Goal: Task Accomplishment & Management: Complete application form

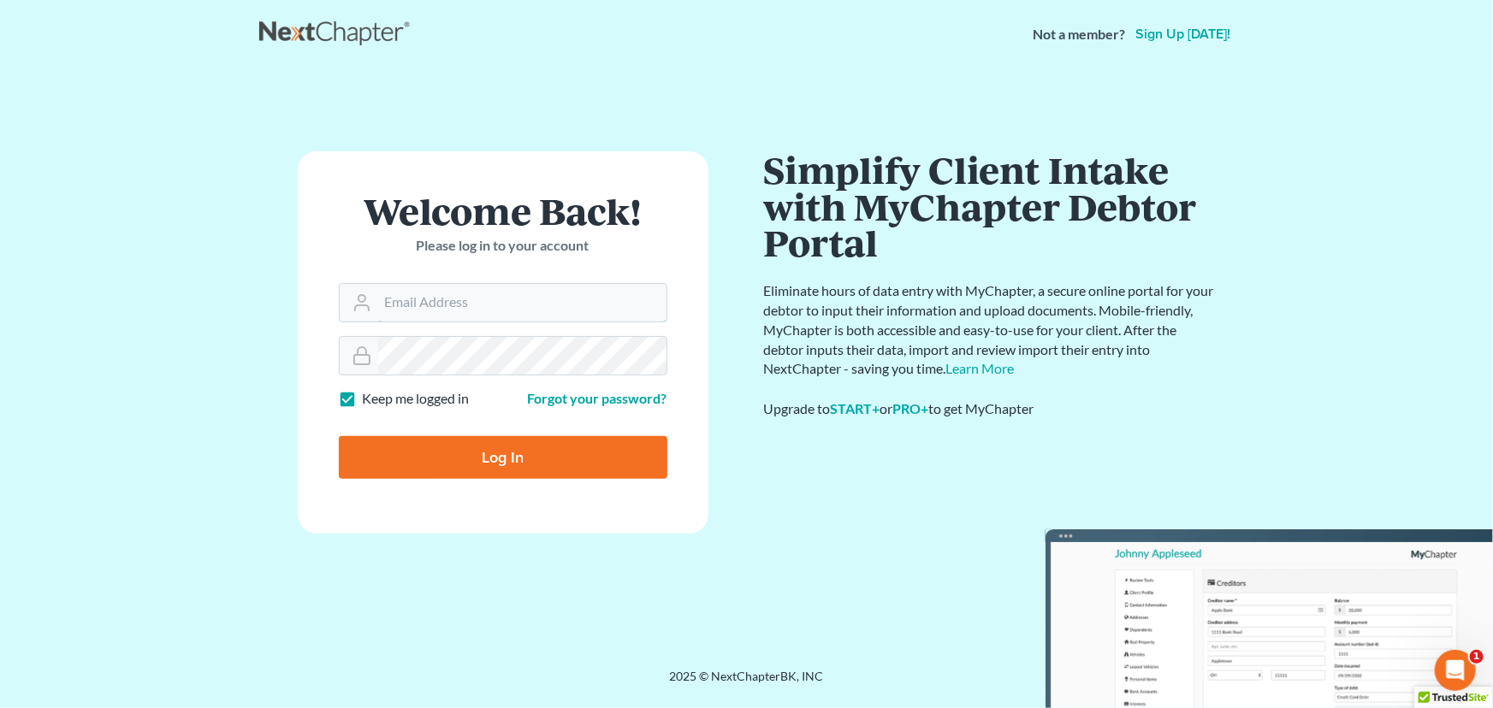
type input "maxwell@groswald.com"
click at [594, 451] on input "Log In" at bounding box center [503, 457] width 328 height 43
type input "Thinking..."
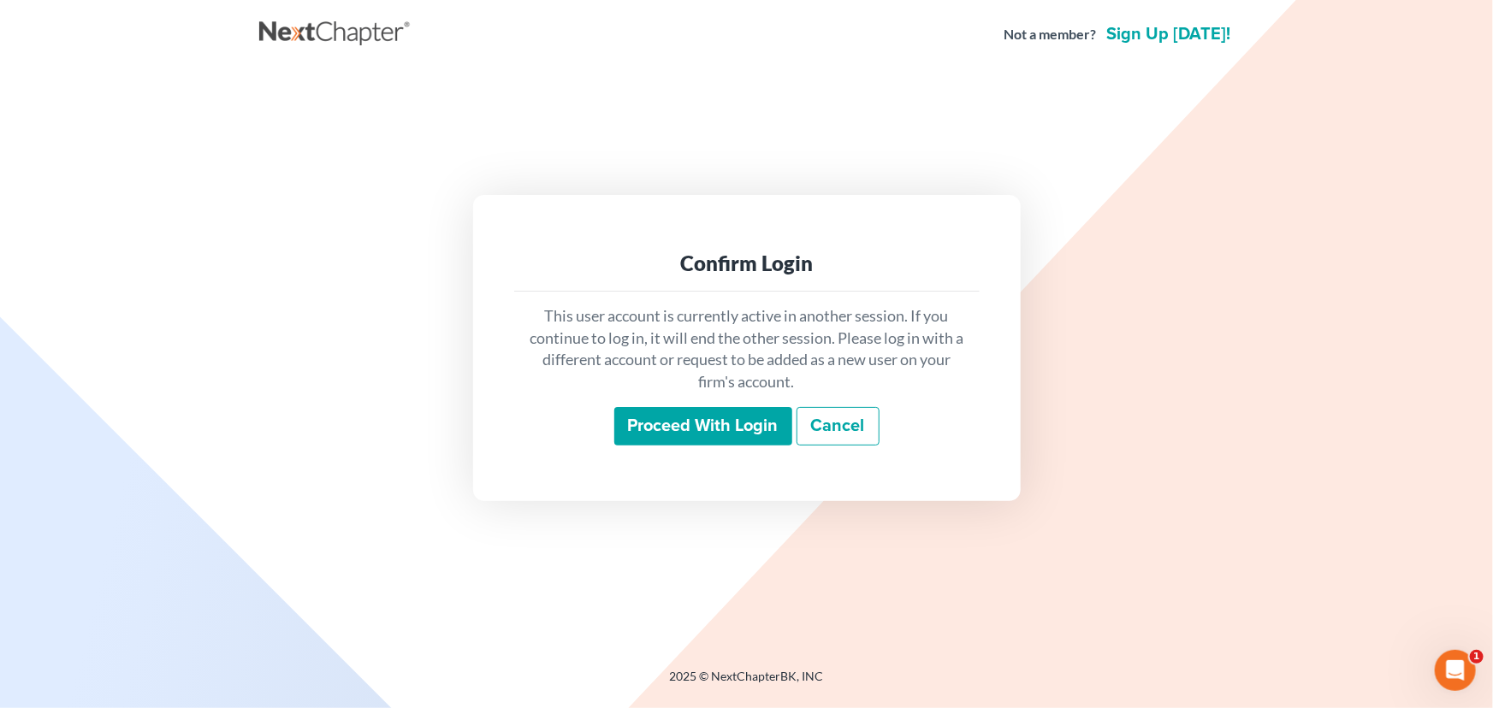
click at [730, 412] on input "Proceed with login" at bounding box center [703, 426] width 178 height 39
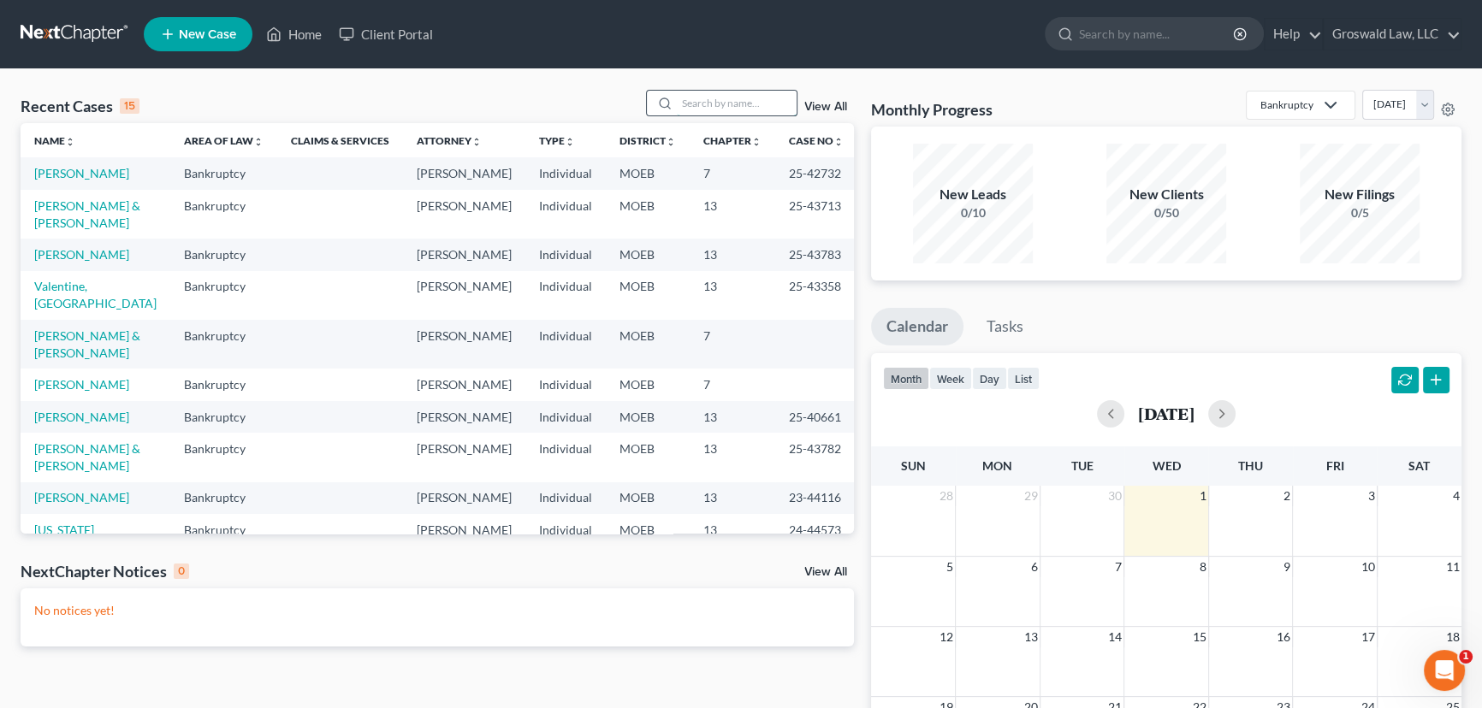
click at [702, 98] on input "search" at bounding box center [737, 103] width 120 height 25
type input "a"
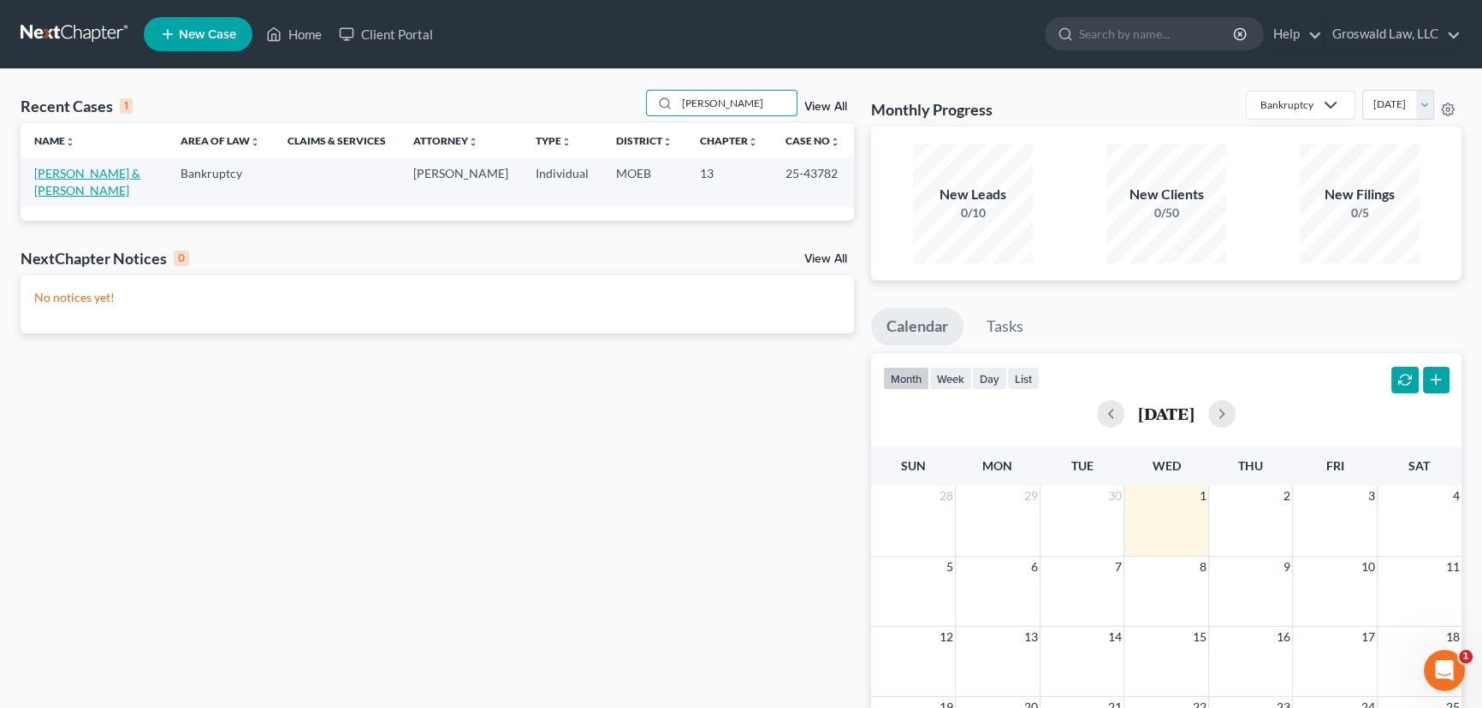
type input "[PERSON_NAME]"
click at [93, 173] on link "[PERSON_NAME] & [PERSON_NAME]" at bounding box center [87, 182] width 106 height 32
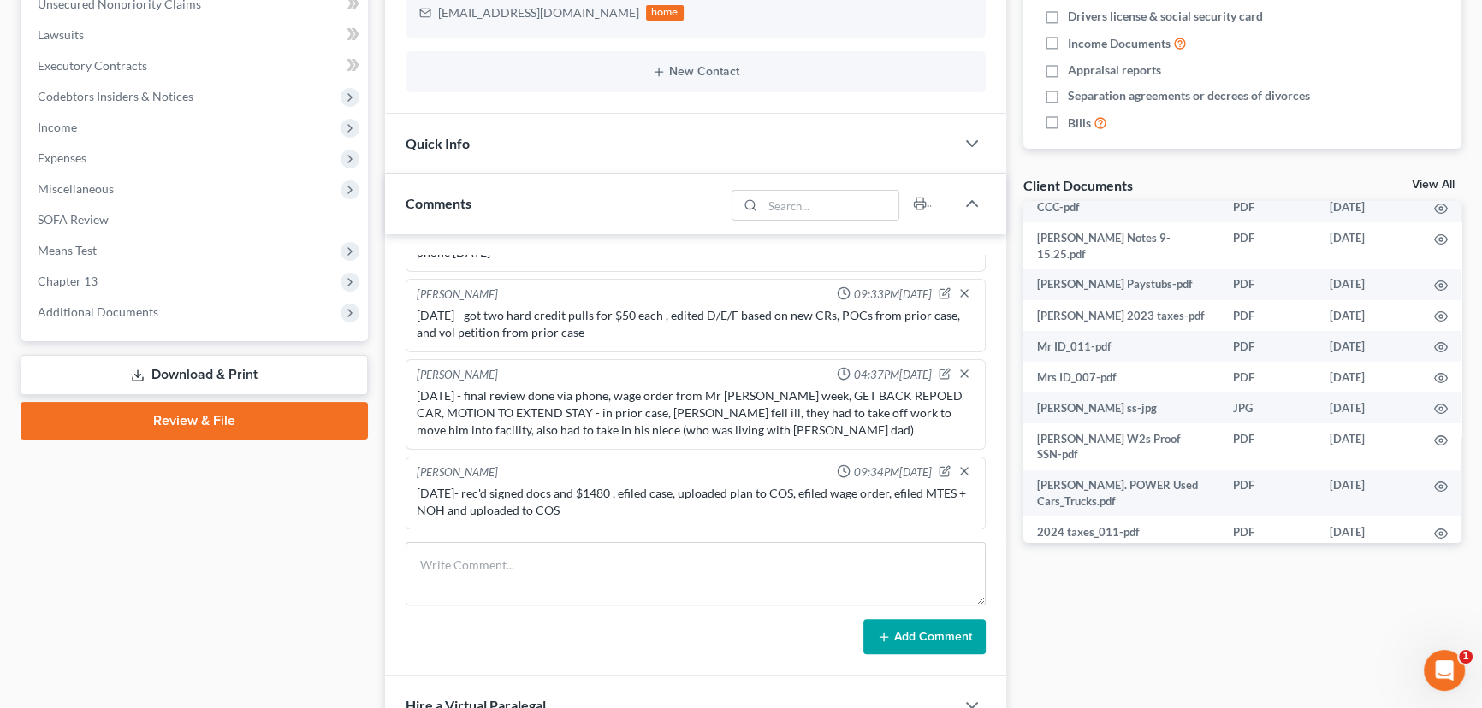
scroll to position [231, 0]
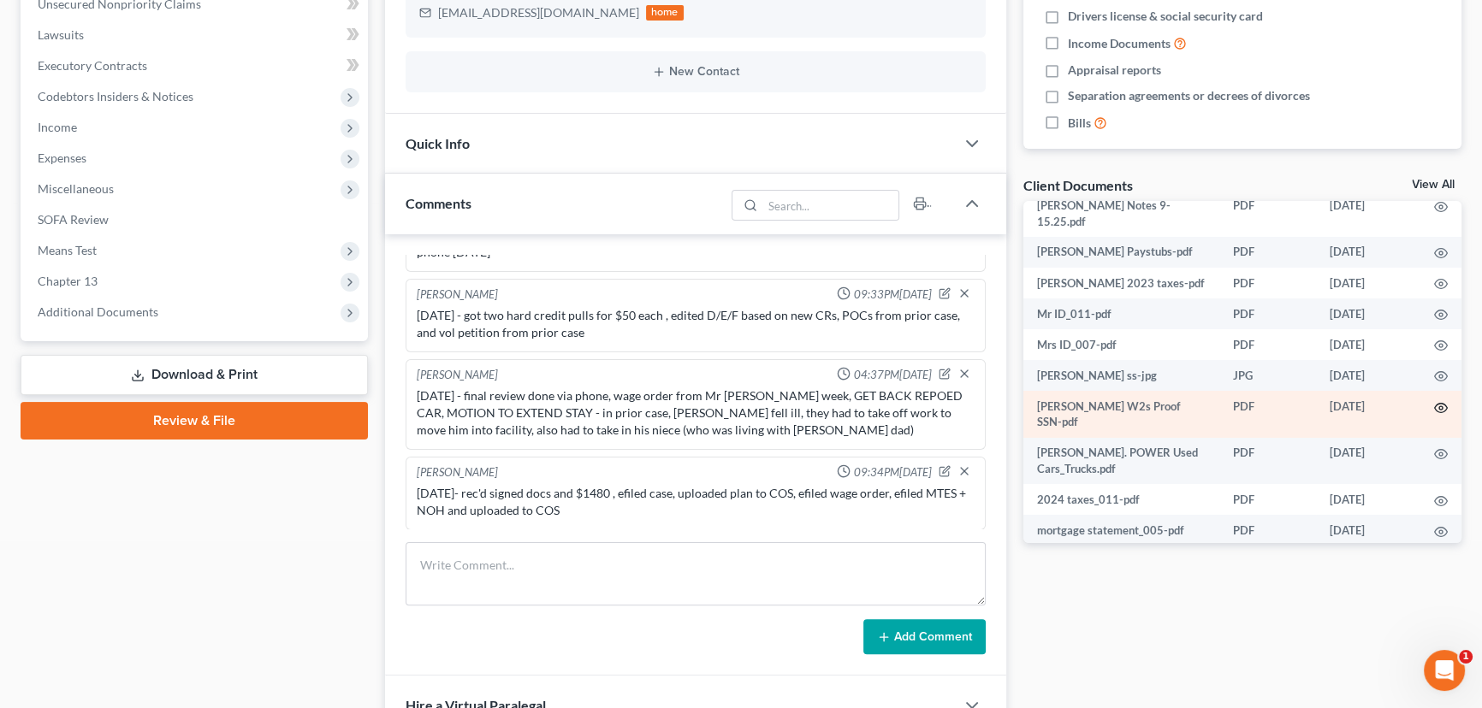
click at [1439, 406] on circle "button" at bounding box center [1440, 407] width 3 height 3
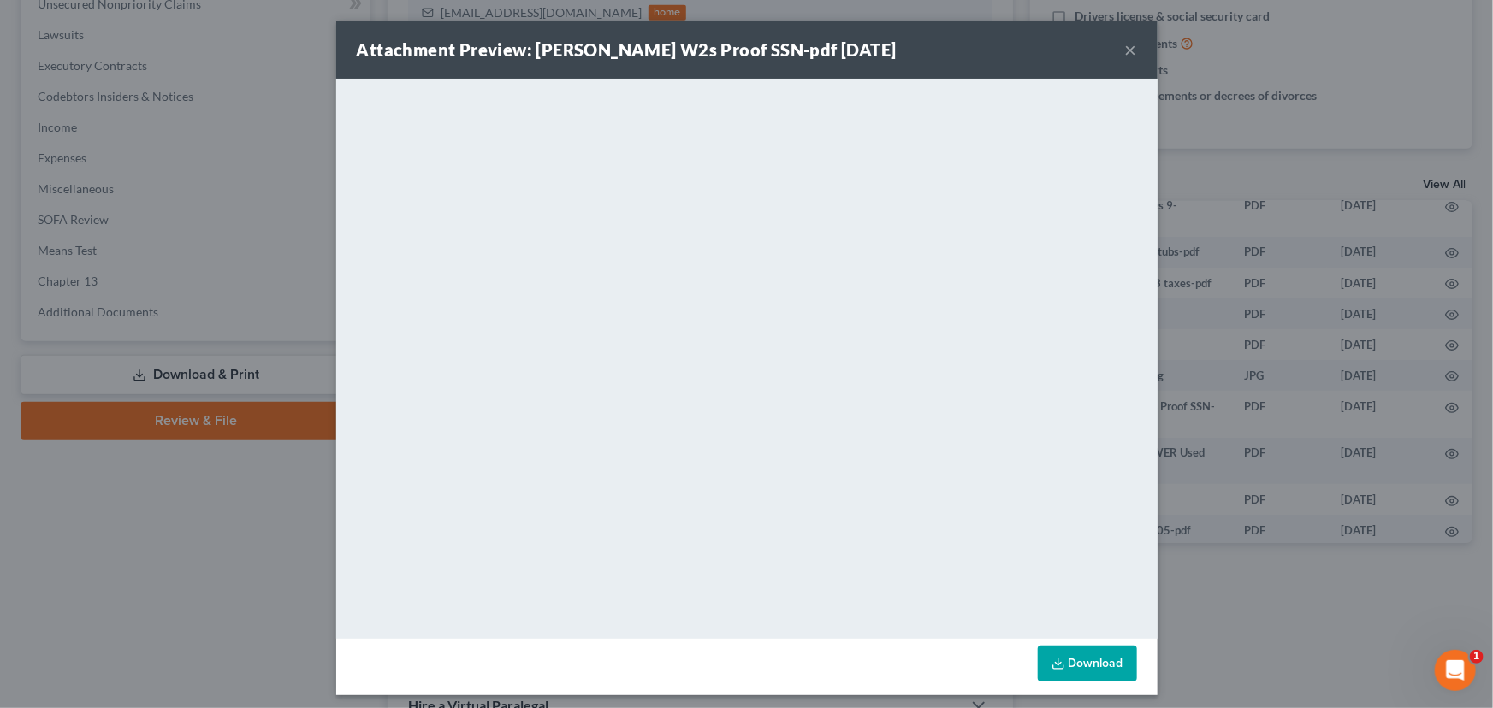
click at [1085, 665] on link "Download" at bounding box center [1087, 664] width 99 height 36
click at [1125, 50] on button "×" at bounding box center [1131, 49] width 12 height 21
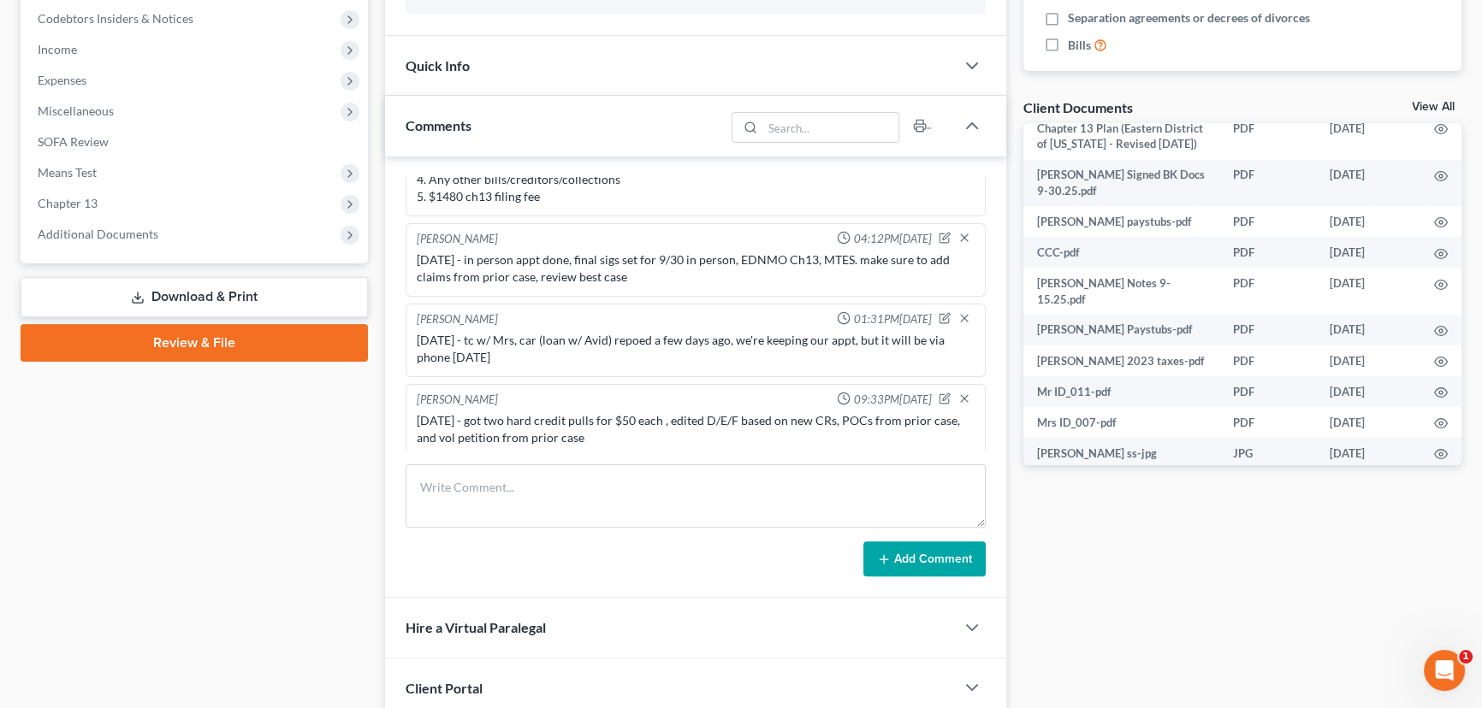
scroll to position [269, 0]
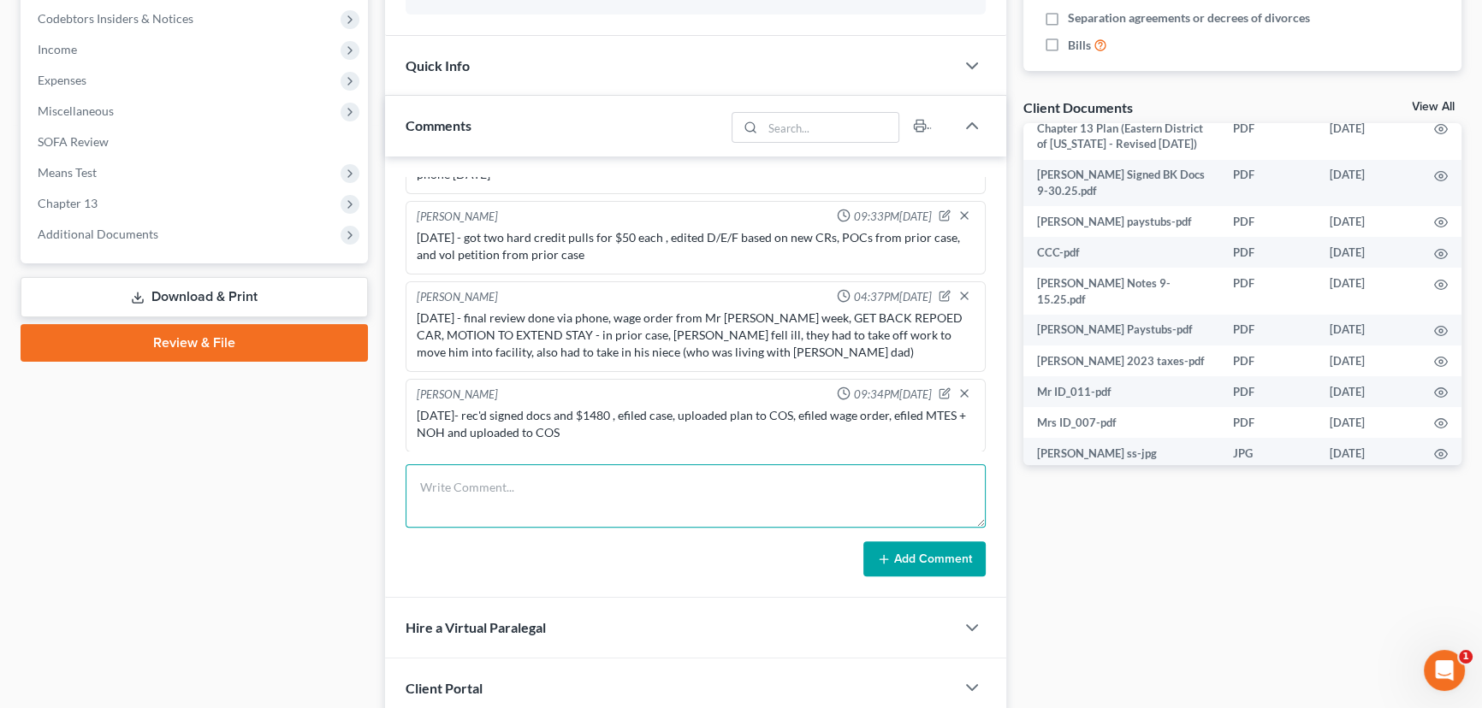
click at [515, 488] on textarea at bounding box center [695, 495] width 580 height 63
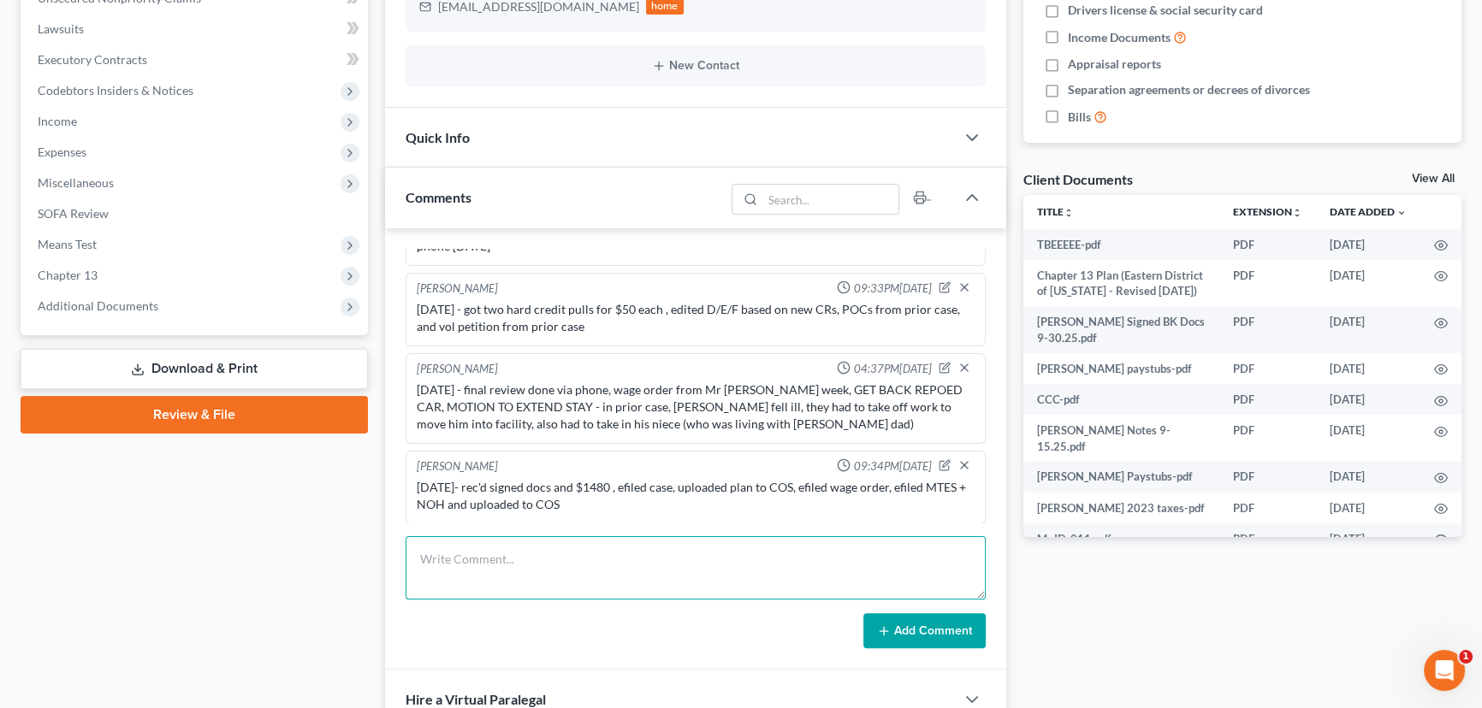
scroll to position [676, 0]
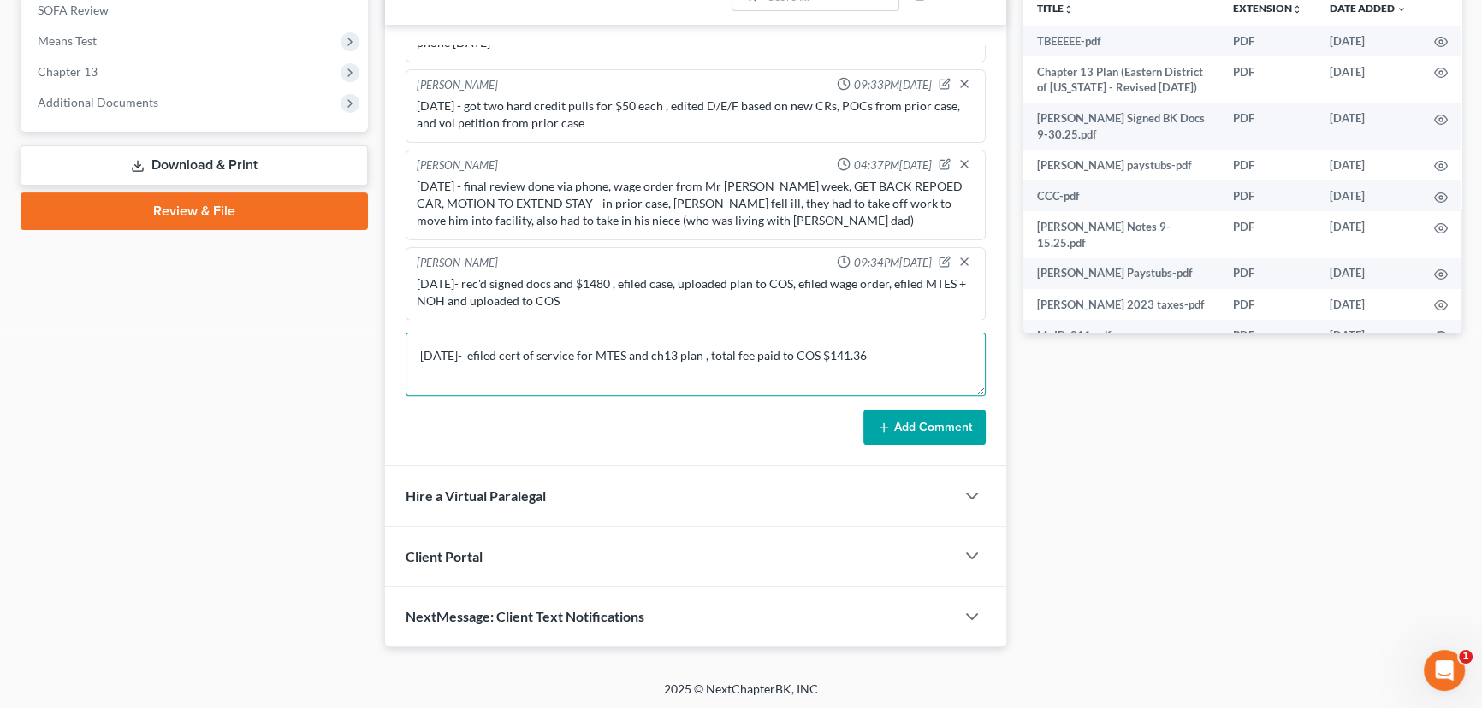
type textarea "[DATE]- efiled cert of service for MTES and ch13 plan , total fee paid to COS $…"
click at [970, 431] on button "Add Comment" at bounding box center [924, 428] width 122 height 36
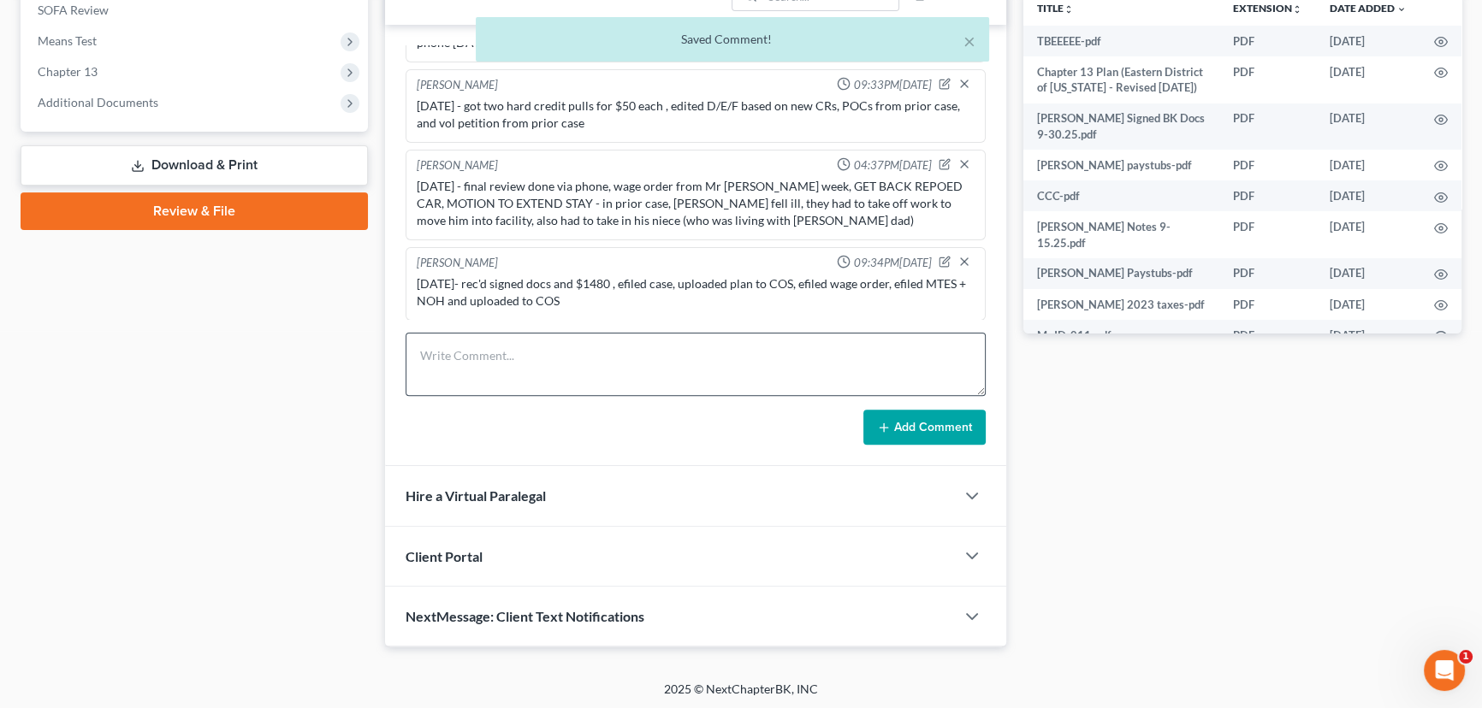
scroll to position [332, 0]
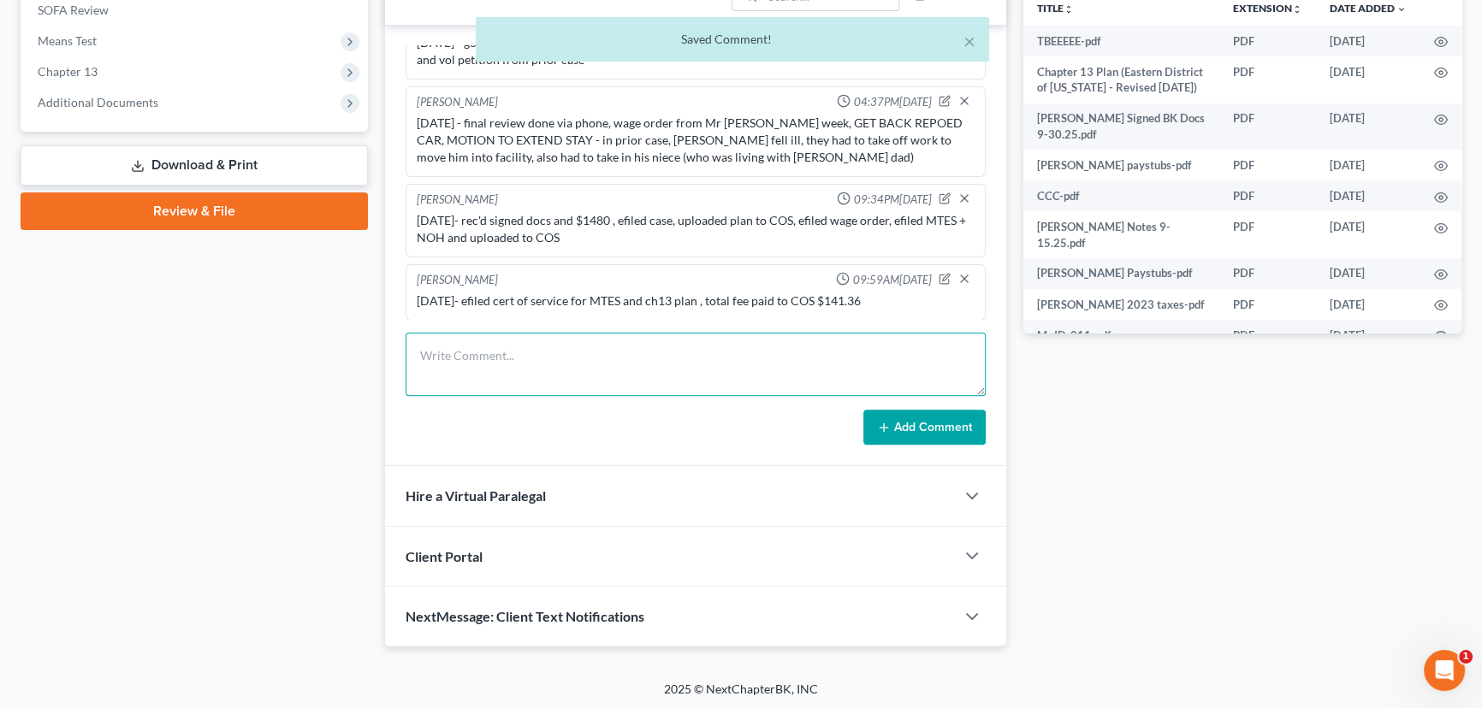
click at [671, 371] on textarea at bounding box center [695, 364] width 580 height 63
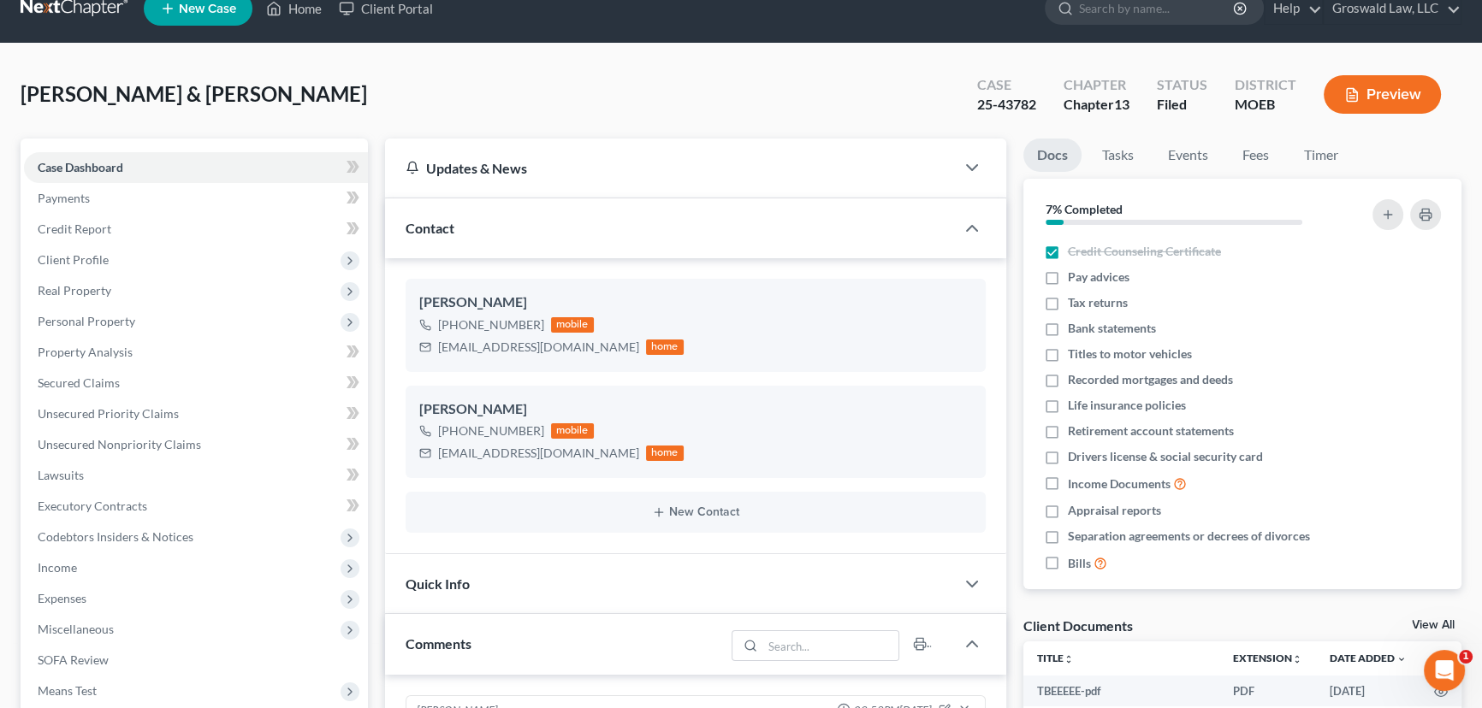
scroll to position [0, 0]
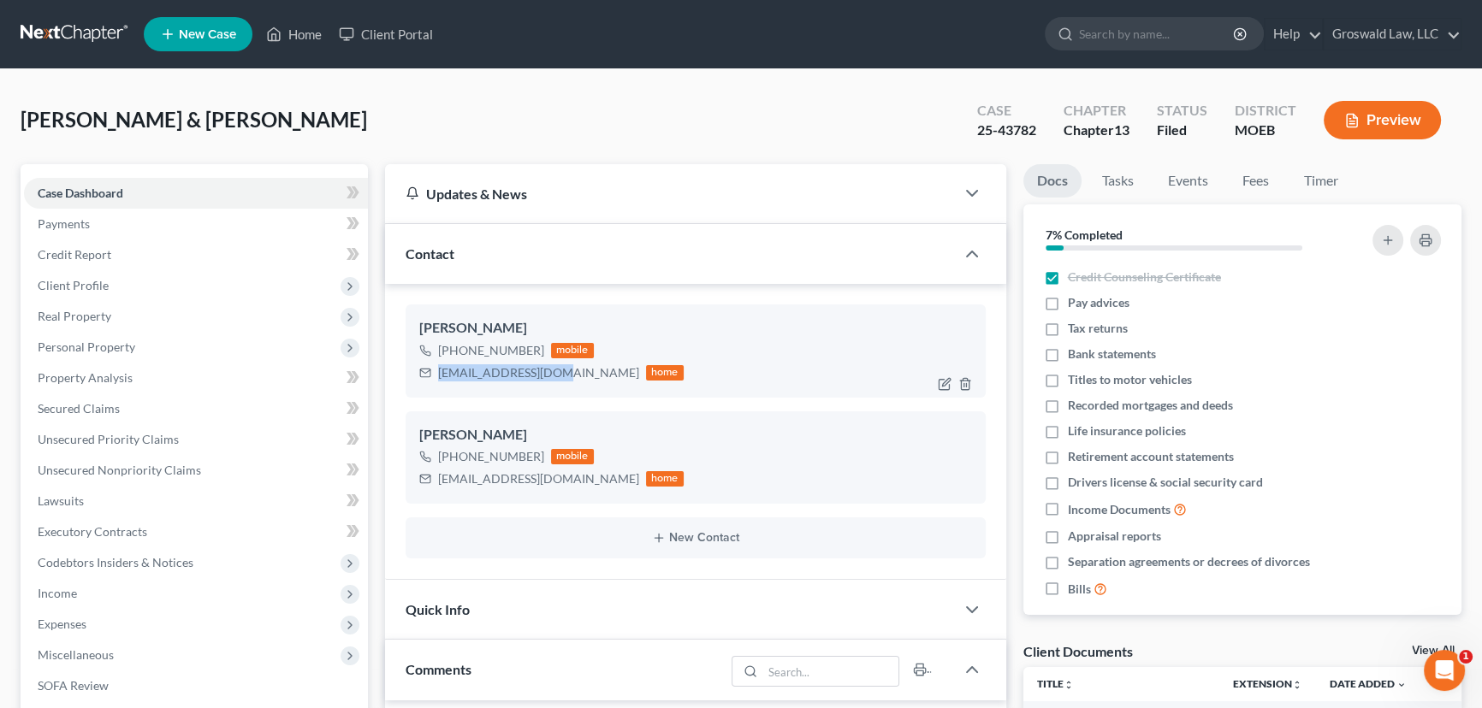
drag, startPoint x: 559, startPoint y: 373, endPoint x: 435, endPoint y: 367, distance: 124.2
click at [435, 370] on div "[EMAIL_ADDRESS][DOMAIN_NAME] home" at bounding box center [551, 373] width 264 height 22
copy div "[EMAIL_ADDRESS][DOMAIN_NAME]"
drag, startPoint x: 492, startPoint y: 480, endPoint x: 440, endPoint y: 480, distance: 52.2
click at [440, 480] on div "[EMAIL_ADDRESS][DOMAIN_NAME] home" at bounding box center [551, 479] width 264 height 22
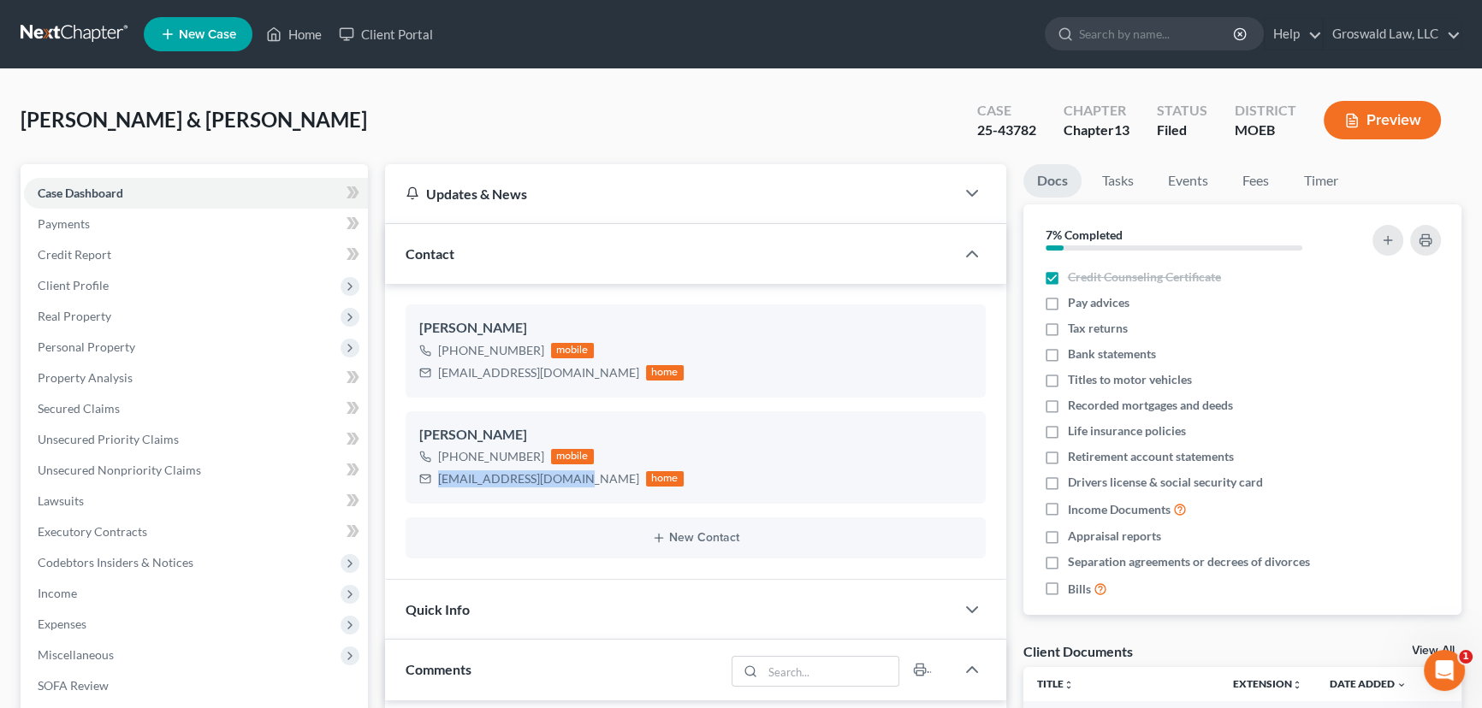
copy div "[EMAIL_ADDRESS][DOMAIN_NAME]"
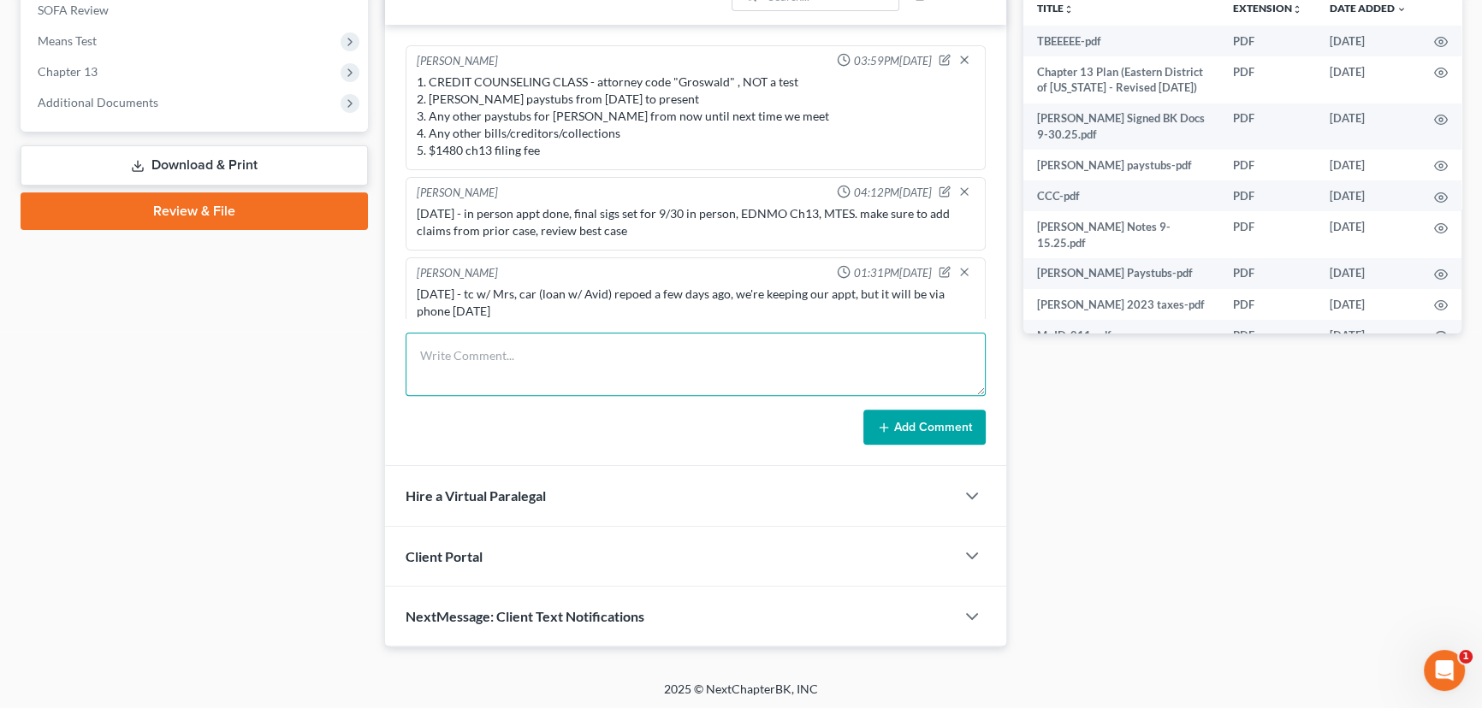
click at [657, 352] on textarea at bounding box center [695, 364] width 580 height 63
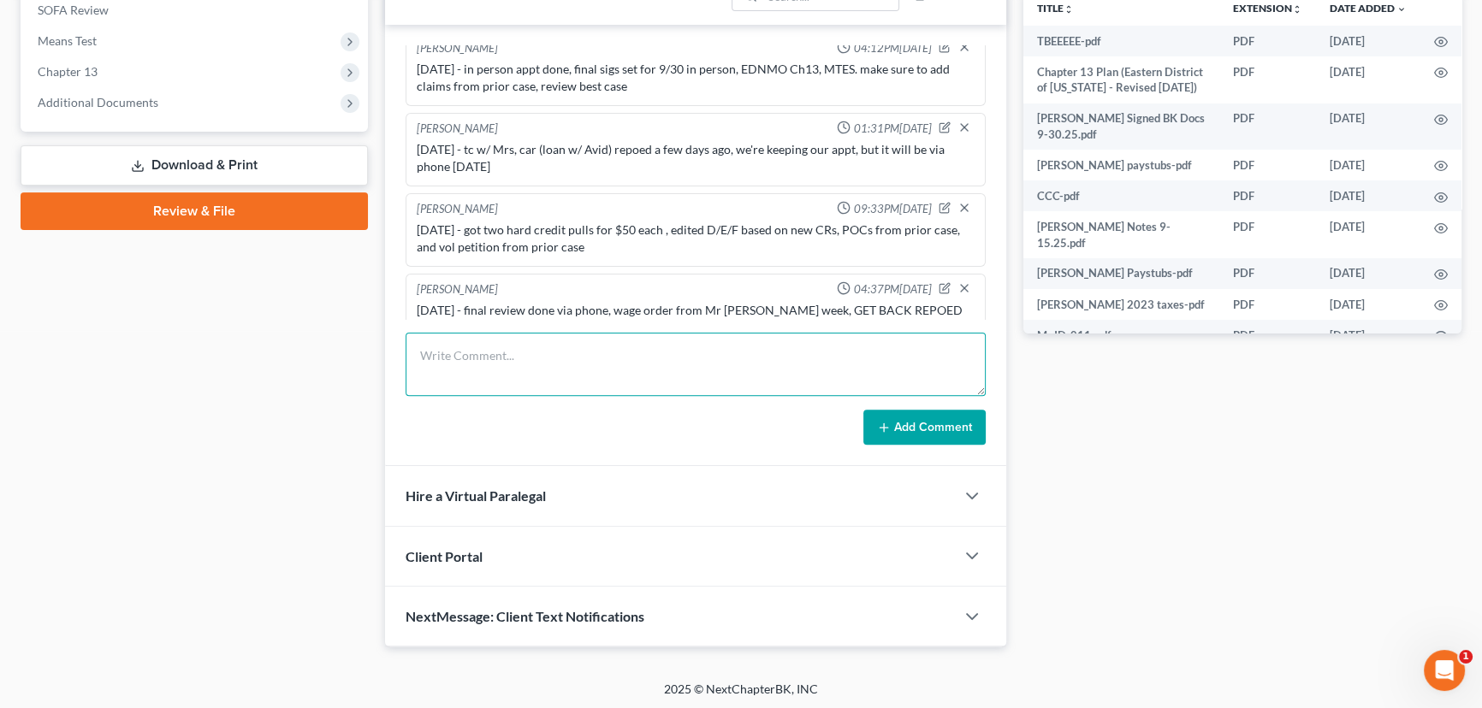
scroll to position [332, 0]
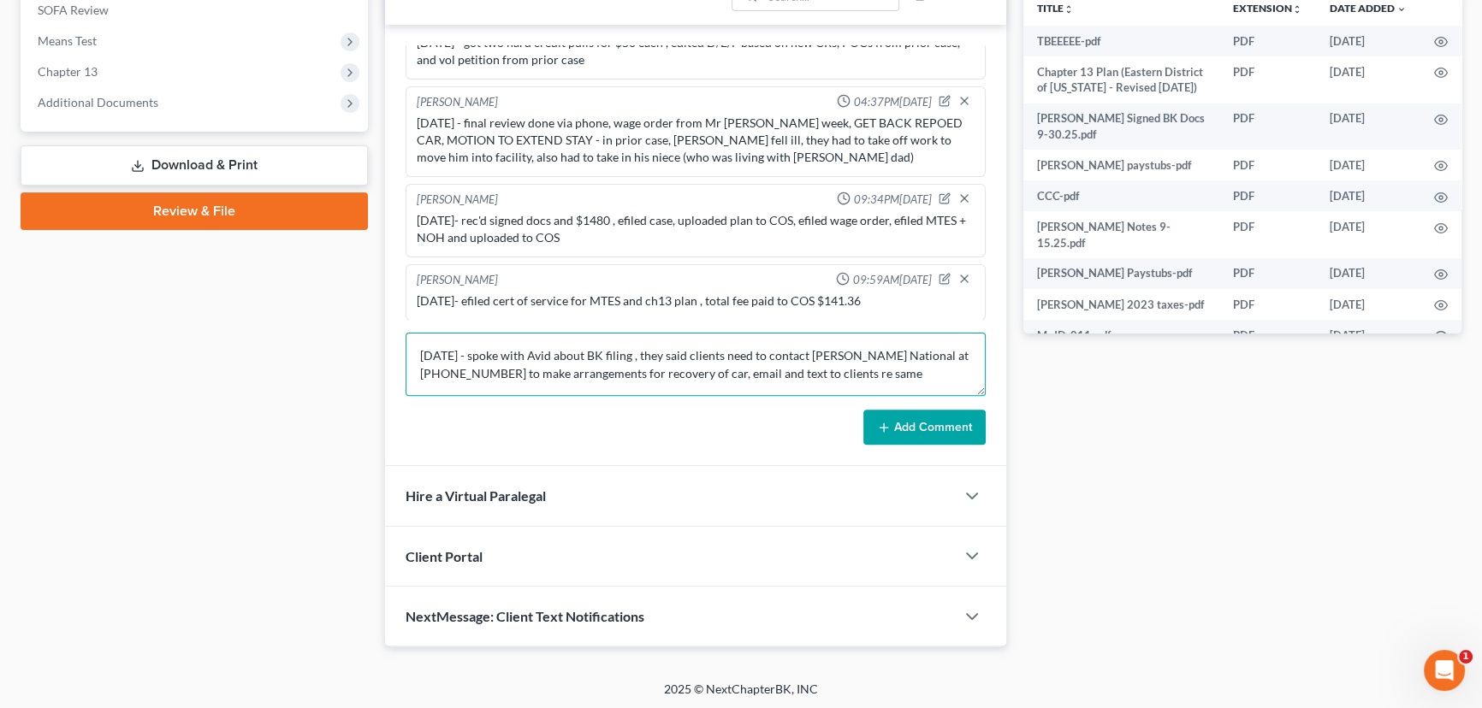
type textarea "[DATE] - spoke with Avid about BK filing , they said clients need to contact [P…"
click at [920, 429] on button "Add Comment" at bounding box center [924, 428] width 122 height 36
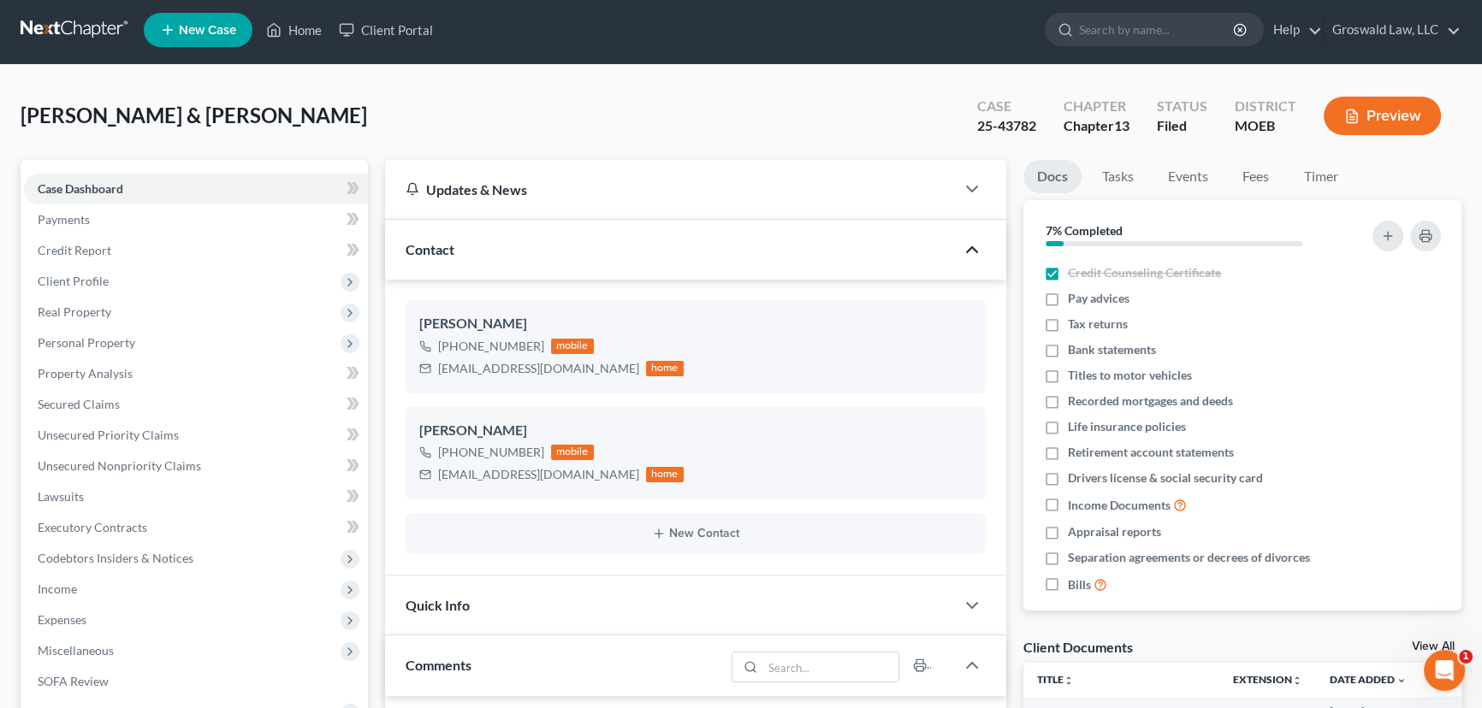
scroll to position [0, 0]
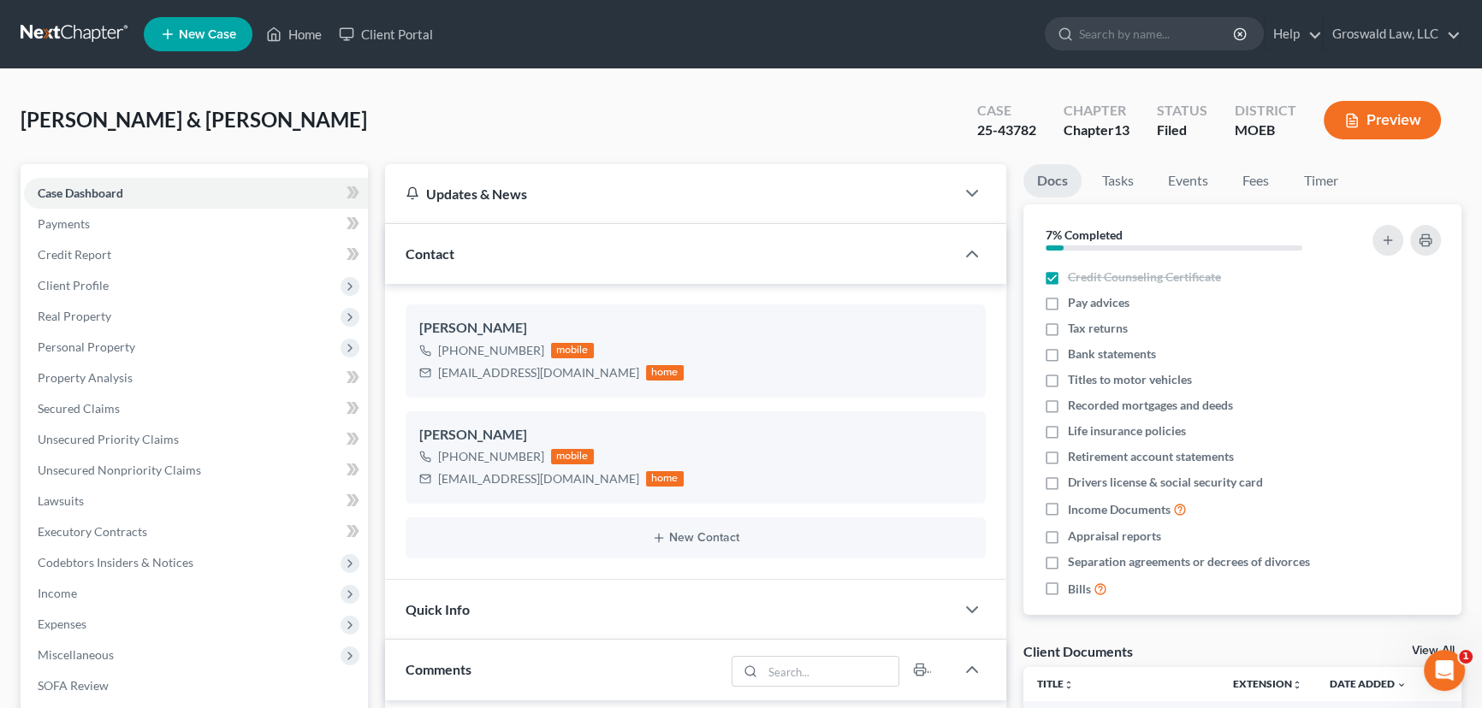
click at [304, 50] on ul "New Case Home Client Portal - No Result - See all results Or Press Enter... Hel…" at bounding box center [802, 34] width 1317 height 44
click at [305, 43] on link "Home" at bounding box center [293, 34] width 73 height 31
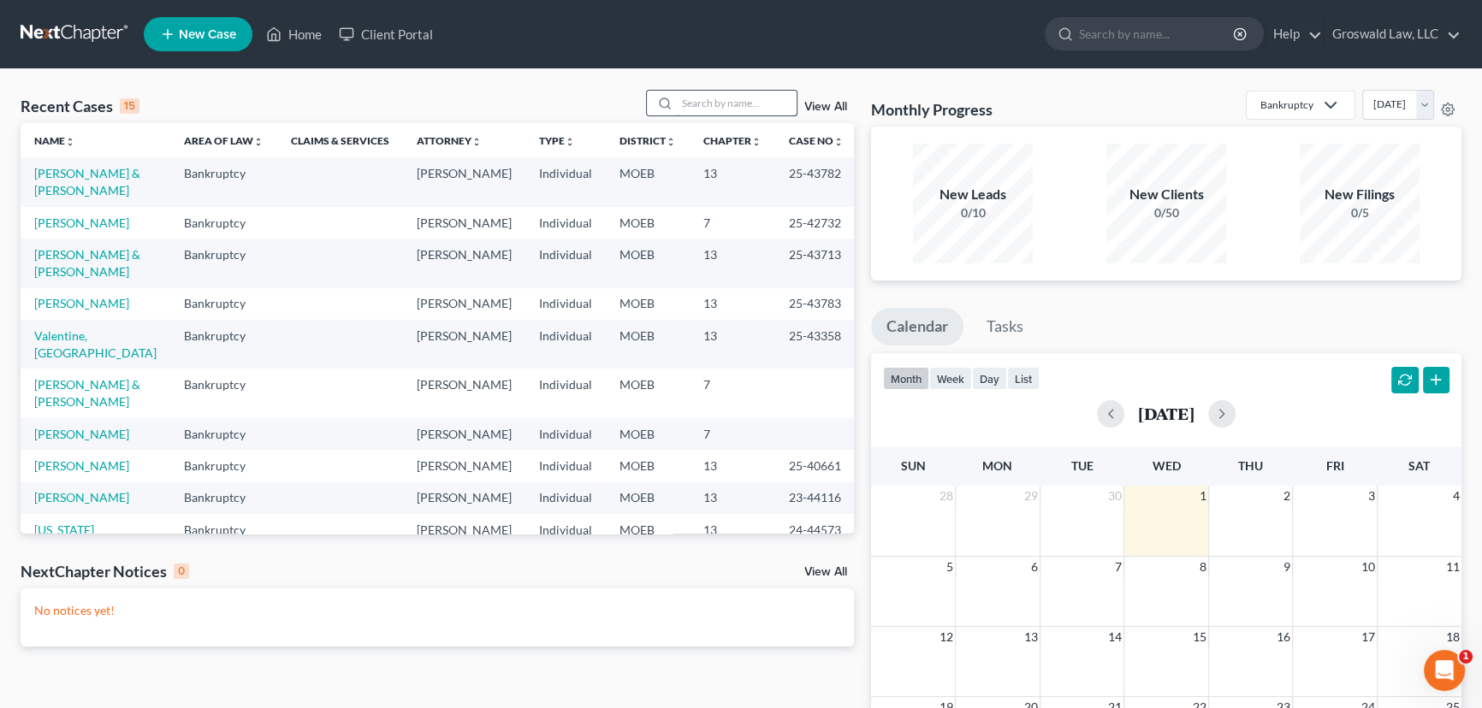
click at [707, 113] on input "search" at bounding box center [737, 103] width 120 height 25
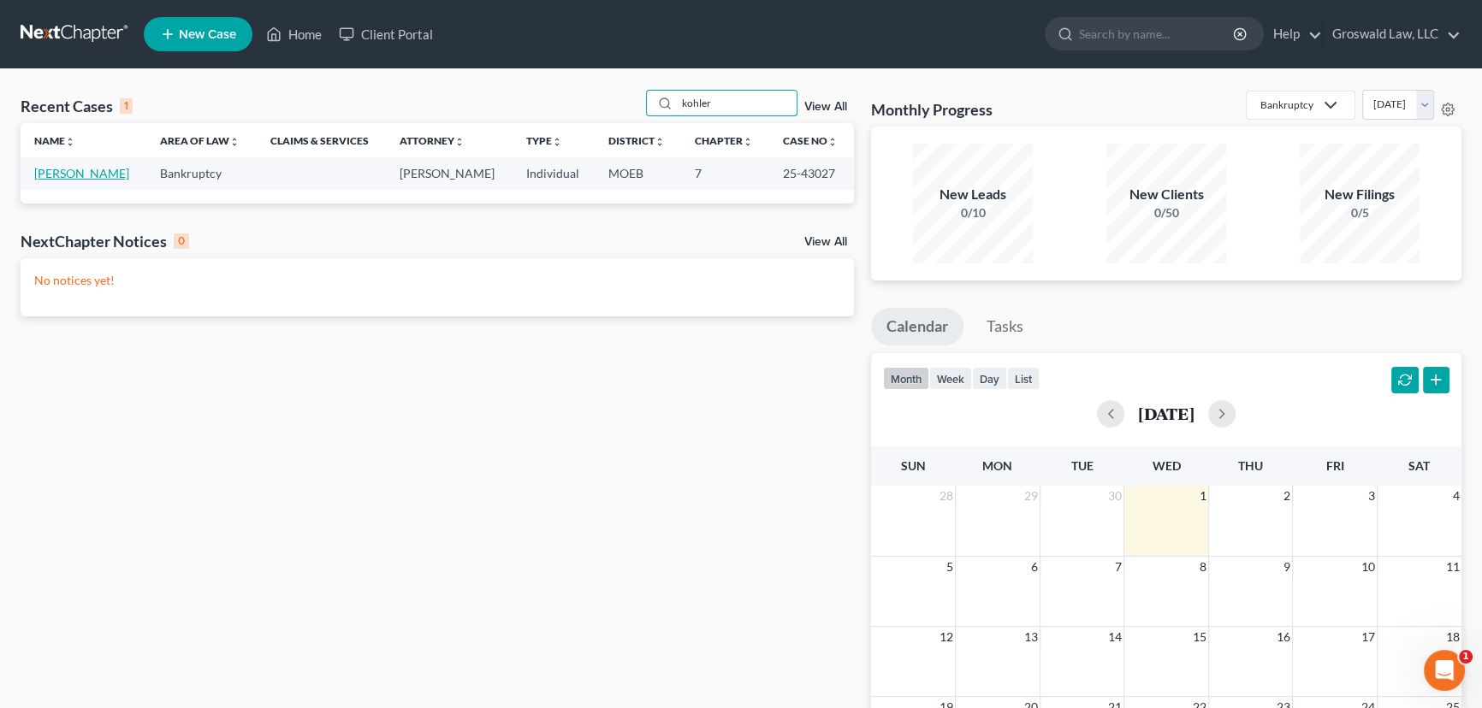
type input "kohler"
click at [86, 174] on link "[PERSON_NAME]" at bounding box center [81, 173] width 95 height 15
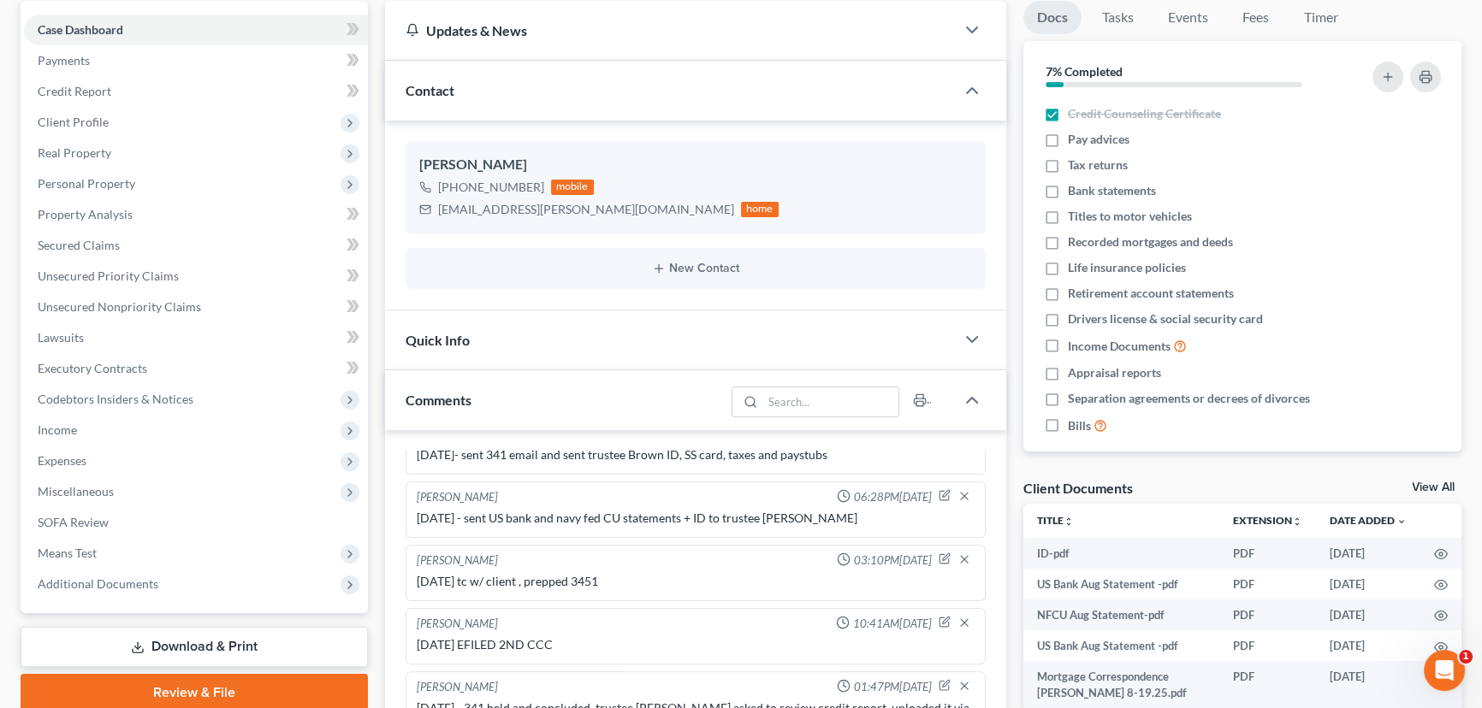
scroll to position [544, 0]
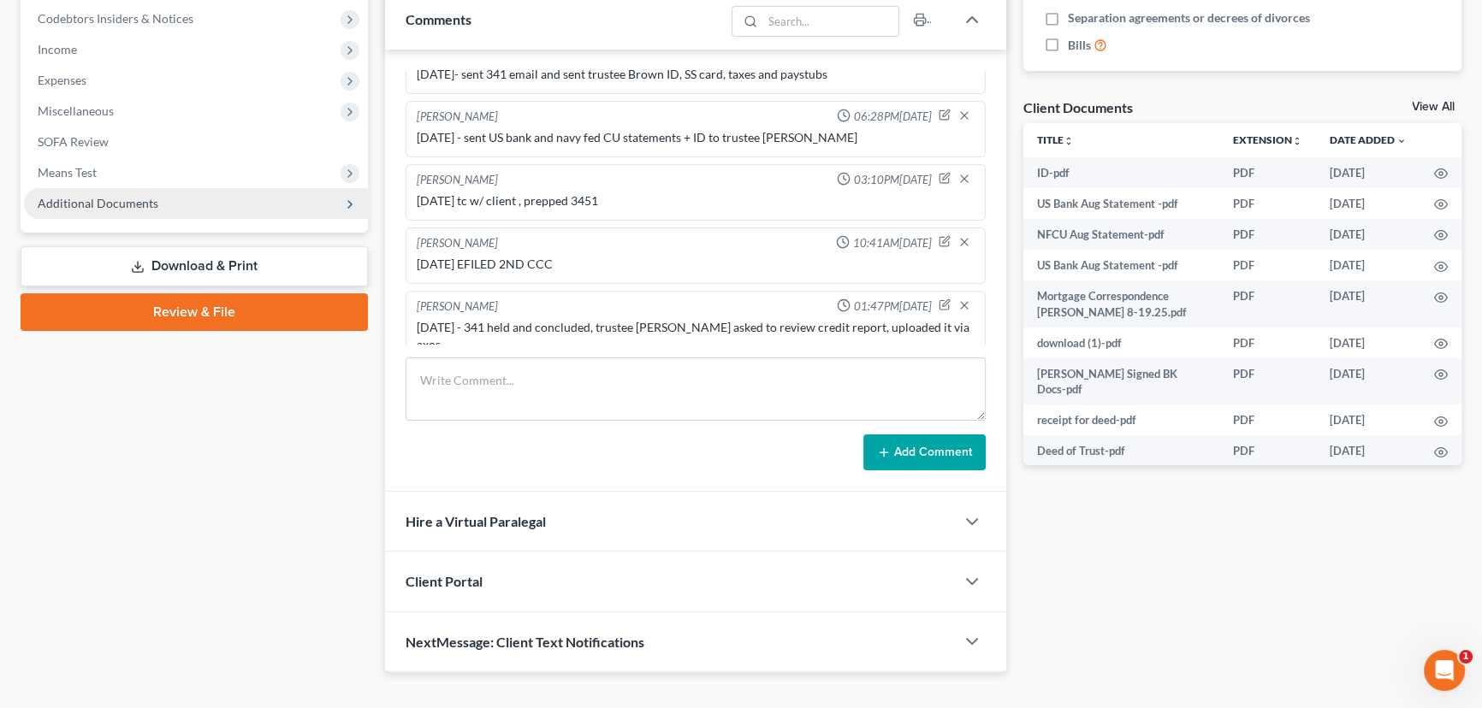
click at [155, 204] on span "Additional Documents" at bounding box center [196, 203] width 344 height 31
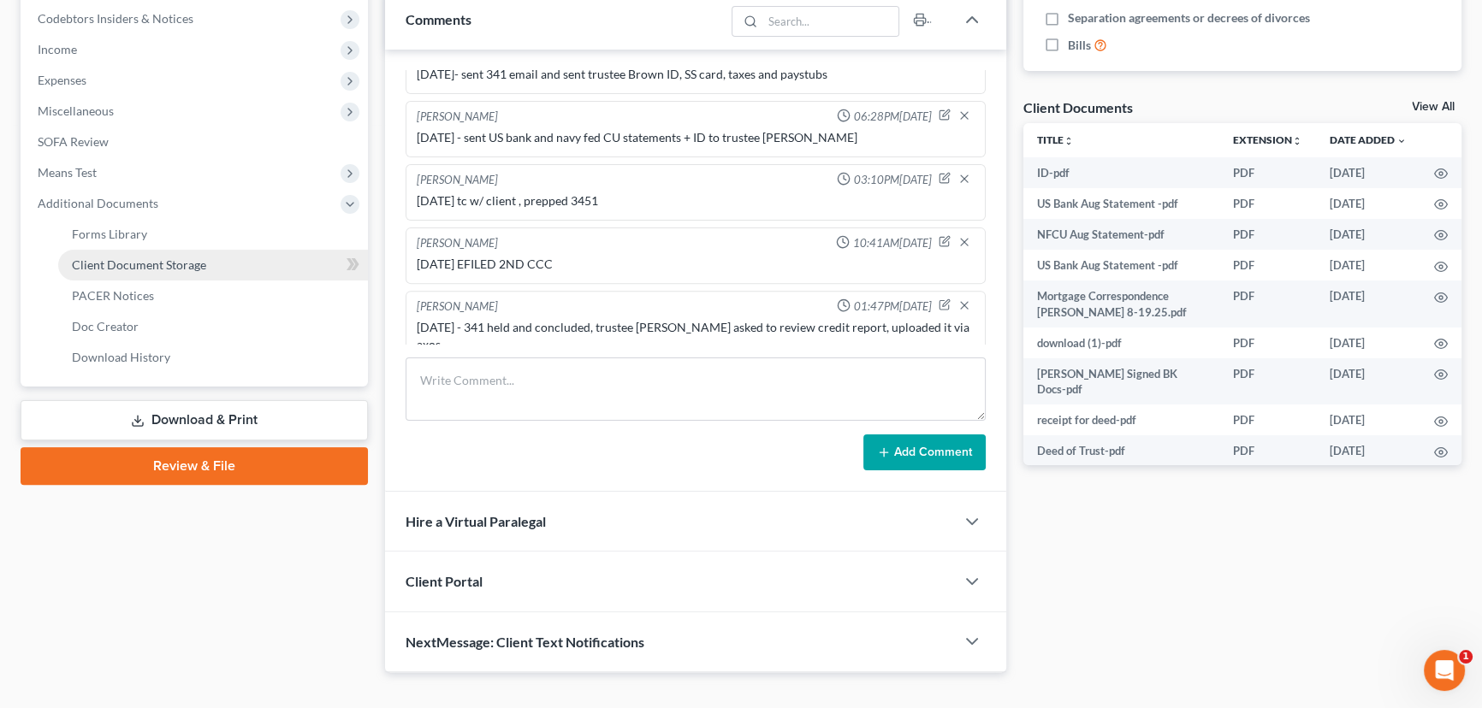
click at [172, 268] on span "Client Document Storage" at bounding box center [139, 264] width 134 height 15
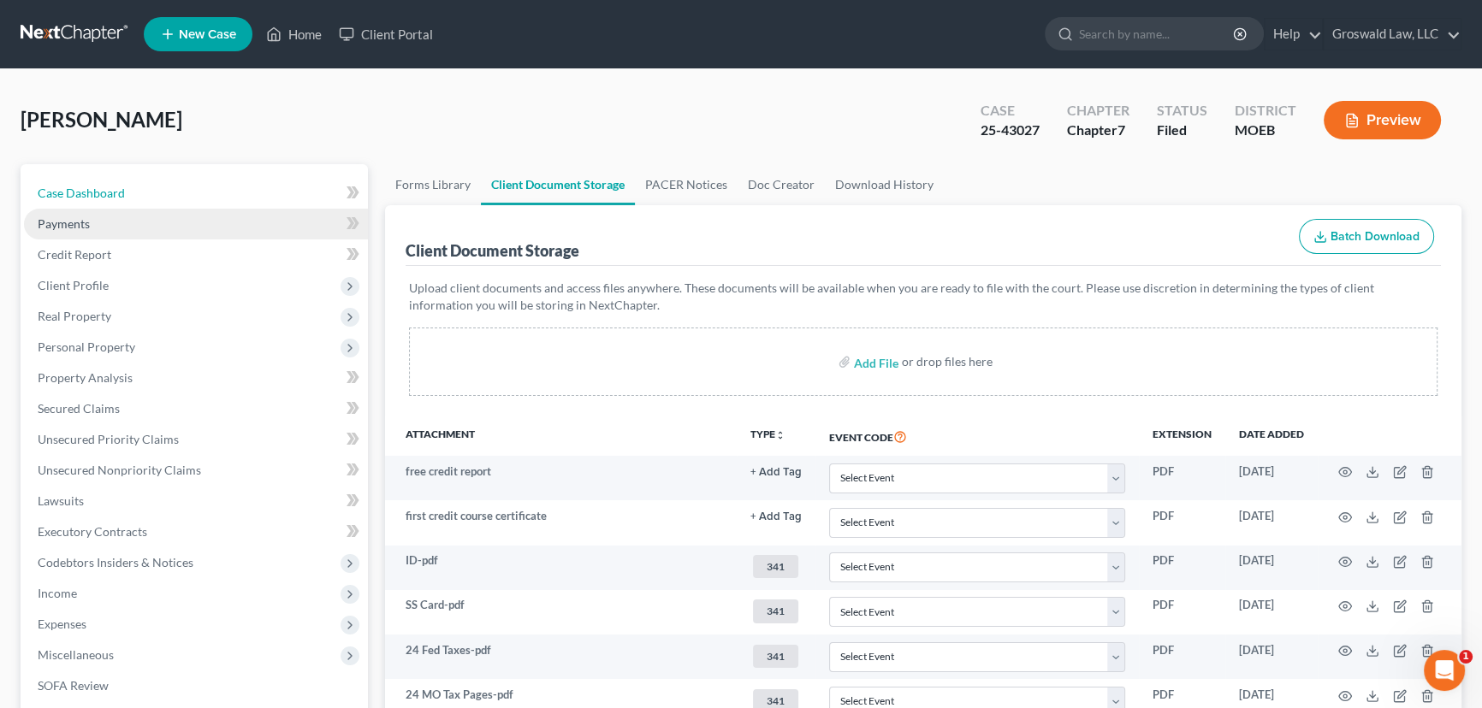
drag, startPoint x: 120, startPoint y: 196, endPoint x: 229, endPoint y: 225, distance: 113.3
click at [120, 196] on span "Case Dashboard" at bounding box center [81, 193] width 87 height 15
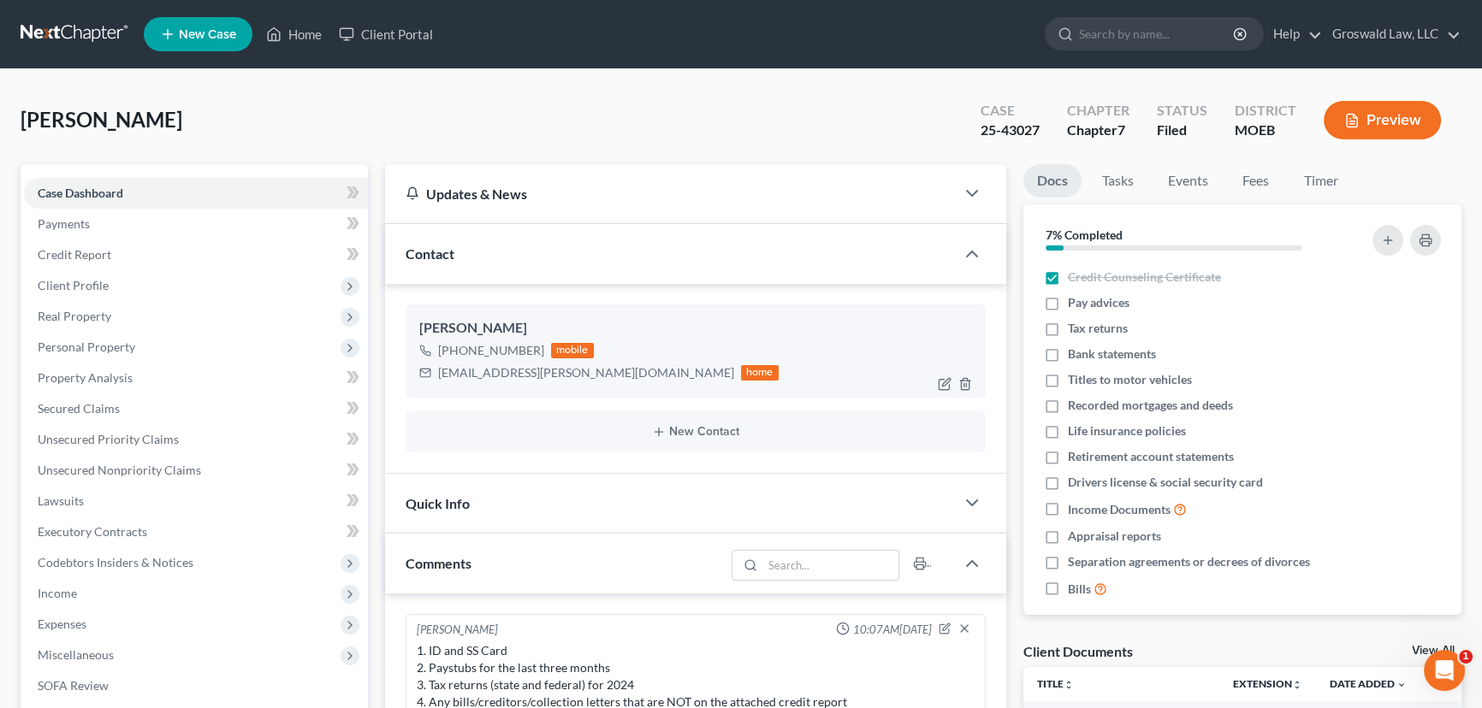
scroll to position [816, 0]
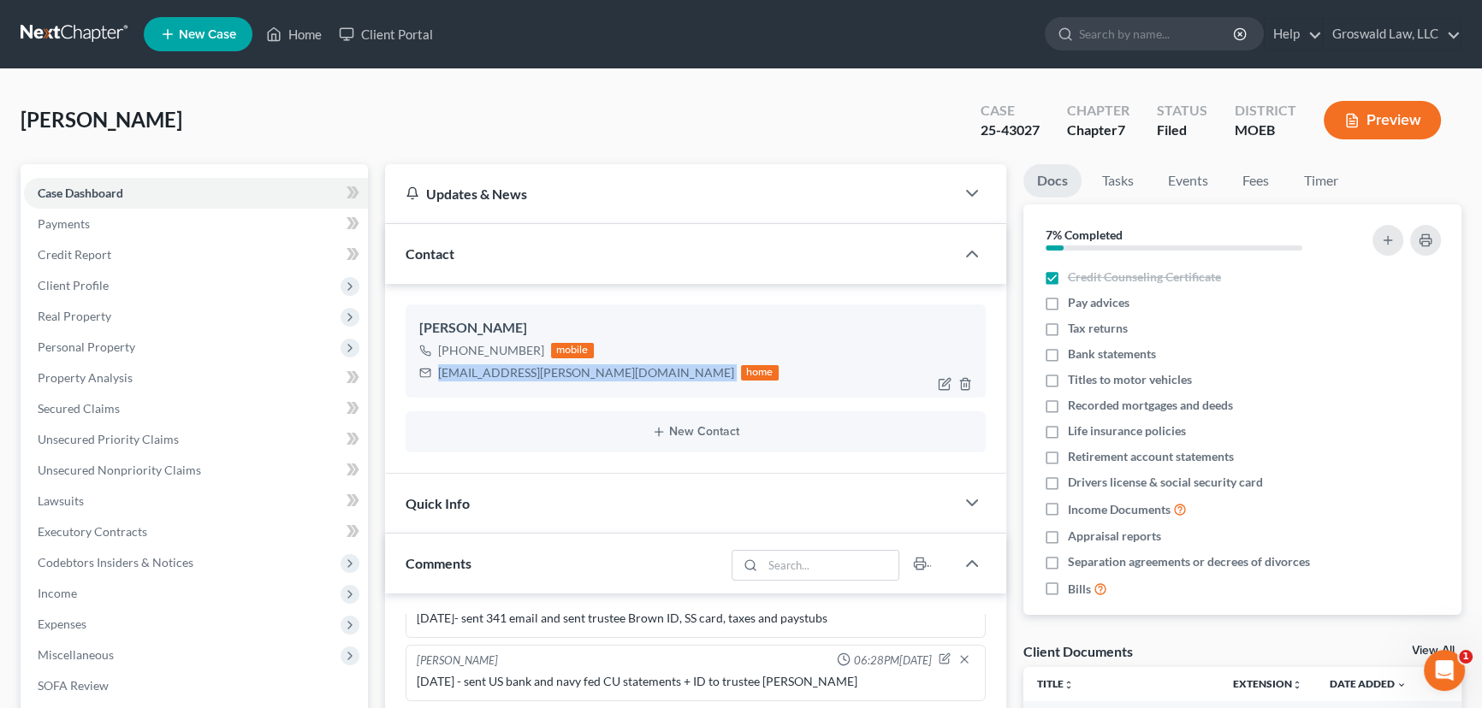
drag, startPoint x: 583, startPoint y: 373, endPoint x: 430, endPoint y: 382, distance: 152.5
click at [430, 382] on div "[PERSON_NAME] [PHONE_NUMBER] mobile [EMAIL_ADDRESS][PERSON_NAME][DOMAIN_NAME] h…" at bounding box center [695, 351] width 580 height 92
copy div "[EMAIL_ADDRESS][PERSON_NAME][DOMAIN_NAME]"
click at [316, 37] on link "Home" at bounding box center [293, 34] width 73 height 31
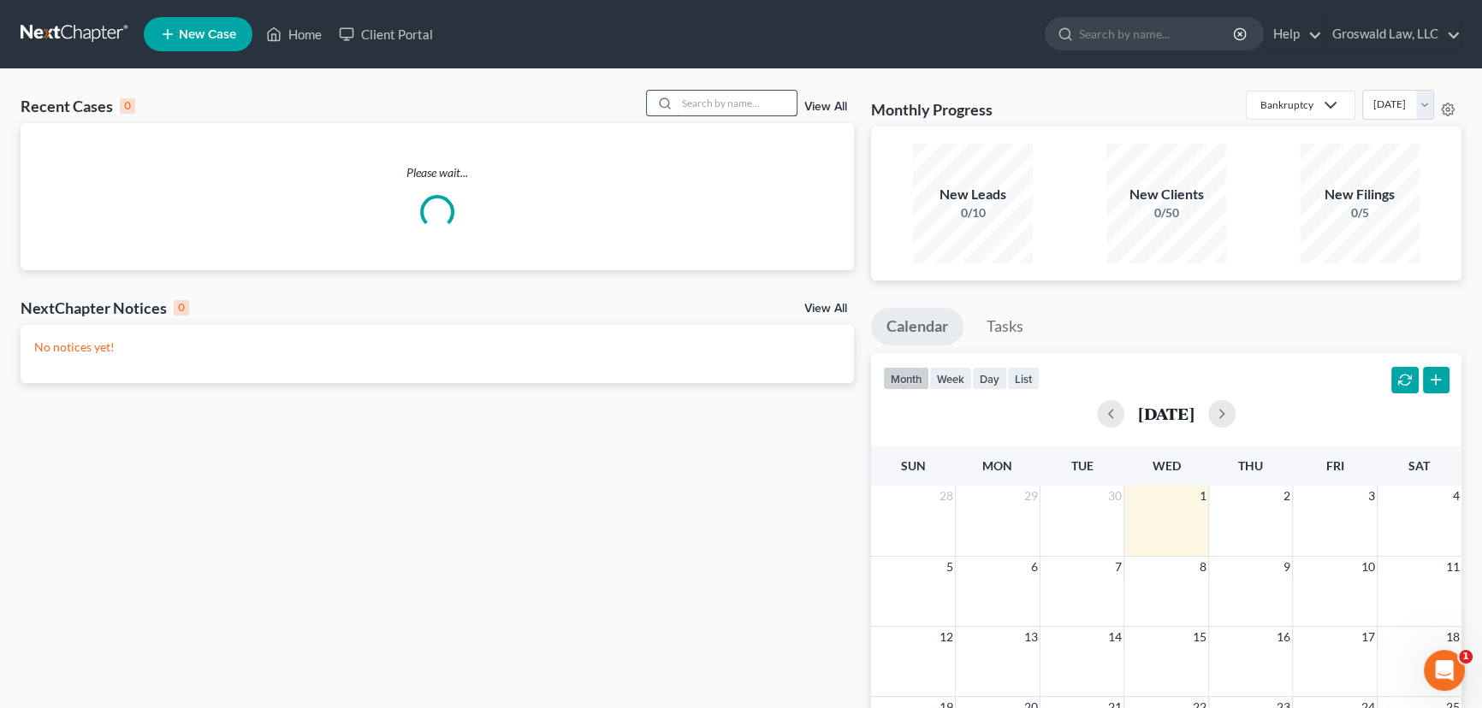
click at [727, 109] on input "search" at bounding box center [737, 103] width 120 height 25
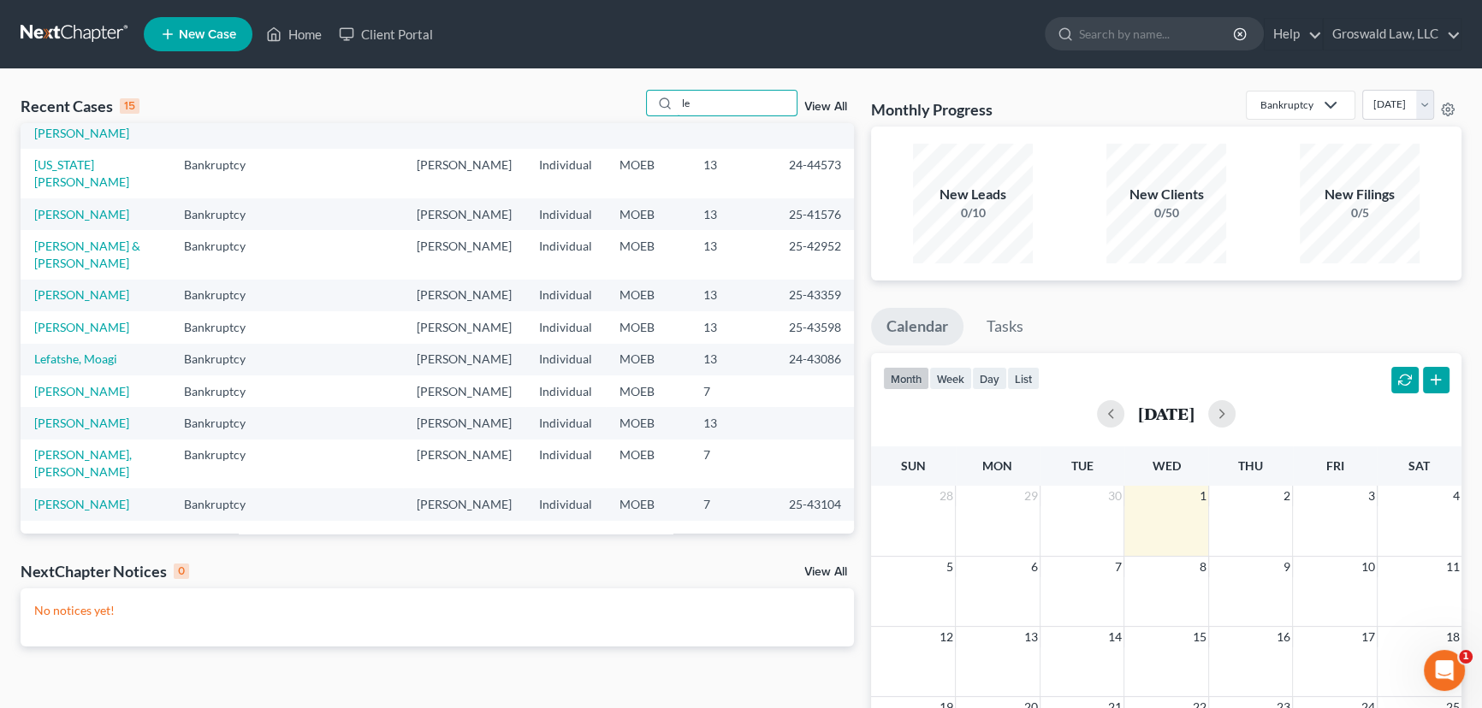
drag, startPoint x: 713, startPoint y: 116, endPoint x: 591, endPoint y: 109, distance: 122.5
click at [591, 109] on div "Recent Cases 15 le View All" at bounding box center [437, 106] width 833 height 33
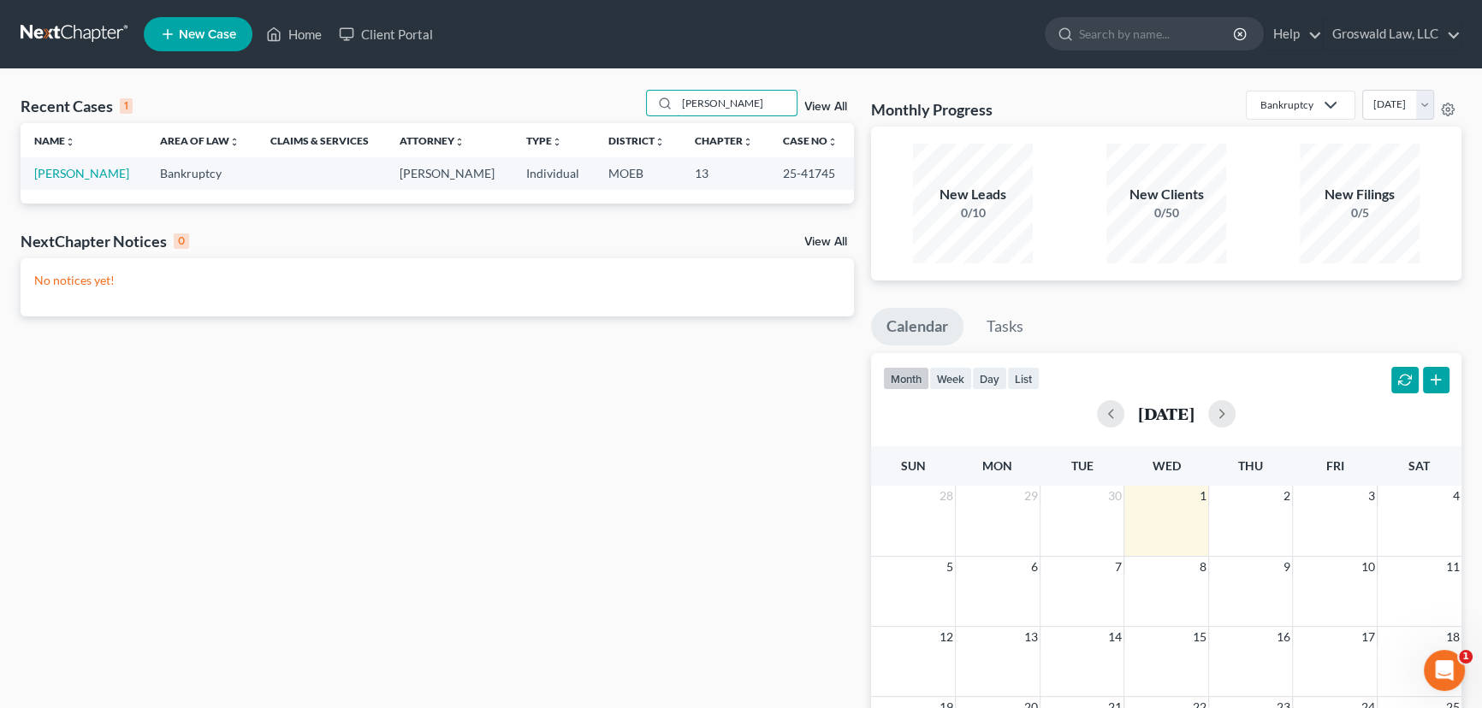
type input "[PERSON_NAME]"
drag, startPoint x: 840, startPoint y: 177, endPoint x: 774, endPoint y: 176, distance: 65.9
click at [774, 176] on td "25-41745" at bounding box center [811, 173] width 85 height 32
copy td "25-41745"
click at [49, 180] on link "[PERSON_NAME]" at bounding box center [81, 173] width 95 height 15
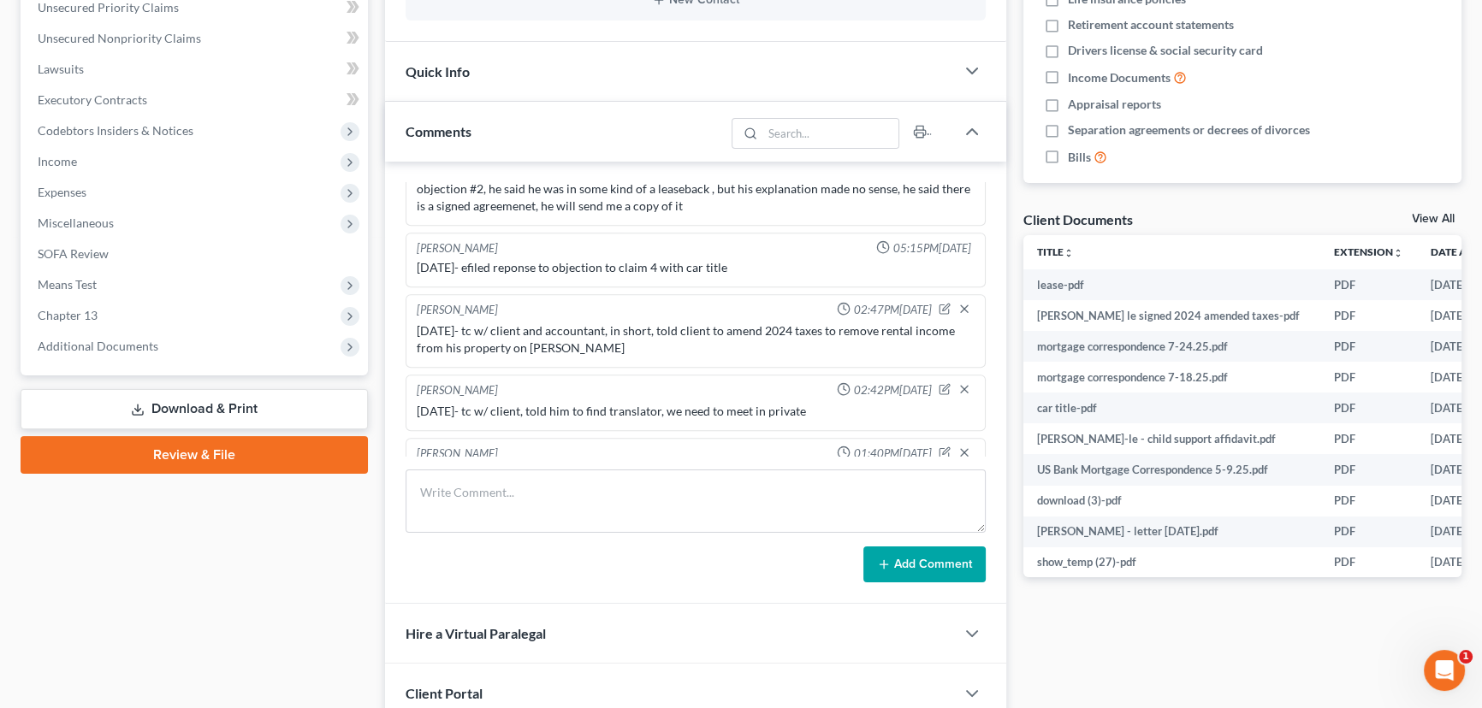
scroll to position [466, 0]
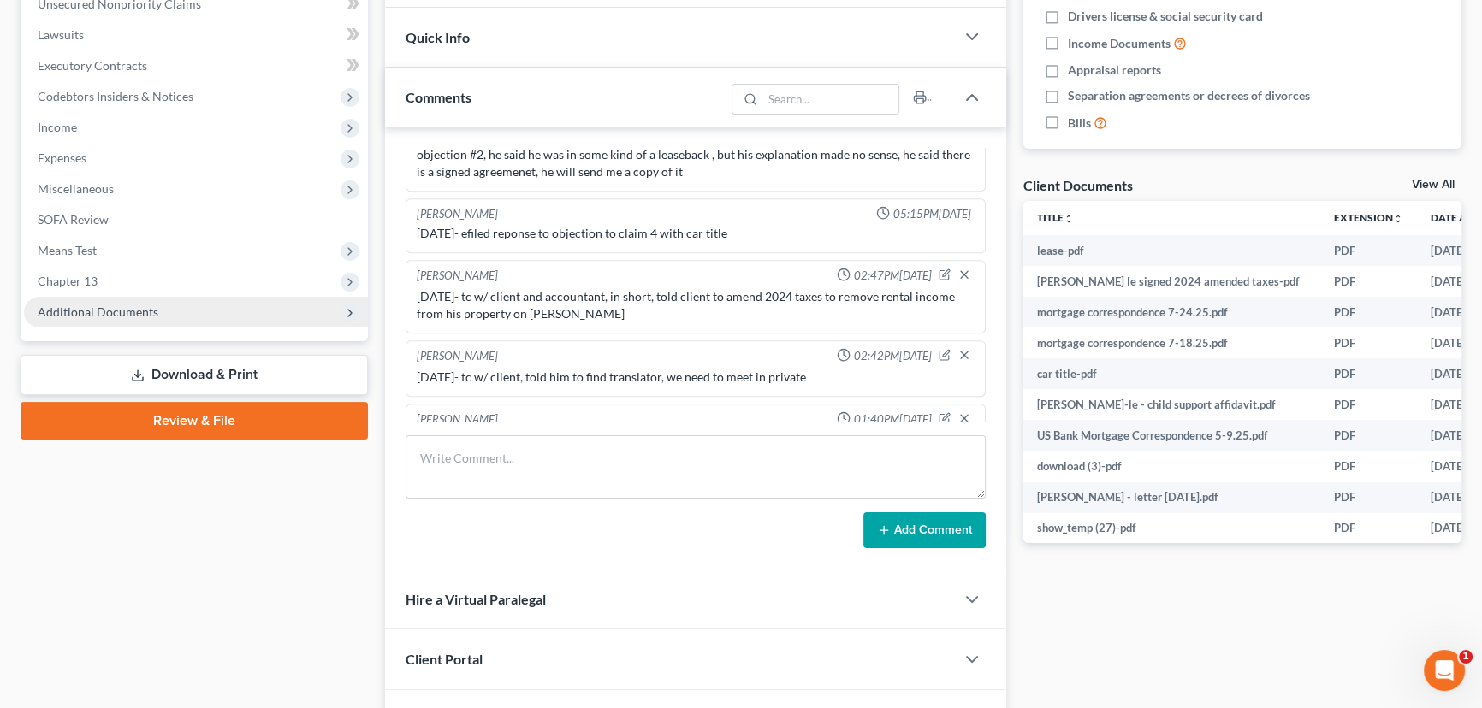
click at [182, 315] on span "Additional Documents" at bounding box center [196, 312] width 344 height 31
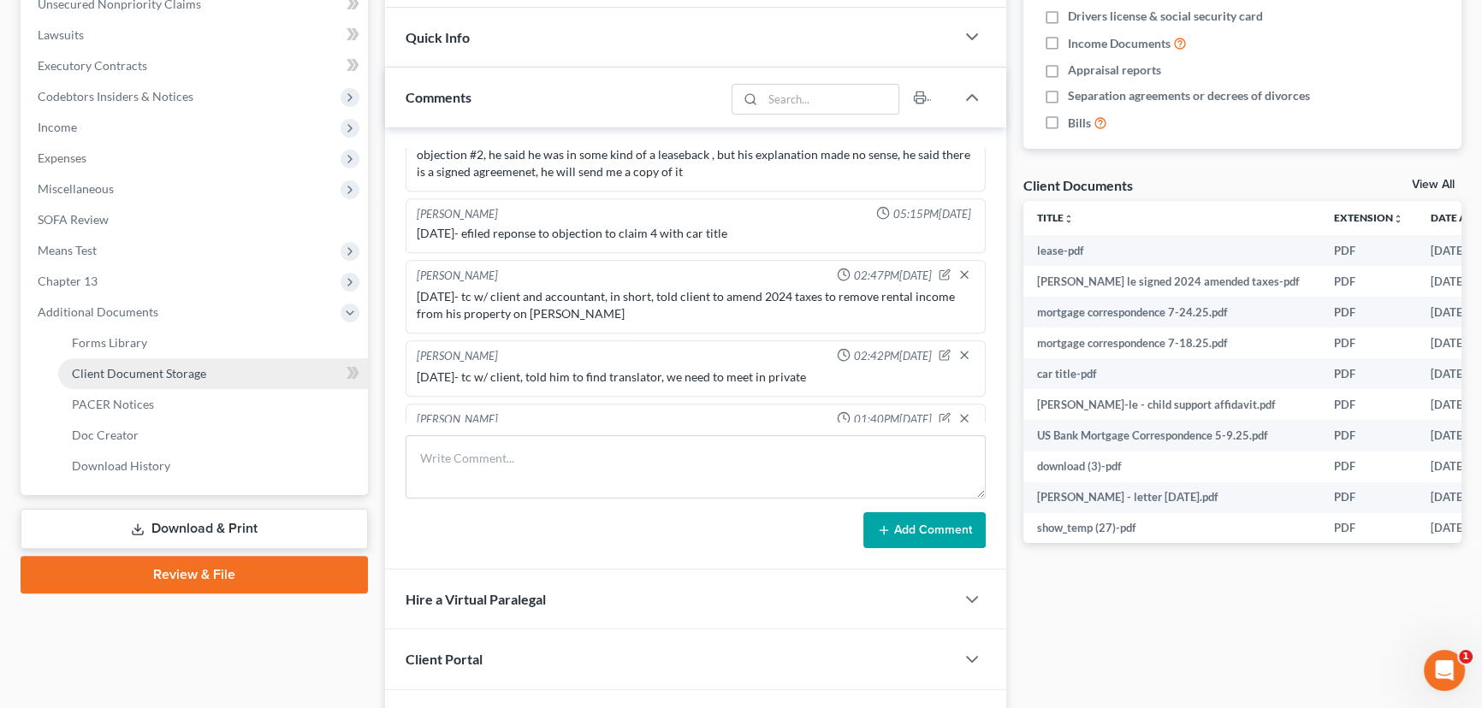
click at [157, 374] on span "Client Document Storage" at bounding box center [139, 373] width 134 height 15
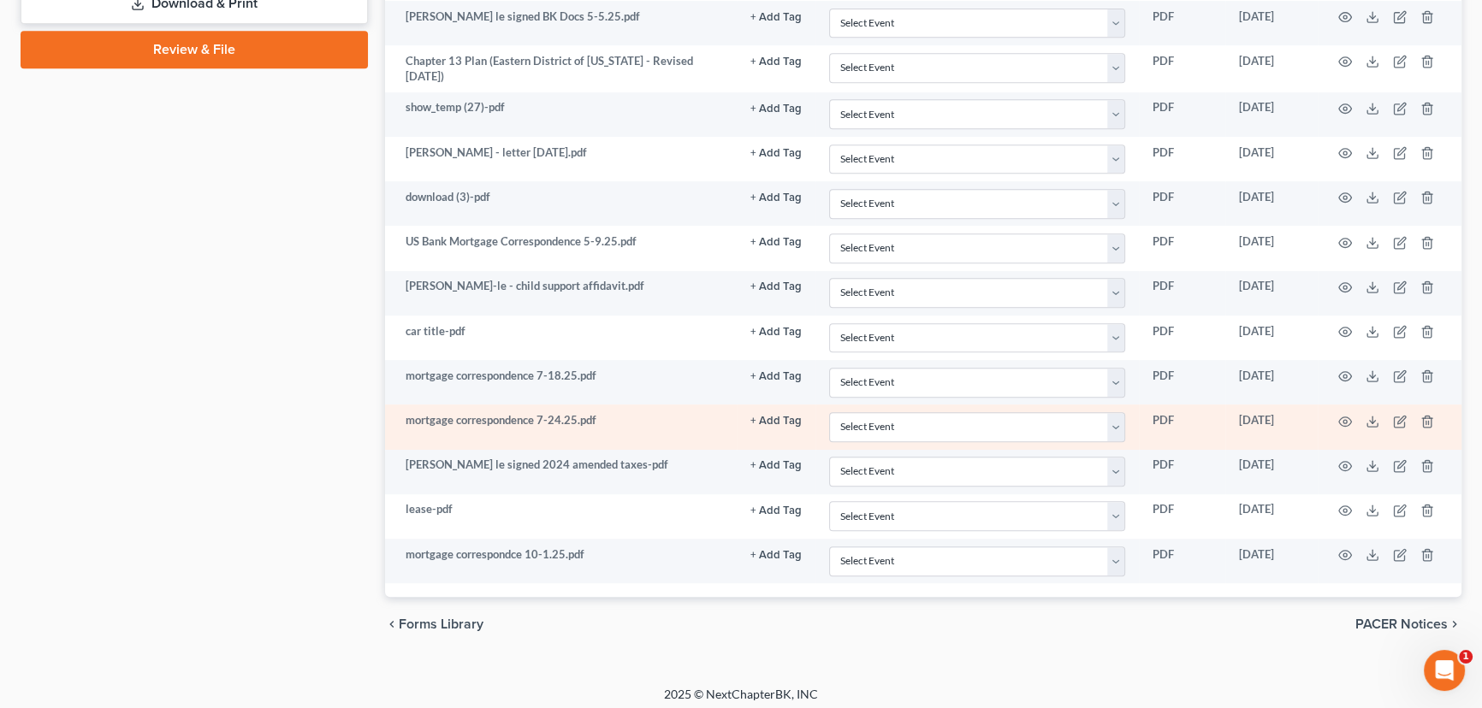
scroll to position [995, 0]
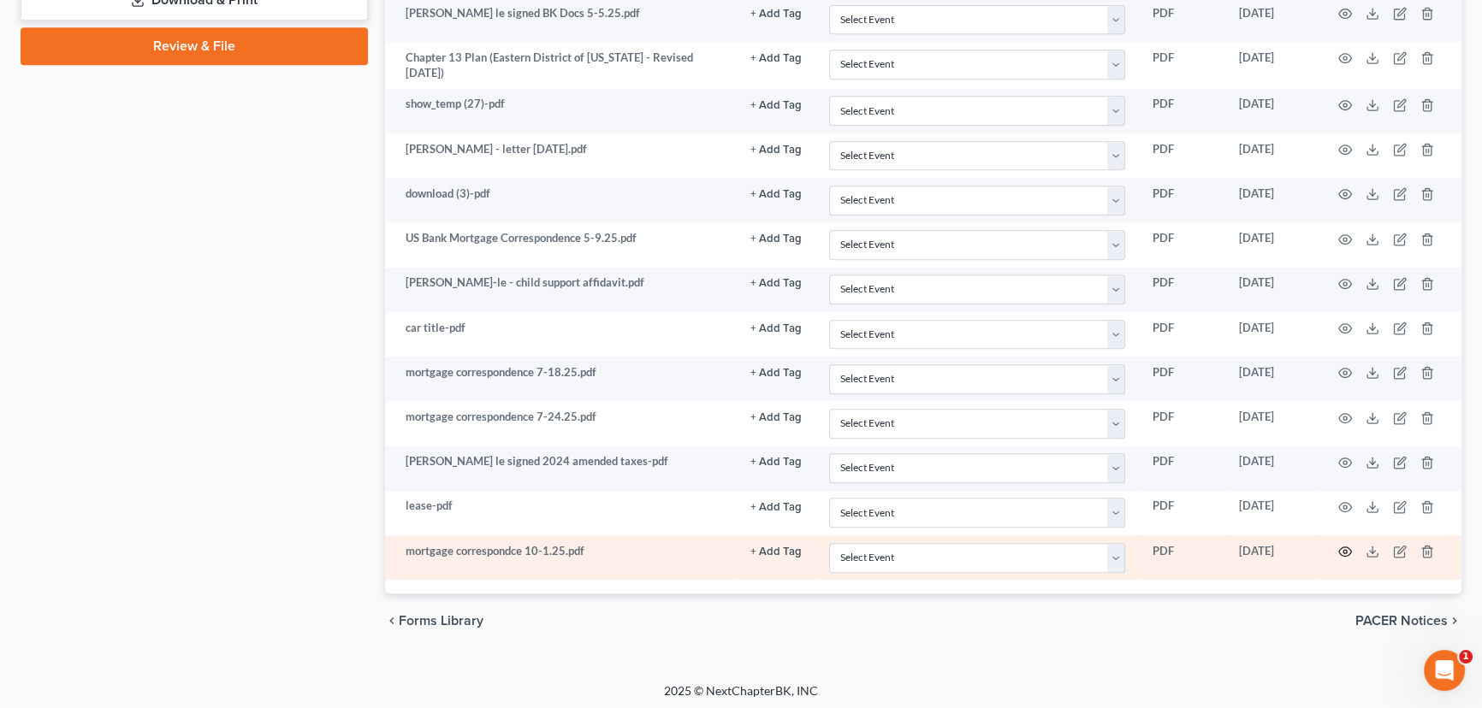
click at [1343, 549] on icon "button" at bounding box center [1345, 552] width 14 height 14
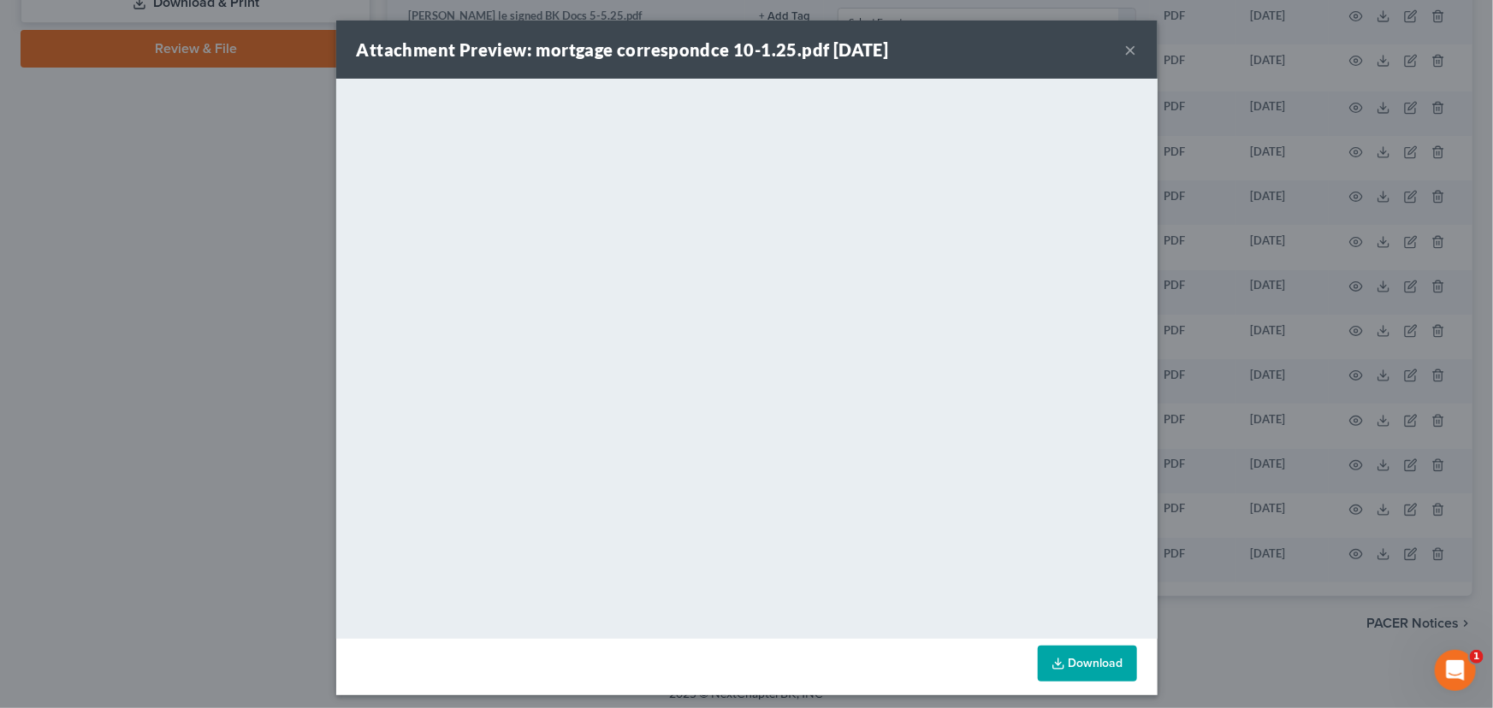
click at [1128, 50] on button "×" at bounding box center [1131, 49] width 12 height 21
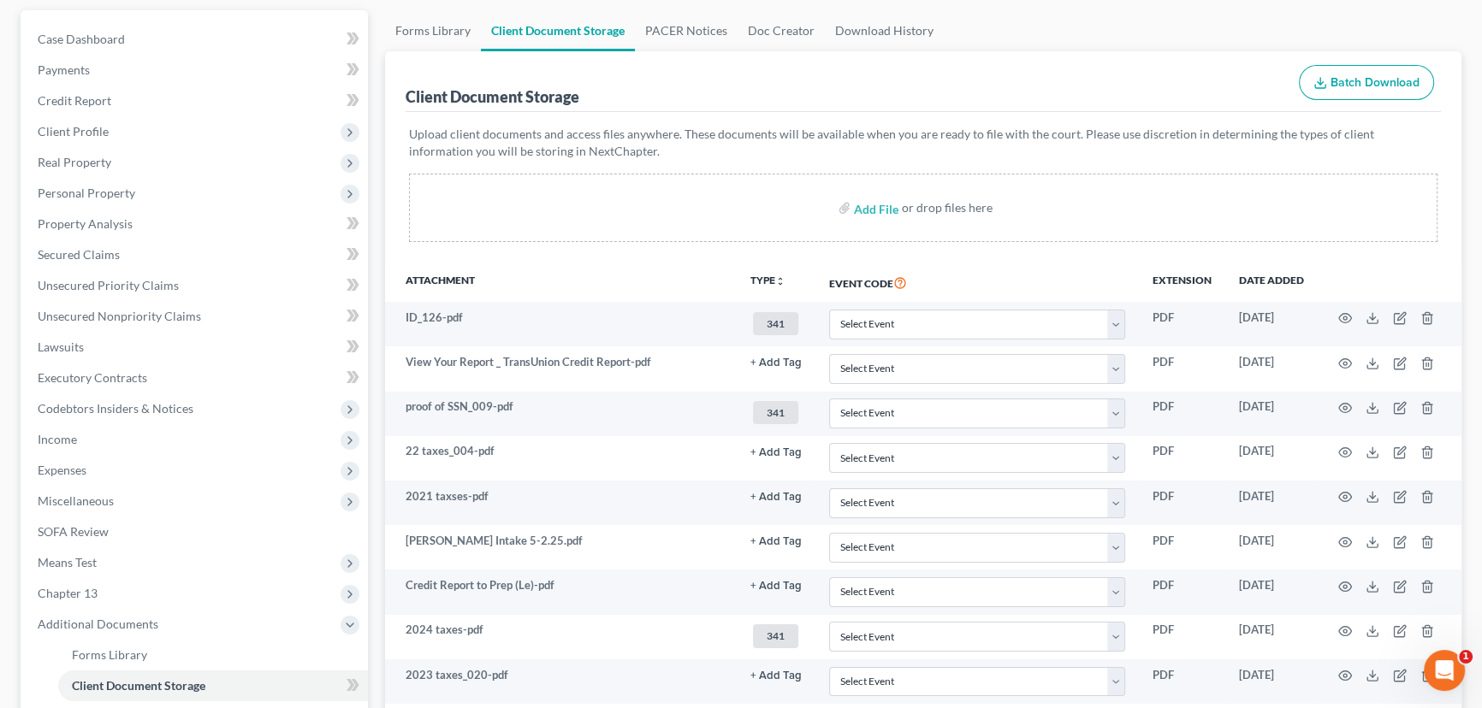
scroll to position [0, 0]
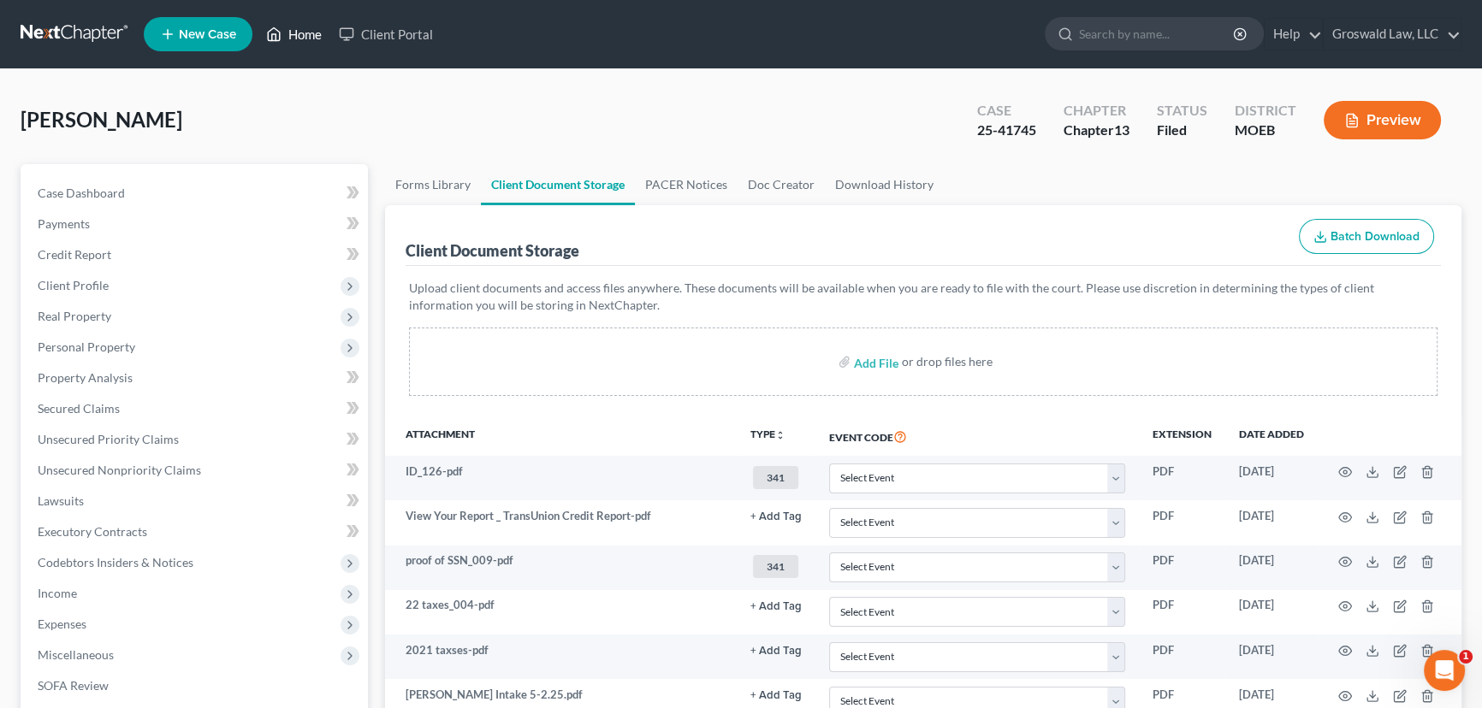
click at [303, 33] on link "Home" at bounding box center [293, 34] width 73 height 31
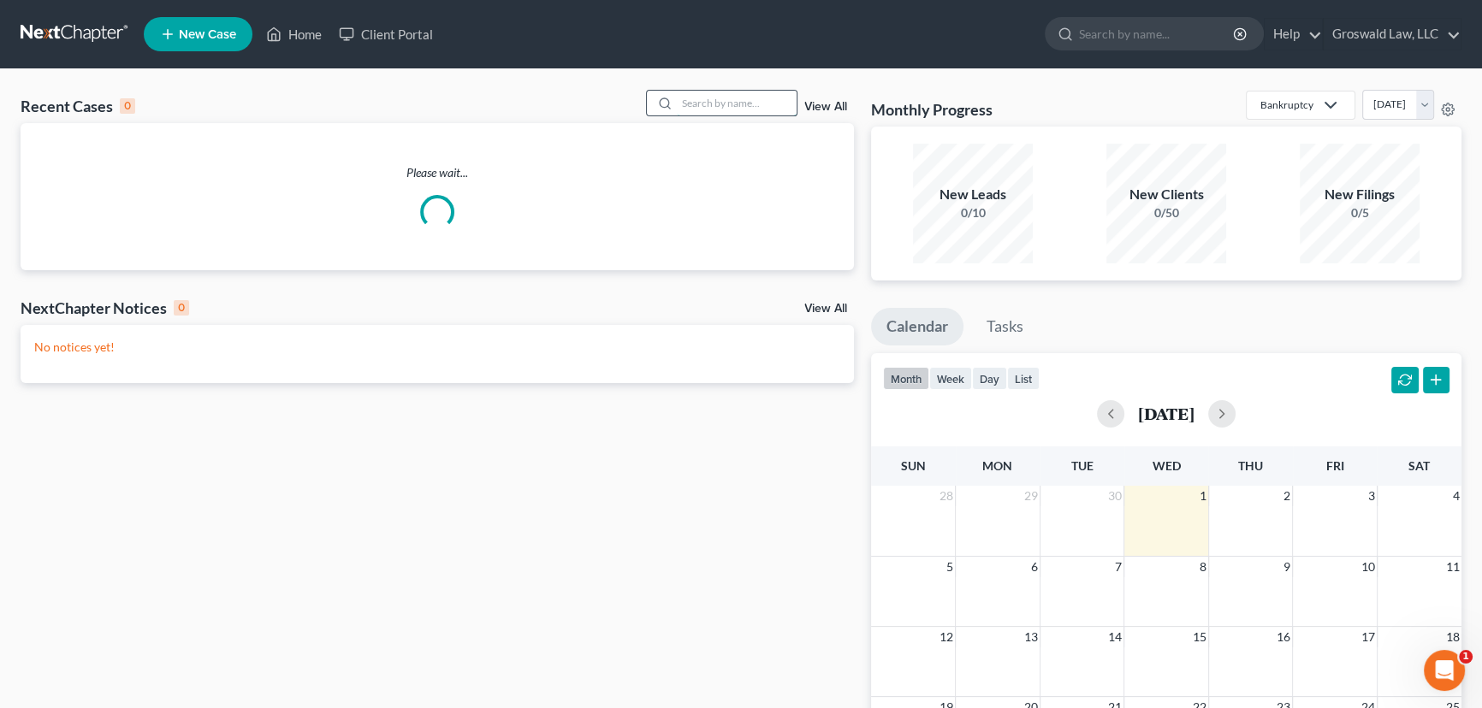
click at [713, 94] on input "search" at bounding box center [737, 103] width 120 height 25
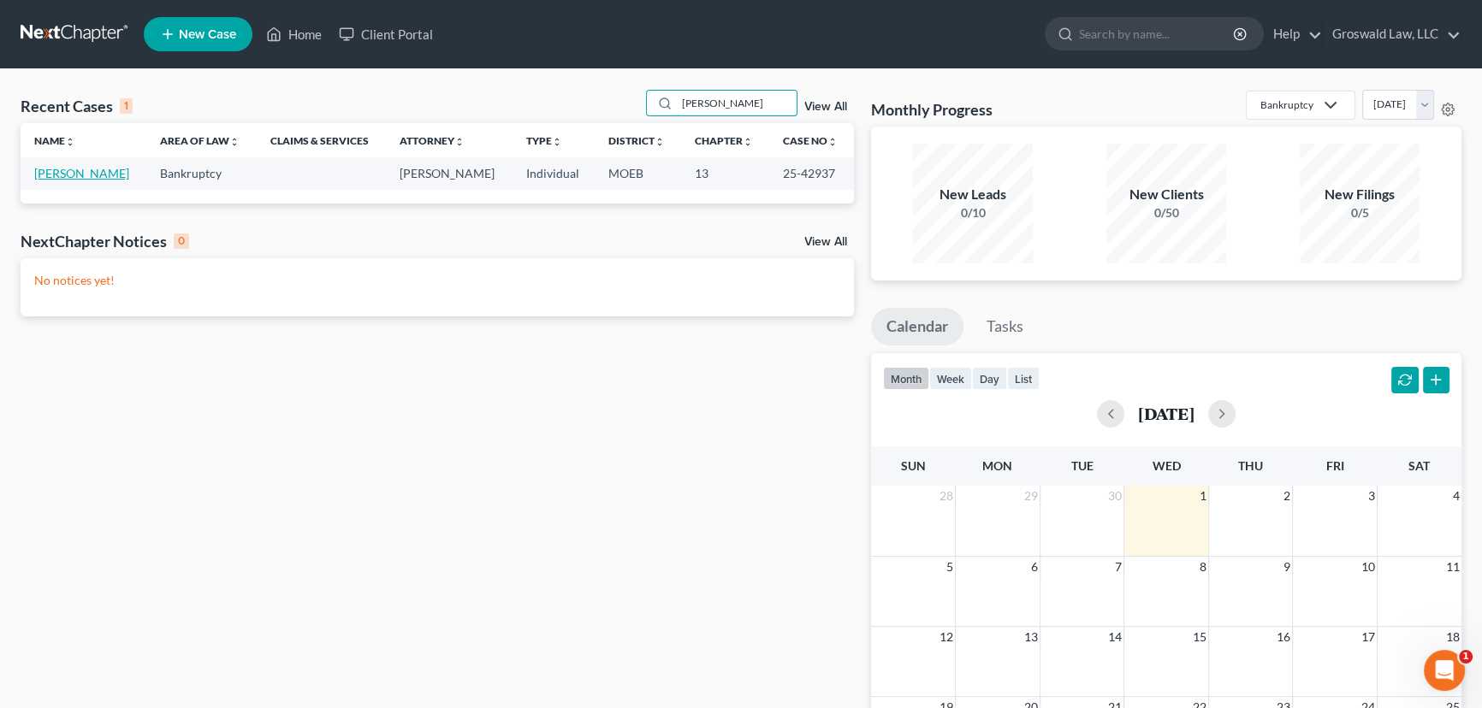
type input "[PERSON_NAME]"
click at [98, 171] on link "[PERSON_NAME]" at bounding box center [81, 173] width 95 height 15
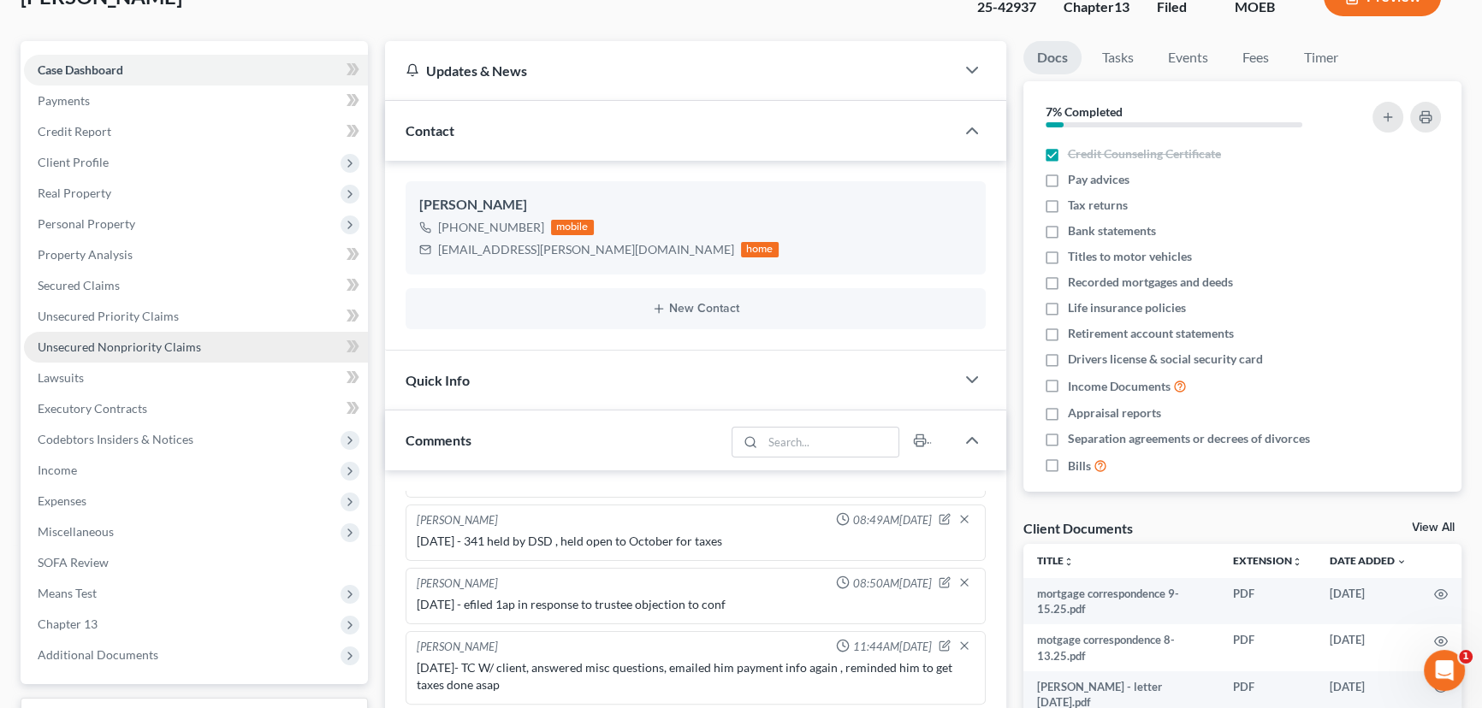
scroll to position [155, 0]
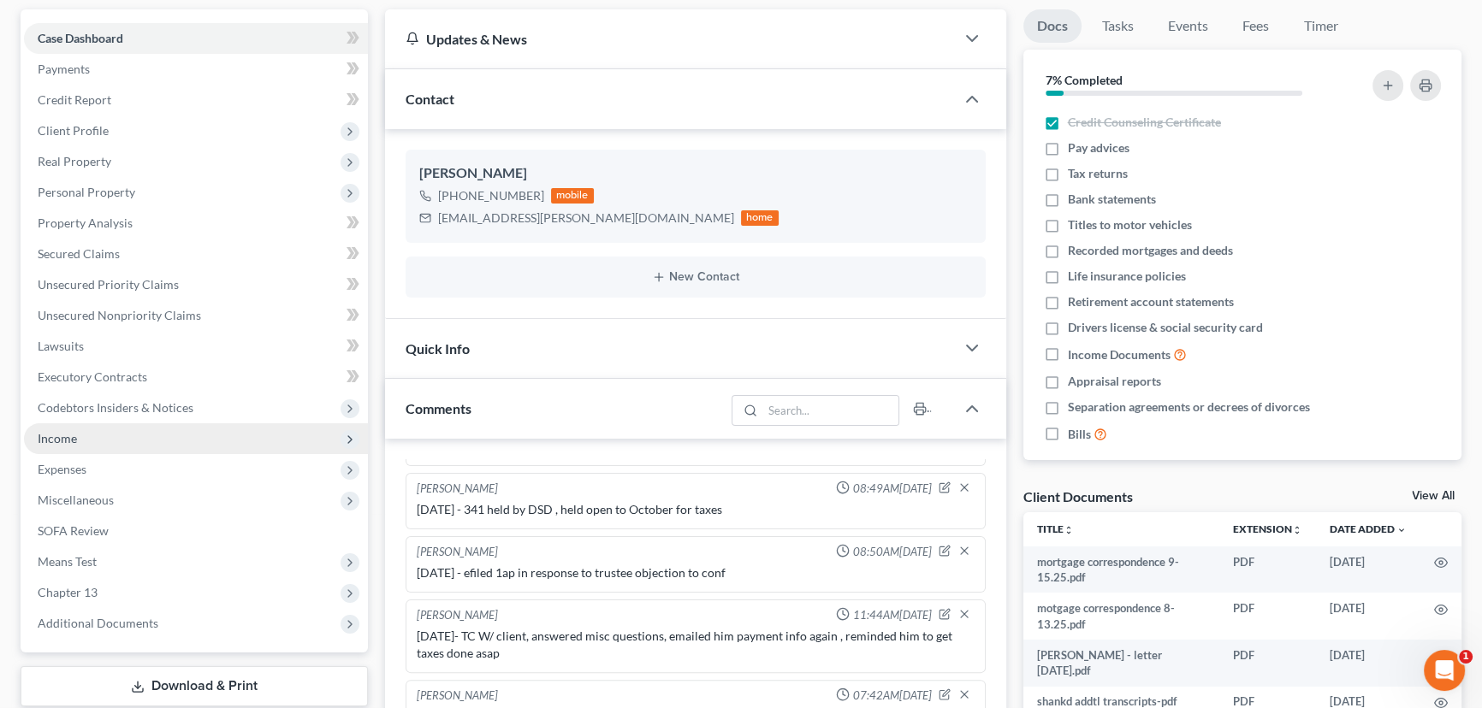
click at [68, 436] on span "Income" at bounding box center [57, 438] width 39 height 15
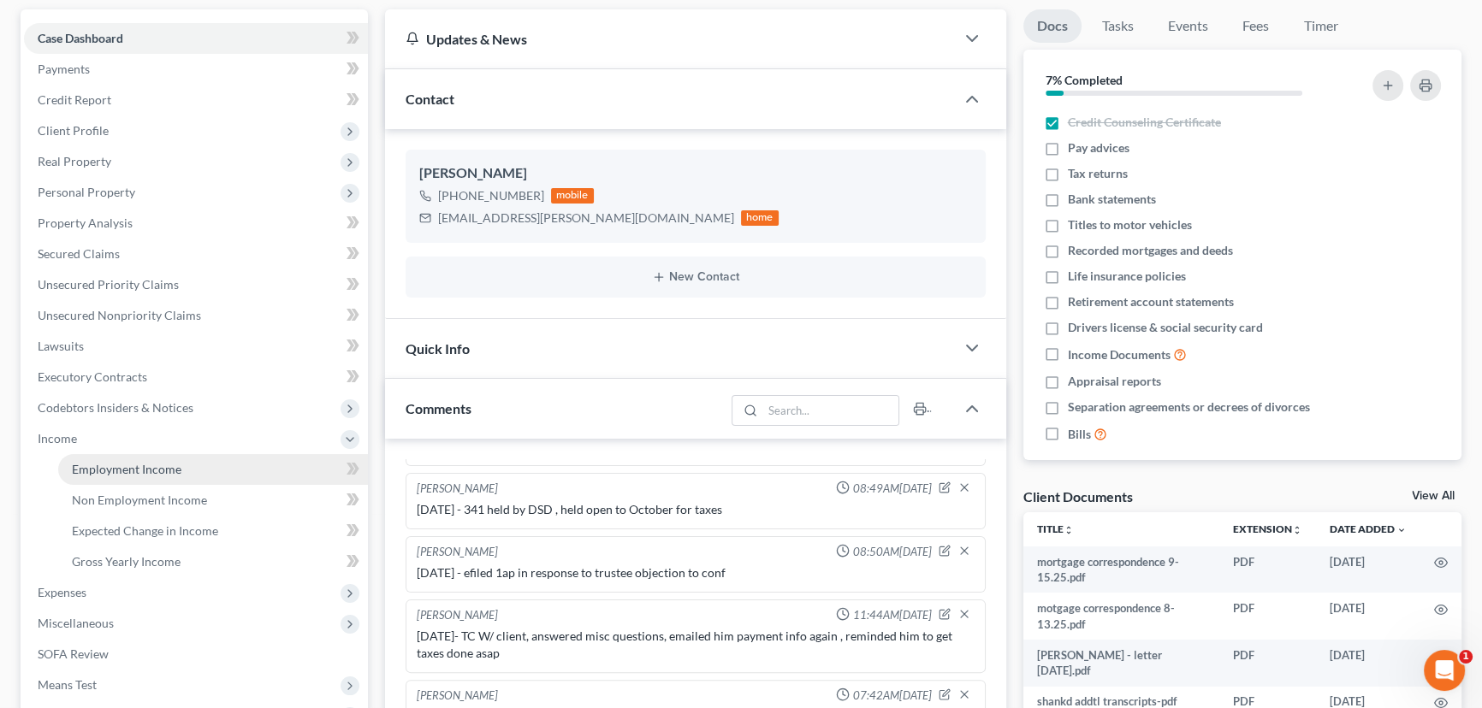
click at [187, 475] on link "Employment Income" at bounding box center [213, 469] width 310 height 31
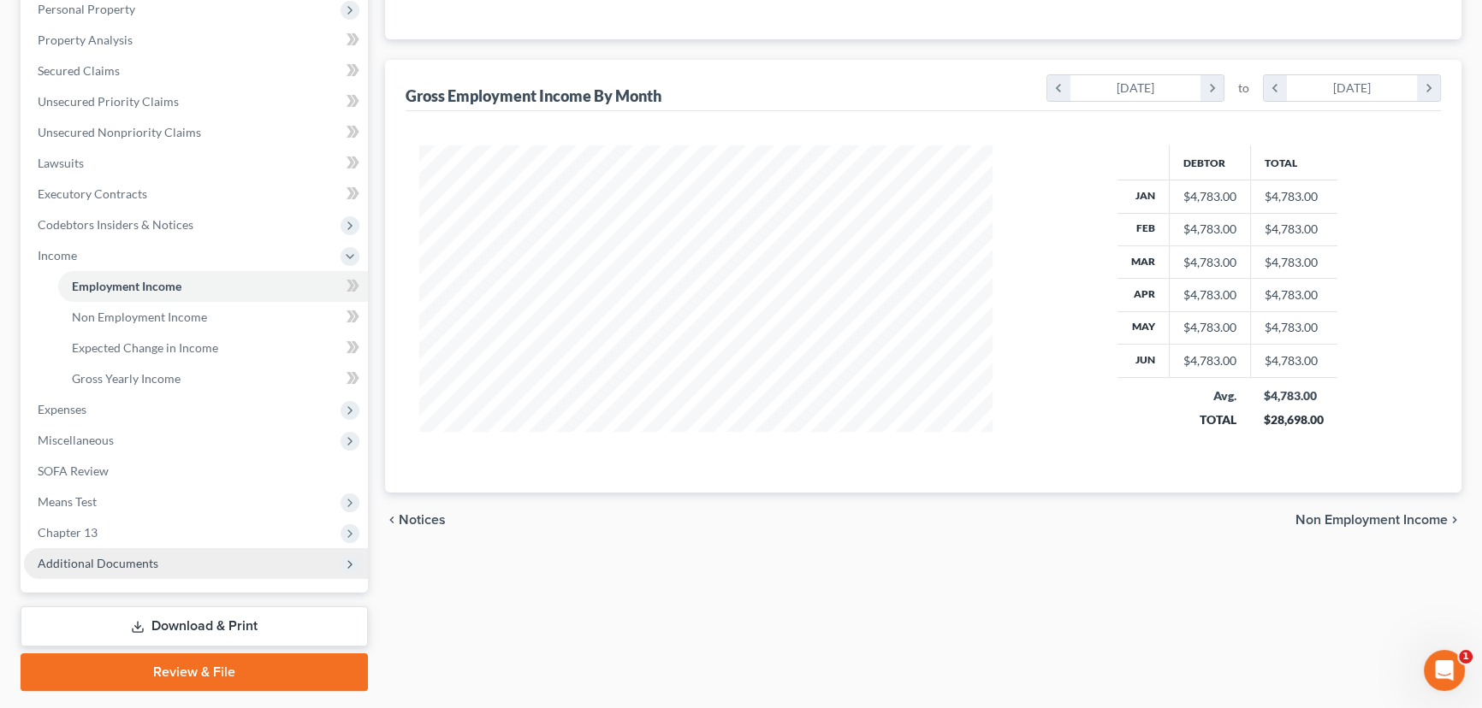
scroll to position [383, 0]
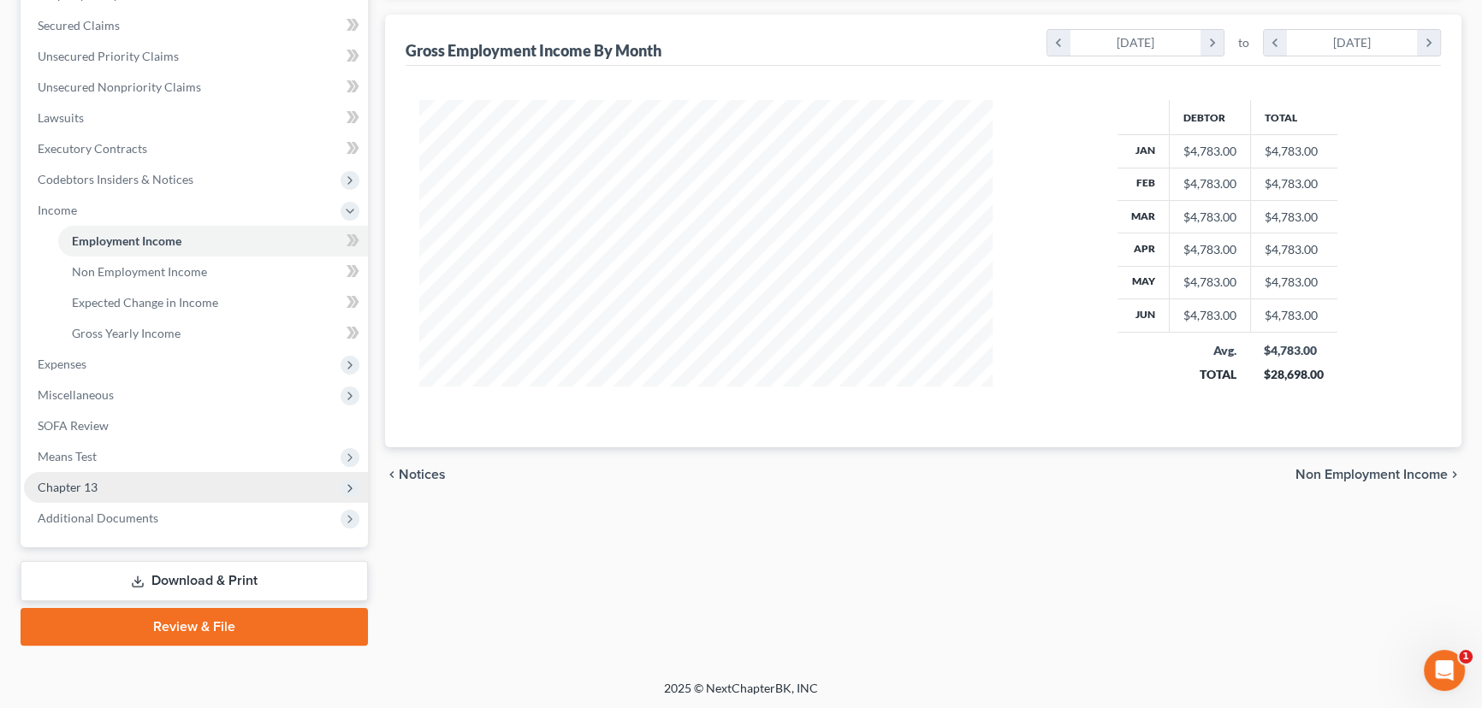
click at [90, 488] on span "Chapter 13" at bounding box center [68, 487] width 60 height 15
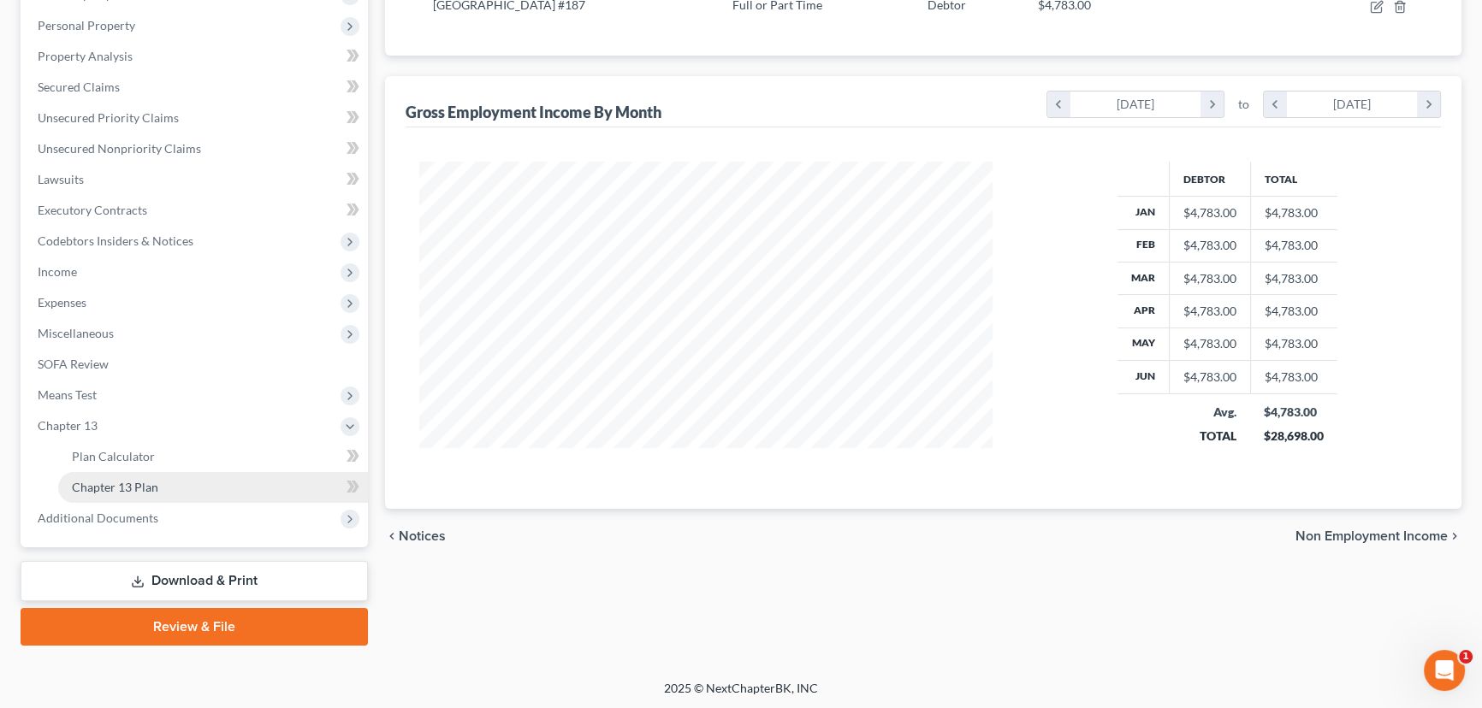
click at [192, 479] on link "Chapter 13 Plan" at bounding box center [213, 487] width 310 height 31
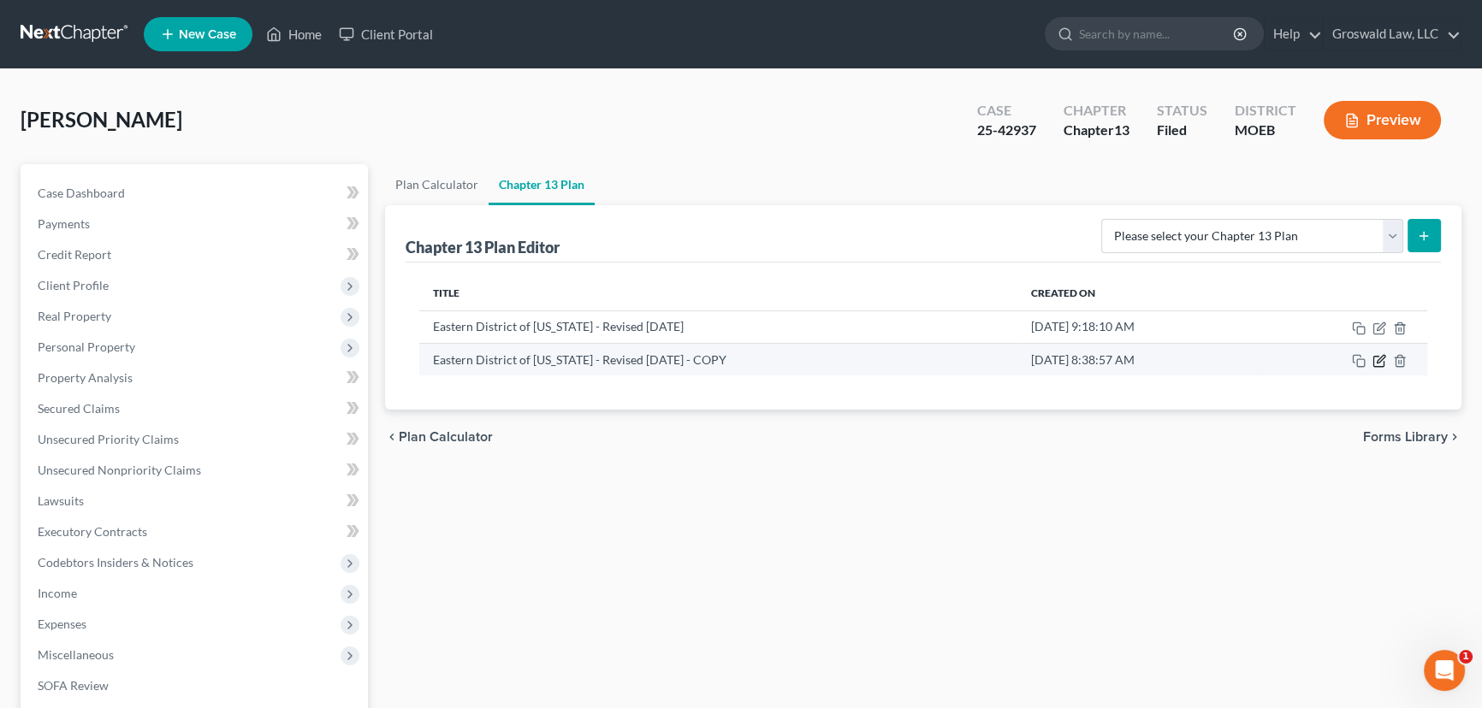
click at [1379, 359] on icon "button" at bounding box center [1379, 361] width 14 height 14
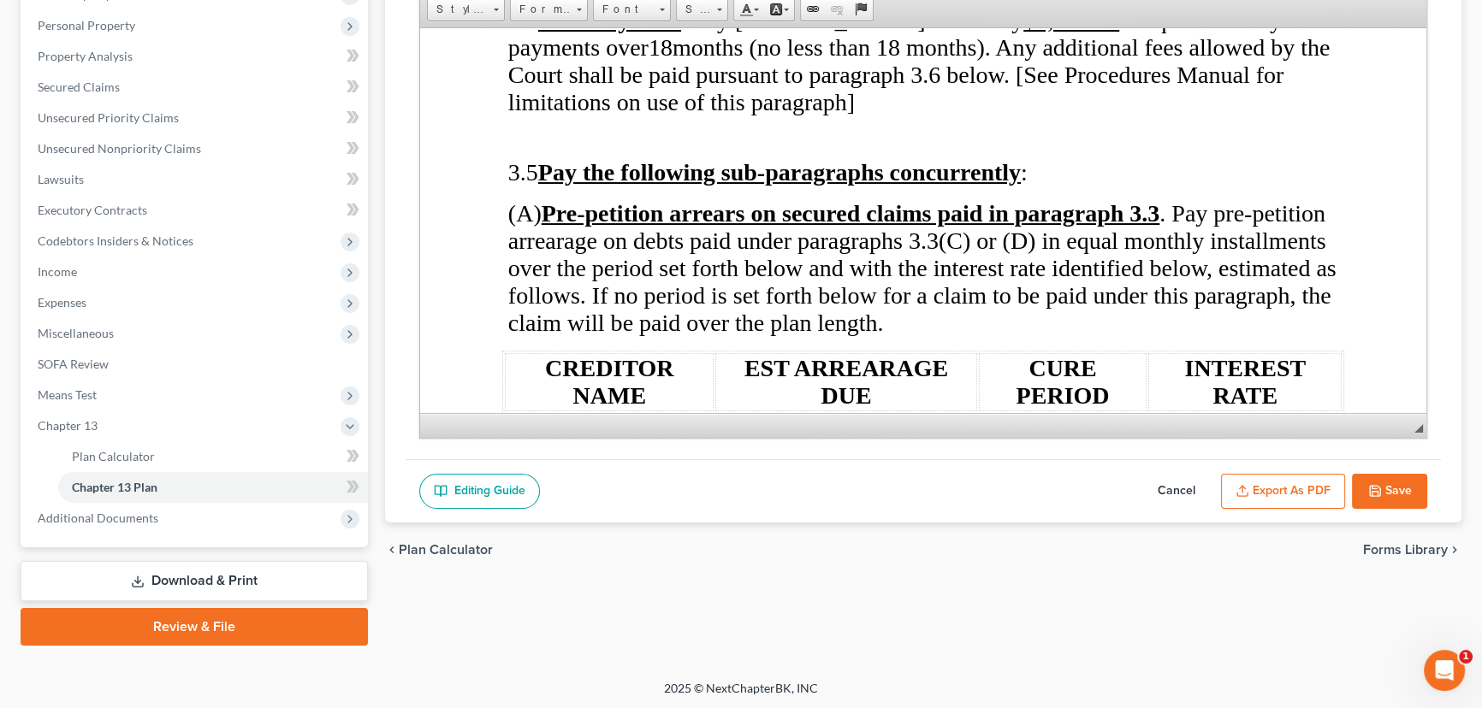
scroll to position [4121, 0]
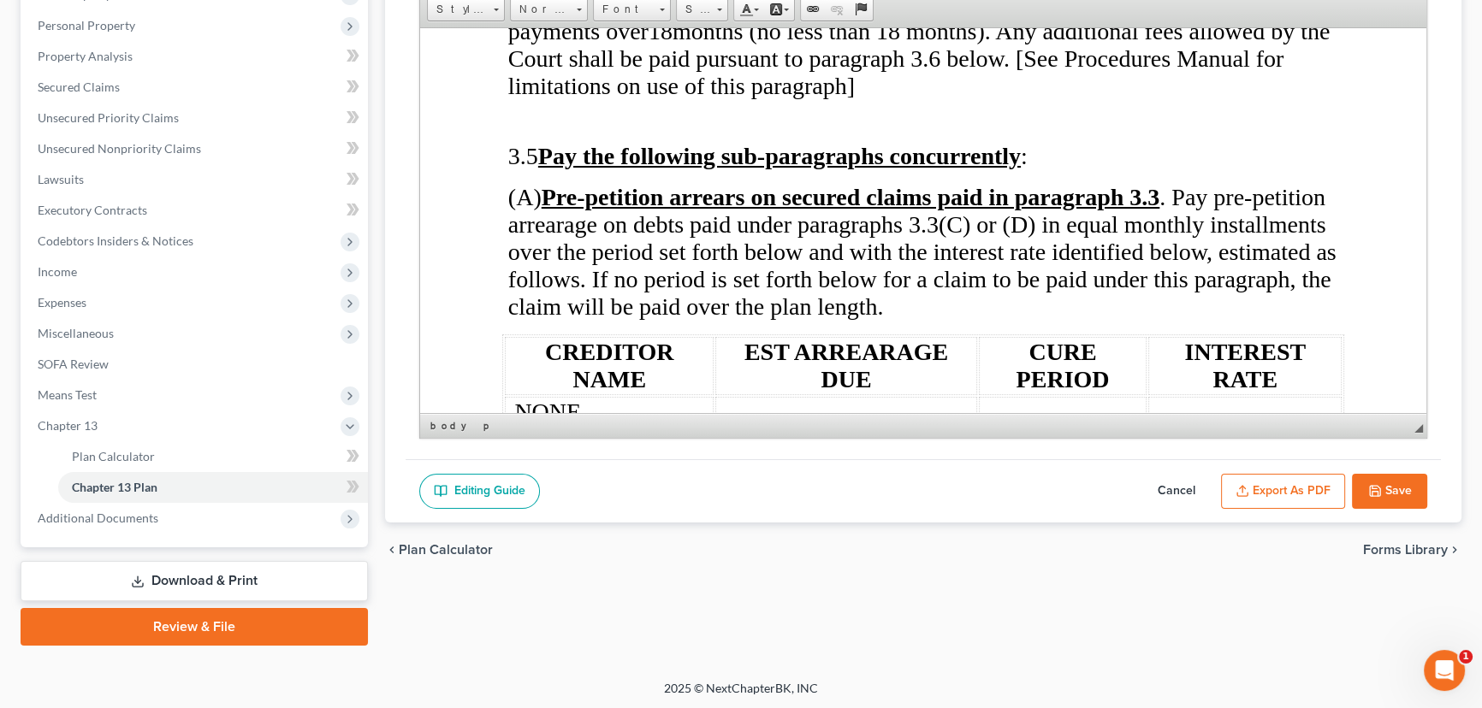
drag, startPoint x: 1147, startPoint y: 299, endPoint x: 1136, endPoint y: 287, distance: 15.7
click at [1140, 293] on p "(A) Pre-petition arrears on secured claims paid in paragraph 3.3 . Pay pre-peti…" at bounding box center [926, 251] width 836 height 137
click at [1379, 486] on icon "button" at bounding box center [1374, 491] width 10 height 10
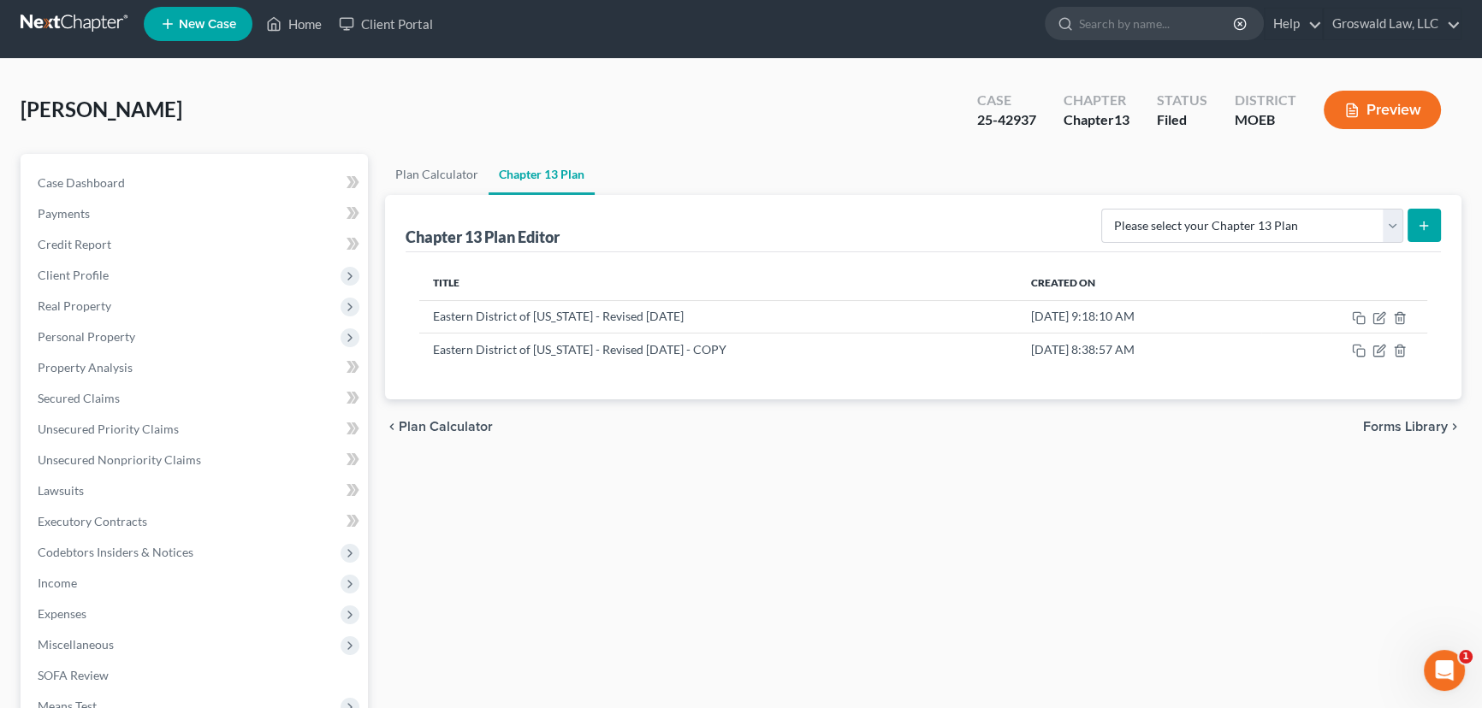
scroll to position [0, 0]
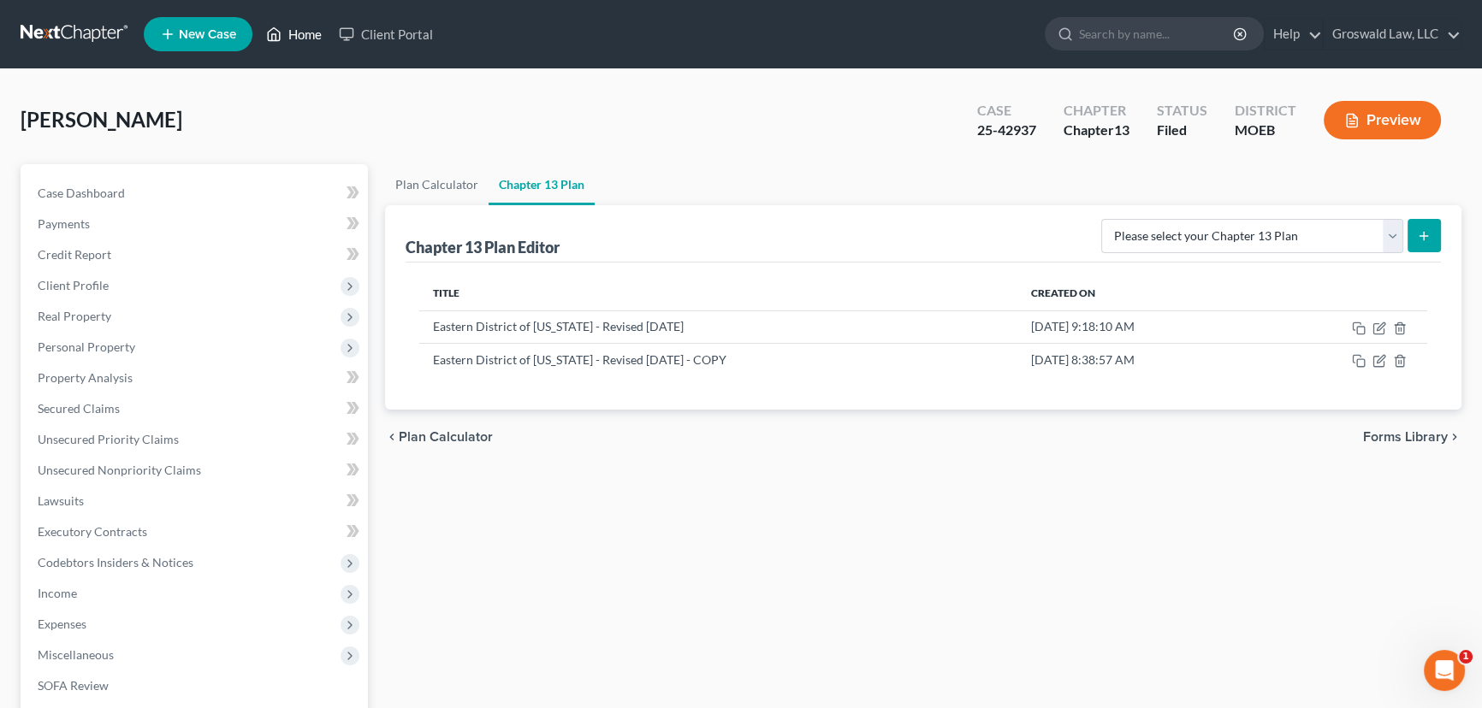
click at [321, 33] on link "Home" at bounding box center [293, 34] width 73 height 31
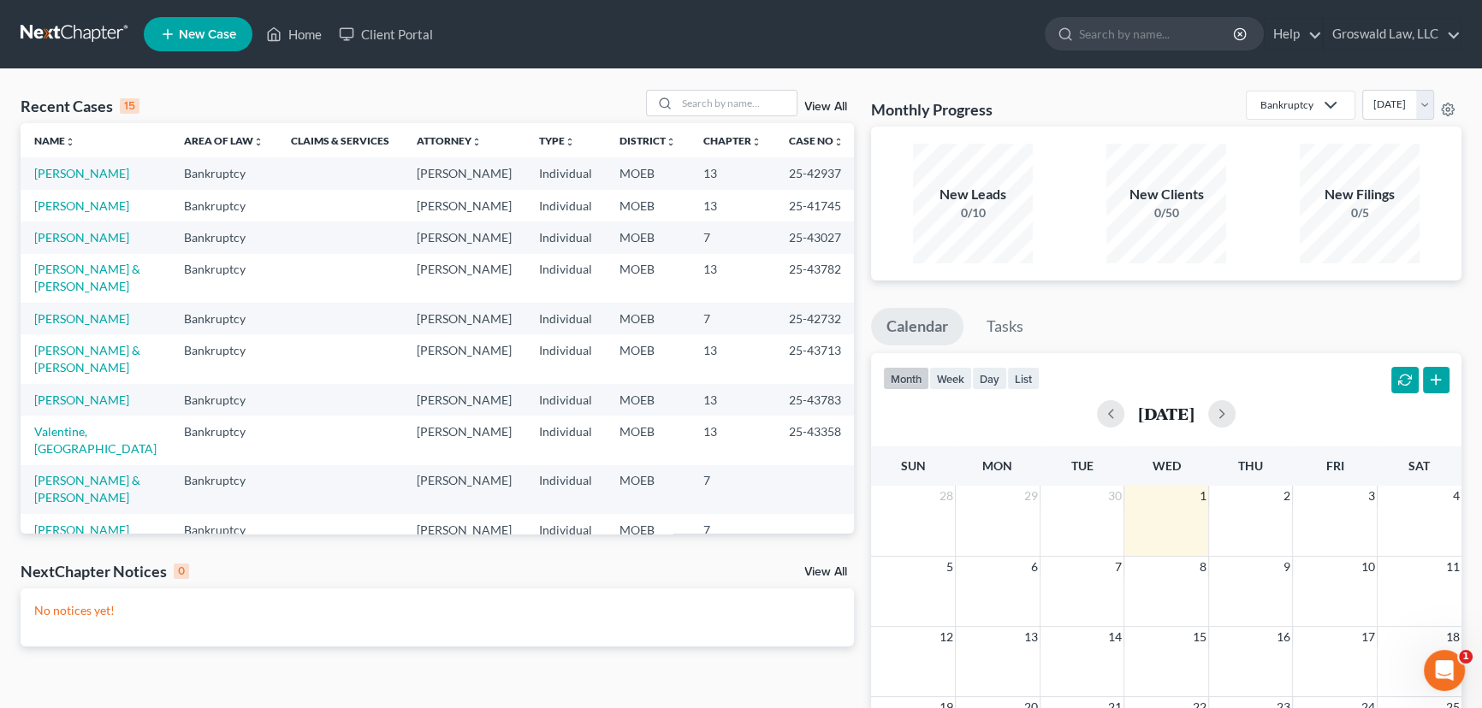
click at [180, 32] on span "New Case" at bounding box center [207, 34] width 57 height 13
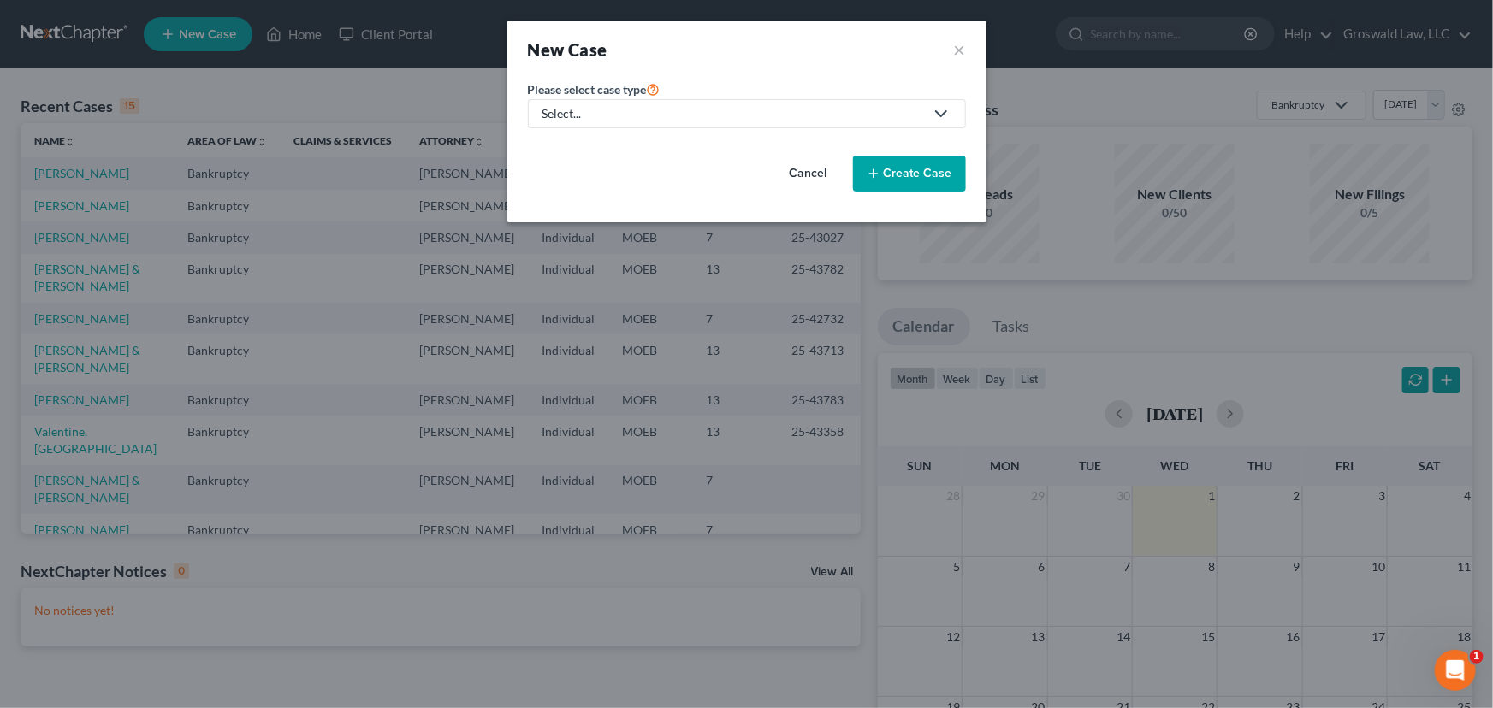
click at [600, 120] on div "Select..." at bounding box center [733, 113] width 382 height 17
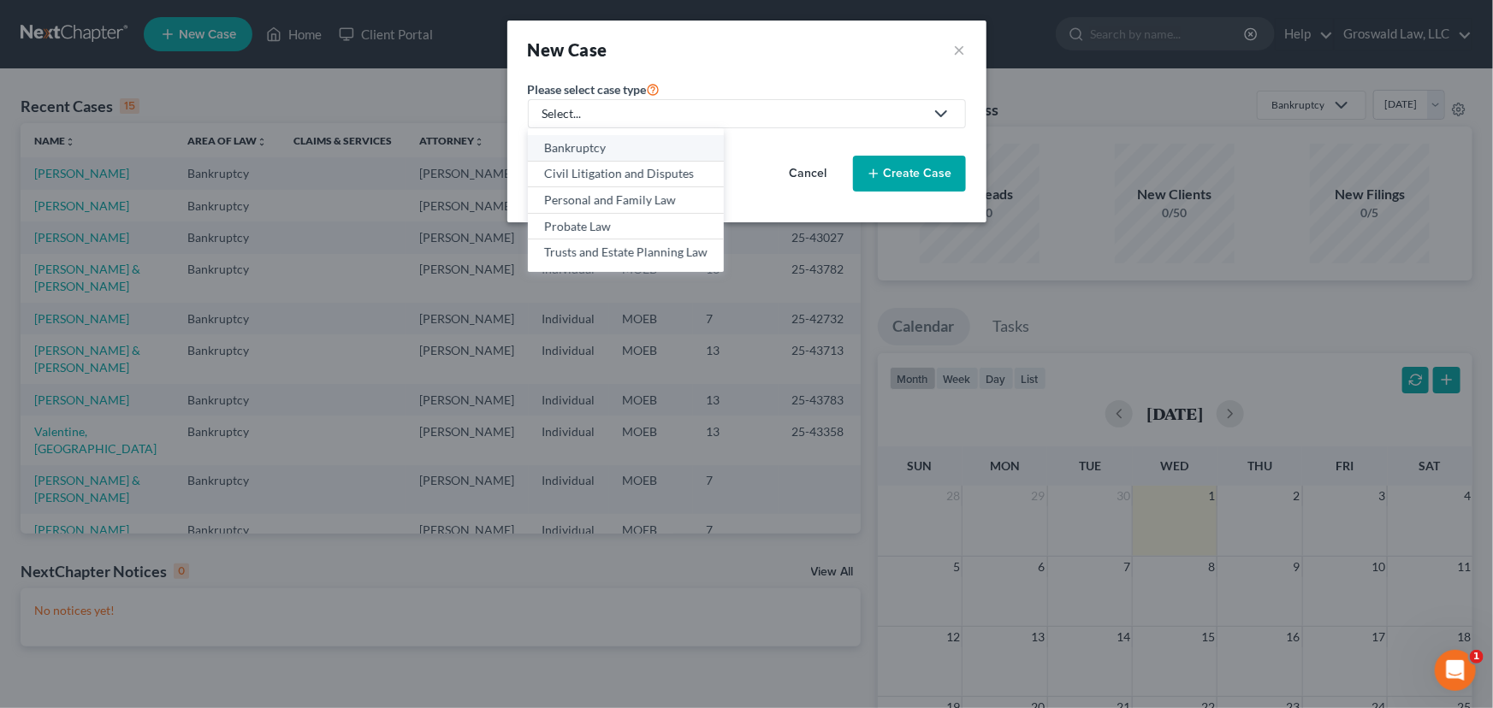
click at [612, 145] on div "Bankruptcy" at bounding box center [625, 147] width 163 height 17
select select "45"
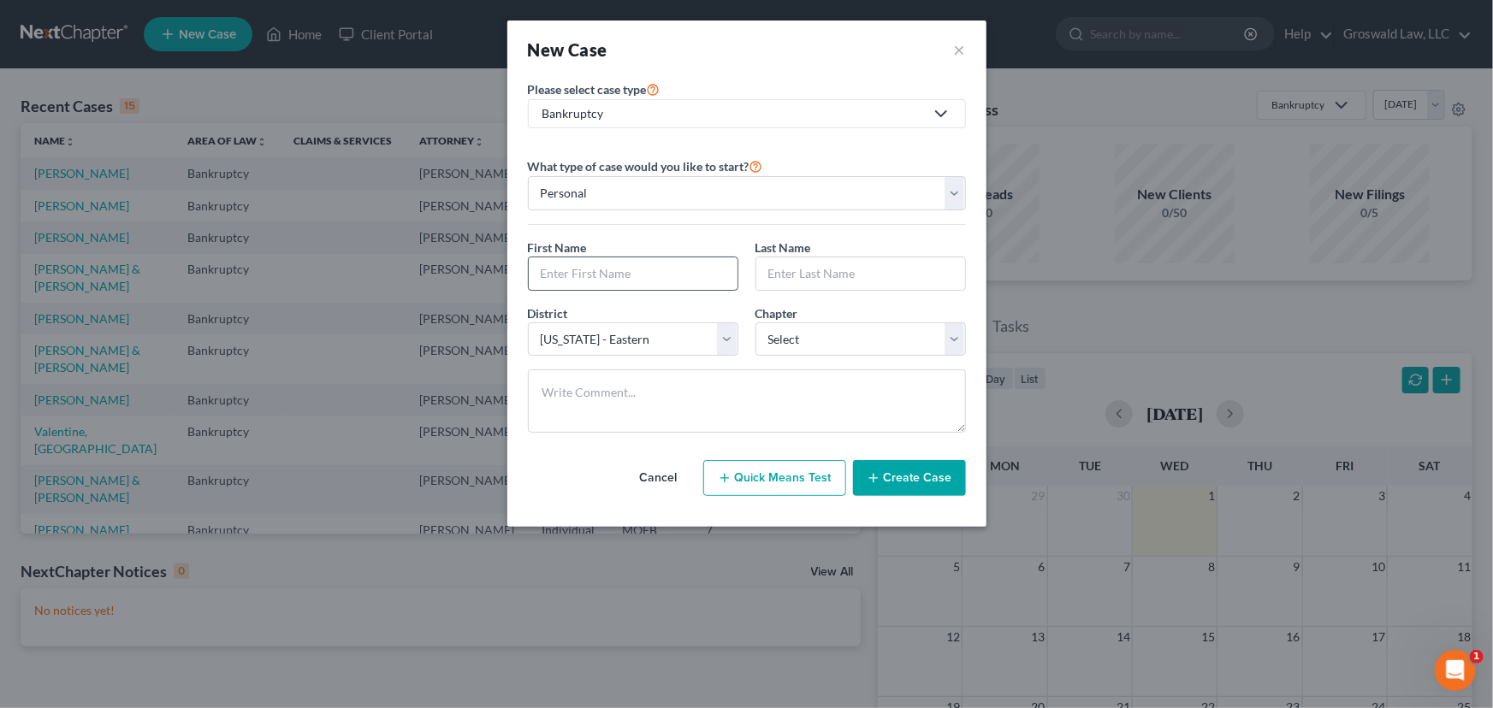
click at [624, 264] on input "text" at bounding box center [633, 273] width 209 height 33
type input "[PERSON_NAME]"
click at [837, 344] on select "Select 7 11 12 13" at bounding box center [860, 339] width 210 height 34
select select "0"
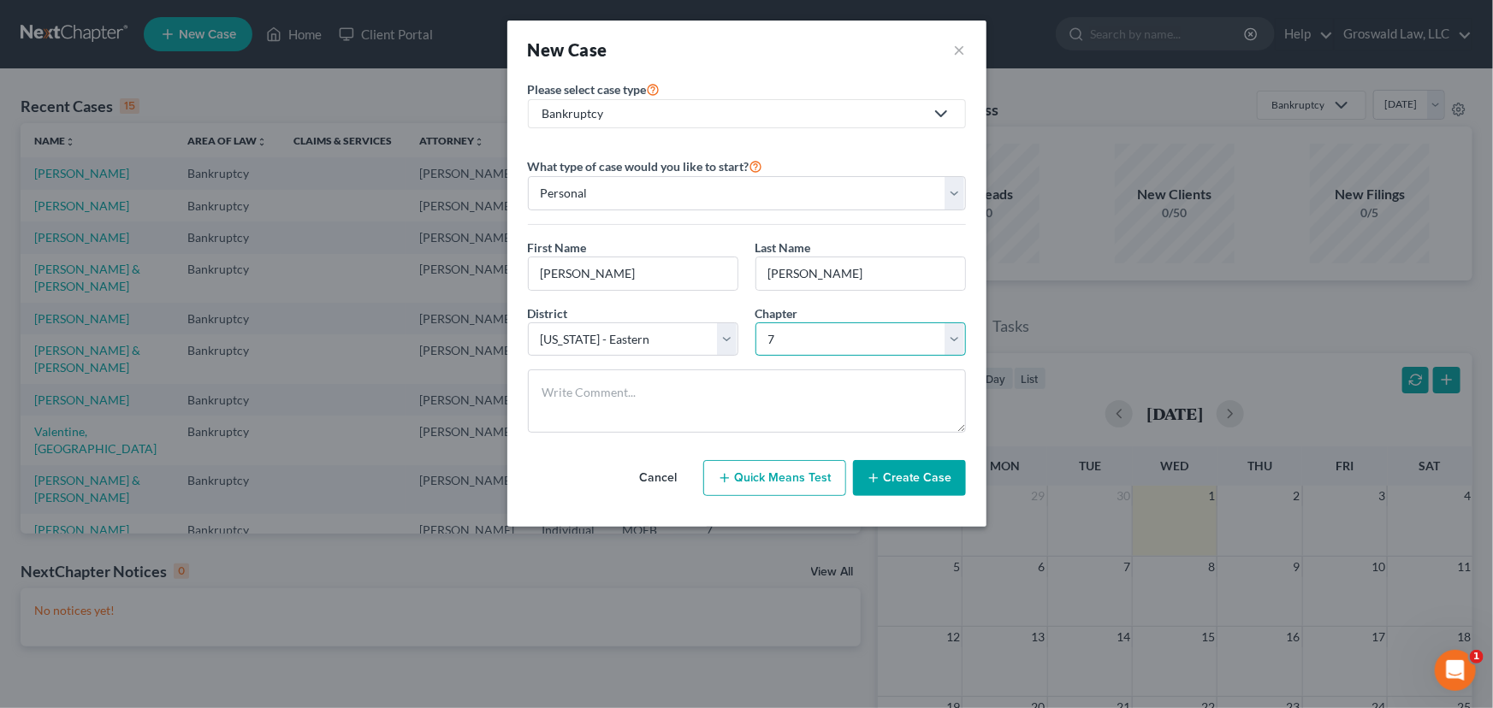
click at [755, 322] on select "Select 7 11 12 13" at bounding box center [860, 339] width 210 height 34
click at [922, 478] on button "Create Case" at bounding box center [909, 478] width 113 height 36
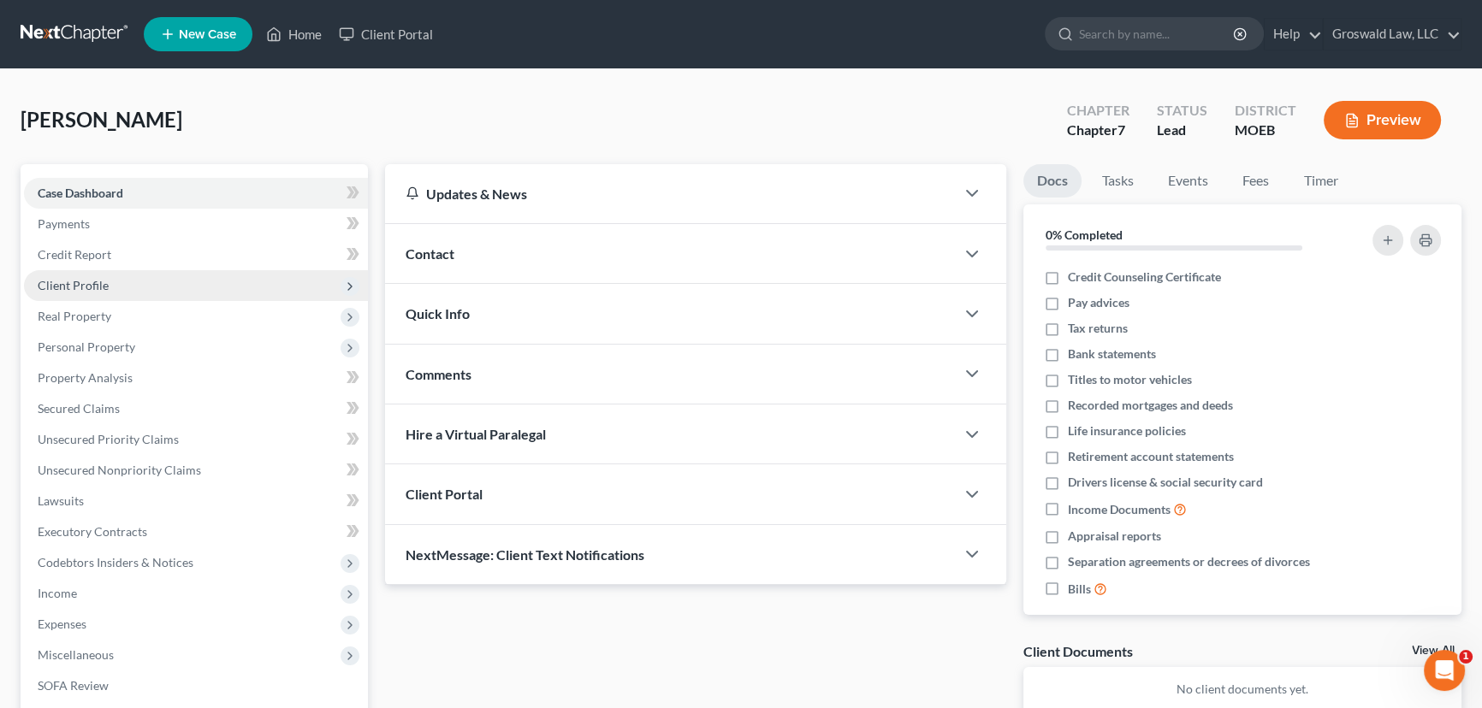
click at [88, 289] on span "Client Profile" at bounding box center [73, 285] width 71 height 15
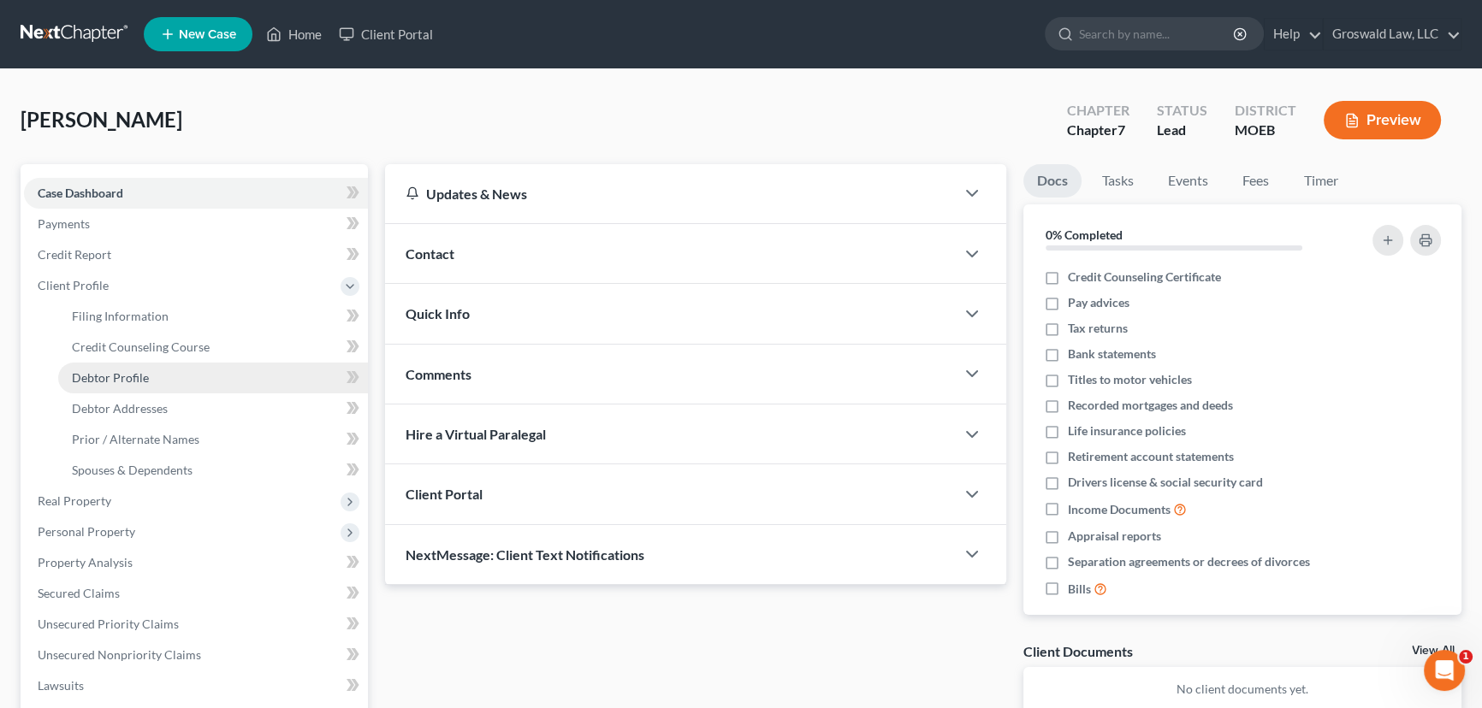
click at [114, 374] on span "Debtor Profile" at bounding box center [110, 377] width 77 height 15
select select "0"
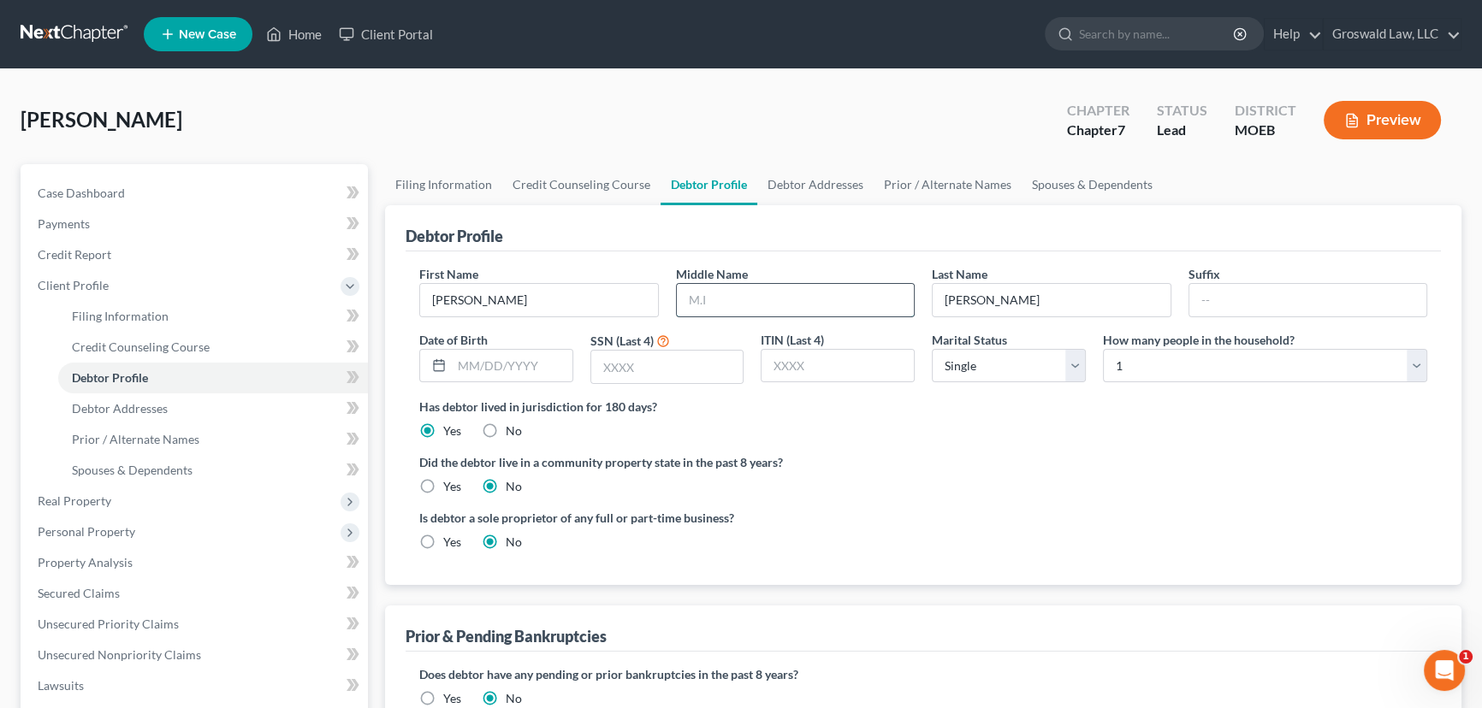
click at [710, 305] on input "text" at bounding box center [796, 300] width 238 height 33
type input ">"
type input "[PERSON_NAME]"
click at [829, 227] on div "Debtor Profile" at bounding box center [922, 228] width 1035 height 46
click at [531, 358] on input "text" at bounding box center [512, 366] width 121 height 33
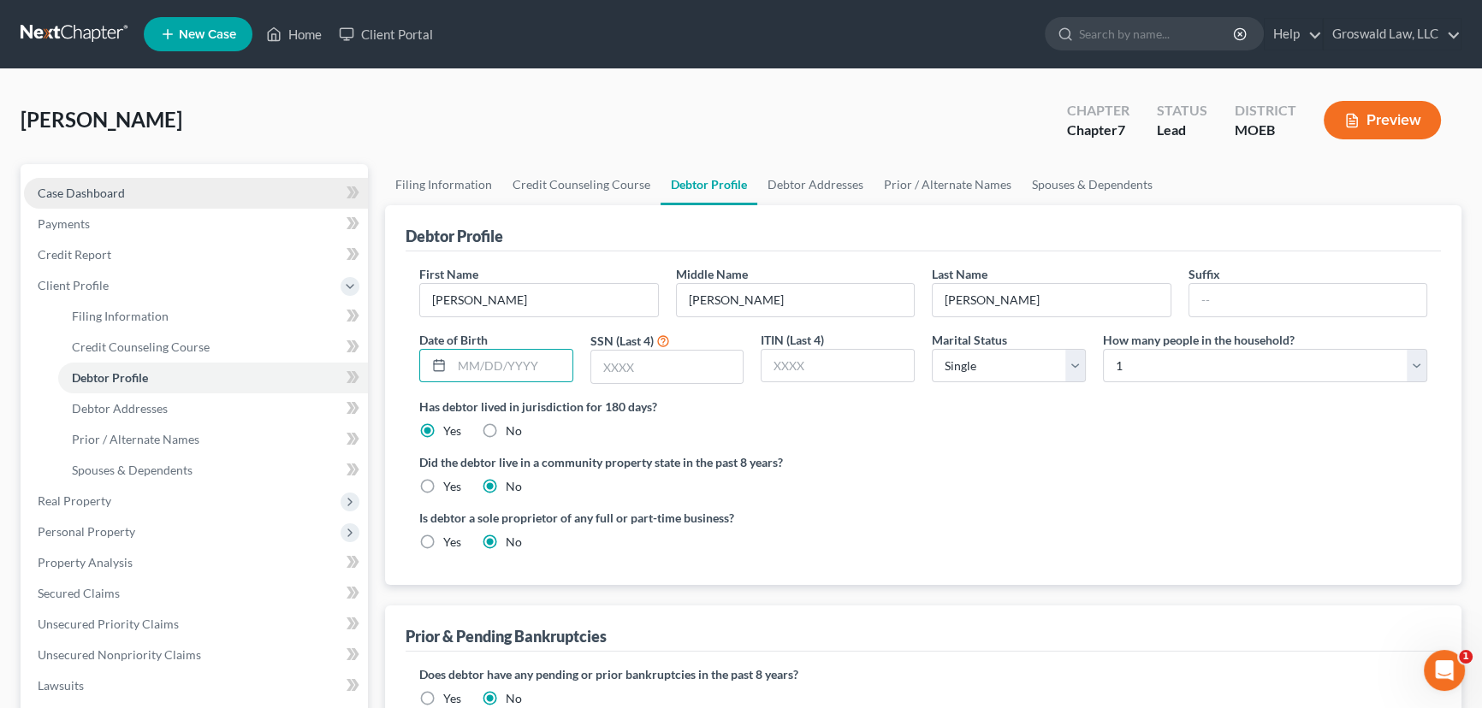
click at [207, 194] on link "Case Dashboard" at bounding box center [196, 193] width 344 height 31
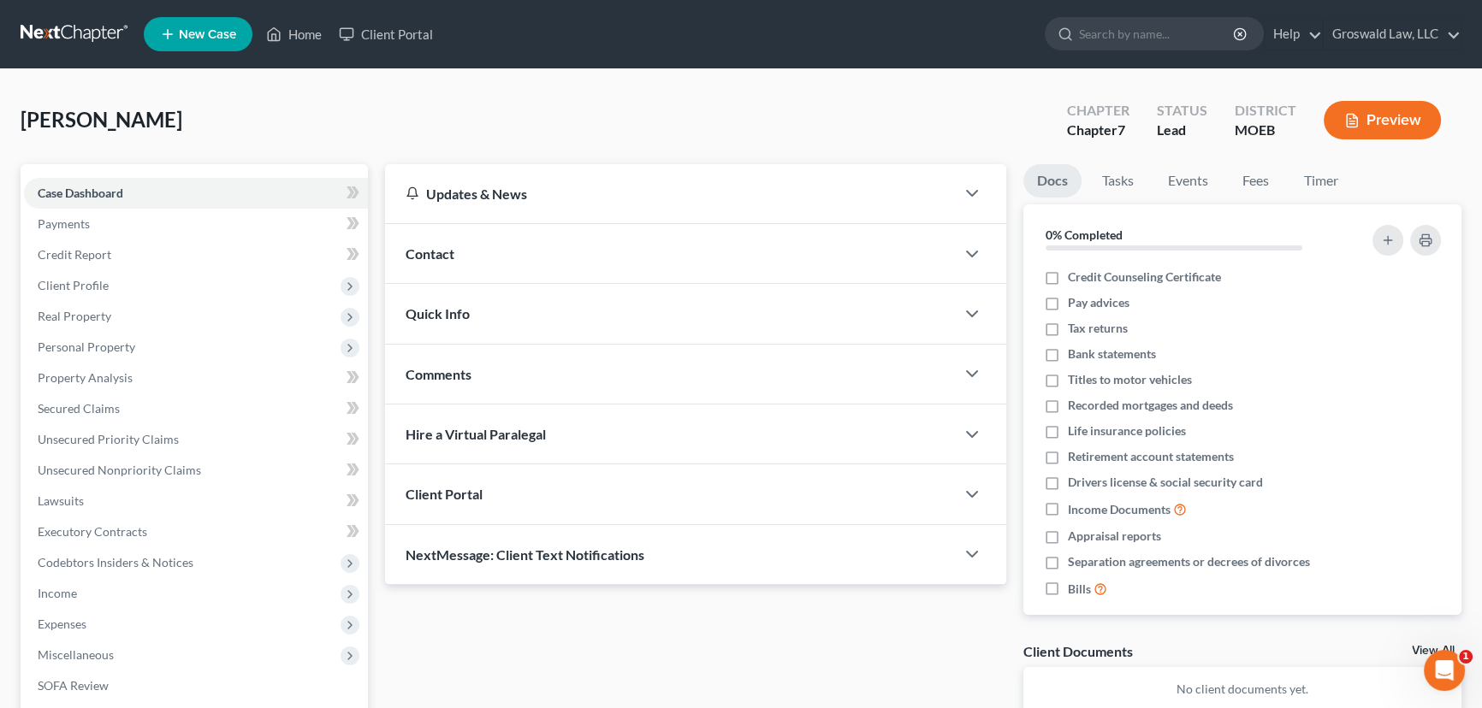
click at [512, 249] on div "Contact" at bounding box center [670, 253] width 570 height 59
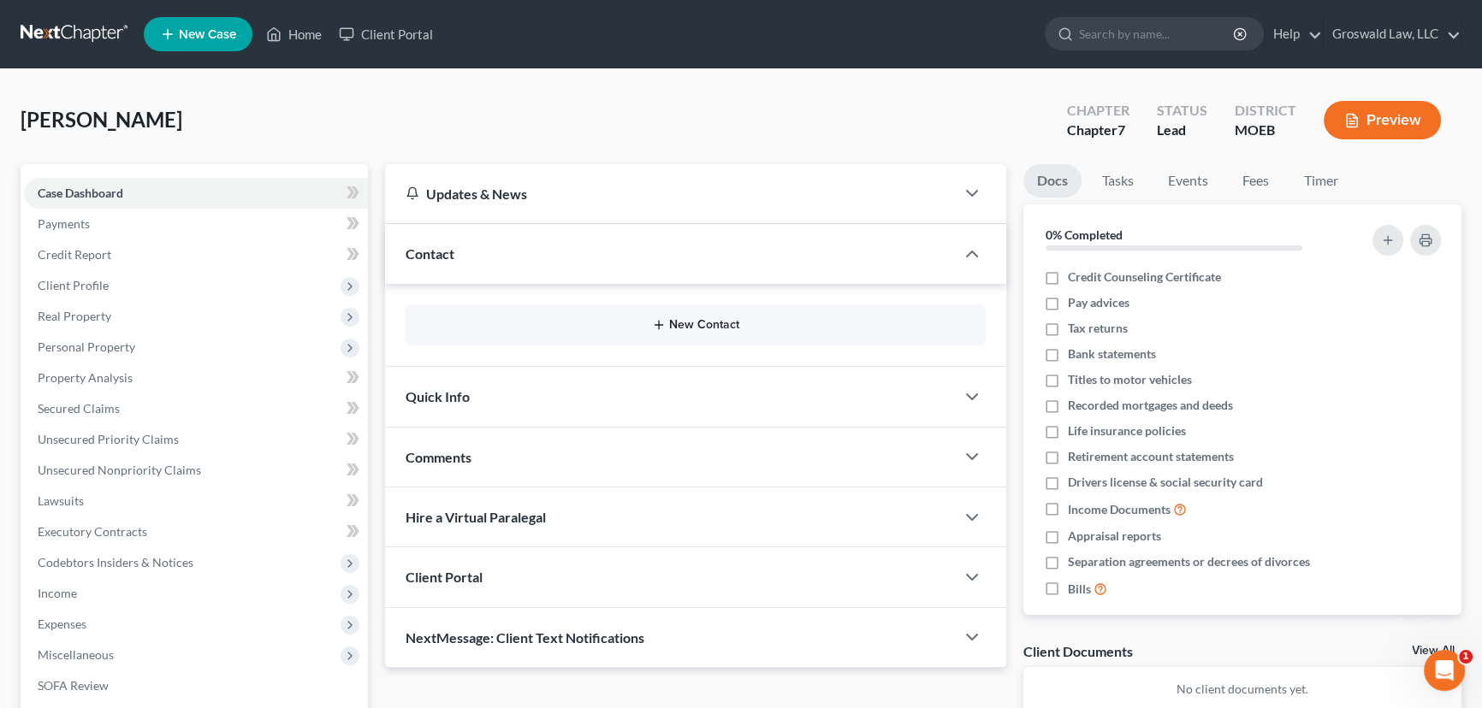
click at [709, 326] on button "New Contact" at bounding box center [695, 325] width 553 height 14
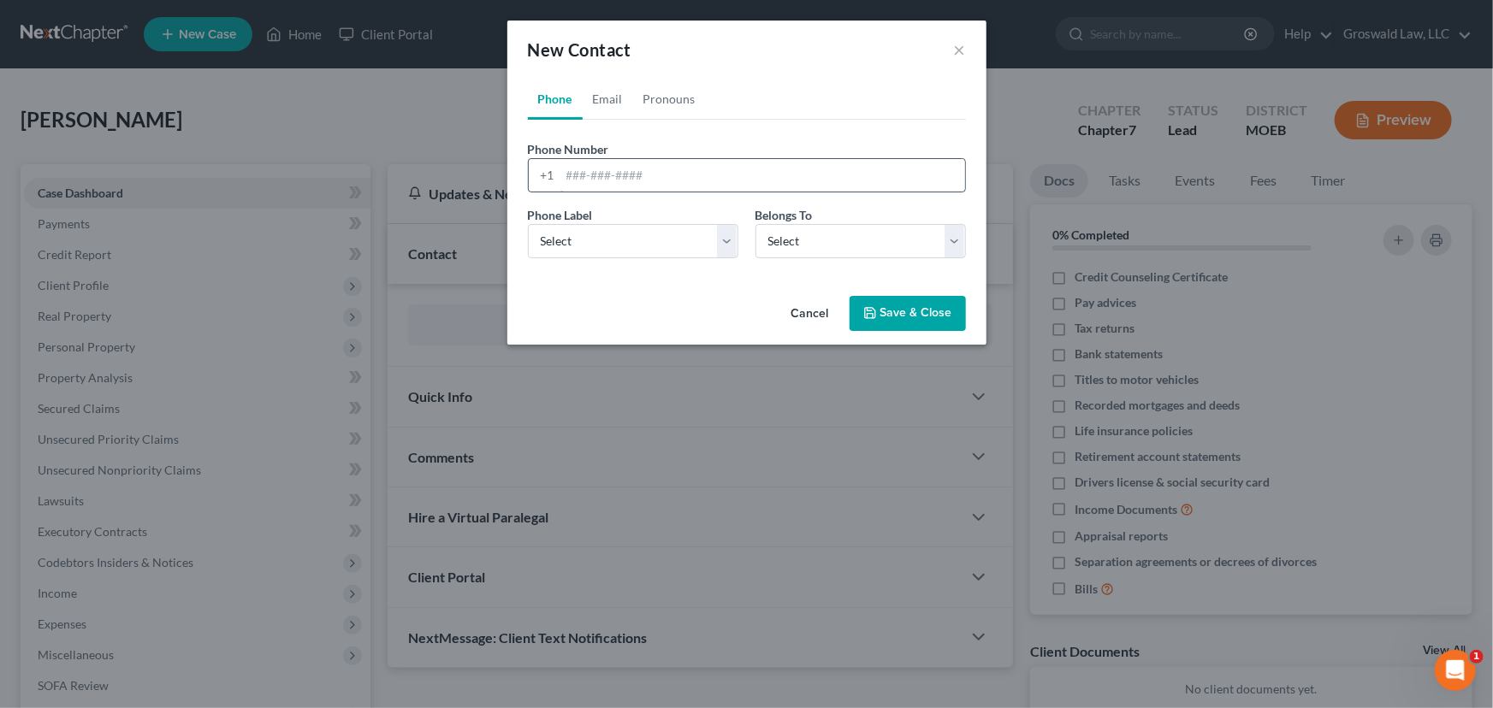
click at [597, 173] on input "tel" at bounding box center [762, 175] width 405 height 33
type input "[PHONE_NUMBER]"
select select "0"
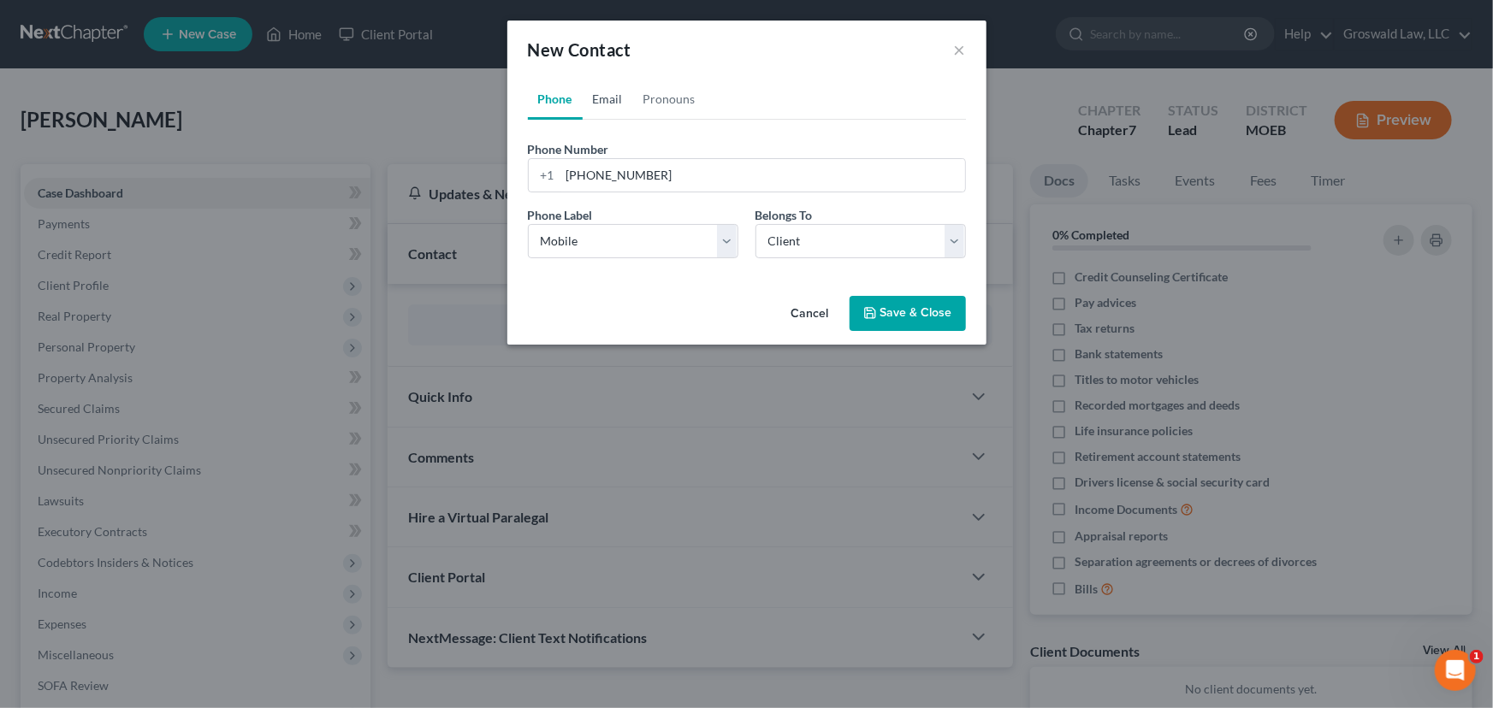
click at [612, 97] on link "Email" at bounding box center [608, 99] width 50 height 41
click at [665, 177] on input "email" at bounding box center [762, 175] width 405 height 33
type input "[EMAIL_ADDRESS][DOMAIN_NAME]"
select select "0"
click at [878, 315] on button "Save & Close" at bounding box center [907, 314] width 116 height 36
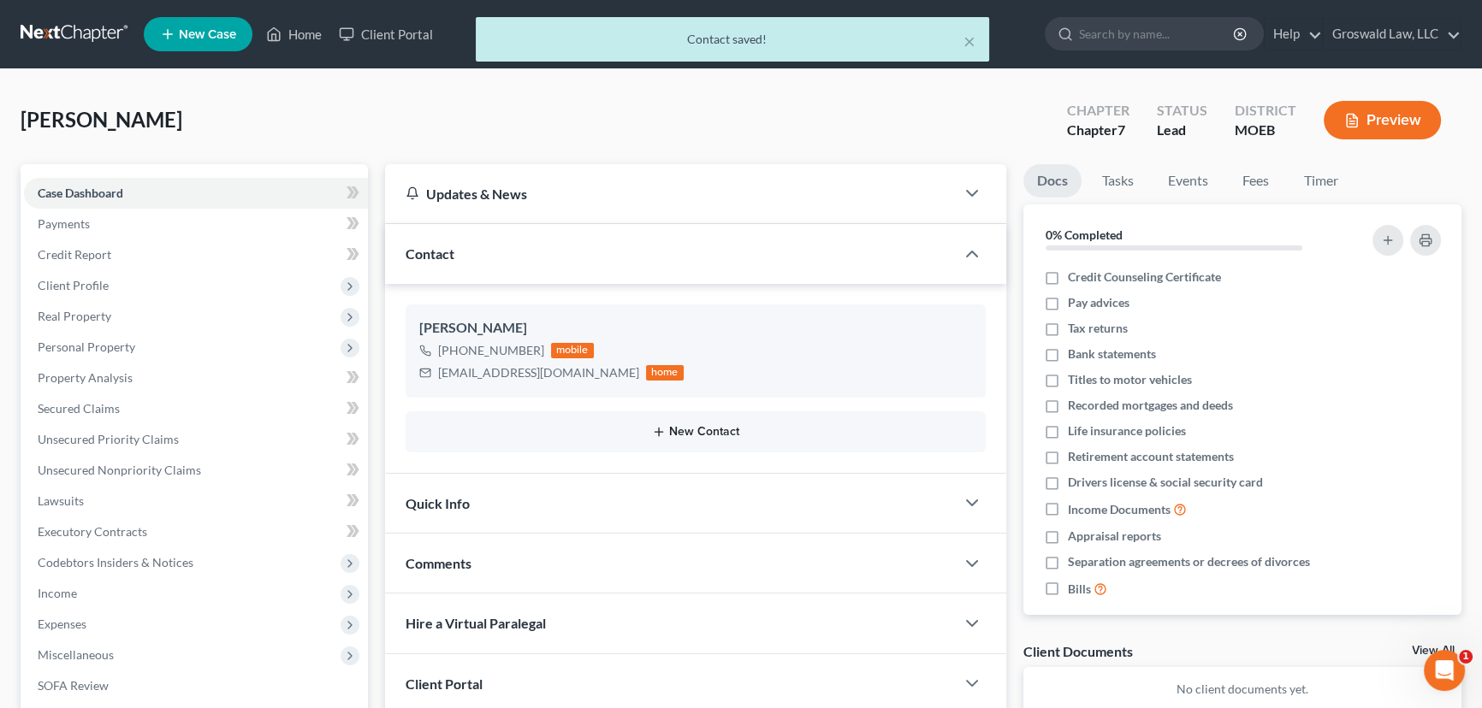
click at [733, 429] on button "New Contact" at bounding box center [695, 432] width 553 height 14
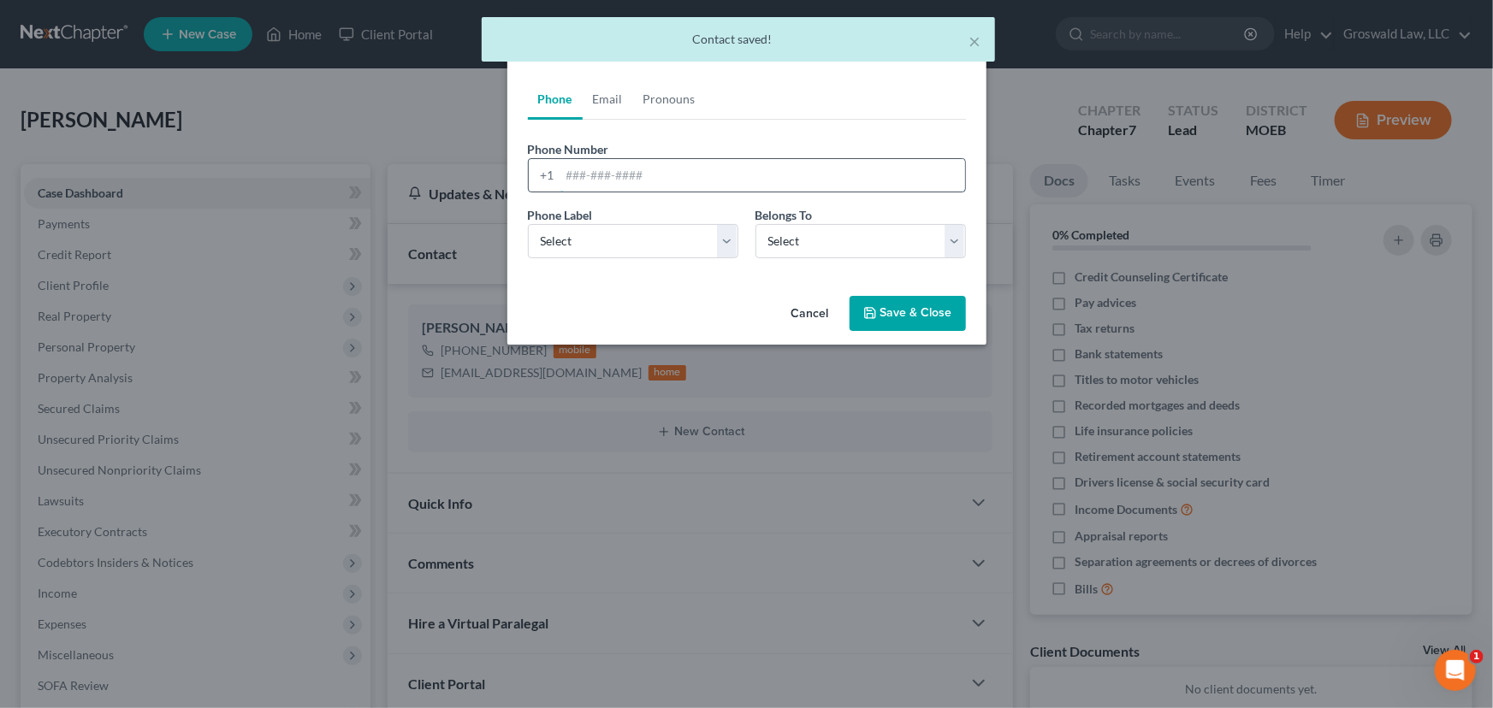
click at [618, 180] on input "tel" at bounding box center [762, 175] width 405 height 33
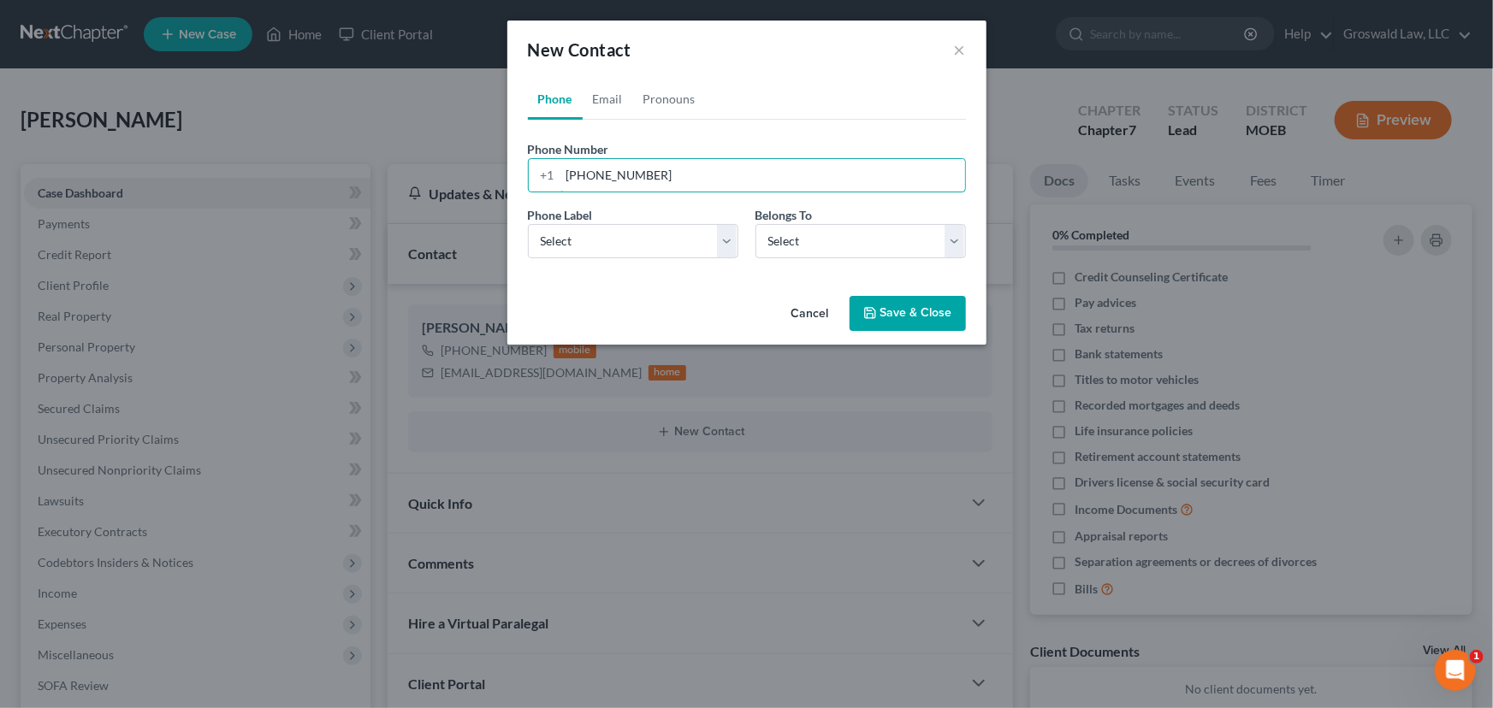
type input "[PHONE_NUMBER]"
select select "0"
select select "1"
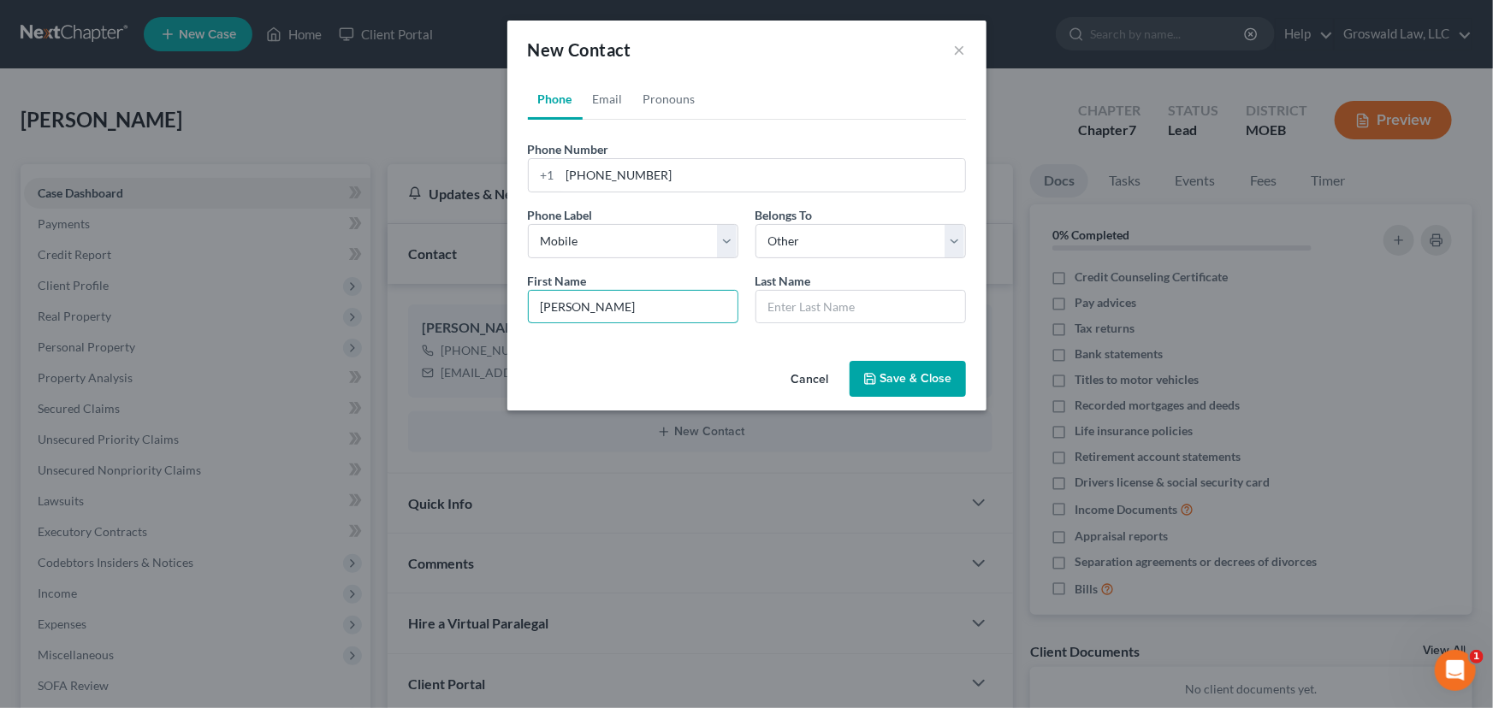
type input "[PERSON_NAME]"
drag, startPoint x: 764, startPoint y: 114, endPoint x: 763, endPoint y: 127, distance: 12.9
click at [763, 119] on div "Phone Email Pronouns Phone Number * [PHONE_NUMBER] Ext. Phone Label * Select Mo…" at bounding box center [746, 216] width 479 height 275
click at [793, 138] on div "Phone Number * [PHONE_NUMBER] Ext. Phone Label * Select Mobile Home Work Other …" at bounding box center [747, 228] width 438 height 217
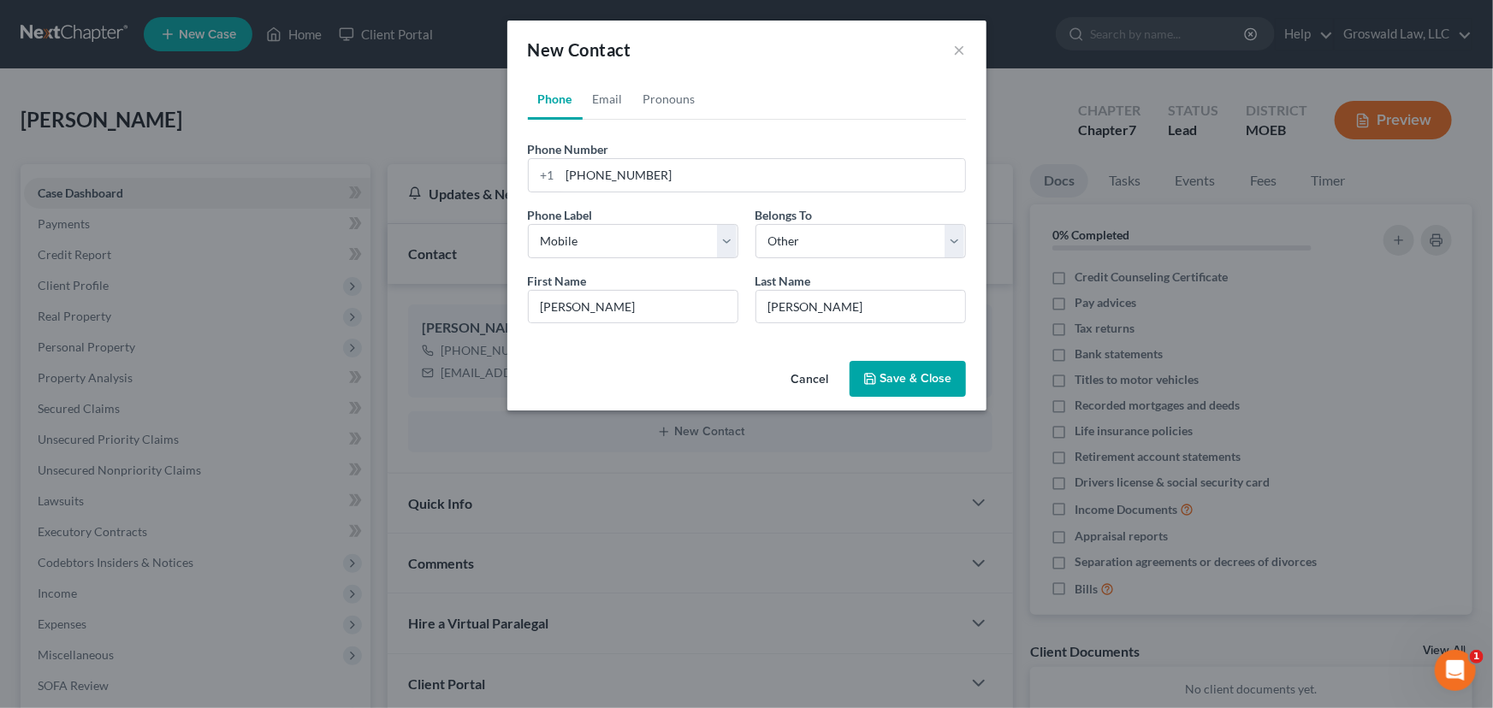
click at [902, 378] on button "Save & Close" at bounding box center [907, 379] width 116 height 36
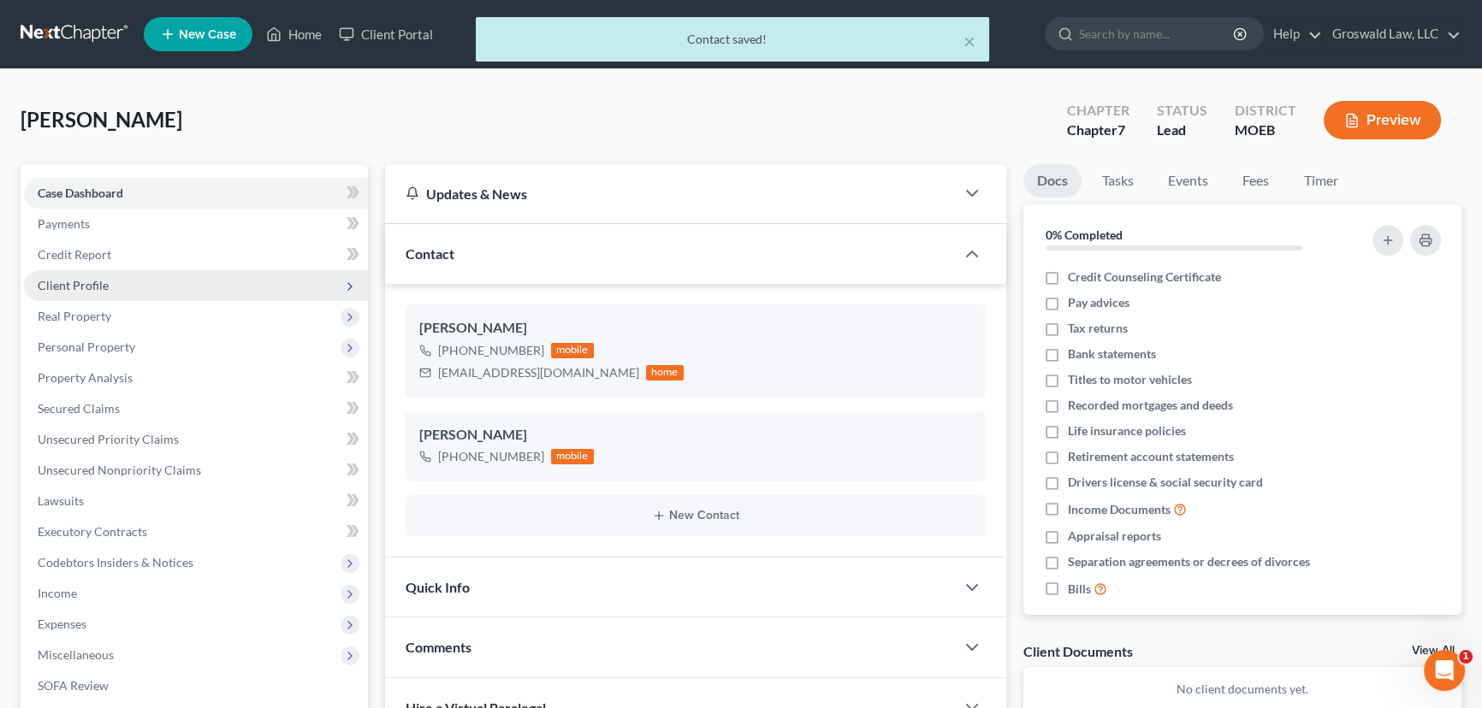
click at [68, 282] on span "Client Profile" at bounding box center [73, 285] width 71 height 15
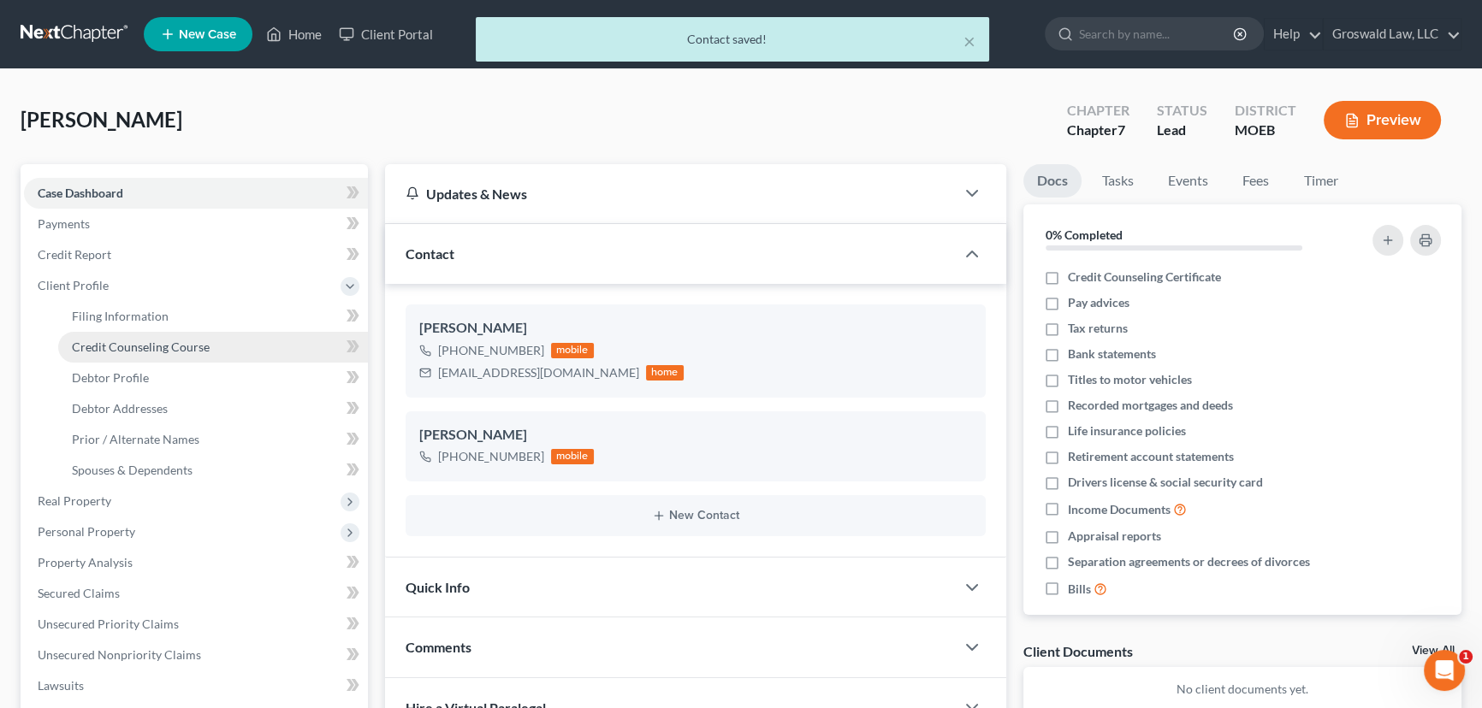
click at [162, 349] on span "Credit Counseling Course" at bounding box center [141, 347] width 138 height 15
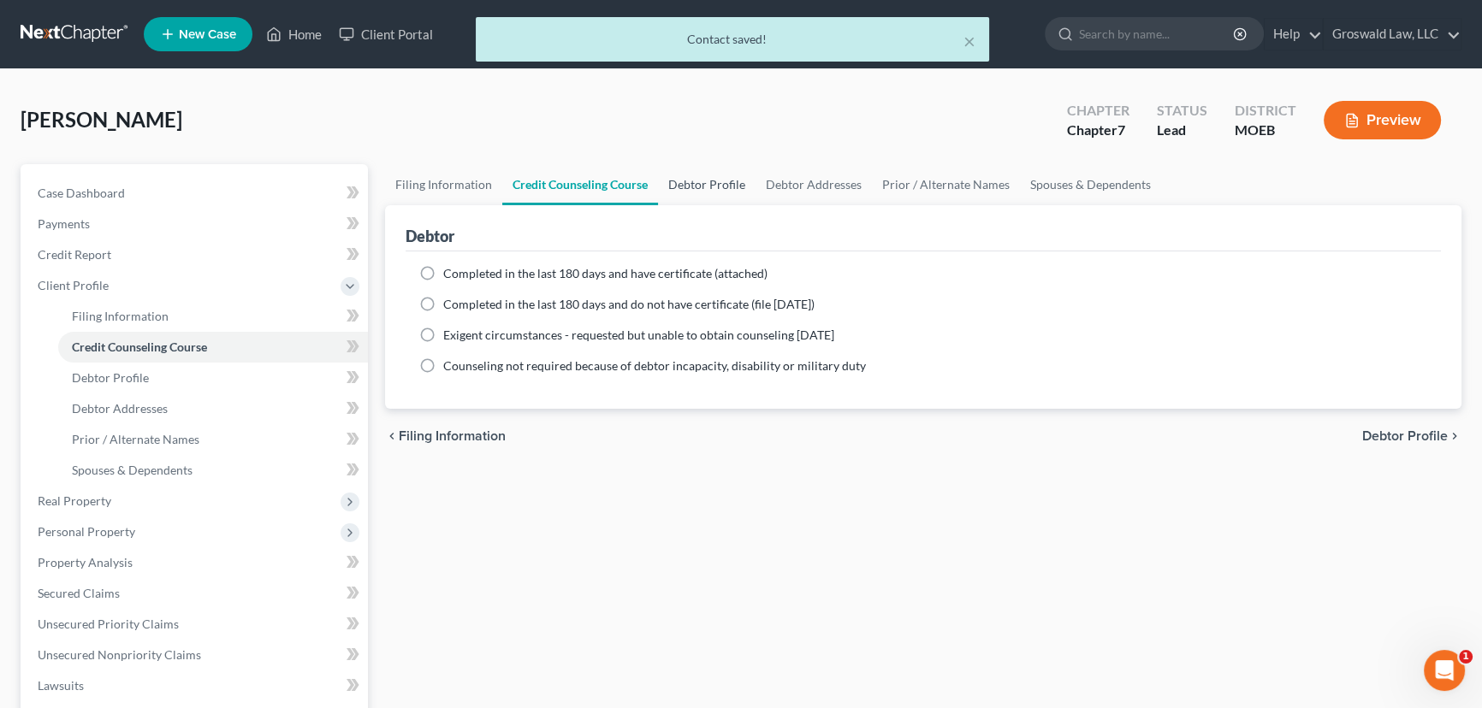
click at [684, 180] on link "Debtor Profile" at bounding box center [707, 184] width 98 height 41
select select "0"
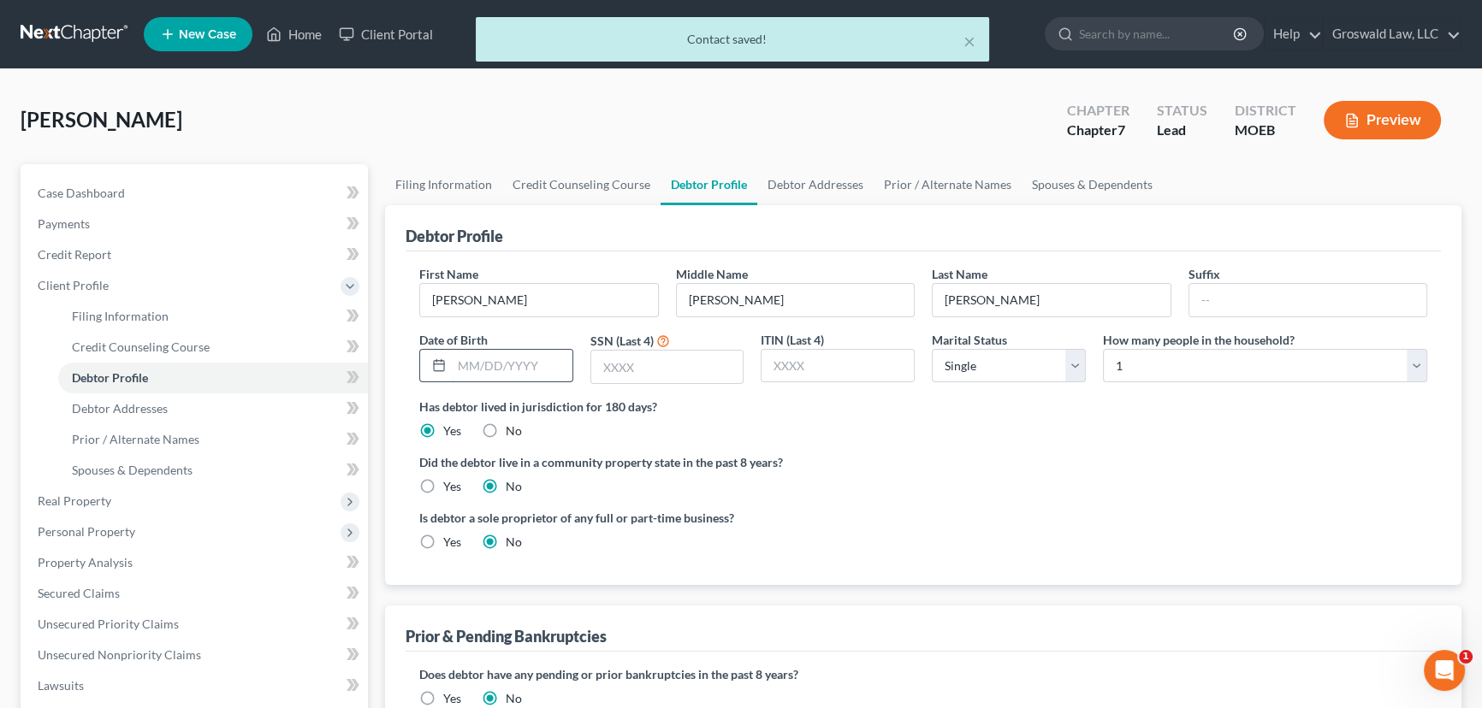
click at [503, 366] on input "text" at bounding box center [512, 366] width 121 height 33
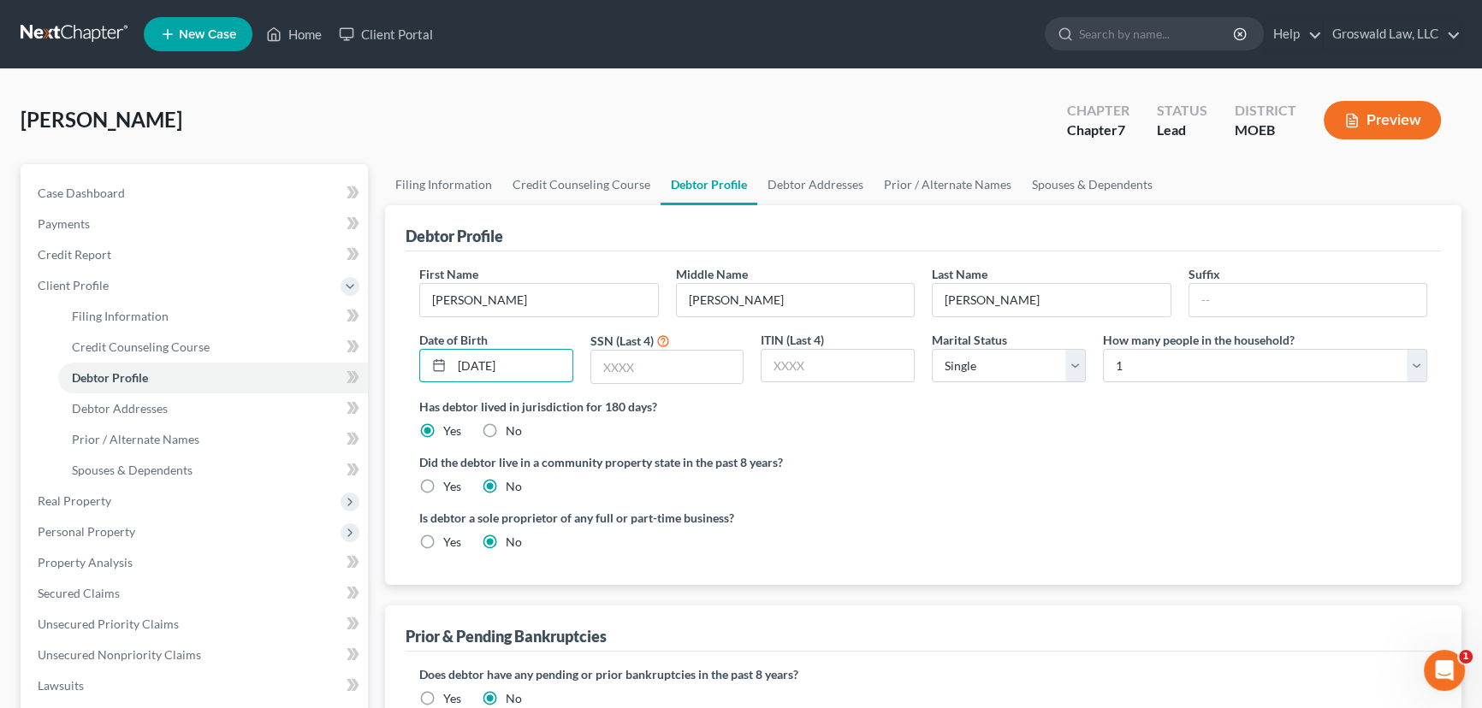
type input "[DATE]"
type input "6457"
click at [1144, 518] on div "Is debtor a sole proprietor of any full or part-time business? Yes No" at bounding box center [923, 537] width 1025 height 56
click at [803, 187] on link "Debtor Addresses" at bounding box center [815, 184] width 116 height 41
select select "0"
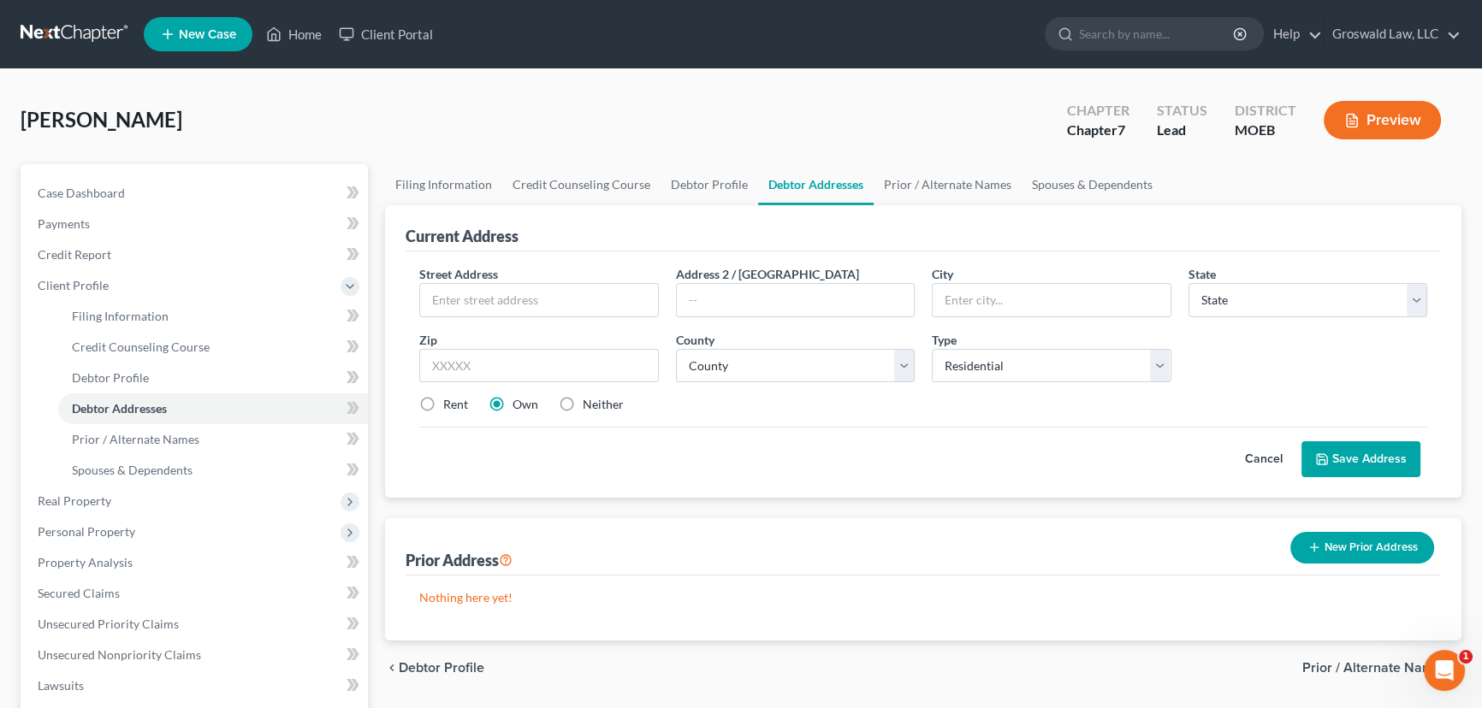
click at [583, 403] on label "Neither" at bounding box center [603, 404] width 41 height 17
click at [589, 403] on input "Neither" at bounding box center [594, 401] width 11 height 11
radio input "true"
click at [553, 310] on input "text" at bounding box center [539, 300] width 238 height 33
type input "[STREET_ADDRESS]"
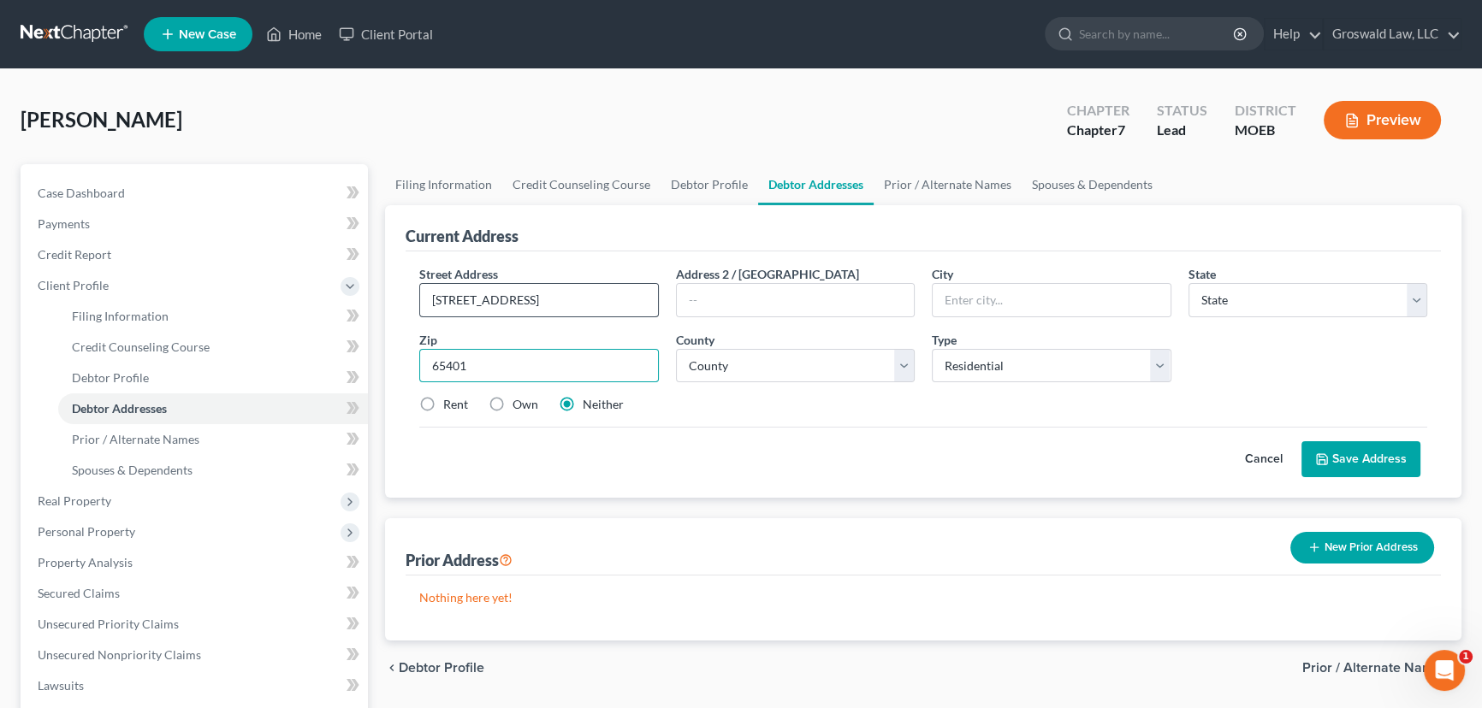
type input "65401"
type input "Rolla"
select select "26"
select select "80"
click at [1341, 454] on button "Save Address" at bounding box center [1360, 459] width 119 height 36
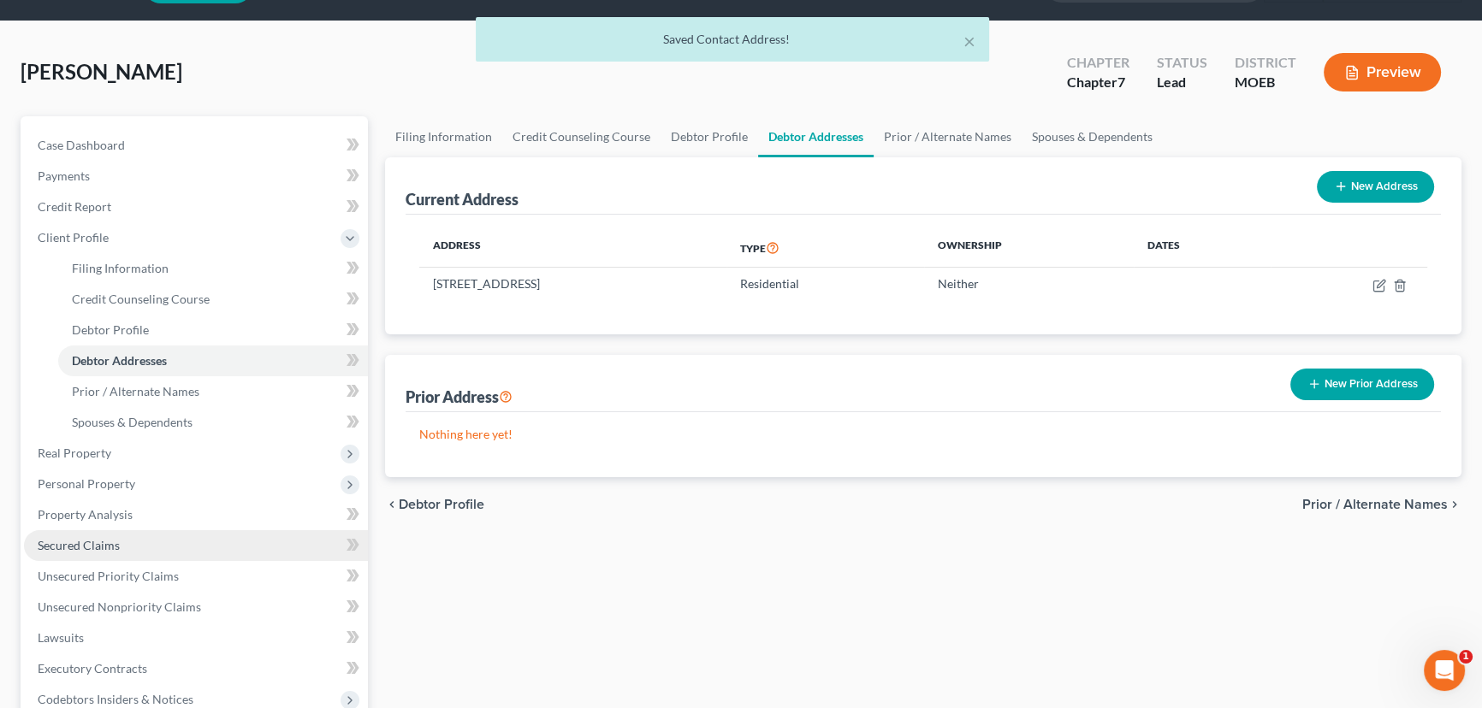
scroll to position [155, 0]
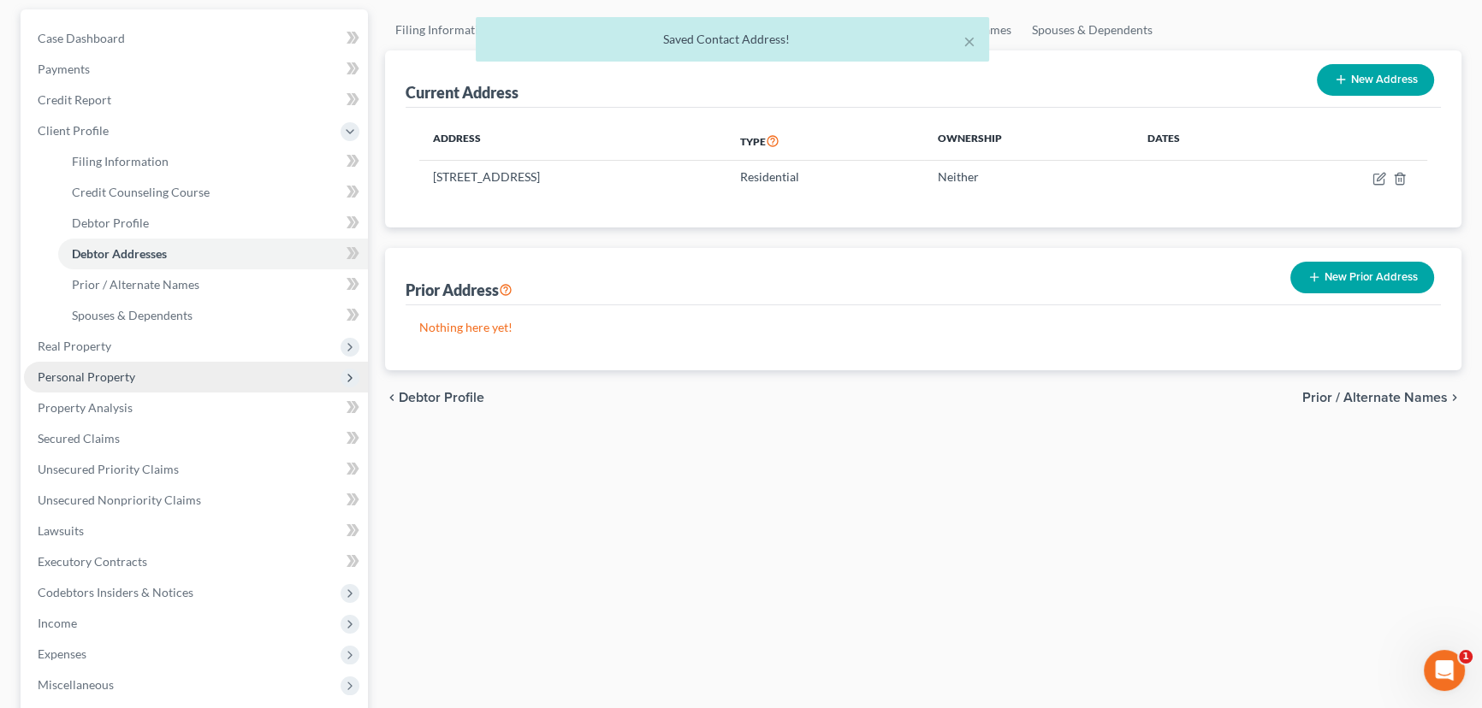
click at [84, 370] on span "Personal Property" at bounding box center [87, 377] width 98 height 15
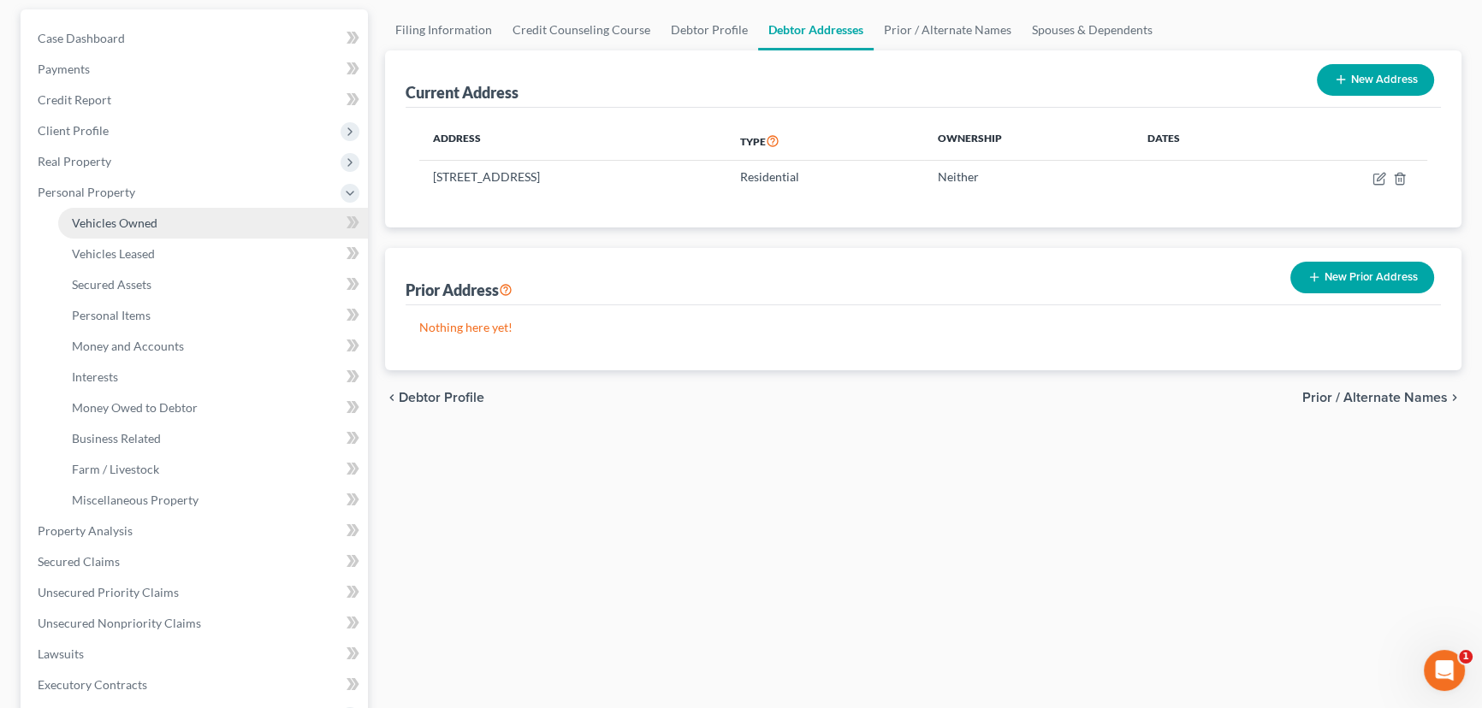
click at [148, 222] on span "Vehicles Owned" at bounding box center [115, 223] width 86 height 15
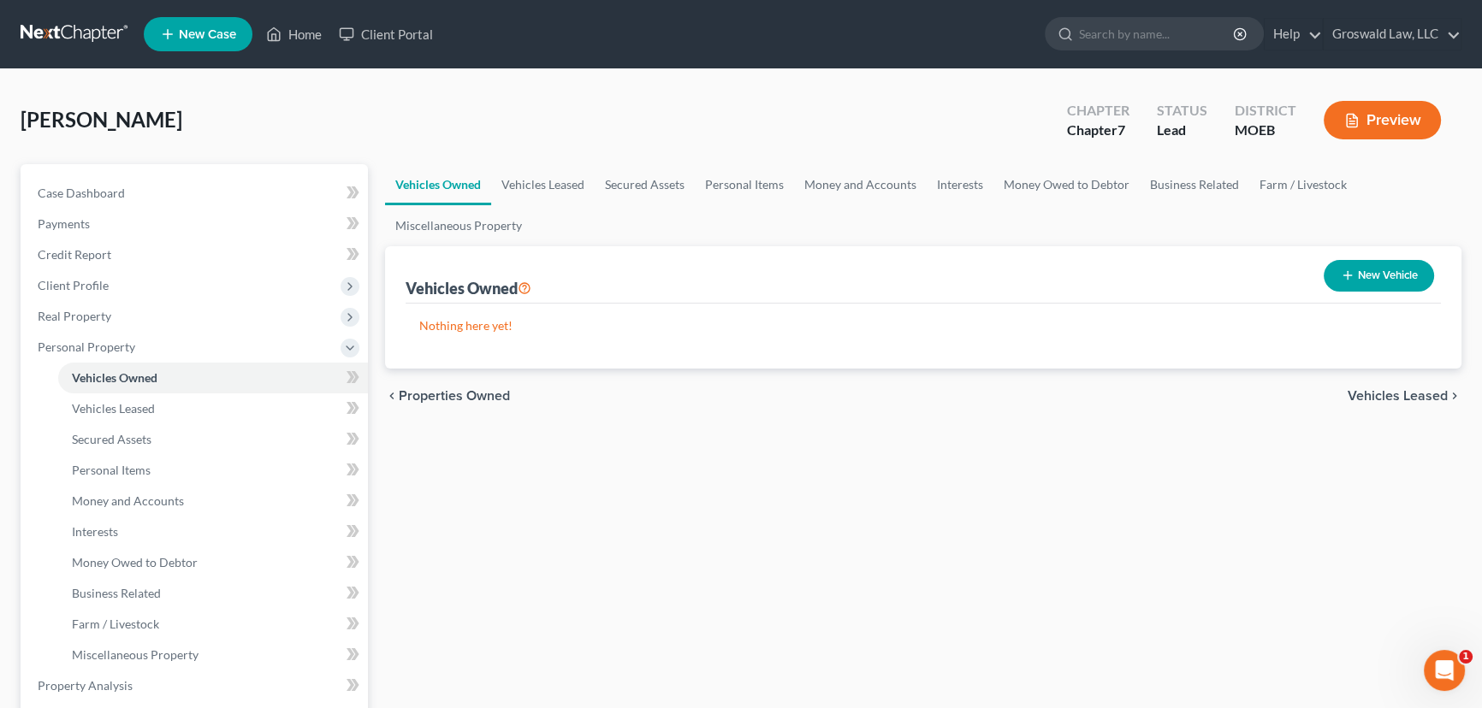
click at [1357, 265] on button "New Vehicle" at bounding box center [1378, 276] width 110 height 32
select select "0"
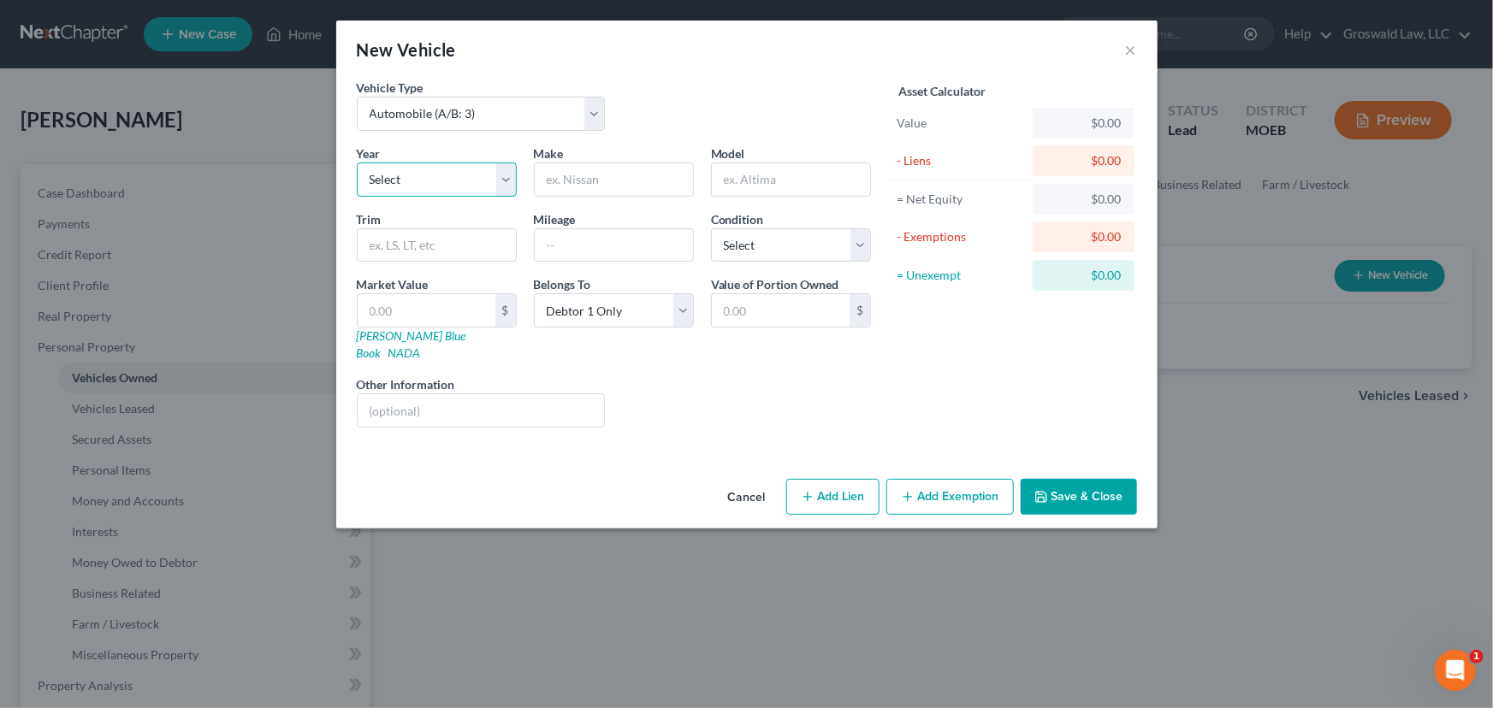
click at [449, 173] on select "Select 2026 2025 2024 2023 2022 2021 2020 2019 2018 2017 2016 2015 2014 2013 20…" at bounding box center [437, 180] width 160 height 34
select select "6"
click at [357, 163] on select "Select 2026 2025 2024 2023 2022 2021 2020 2019 2018 2017 2016 2015 2014 2013 20…" at bounding box center [437, 180] width 160 height 34
click at [642, 184] on input "text" at bounding box center [614, 179] width 158 height 33
type input "Chevrolet"
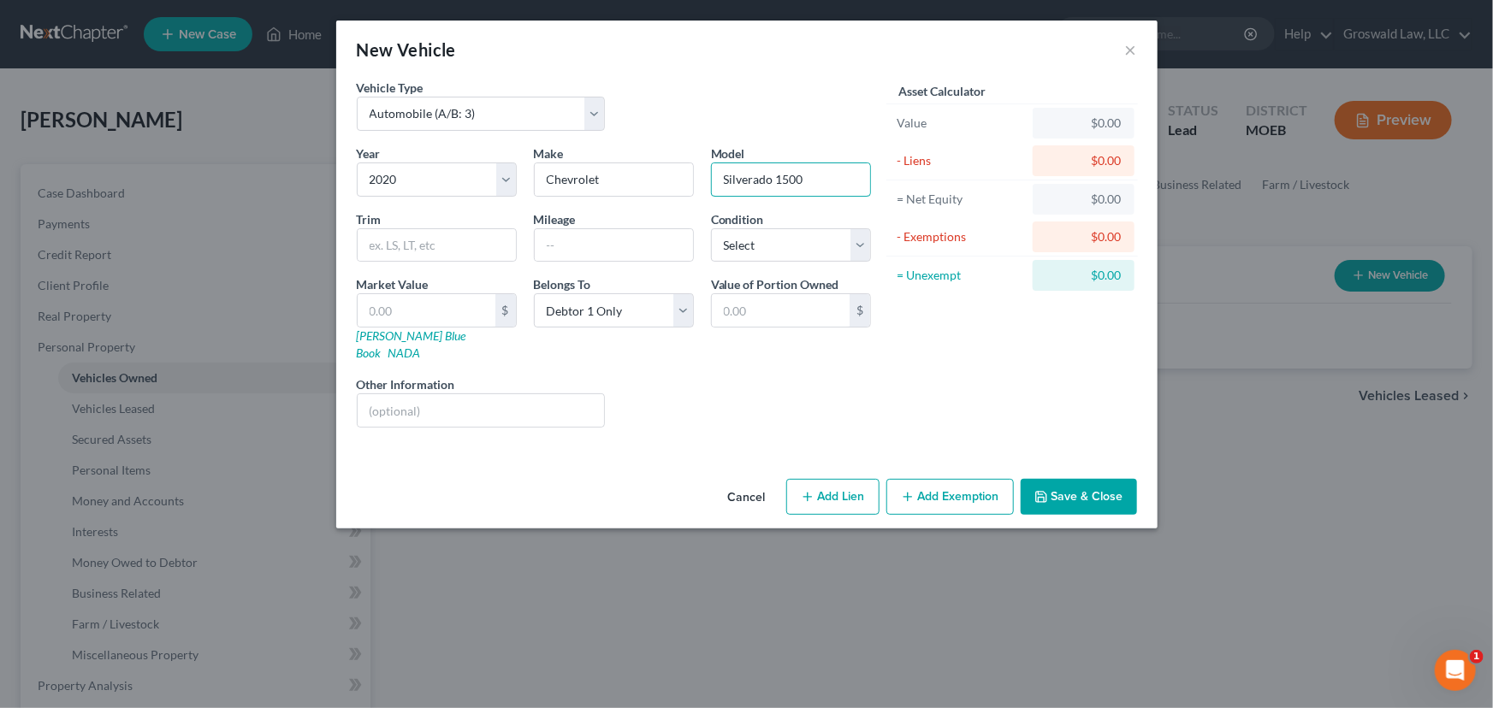
type input "Silverado 1500"
click at [844, 479] on button "Add Lien" at bounding box center [832, 497] width 93 height 36
select select "0"
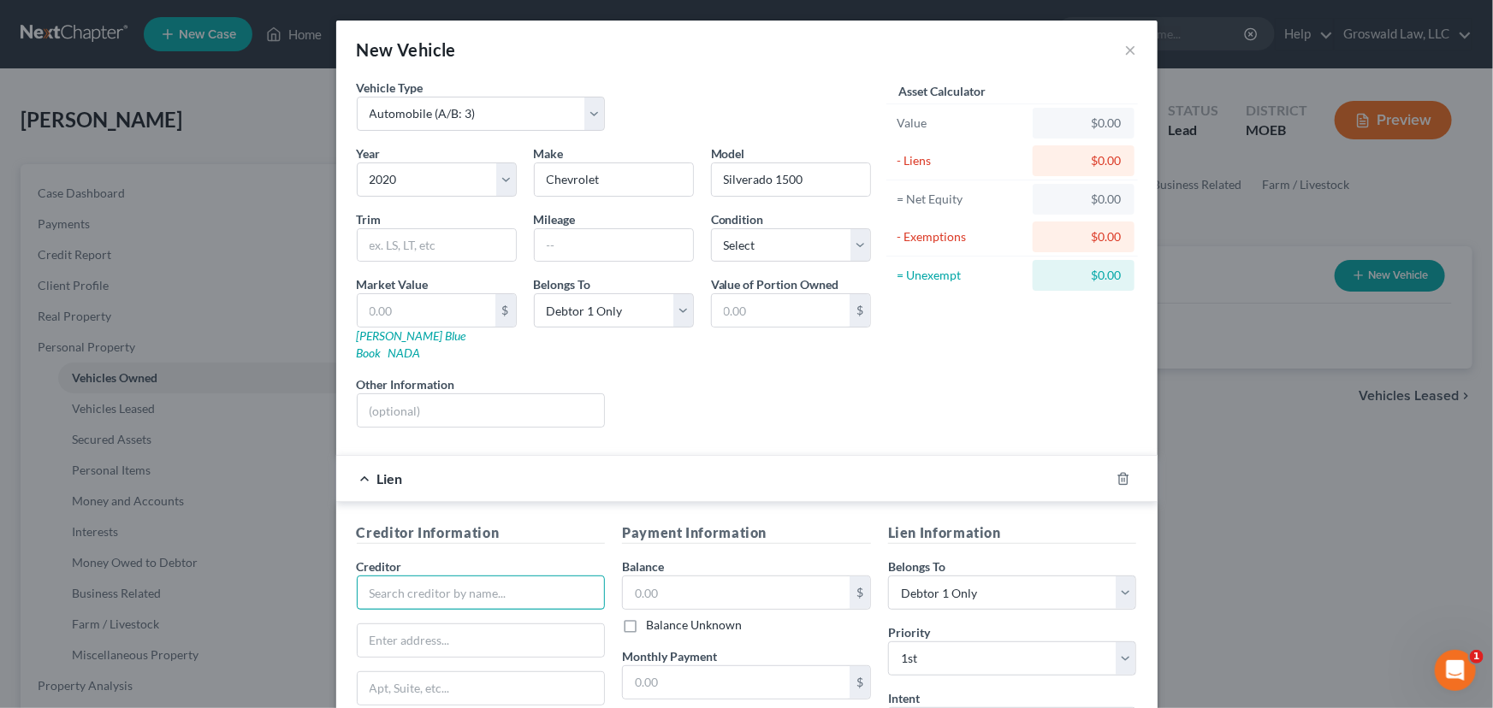
click at [443, 576] on input "text" at bounding box center [481, 593] width 249 height 34
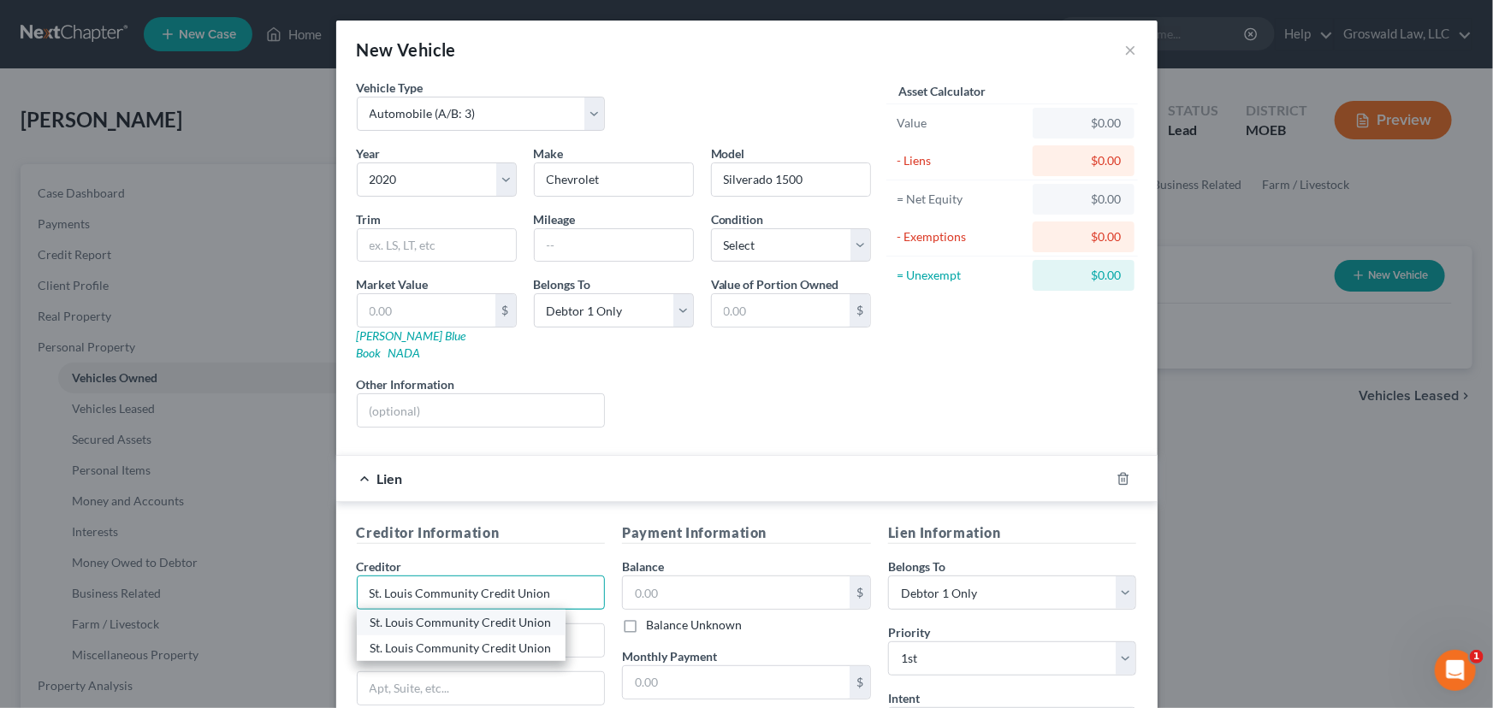
type input "St. Louis Community Credit Union"
click at [469, 614] on div "St. Louis Community Credit Union" at bounding box center [460, 622] width 181 height 17
type input "[STREET_ADDRESS]"
type input "Saint Louis"
select select "26"
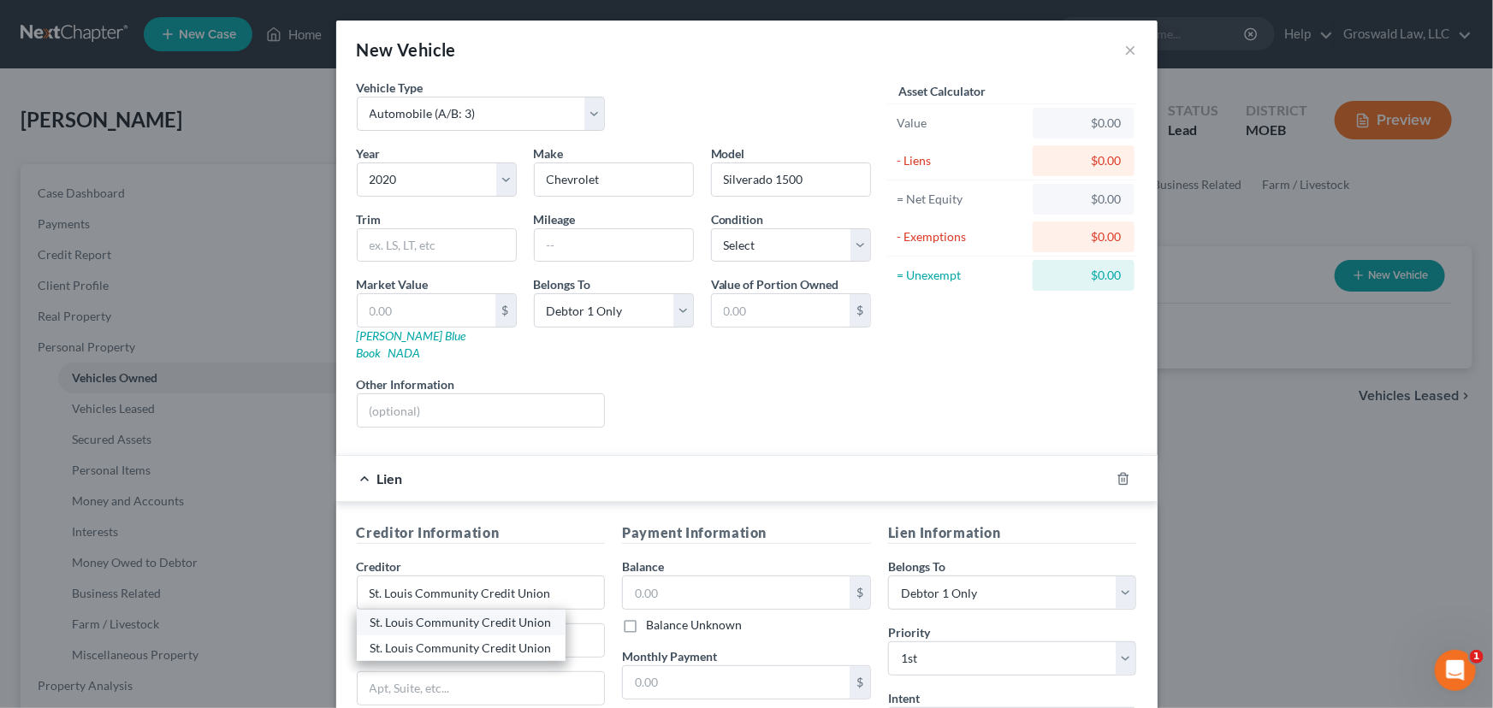
type input "63108"
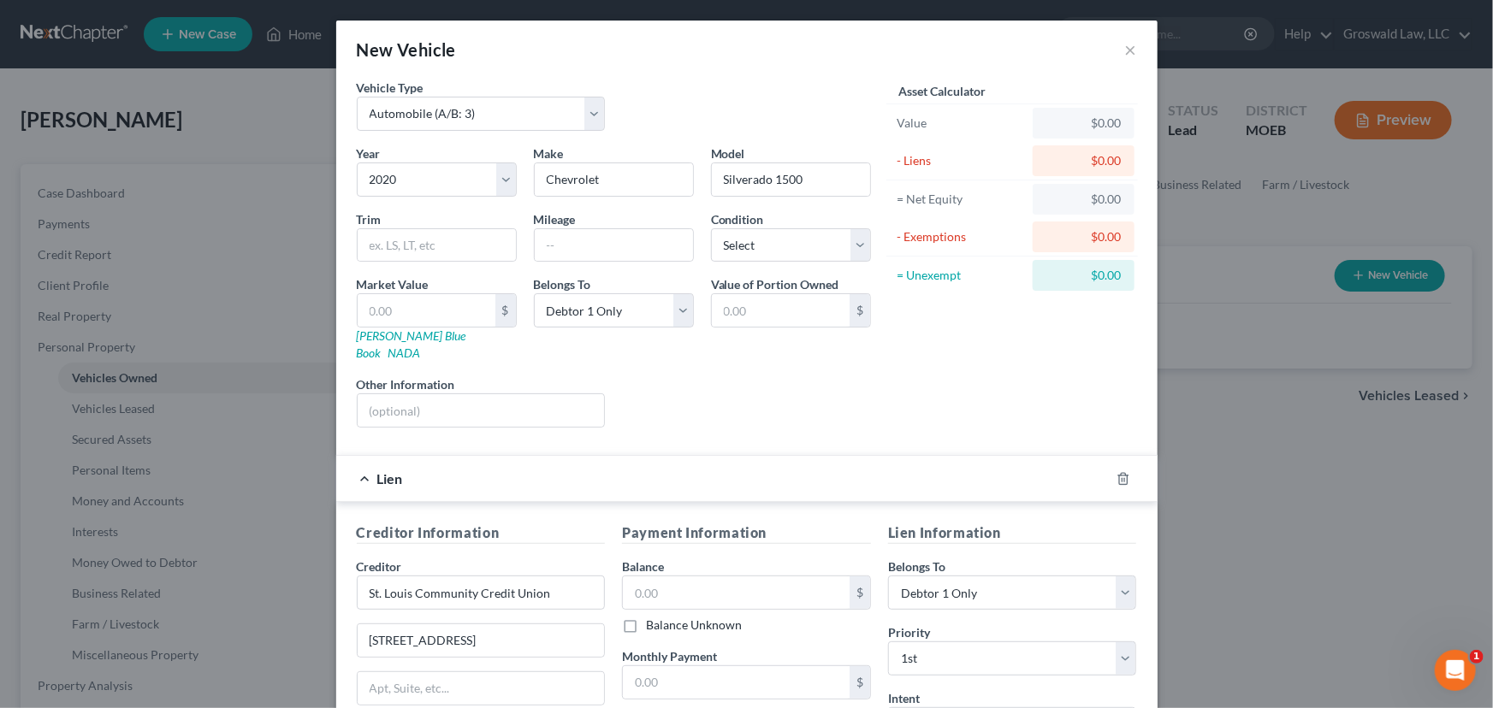
scroll to position [225, 0]
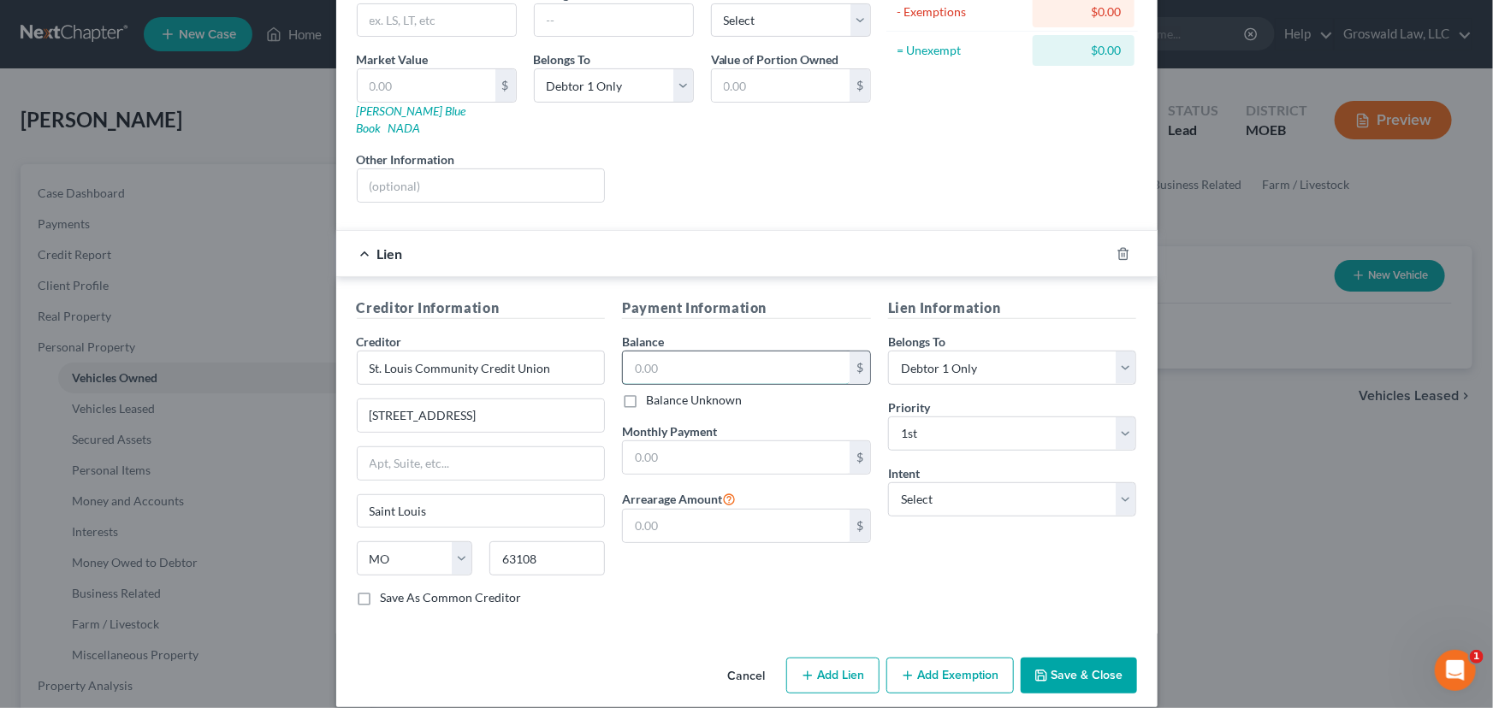
click at [720, 355] on input "text" at bounding box center [736, 368] width 227 height 33
type input "33,333"
click at [1095, 658] on button "Save & Close" at bounding box center [1078, 676] width 116 height 36
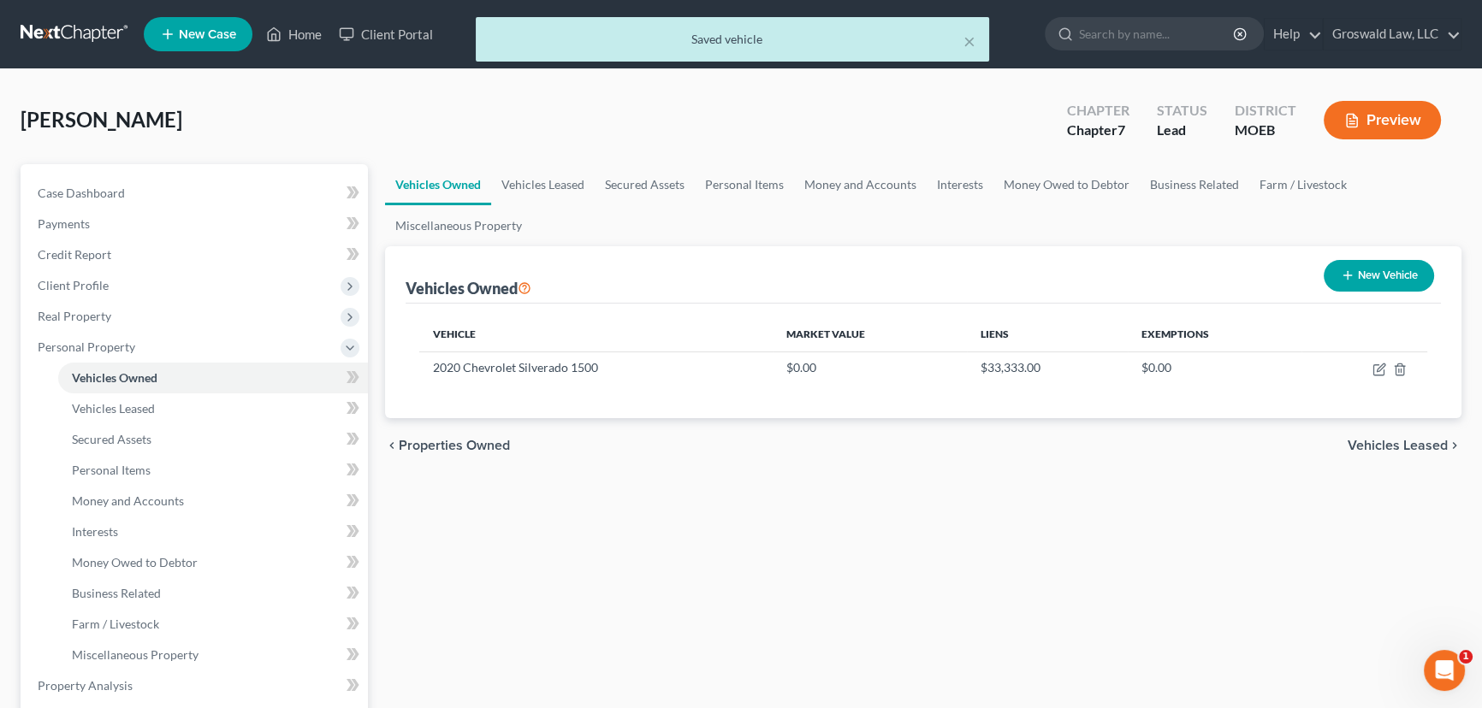
click at [1381, 275] on button "New Vehicle" at bounding box center [1378, 276] width 110 height 32
select select "0"
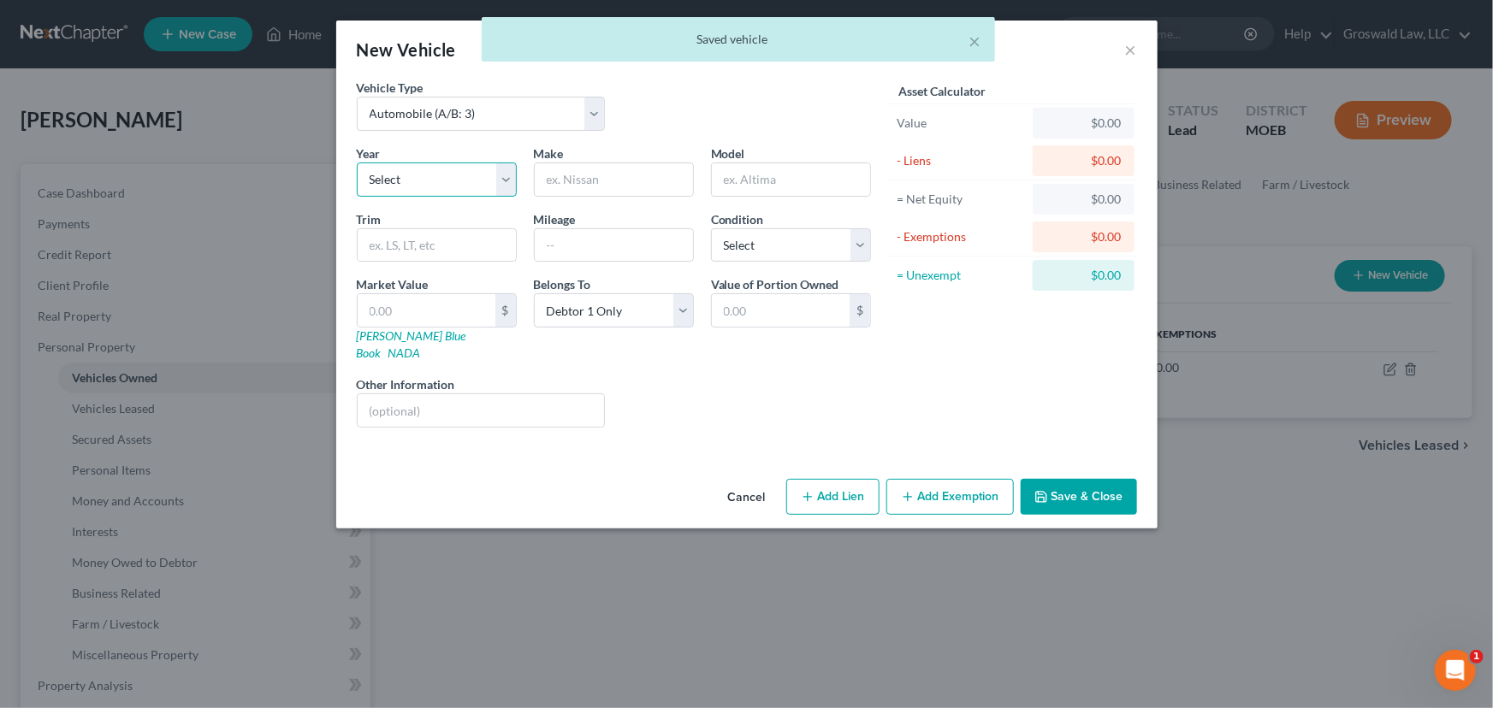
click at [422, 174] on select "Select 2026 2025 2024 2023 2022 2021 2020 2019 2018 2017 2016 2015 2014 2013 20…" at bounding box center [437, 180] width 160 height 34
select select "13"
click at [357, 163] on select "Select 2026 2025 2024 2023 2022 2021 2020 2019 2018 2017 2016 2015 2014 2013 20…" at bounding box center [437, 180] width 160 height 34
click at [611, 173] on input "text" at bounding box center [614, 179] width 158 height 33
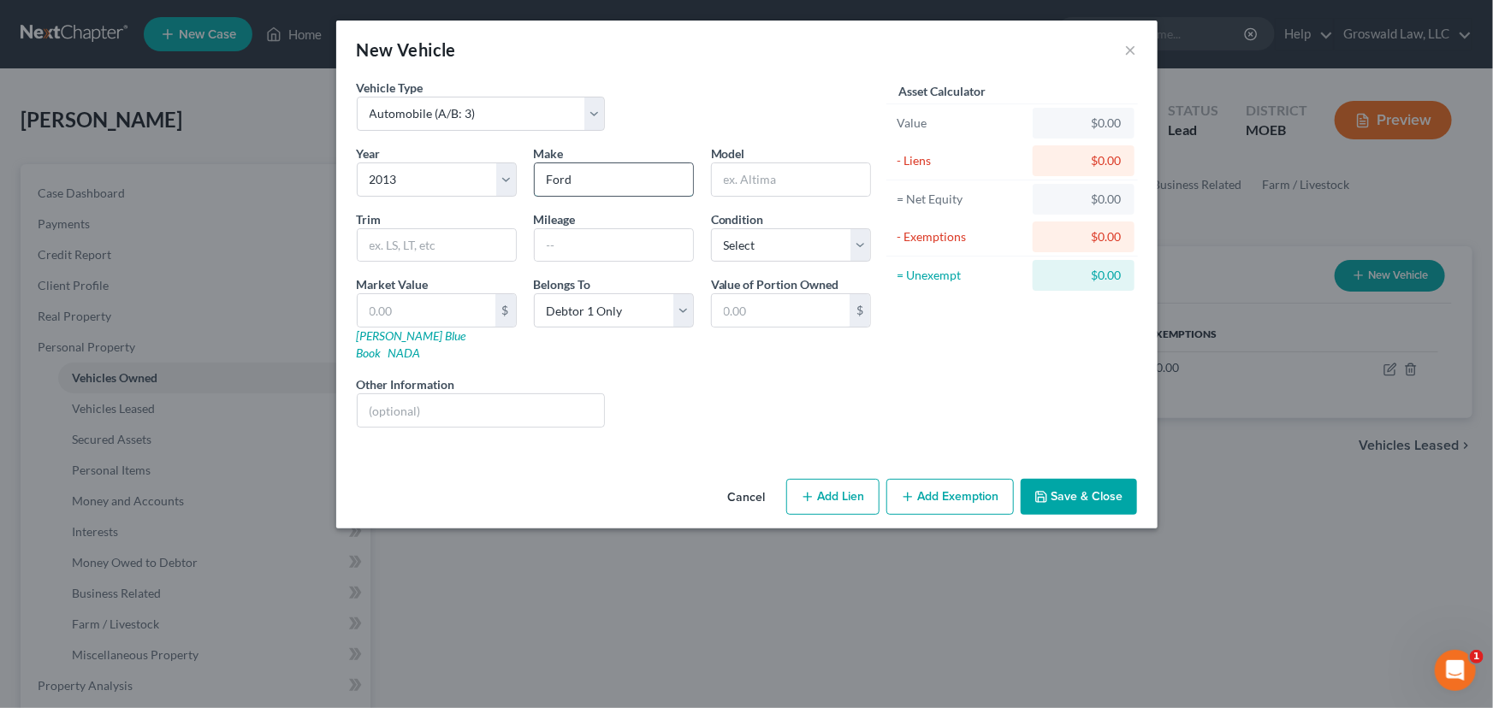
type input "Ford"
type input "Fusion"
click at [849, 488] on button "Add Lien" at bounding box center [832, 497] width 93 height 36
select select "0"
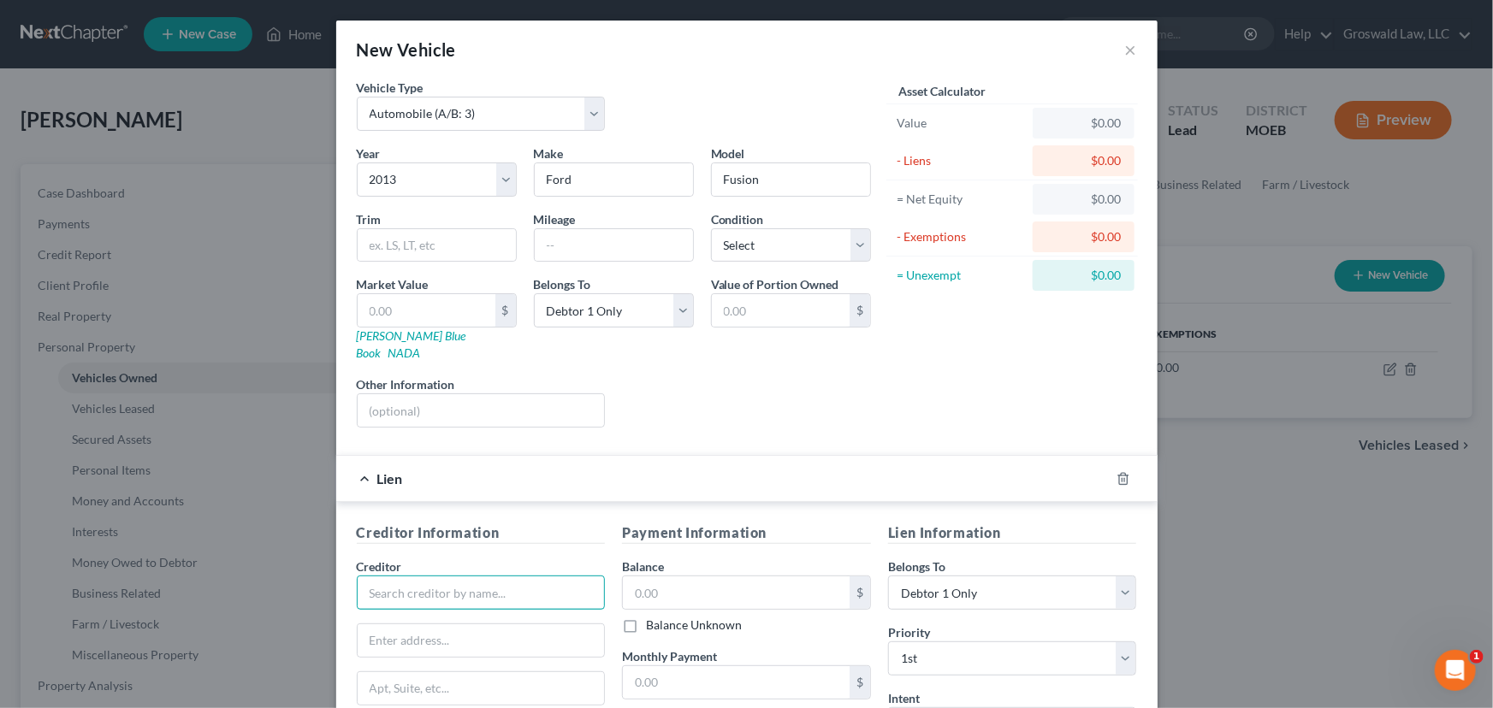
click at [452, 582] on input "text" at bounding box center [481, 593] width 249 height 34
type input "Riverway Federal Credit Union"
click at [693, 577] on input "text" at bounding box center [736, 593] width 227 height 33
type input "2,500"
click at [626, 251] on input "text" at bounding box center [614, 245] width 158 height 33
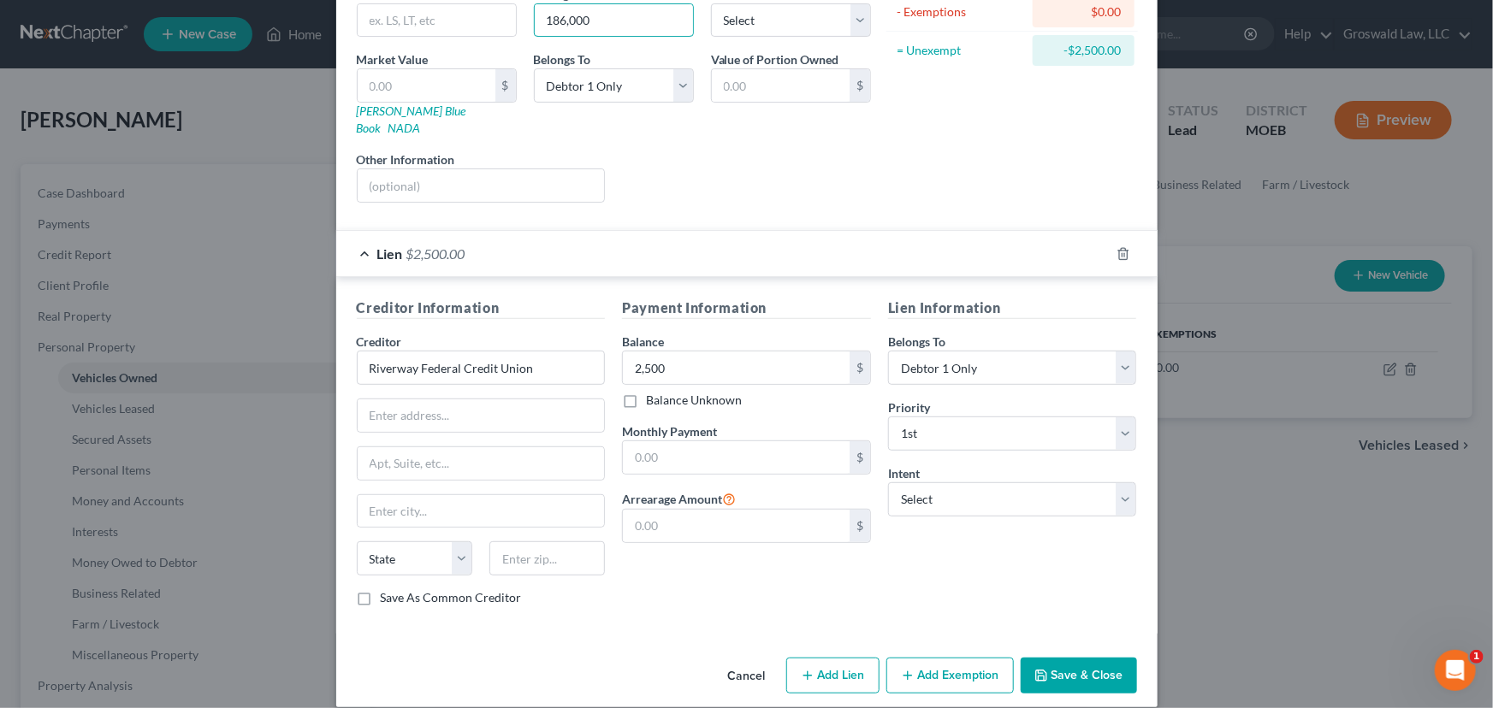
type input "186,000"
click at [1085, 658] on button "Save & Close" at bounding box center [1078, 676] width 116 height 36
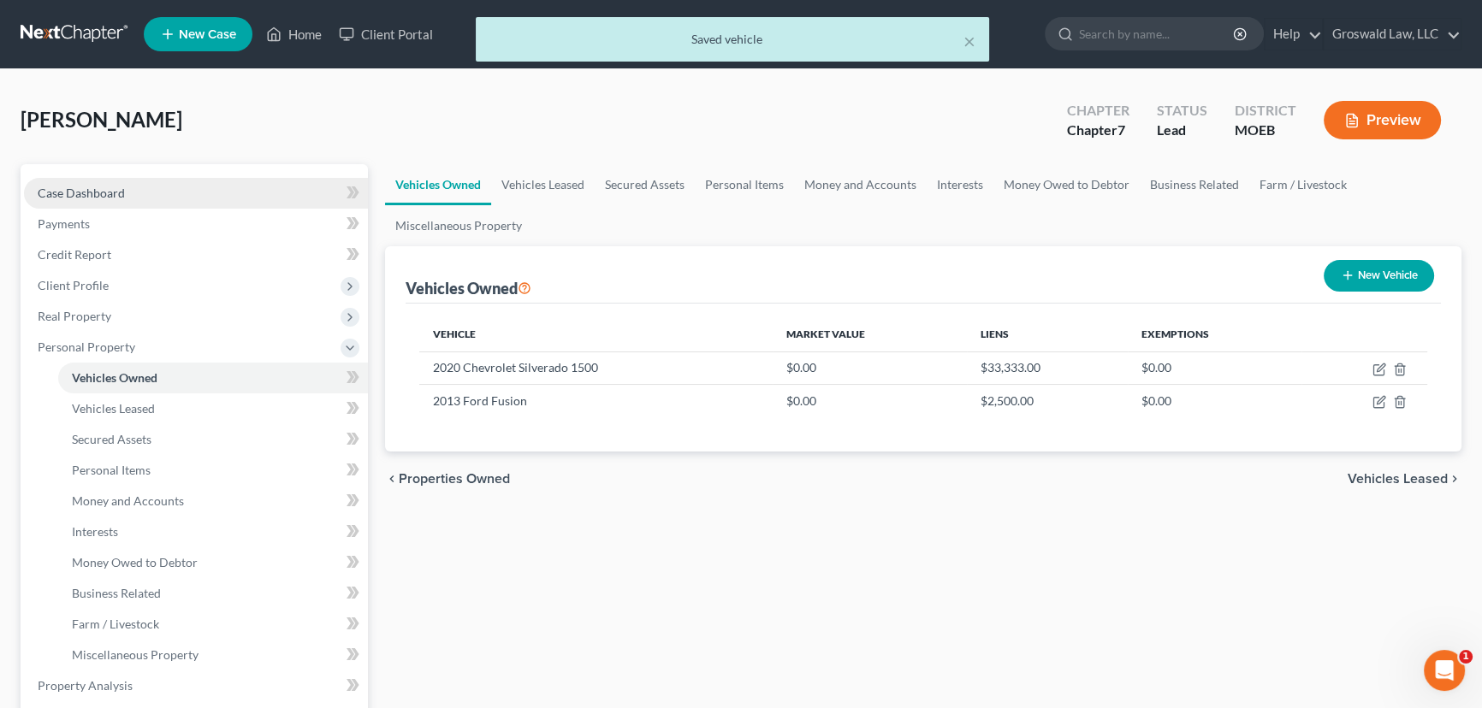
click at [57, 192] on span "Case Dashboard" at bounding box center [81, 193] width 87 height 15
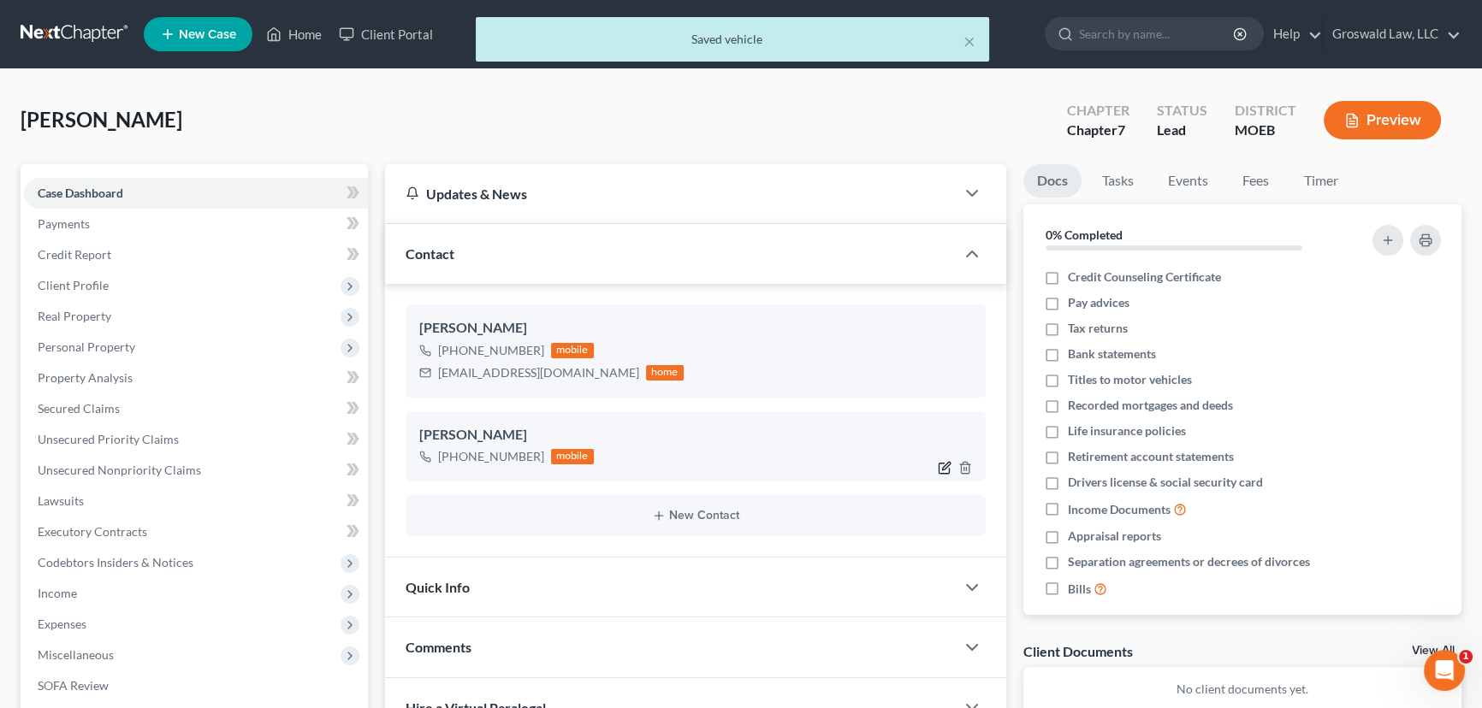
click at [945, 464] on icon "button" at bounding box center [944, 468] width 14 height 14
select select "0"
select select "1"
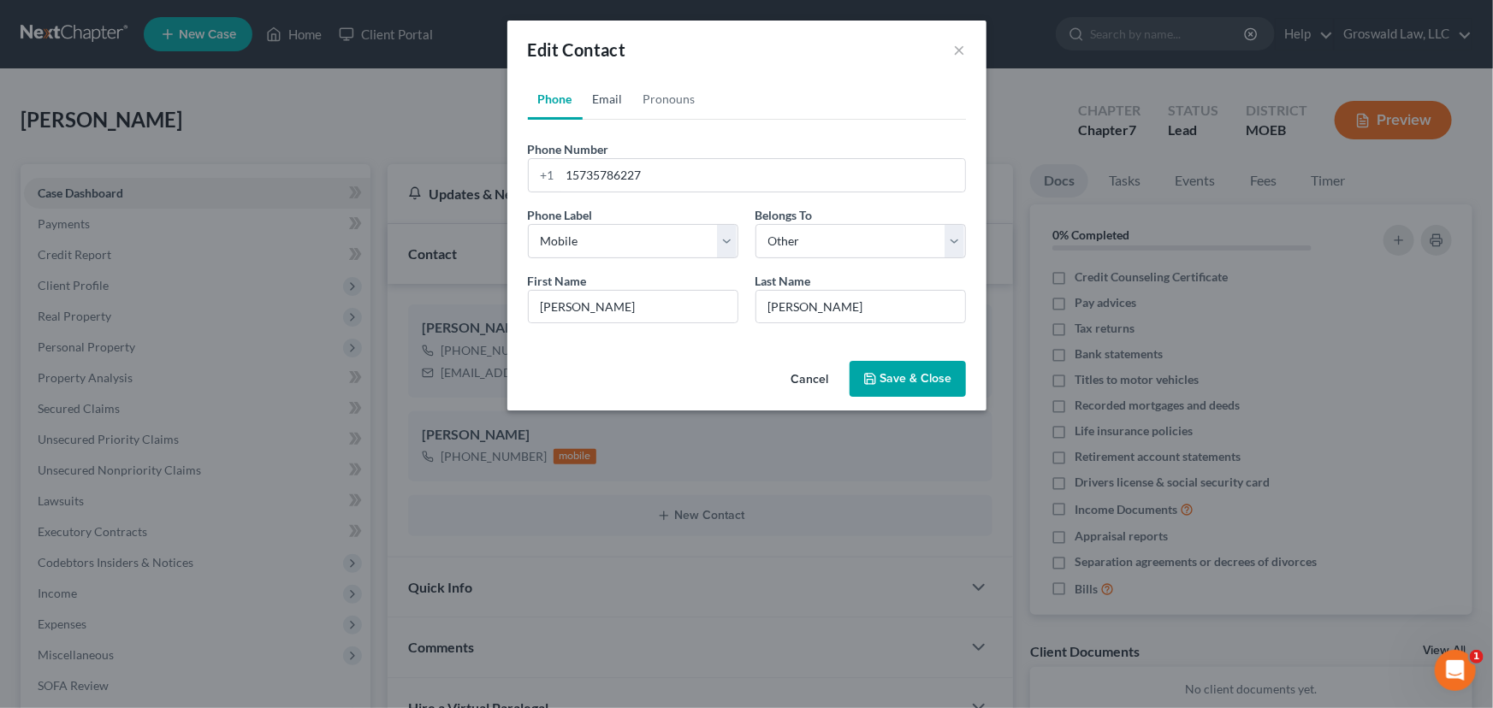
click at [617, 93] on link "Email" at bounding box center [608, 99] width 50 height 41
click at [606, 185] on input "email" at bounding box center [762, 175] width 405 height 33
type input "[EMAIL_ADDRESS][DOMAIN_NAME]"
click at [893, 375] on button "Save & Close" at bounding box center [907, 379] width 116 height 36
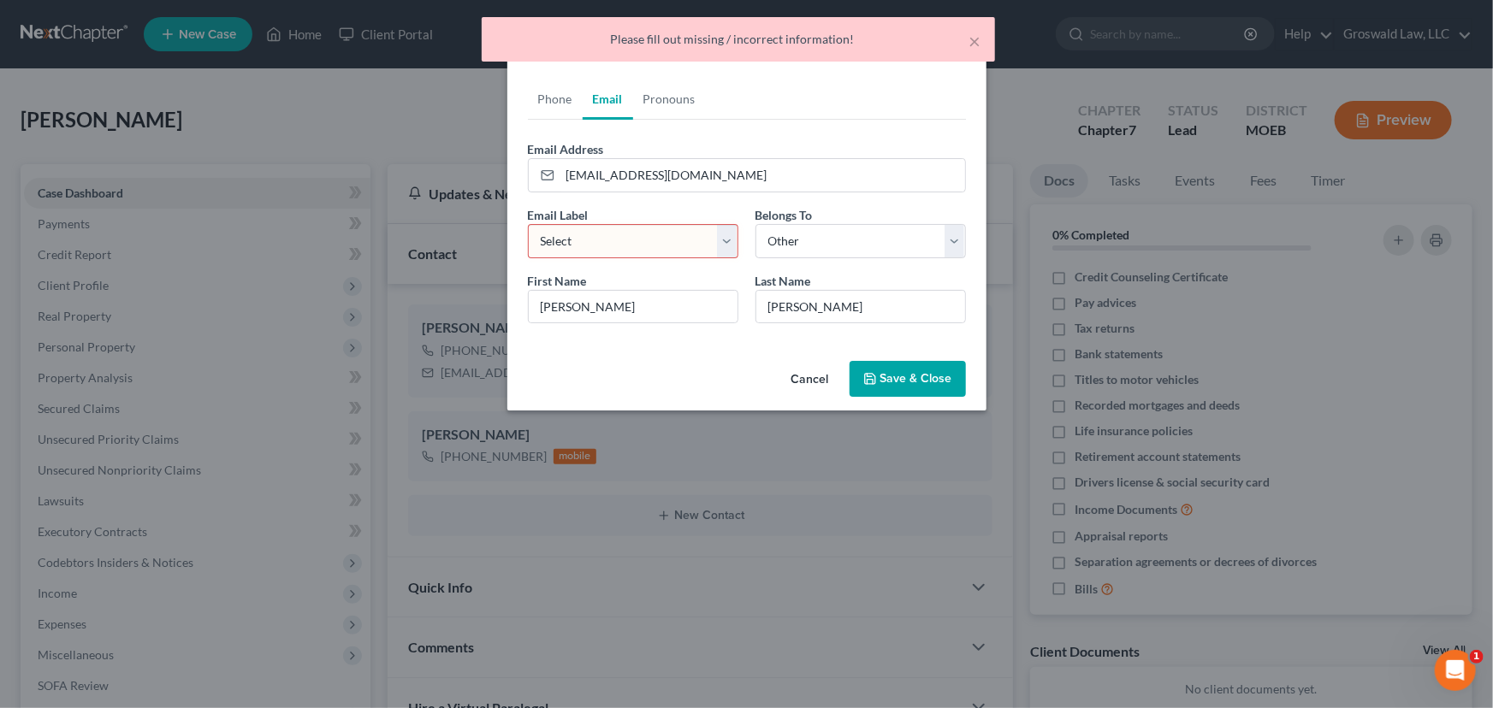
click at [648, 239] on select "Select Home Work Other" at bounding box center [633, 241] width 210 height 34
select select "0"
click at [528, 224] on select "Select Home Work Other" at bounding box center [633, 241] width 210 height 34
click at [939, 383] on button "Save & Close" at bounding box center [907, 379] width 116 height 36
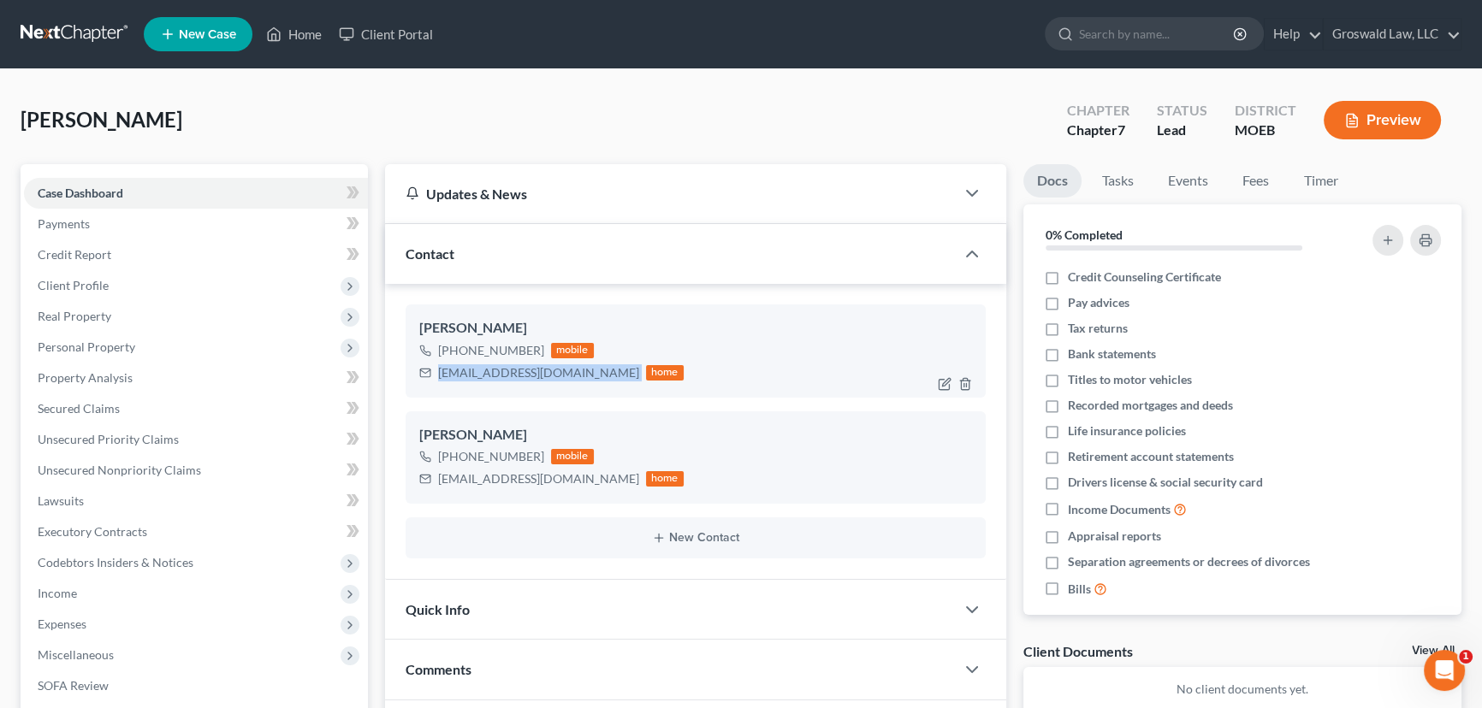
drag, startPoint x: 560, startPoint y: 374, endPoint x: 416, endPoint y: 379, distance: 144.7
click at [416, 379] on div "[PERSON_NAME] [PHONE_NUMBER] mobile [EMAIL_ADDRESS][DOMAIN_NAME] home" at bounding box center [695, 351] width 580 height 92
copy div "[EMAIL_ADDRESS][DOMAIN_NAME]"
drag, startPoint x: 571, startPoint y: 482, endPoint x: 425, endPoint y: 470, distance: 146.7
click at [425, 470] on div "[EMAIL_ADDRESS][DOMAIN_NAME] home" at bounding box center [551, 479] width 264 height 22
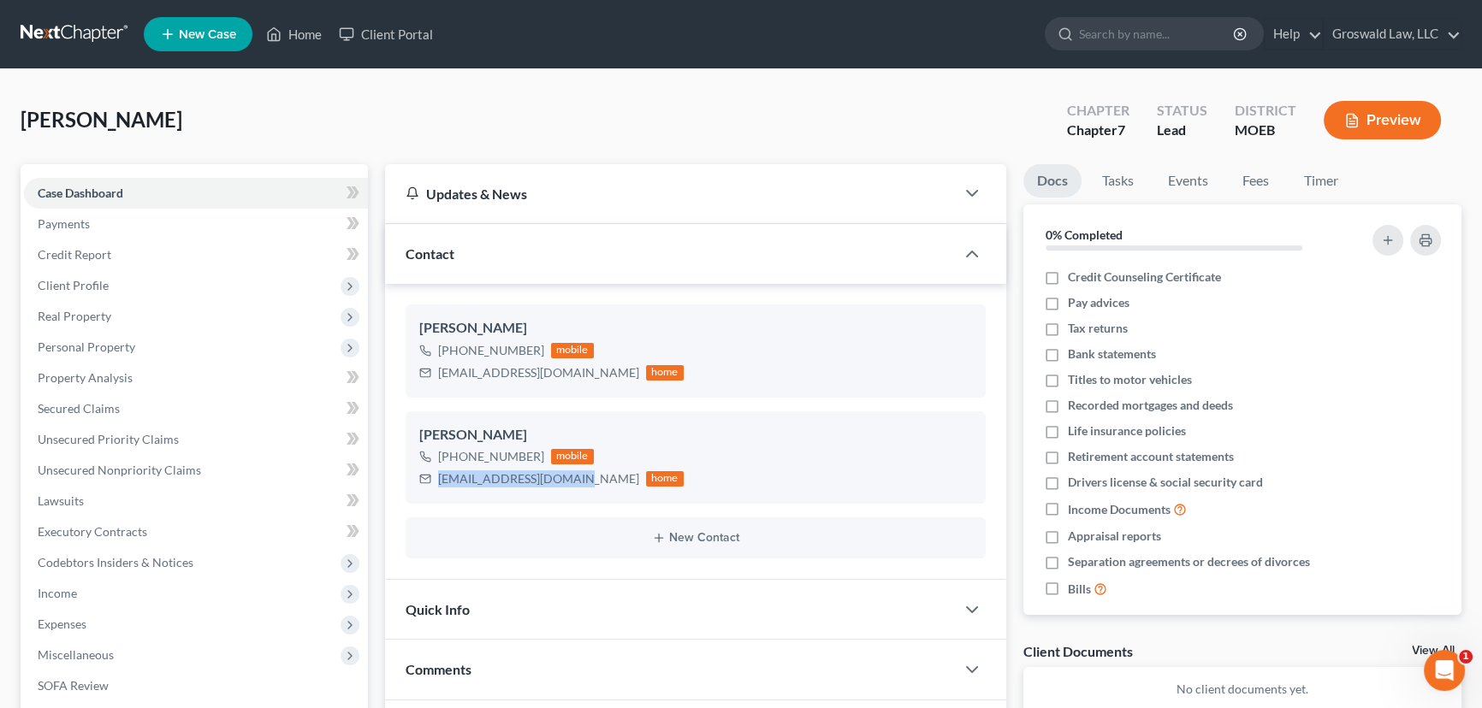
copy div "[EMAIL_ADDRESS][DOMAIN_NAME]"
click at [494, 324] on div "[PERSON_NAME]" at bounding box center [695, 328] width 553 height 21
copy div "[PERSON_NAME]"
drag, startPoint x: 554, startPoint y: 376, endPoint x: 435, endPoint y: 376, distance: 119.8
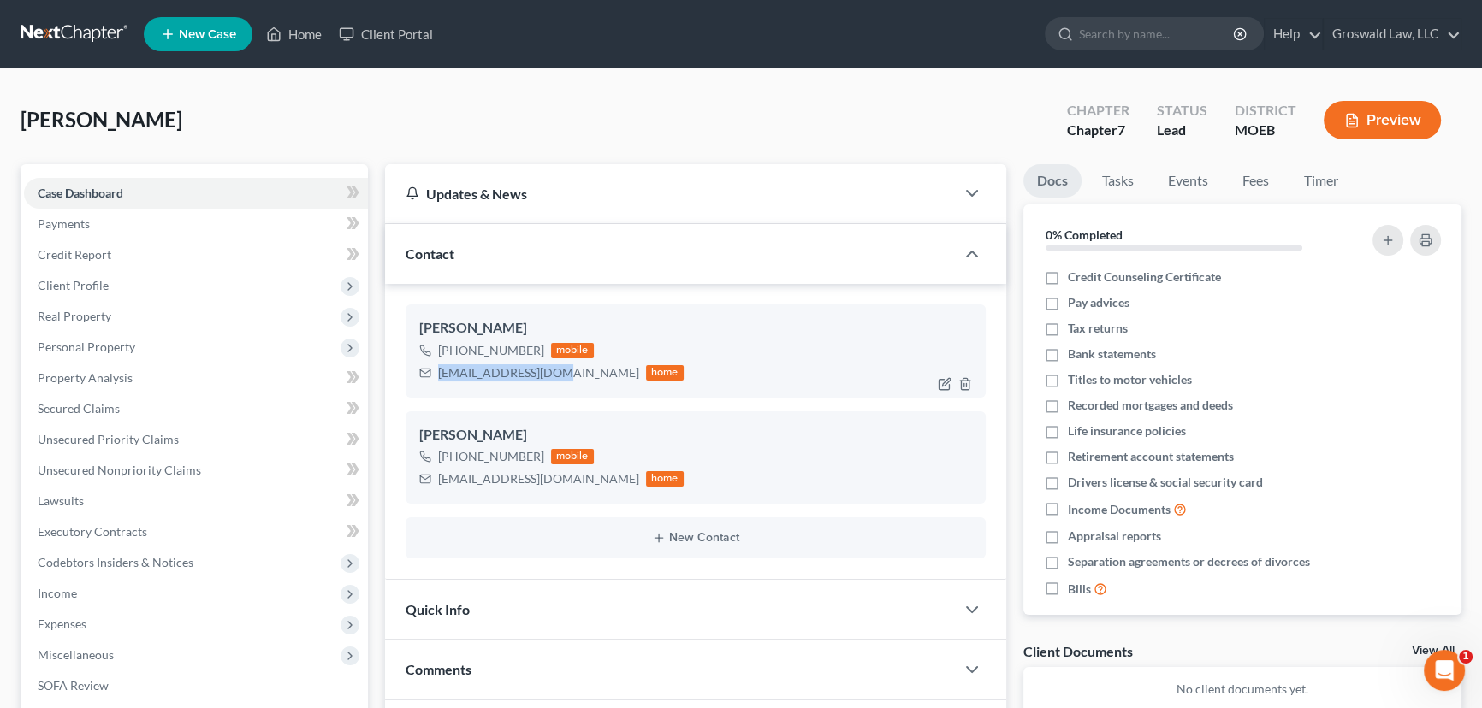
click at [435, 376] on div "[EMAIL_ADDRESS][DOMAIN_NAME] home" at bounding box center [551, 373] width 264 height 22
copy div "[EMAIL_ADDRESS][DOMAIN_NAME]"
drag, startPoint x: 535, startPoint y: 350, endPoint x: 486, endPoint y: 345, distance: 49.9
click at [486, 345] on div "[PHONE_NUMBER]" at bounding box center [491, 350] width 106 height 17
copy div "263-0395"
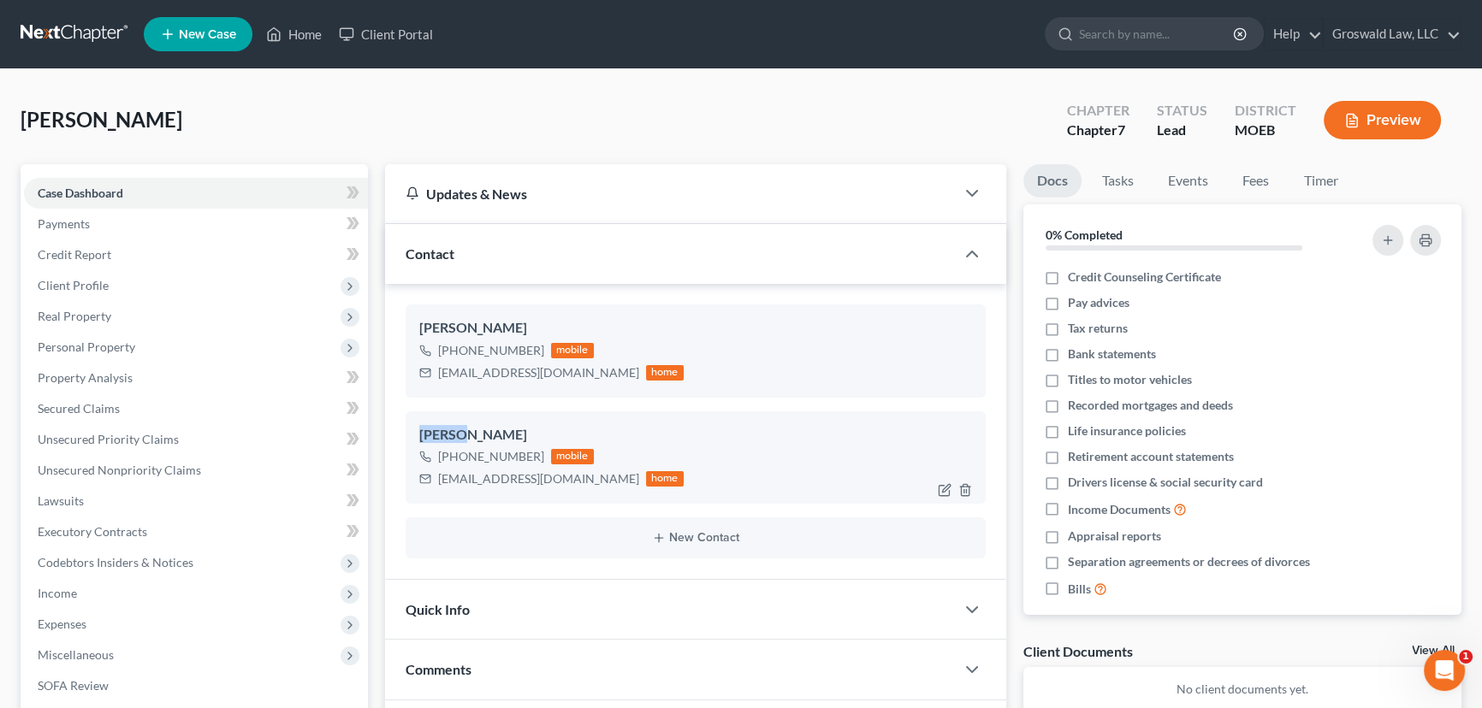
drag, startPoint x: 461, startPoint y: 431, endPoint x: 421, endPoint y: 427, distance: 40.4
click at [421, 427] on div "[PERSON_NAME]" at bounding box center [695, 435] width 553 height 21
copy div "[PERSON_NAME]"
drag, startPoint x: 561, startPoint y: 434, endPoint x: 464, endPoint y: 431, distance: 96.7
click at [464, 431] on div "[PERSON_NAME]" at bounding box center [695, 435] width 553 height 21
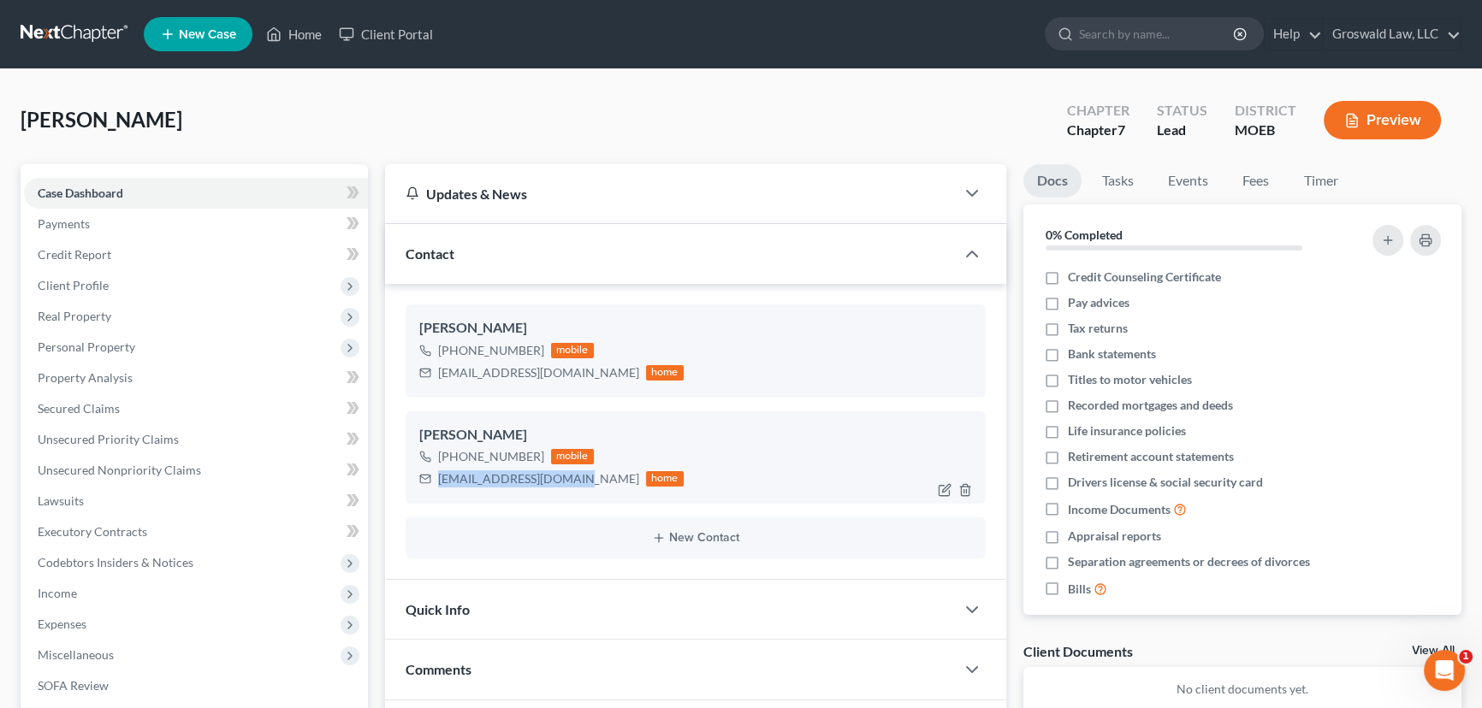
drag, startPoint x: 571, startPoint y: 482, endPoint x: 436, endPoint y: 476, distance: 135.3
click at [436, 476] on div "[EMAIL_ADDRESS][DOMAIN_NAME] home" at bounding box center [551, 479] width 264 height 22
drag, startPoint x: 536, startPoint y: 459, endPoint x: 488, endPoint y: 460, distance: 48.8
click at [488, 460] on div "[PHONE_NUMBER]" at bounding box center [491, 456] width 106 height 17
drag, startPoint x: 555, startPoint y: 375, endPoint x: 431, endPoint y: 374, distance: 124.0
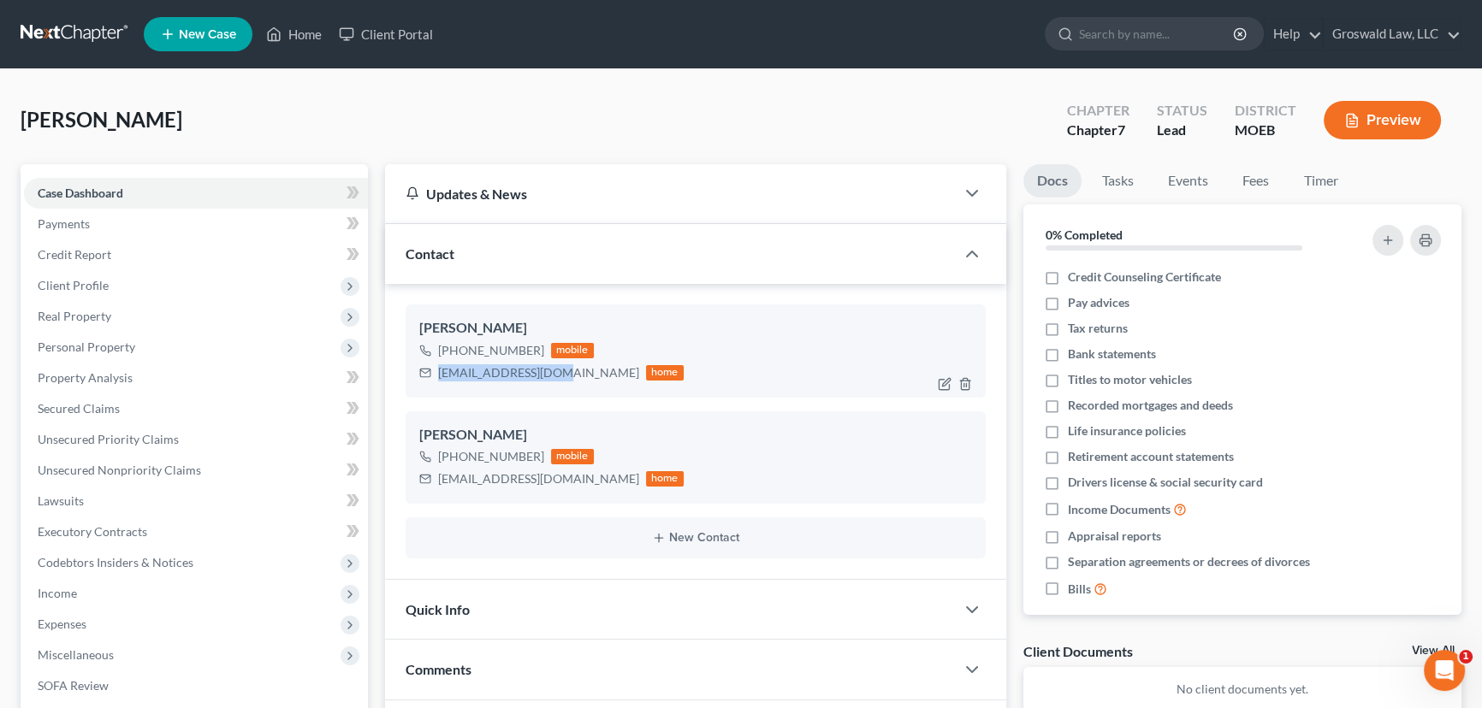
click at [431, 374] on div "[EMAIL_ADDRESS][DOMAIN_NAME] home" at bounding box center [551, 373] width 264 height 22
click at [484, 321] on div "[PERSON_NAME]" at bounding box center [695, 328] width 553 height 21
click at [87, 286] on span "Client Profile" at bounding box center [73, 285] width 71 height 15
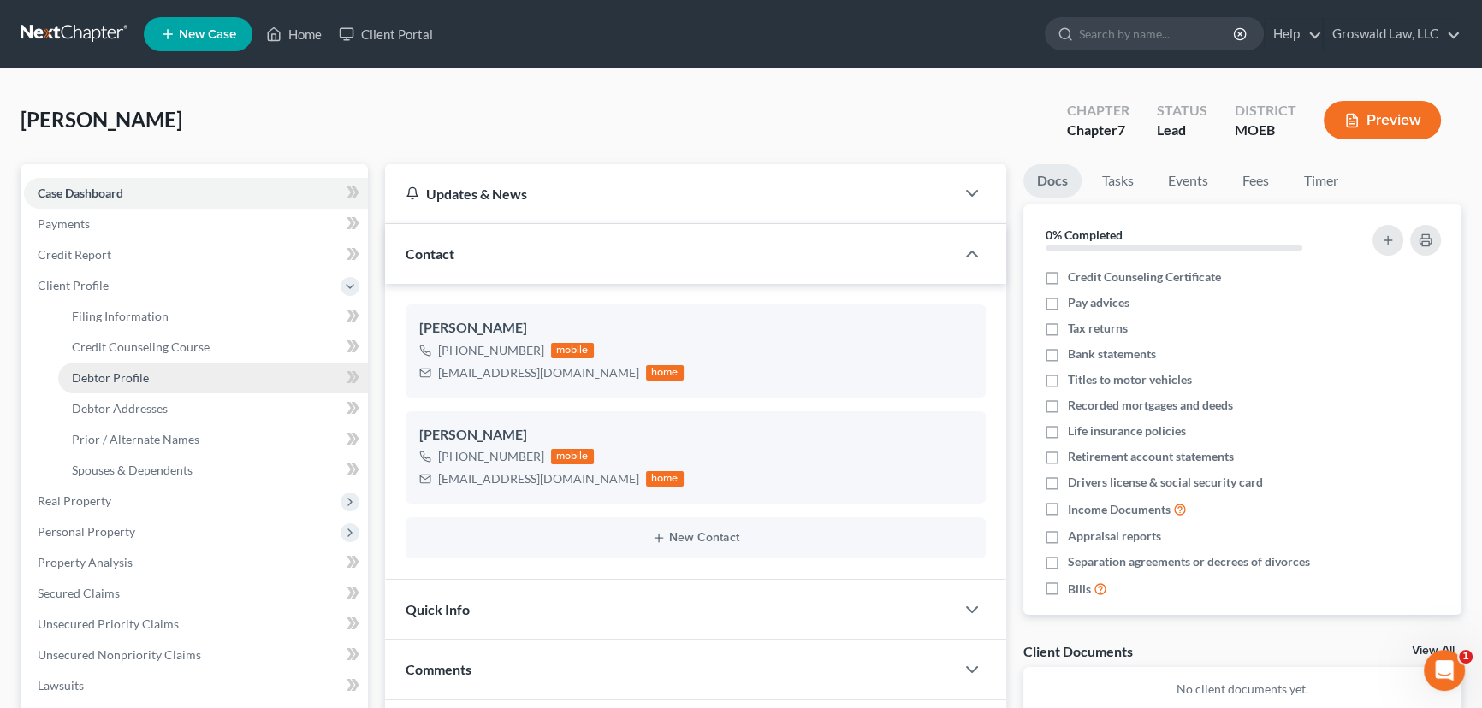
click at [115, 377] on span "Debtor Profile" at bounding box center [110, 377] width 77 height 15
select select "0"
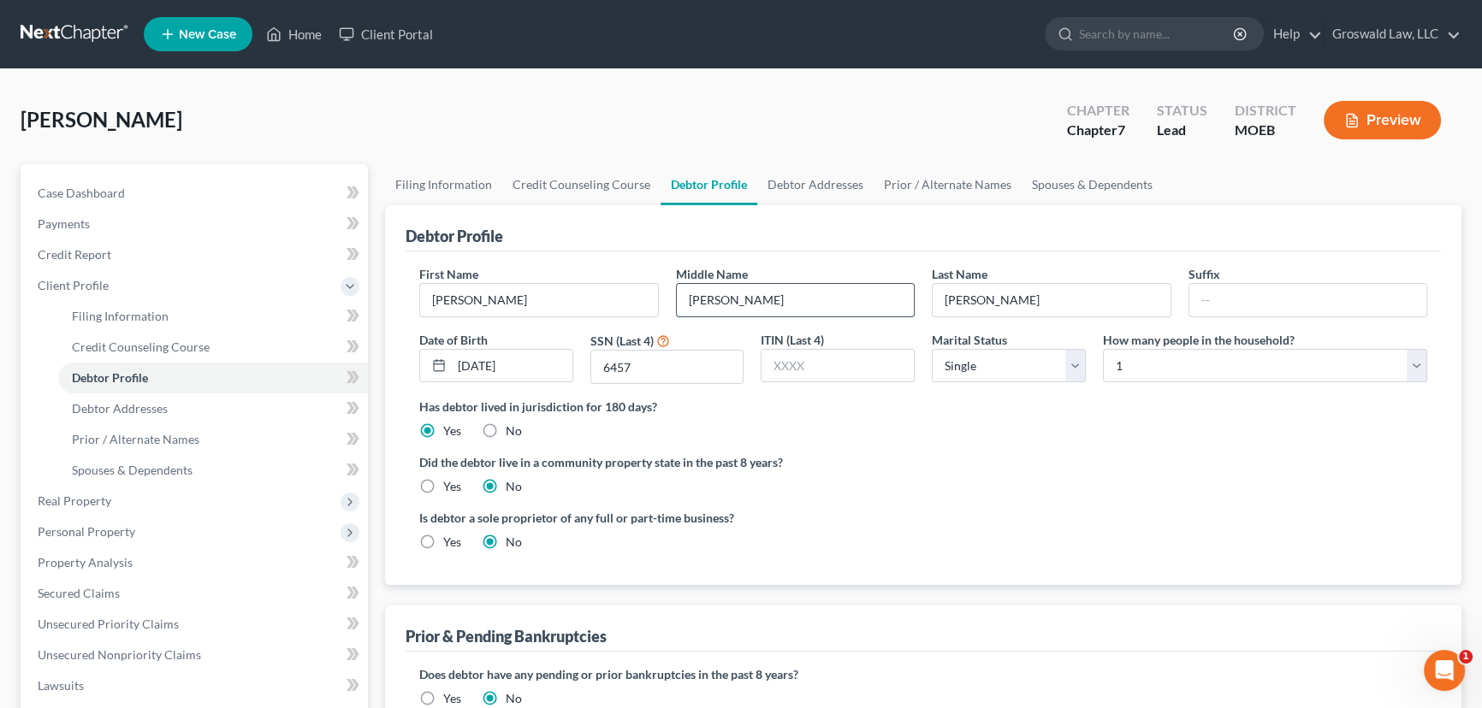
click at [836, 314] on input "[PERSON_NAME]" at bounding box center [796, 300] width 238 height 33
type input "[PERSON_NAME]"
click at [876, 470] on div "Did the debtor live in a community property state in the past 8 years? Yes No" at bounding box center [923, 474] width 1008 height 42
click at [132, 185] on link "Case Dashboard" at bounding box center [196, 193] width 344 height 31
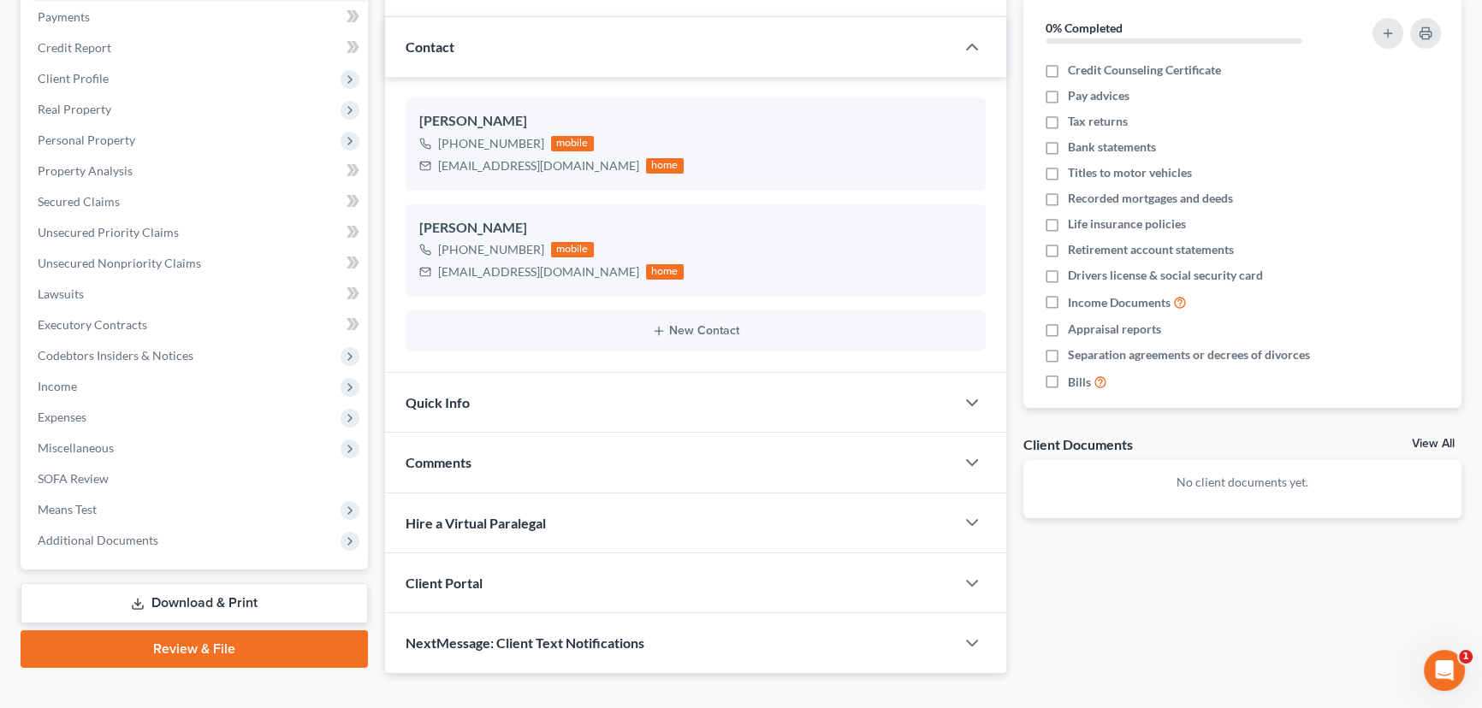
scroll to position [235, 0]
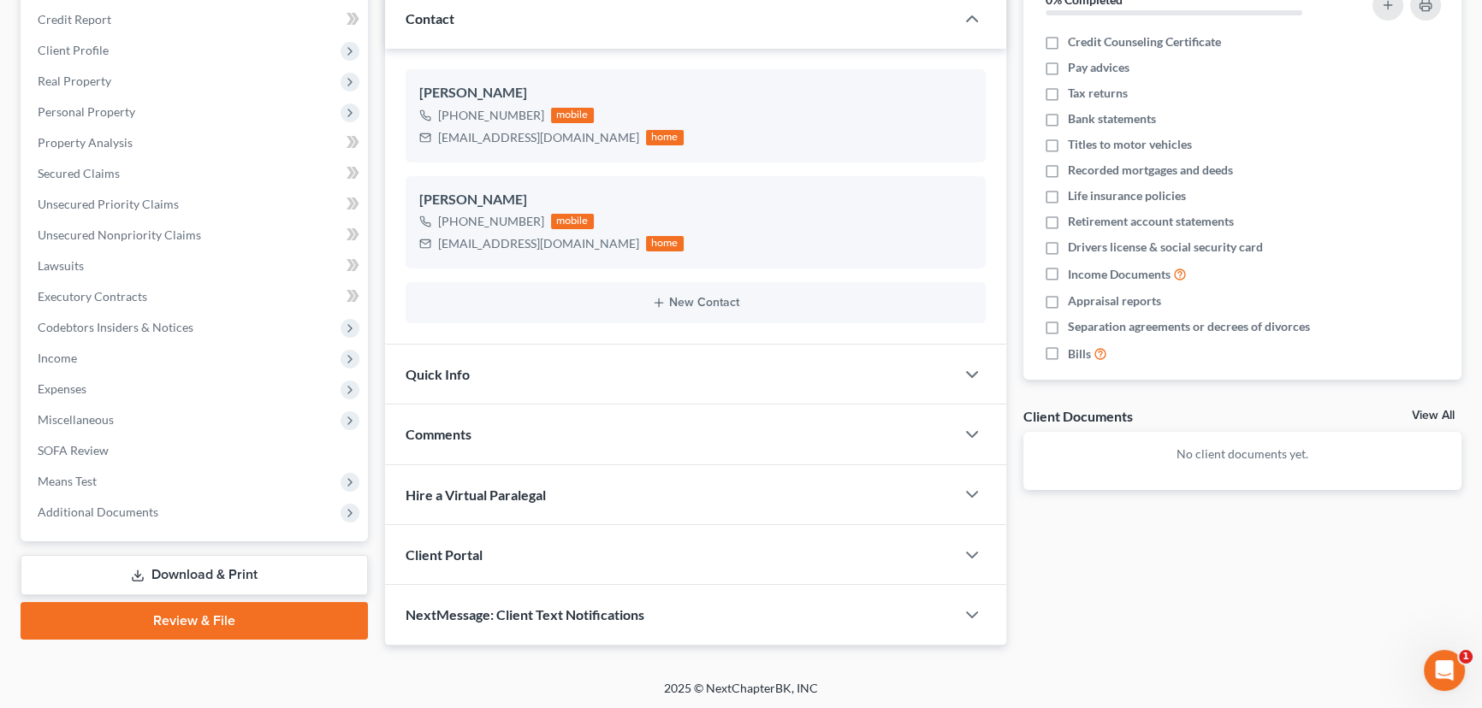
click at [502, 429] on div "Comments" at bounding box center [670, 434] width 570 height 59
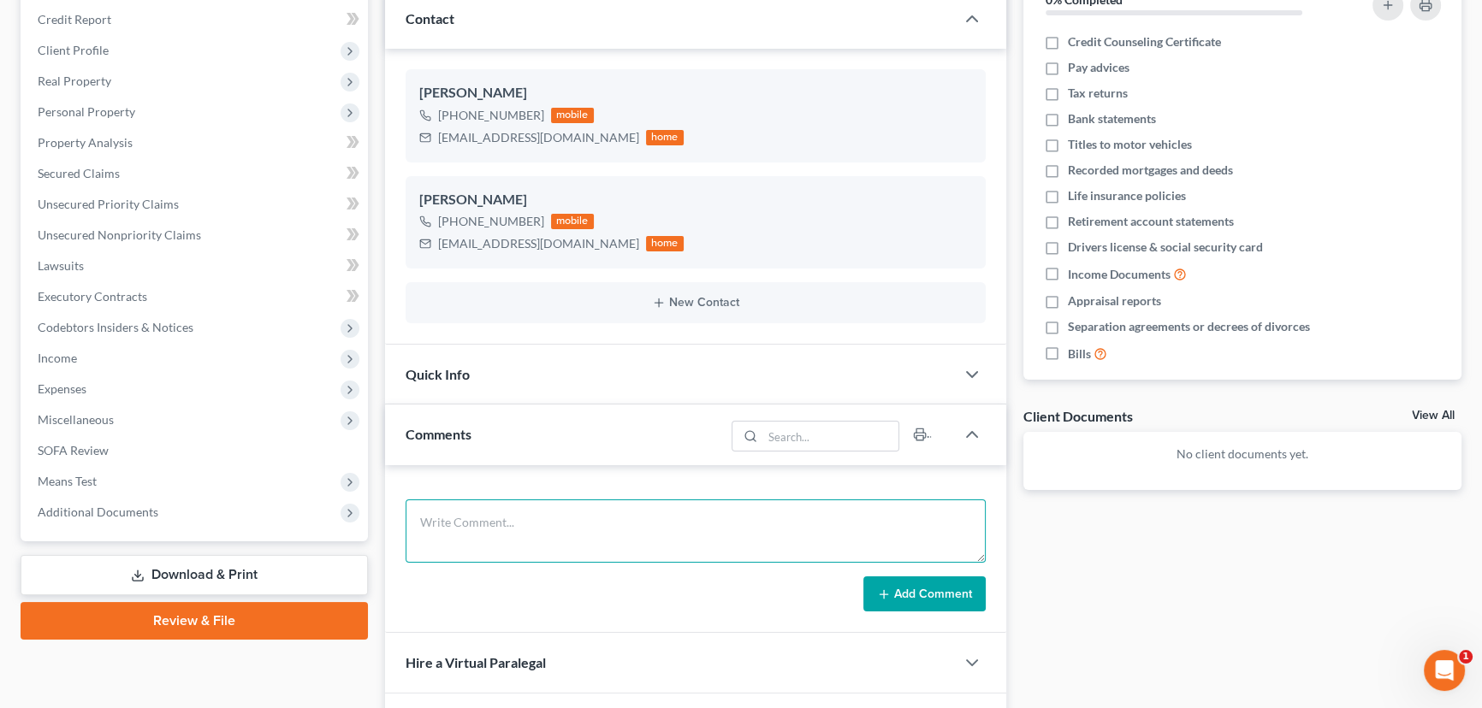
click at [529, 520] on textarea at bounding box center [695, 531] width 580 height 63
paste textarea "1. ID and SS Card2. Paystubs from [DATE] to present3. 2024 Tax returns (state a…"
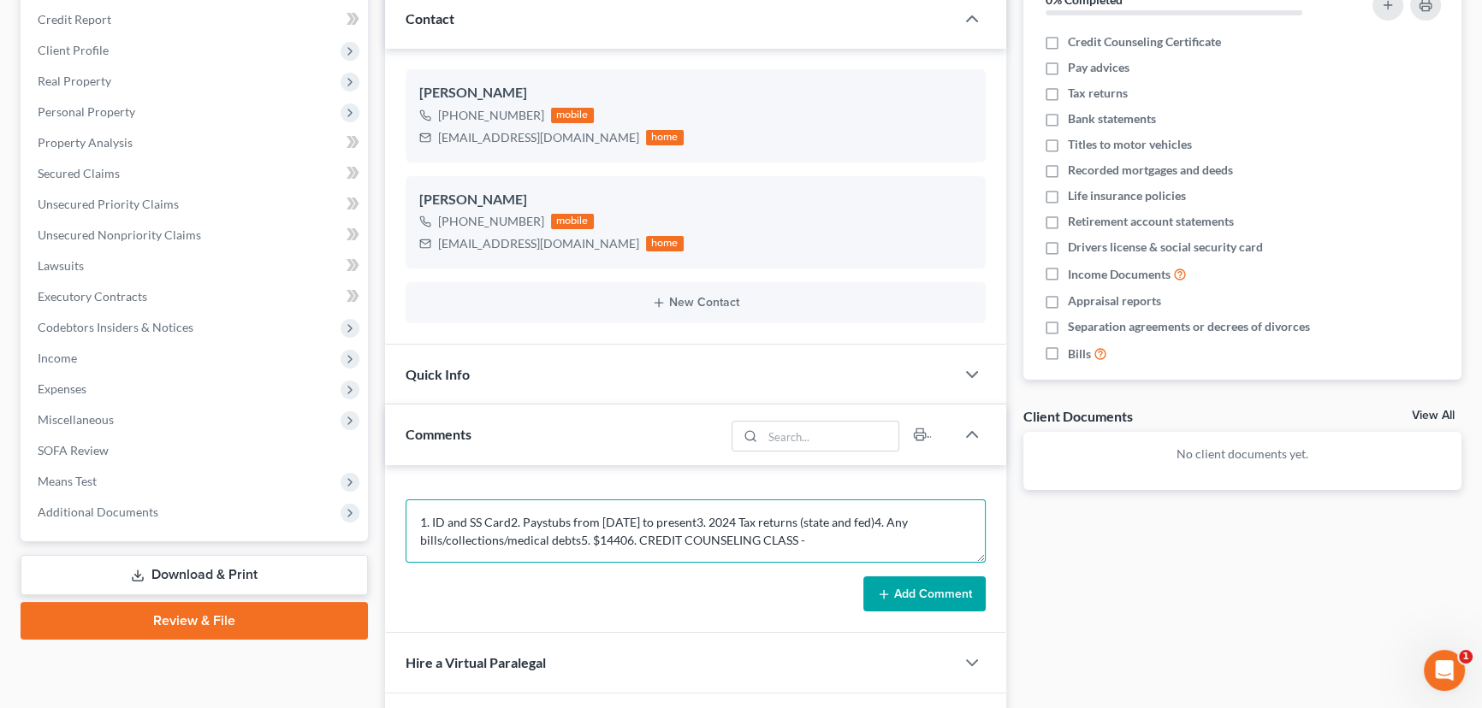
type textarea "1. ID and SS Card2. Paystubs from [DATE] to present3. 2024 Tax returns (state a…"
click at [922, 594] on button "Add Comment" at bounding box center [924, 595] width 122 height 36
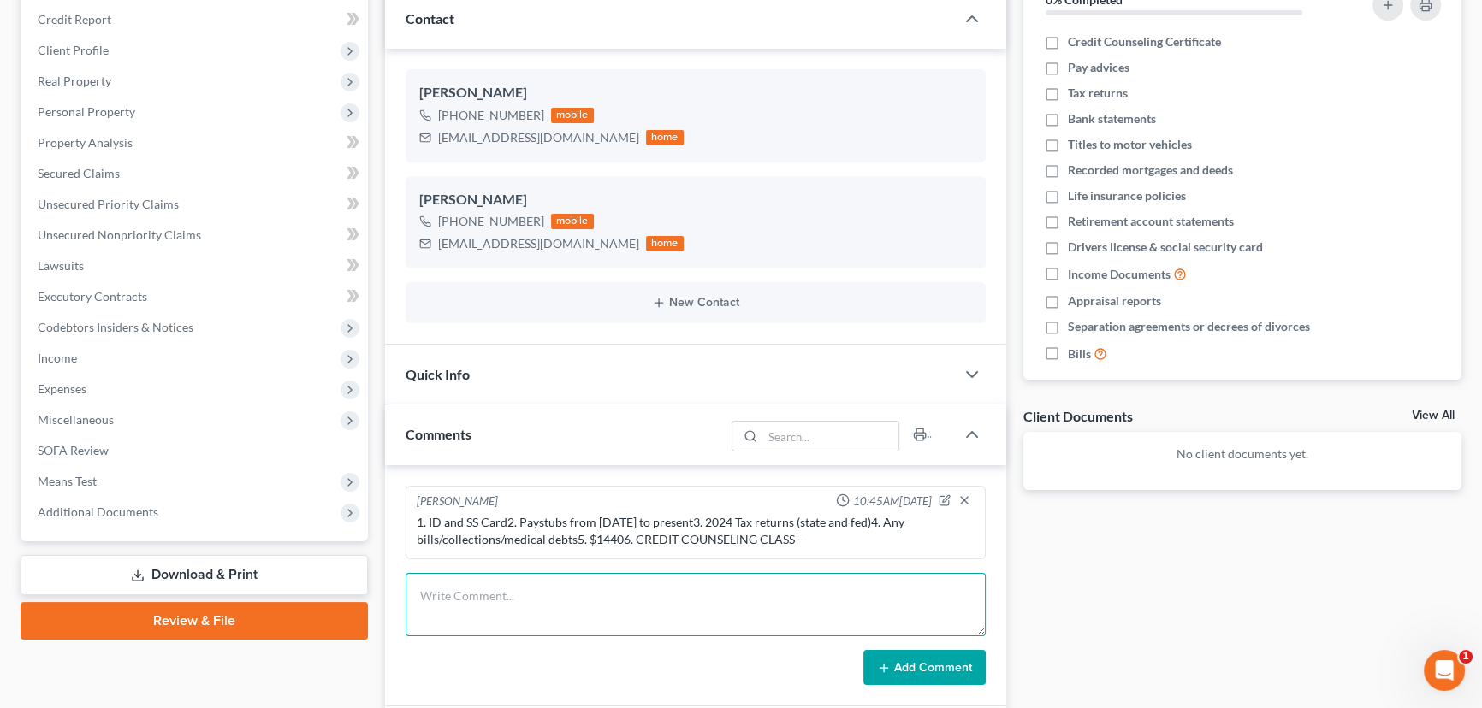
drag, startPoint x: 541, startPoint y: 605, endPoint x: 552, endPoint y: 606, distance: 10.4
click at [545, 605] on textarea at bounding box center [695, 604] width 580 height 63
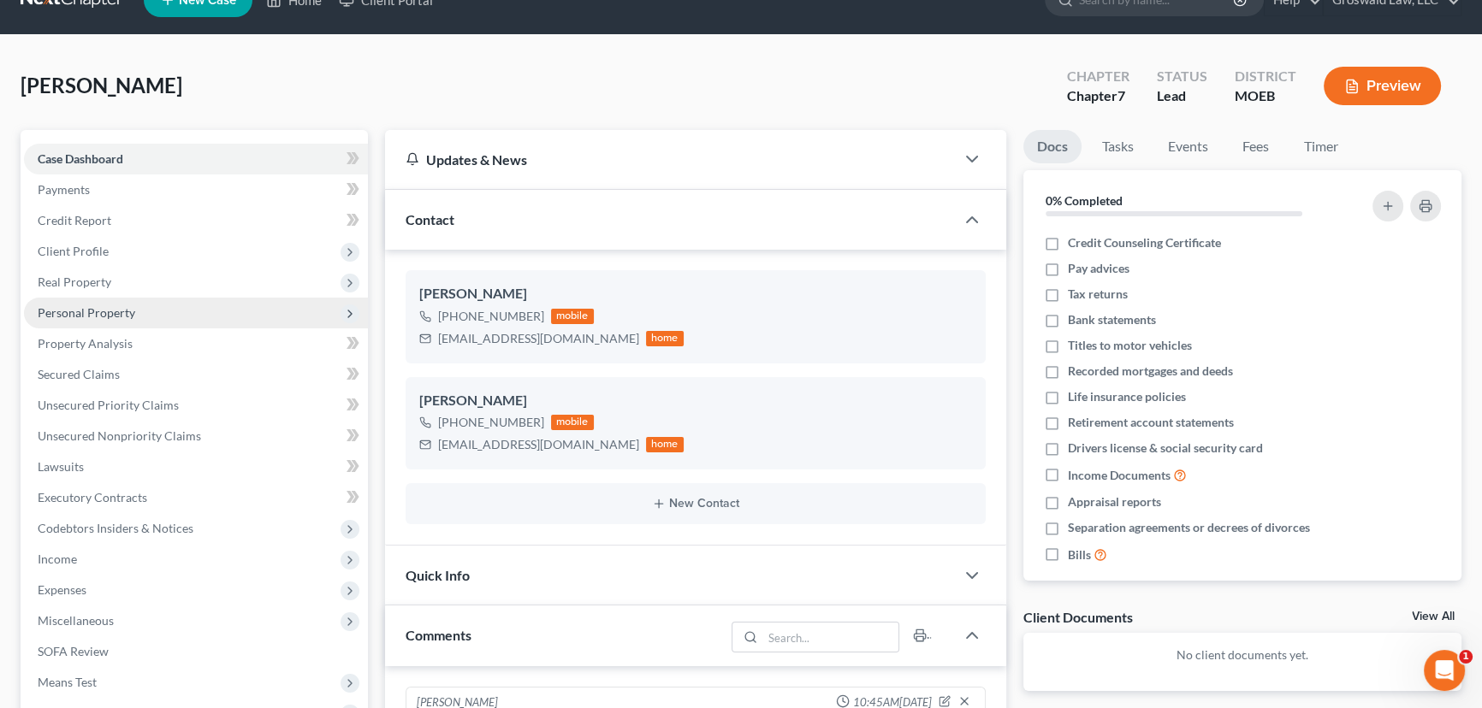
scroll to position [2, 0]
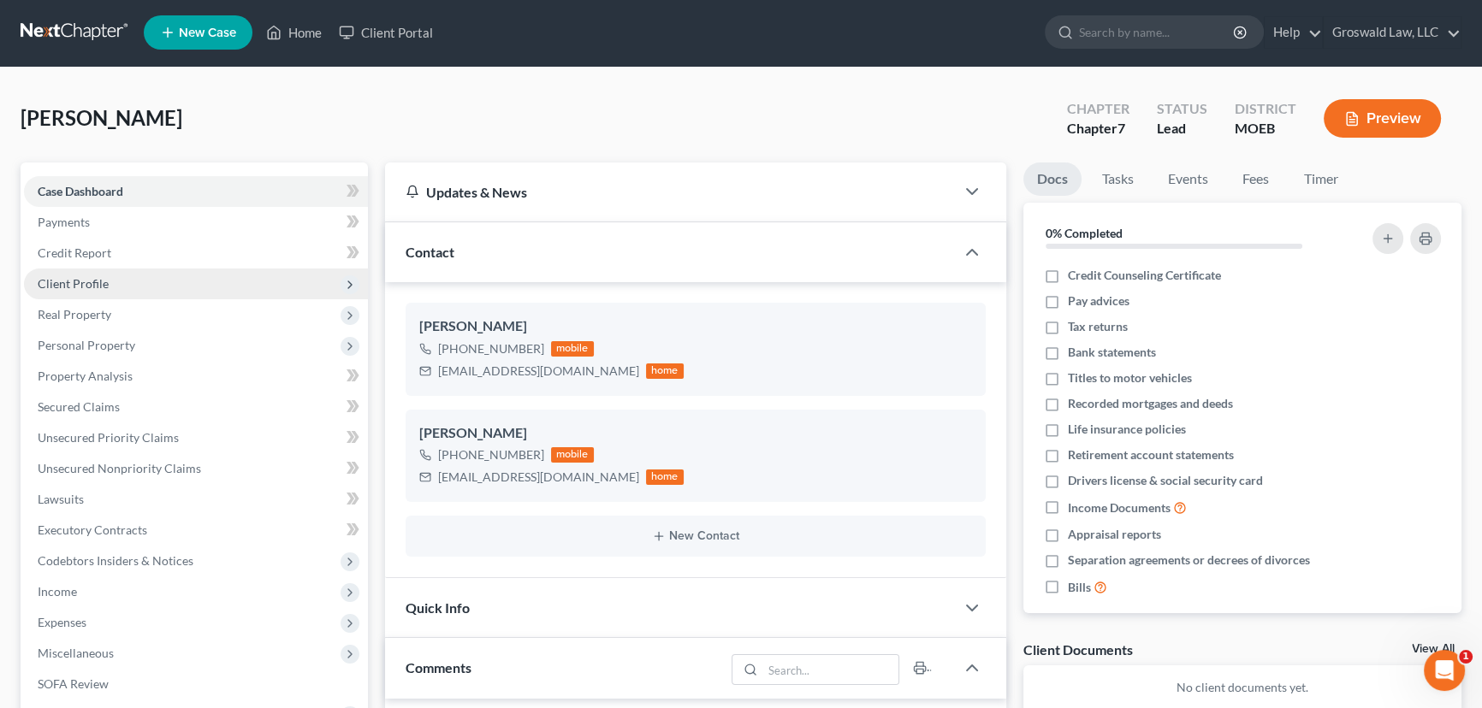
click at [67, 281] on span "Client Profile" at bounding box center [73, 283] width 71 height 15
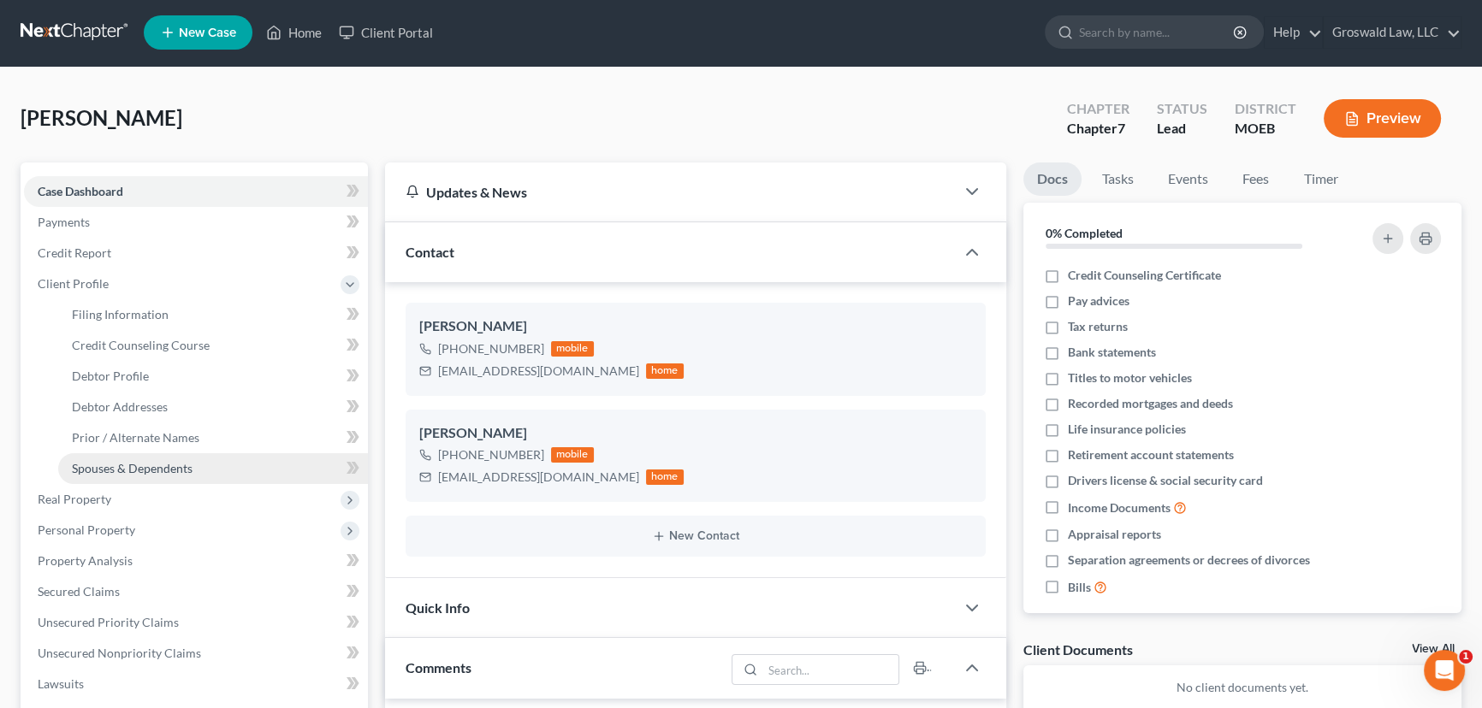
click at [136, 472] on span "Spouses & Dependents" at bounding box center [132, 468] width 121 height 15
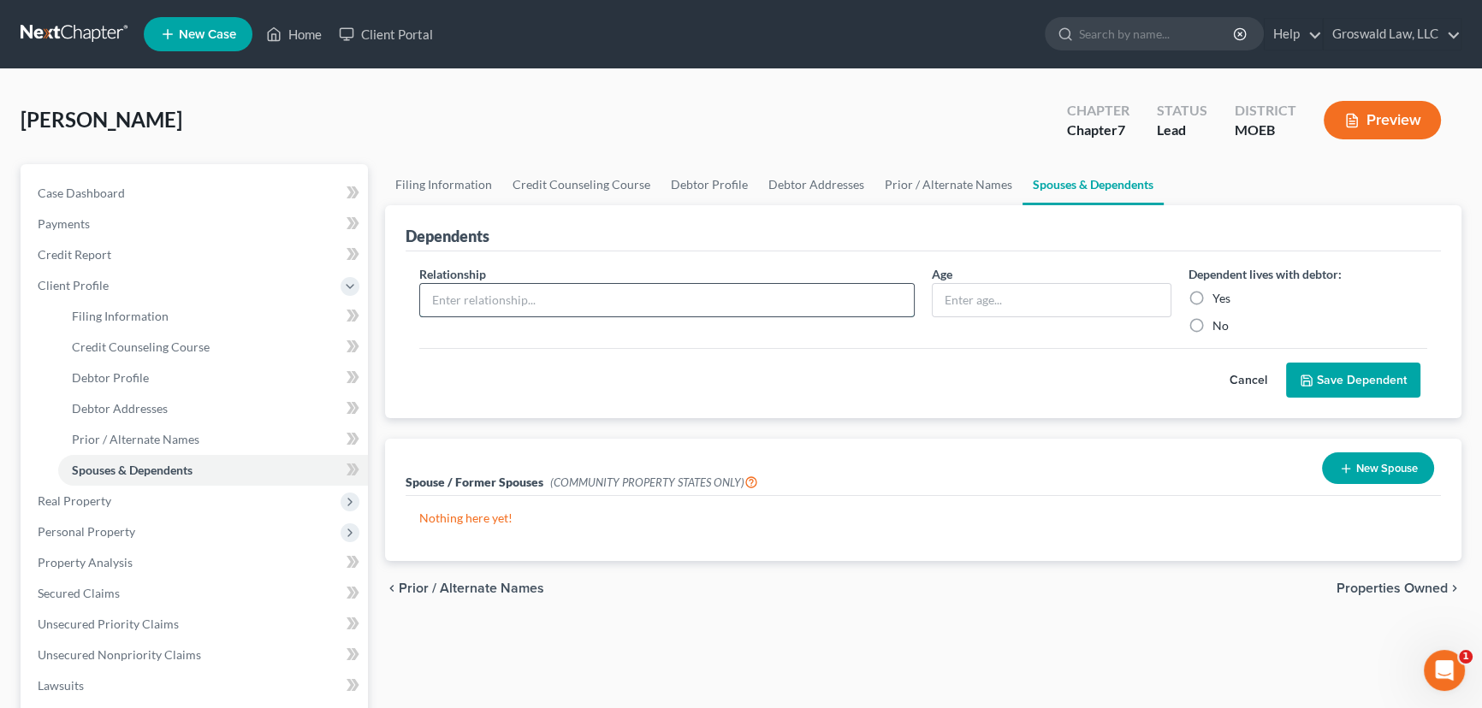
click at [691, 300] on input "text" at bounding box center [667, 300] width 494 height 33
type input "child"
type input "8 months"
click at [1212, 297] on label "Yes" at bounding box center [1221, 298] width 18 height 17
click at [1219, 297] on input "Yes" at bounding box center [1224, 295] width 11 height 11
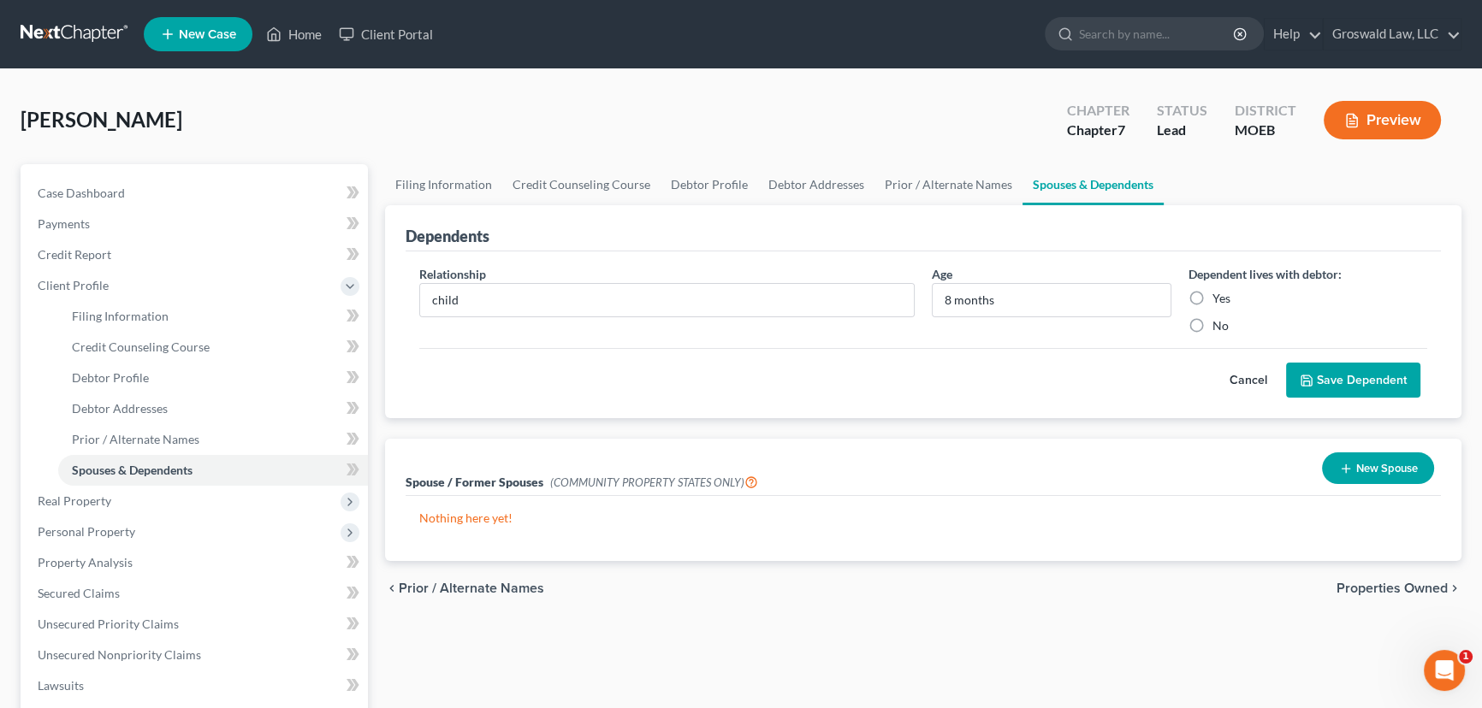
radio input "true"
click at [1340, 385] on button "Save Dependent" at bounding box center [1353, 381] width 134 height 36
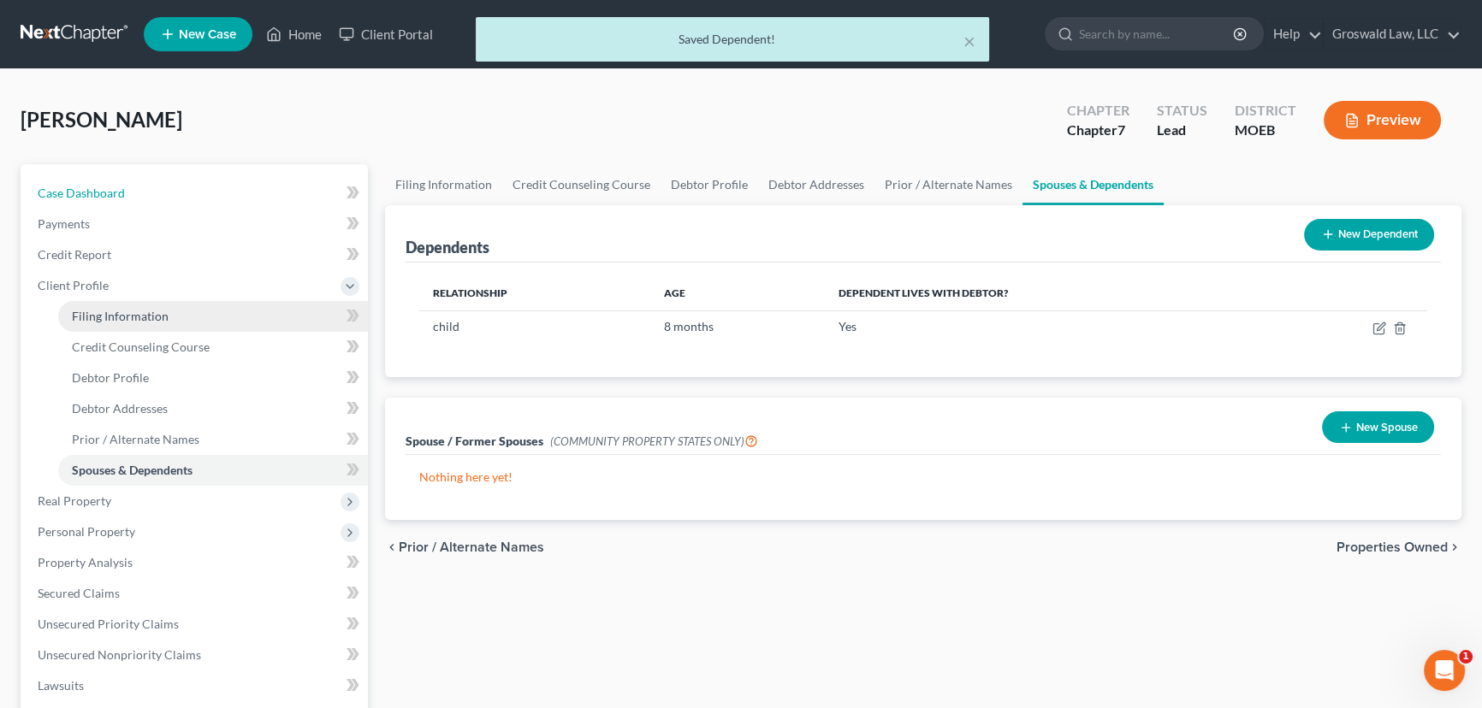
drag, startPoint x: 161, startPoint y: 192, endPoint x: 284, endPoint y: 315, distance: 174.2
click at [160, 193] on link "Case Dashboard" at bounding box center [196, 193] width 344 height 31
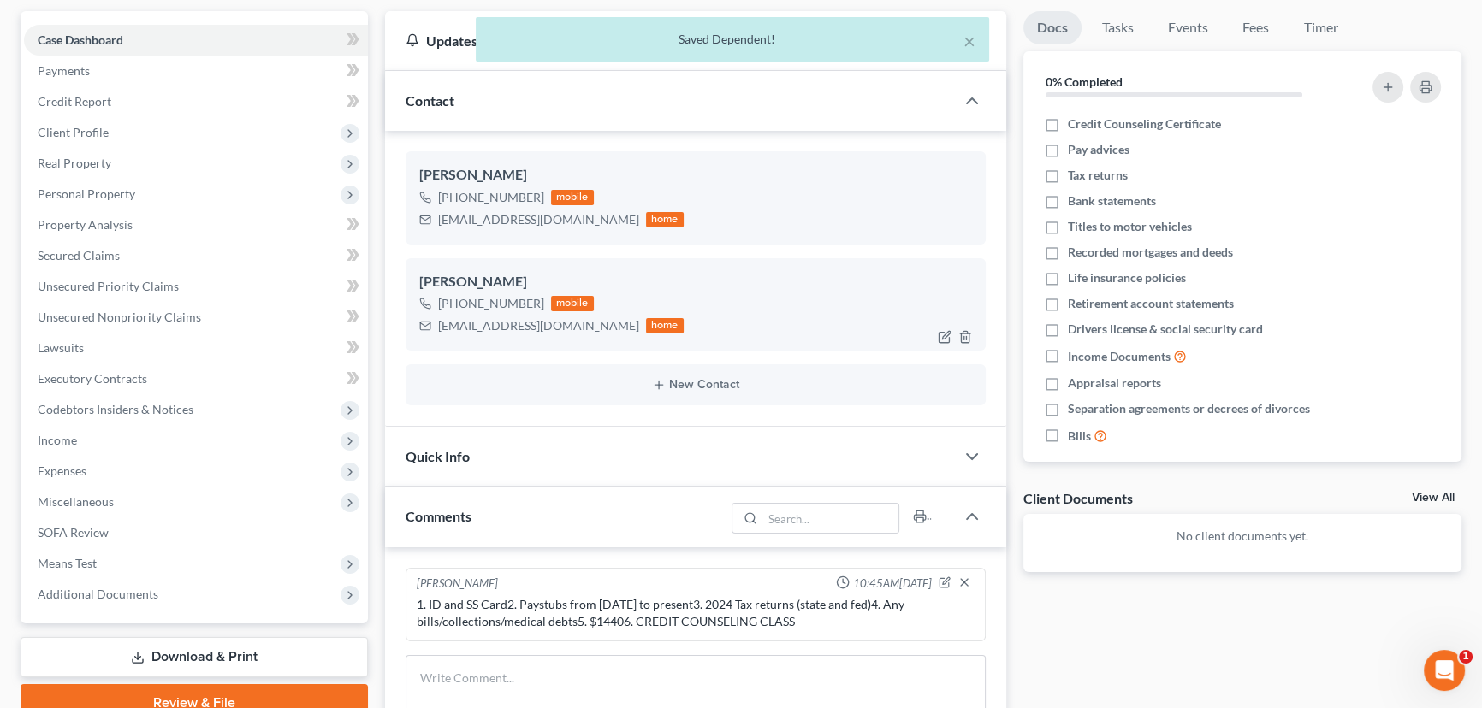
scroll to position [476, 0]
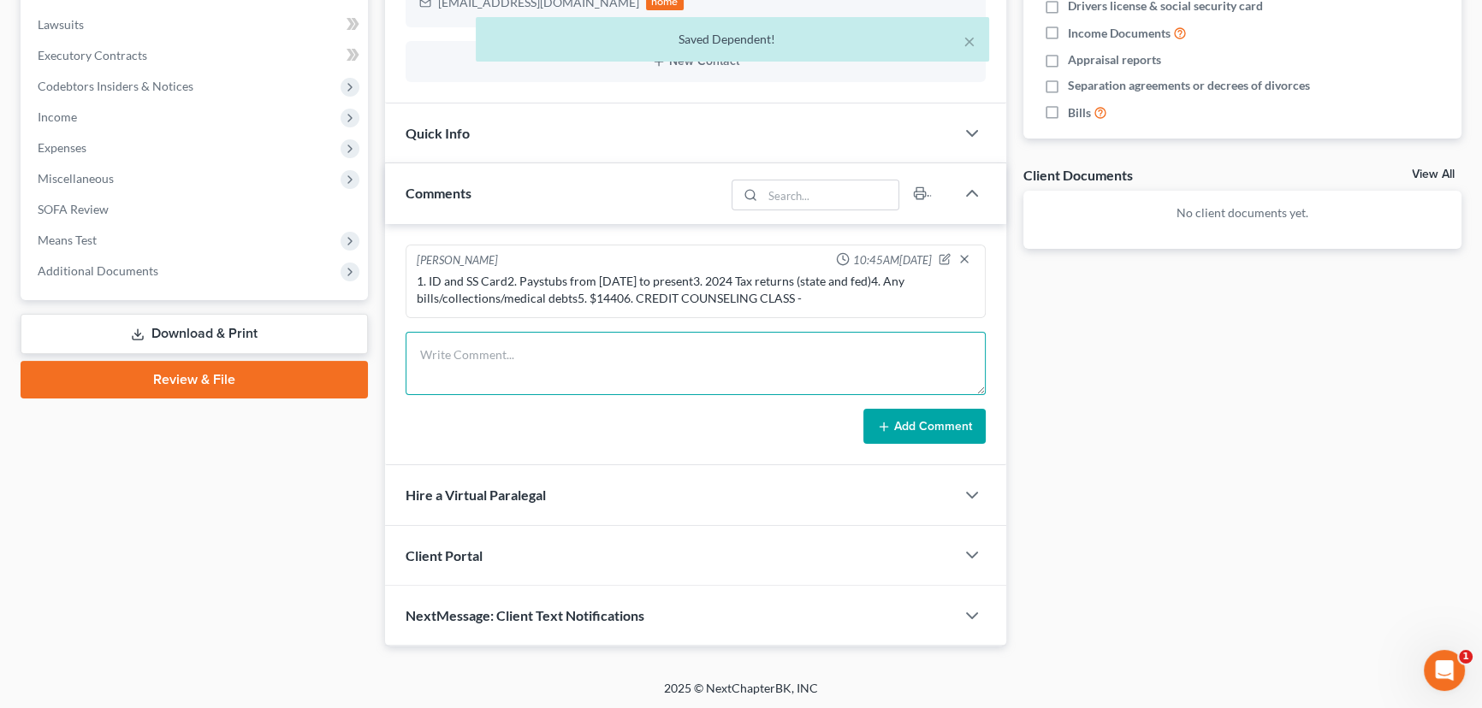
click at [487, 366] on textarea at bounding box center [695, 363] width 580 height 63
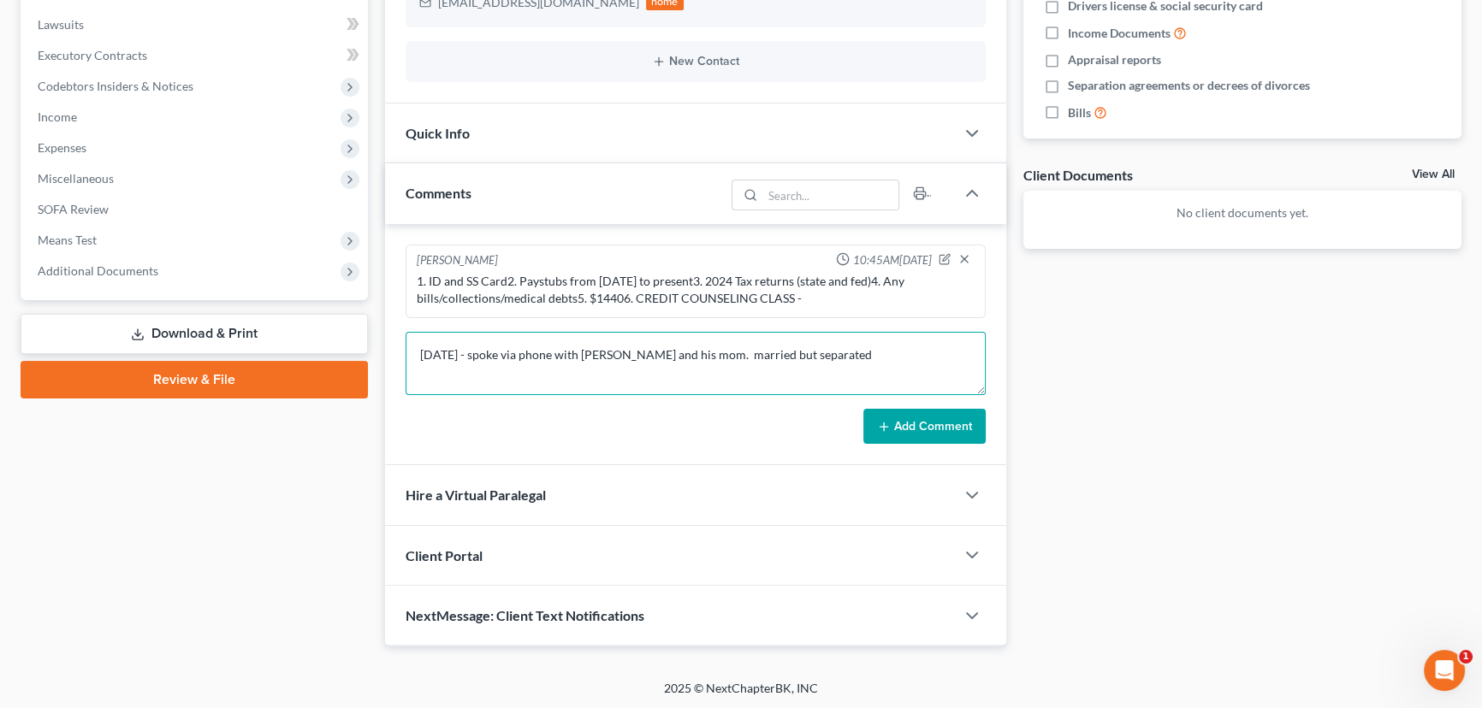
click at [861, 342] on textarea "[DATE] - spoke via phone with [PERSON_NAME] and his mom. married but separated" at bounding box center [695, 363] width 580 height 63
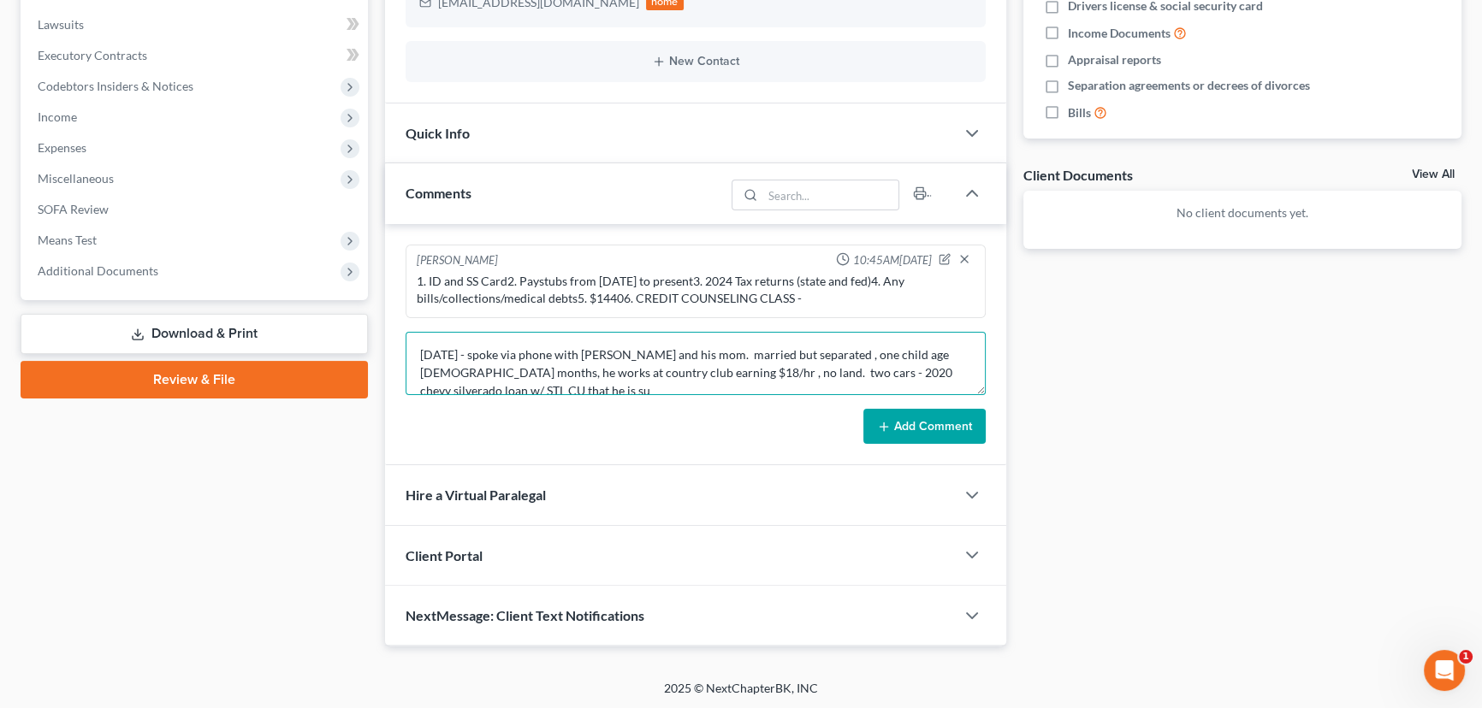
scroll to position [3, 0]
type textarea "[DATE] - spoke via phone with [PERSON_NAME] and his mom. married but separated …"
click at [949, 422] on button "Add Comment" at bounding box center [924, 427] width 122 height 36
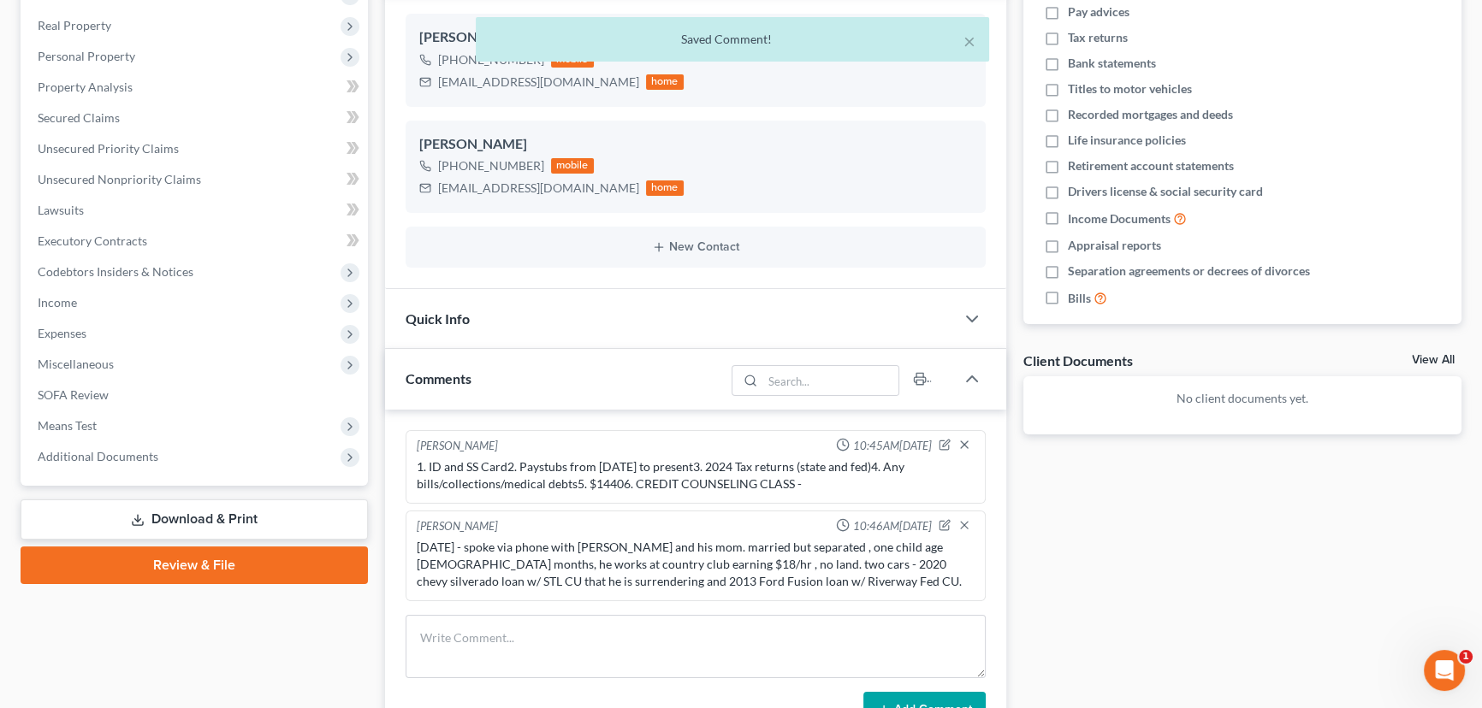
scroll to position [0, 0]
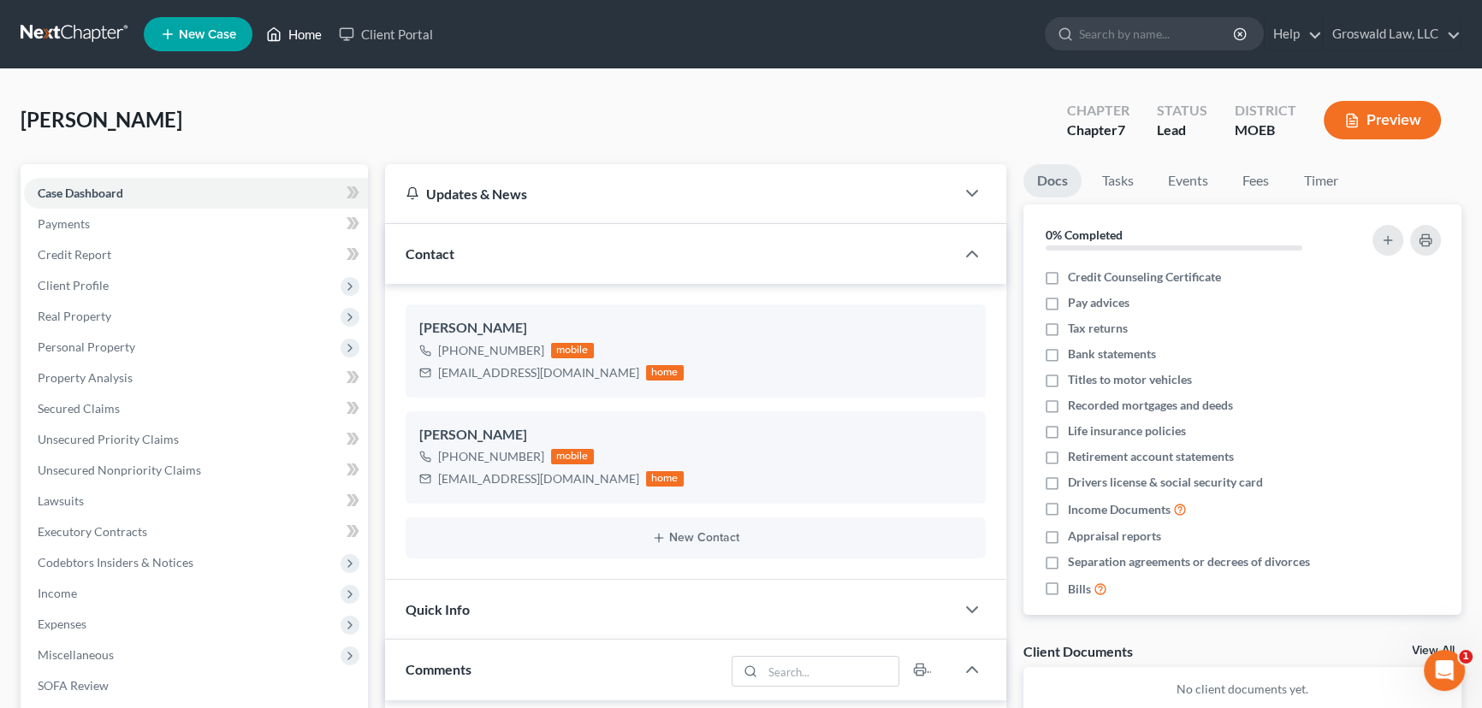
click at [310, 26] on link "Home" at bounding box center [293, 34] width 73 height 31
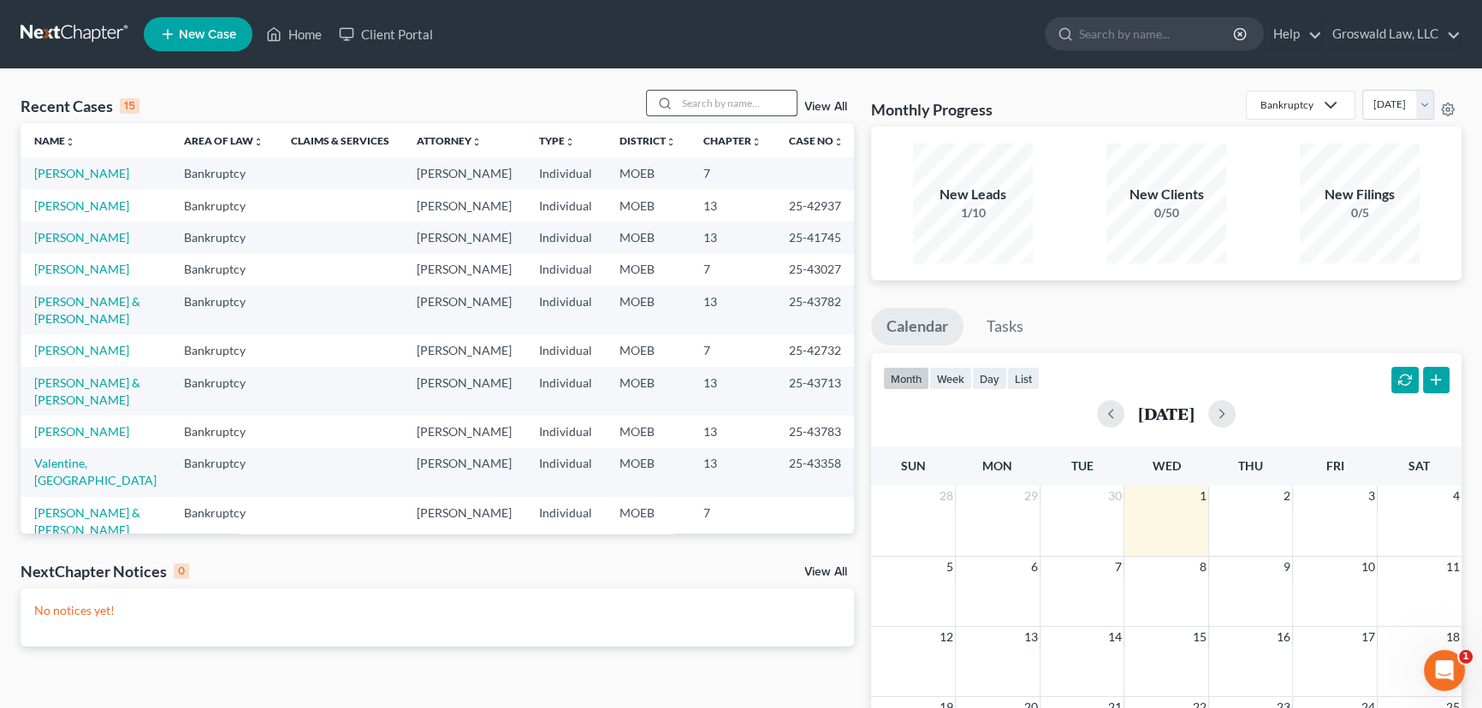
click at [724, 101] on input "search" at bounding box center [737, 103] width 120 height 25
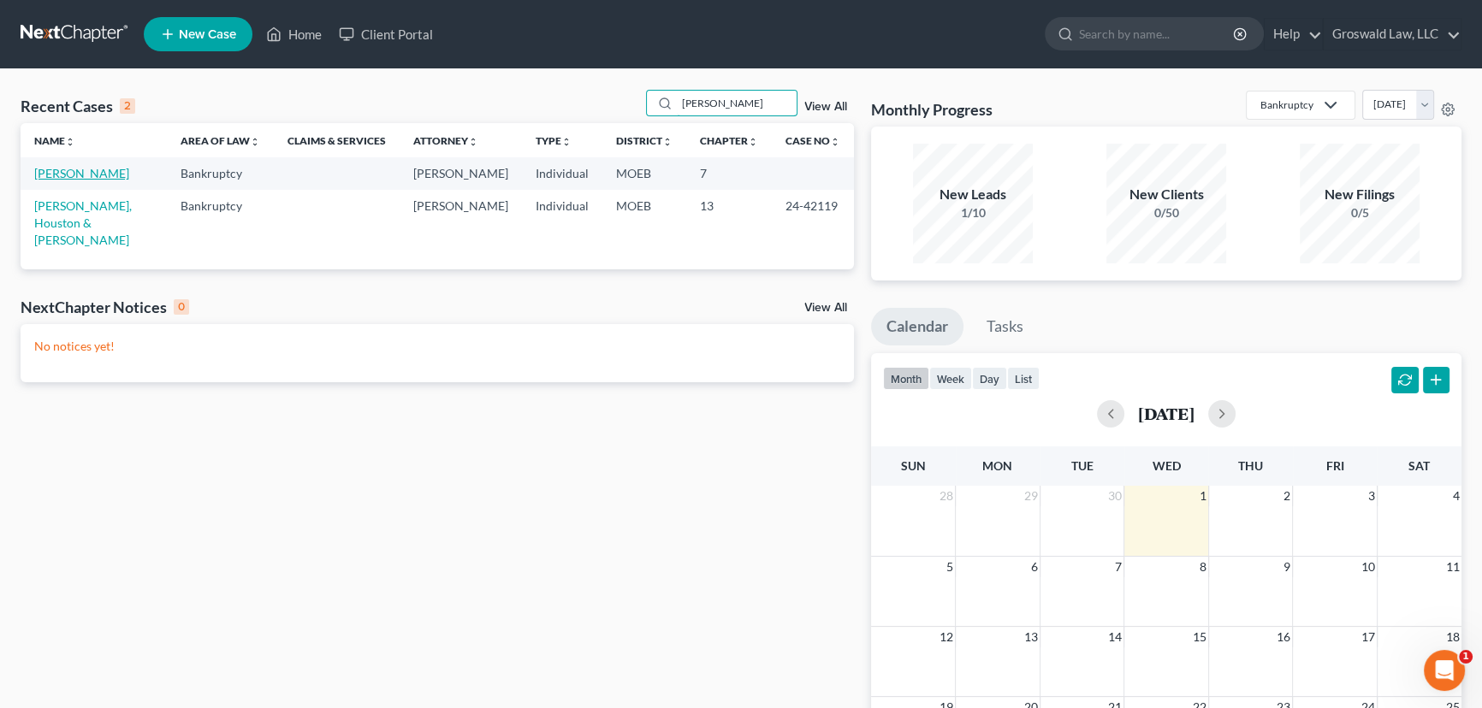
type input "[PERSON_NAME]"
click at [108, 171] on link "[PERSON_NAME]" at bounding box center [81, 173] width 95 height 15
select select "6"
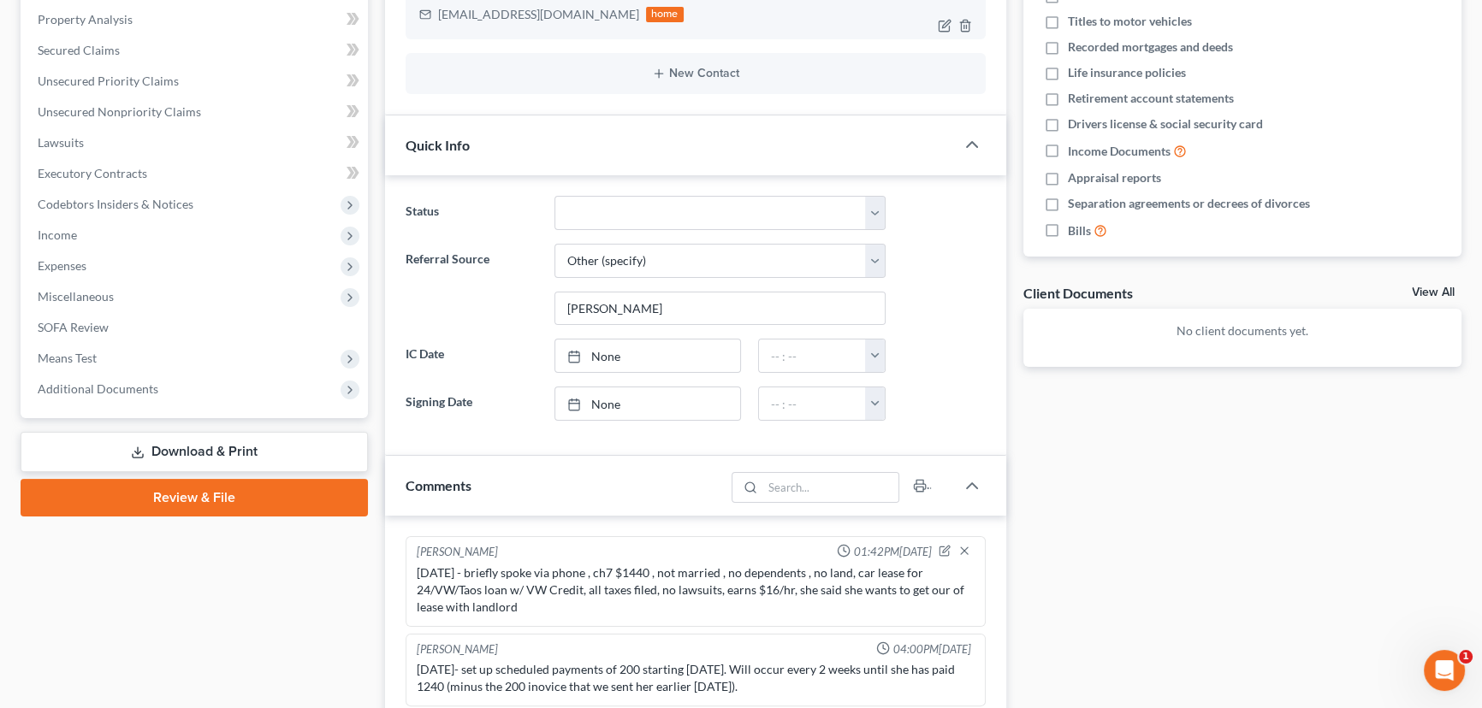
scroll to position [155, 0]
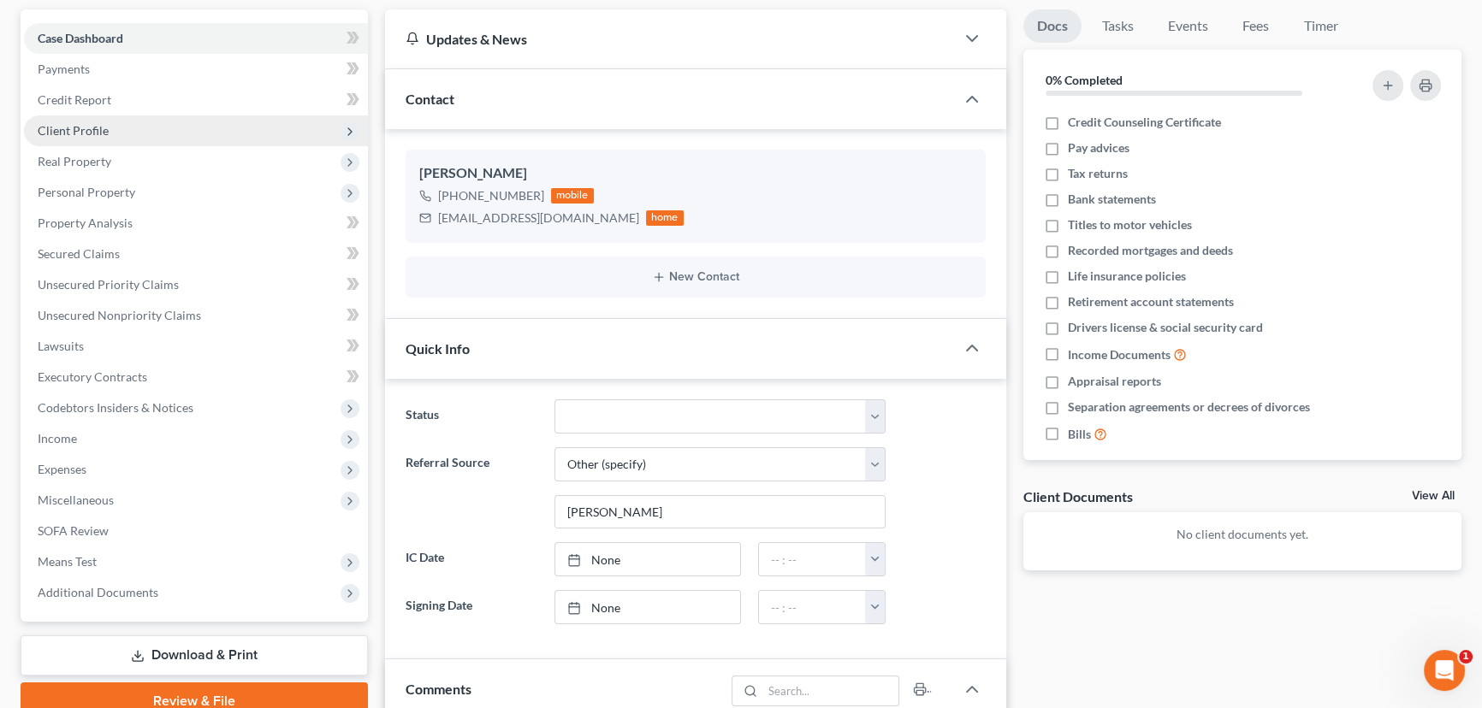
click at [50, 132] on span "Client Profile" at bounding box center [73, 130] width 71 height 15
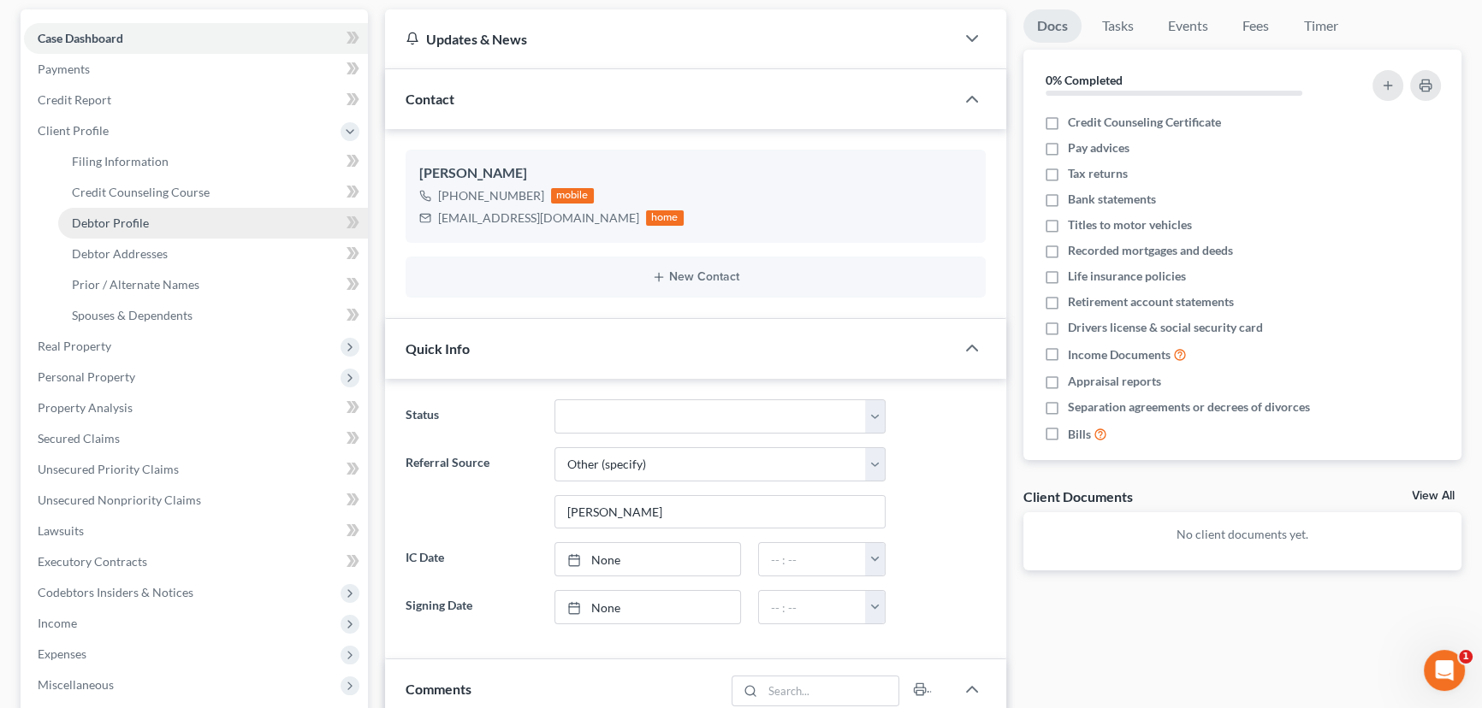
click at [111, 212] on link "Debtor Profile" at bounding box center [213, 223] width 310 height 31
select select "0"
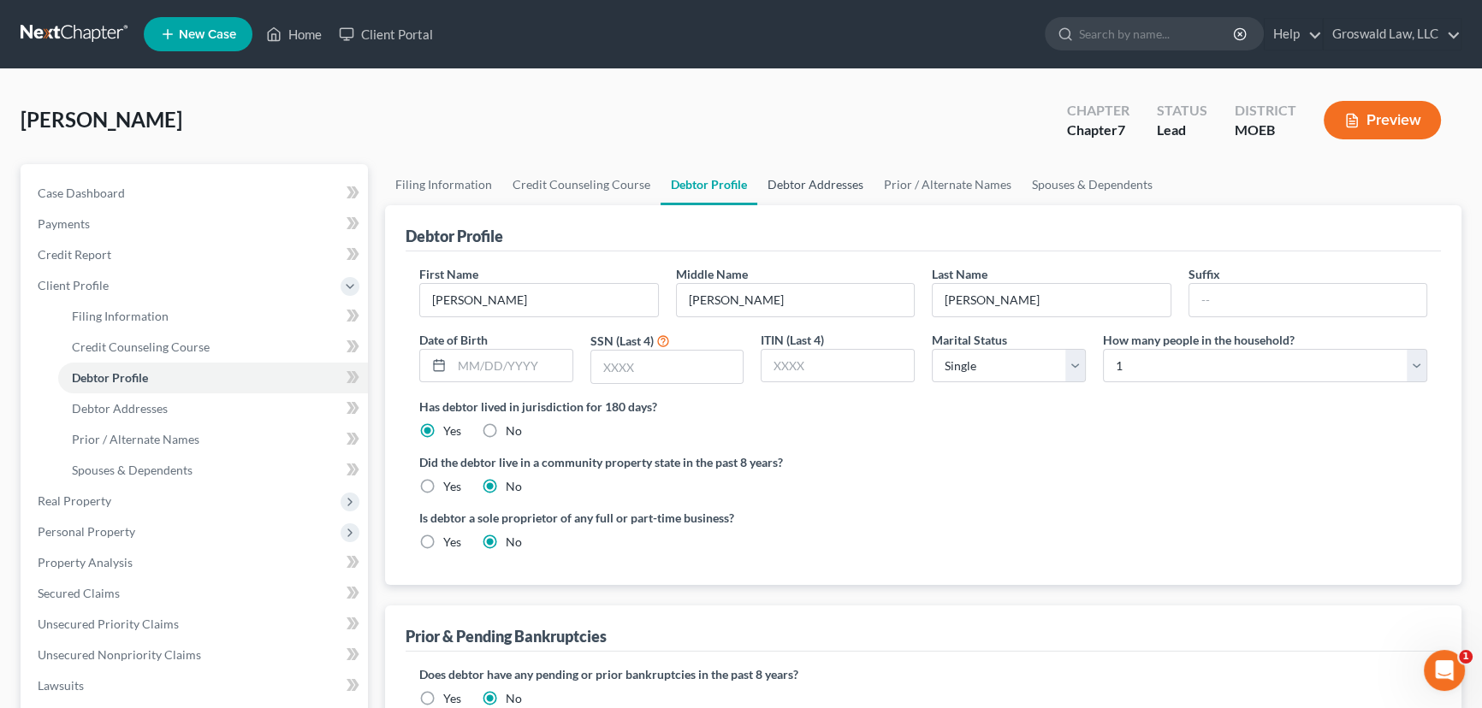
click at [796, 189] on link "Debtor Addresses" at bounding box center [815, 184] width 116 height 41
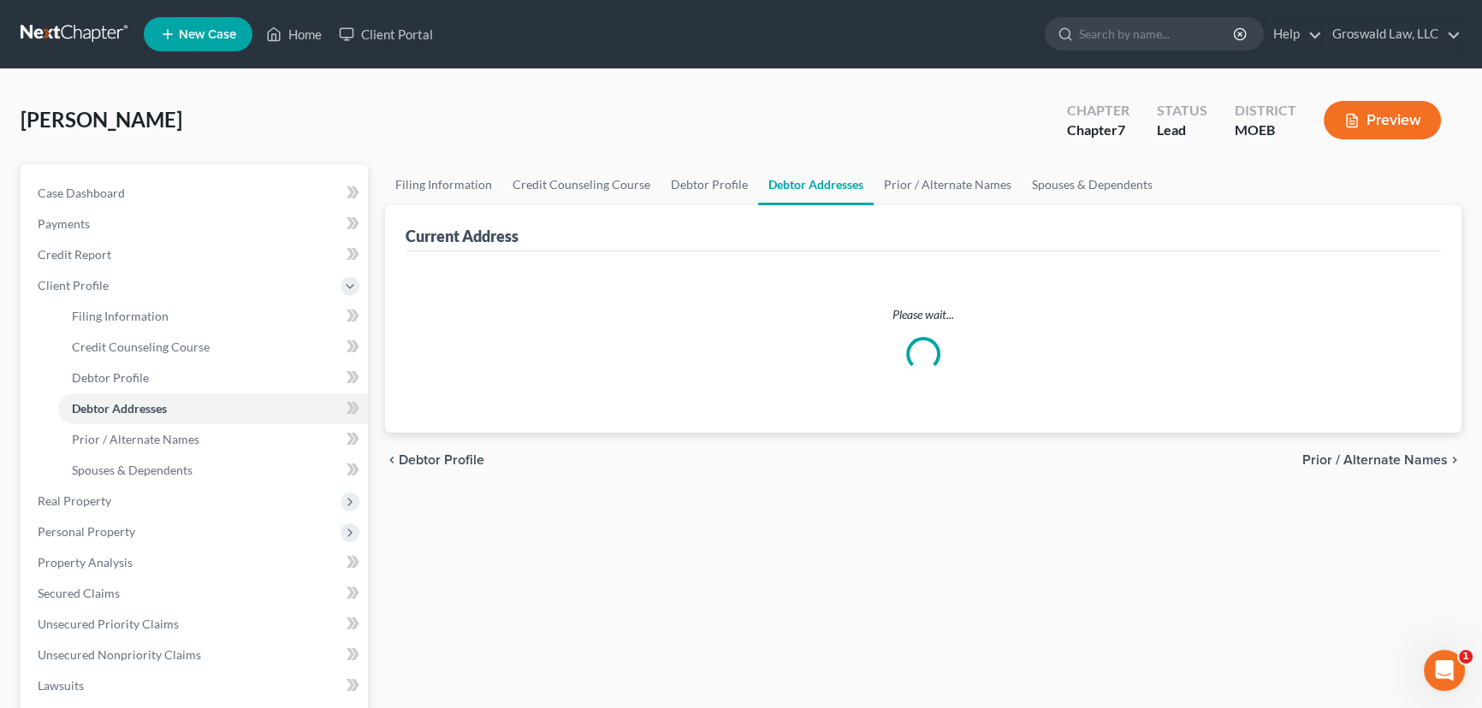
select select "0"
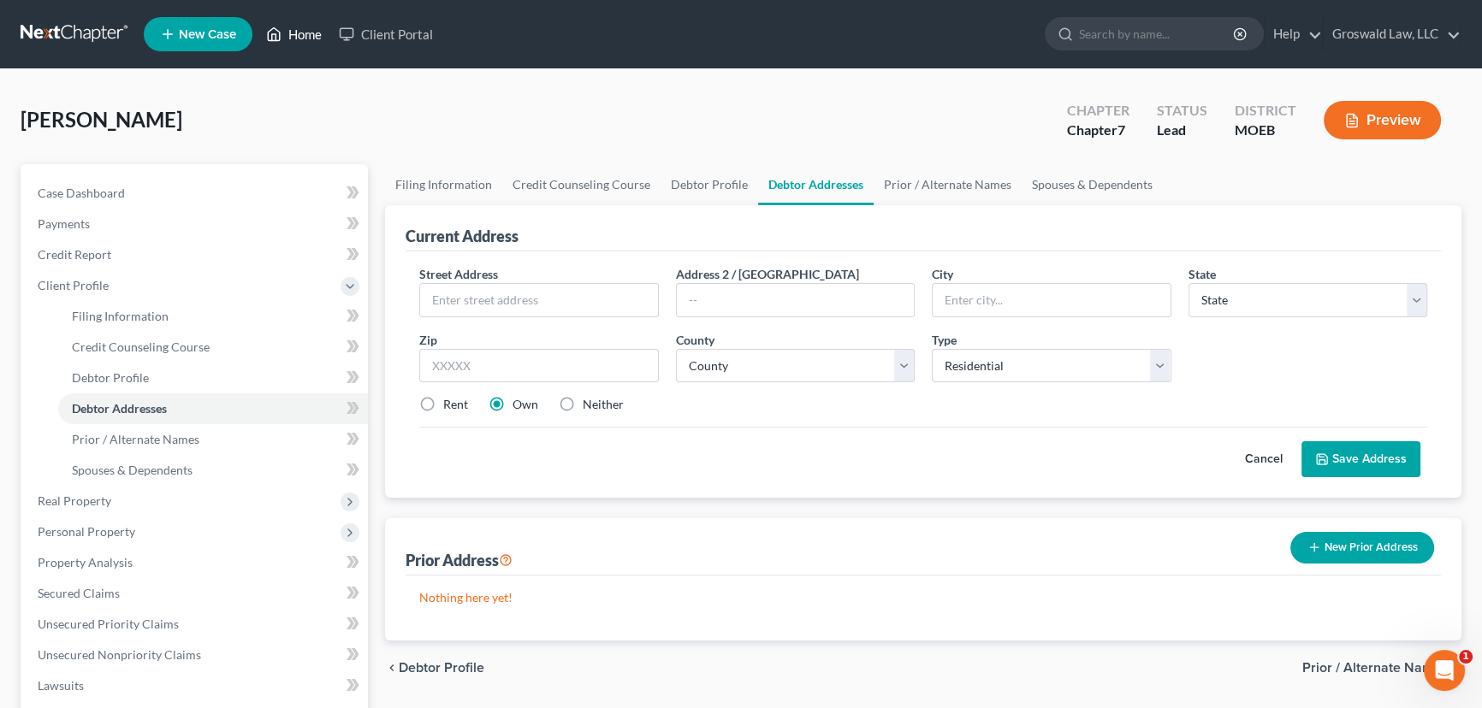
click at [327, 36] on link "Home" at bounding box center [293, 34] width 73 height 31
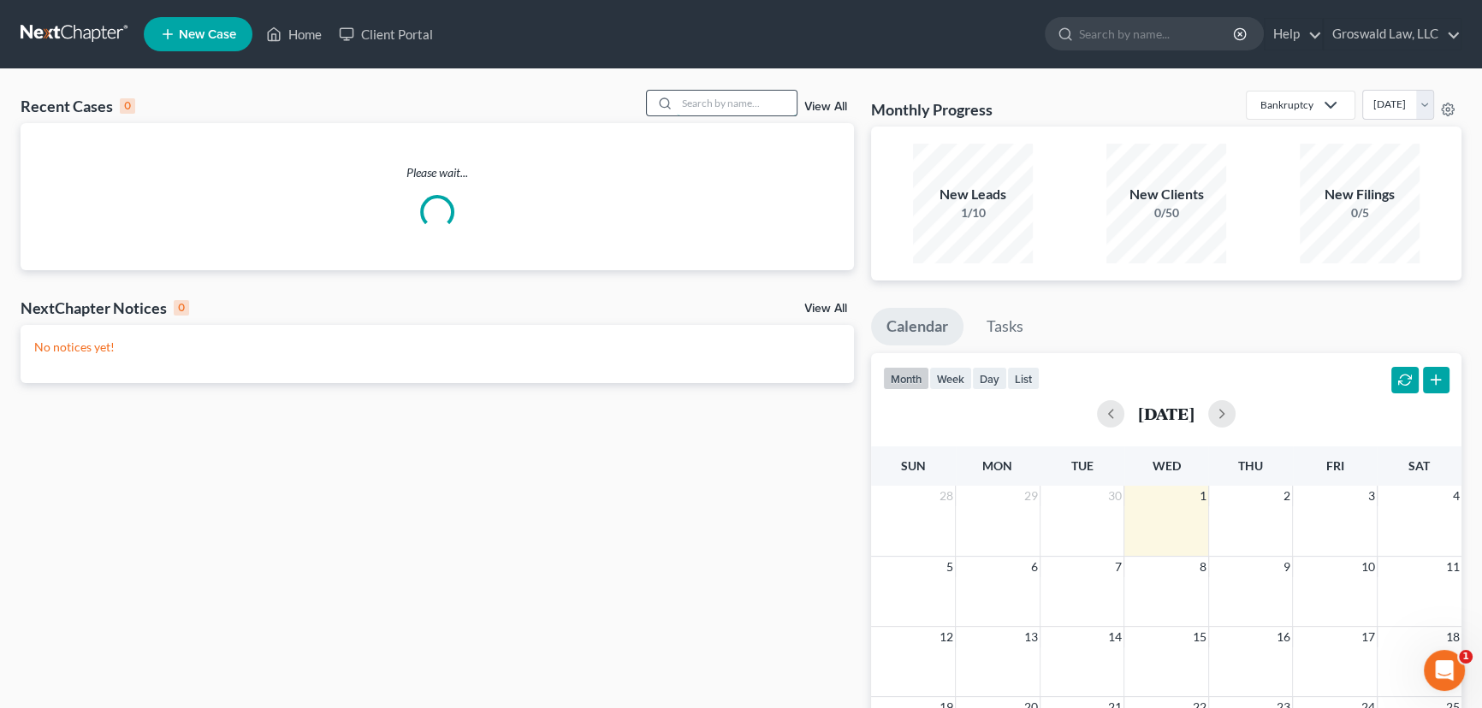
click at [689, 101] on input "search" at bounding box center [737, 103] width 120 height 25
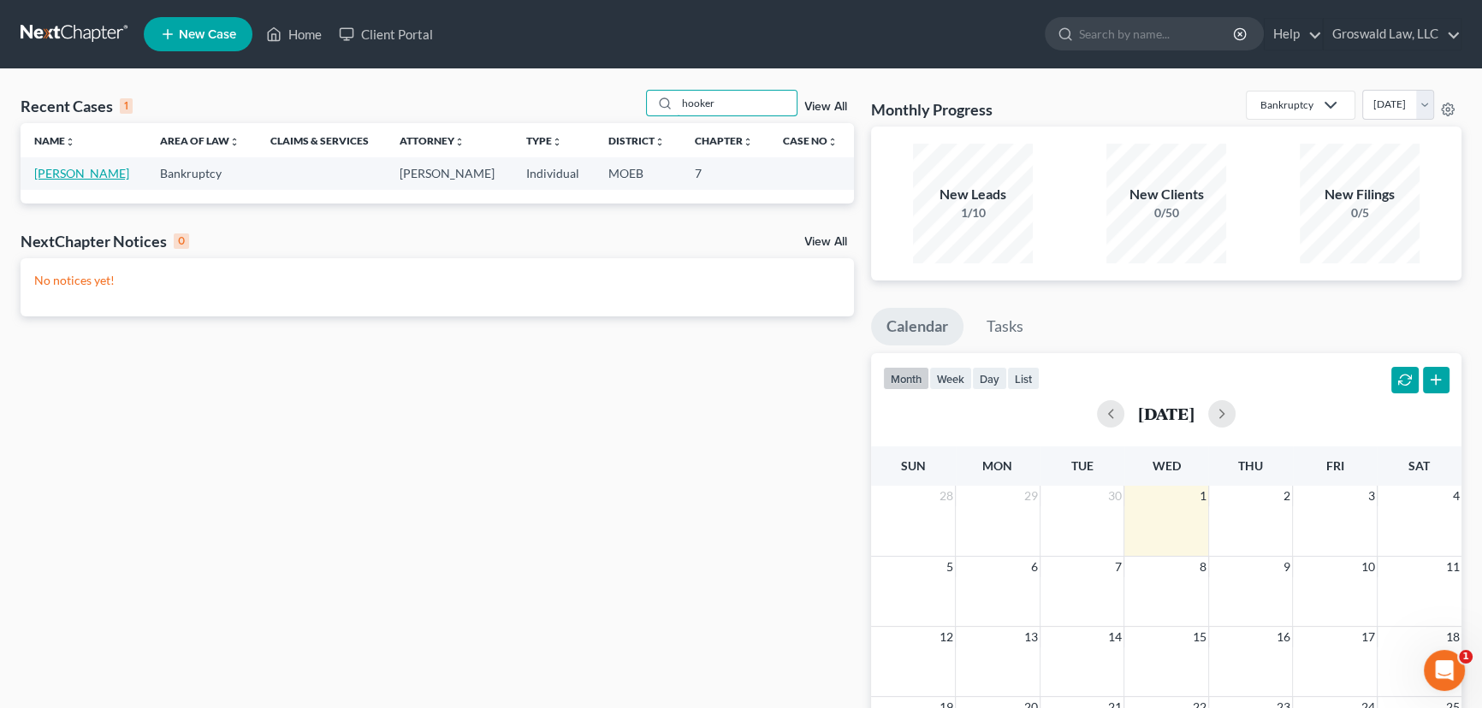
type input "hooker"
click at [96, 176] on link "[PERSON_NAME]" at bounding box center [81, 173] width 95 height 15
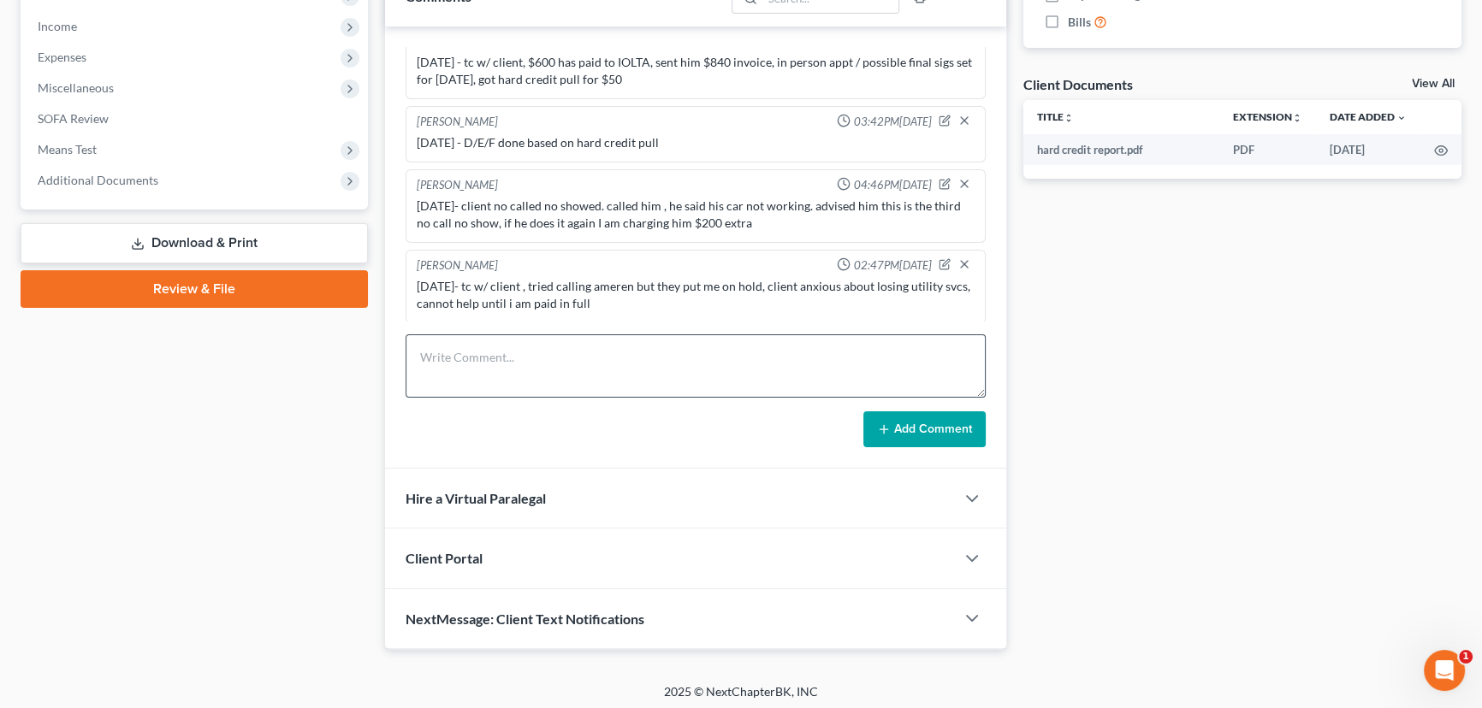
scroll to position [571, 0]
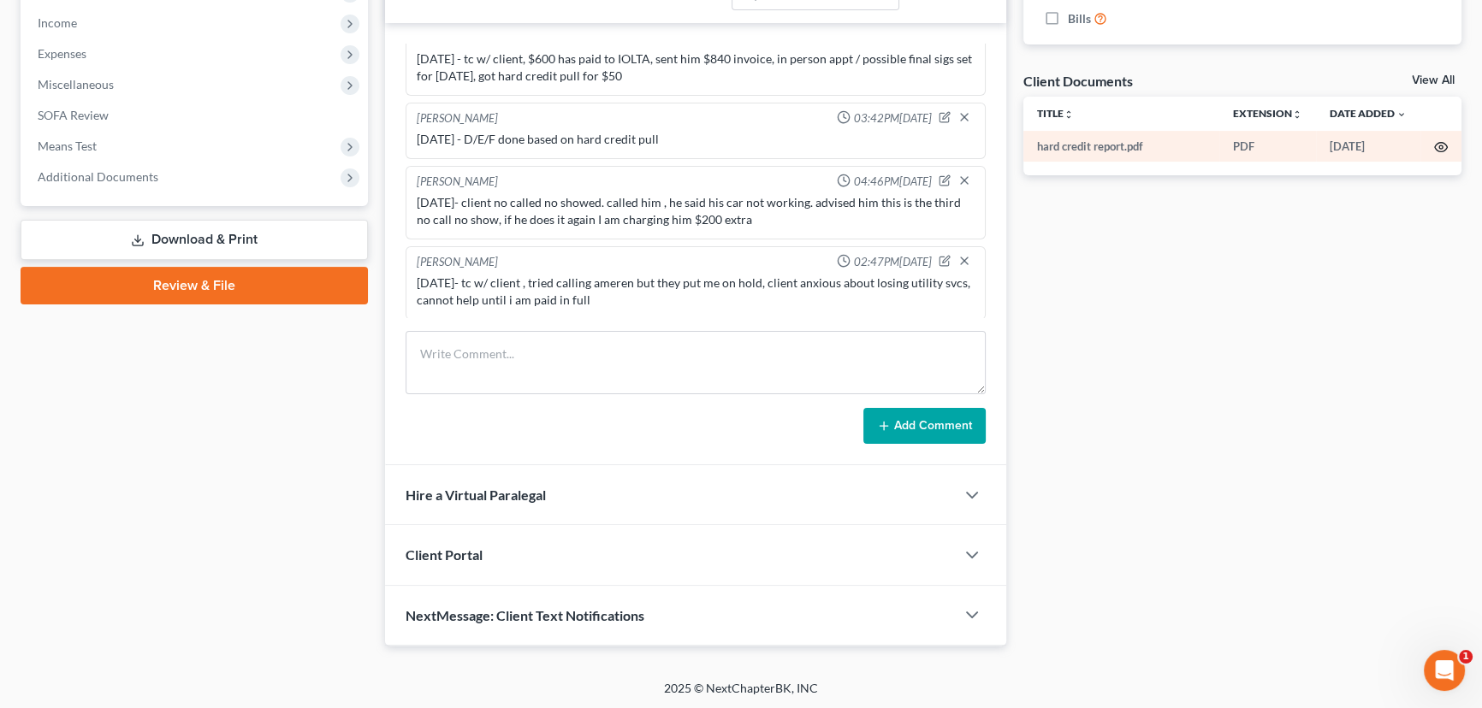
click at [1443, 148] on icon "button" at bounding box center [1441, 147] width 14 height 14
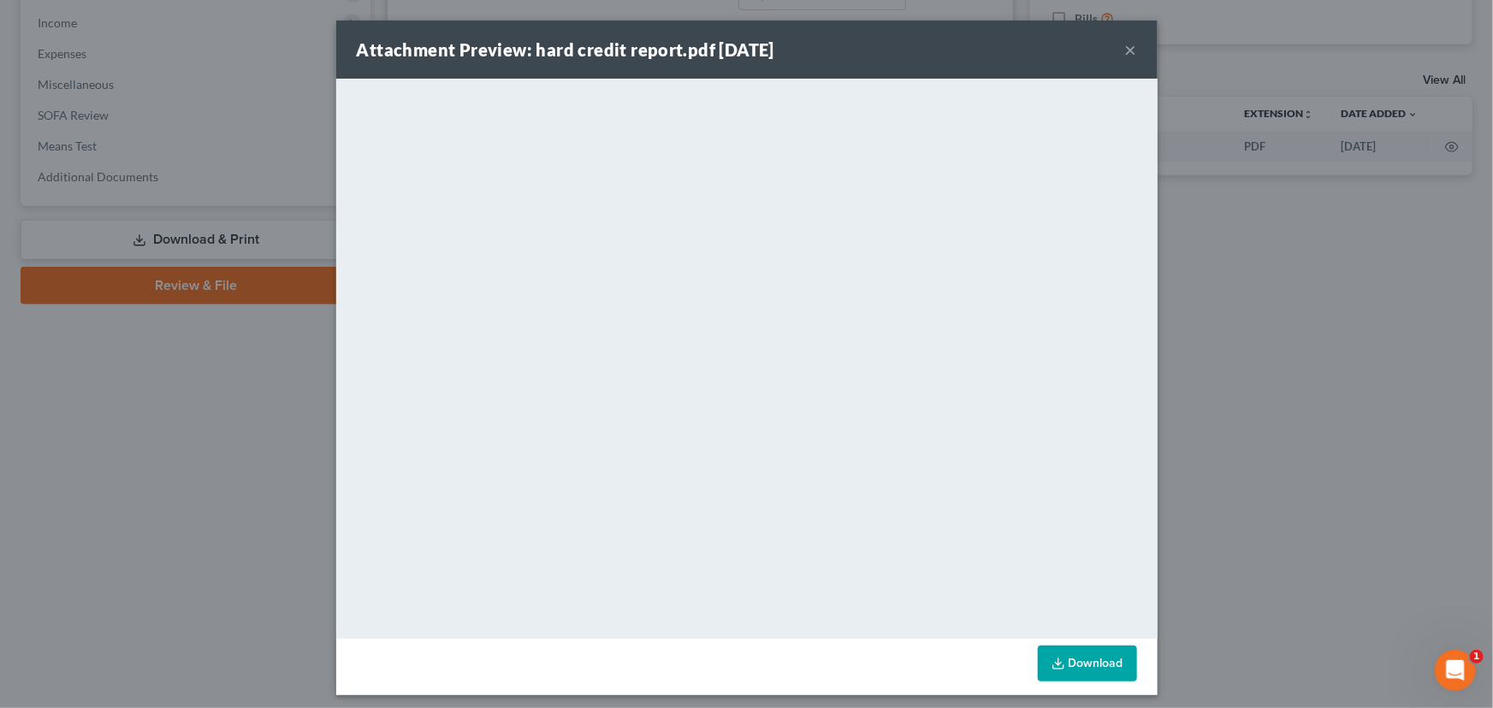
click at [1125, 51] on button "×" at bounding box center [1131, 49] width 12 height 21
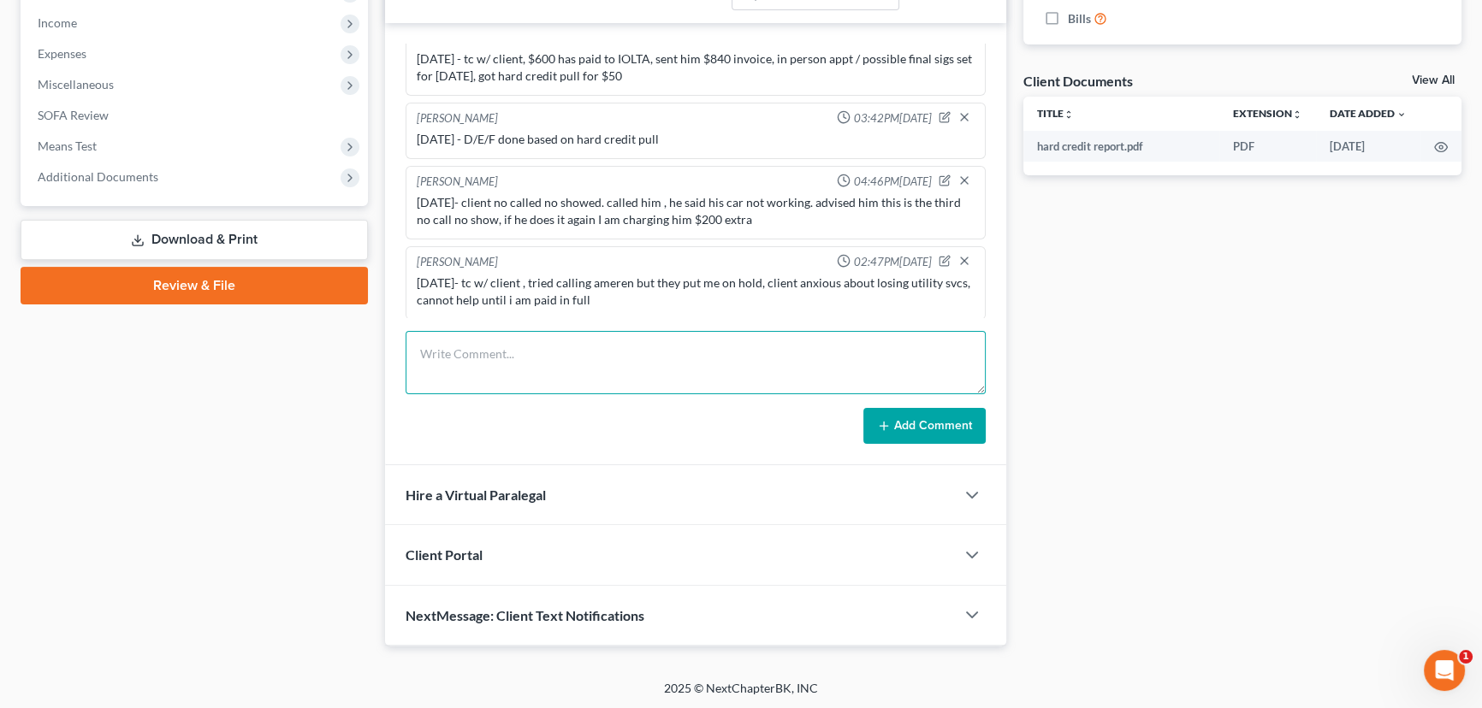
click at [552, 357] on textarea at bounding box center [695, 362] width 580 height 63
type textarea "[DATE]- tc w/ client, scheduled a one-time payment of $440 on 10/17 , once that…"
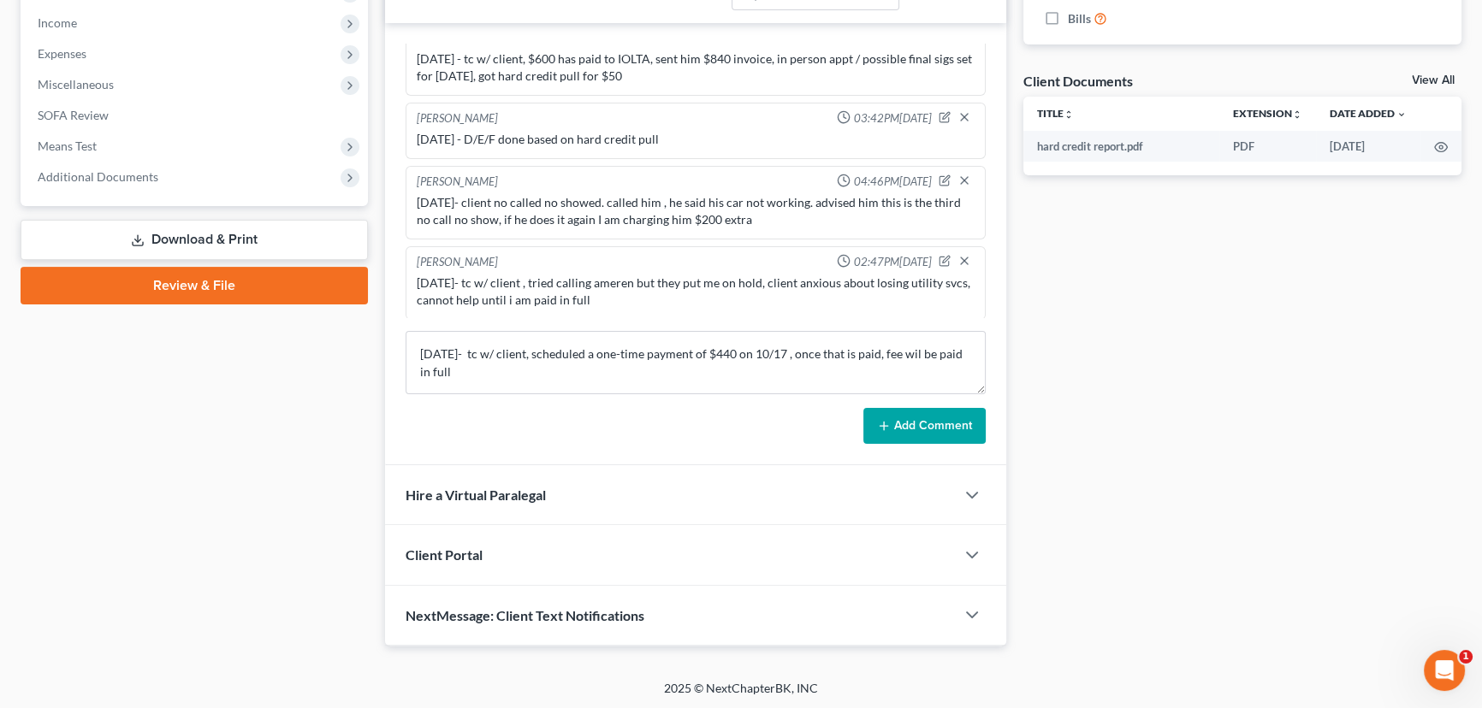
click at [905, 417] on button "Add Comment" at bounding box center [924, 426] width 122 height 36
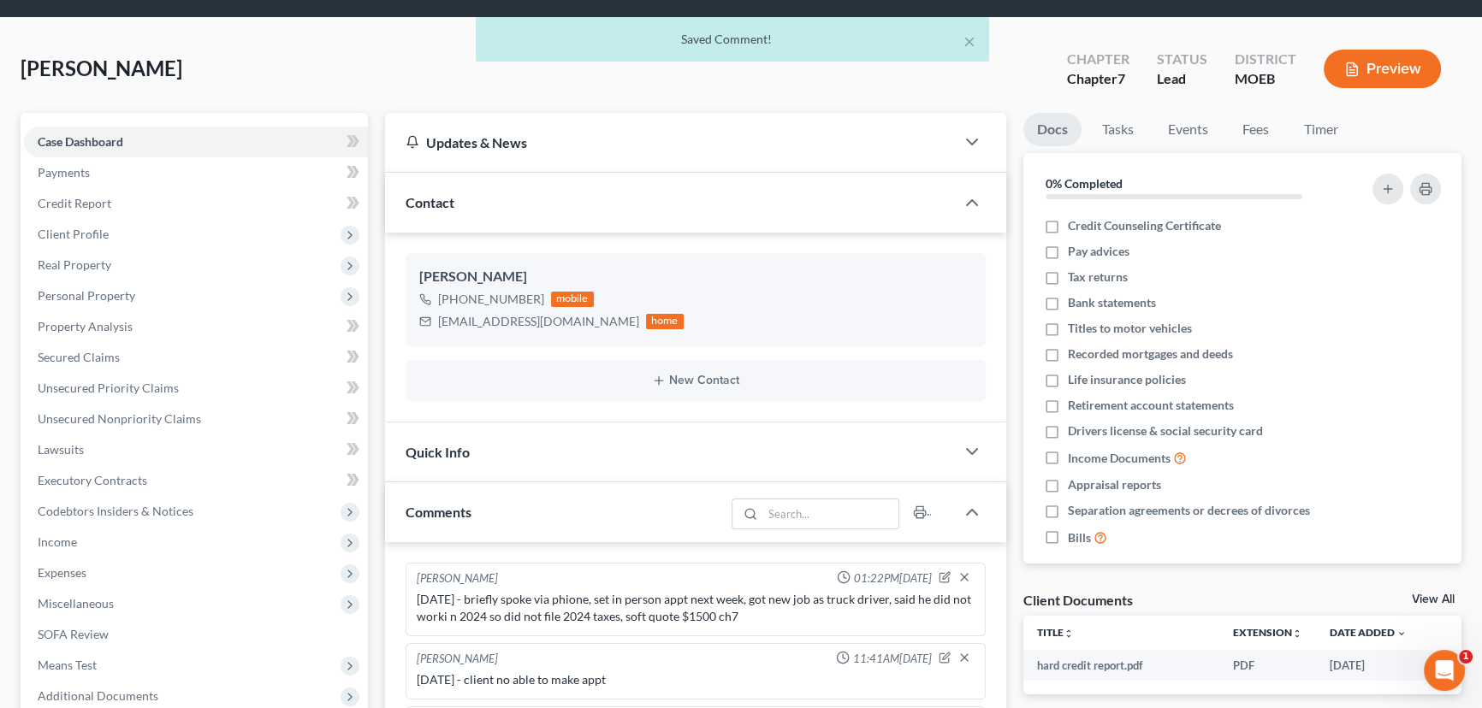
scroll to position [0, 0]
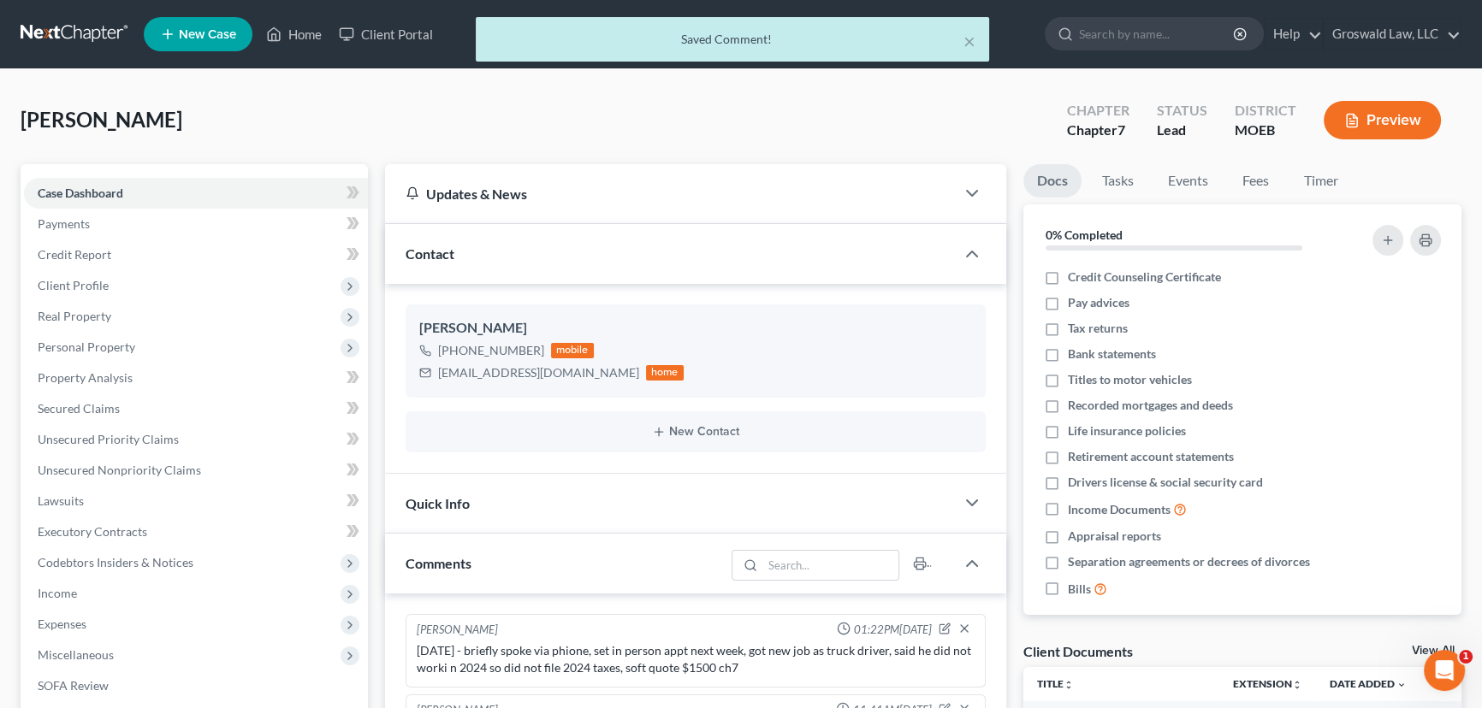
drag, startPoint x: 299, startPoint y: 33, endPoint x: 922, endPoint y: 56, distance: 624.0
click at [308, 36] on div "× Saved Comment!" at bounding box center [732, 43] width 1482 height 53
click at [973, 40] on button "×" at bounding box center [969, 41] width 12 height 21
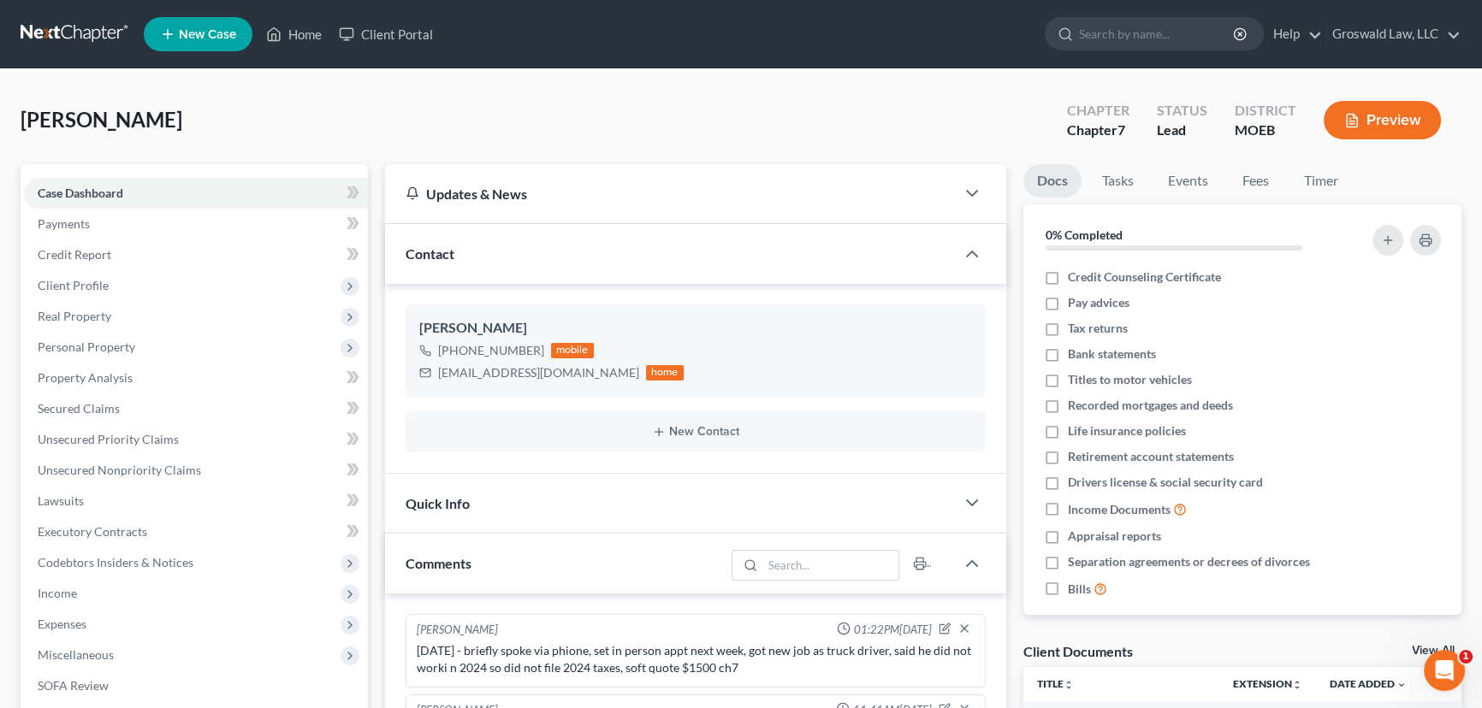
click at [968, 42] on ul "New Case Home Client Portal - No Result - See all results Or Press Enter... Hel…" at bounding box center [802, 34] width 1317 height 44
click at [302, 26] on link "Home" at bounding box center [293, 34] width 73 height 31
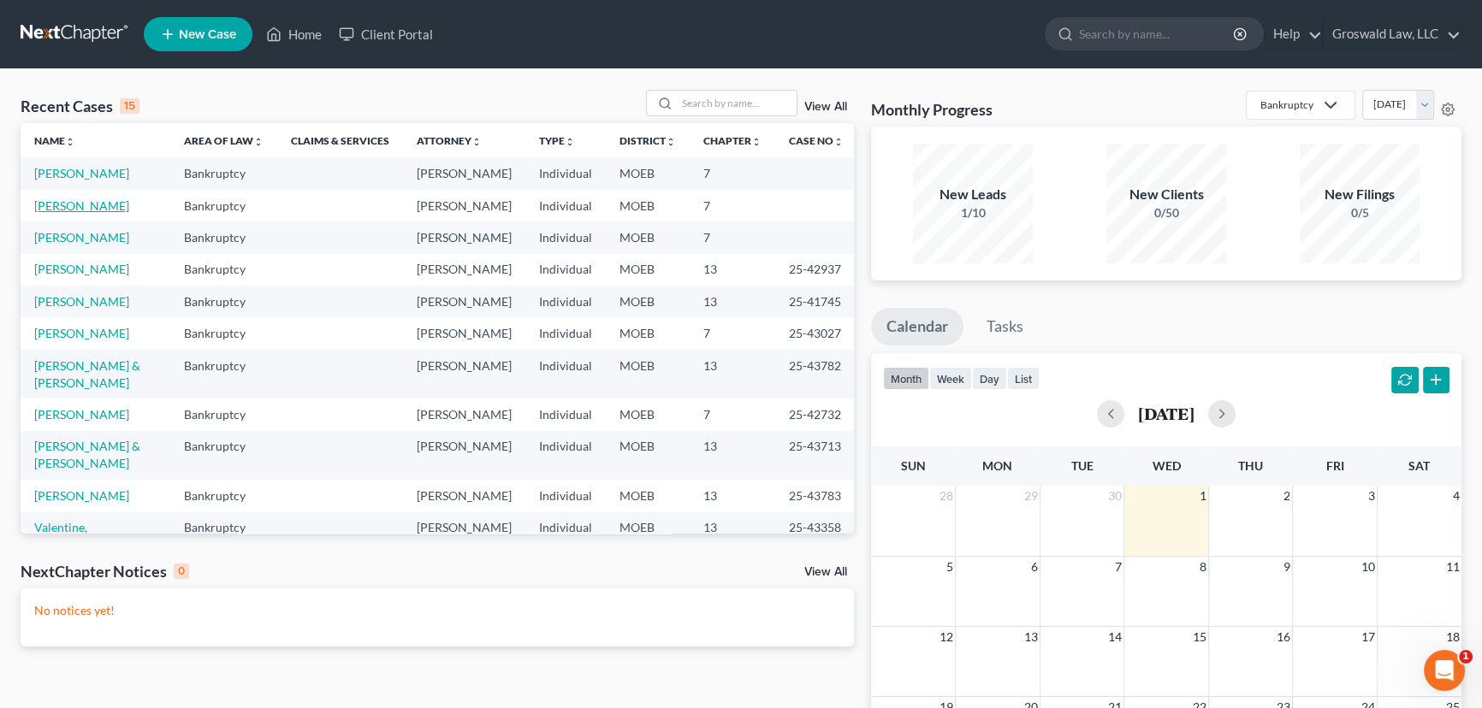
click at [100, 213] on link "[PERSON_NAME]" at bounding box center [81, 205] width 95 height 15
select select "6"
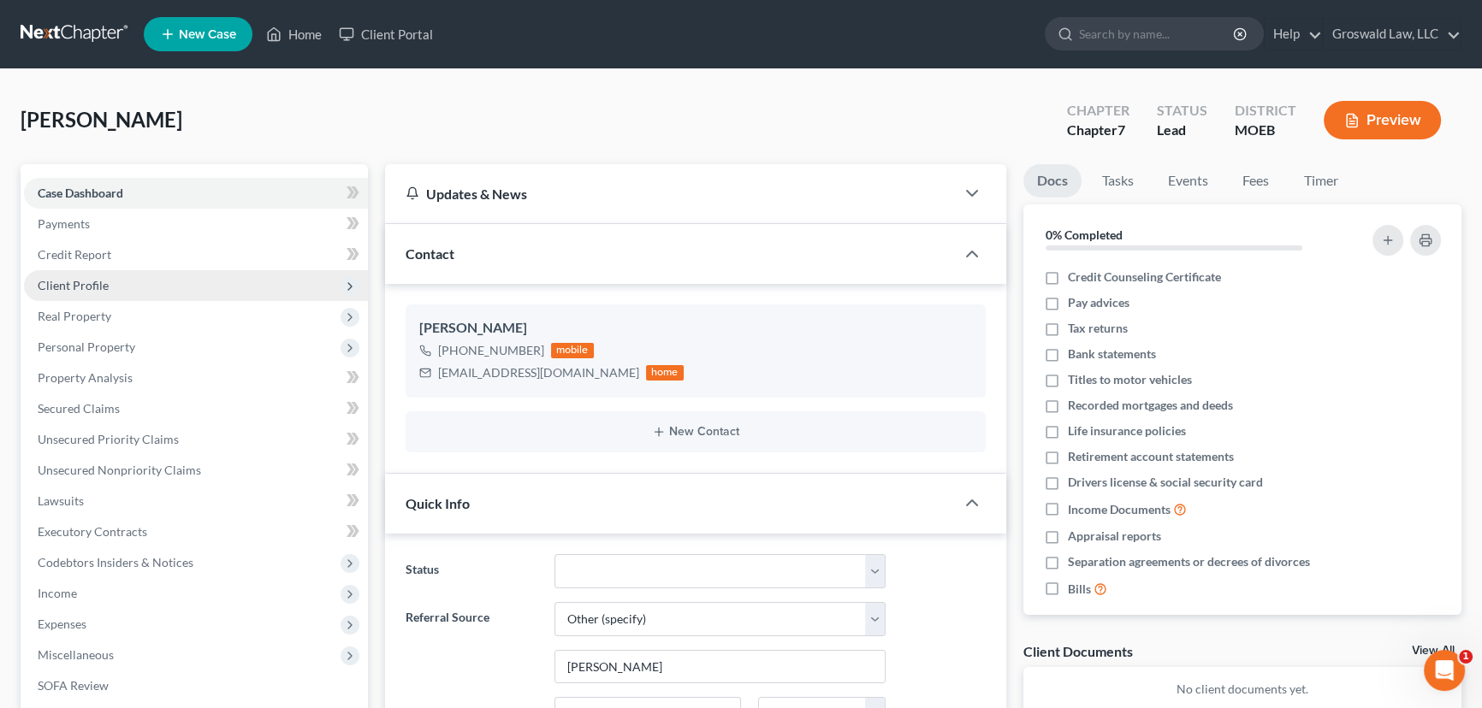
click at [151, 273] on span "Client Profile" at bounding box center [196, 285] width 344 height 31
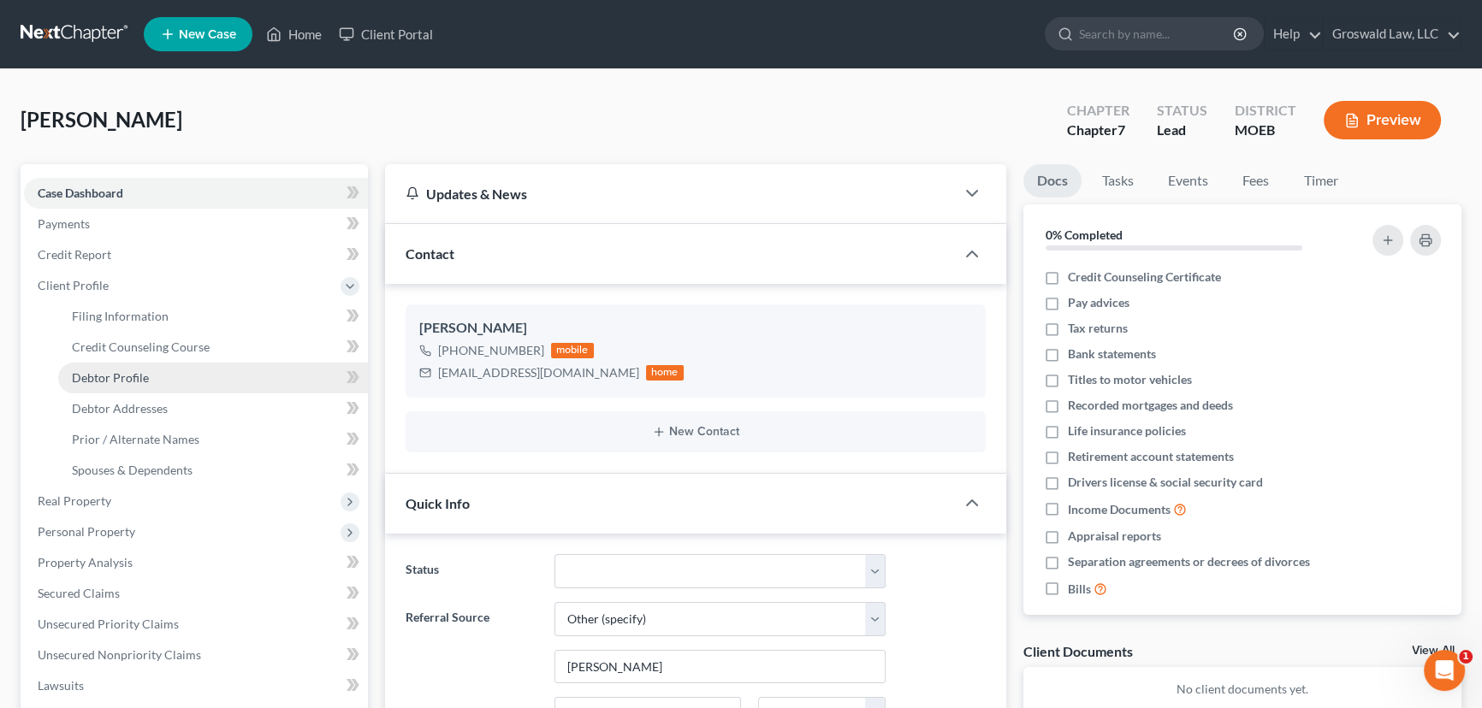
click at [156, 370] on link "Debtor Profile" at bounding box center [213, 378] width 310 height 31
select select "0"
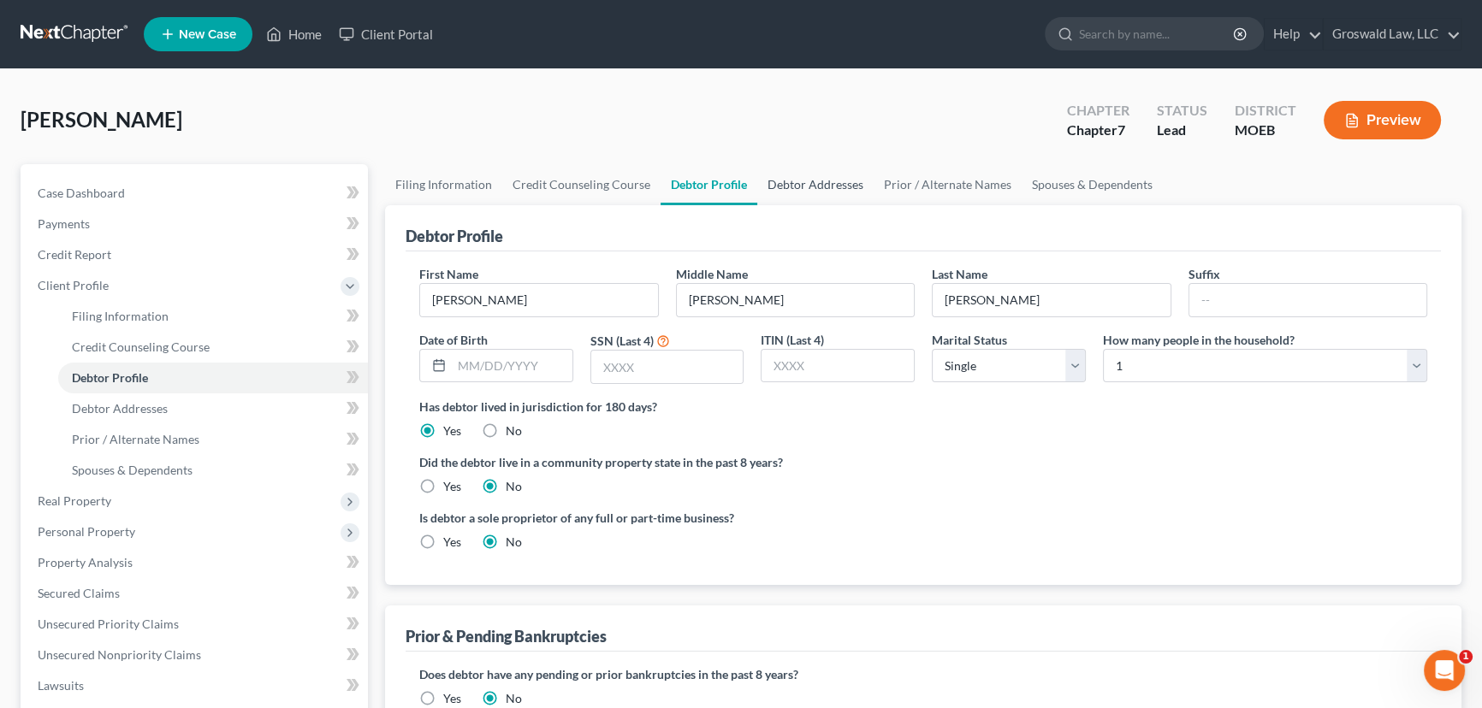
click at [796, 182] on link "Debtor Addresses" at bounding box center [815, 184] width 116 height 41
select select "0"
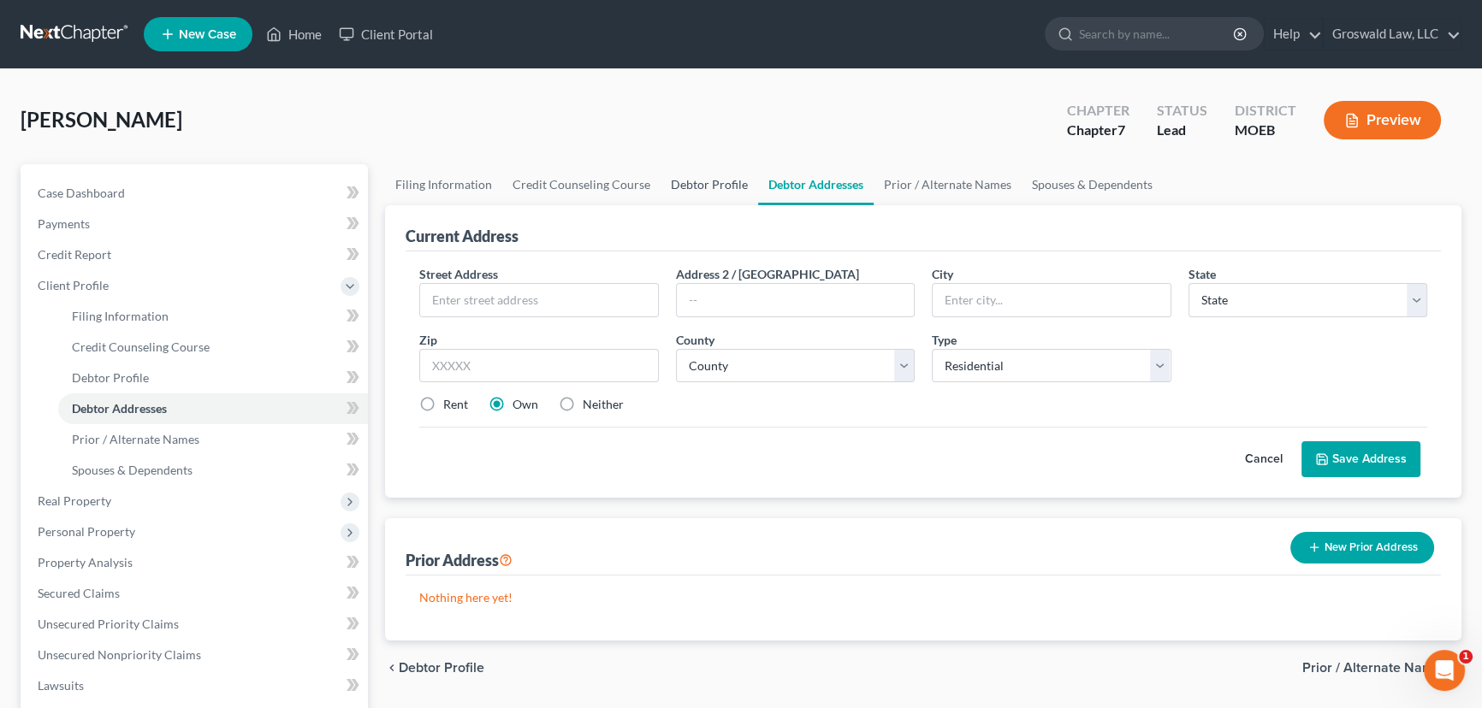
click at [693, 180] on link "Debtor Profile" at bounding box center [709, 184] width 98 height 41
select select "0"
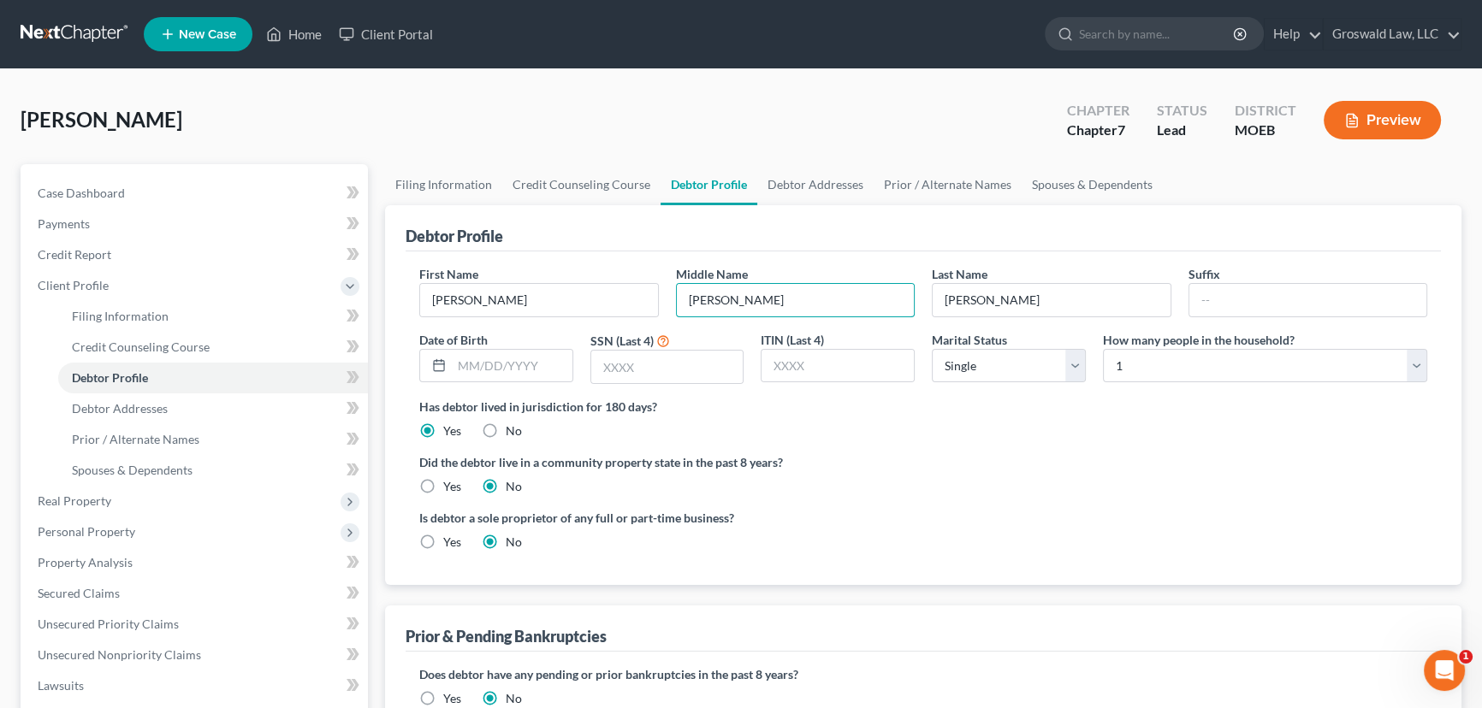
drag, startPoint x: 755, startPoint y: 299, endPoint x: 535, endPoint y: 280, distance: 221.5
click at [531, 282] on div "First Name [PERSON_NAME] Middle Name [PERSON_NAME] Last Name [PERSON_NAME] Date…" at bounding box center [923, 331] width 1025 height 133
type input "L."
click at [527, 376] on input "text" at bounding box center [512, 366] width 121 height 33
type input "[DATE]"
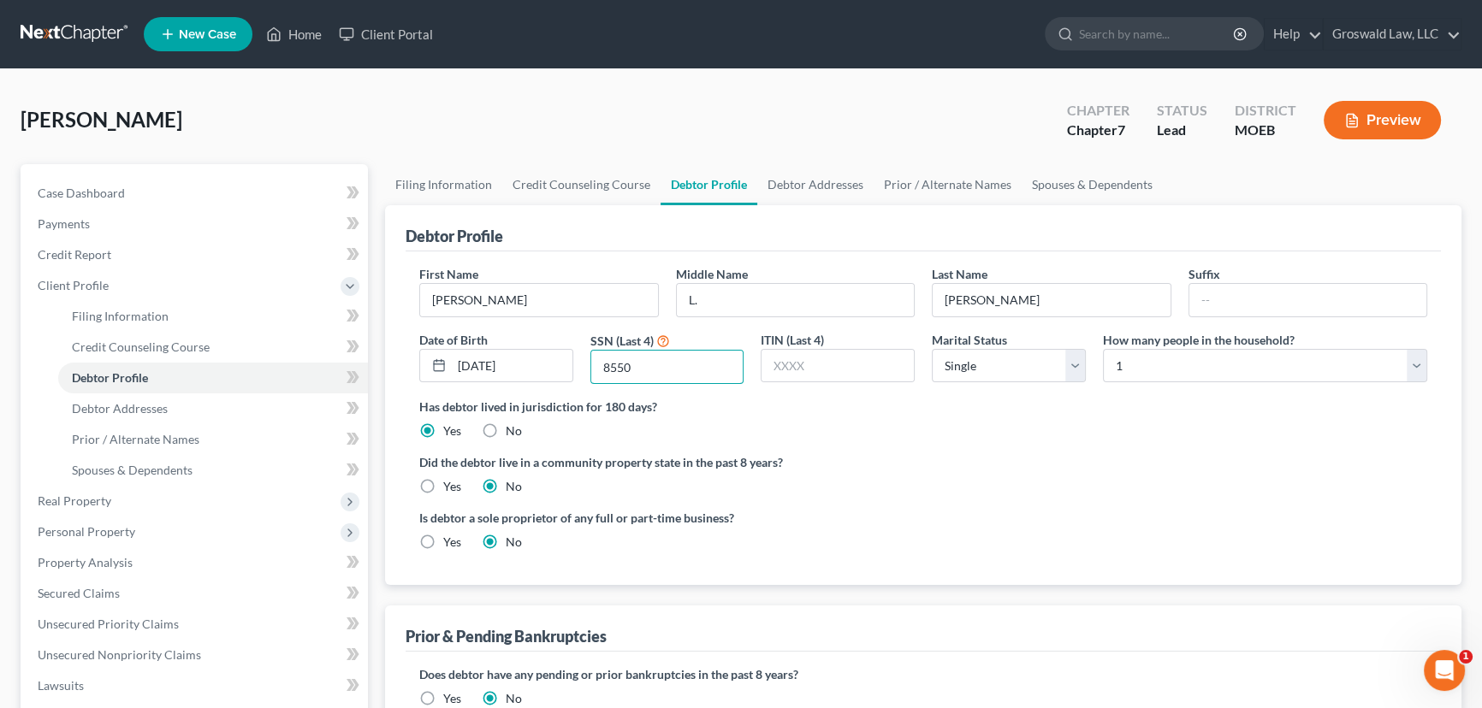
type input "8550"
click at [1032, 469] on label "Did the debtor live in a community property state in the past 8 years?" at bounding box center [923, 462] width 1008 height 18
click at [813, 185] on link "Debtor Addresses" at bounding box center [815, 184] width 116 height 41
select select "0"
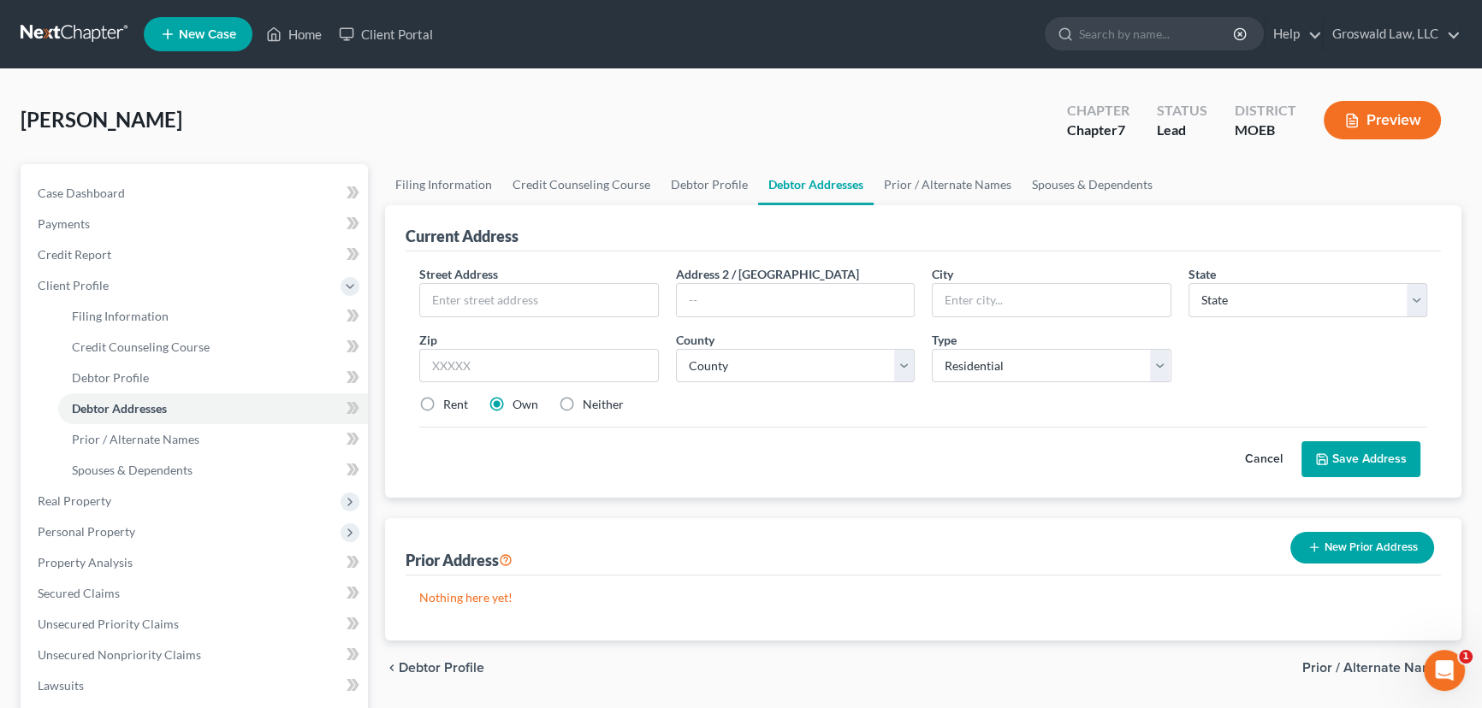
click at [583, 404] on label "Neither" at bounding box center [603, 404] width 41 height 17
click at [589, 404] on input "Neither" at bounding box center [594, 401] width 11 height 11
radio input "true"
click at [524, 309] on input "text" at bounding box center [539, 300] width 238 height 33
type input "[STREET_ADDRESS]"
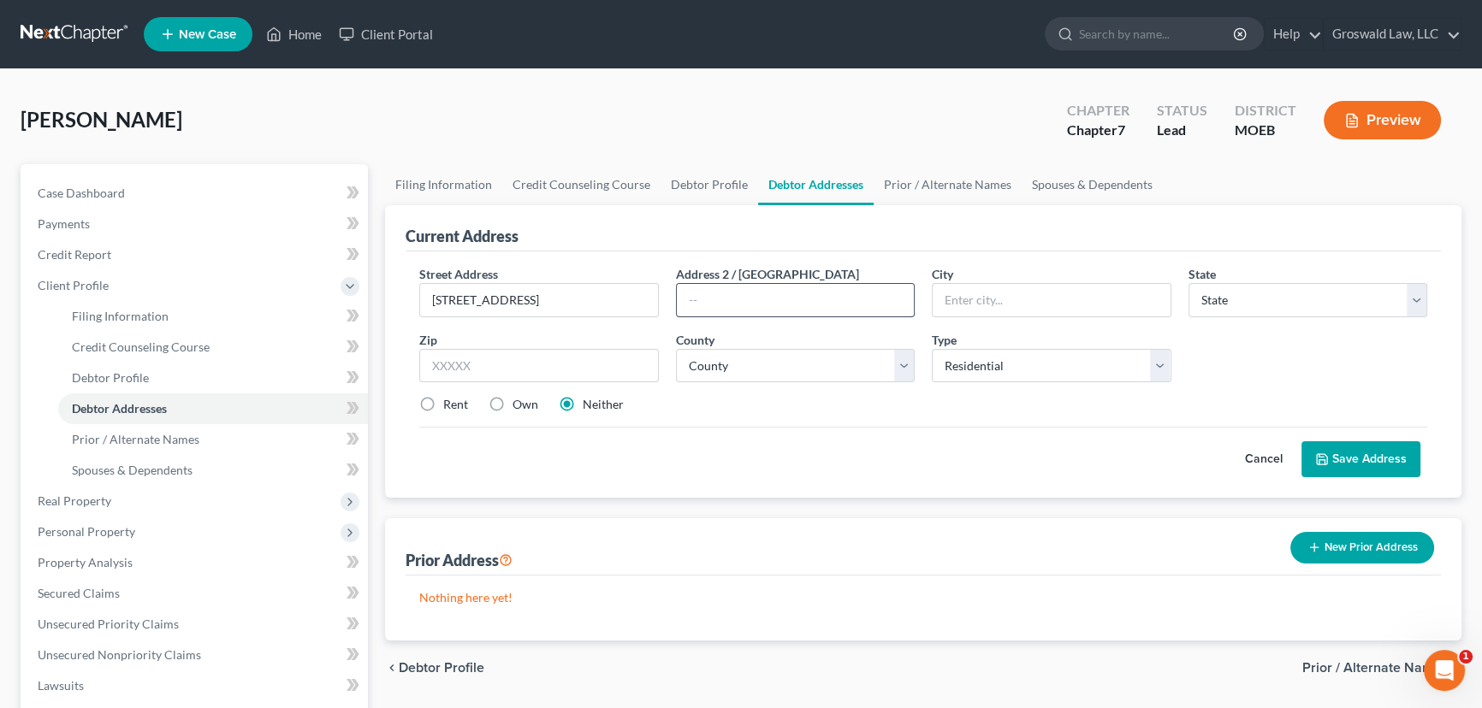
click at [837, 286] on input "text" at bounding box center [796, 300] width 238 height 33
type input "#108"
type input "63143"
type input "Saint Louis"
select select "26"
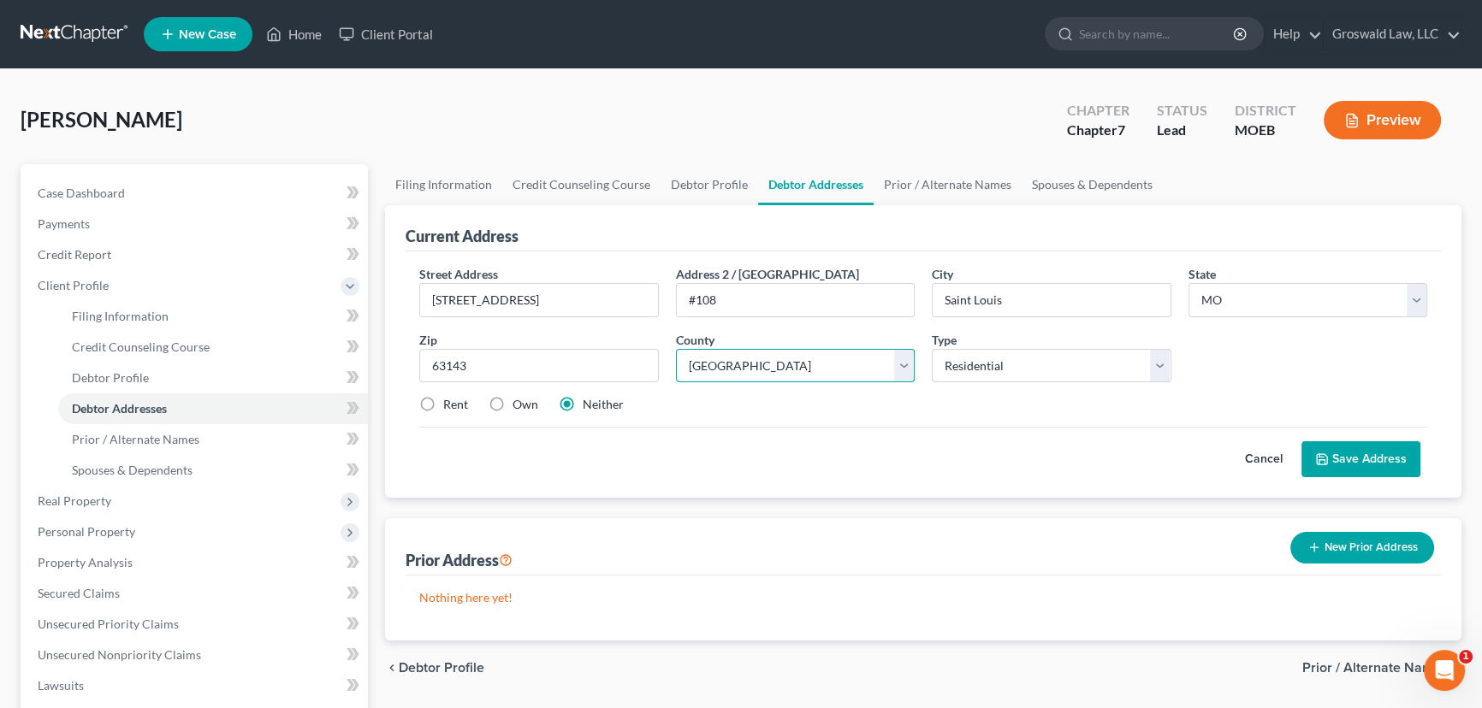
select select "100"
click at [443, 401] on label "Rent" at bounding box center [455, 404] width 25 height 17
click at [450, 401] on input "Rent" at bounding box center [455, 401] width 11 height 11
radio input "true"
click at [1396, 460] on button "Save Address" at bounding box center [1360, 459] width 119 height 36
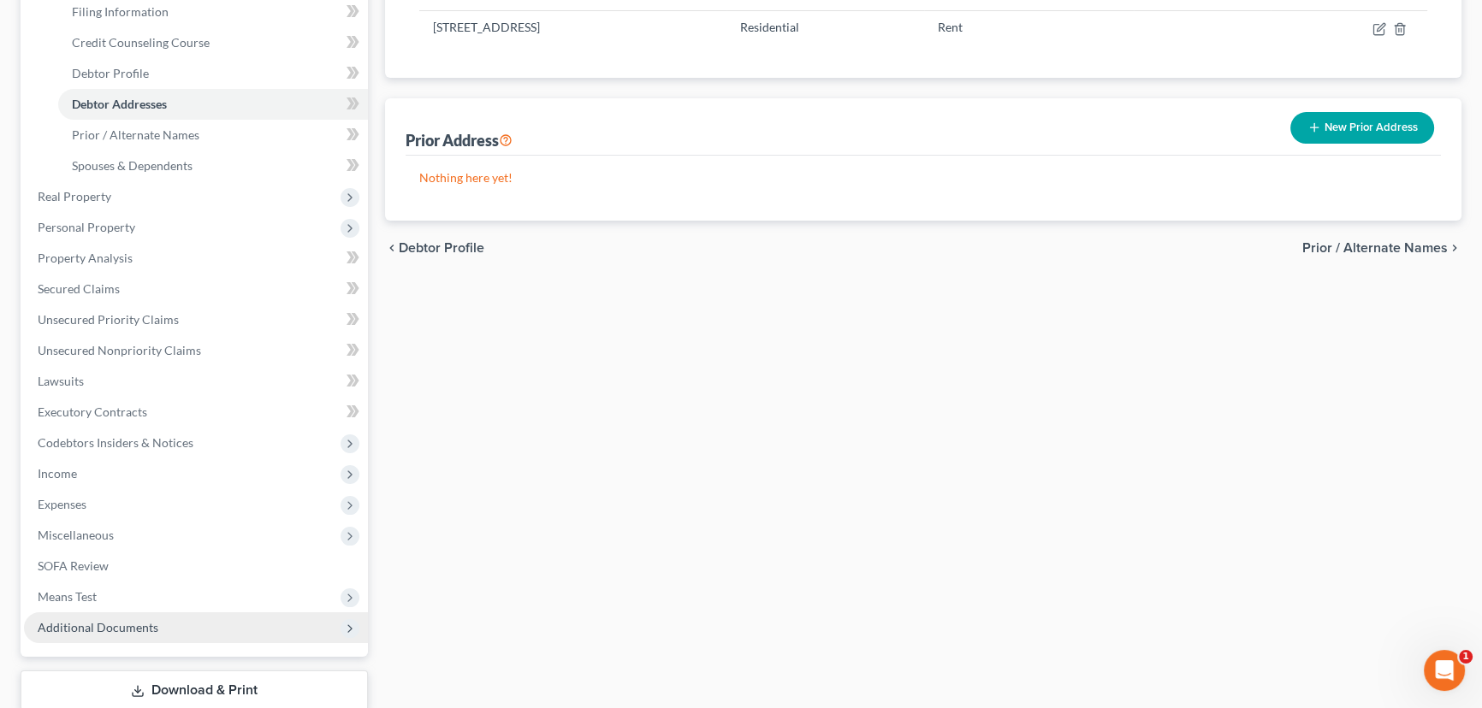
scroll to position [311, 0]
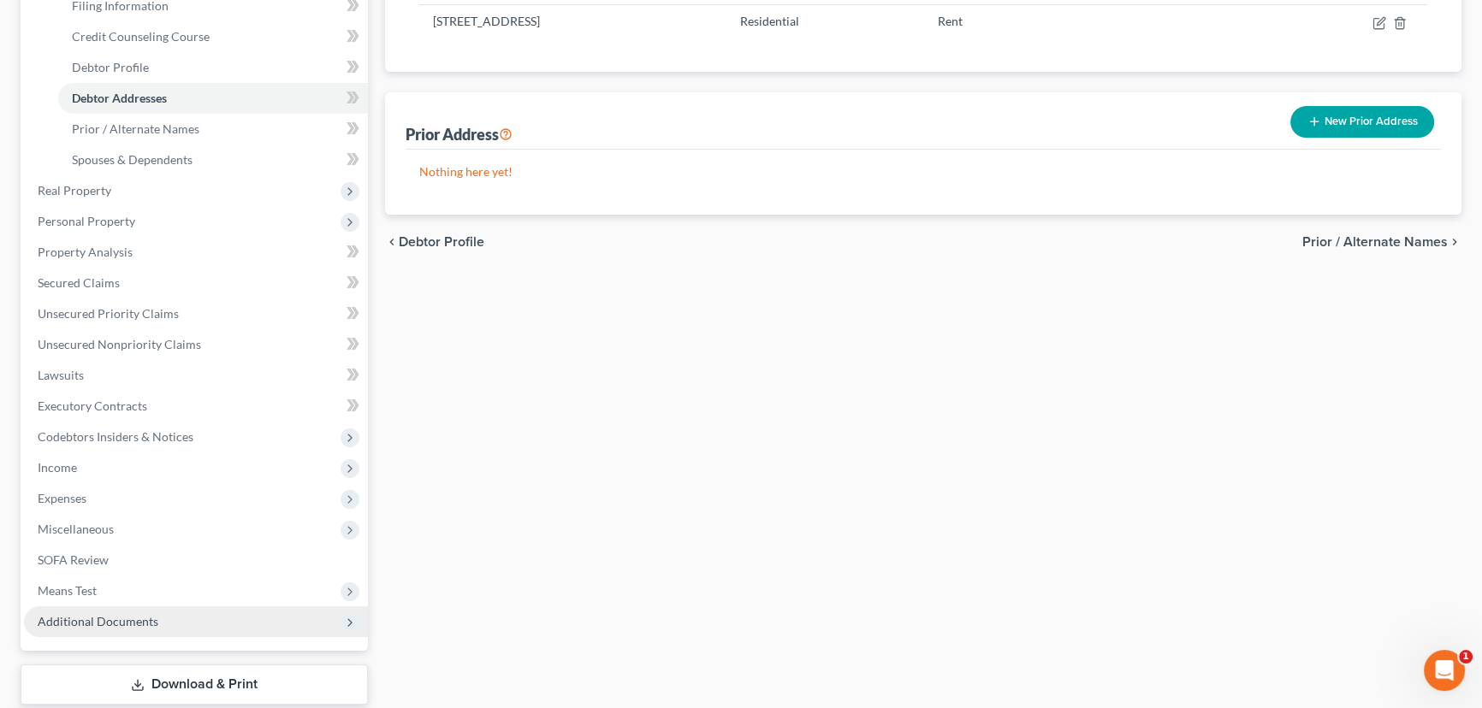
click at [94, 628] on span "Additional Documents" at bounding box center [196, 621] width 344 height 31
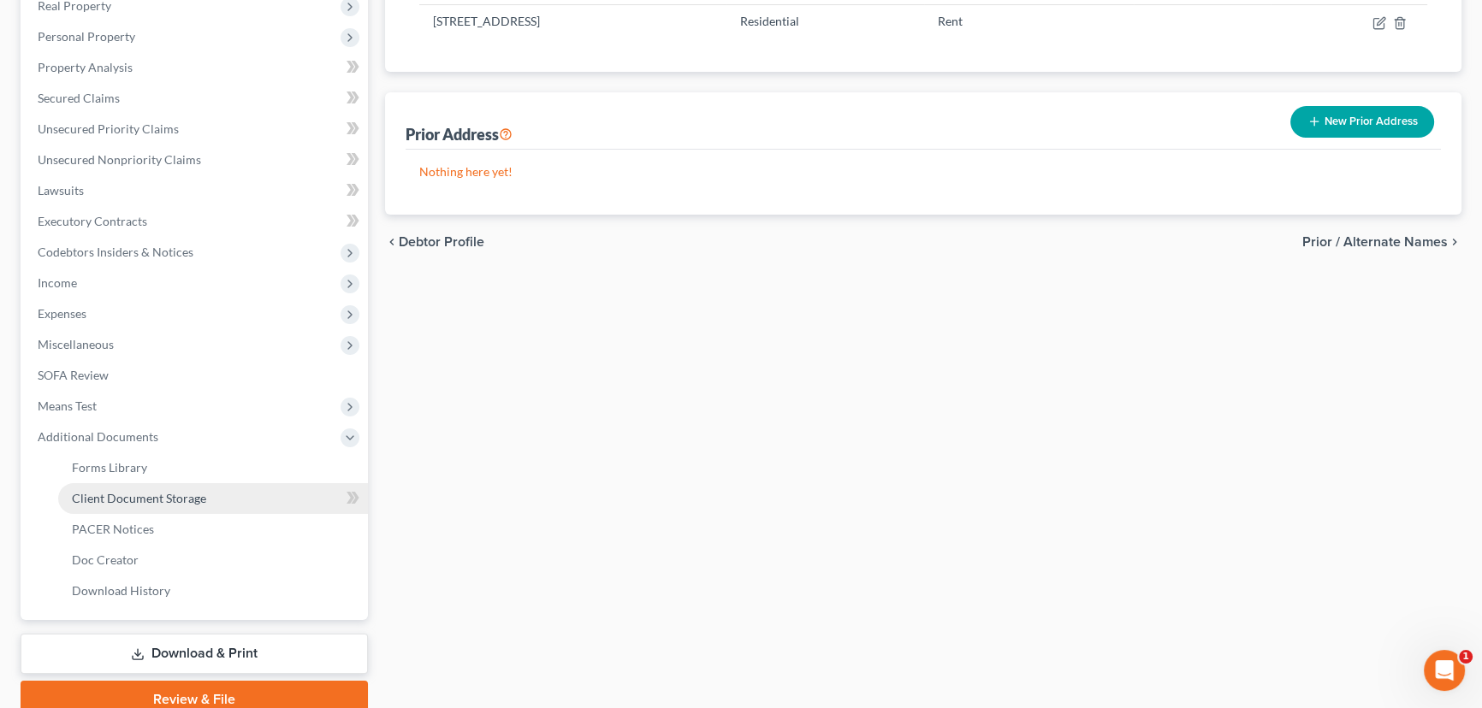
click at [195, 494] on span "Client Document Storage" at bounding box center [139, 498] width 134 height 15
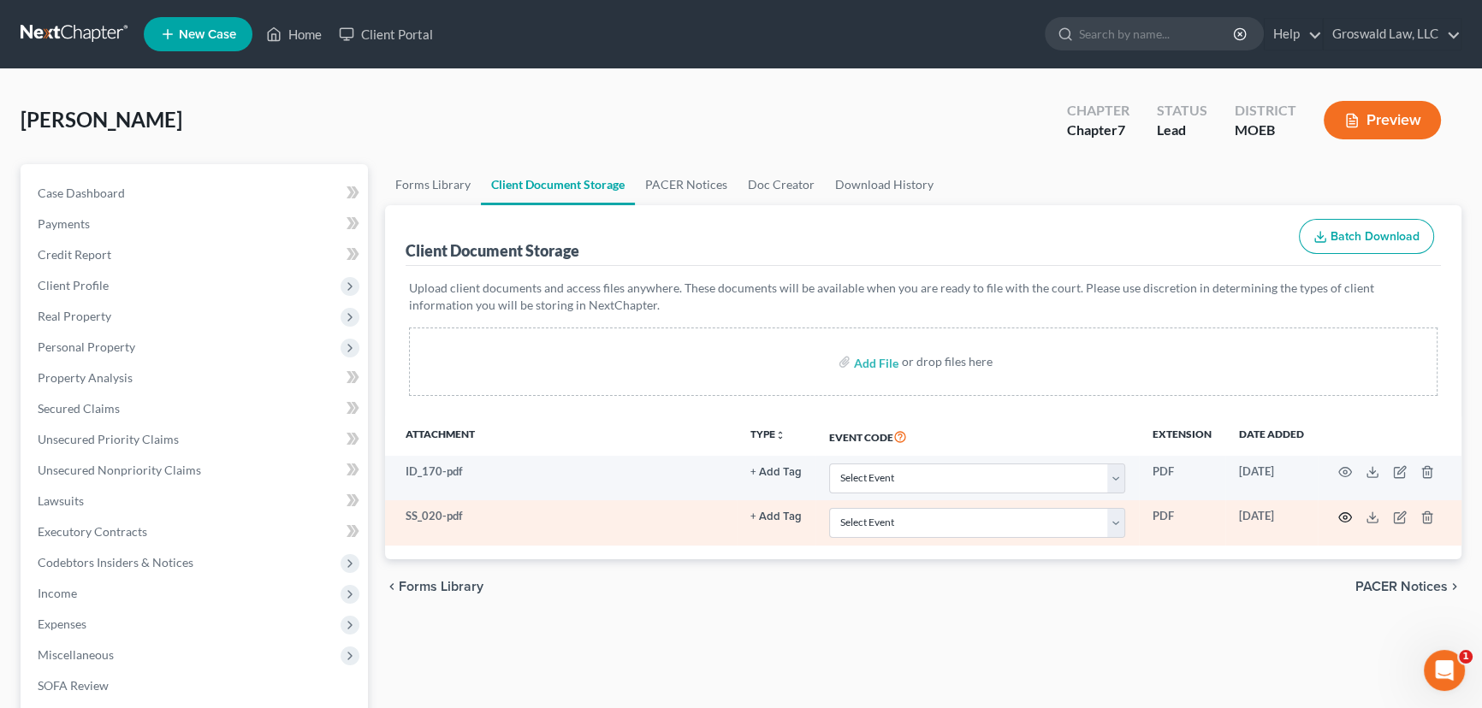
click at [1348, 514] on icon "button" at bounding box center [1345, 518] width 14 height 14
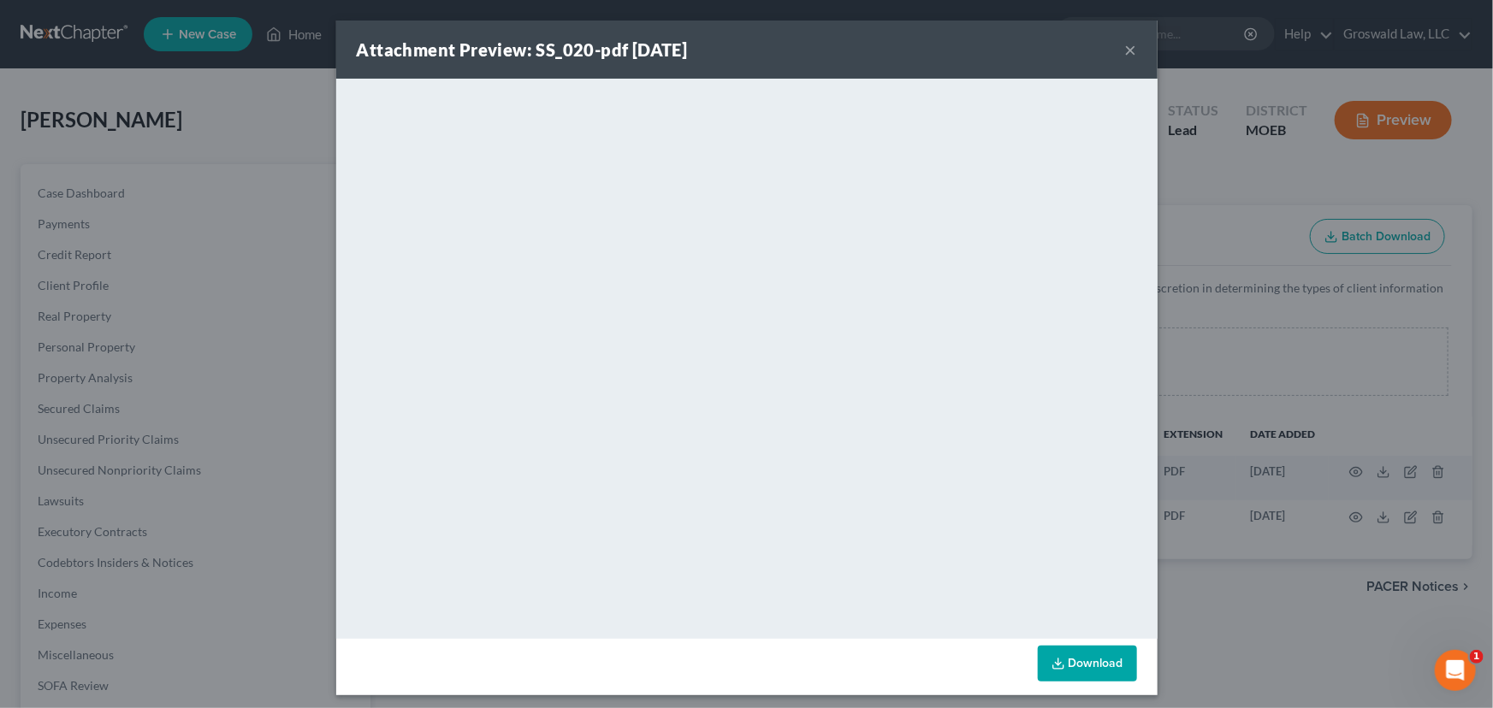
click at [1125, 50] on button "×" at bounding box center [1131, 49] width 12 height 21
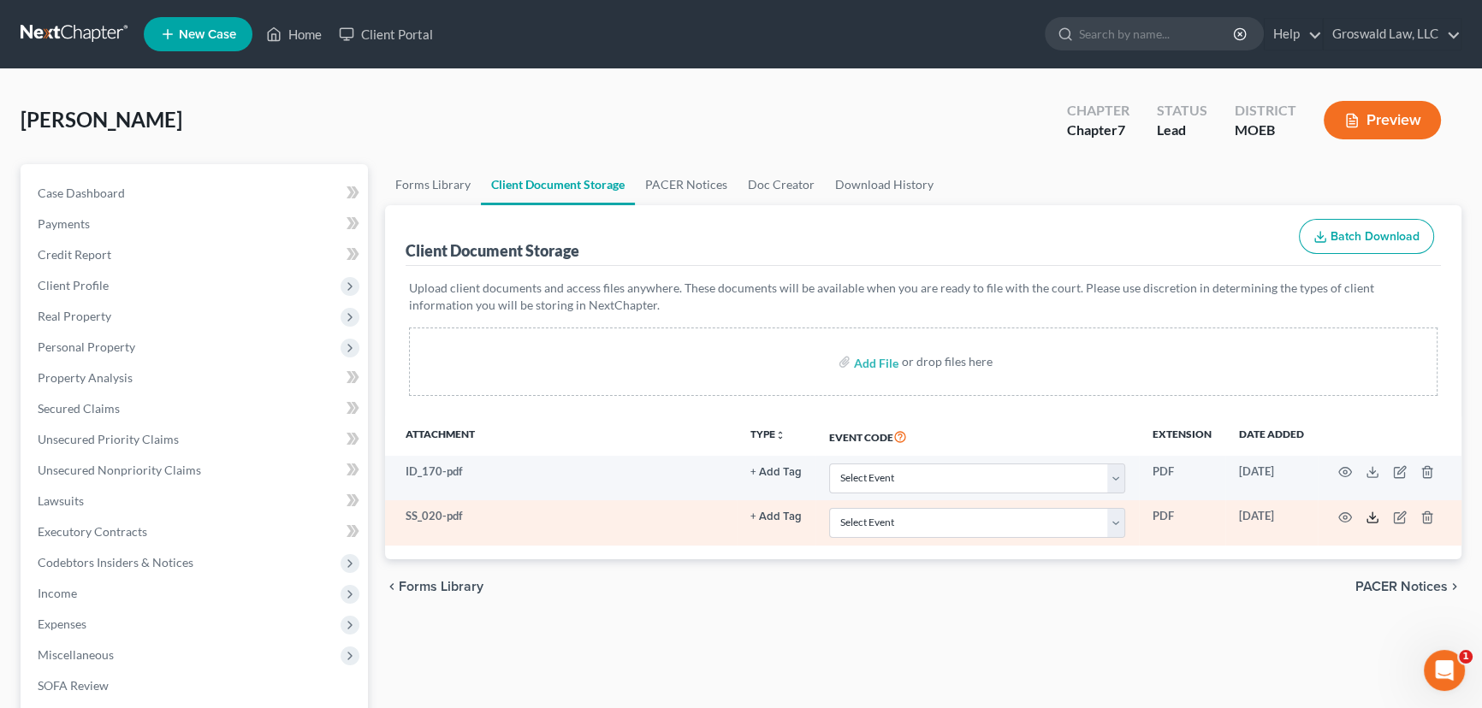
click at [1369, 516] on polyline at bounding box center [1372, 517] width 6 height 3
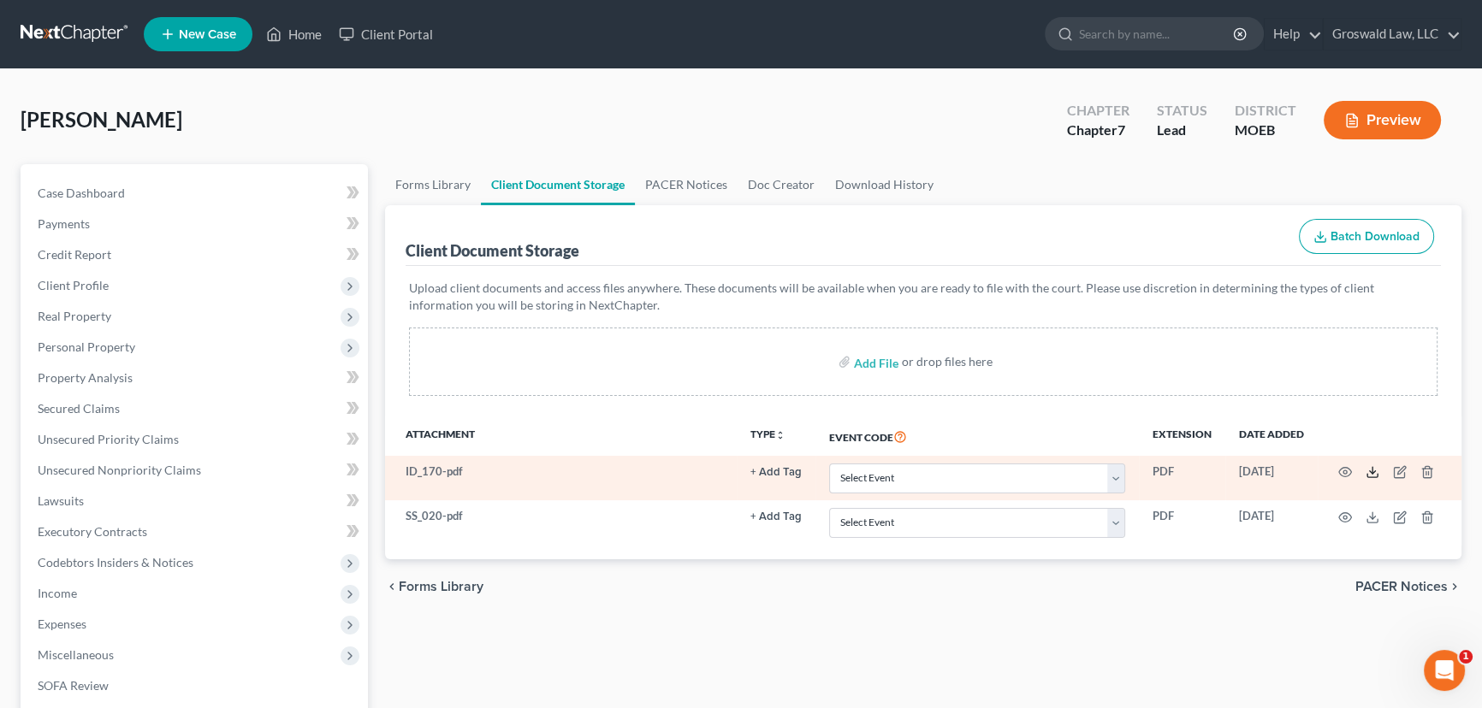
click at [1369, 470] on icon at bounding box center [1372, 472] width 14 height 14
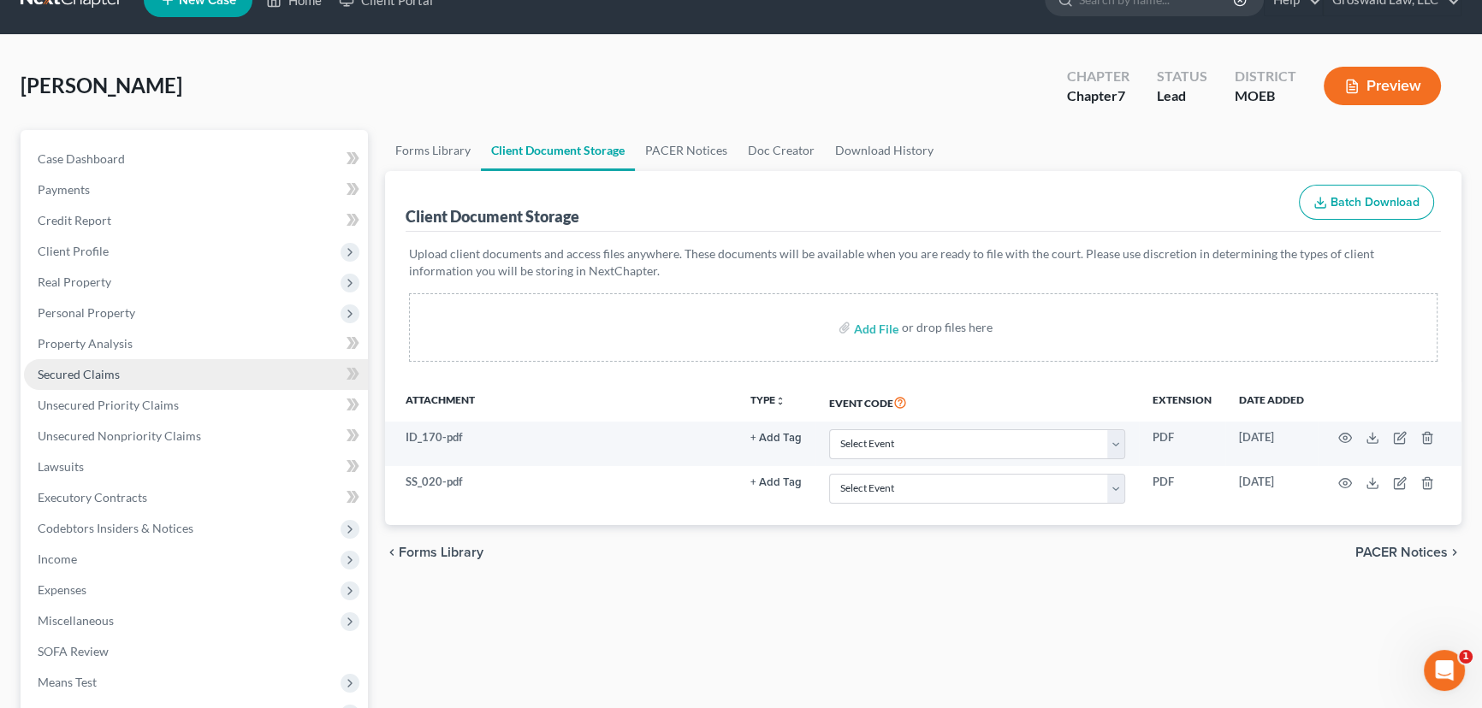
scroll to position [77, 0]
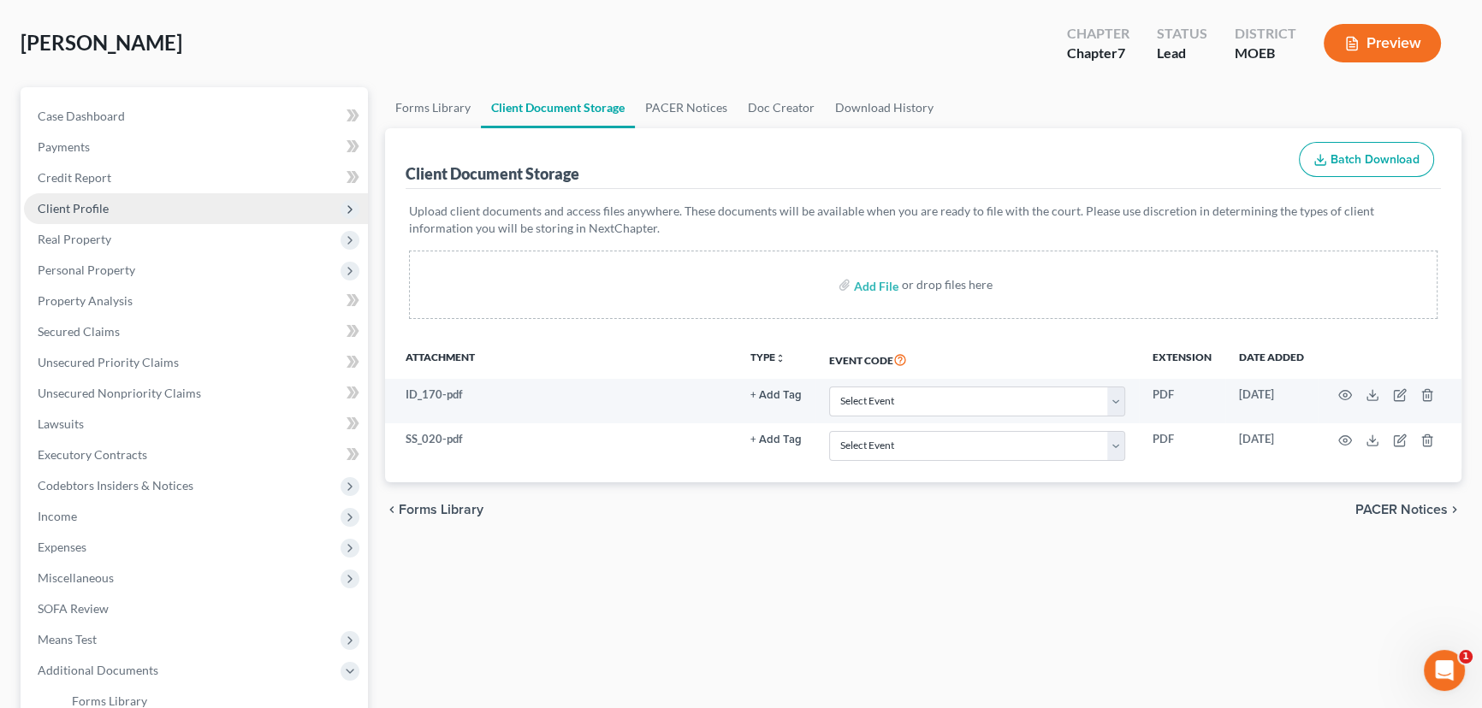
click at [103, 204] on span "Client Profile" at bounding box center [73, 208] width 71 height 15
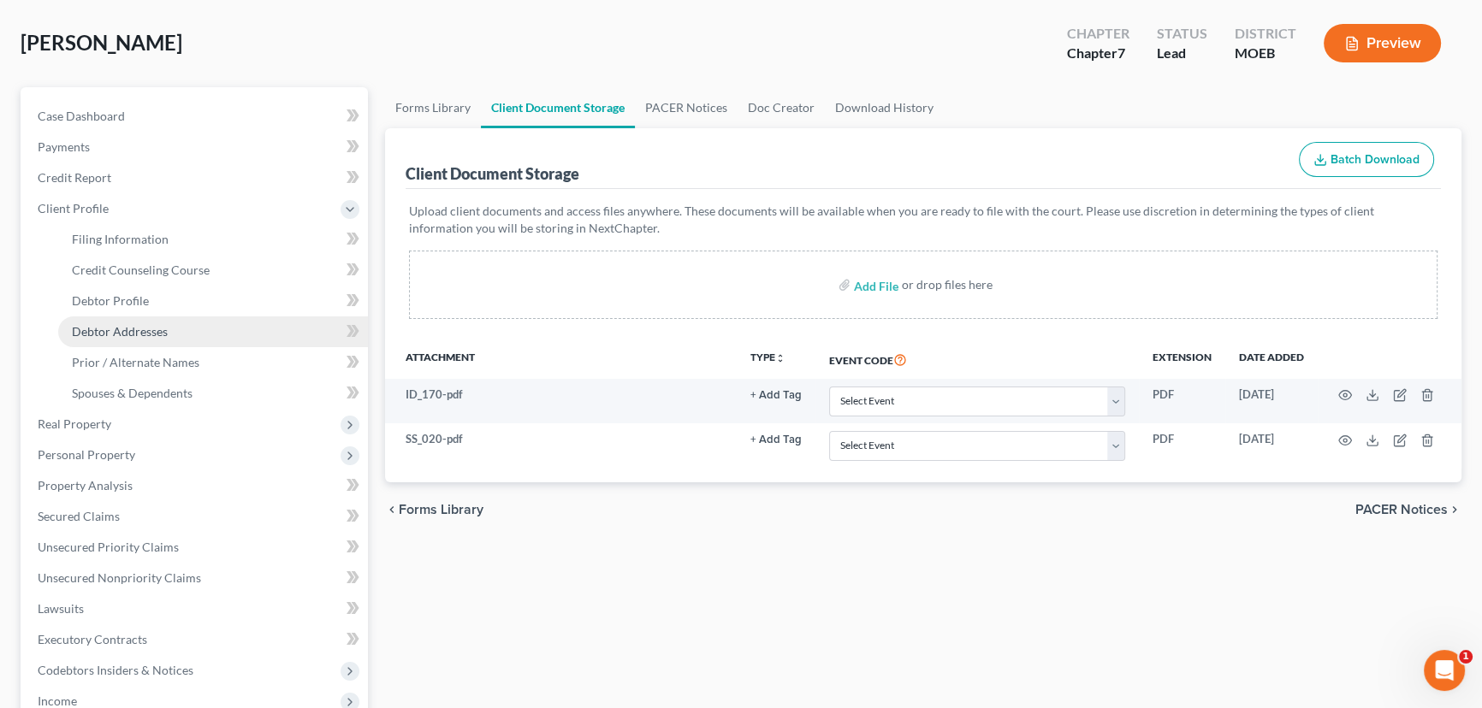
click at [133, 332] on span "Debtor Addresses" at bounding box center [120, 331] width 96 height 15
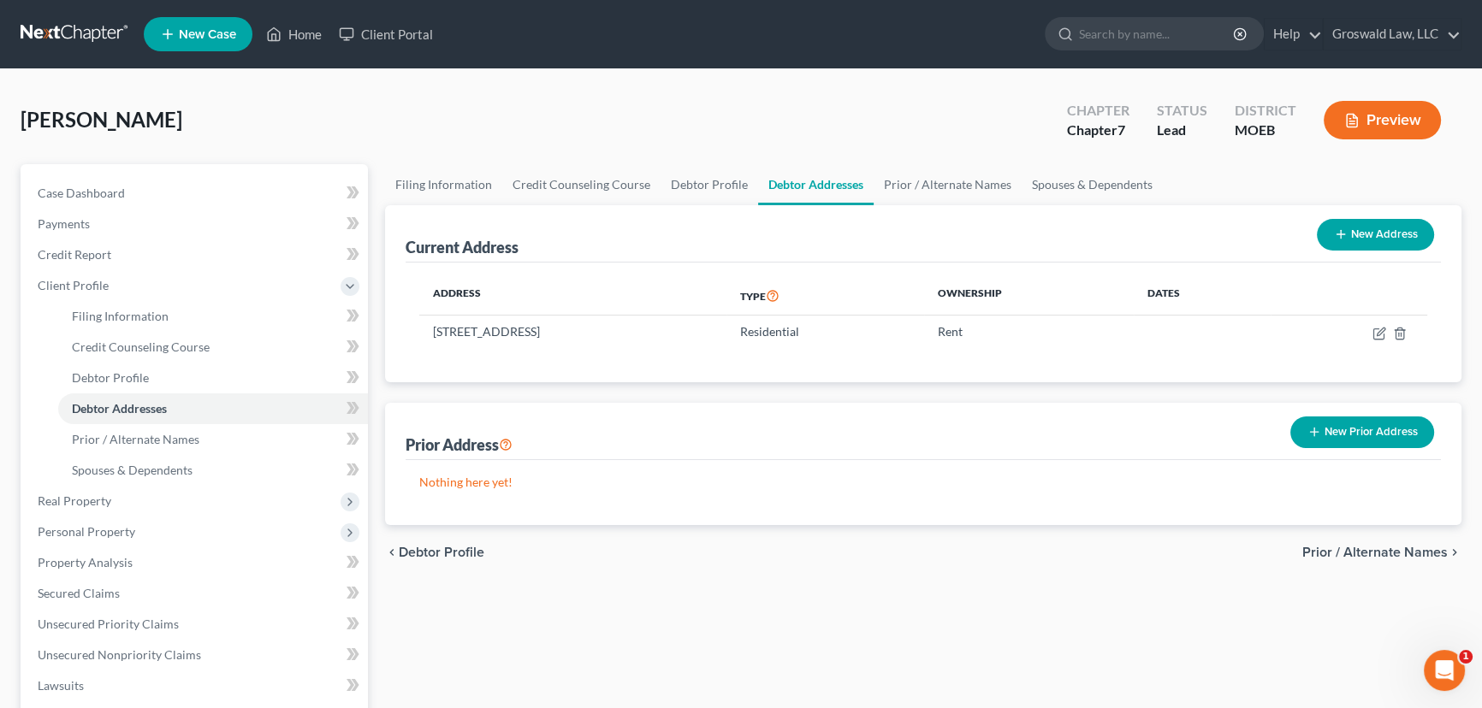
click at [1397, 432] on button "New Prior Address" at bounding box center [1362, 433] width 144 height 32
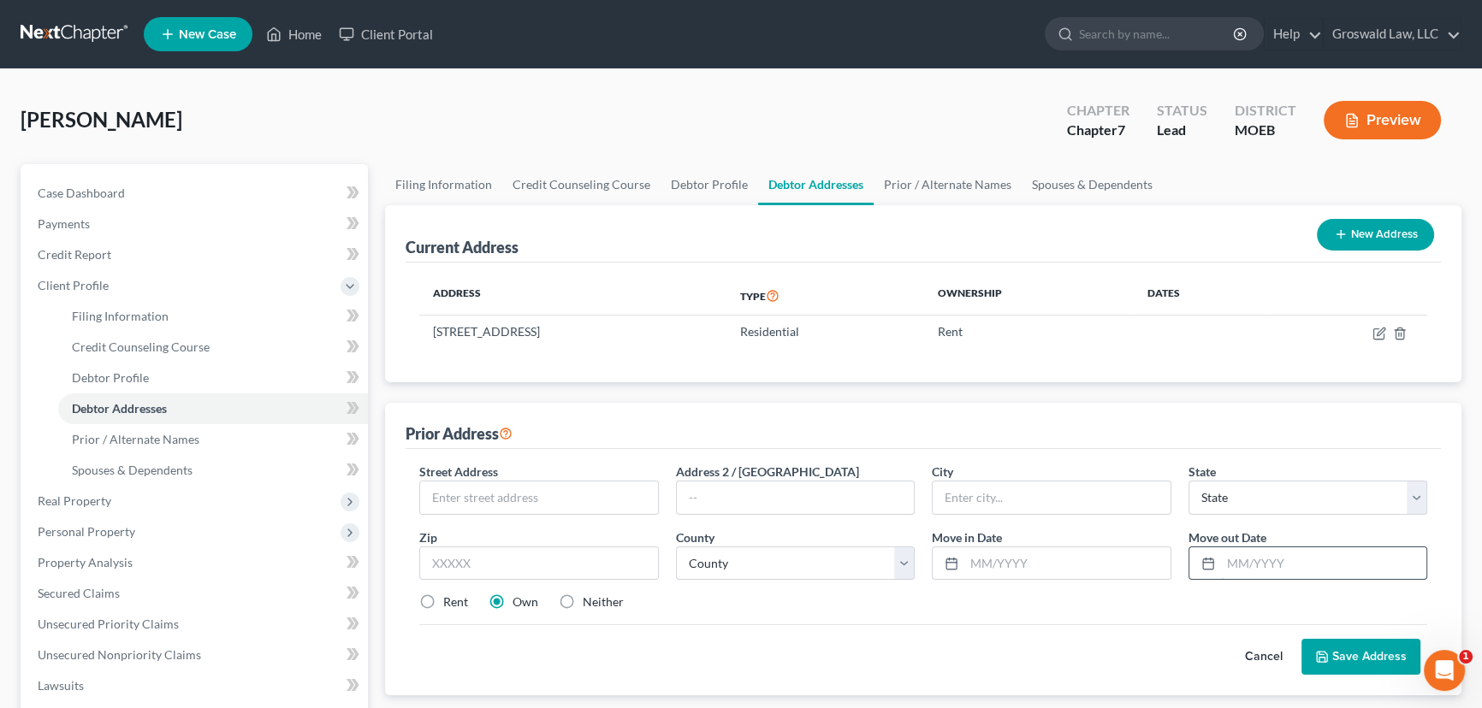
click at [1300, 556] on input "text" at bounding box center [1324, 563] width 206 height 33
type input "02/2025"
click at [1009, 566] on input "text" at bounding box center [1067, 563] width 206 height 33
type input "02/2017"
click at [1018, 595] on div "Rent Own Neither" at bounding box center [923, 602] width 1025 height 17
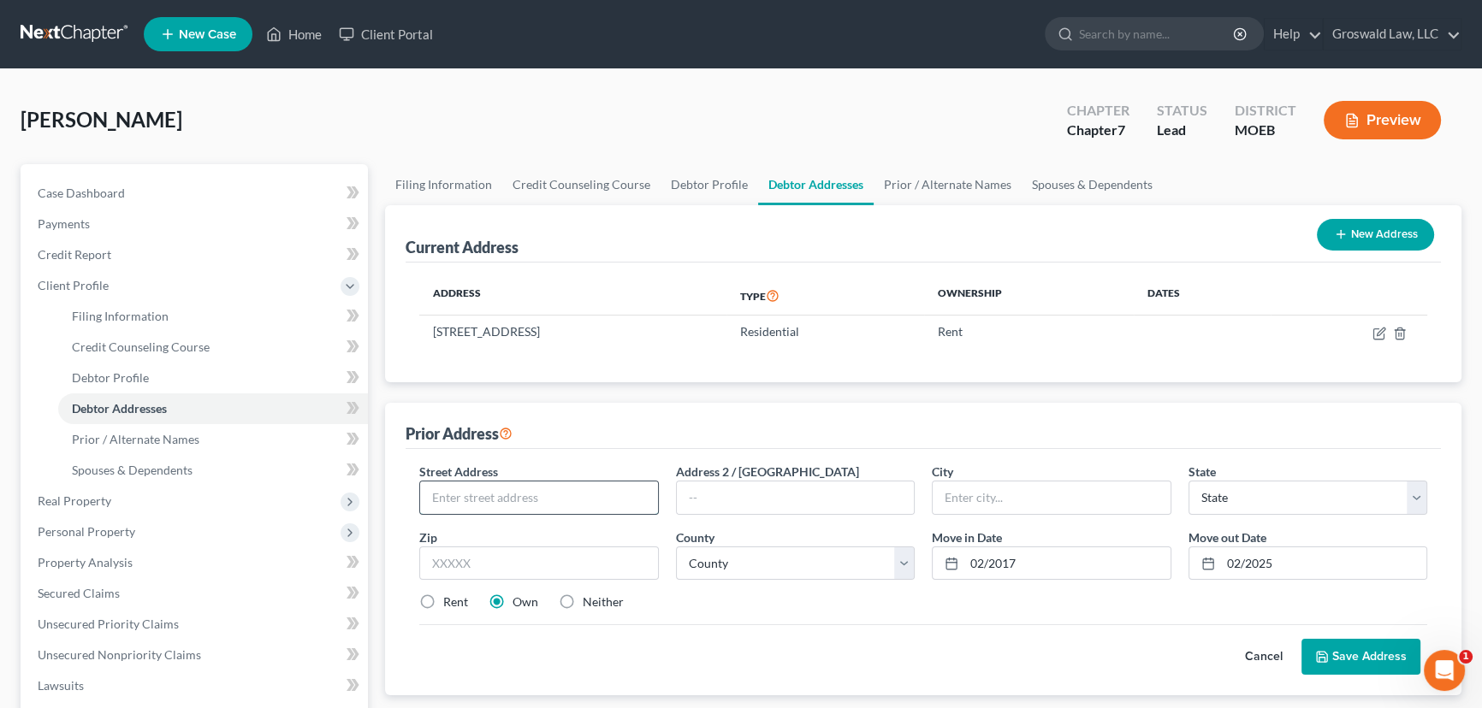
click at [530, 486] on input "text" at bounding box center [539, 498] width 238 height 33
click at [583, 604] on label "Neither" at bounding box center [603, 602] width 41 height 17
click at [589, 604] on input "Neither" at bounding box center [594, 599] width 11 height 11
radio input "true"
click at [469, 507] on input "text" at bounding box center [539, 498] width 238 height 33
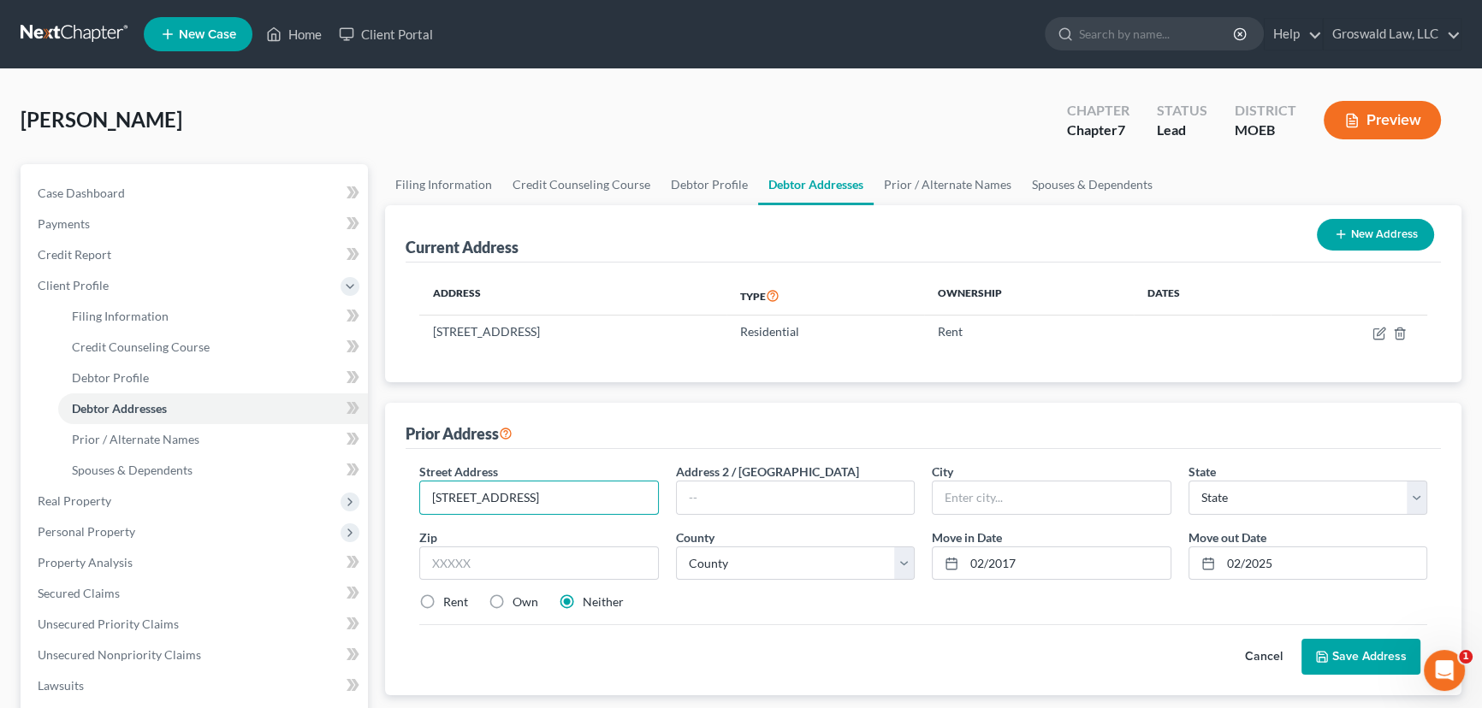
type input "[STREET_ADDRESS]"
type input "63139"
type input "Saint Louis"
select select "26"
select select "101"
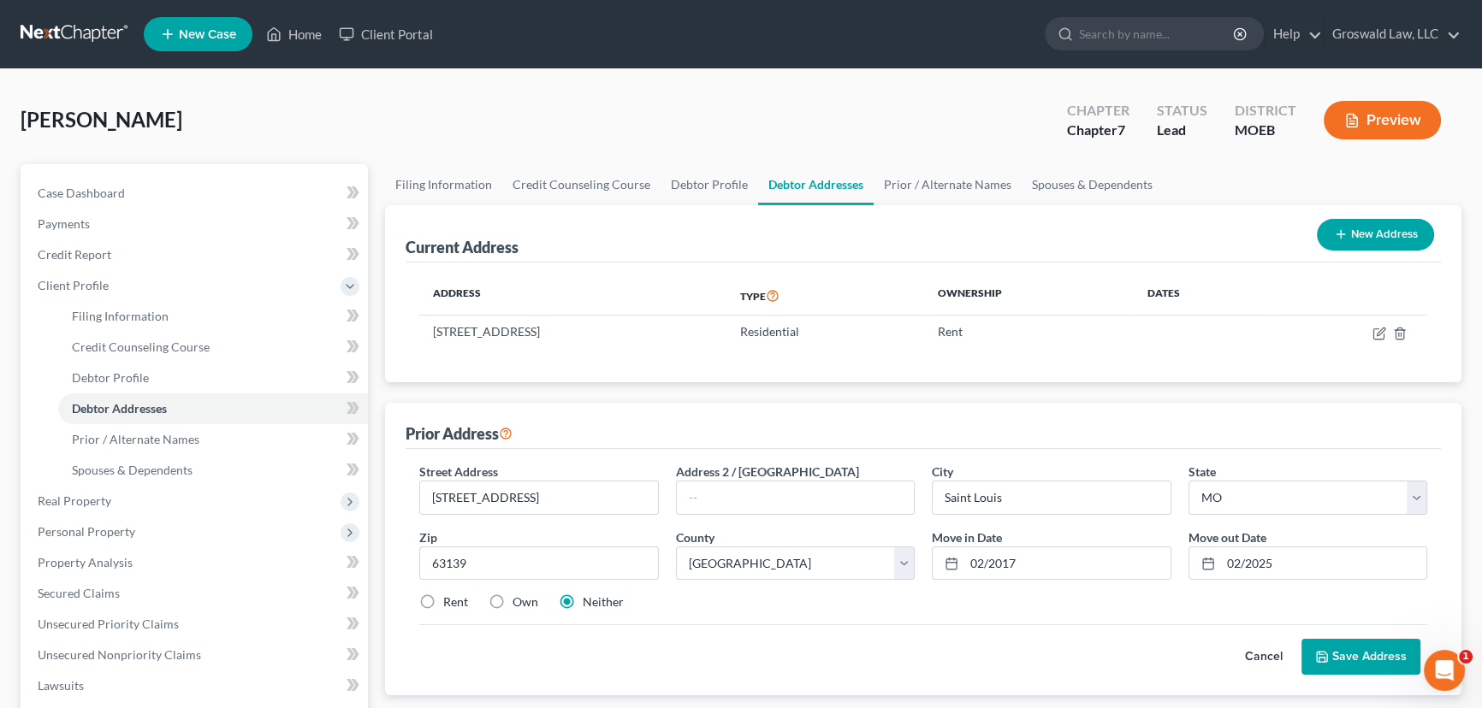
click at [1378, 655] on button "Save Address" at bounding box center [1360, 657] width 119 height 36
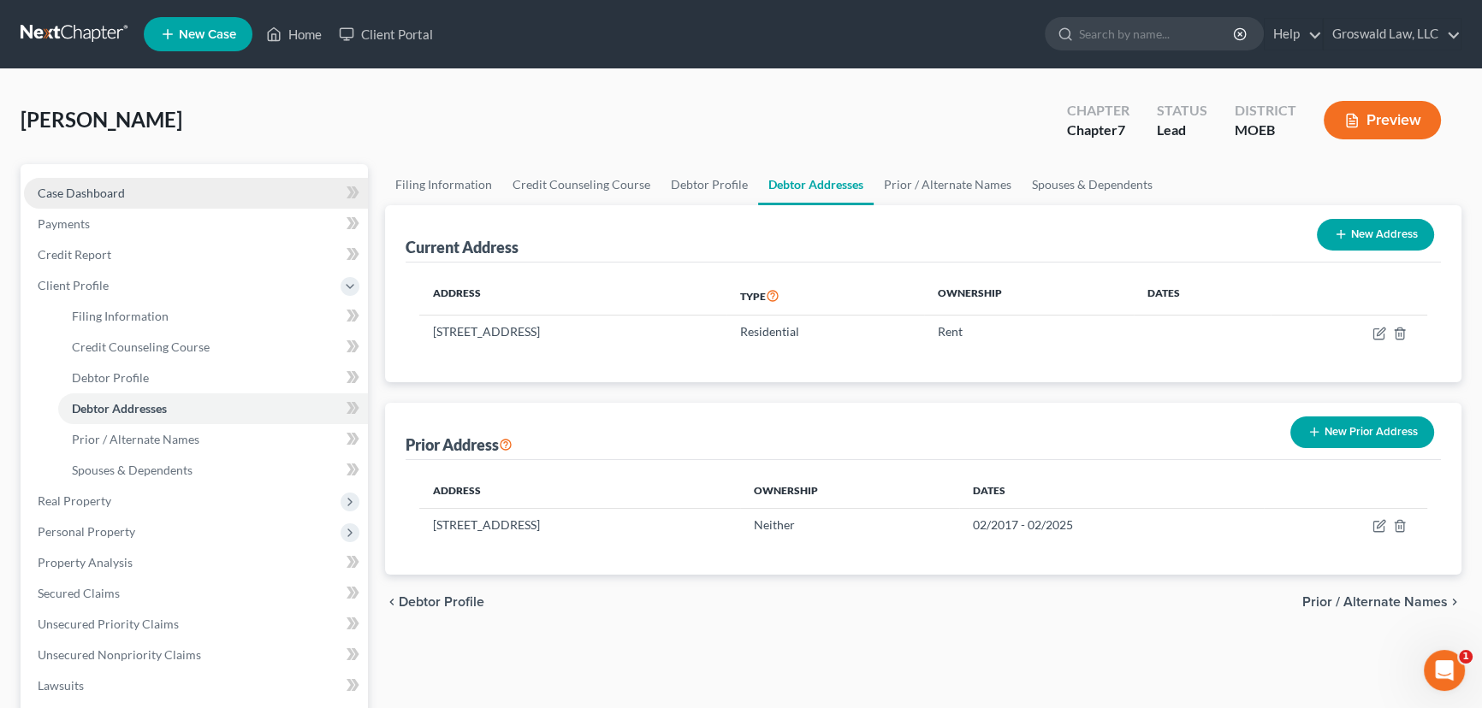
click at [135, 187] on link "Case Dashboard" at bounding box center [196, 193] width 344 height 31
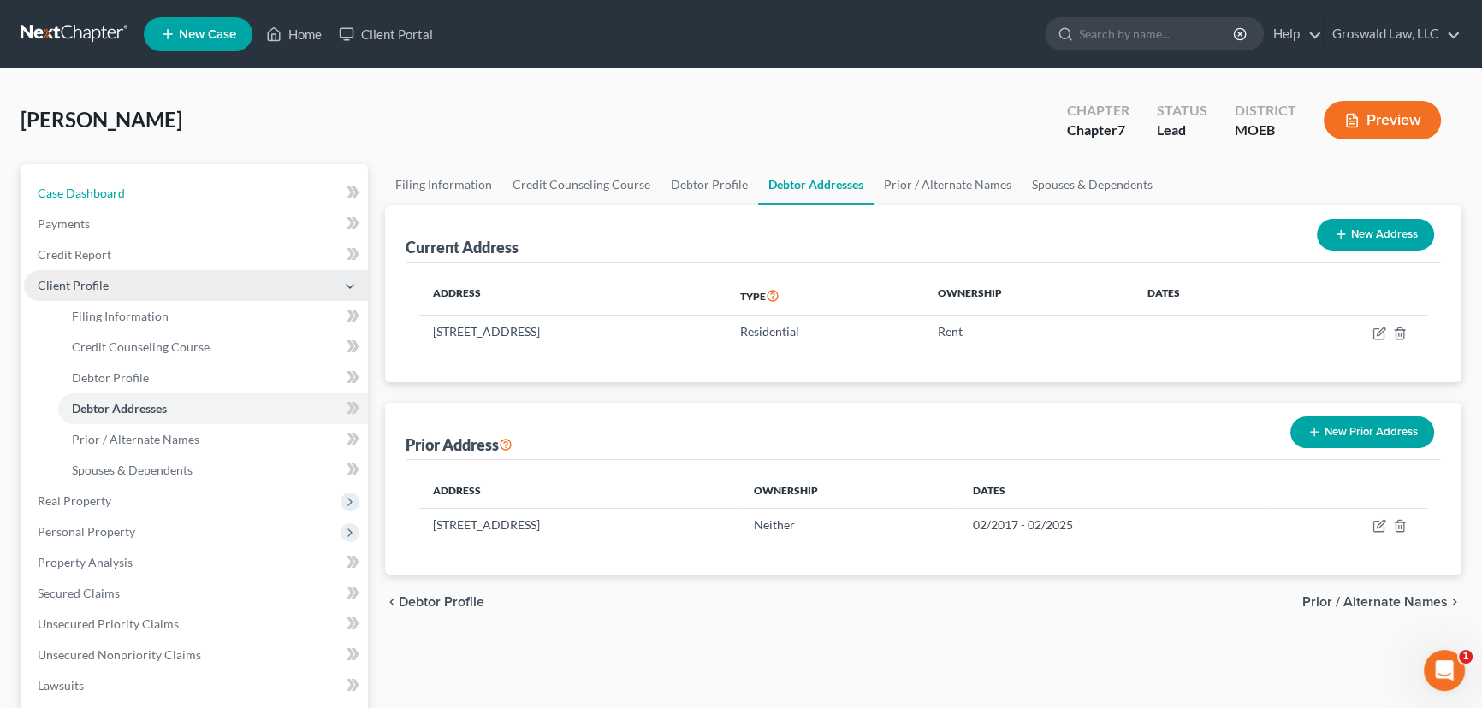
select select "6"
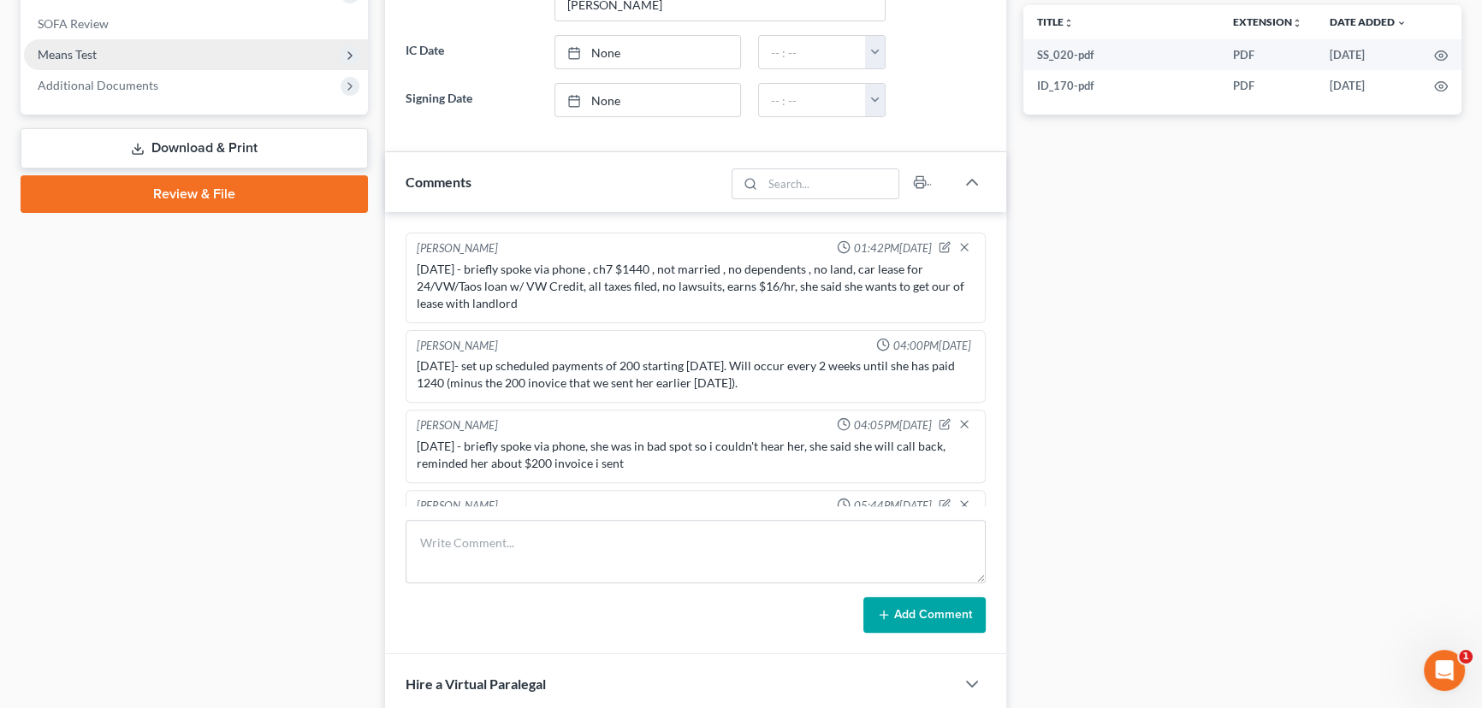
scroll to position [622, 0]
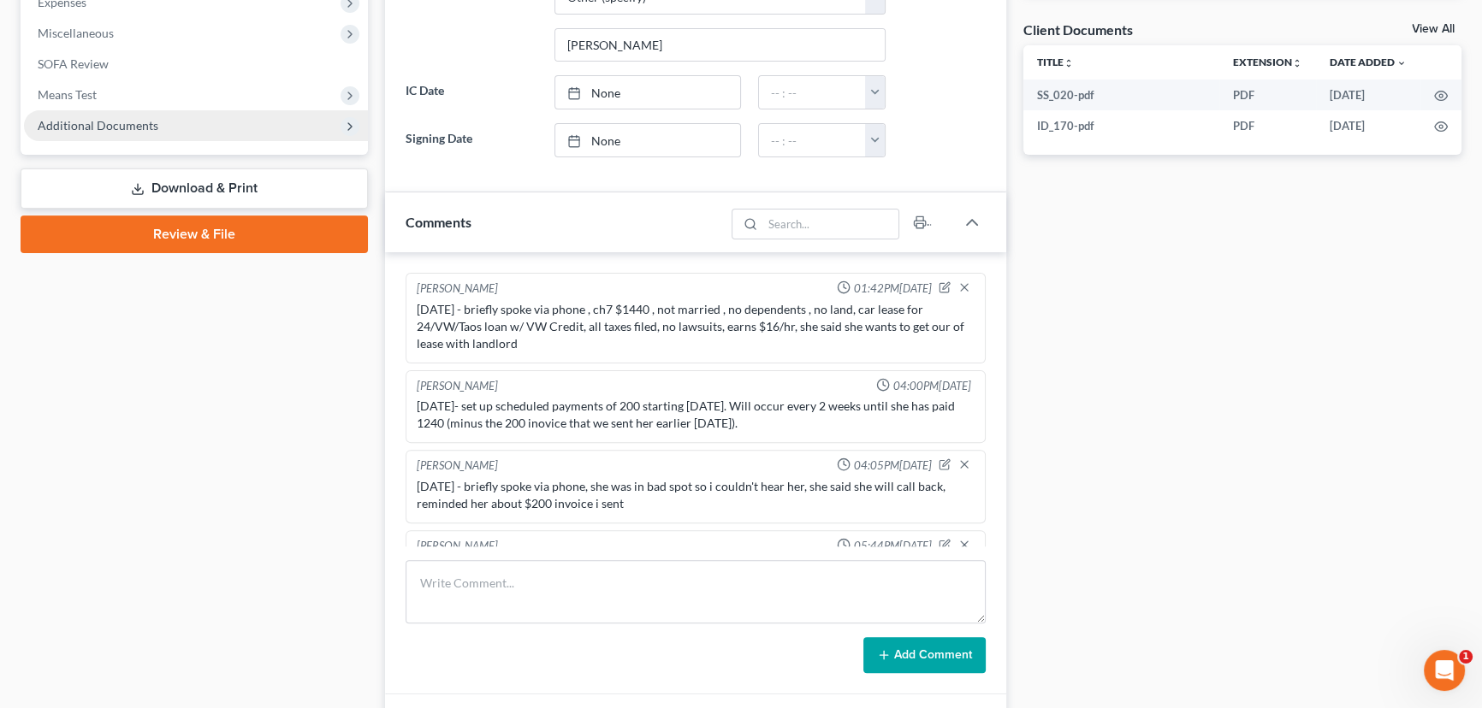
click at [145, 119] on span "Additional Documents" at bounding box center [98, 125] width 121 height 15
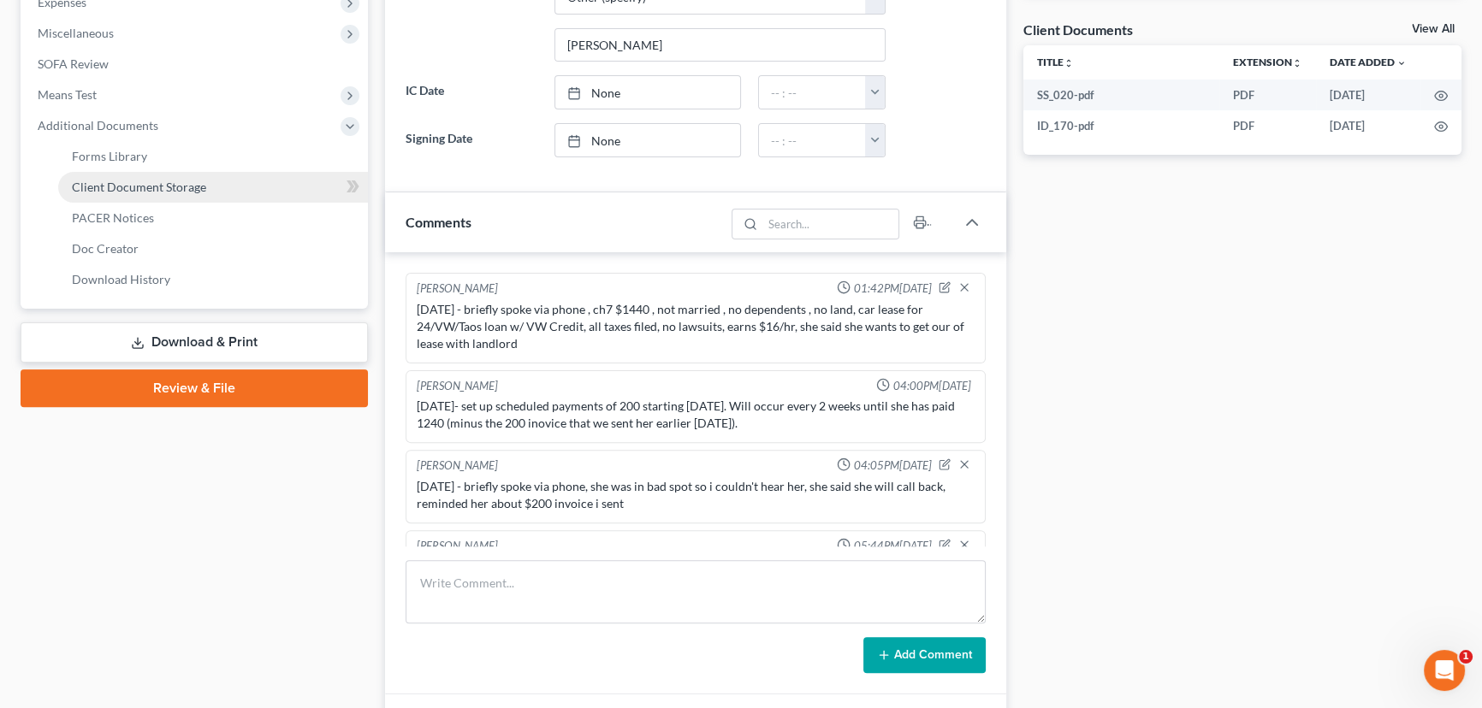
click at [270, 180] on link "Client Document Storage" at bounding box center [213, 187] width 310 height 31
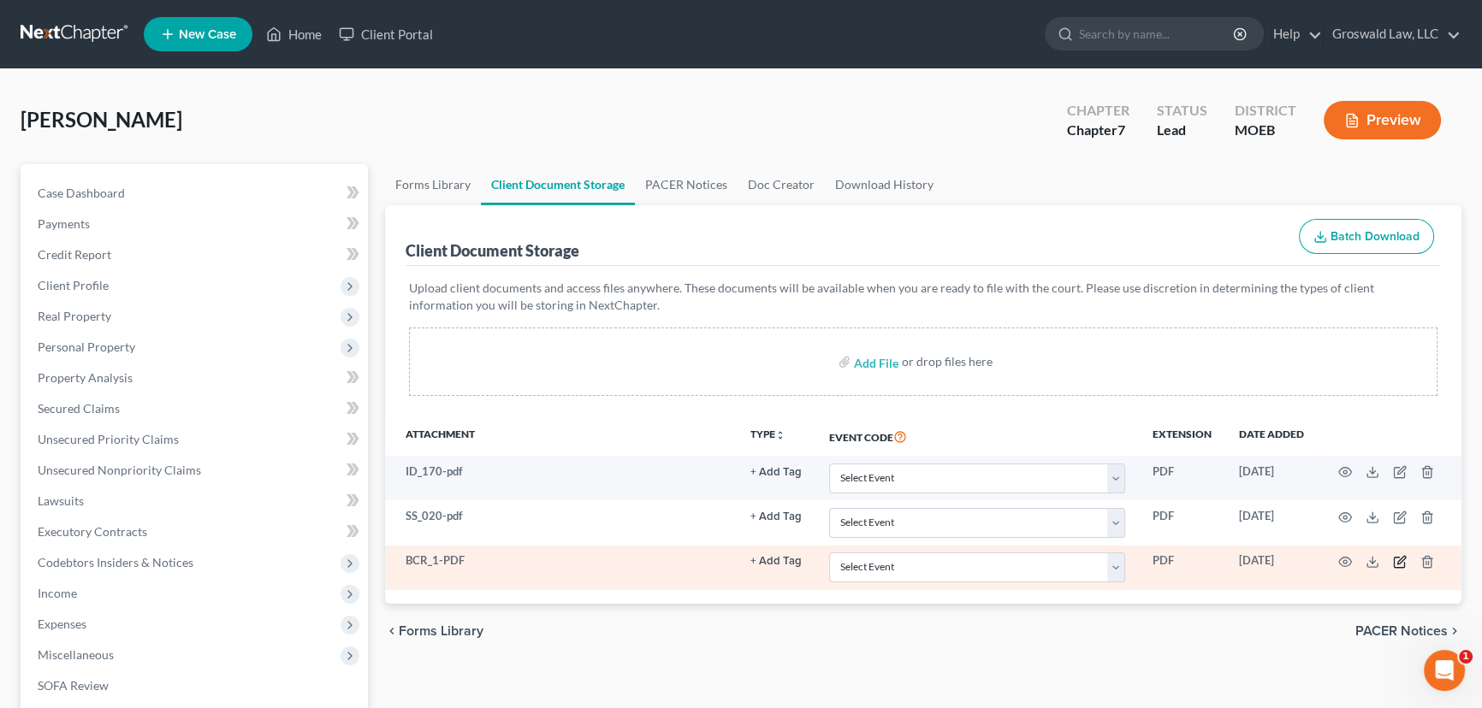
click at [1403, 560] on icon "button" at bounding box center [1398, 563] width 10 height 10
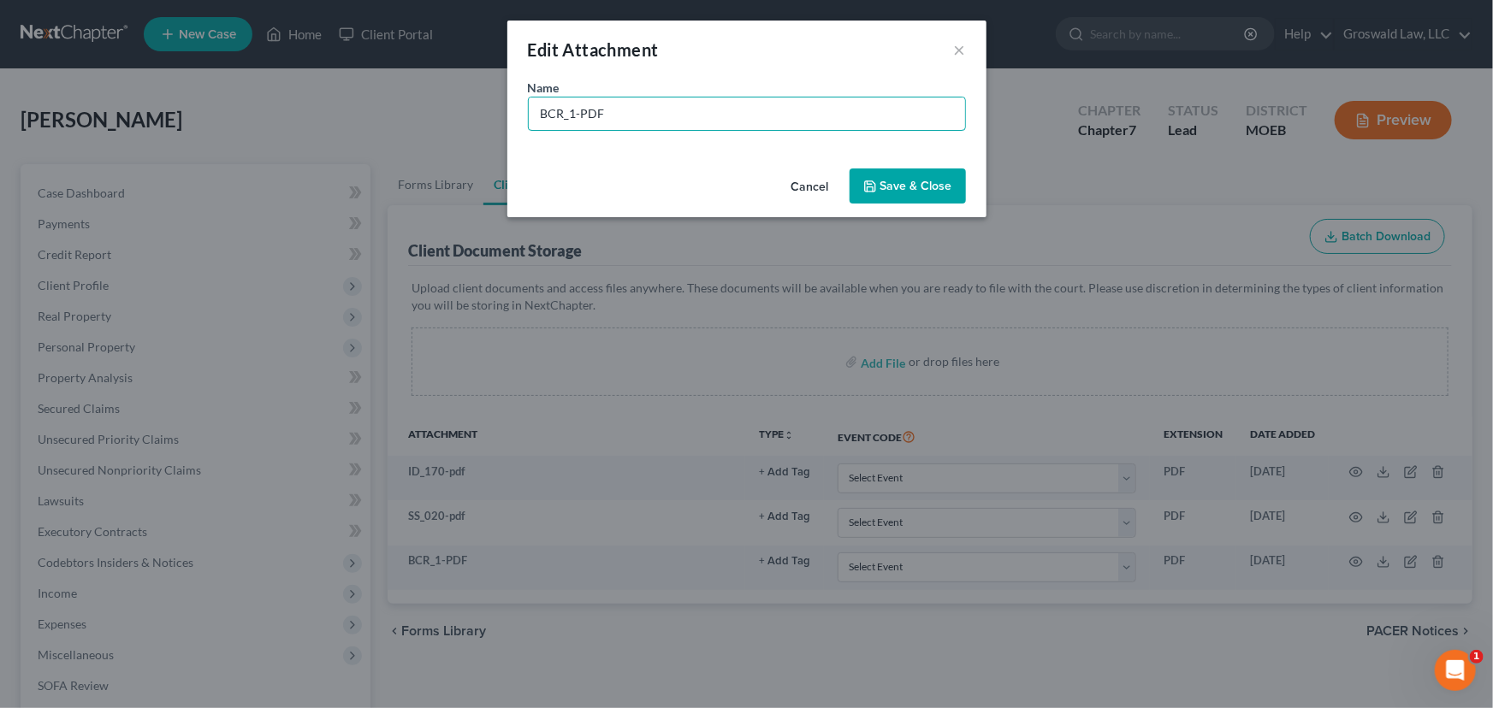
drag, startPoint x: 574, startPoint y: 118, endPoint x: 467, endPoint y: 124, distance: 107.1
click at [453, 127] on div "Edit Attachment × Name * BCR_1-PDF Cancel Save & Close" at bounding box center [746, 354] width 1493 height 708
type input "hard credit pull-PDF"
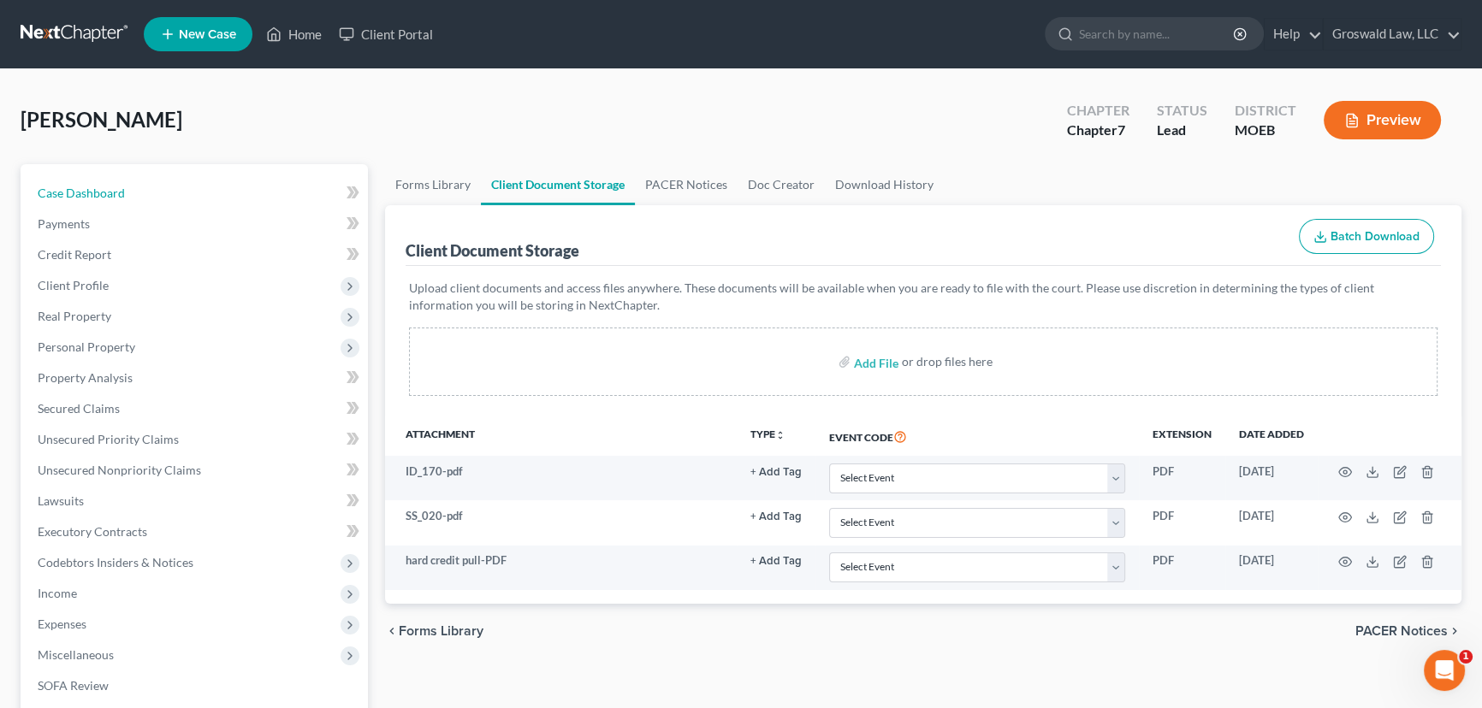
drag, startPoint x: 128, startPoint y: 197, endPoint x: 358, endPoint y: 267, distance: 240.6
click at [128, 197] on link "Case Dashboard" at bounding box center [196, 193] width 344 height 31
select select "6"
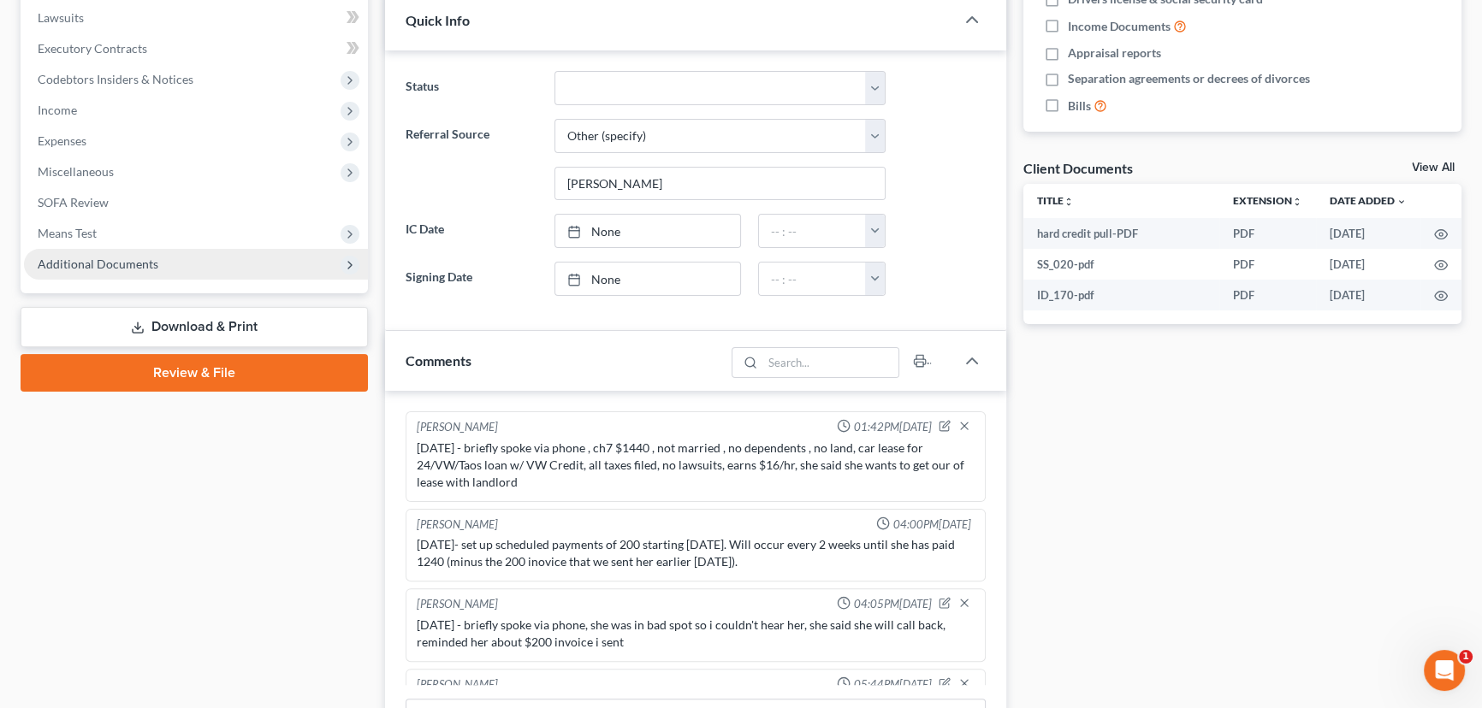
scroll to position [466, 0]
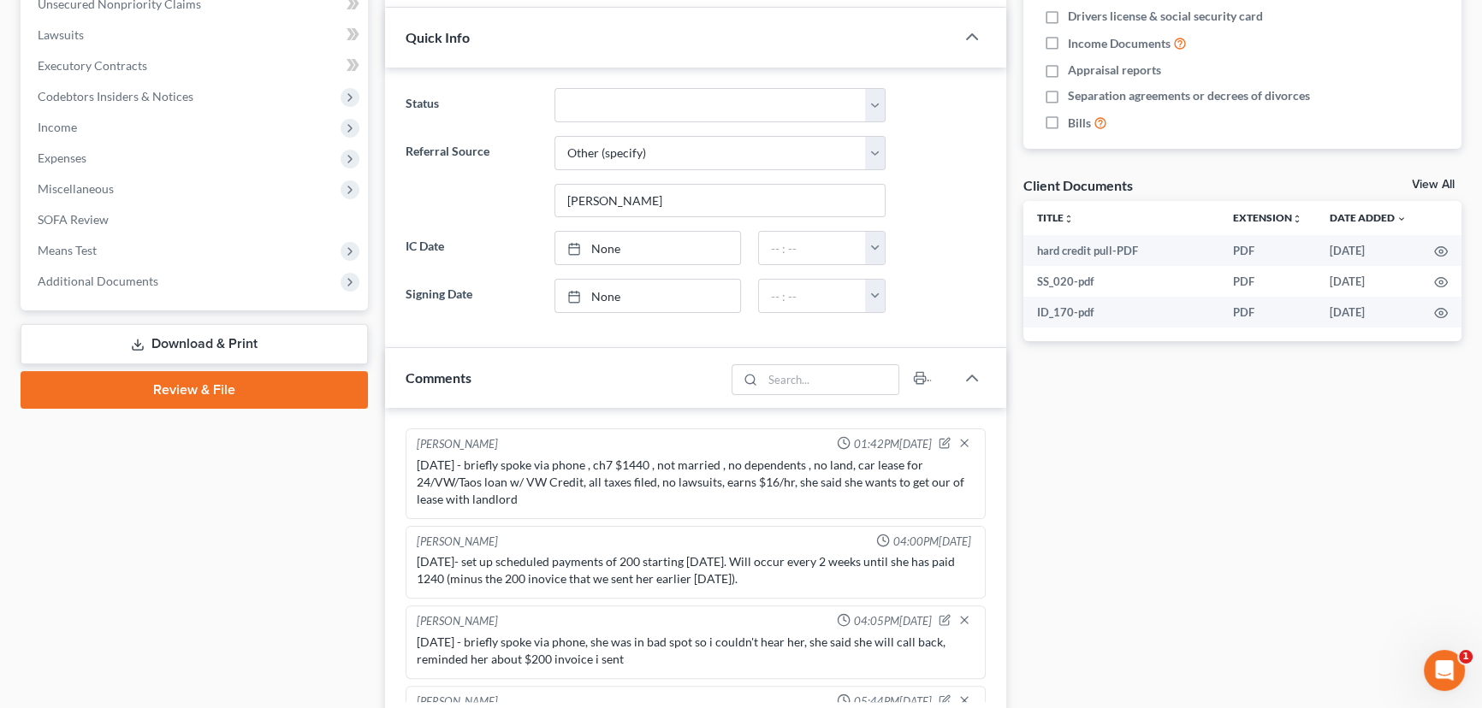
drag, startPoint x: 155, startPoint y: 276, endPoint x: 156, endPoint y: 305, distance: 28.2
click at [155, 276] on span "Additional Documents" at bounding box center [196, 281] width 344 height 31
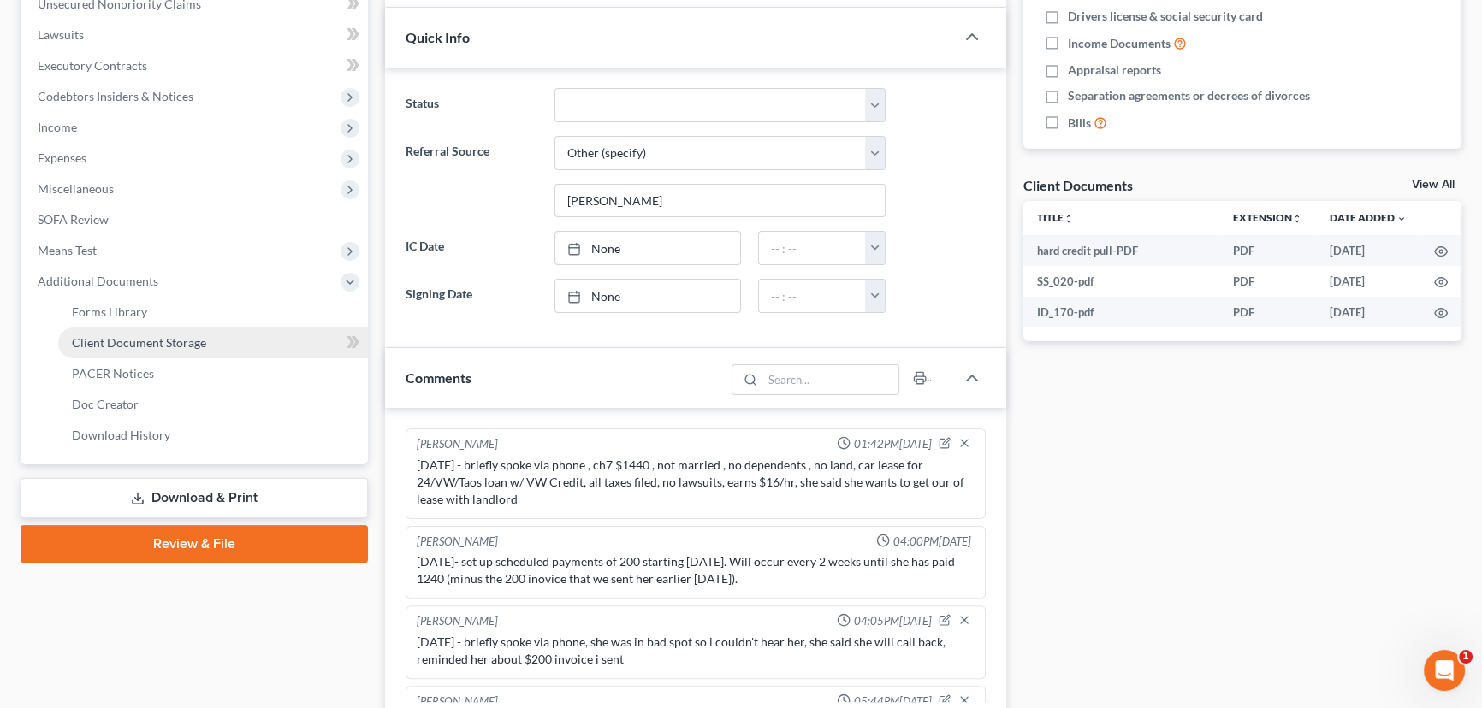
click at [165, 344] on span "Client Document Storage" at bounding box center [139, 342] width 134 height 15
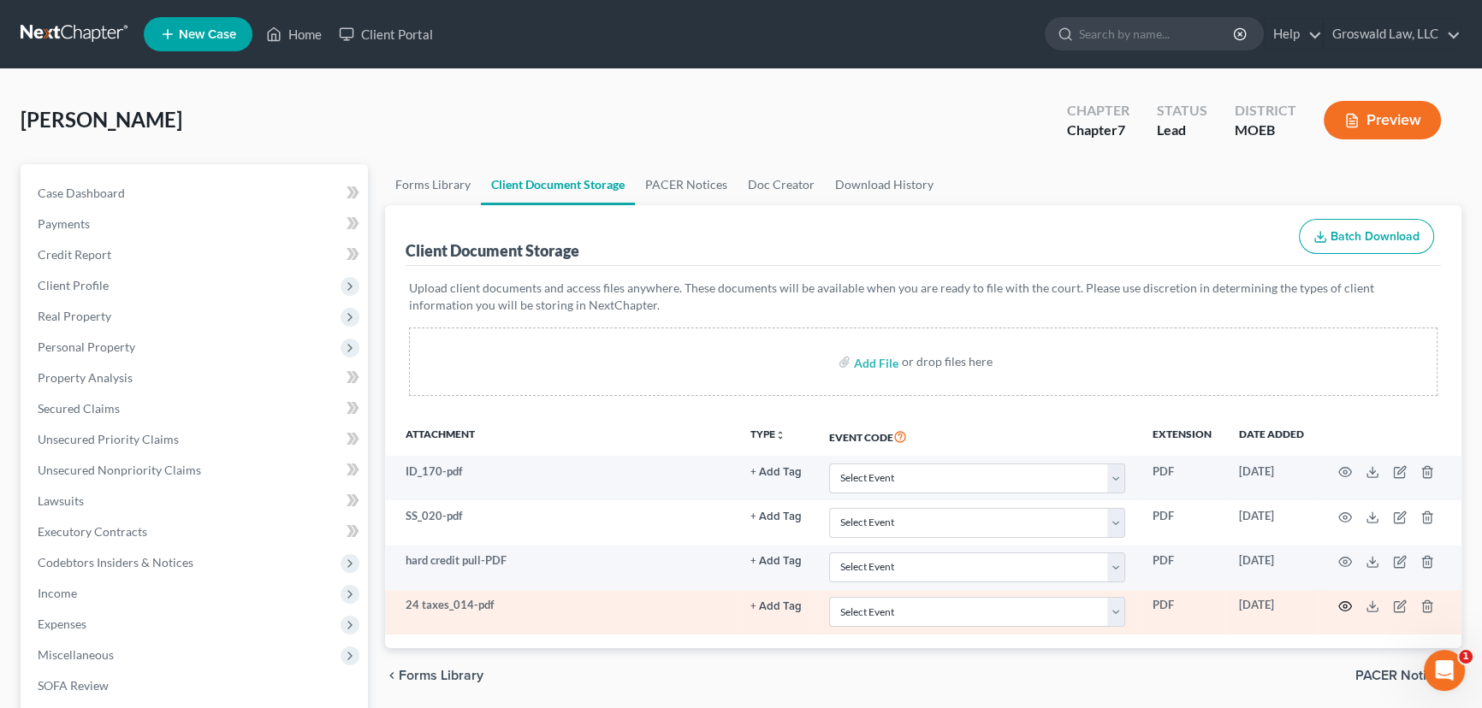
click at [1348, 603] on icon "button" at bounding box center [1345, 607] width 14 height 14
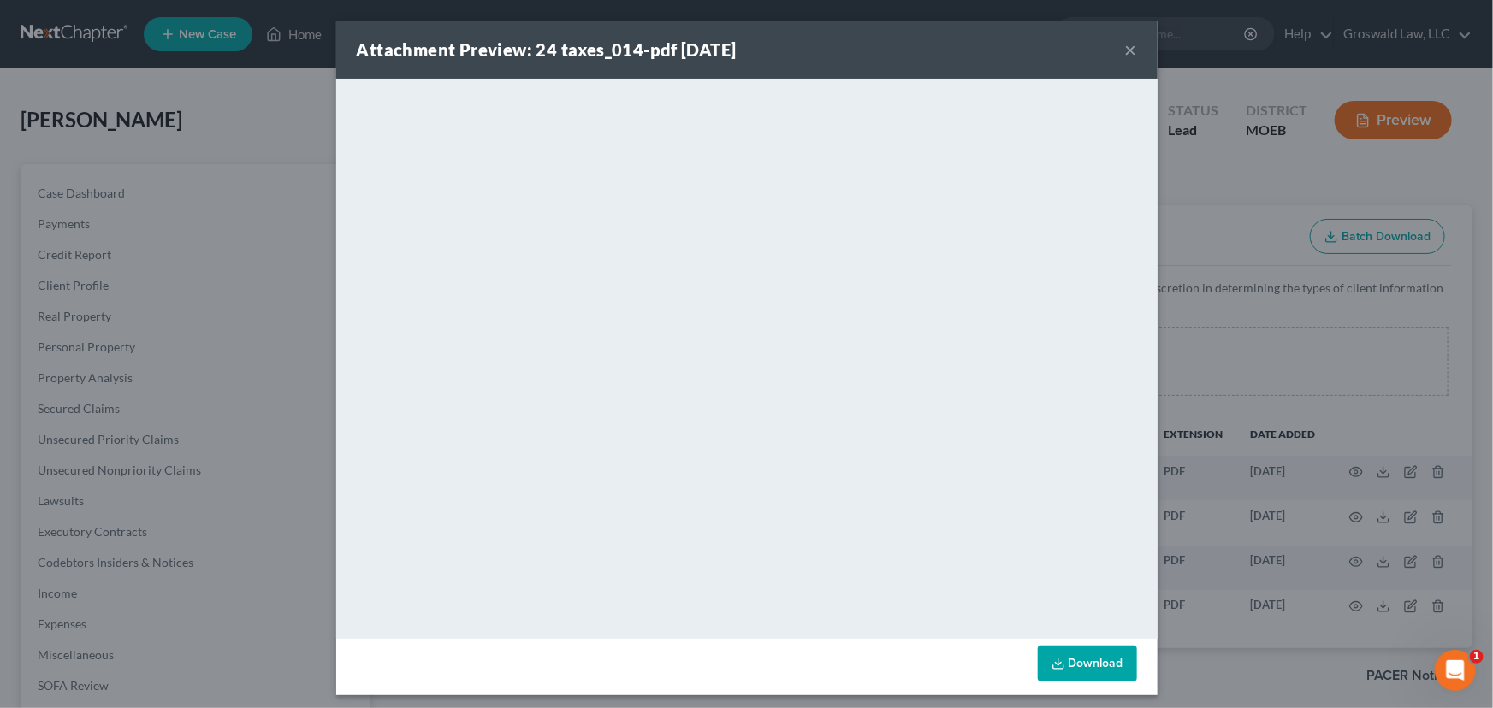
click at [1125, 50] on button "×" at bounding box center [1131, 49] width 12 height 21
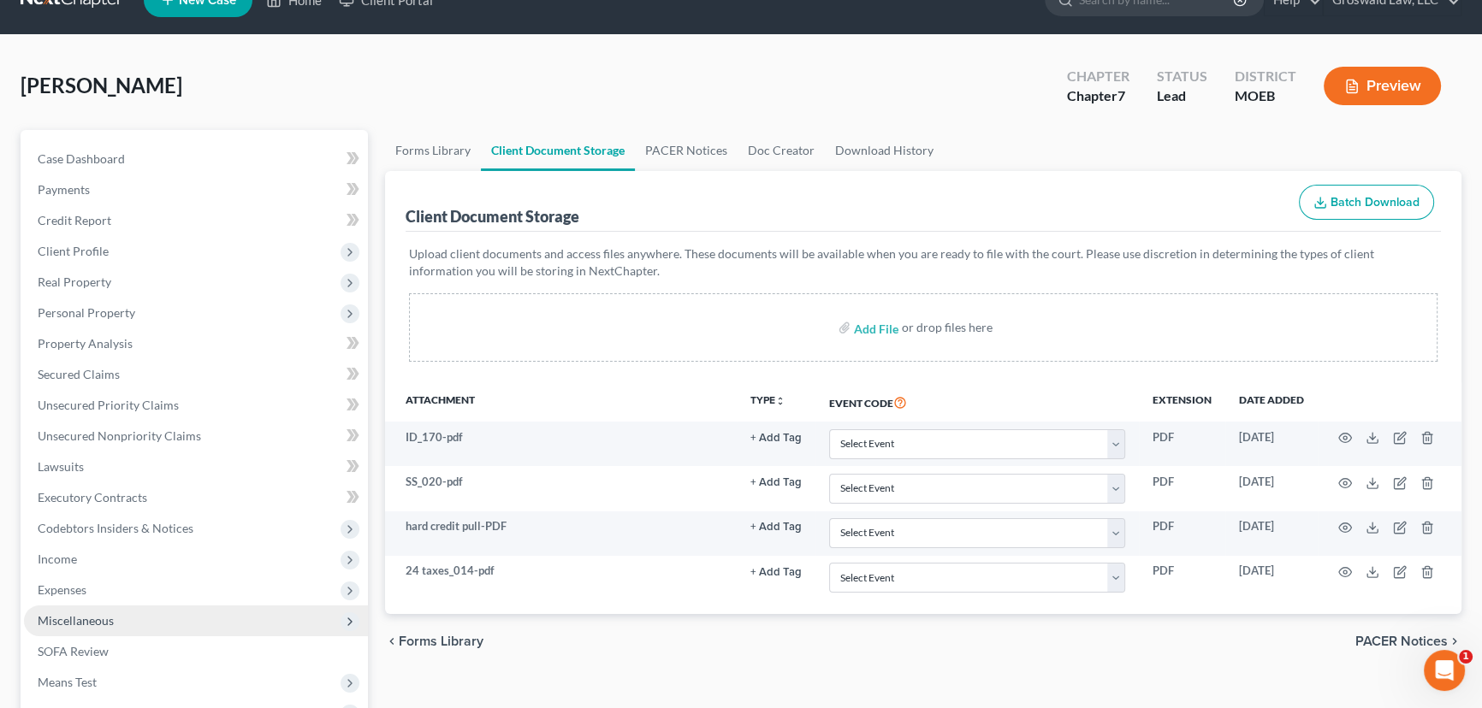
scroll to position [155, 0]
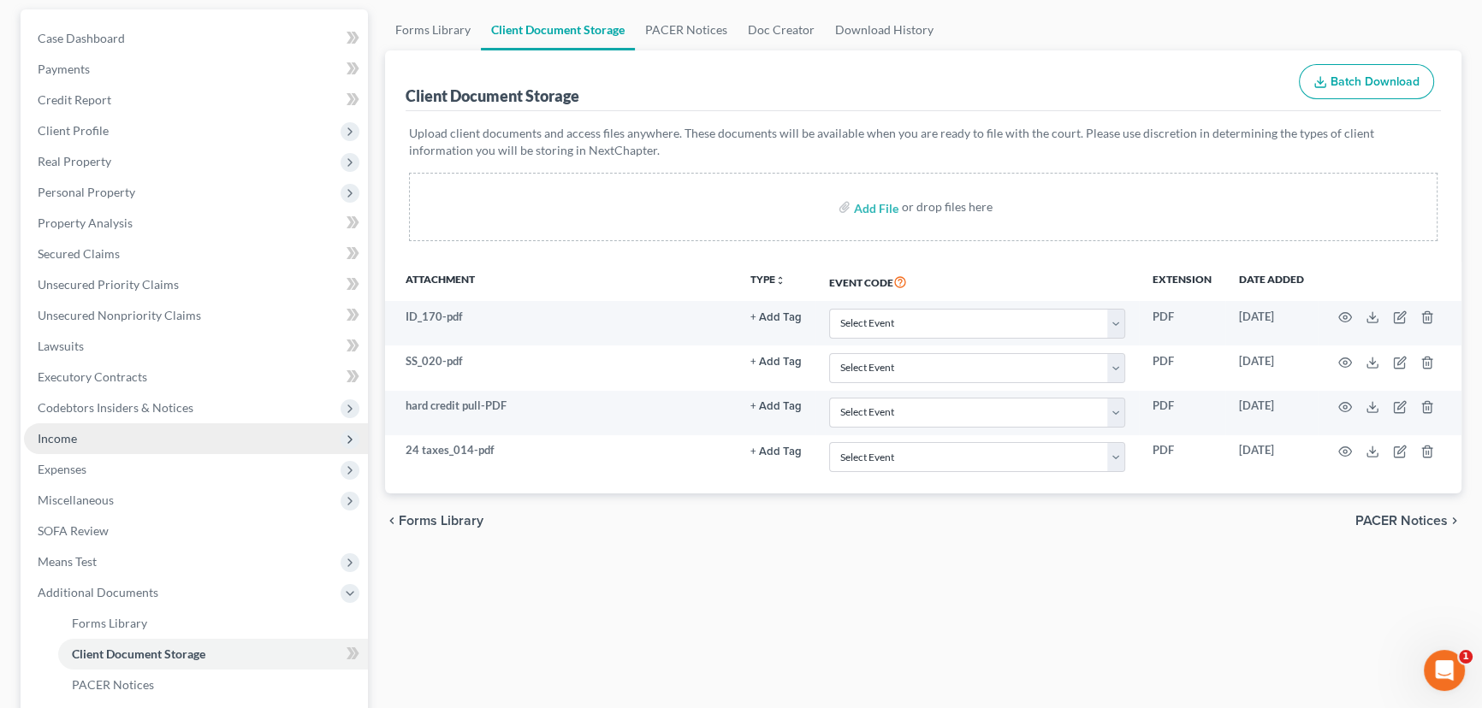
click at [121, 438] on span "Income" at bounding box center [196, 438] width 344 height 31
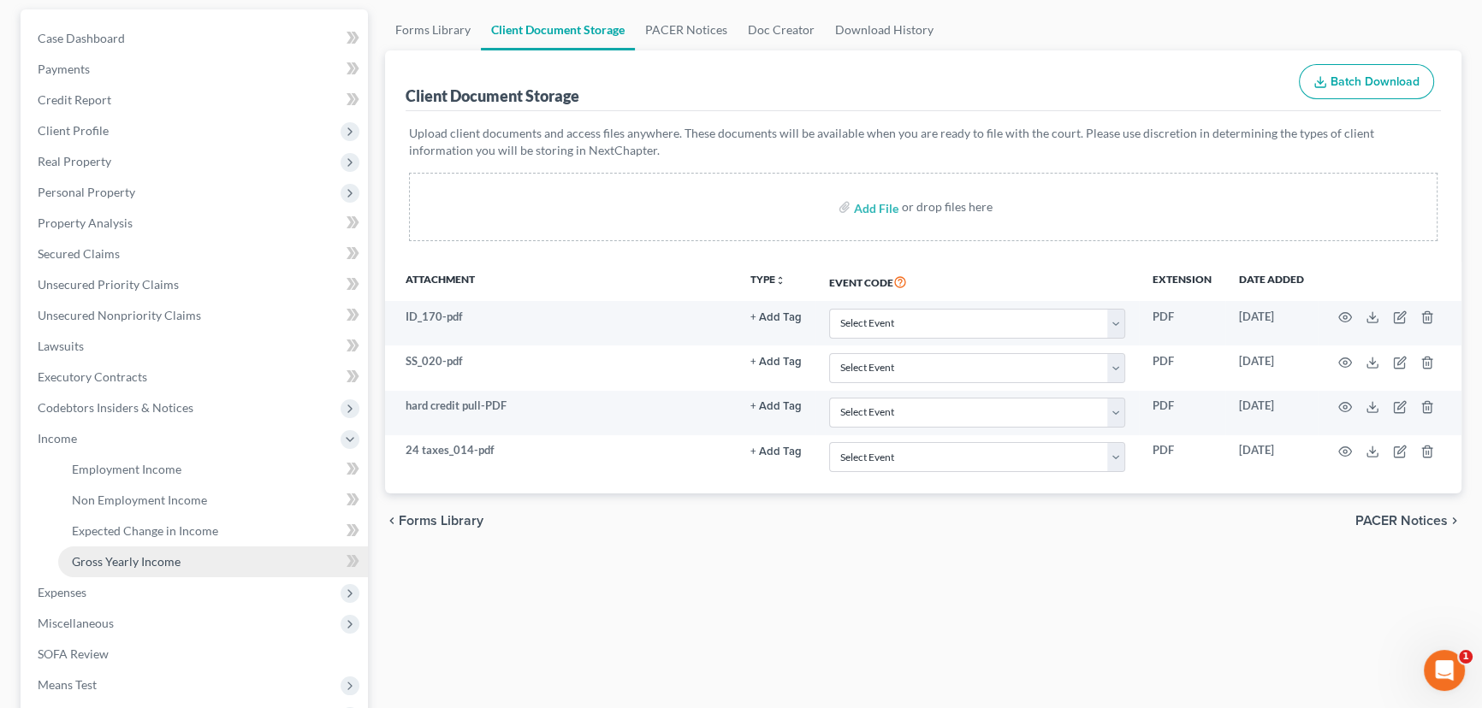
click at [139, 549] on link "Gross Yearly Income" at bounding box center [213, 562] width 310 height 31
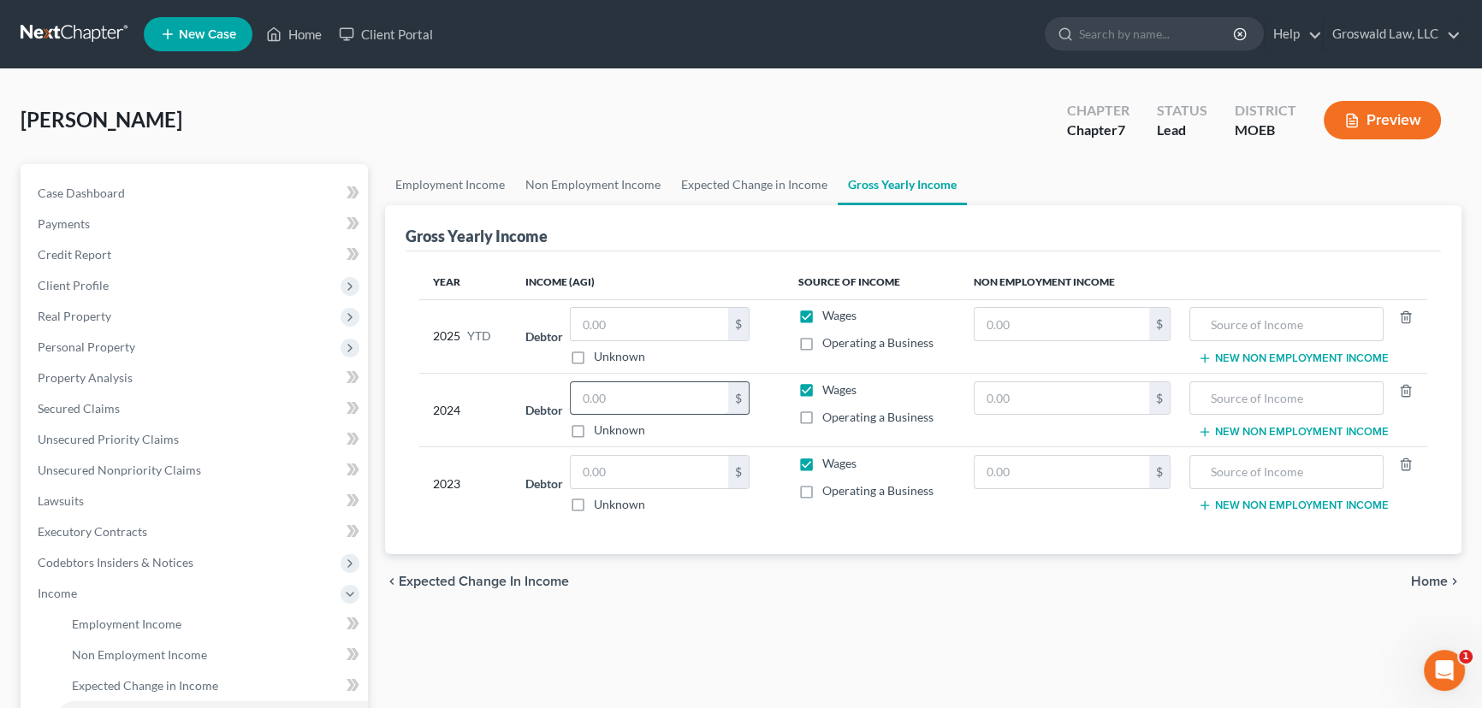
click at [597, 395] on input "text" at bounding box center [649, 398] width 157 height 33
type input "30,596"
click at [687, 456] on input "text" at bounding box center [649, 472] width 157 height 33
type input "30,000"
click at [439, 432] on div "2024" at bounding box center [465, 411] width 65 height 58
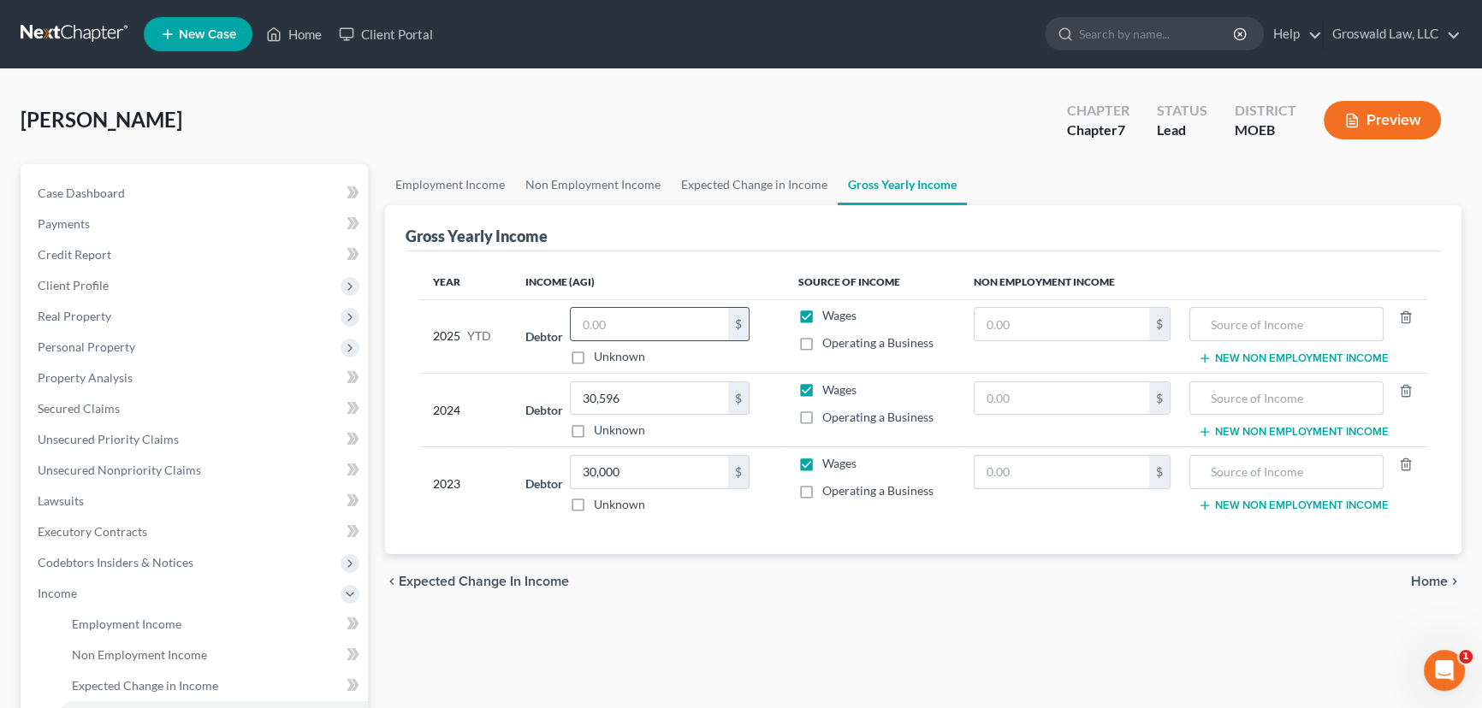
click at [616, 329] on input "text" at bounding box center [649, 324] width 157 height 33
type input "23,058.44"
click at [470, 269] on th "Year" at bounding box center [465, 282] width 92 height 34
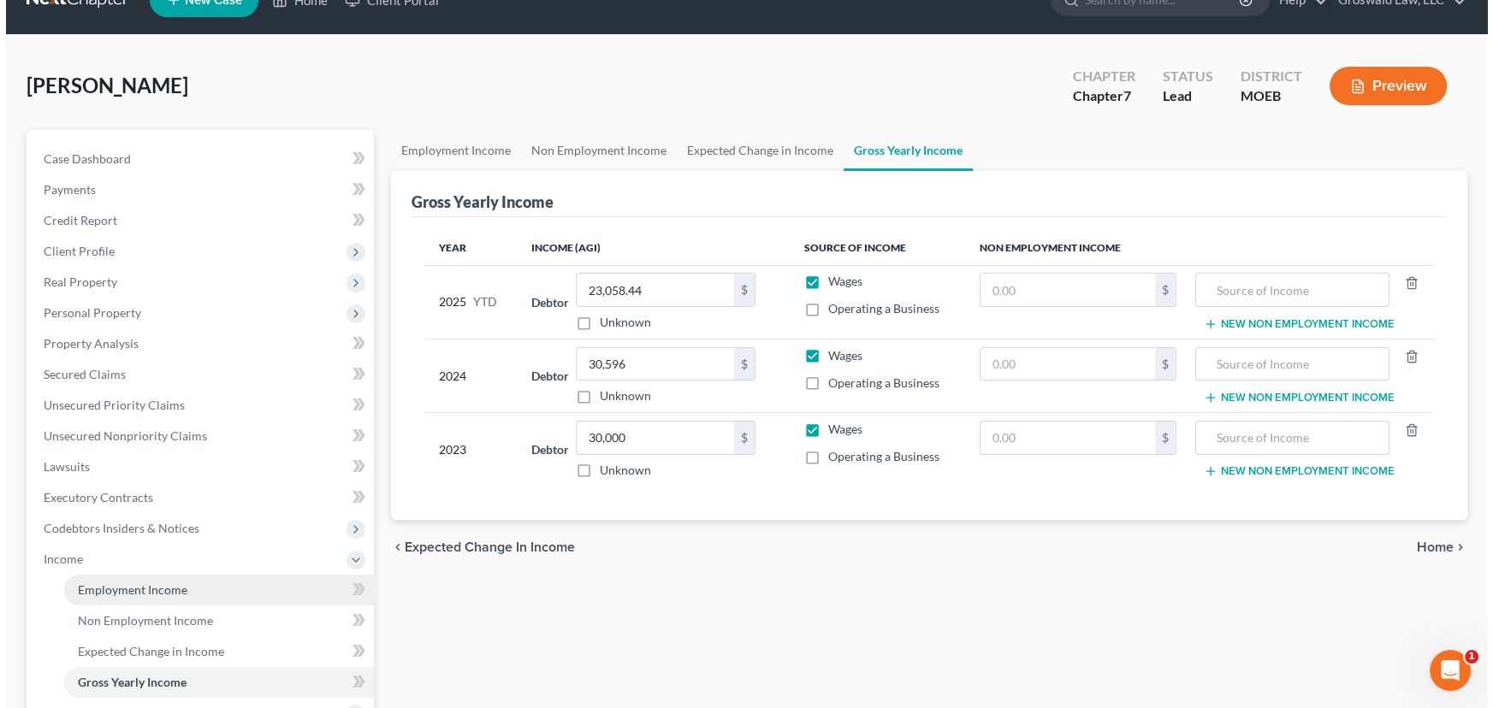
scroll to position [77, 0]
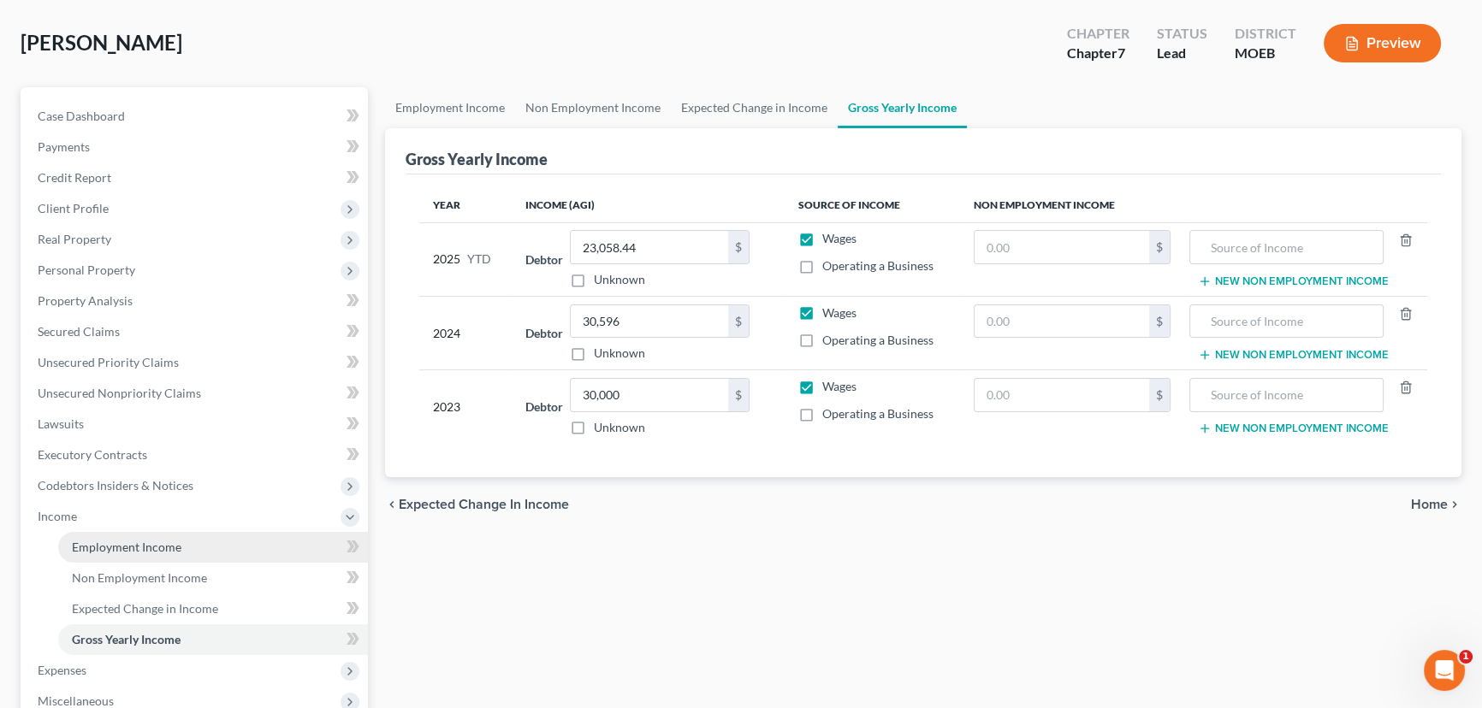
click at [145, 549] on span "Employment Income" at bounding box center [126, 547] width 109 height 15
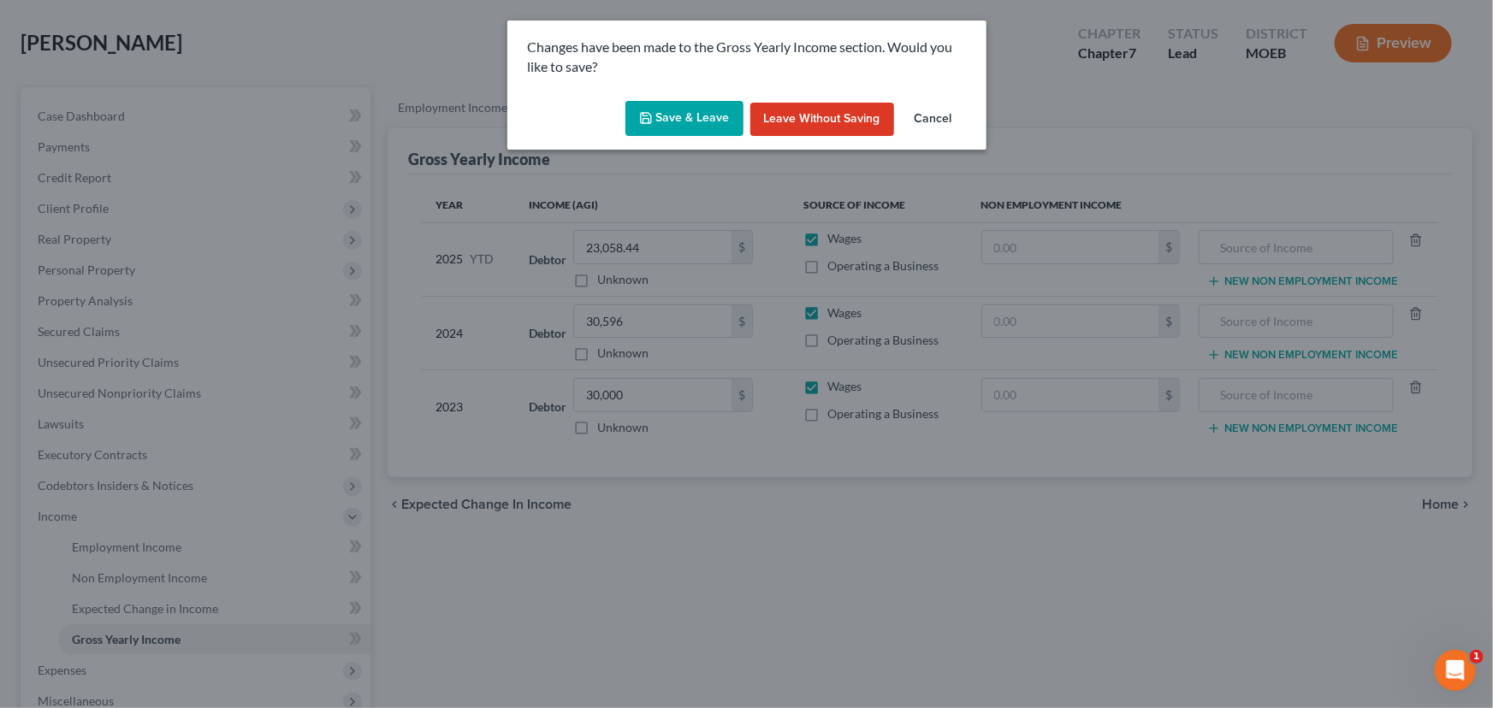
click at [692, 121] on button "Save & Leave" at bounding box center [684, 119] width 118 height 36
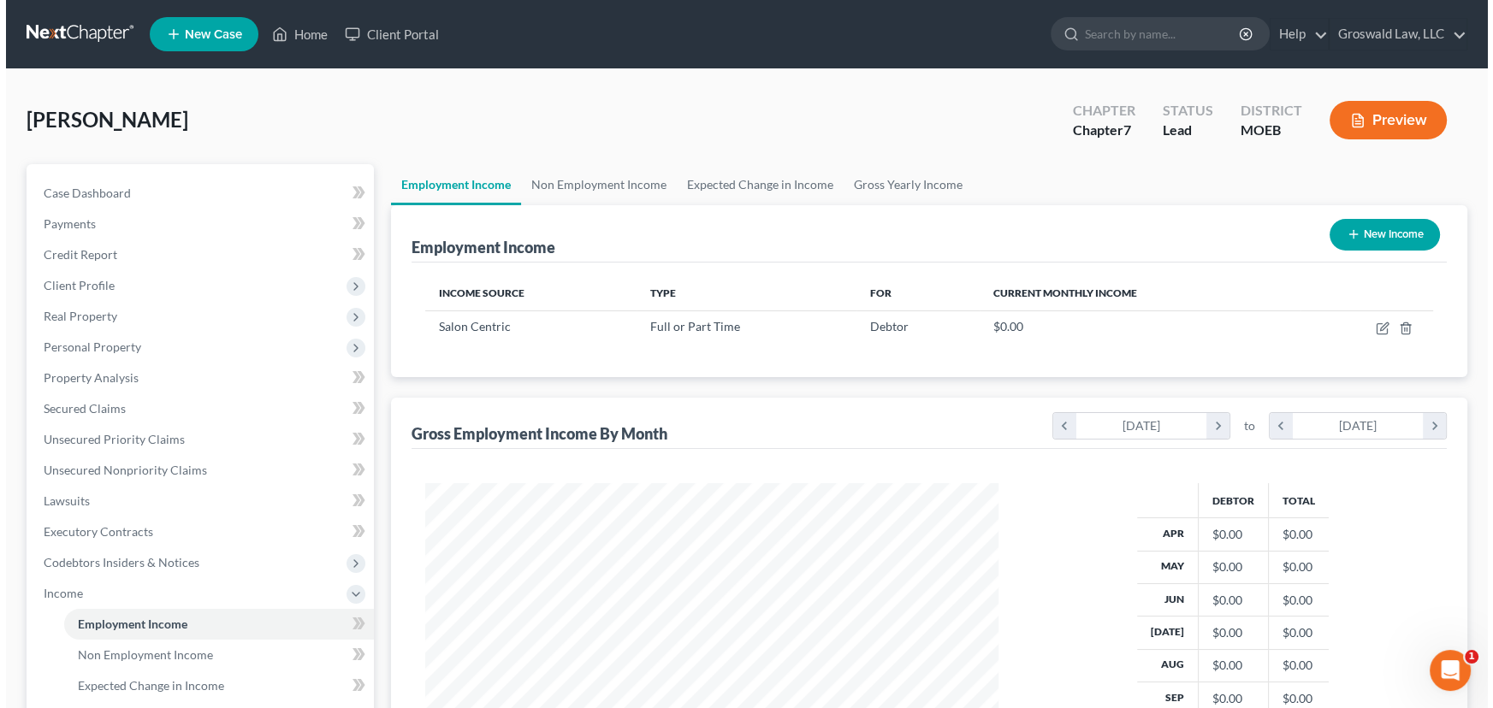
scroll to position [306, 607]
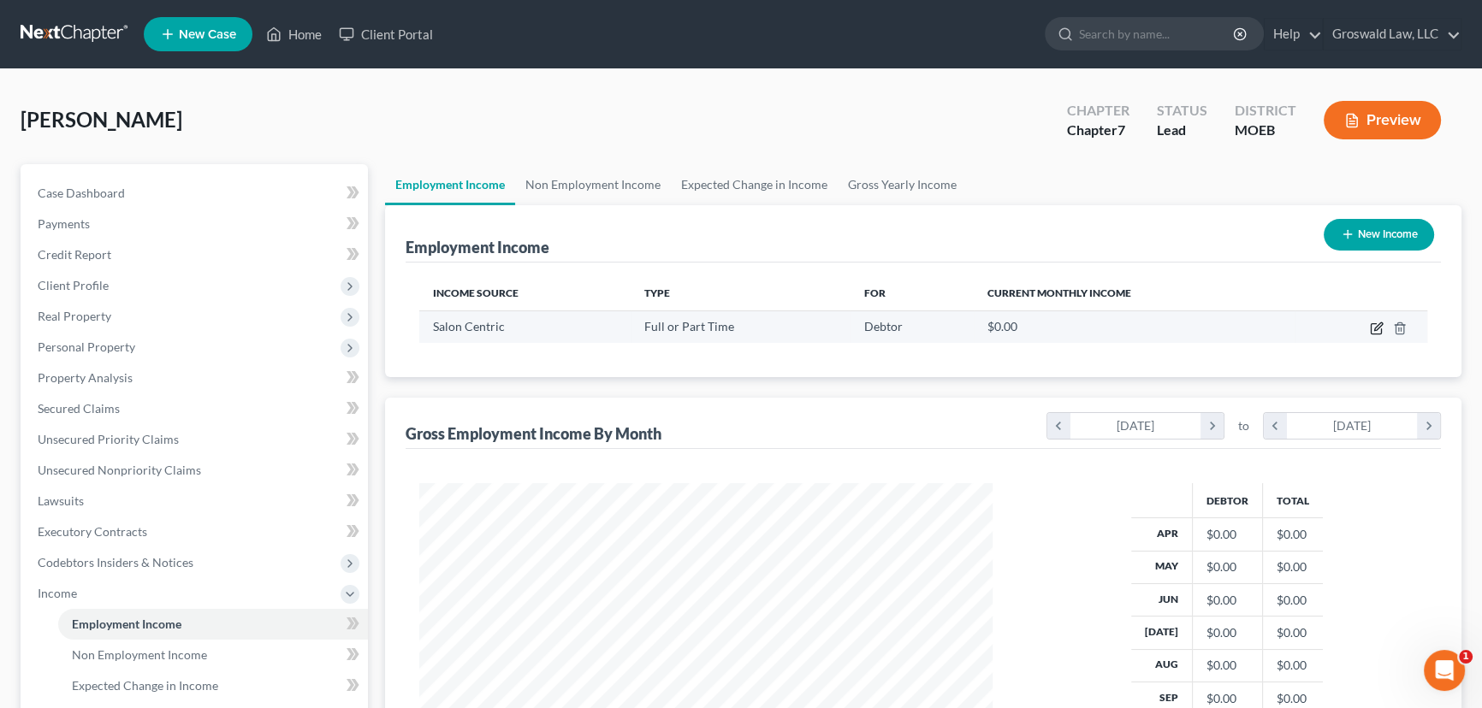
click at [1378, 325] on icon "button" at bounding box center [1376, 329] width 14 height 14
select select "0"
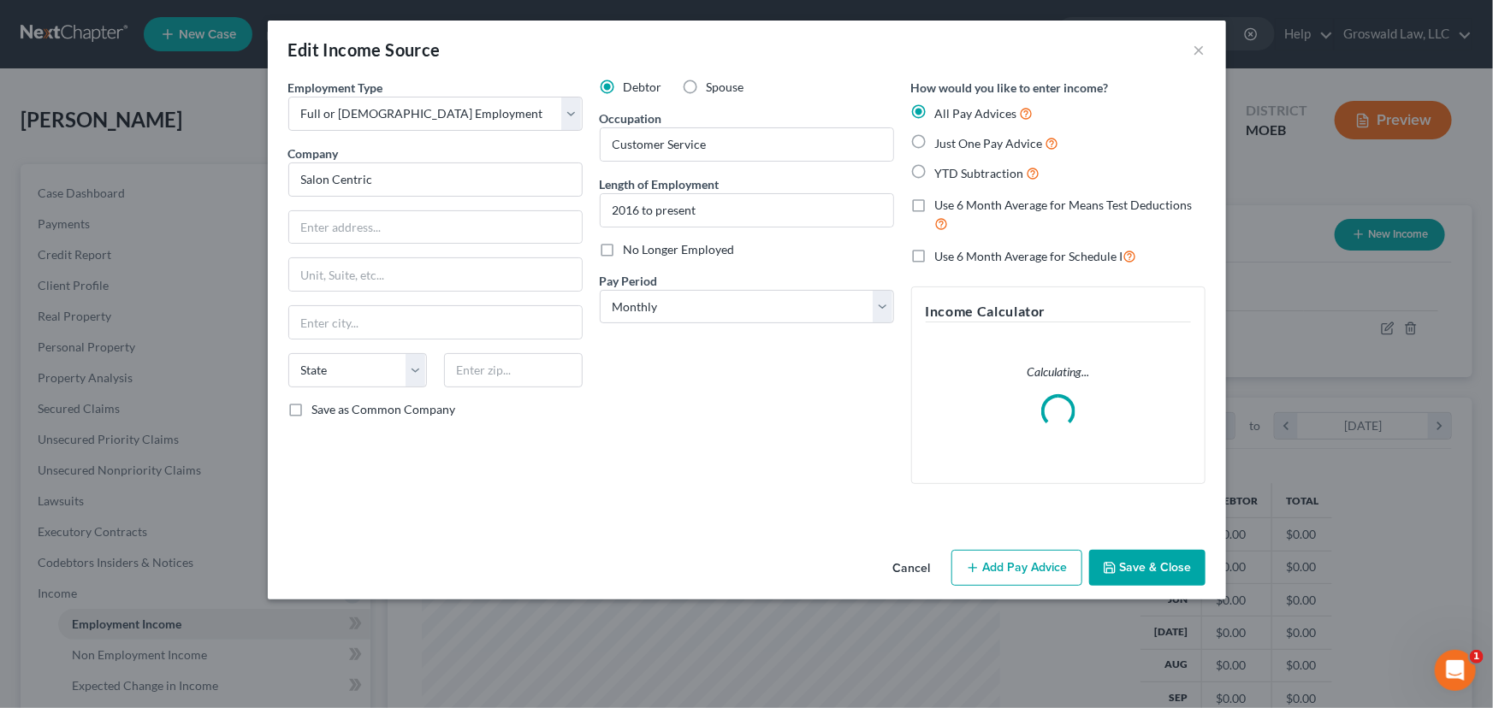
scroll to position [306, 612]
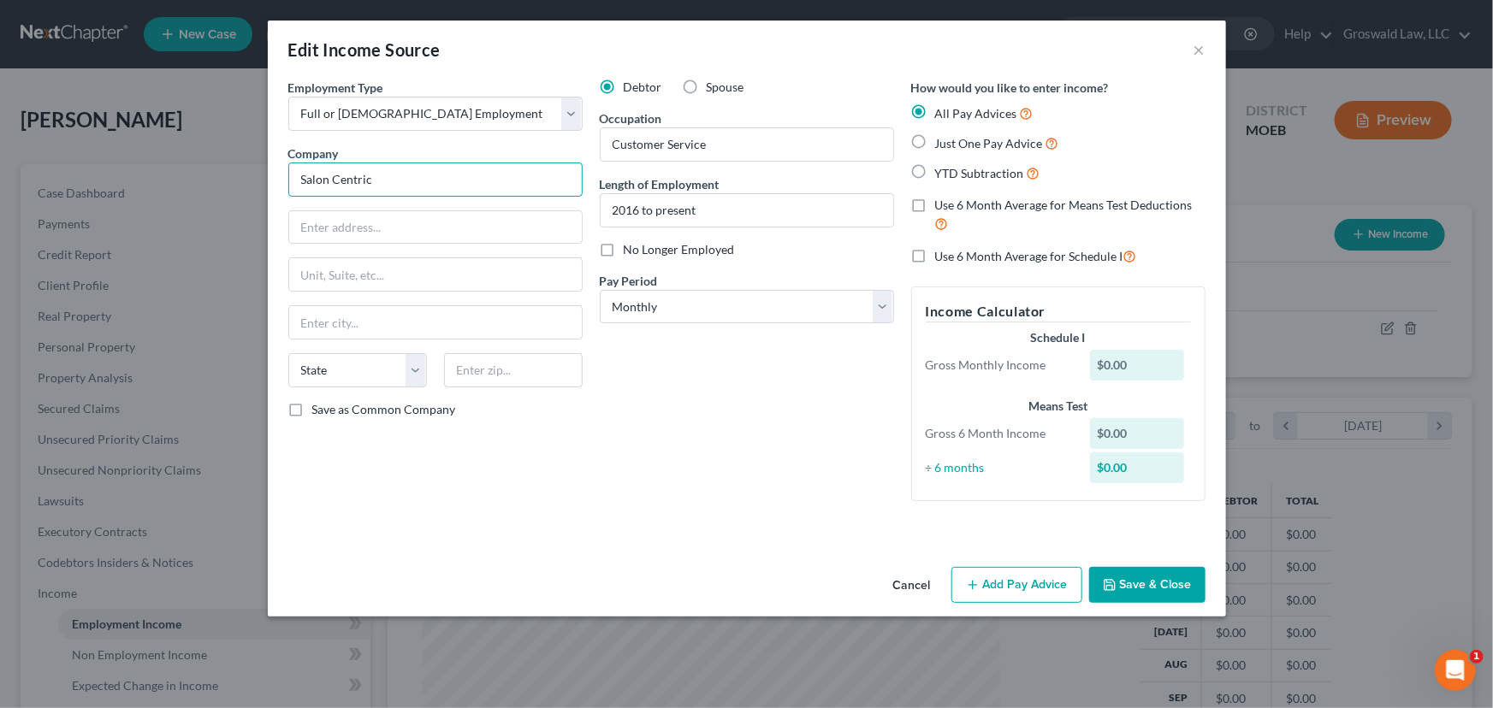
drag, startPoint x: 505, startPoint y: 179, endPoint x: -124, endPoint y: 118, distance: 631.6
click at [0, 118] on html "Home New Case Client Portal Groswald Law, LLC [PERSON_NAME][EMAIL_ADDRESS][DOMA…" at bounding box center [746, 531] width 1493 height 1063
type input "State Beauty Supply of St. Louis Inc"
type input "[STREET_ADDRESS]"
type input "63043"
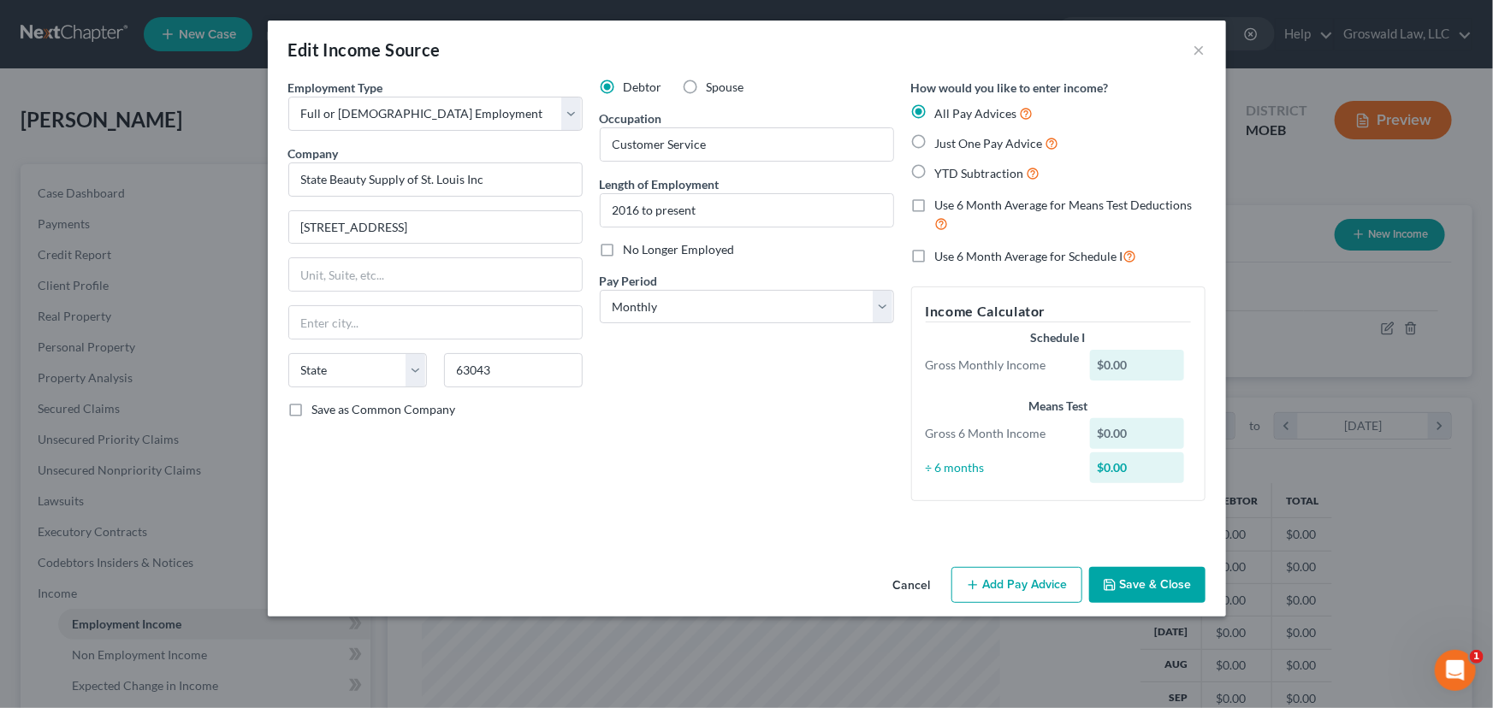
type input "[US_STATE][GEOGRAPHIC_DATA]"
select select "26"
click at [971, 141] on span "Just One Pay Advice" at bounding box center [989, 143] width 108 height 15
click at [953, 141] on input "Just One Pay Advice" at bounding box center [947, 138] width 11 height 11
radio input "true"
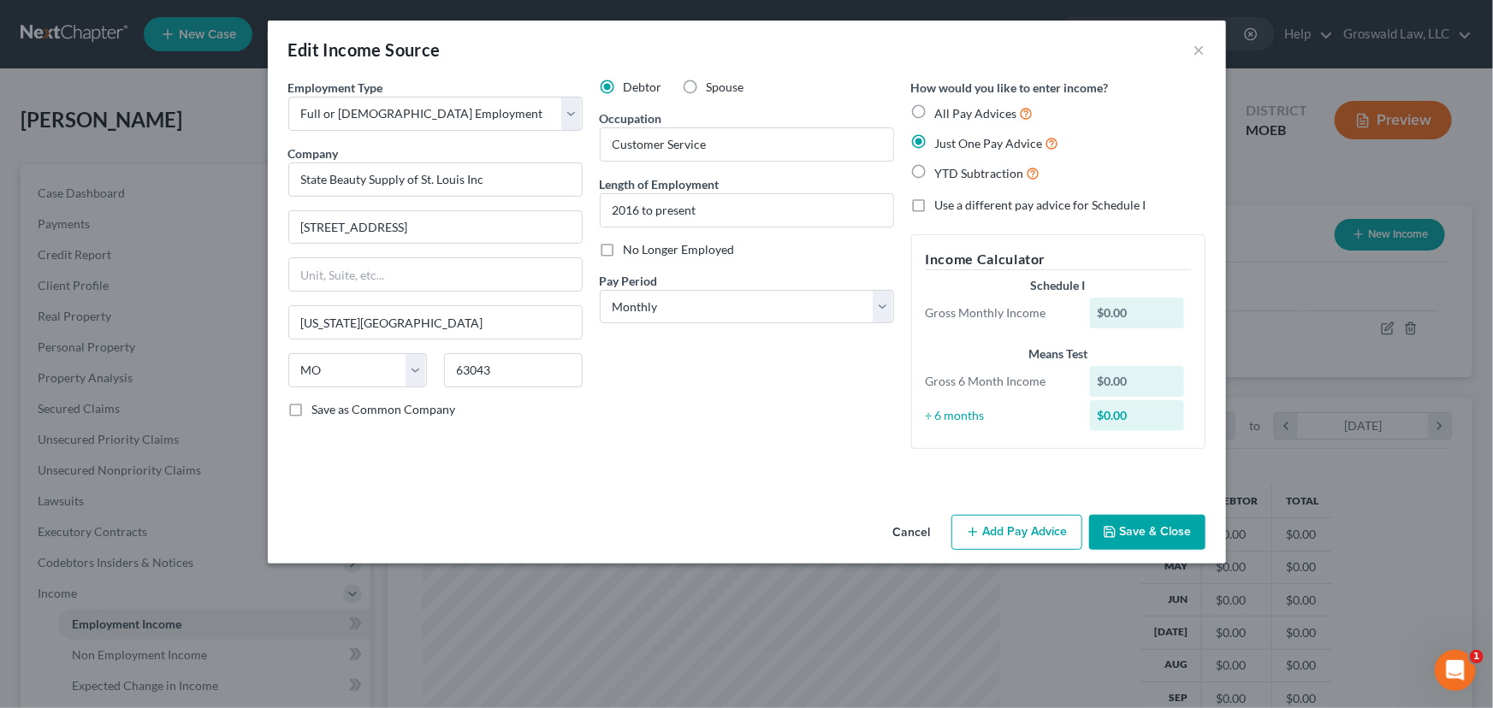
click at [970, 177] on span "YTD Subtraction" at bounding box center [979, 173] width 89 height 15
click at [953, 174] on input "YTD Subtraction" at bounding box center [947, 168] width 11 height 11
radio input "true"
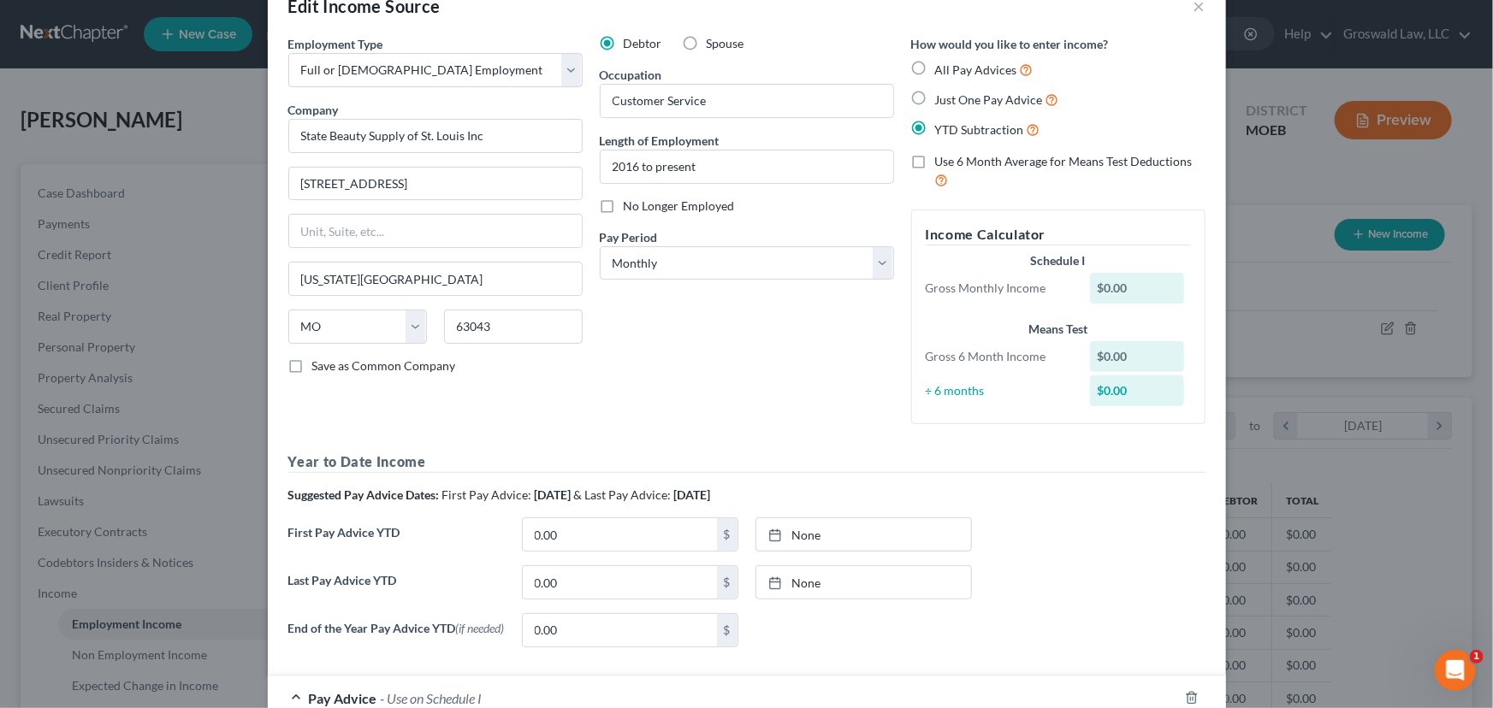
scroll to position [233, 0]
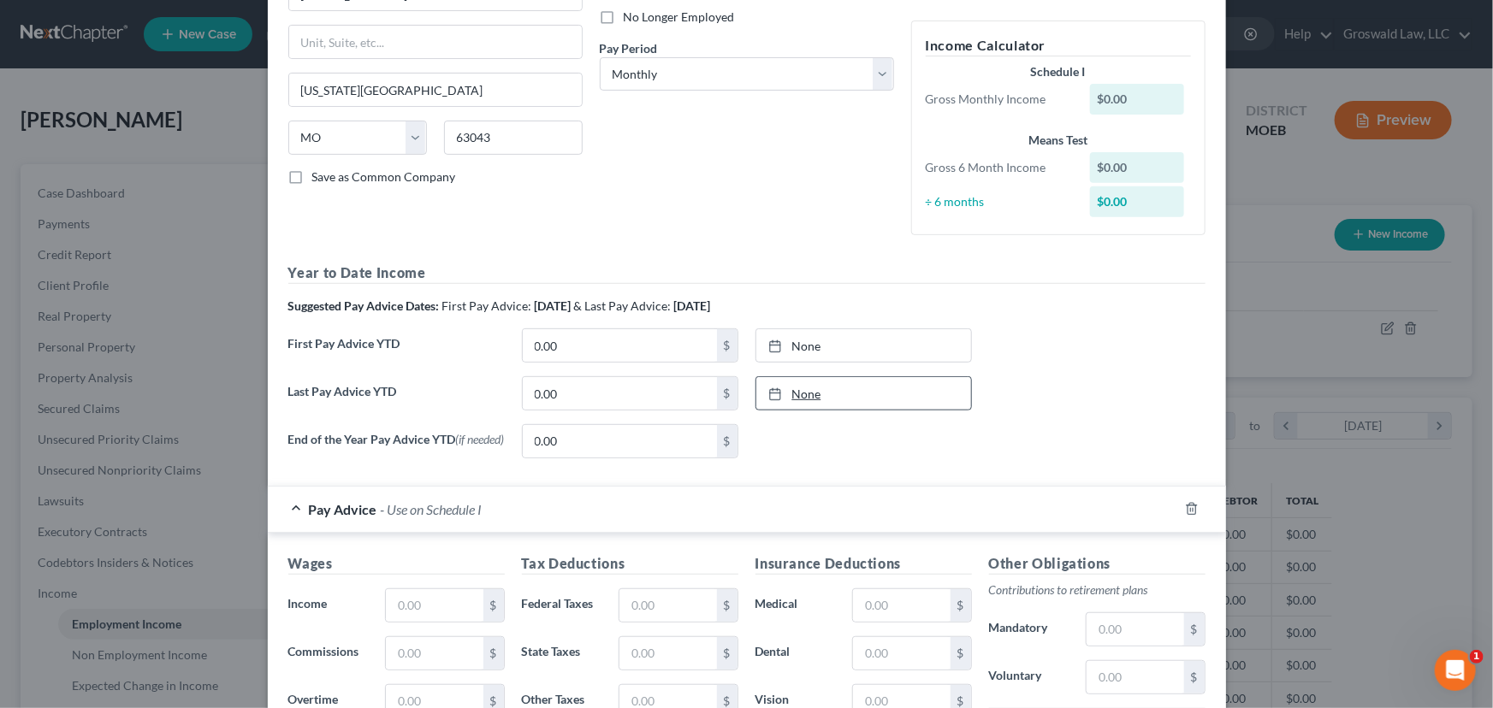
type input "[DATE]"
click at [795, 387] on link "None" at bounding box center [863, 393] width 215 height 33
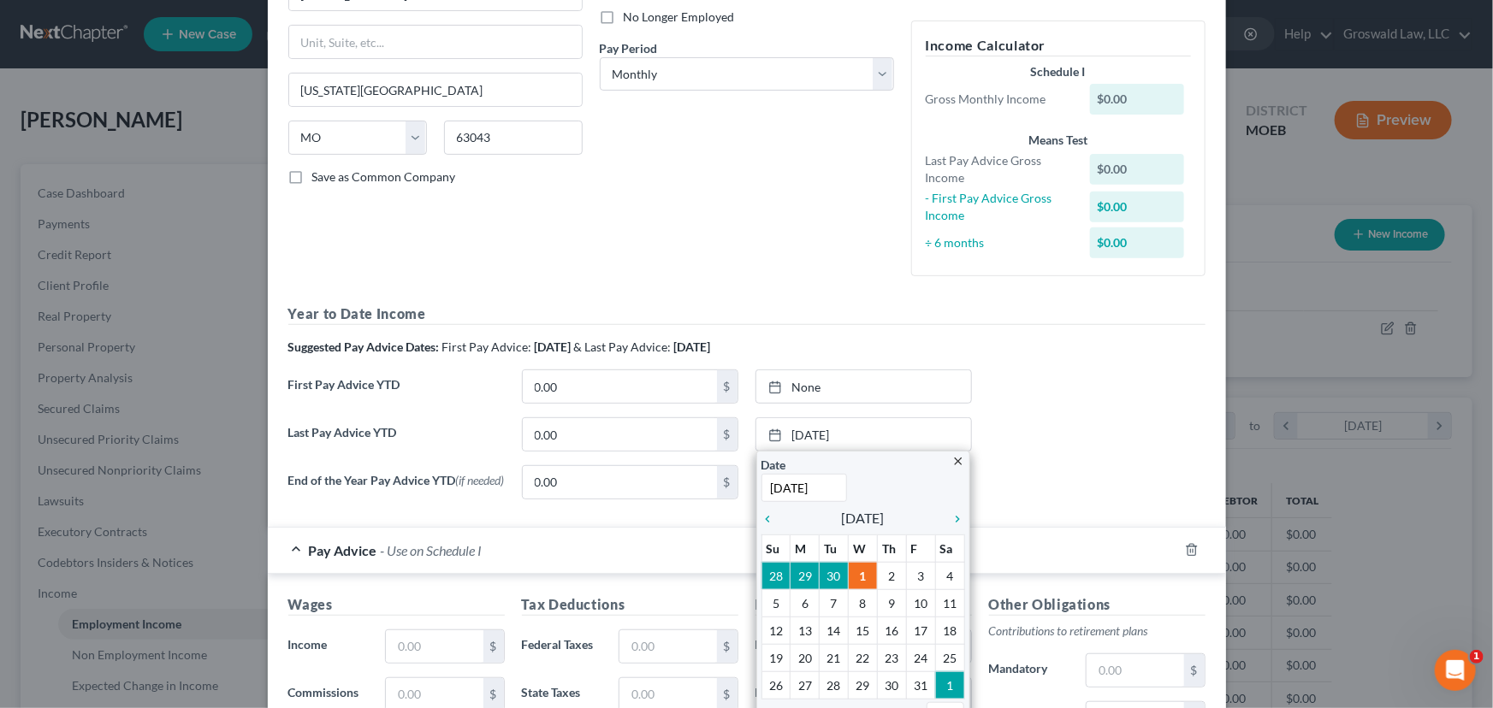
click at [1181, 467] on div "End of the Year Pay Advice YTD (if needed) 0.00 $ None close Date Time chevron_…" at bounding box center [747, 489] width 934 height 48
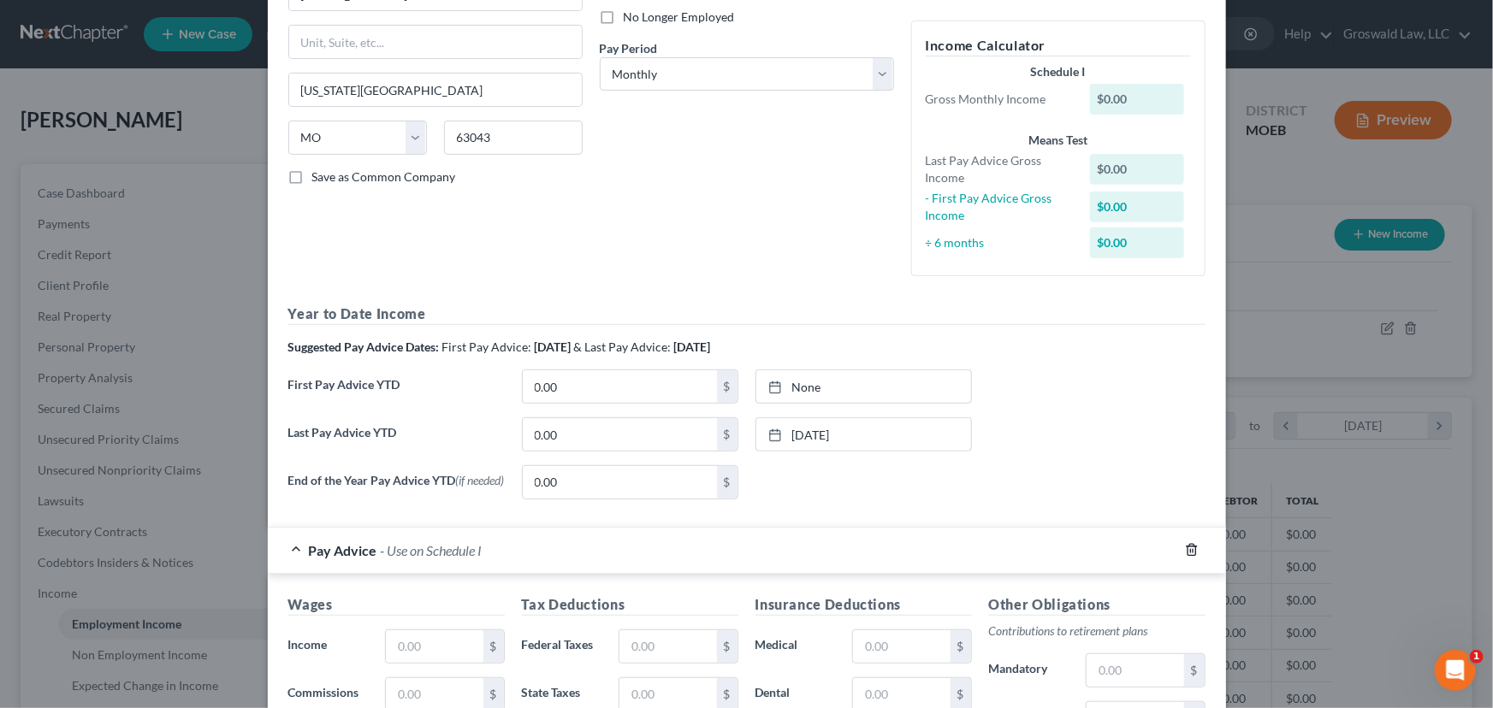
click at [1189, 552] on icon "button" at bounding box center [1191, 550] width 8 height 11
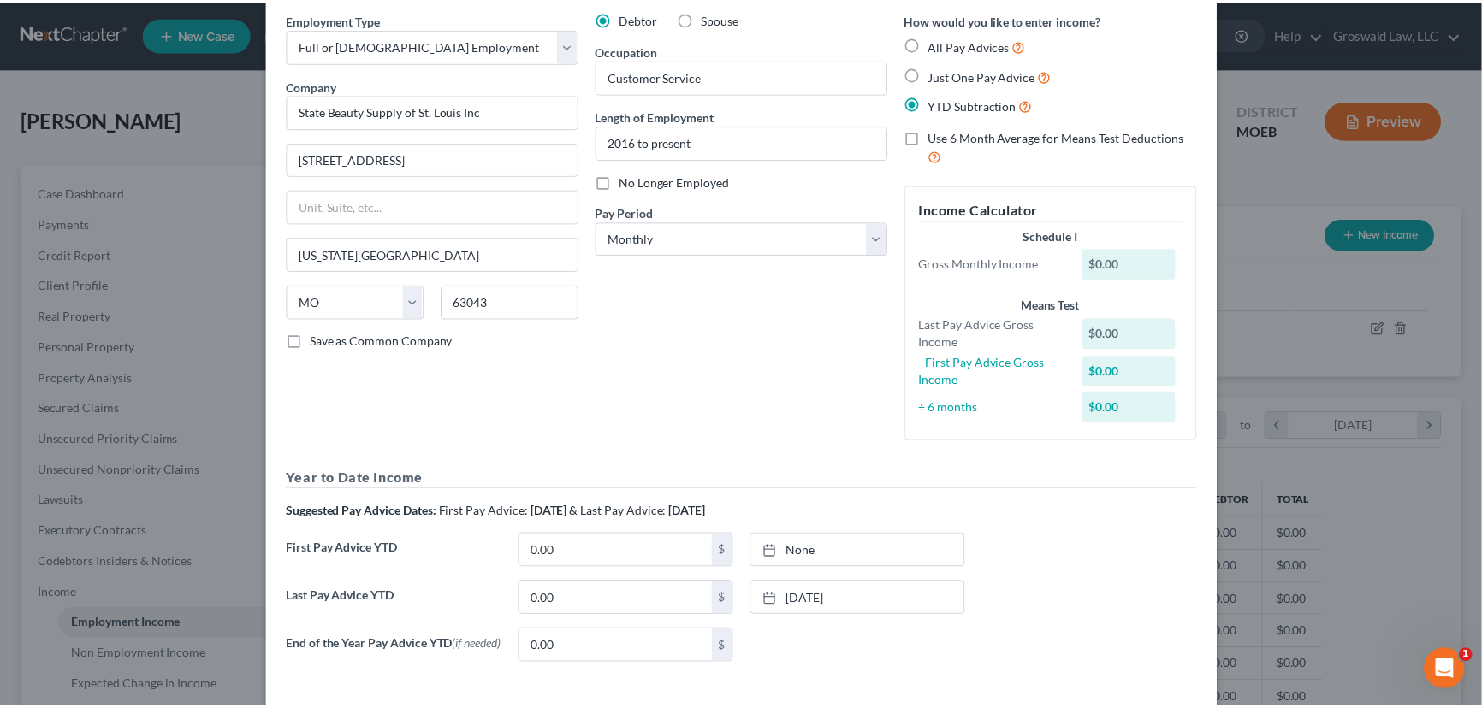
scroll to position [147, 0]
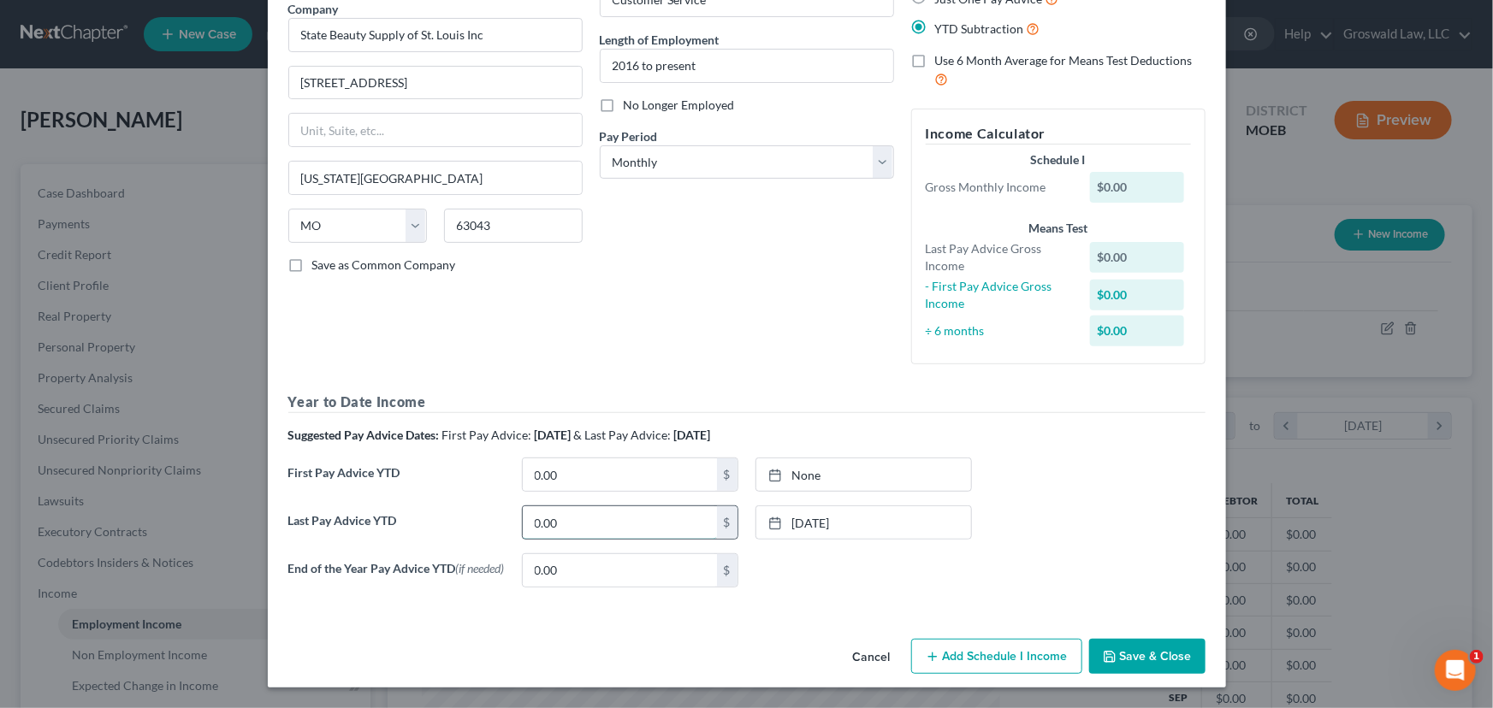
click at [645, 513] on input "0.00" at bounding box center [620, 522] width 194 height 33
type input "1"
drag, startPoint x: 805, startPoint y: 305, endPoint x: 888, endPoint y: 430, distance: 150.6
click at [805, 305] on div "Debtor Spouse Occupation Customer Service Length of Employment 2016 to present …" at bounding box center [746, 156] width 311 height 444
click at [1114, 654] on button "Save & Close" at bounding box center [1147, 657] width 116 height 36
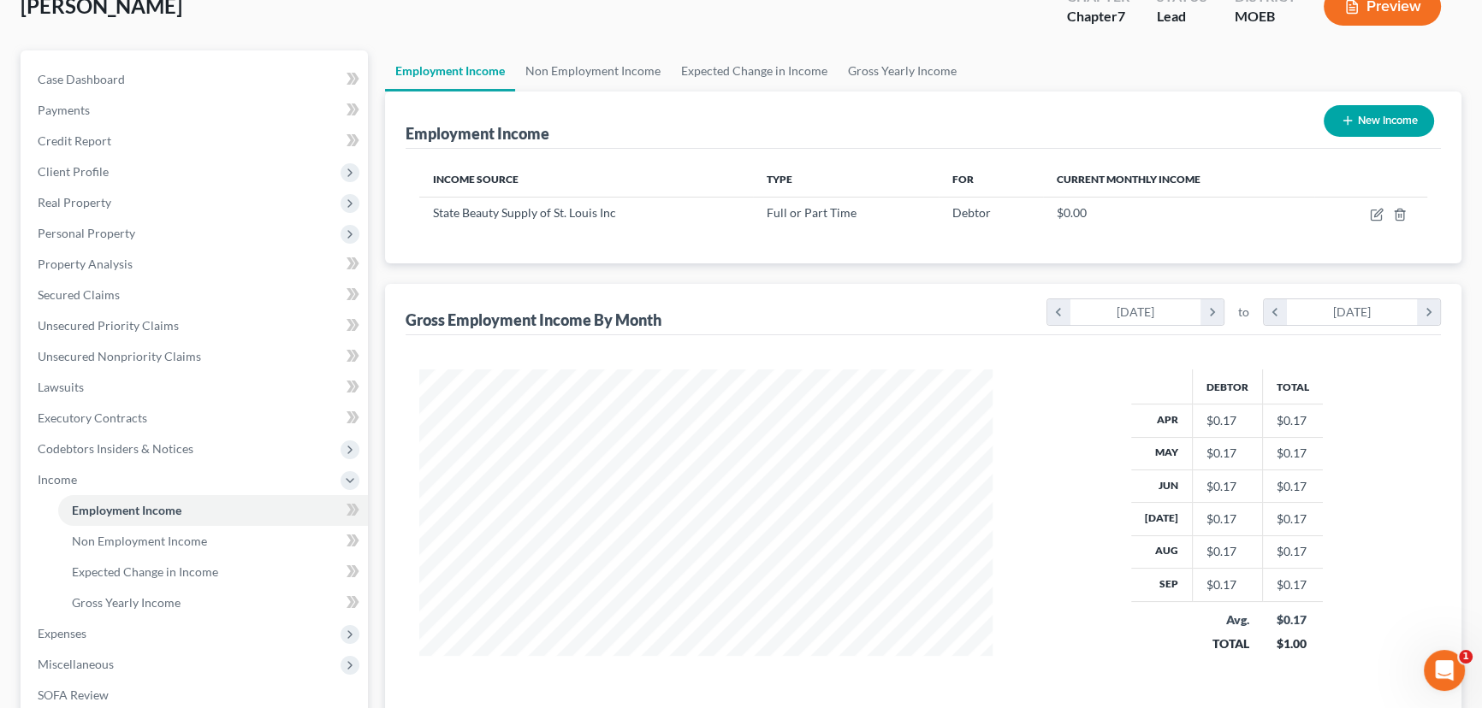
scroll to position [352, 0]
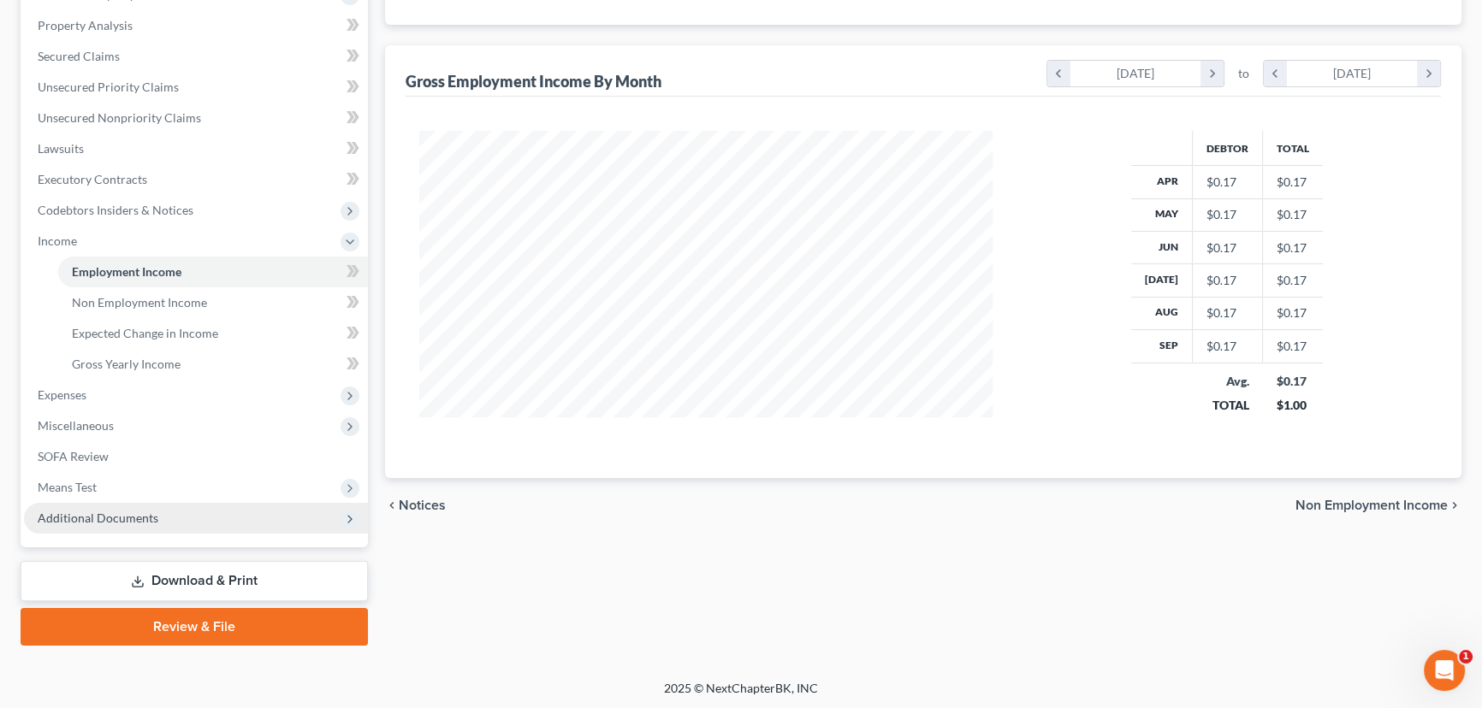
click at [144, 514] on span "Additional Documents" at bounding box center [98, 518] width 121 height 15
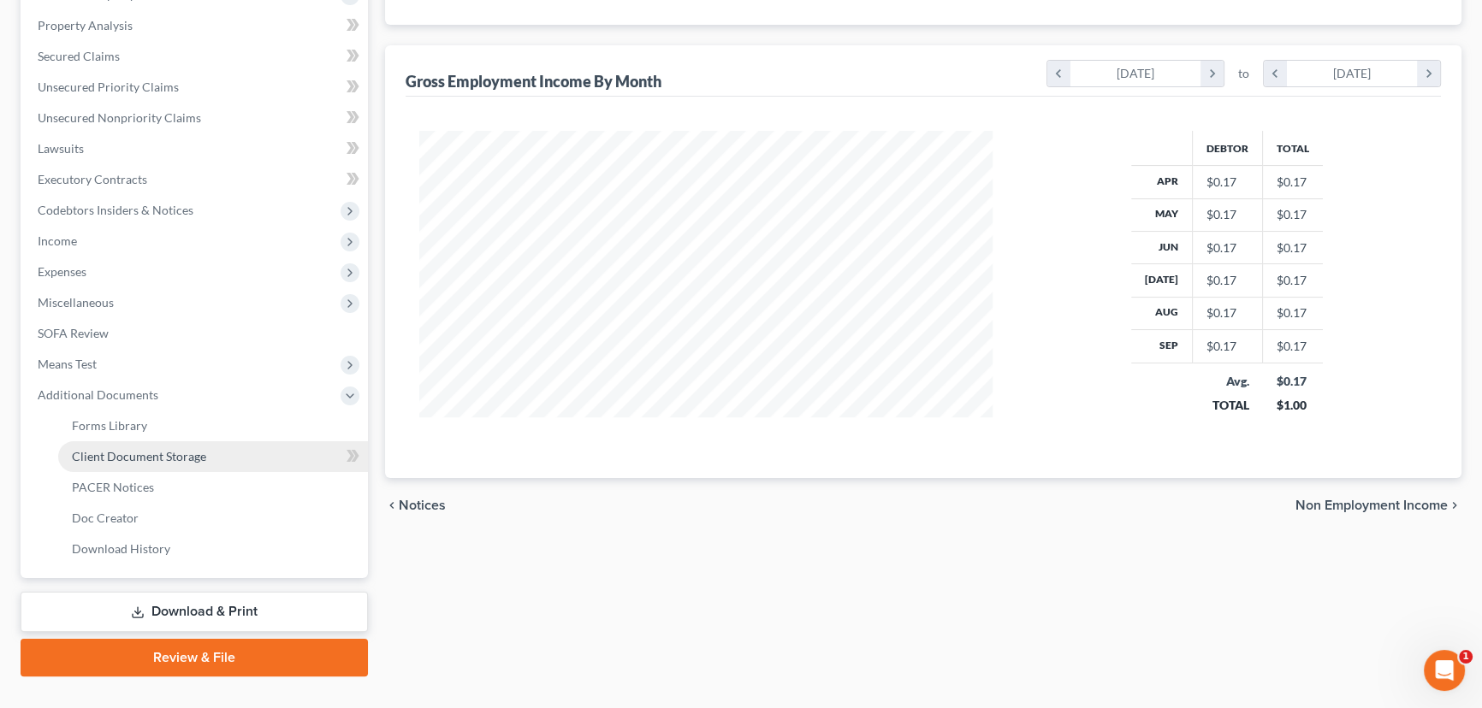
click at [158, 460] on span "Client Document Storage" at bounding box center [139, 456] width 134 height 15
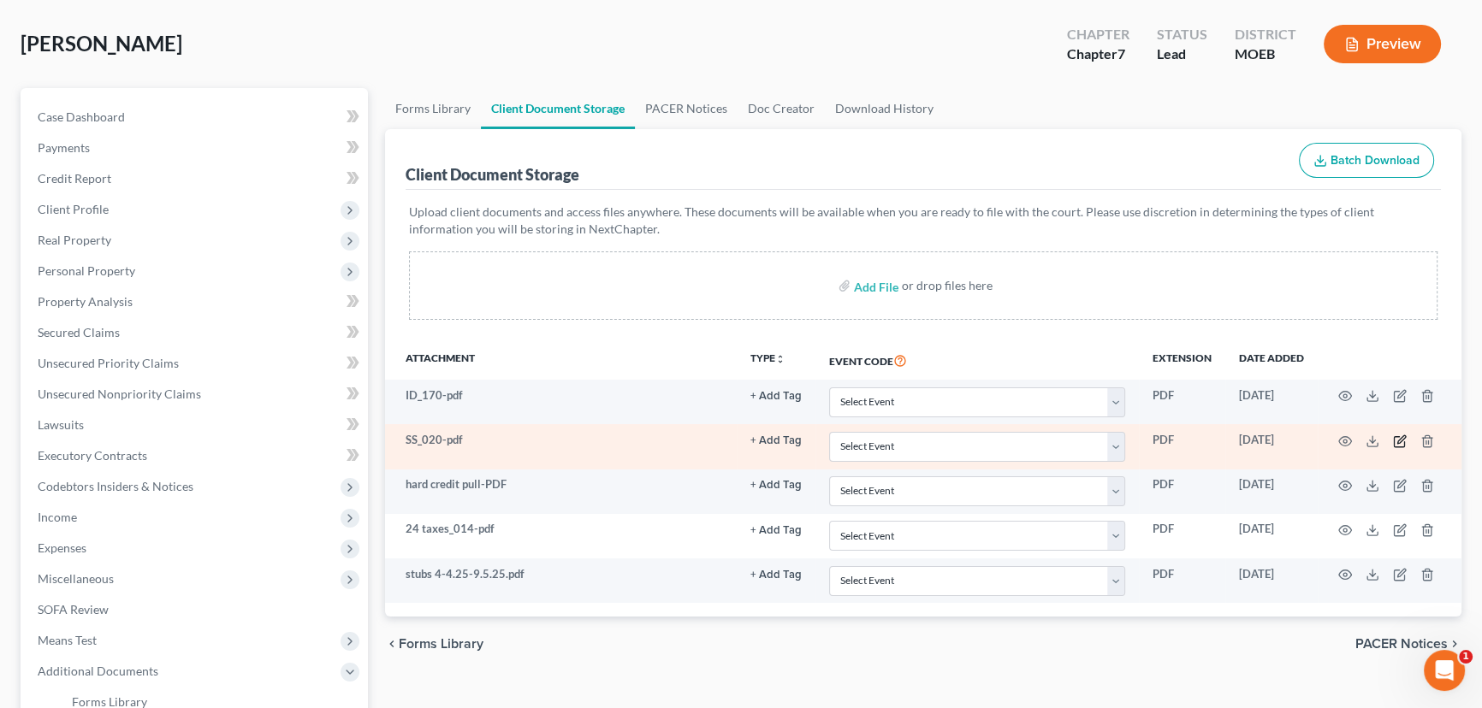
scroll to position [77, 0]
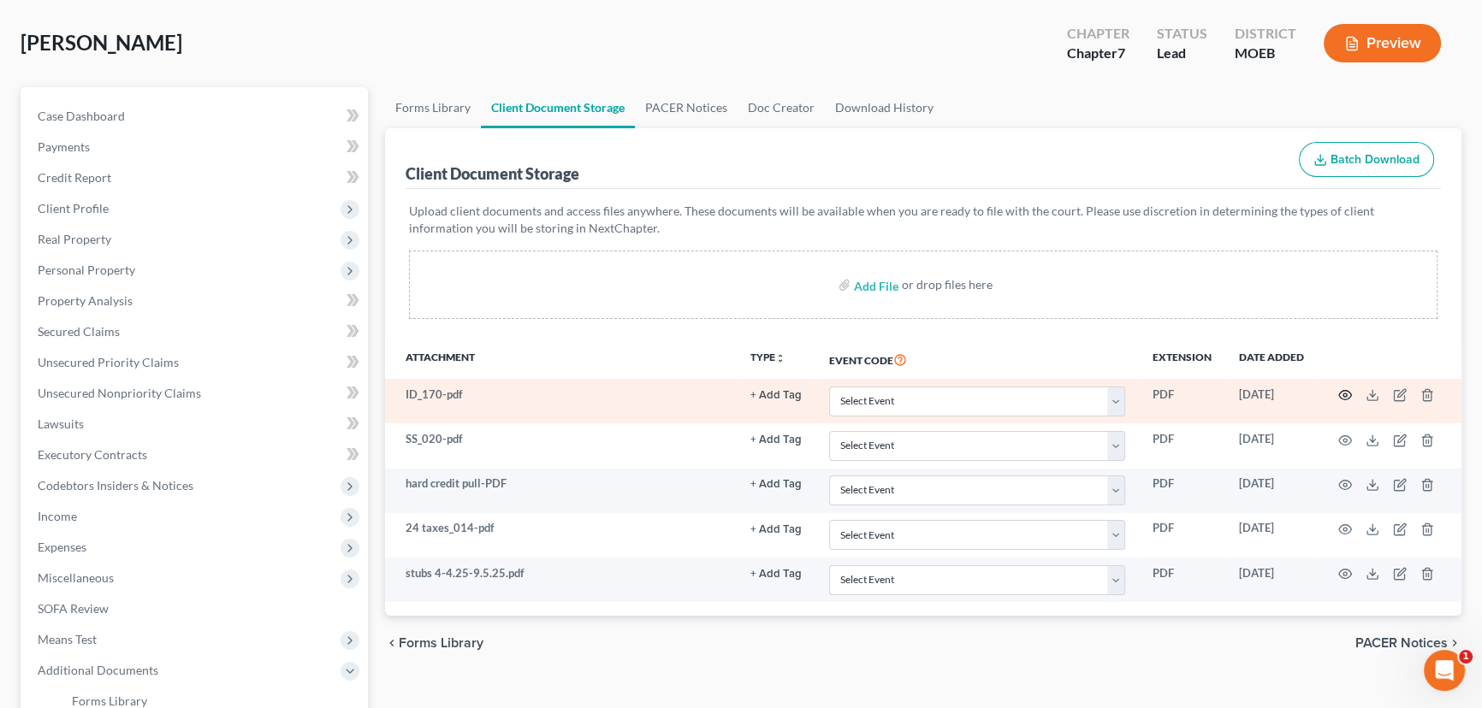
click at [1348, 393] on icon "button" at bounding box center [1345, 395] width 14 height 14
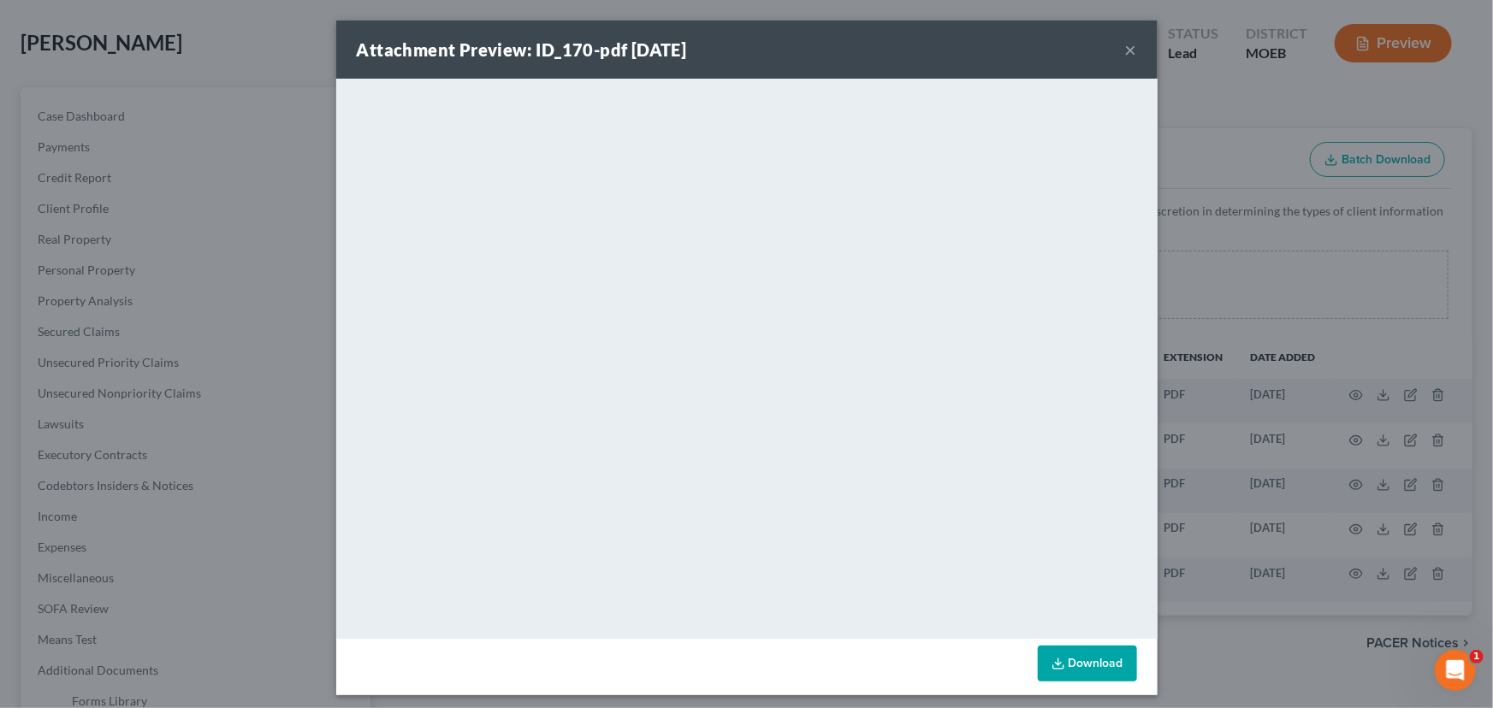
click at [1130, 49] on button "×" at bounding box center [1131, 49] width 12 height 21
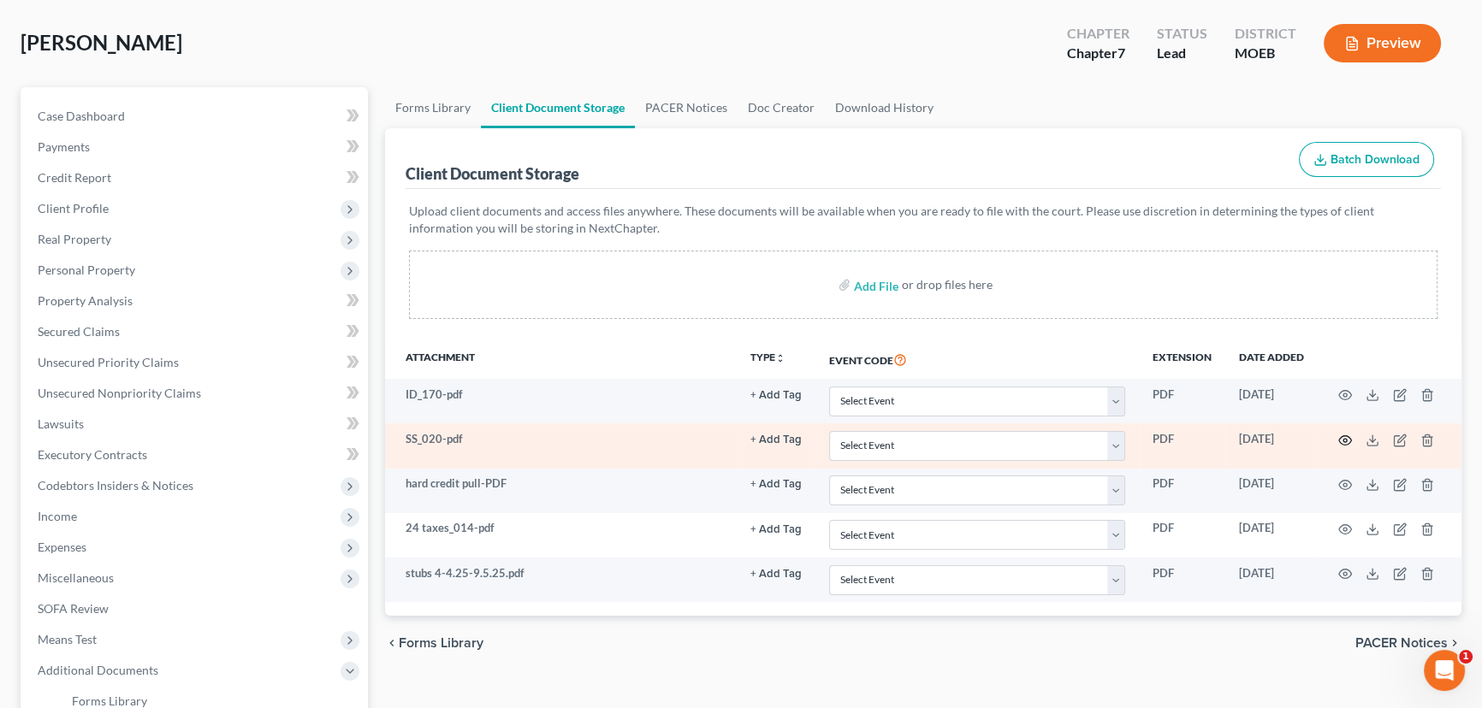
click at [1341, 440] on icon "button" at bounding box center [1345, 441] width 14 height 14
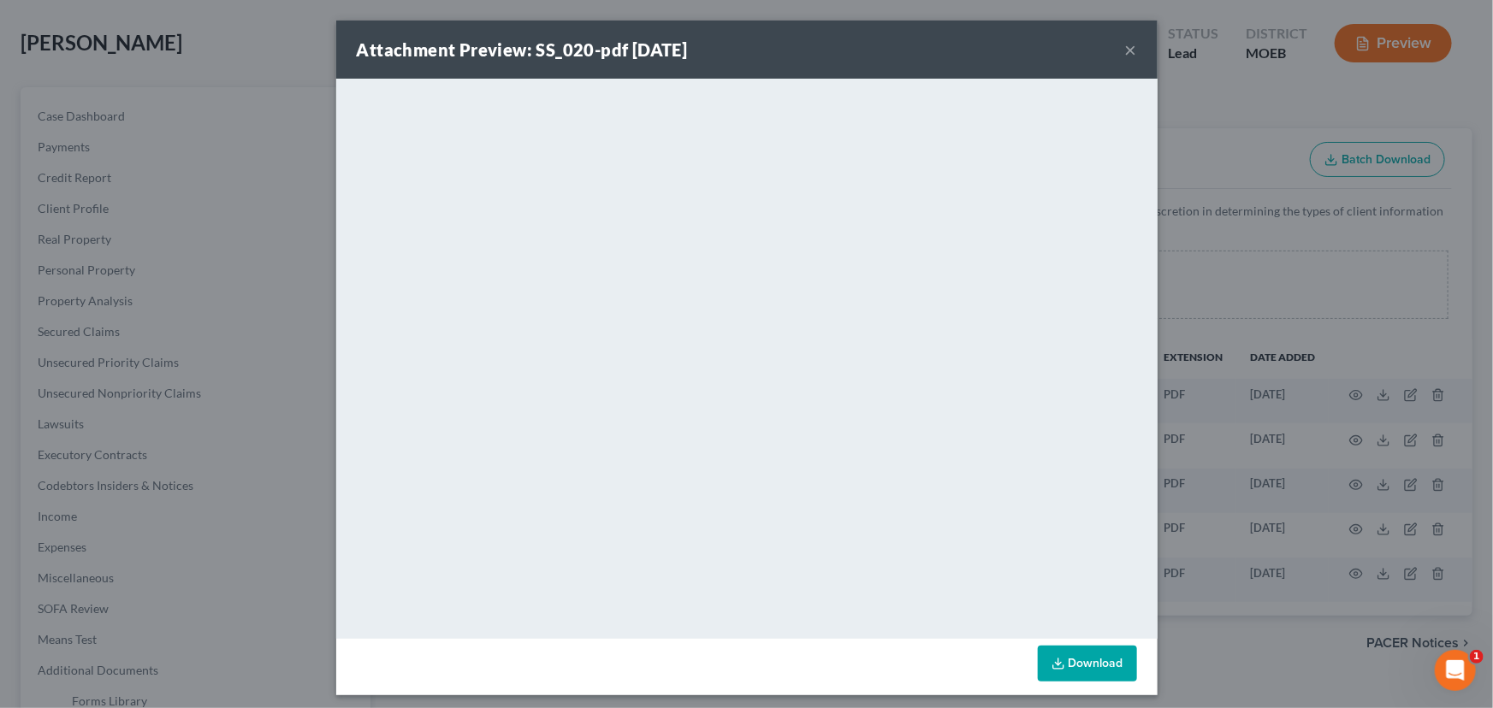
click at [1126, 43] on button "×" at bounding box center [1131, 49] width 12 height 21
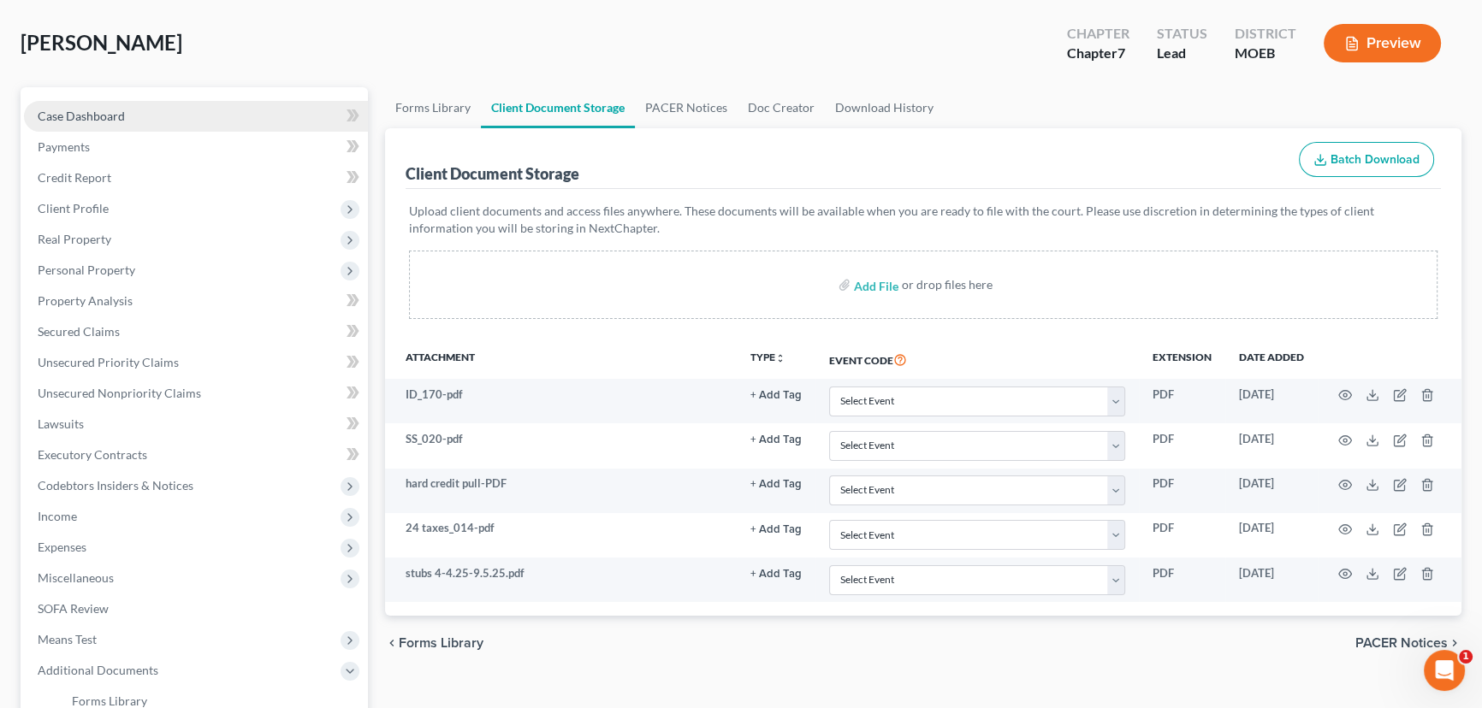
click at [97, 115] on span "Case Dashboard" at bounding box center [81, 116] width 87 height 15
select select "6"
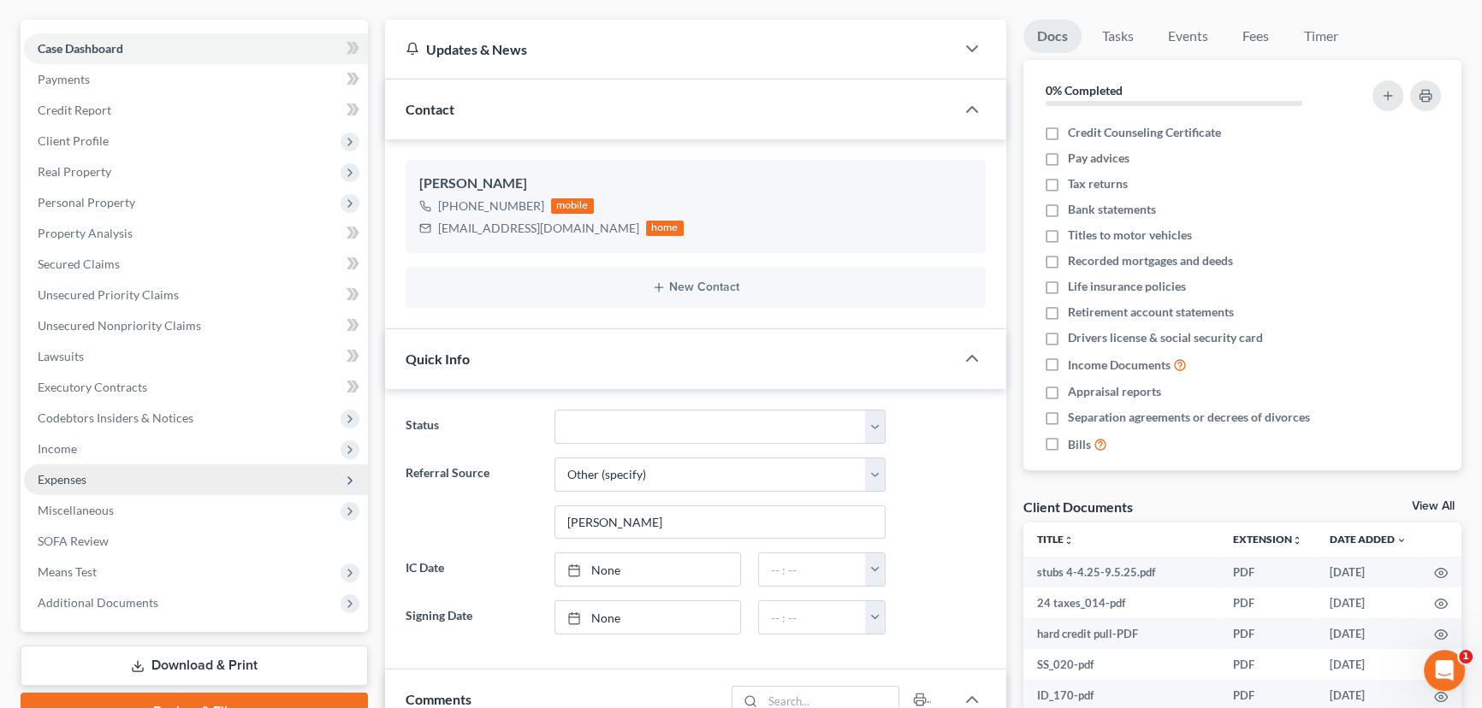
scroll to position [155, 0]
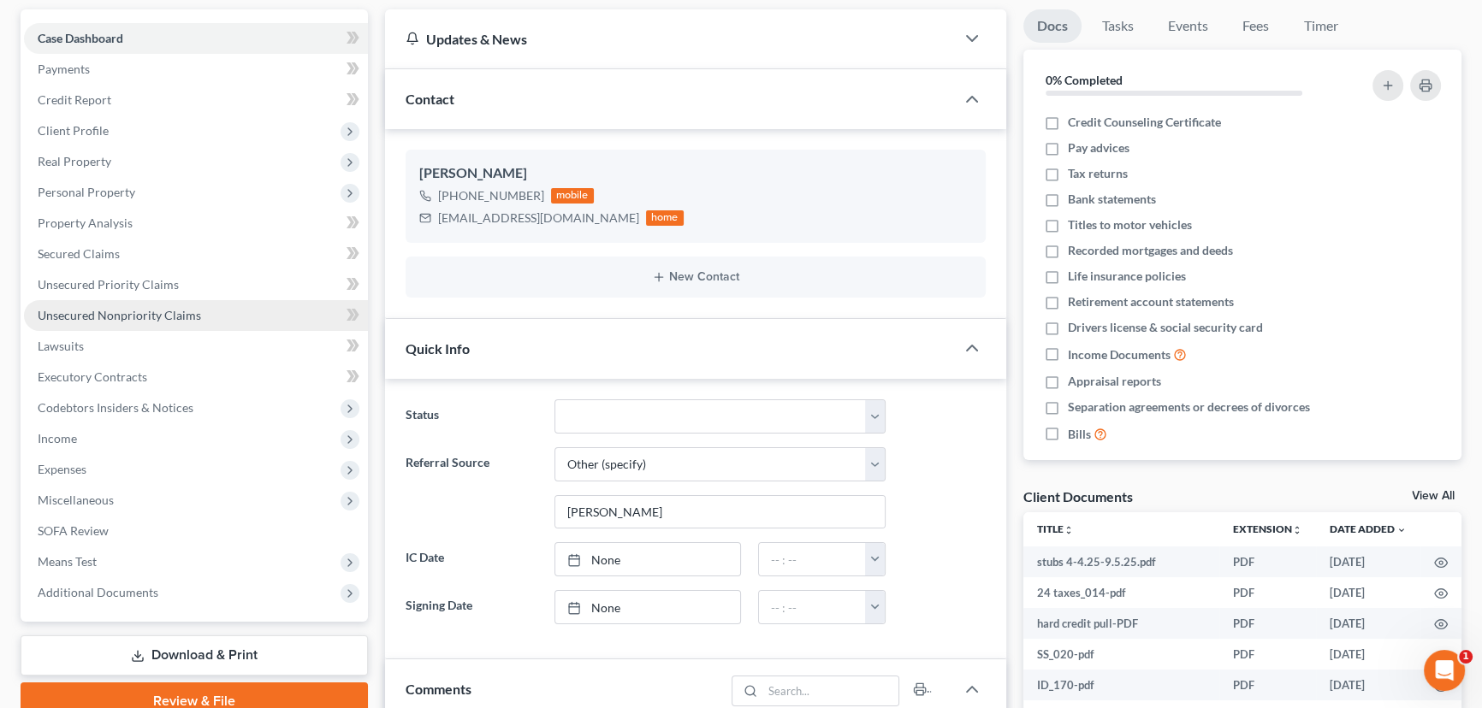
click at [132, 312] on span "Unsecured Nonpriority Claims" at bounding box center [119, 315] width 163 height 15
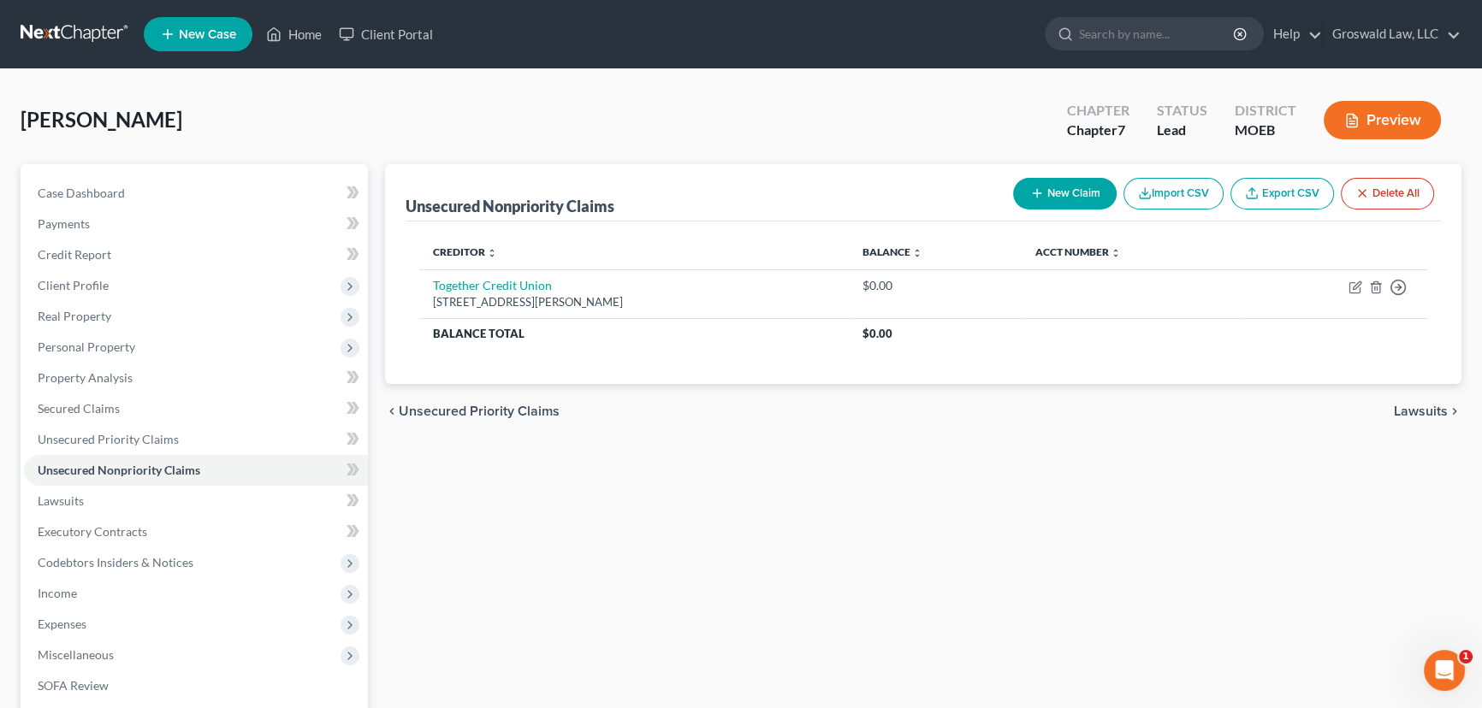
click at [1062, 202] on button "New Claim" at bounding box center [1065, 194] width 104 height 32
select select "0"
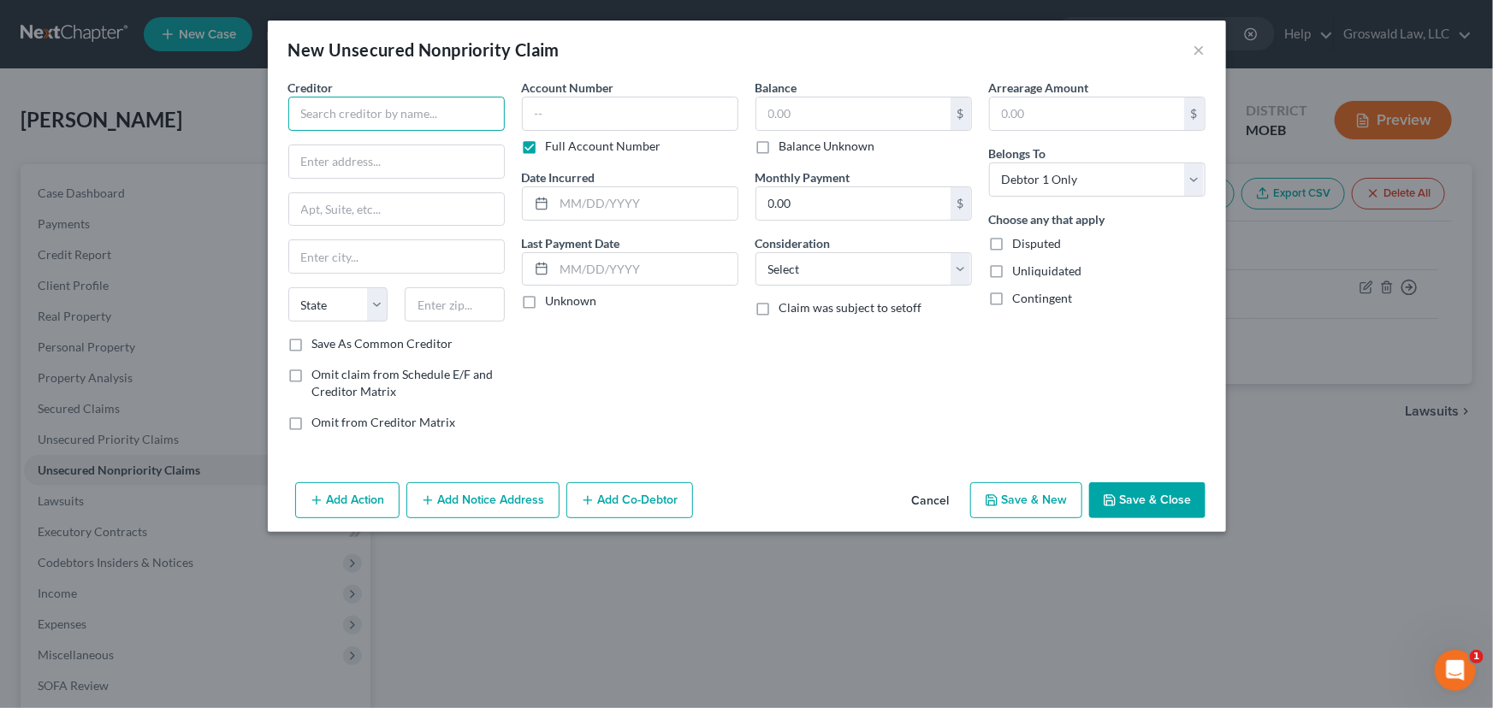
click at [334, 117] on input "text" at bounding box center [396, 114] width 216 height 34
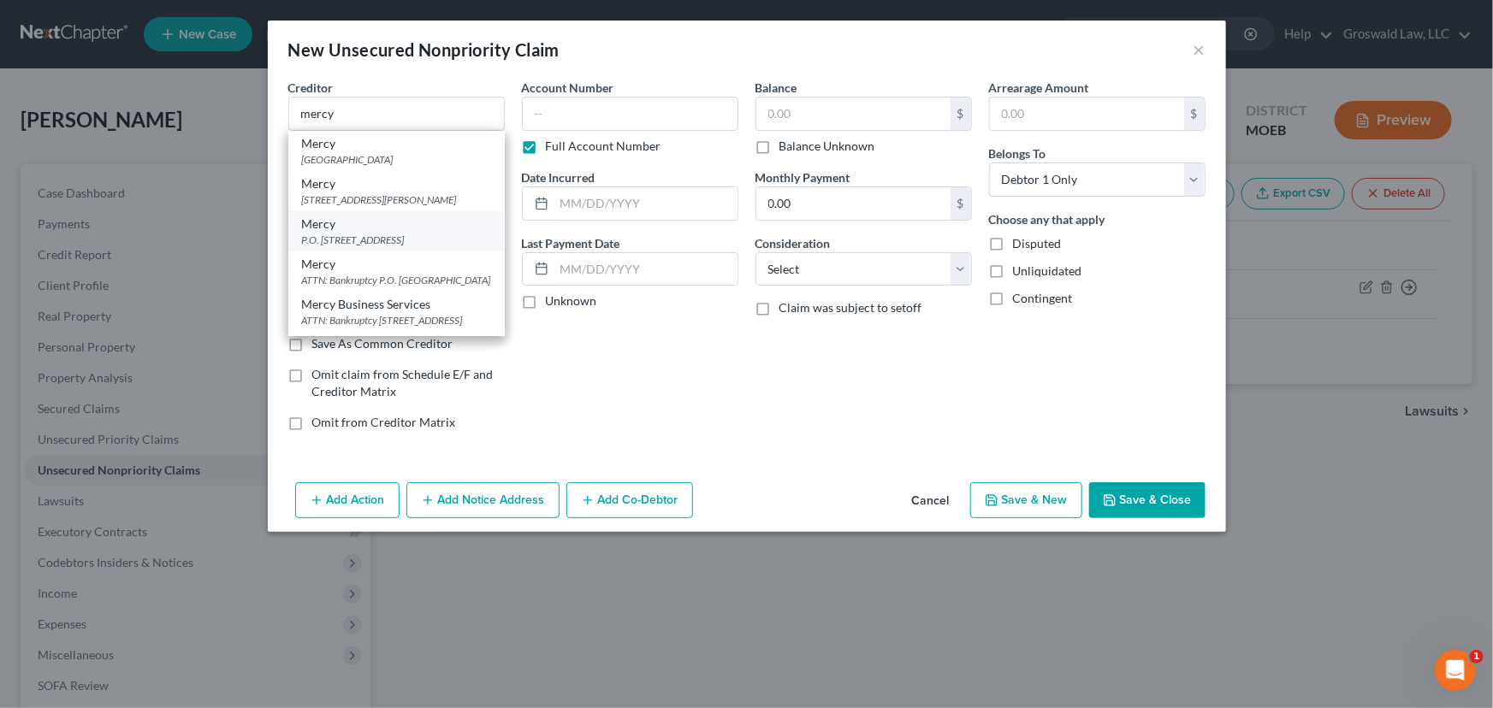
click at [370, 247] on div "P.O. [STREET_ADDRESS]" at bounding box center [396, 240] width 189 height 15
type input "Mercy"
type input "P.O. Box 2580"
type input "[GEOGRAPHIC_DATA]"
select select "26"
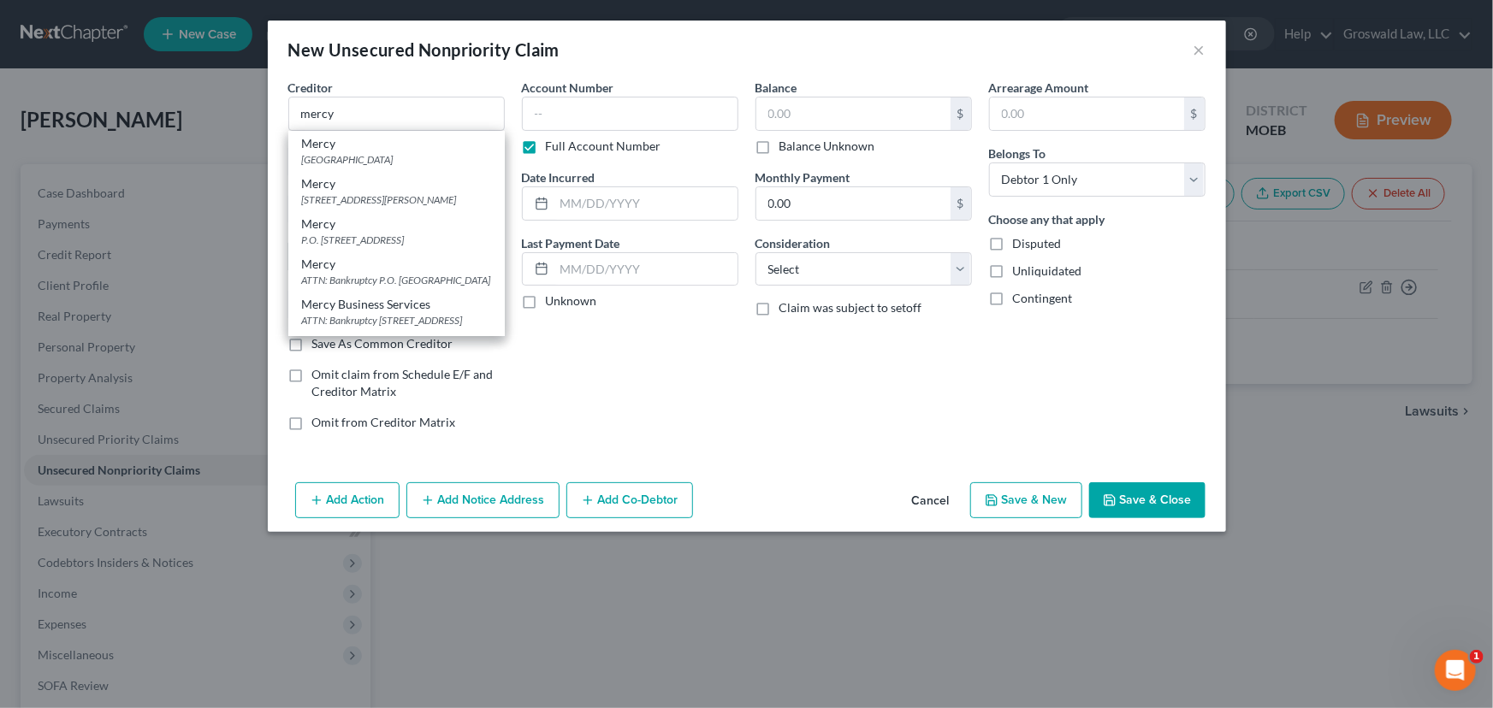
type input "65801"
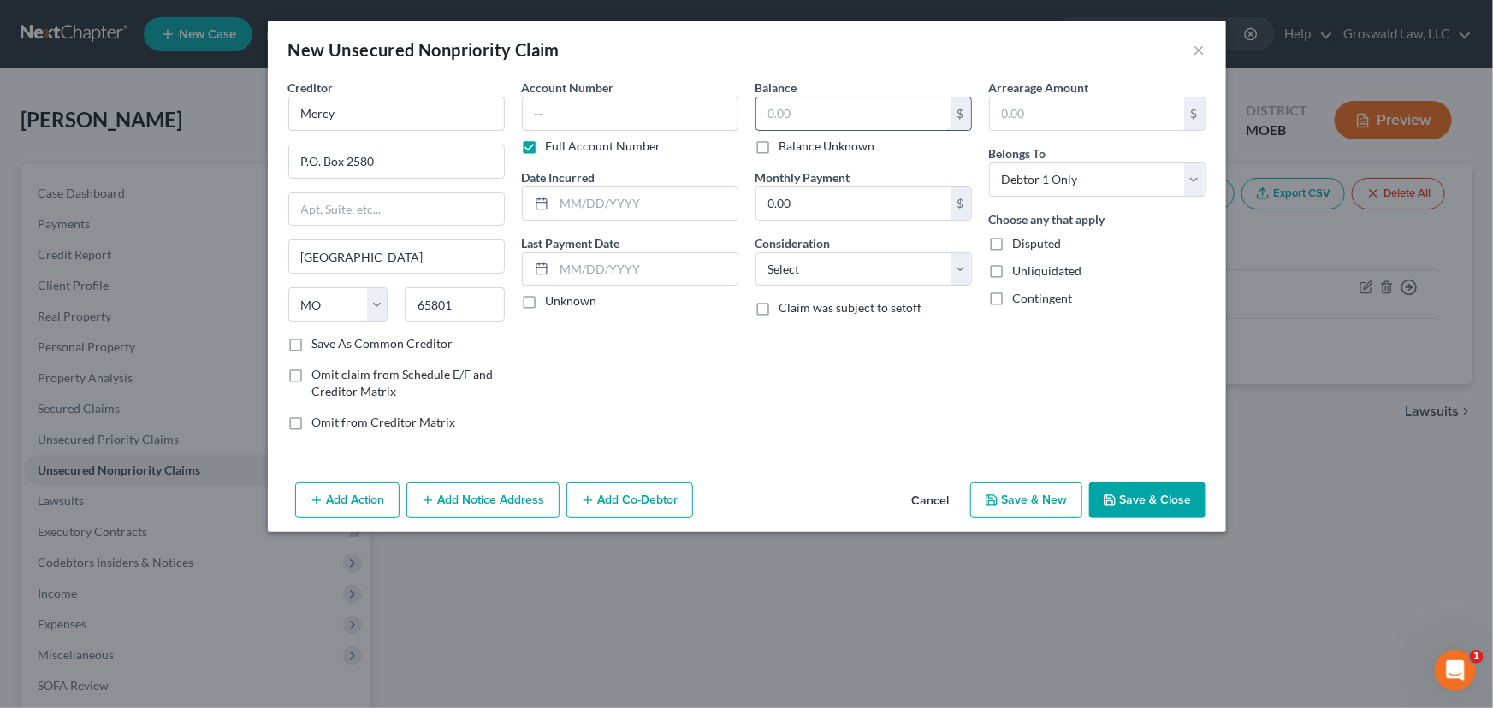
click at [793, 122] on input "text" at bounding box center [853, 114] width 194 height 33
type input "200"
click at [1166, 505] on button "Save & Close" at bounding box center [1147, 500] width 116 height 36
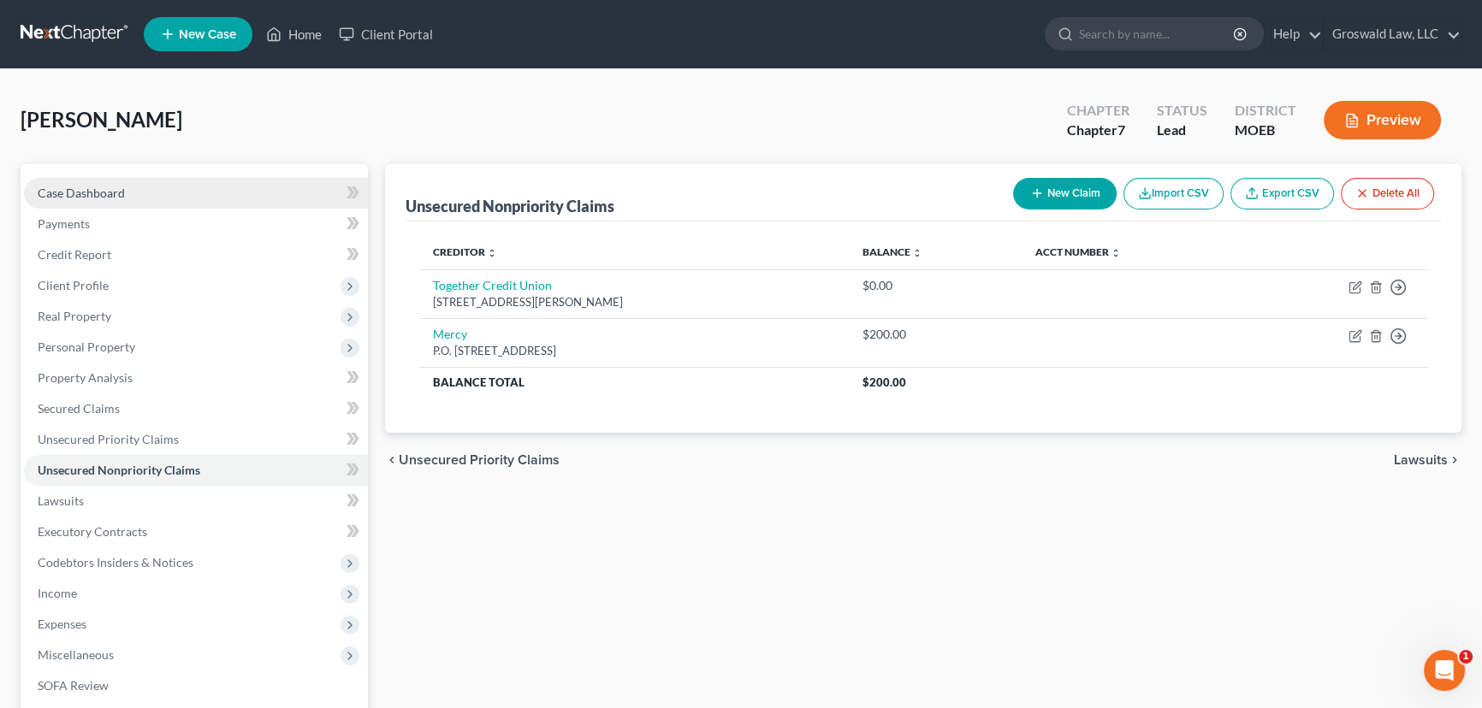
click at [77, 187] on span "Case Dashboard" at bounding box center [81, 193] width 87 height 15
select select "6"
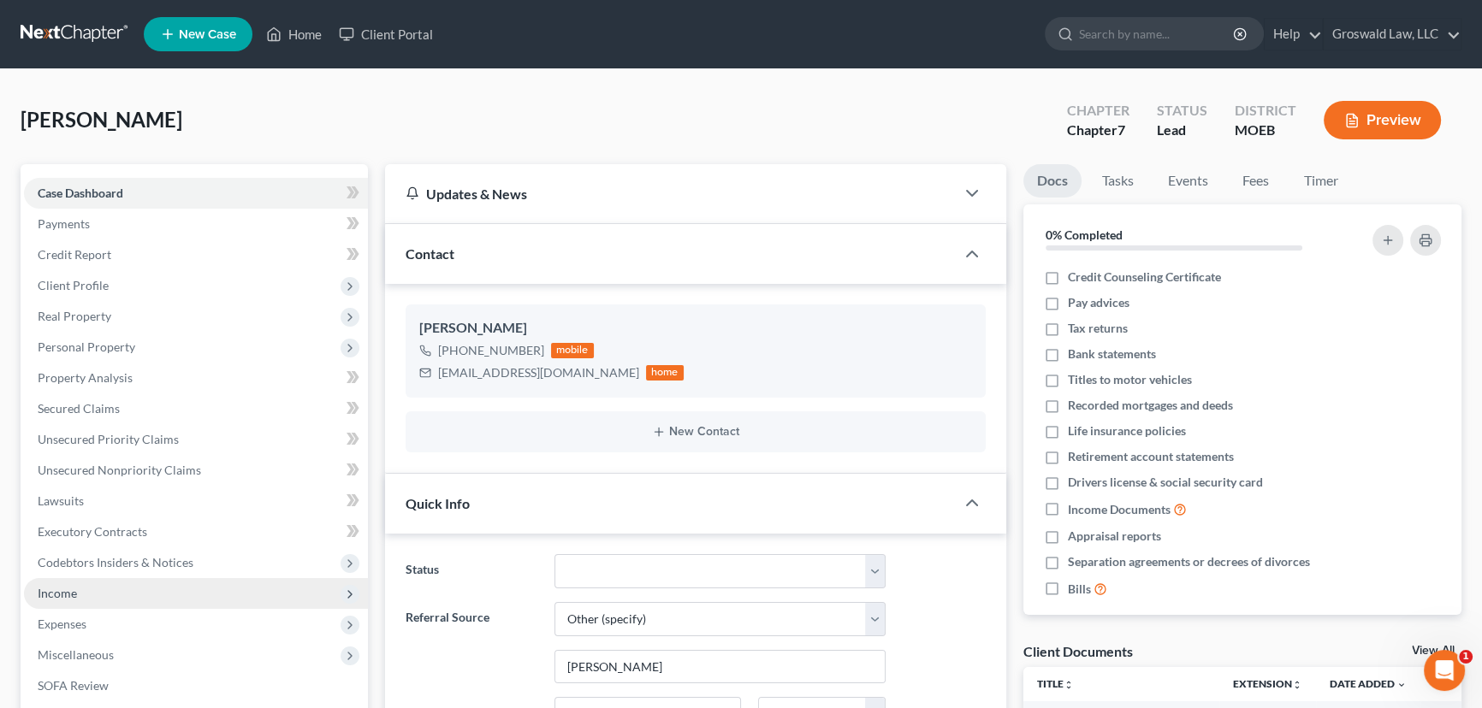
click at [83, 590] on span "Income" at bounding box center [196, 593] width 344 height 31
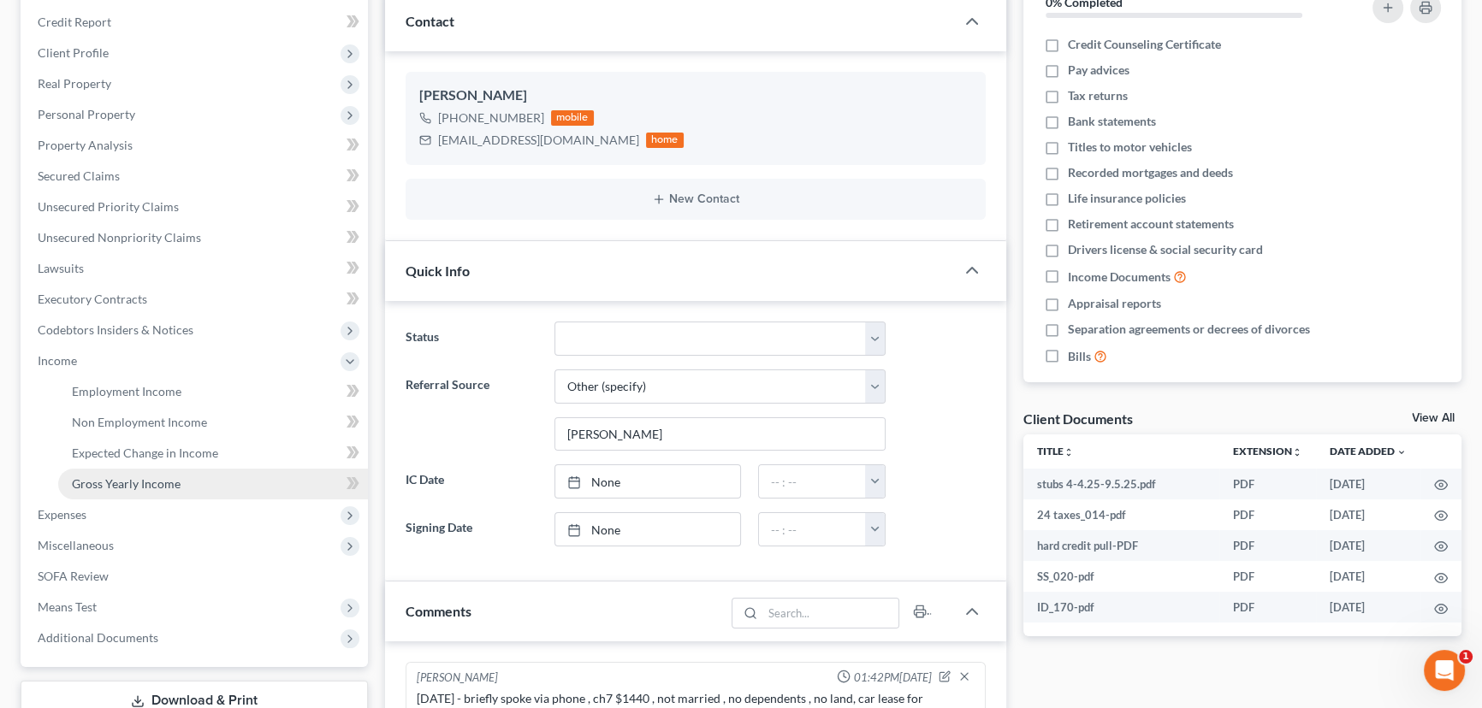
click at [129, 487] on span "Gross Yearly Income" at bounding box center [126, 483] width 109 height 15
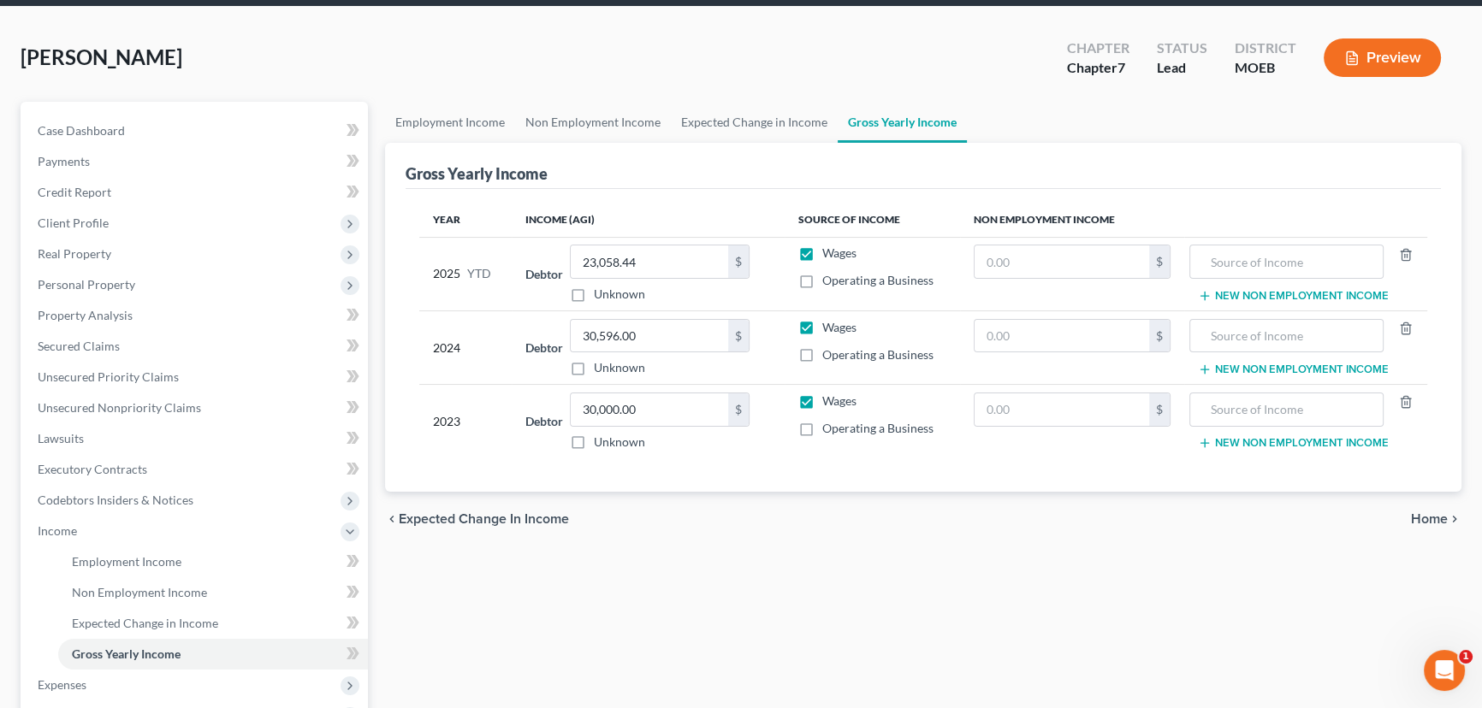
scroll to position [352, 0]
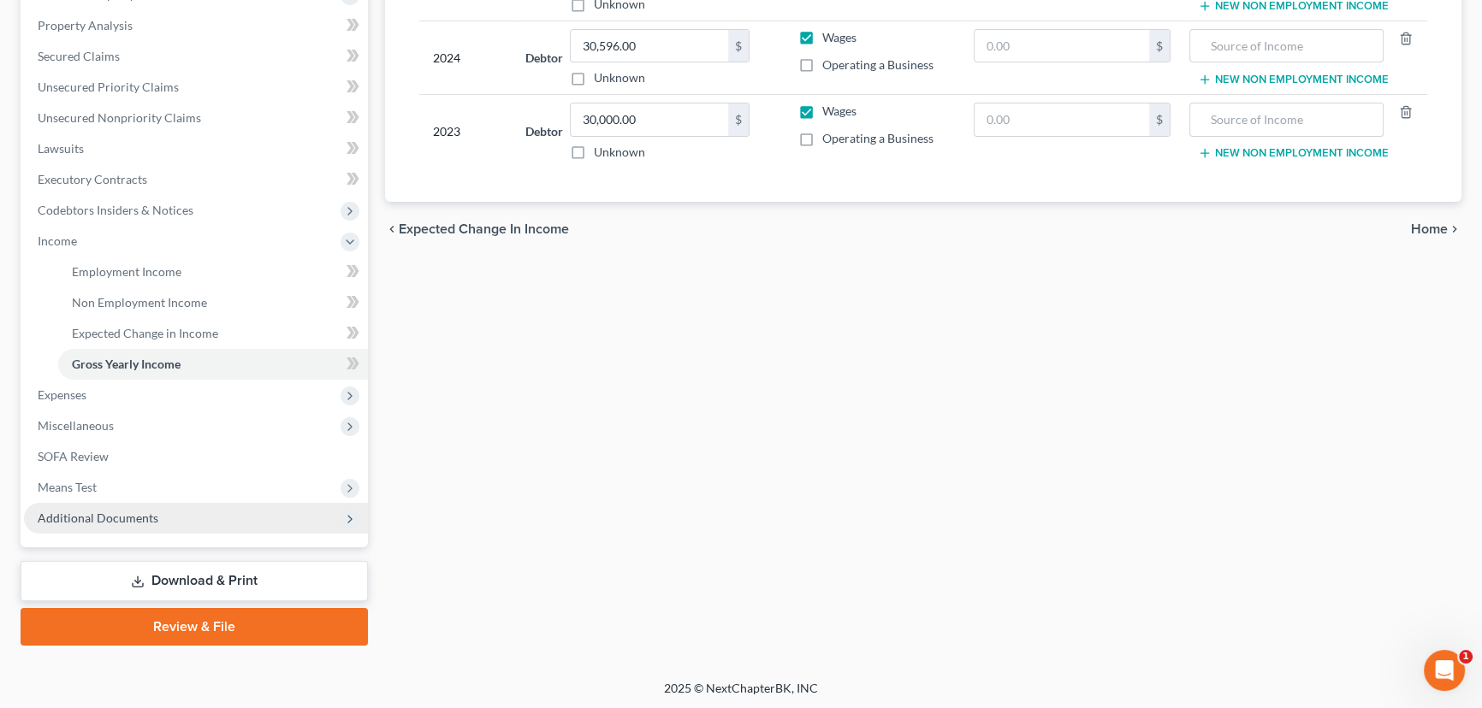
click at [169, 512] on span "Additional Documents" at bounding box center [196, 518] width 344 height 31
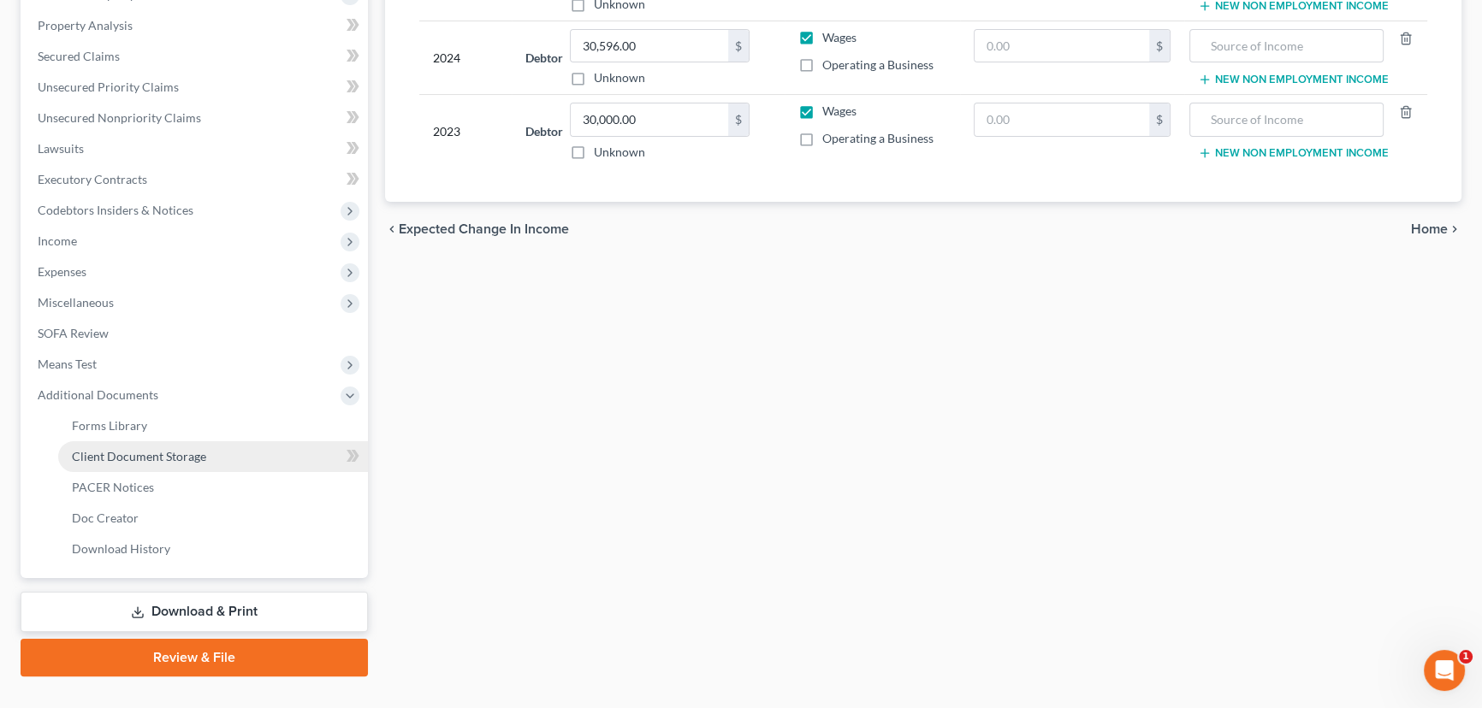
click at [157, 462] on link "Client Document Storage" at bounding box center [213, 456] width 310 height 31
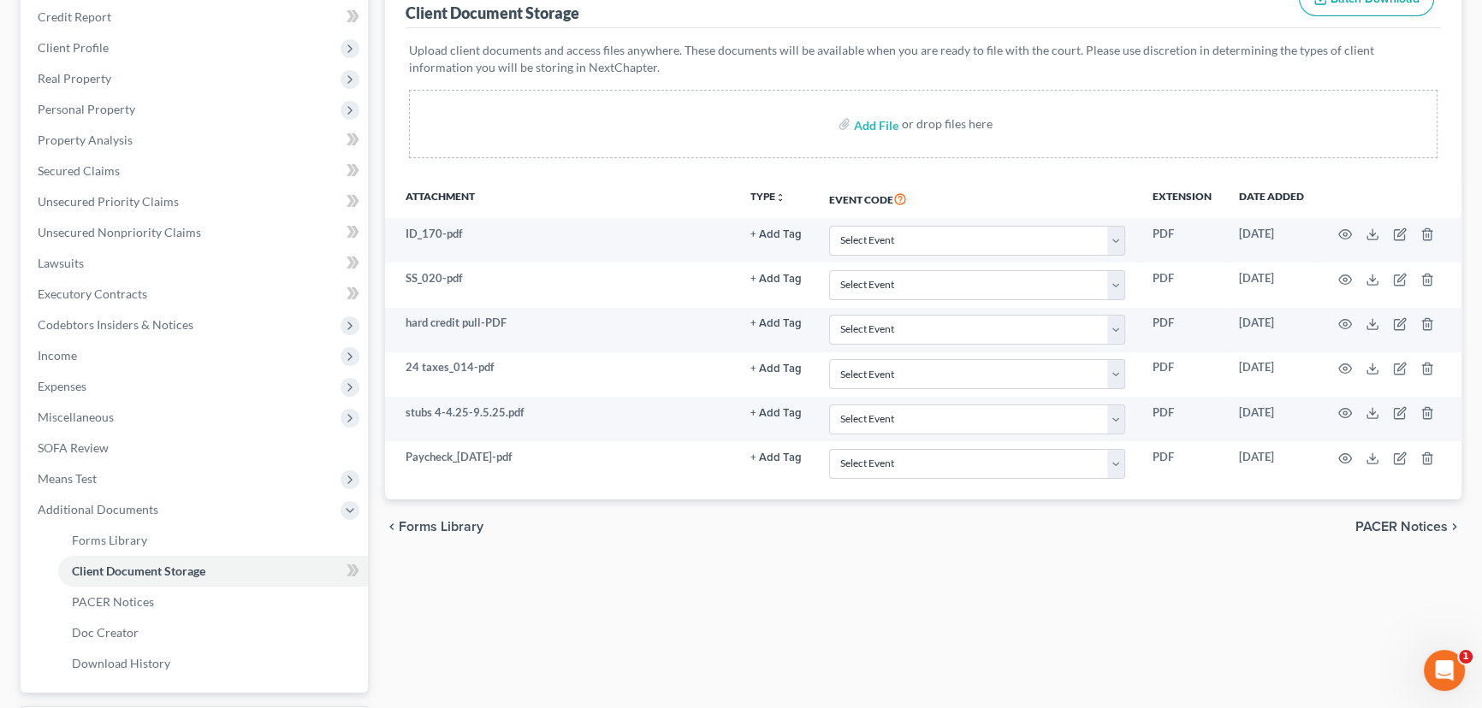
scroll to position [383, 0]
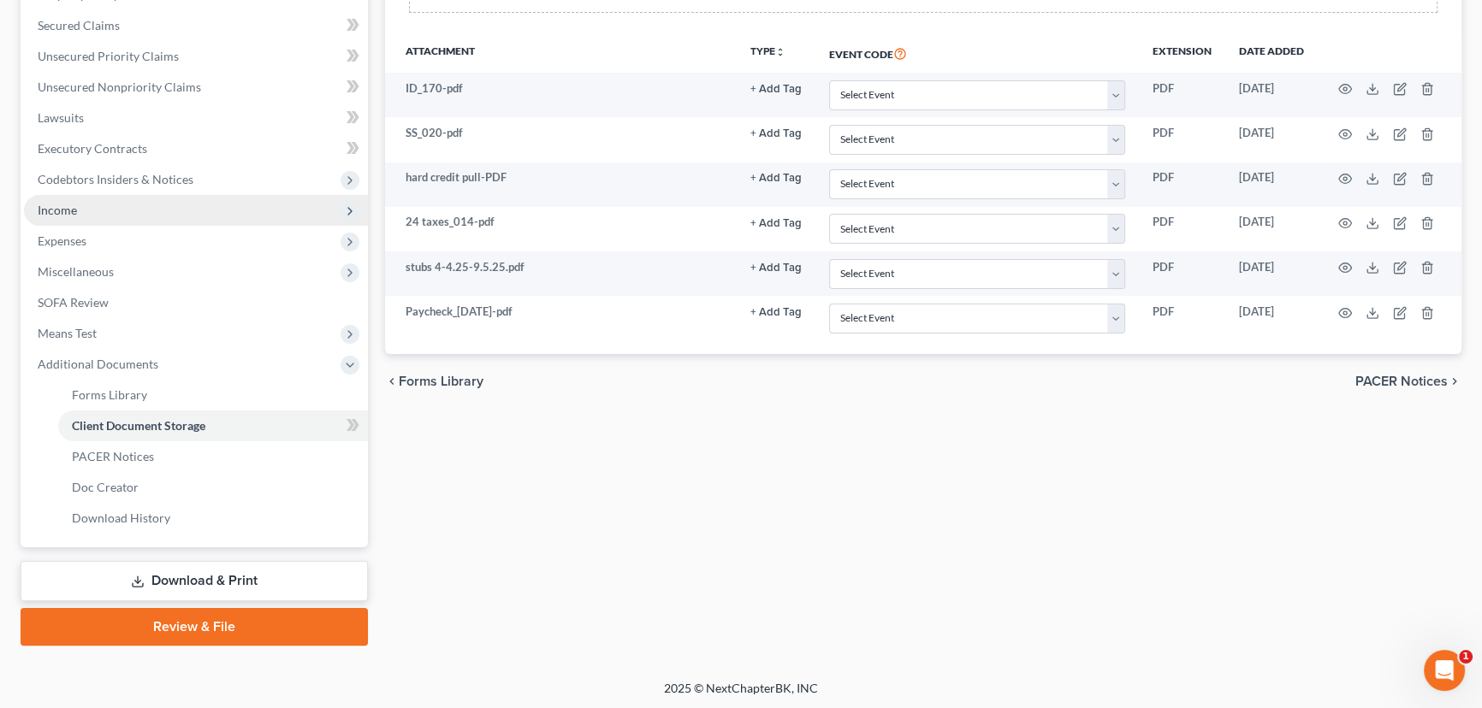
click at [181, 210] on span "Income" at bounding box center [196, 210] width 344 height 31
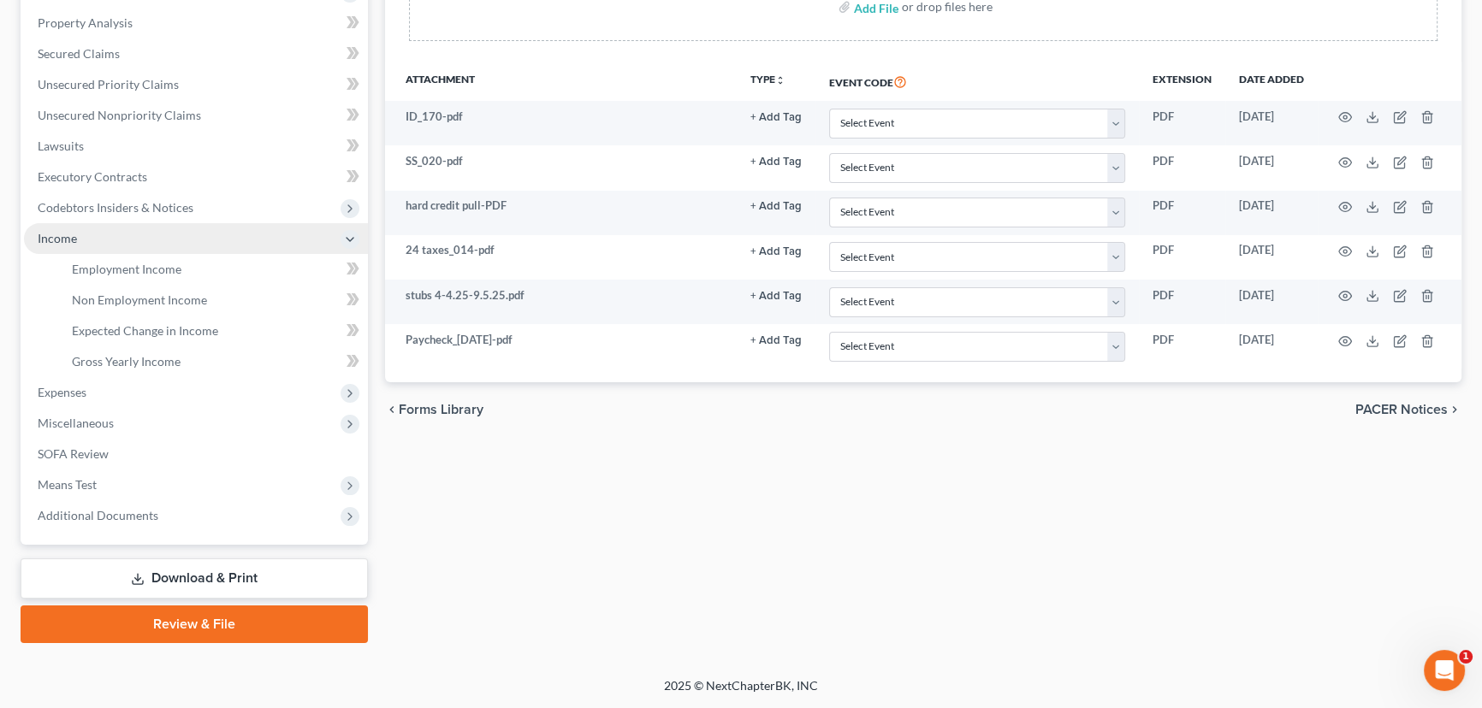
scroll to position [352, 0]
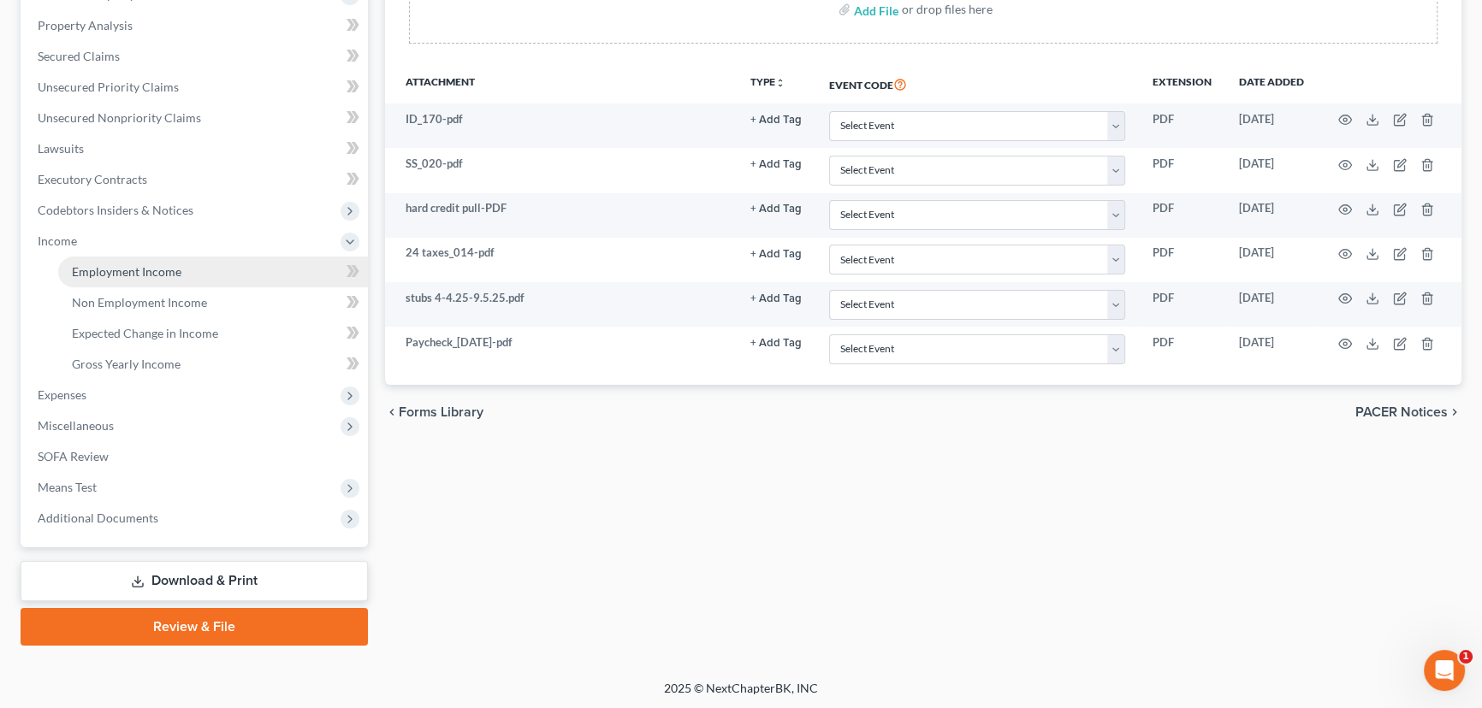
click at [196, 274] on link "Employment Income" at bounding box center [213, 272] width 310 height 31
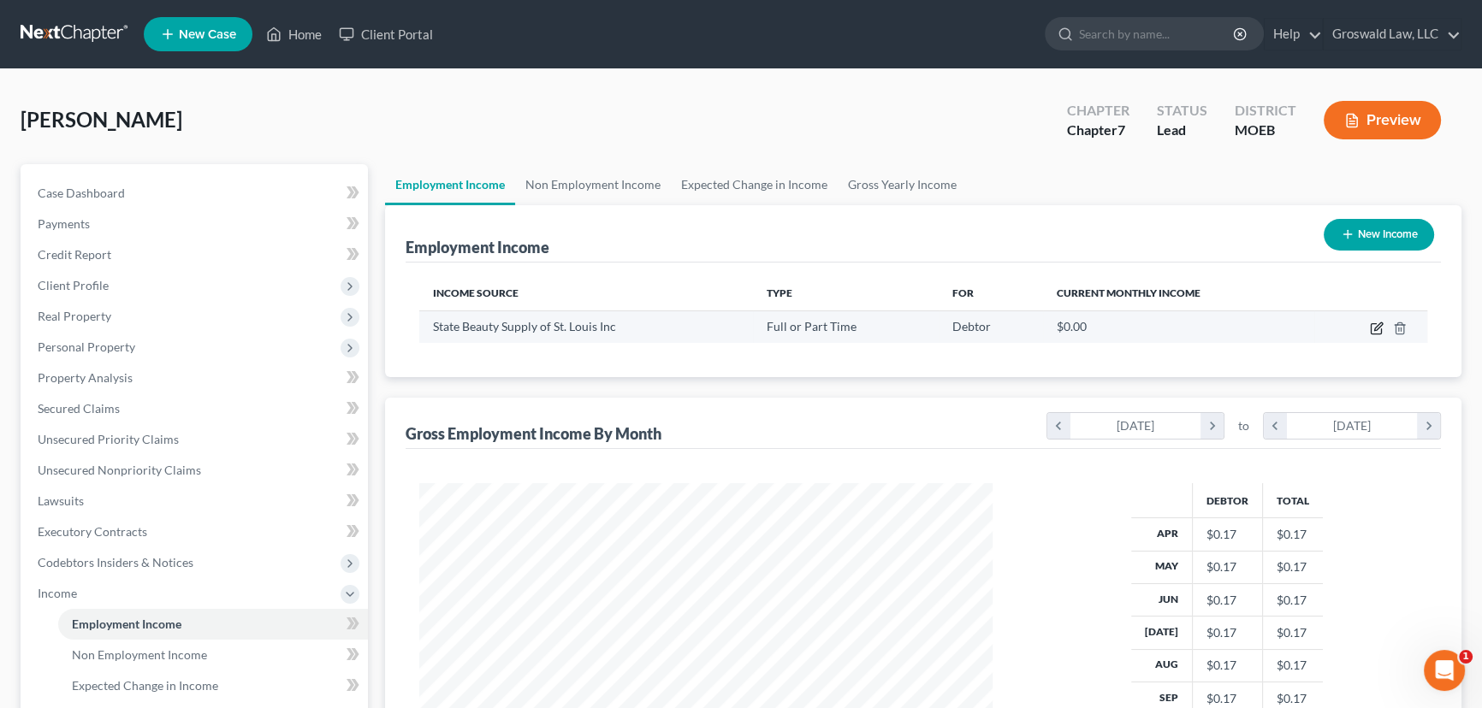
click at [1378, 325] on icon "button" at bounding box center [1376, 329] width 14 height 14
select select "0"
select select "26"
select select "0"
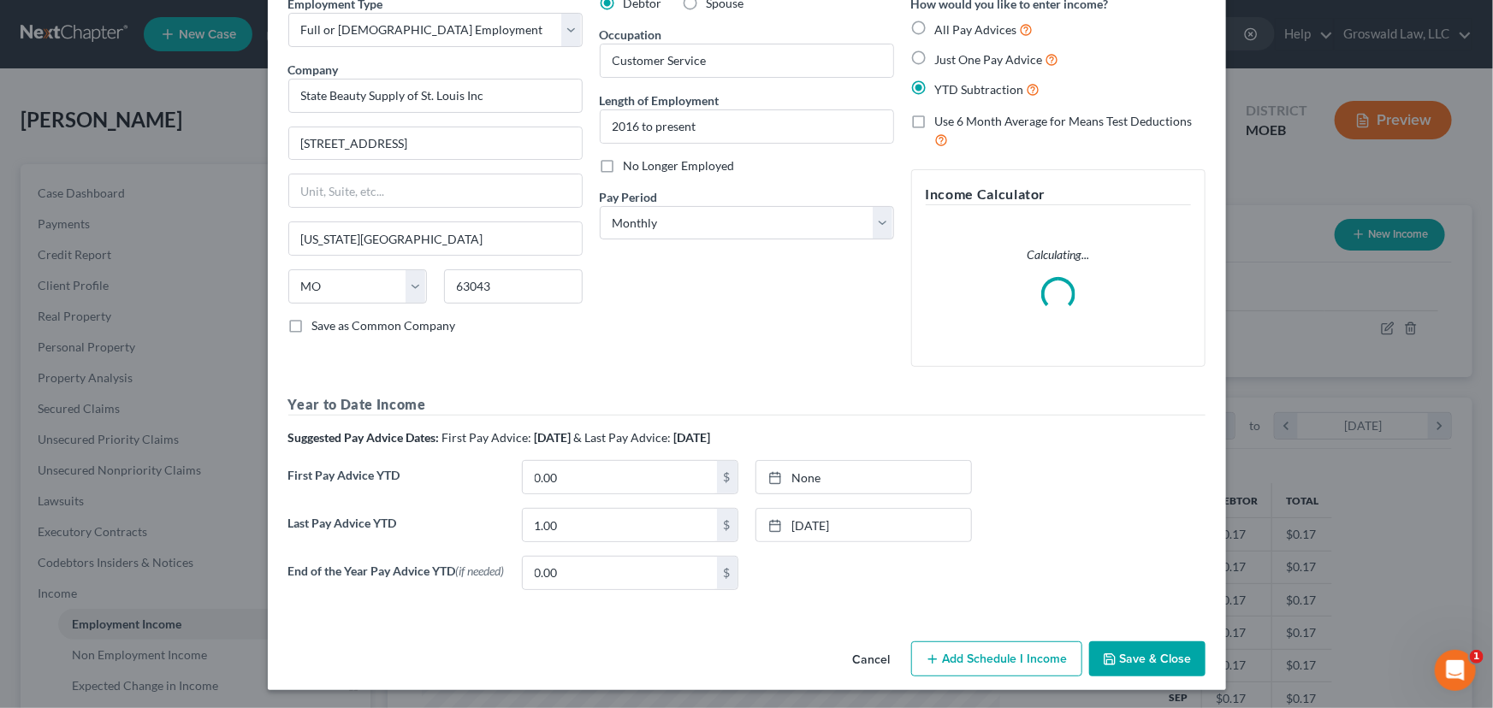
scroll to position [89, 0]
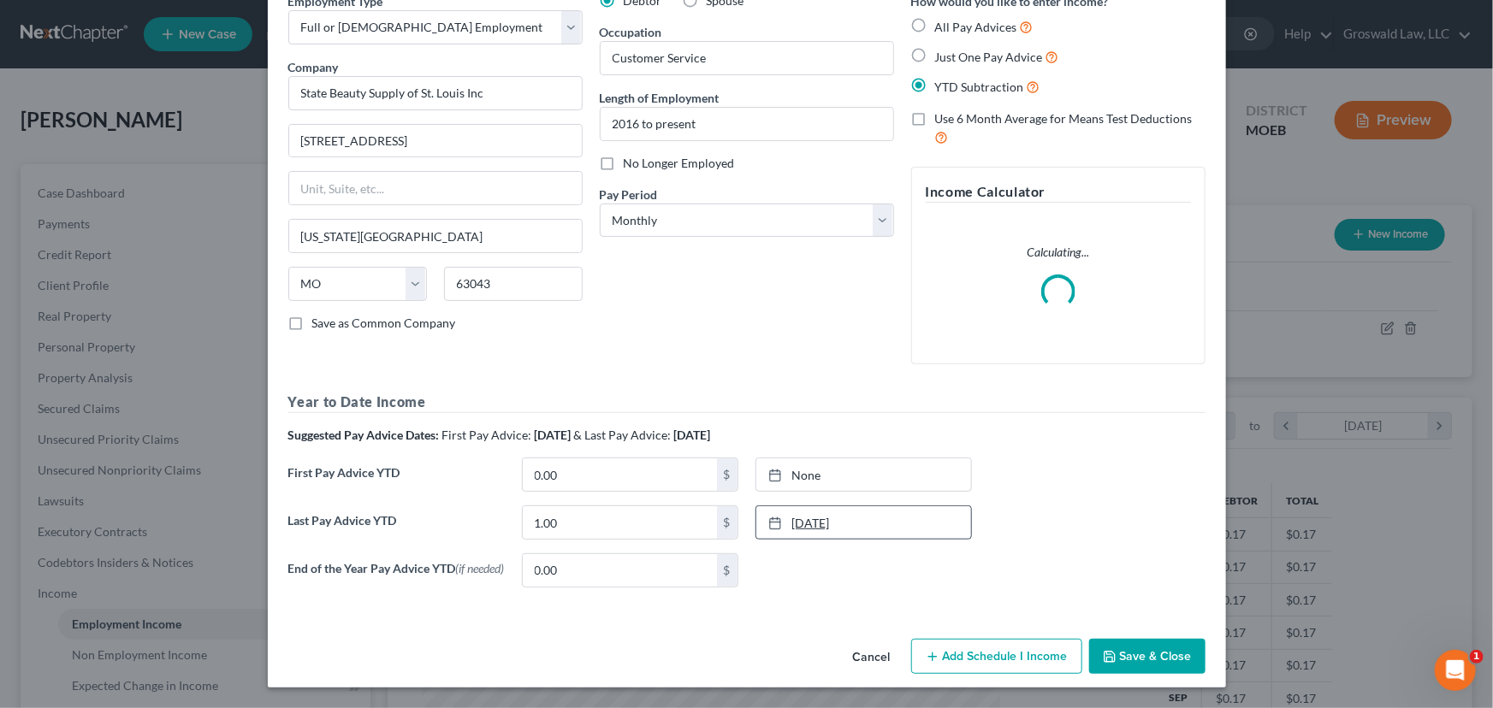
click at [769, 525] on icon at bounding box center [775, 524] width 14 height 14
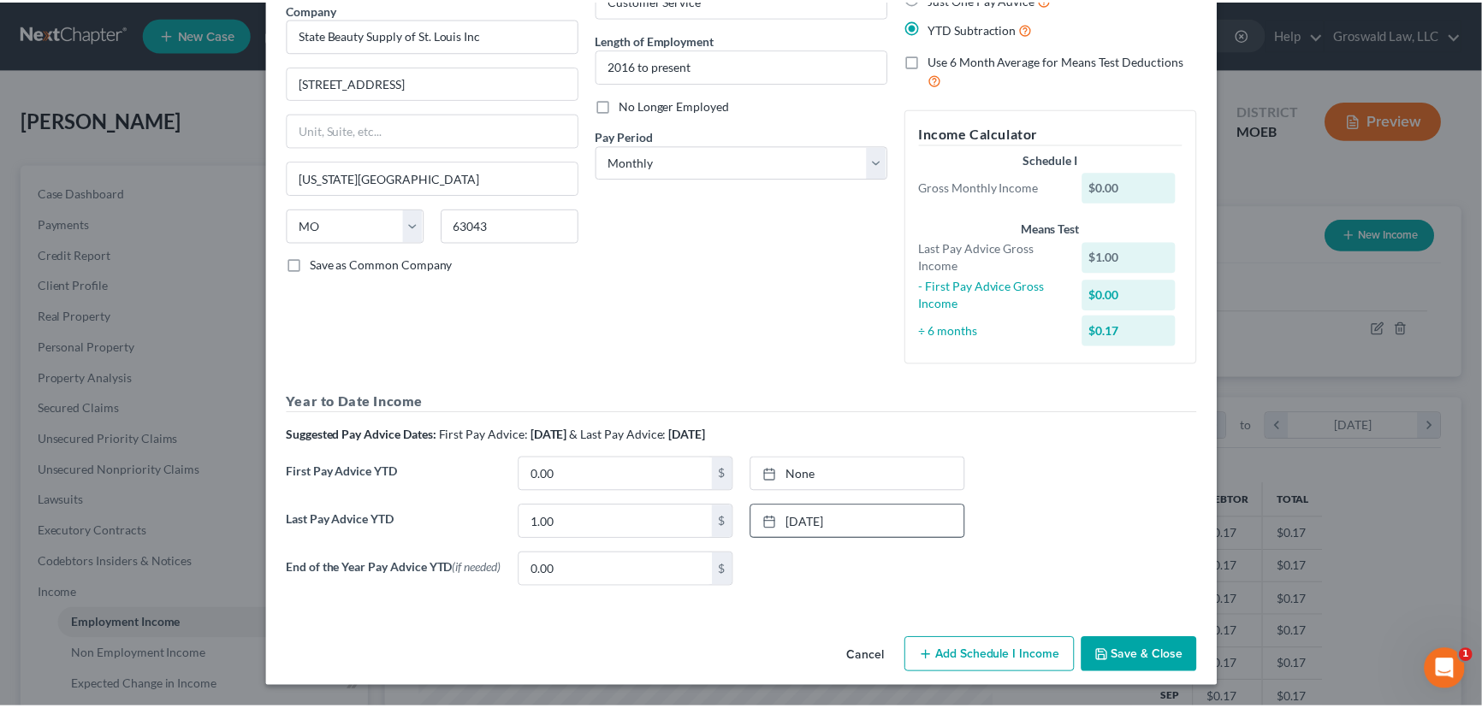
scroll to position [147, 0]
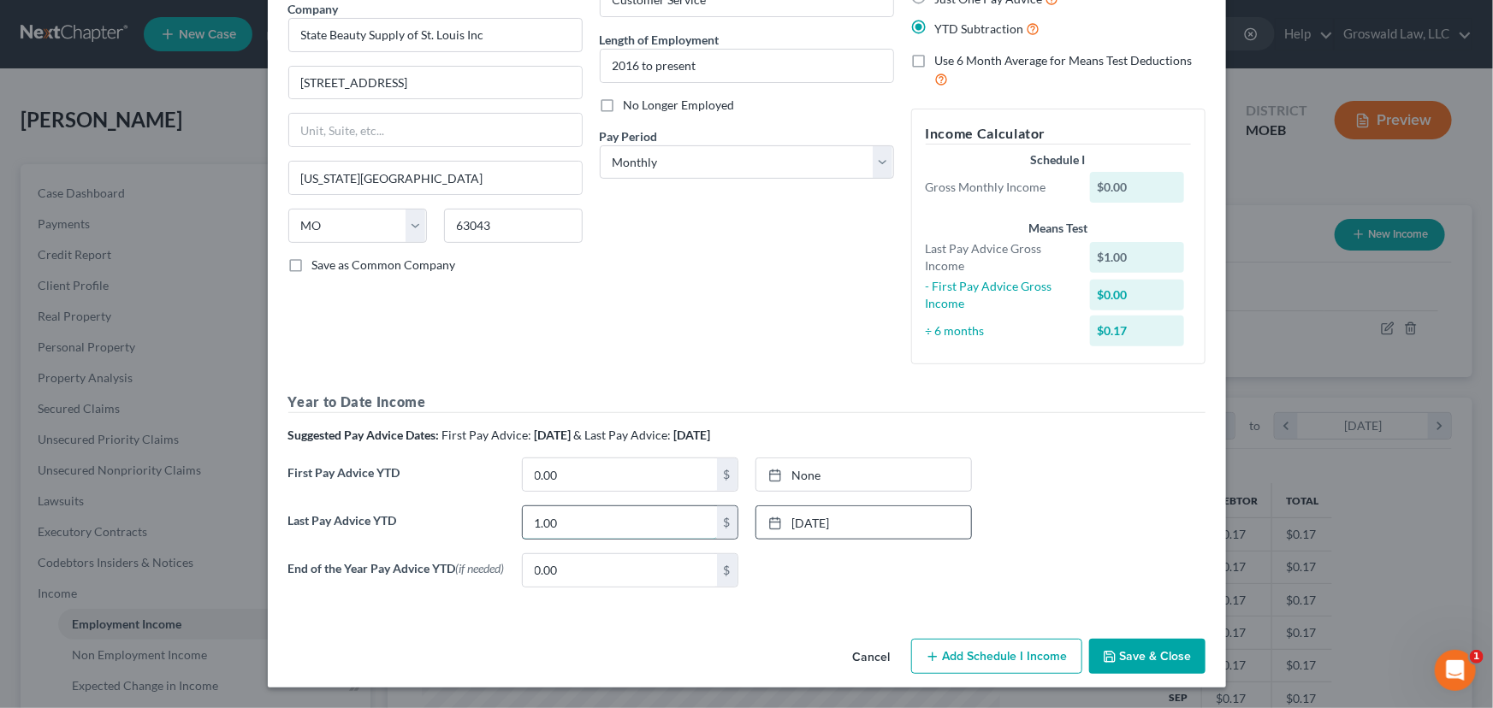
click at [661, 512] on input "1.00" at bounding box center [620, 522] width 194 height 33
drag, startPoint x: 615, startPoint y: 520, endPoint x: 527, endPoint y: 461, distance: 106.0
click at [406, 466] on div "Year to Date Income Suggested Pay Advice Dates: First Pay Advice: [DATE] & Last…" at bounding box center [746, 496] width 917 height 209
type input "24,462.92"
click at [671, 267] on div "Debtor Spouse Occupation Customer Service Length of Employment 2016 to present …" at bounding box center [746, 156] width 311 height 444
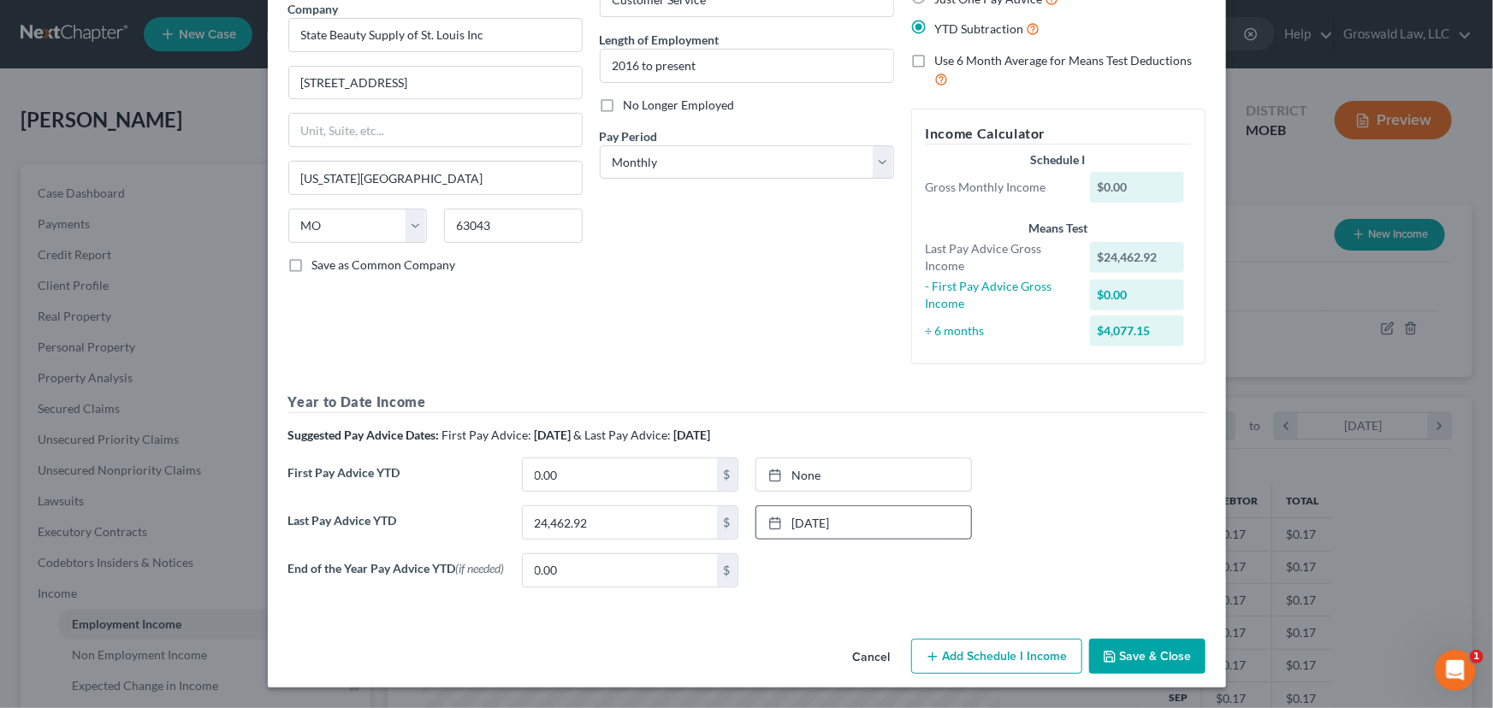
click at [1169, 654] on button "Save & Close" at bounding box center [1147, 657] width 116 height 36
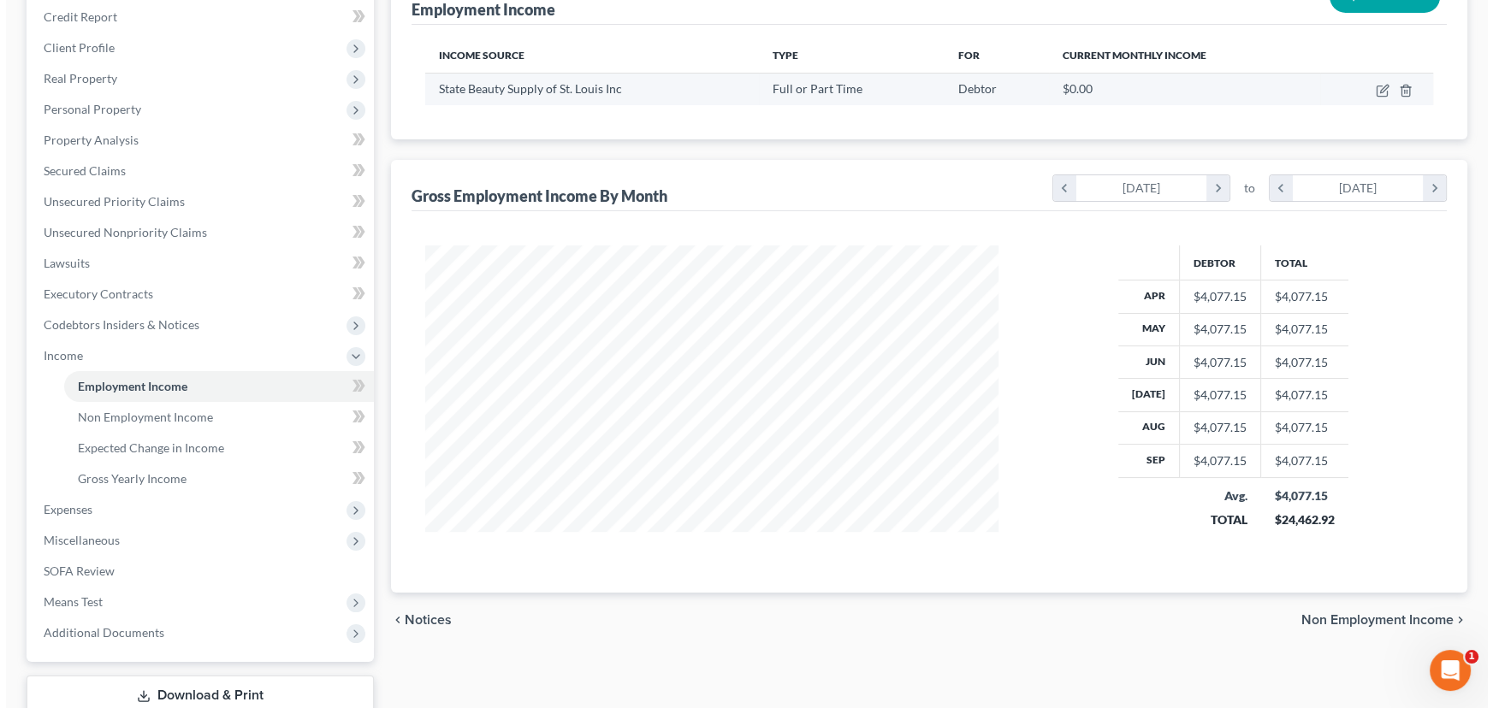
scroll to position [0, 0]
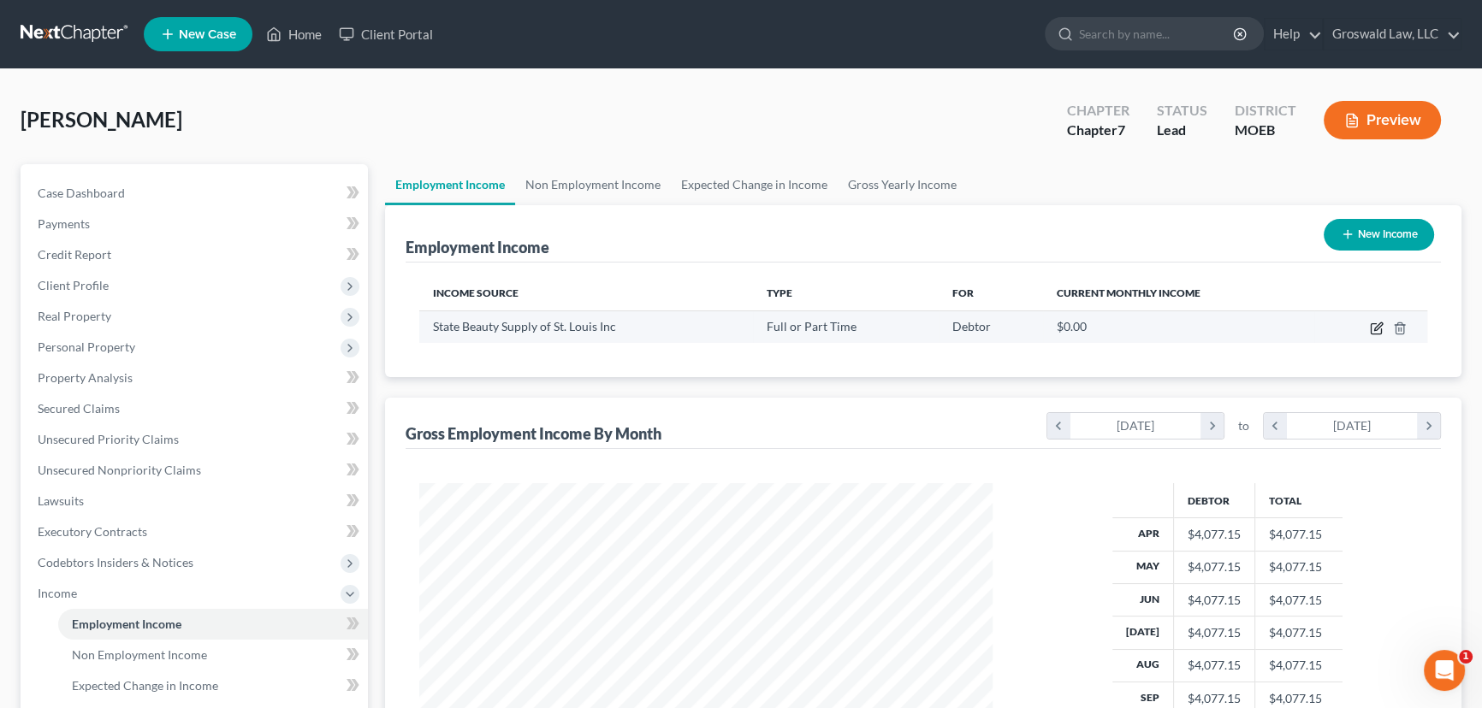
click at [1370, 325] on icon "button" at bounding box center [1375, 329] width 10 height 10
select select "0"
select select "26"
select select "0"
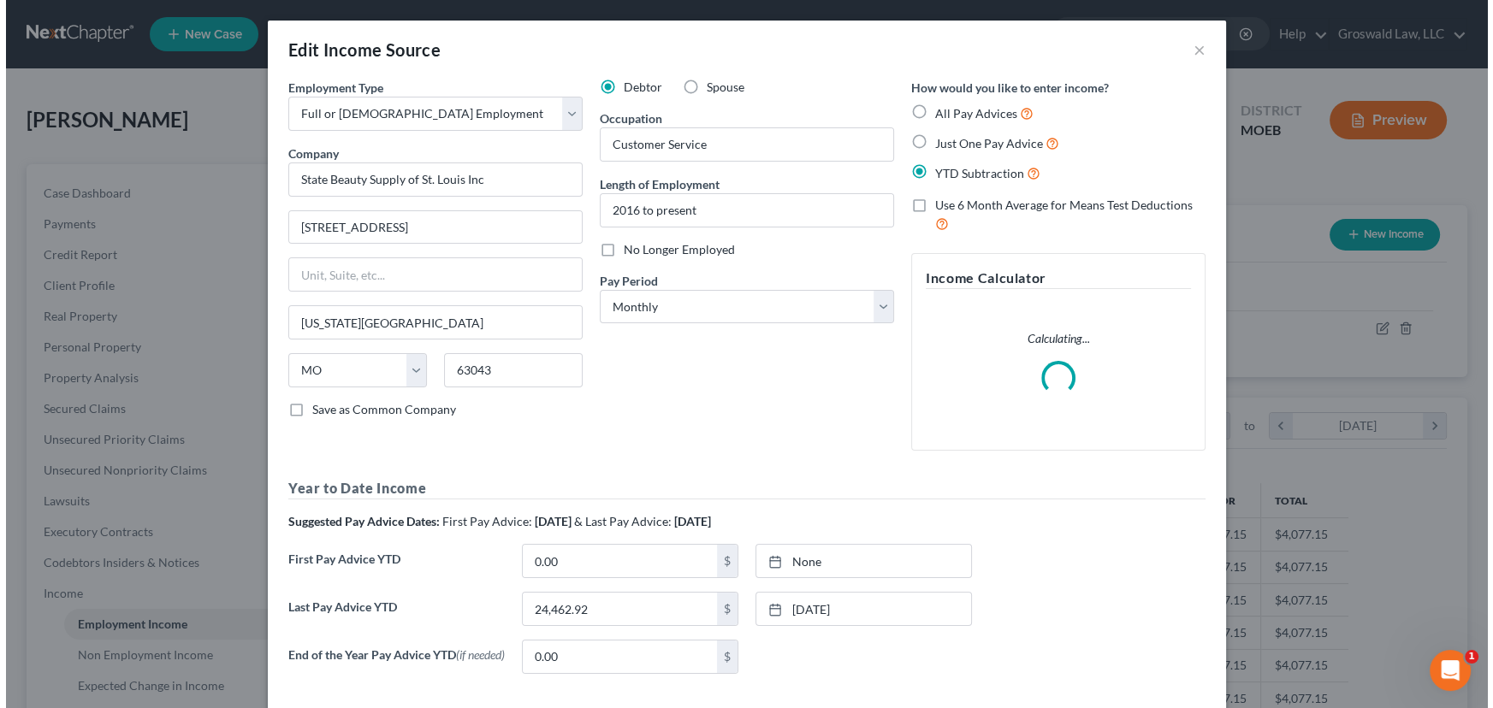
scroll to position [306, 612]
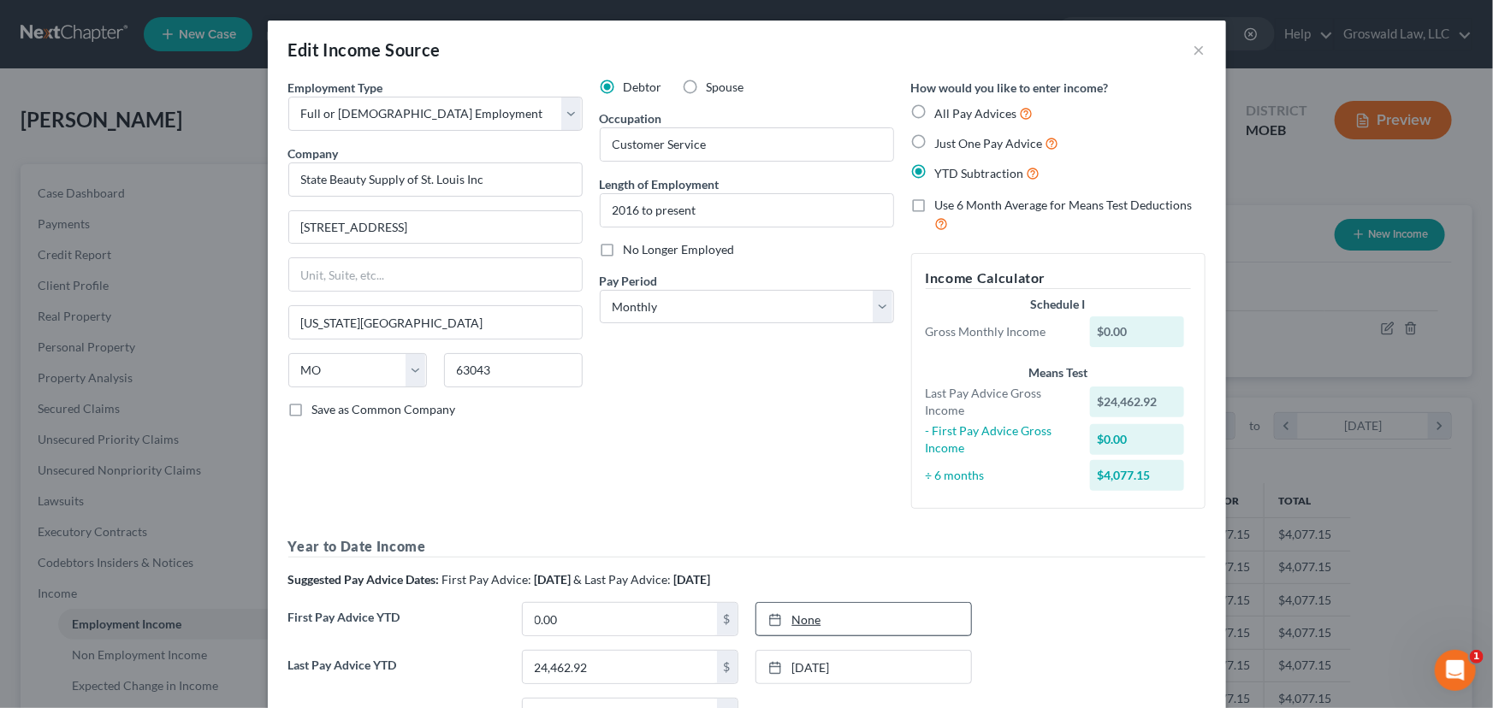
type input "[DATE]"
click at [820, 618] on link "None" at bounding box center [863, 619] width 215 height 33
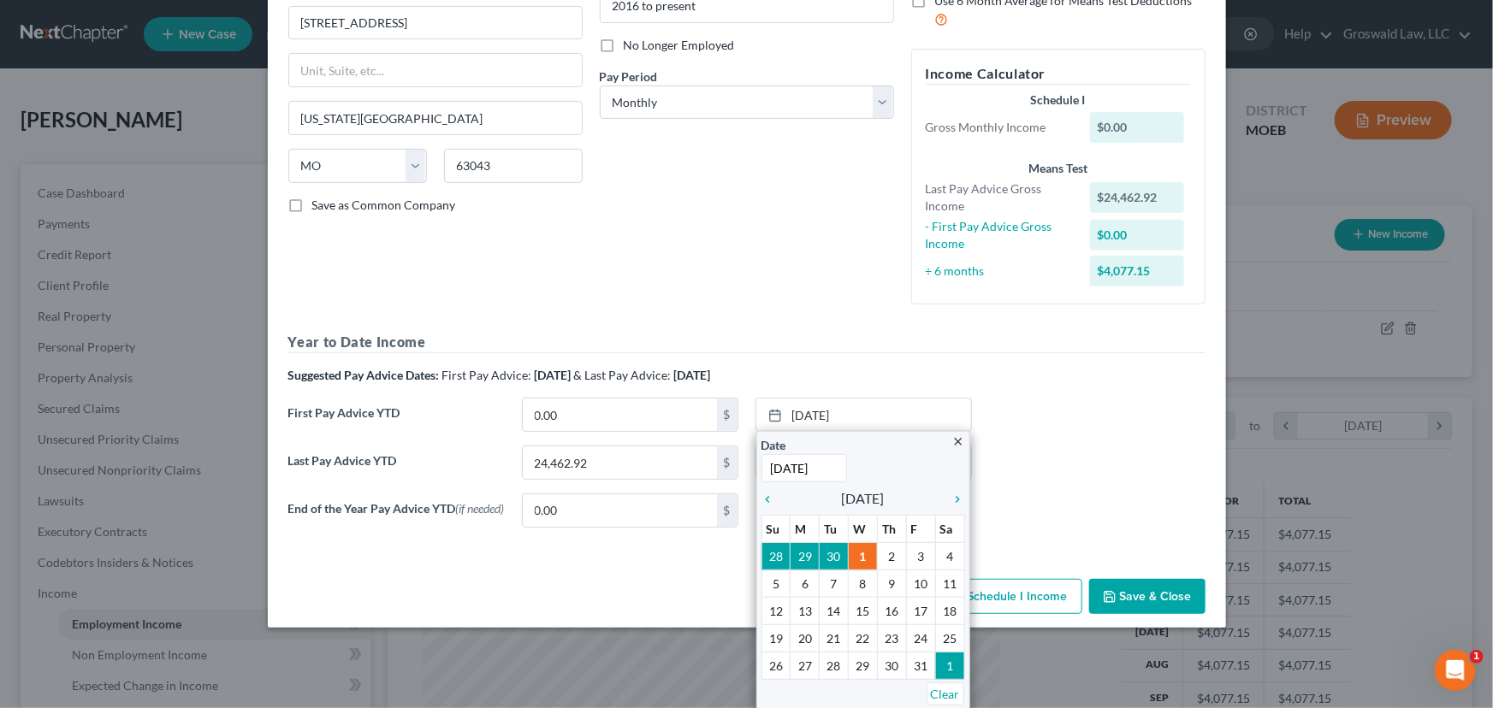
scroll to position [205, 0]
click at [765, 499] on icon "chevron_left" at bounding box center [772, 499] width 22 height 14
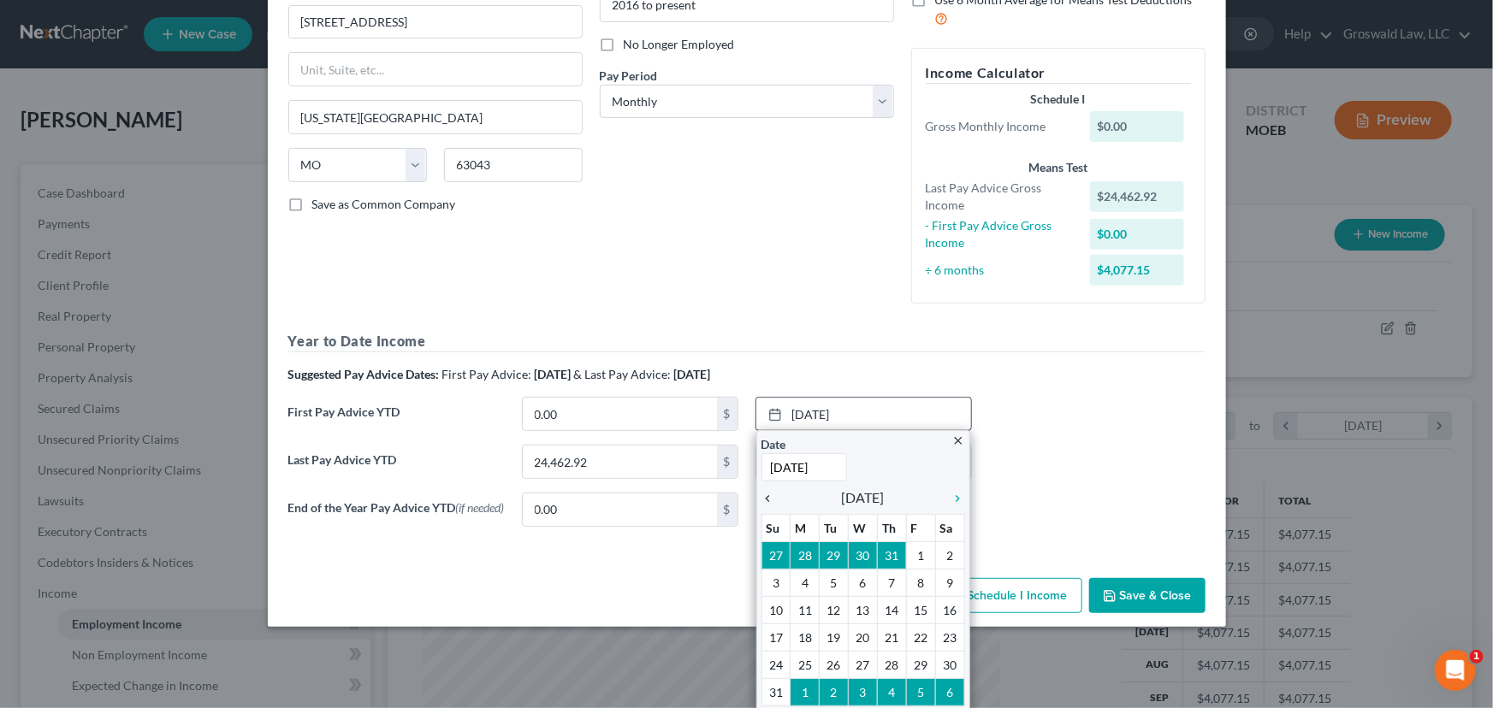
click at [765, 499] on icon "chevron_left" at bounding box center [772, 499] width 22 height 14
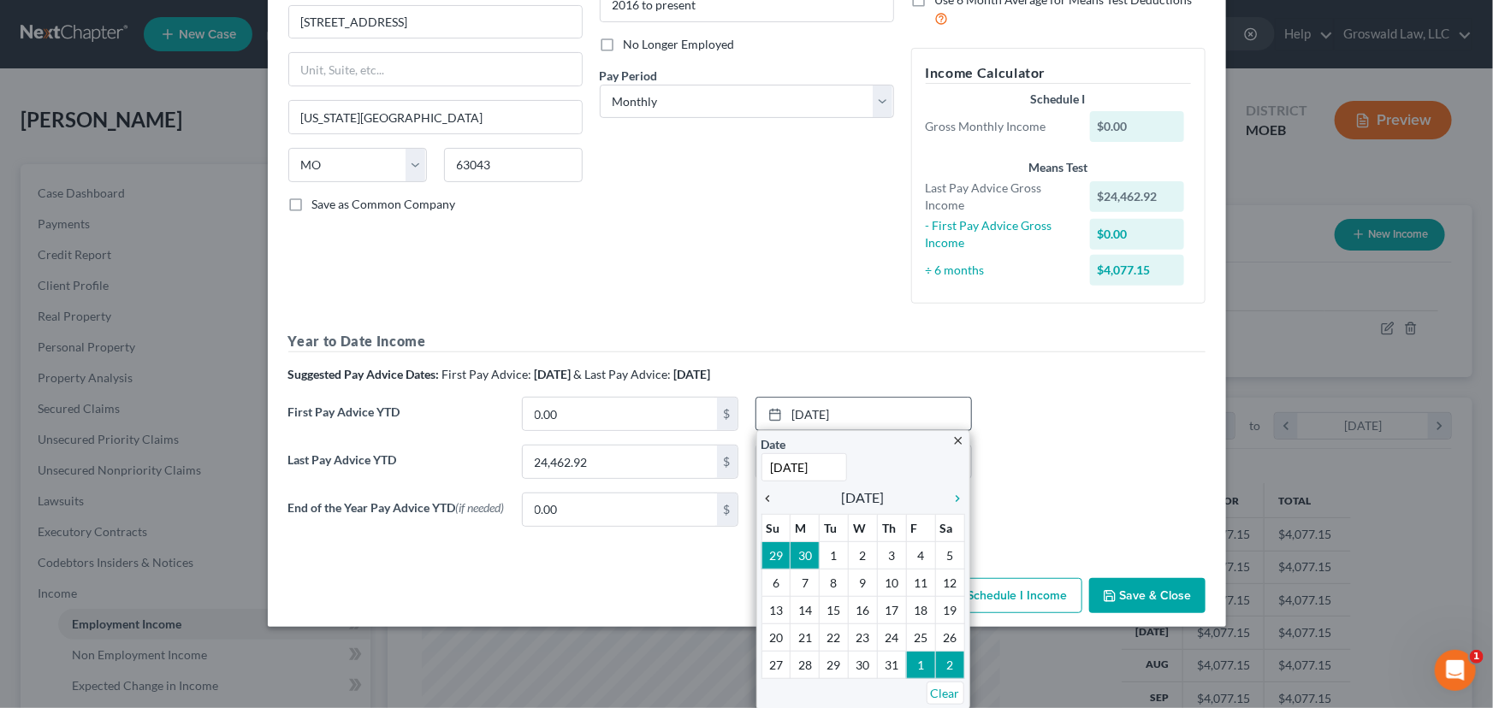
click at [765, 499] on icon "chevron_left" at bounding box center [772, 499] width 22 height 14
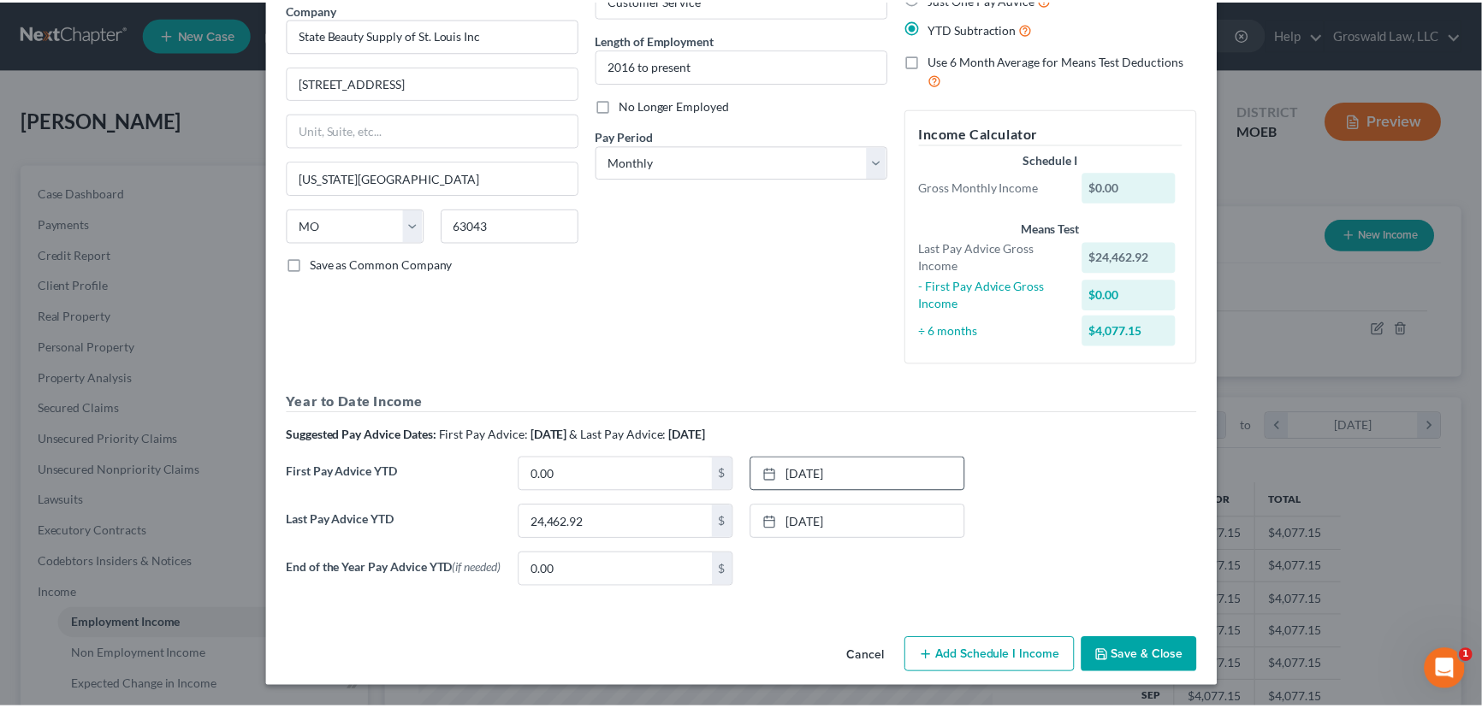
scroll to position [147, 0]
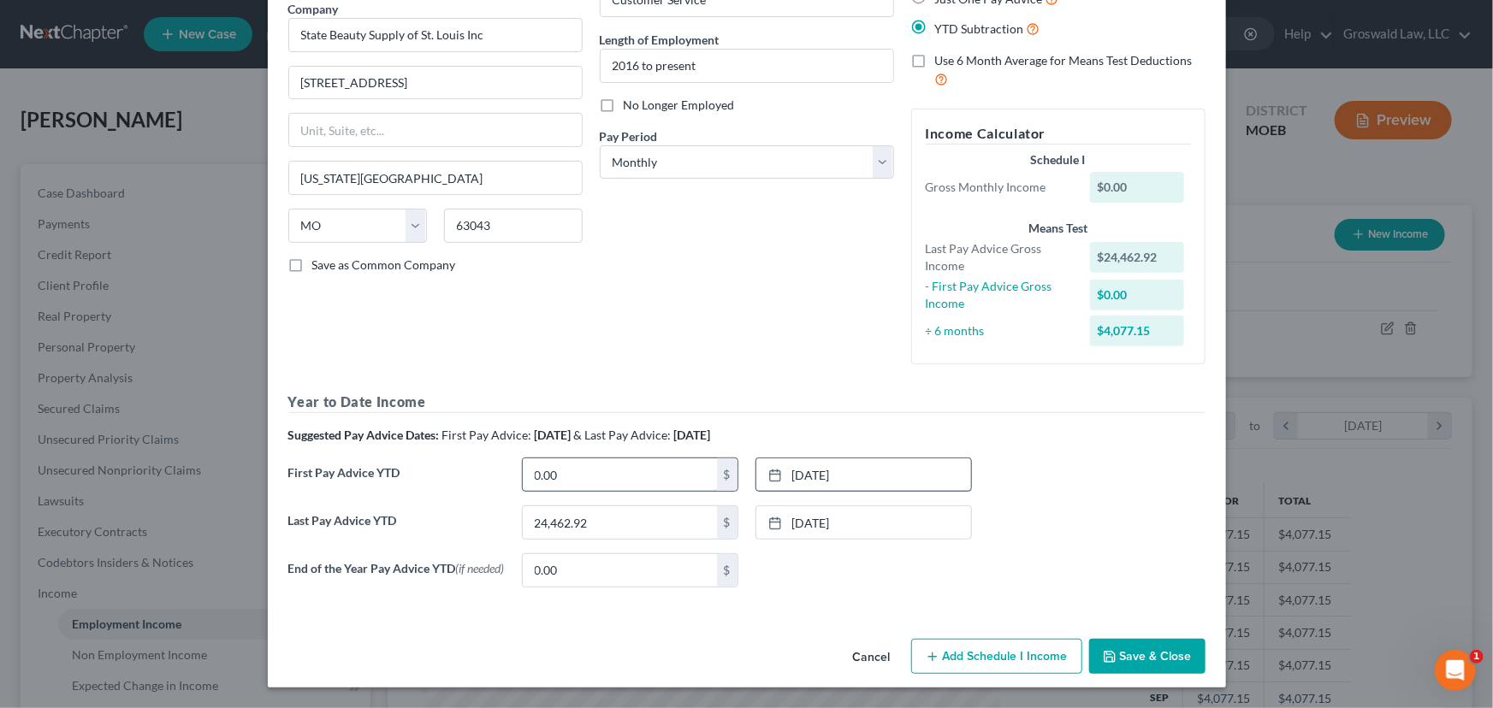
click at [634, 470] on input "0.00" at bounding box center [620, 474] width 194 height 33
type input "7,262.02"
click at [743, 309] on div "Debtor Spouse Occupation Customer Service Length of Employment 2016 to present …" at bounding box center [746, 156] width 311 height 444
click at [1157, 663] on button "Save & Close" at bounding box center [1147, 657] width 116 height 36
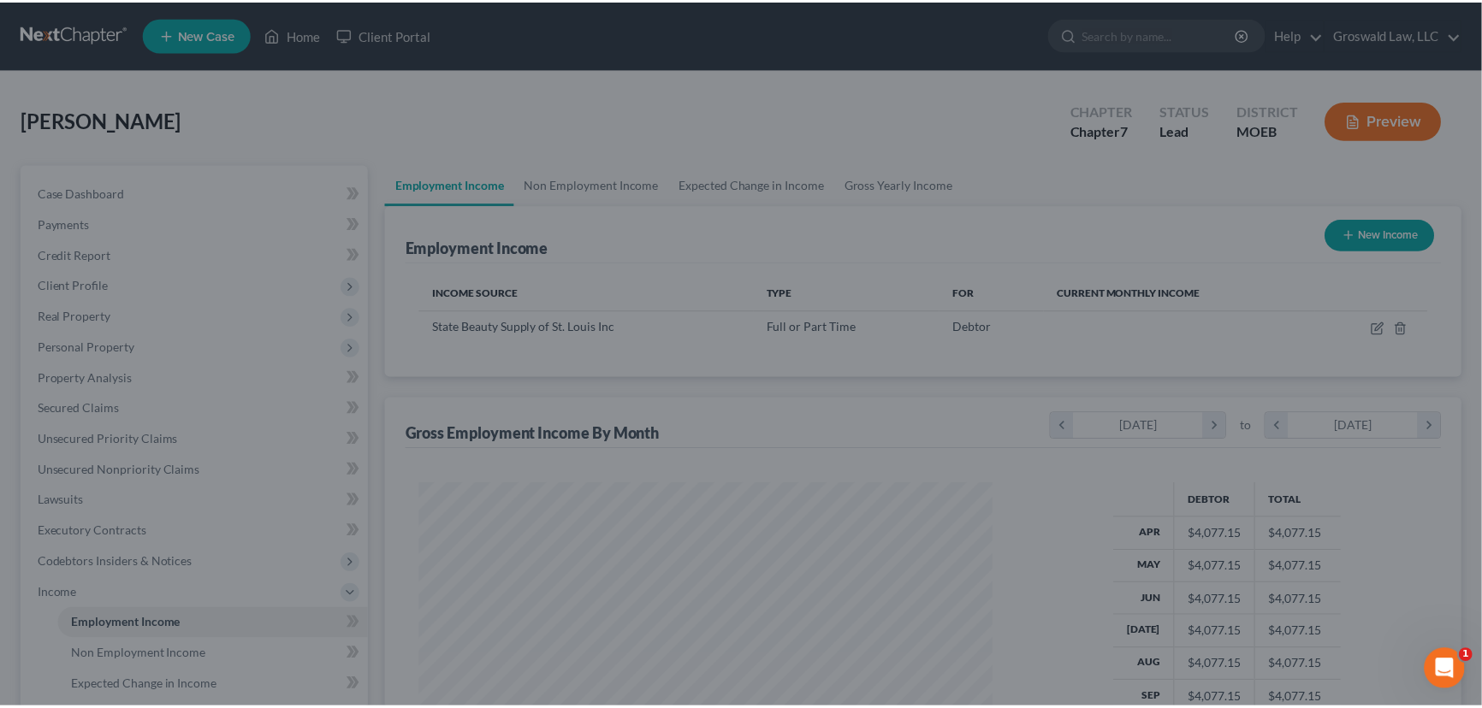
scroll to position [855077, 854776]
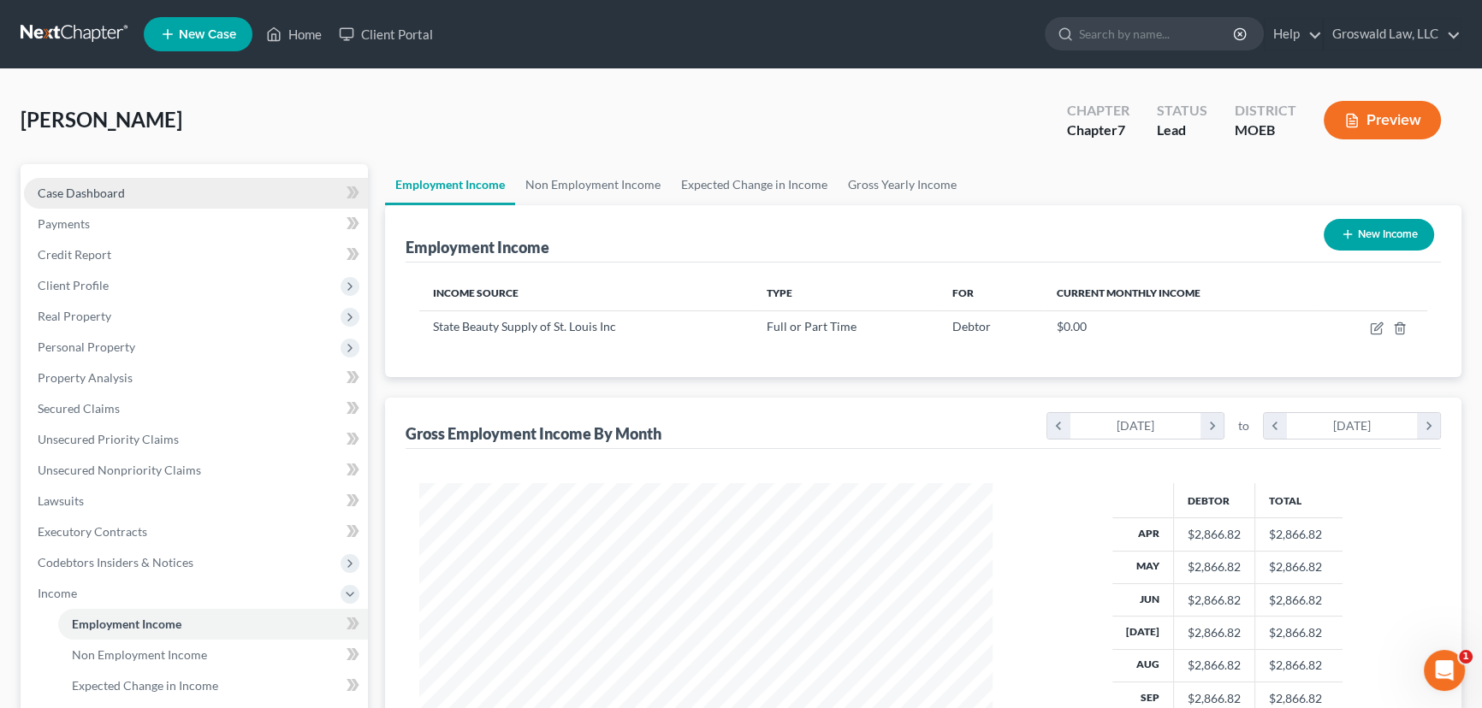
click at [237, 191] on link "Case Dashboard" at bounding box center [196, 193] width 344 height 31
select select "6"
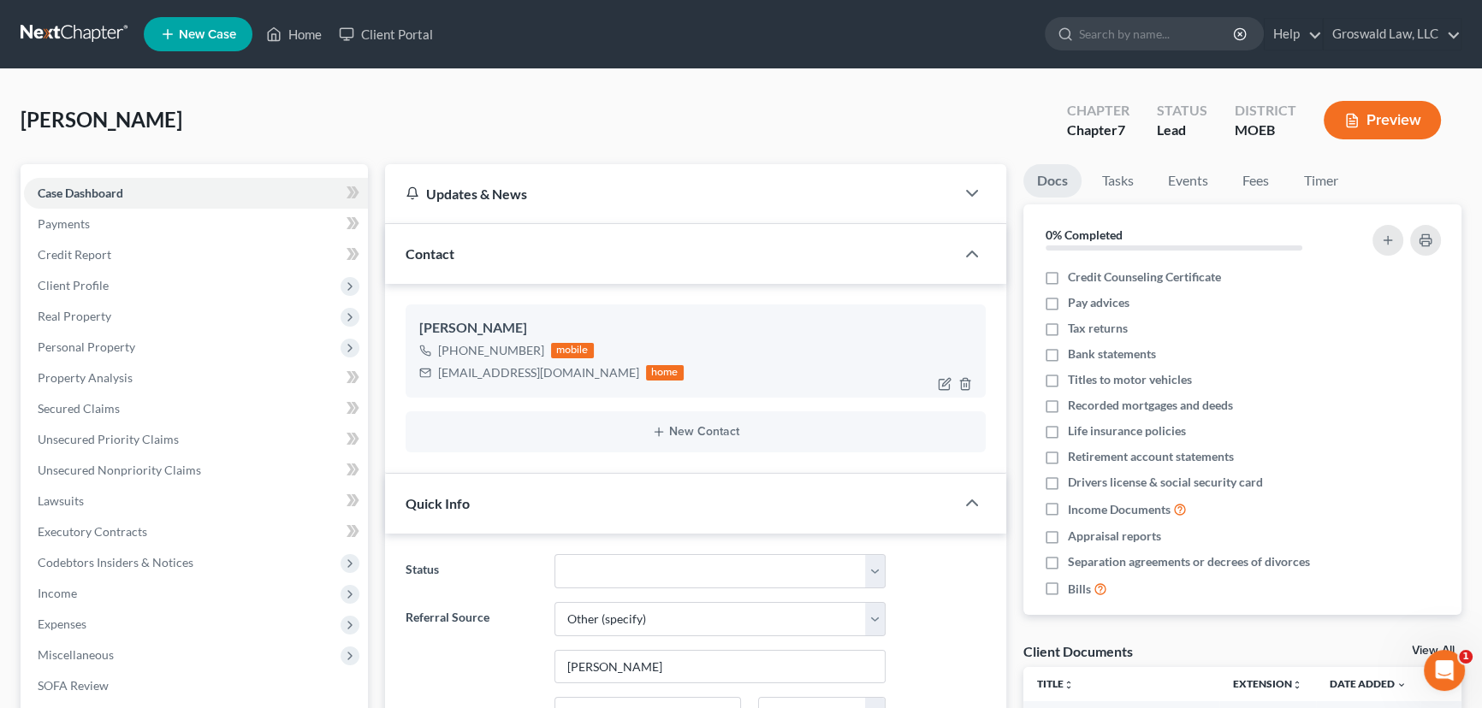
scroll to position [180, 0]
drag, startPoint x: 548, startPoint y: 372, endPoint x: 427, endPoint y: 370, distance: 121.5
click at [427, 370] on div "[EMAIL_ADDRESS][DOMAIN_NAME] home" at bounding box center [551, 373] width 264 height 22
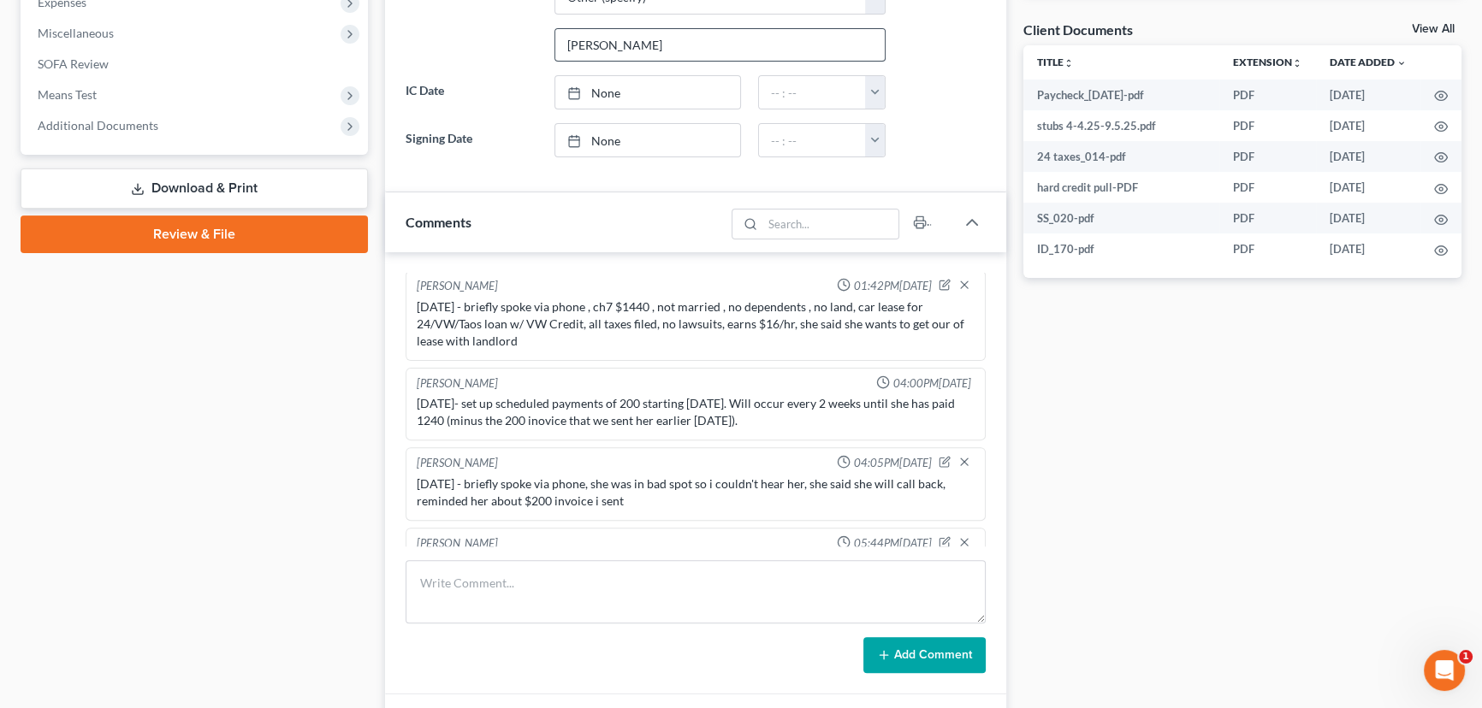
scroll to position [0, 0]
click at [598, 592] on textarea at bounding box center [695, 591] width 580 height 63
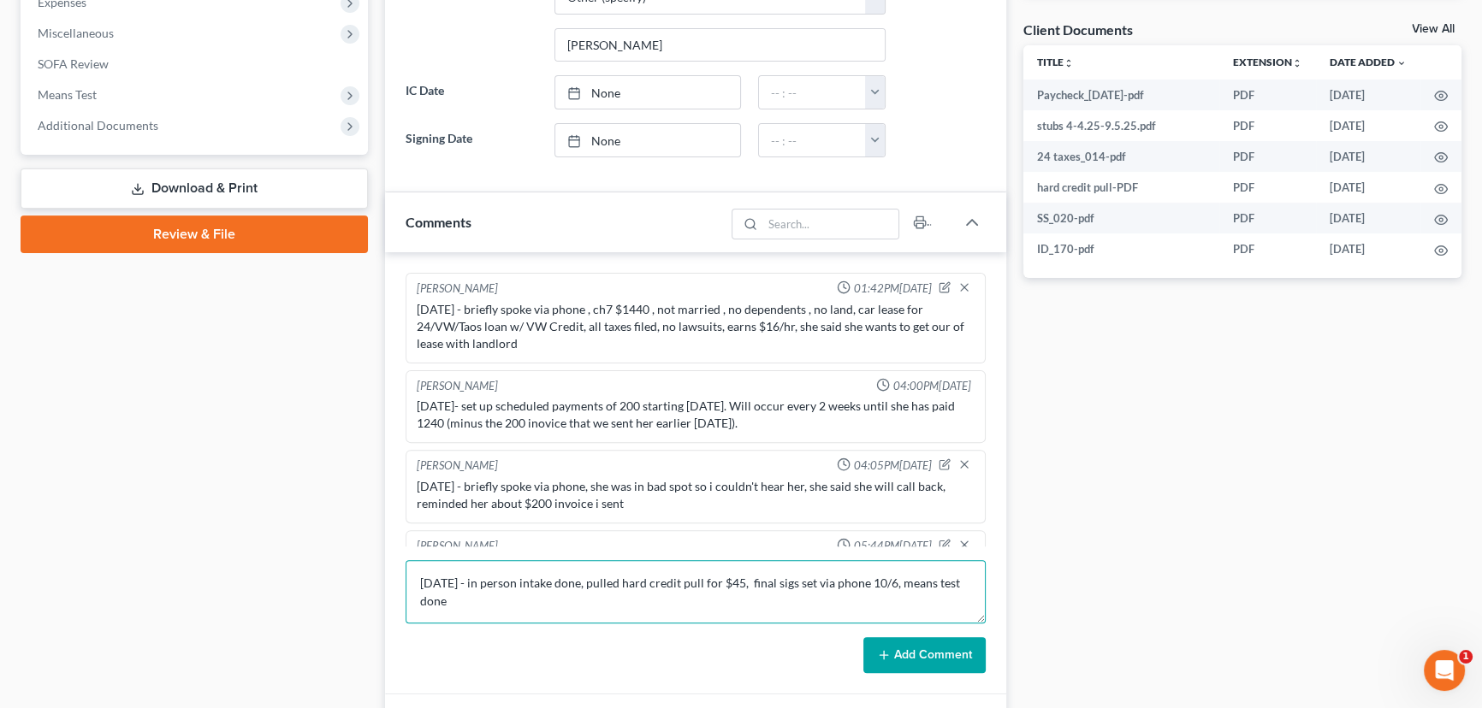
type textarea "[DATE] - in person intake done, pulled hard credit pull for $45, final sigs set…"
click at [929, 651] on button "Add Comment" at bounding box center [924, 655] width 122 height 36
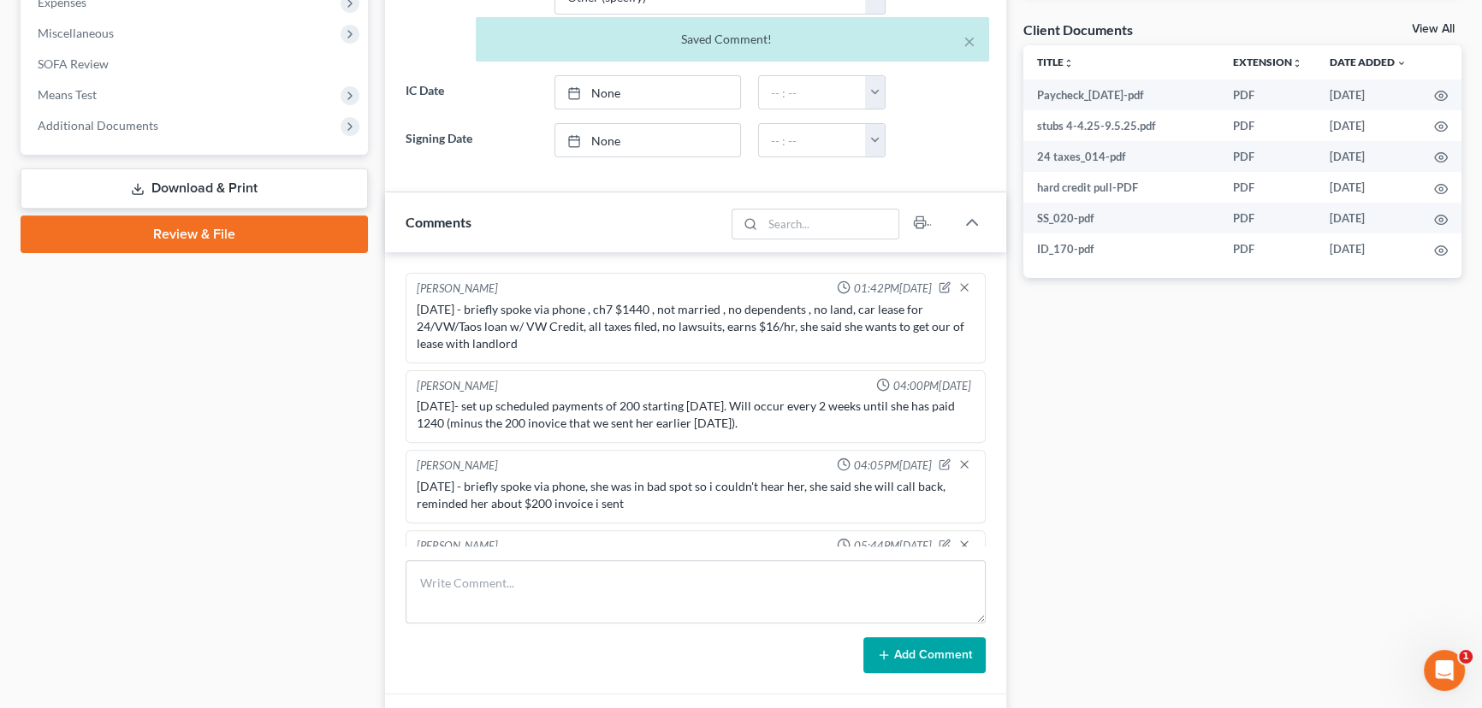
scroll to position [261, 0]
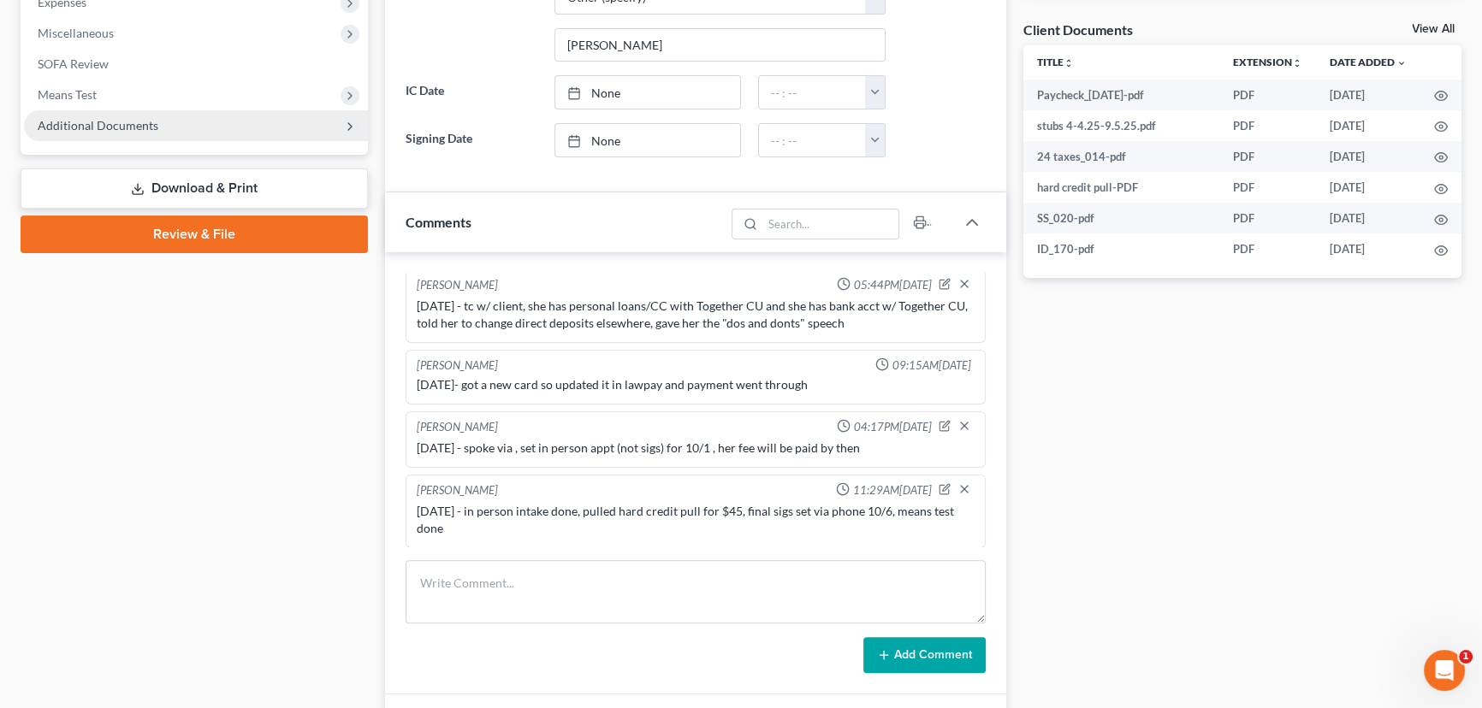
drag, startPoint x: 101, startPoint y: 120, endPoint x: 98, endPoint y: 137, distance: 17.3
click at [101, 120] on span "Additional Documents" at bounding box center [98, 125] width 121 height 15
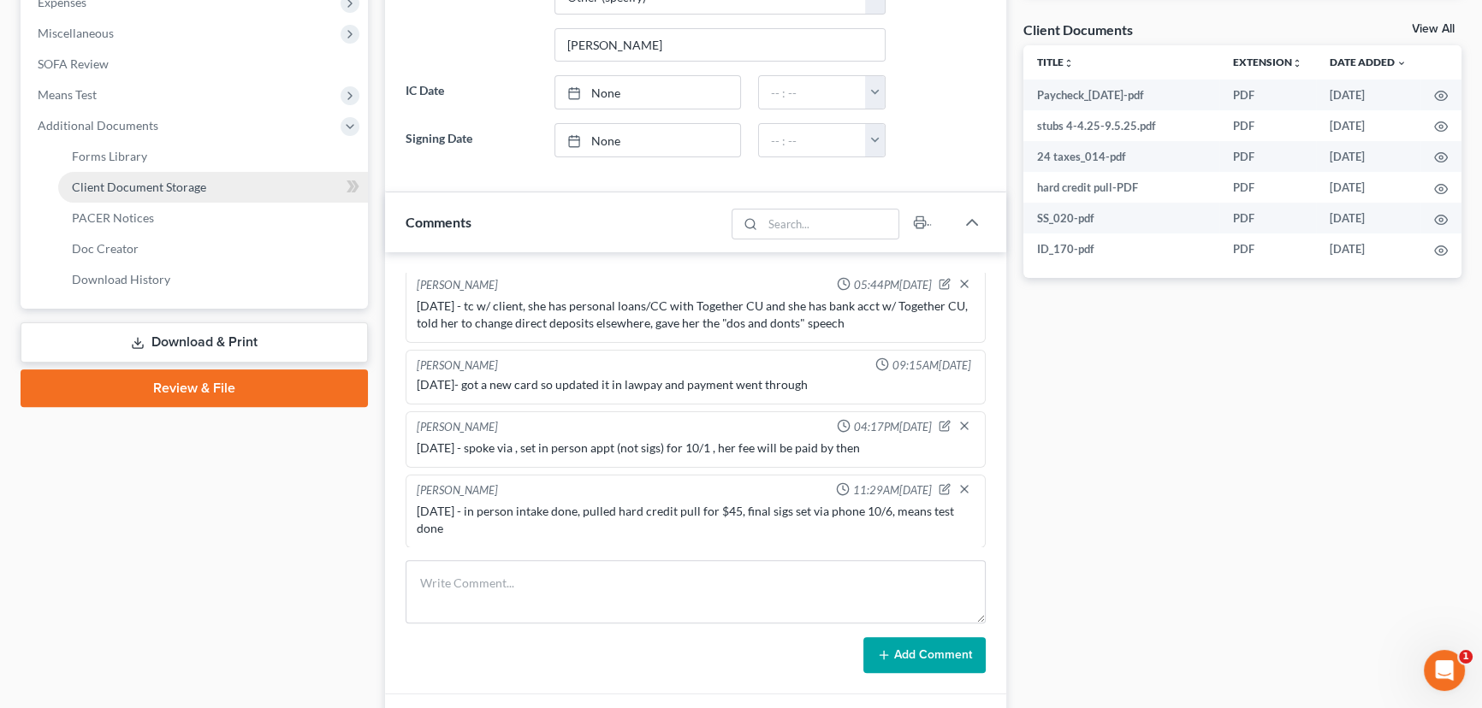
click at [176, 191] on span "Client Document Storage" at bounding box center [139, 187] width 134 height 15
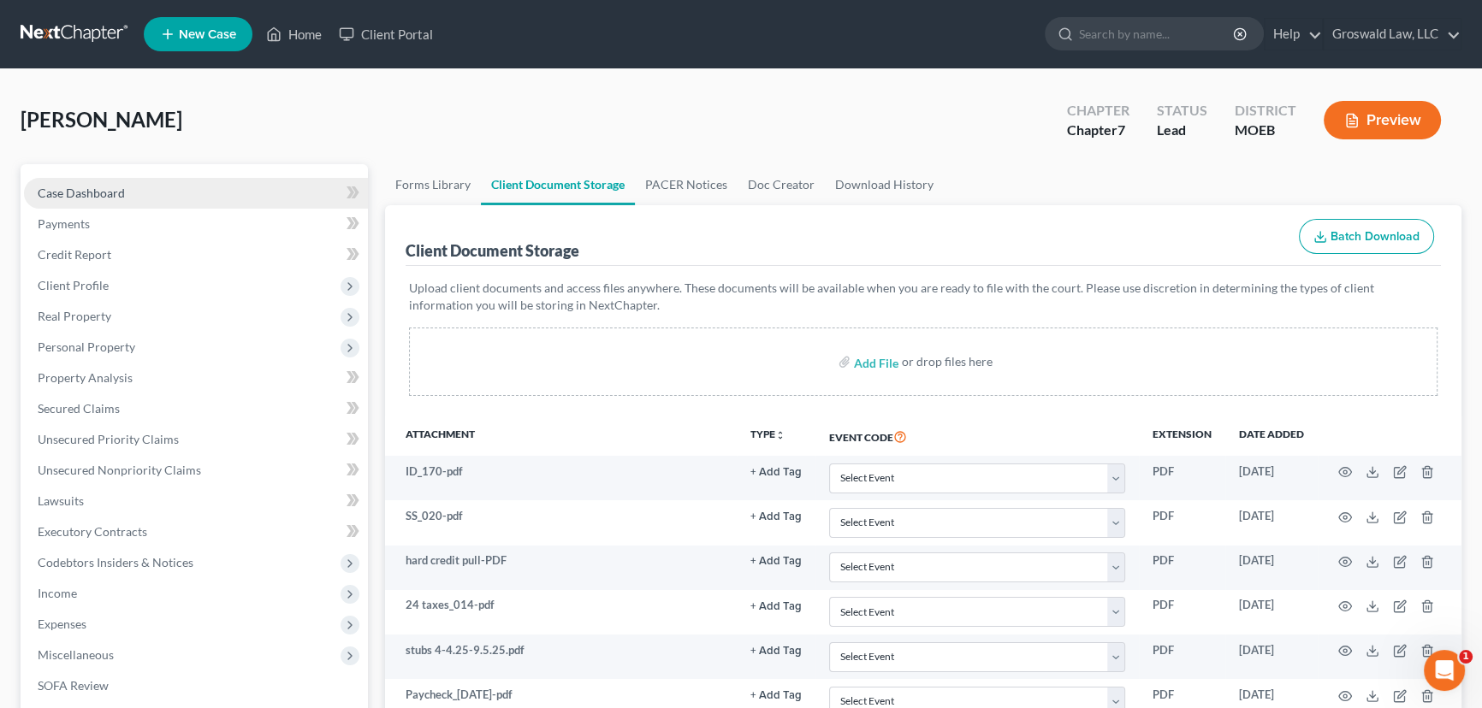
click at [142, 188] on link "Case Dashboard" at bounding box center [196, 193] width 344 height 31
select select "6"
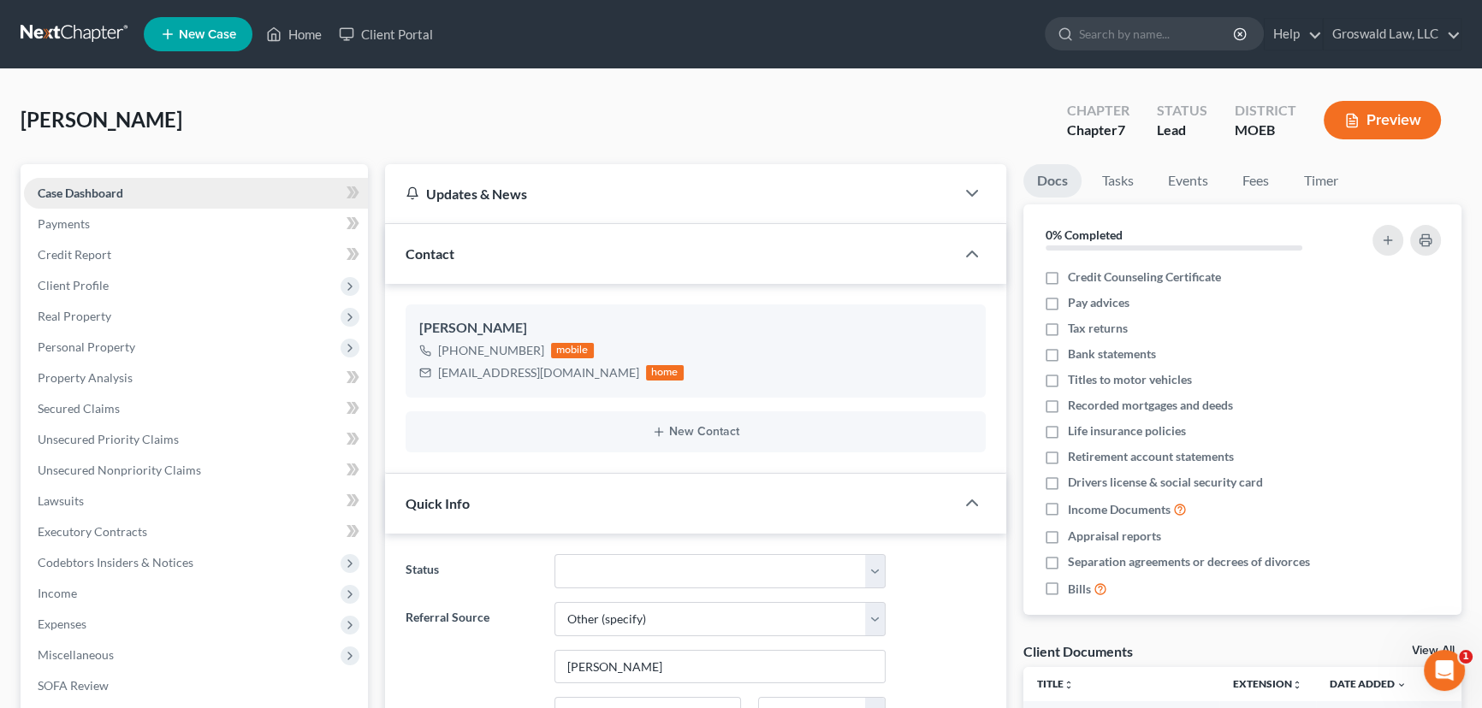
scroll to position [261, 0]
drag, startPoint x: 308, startPoint y: 28, endPoint x: 1177, endPoint y: 184, distance: 882.9
click at [308, 28] on link "Home" at bounding box center [293, 34] width 73 height 31
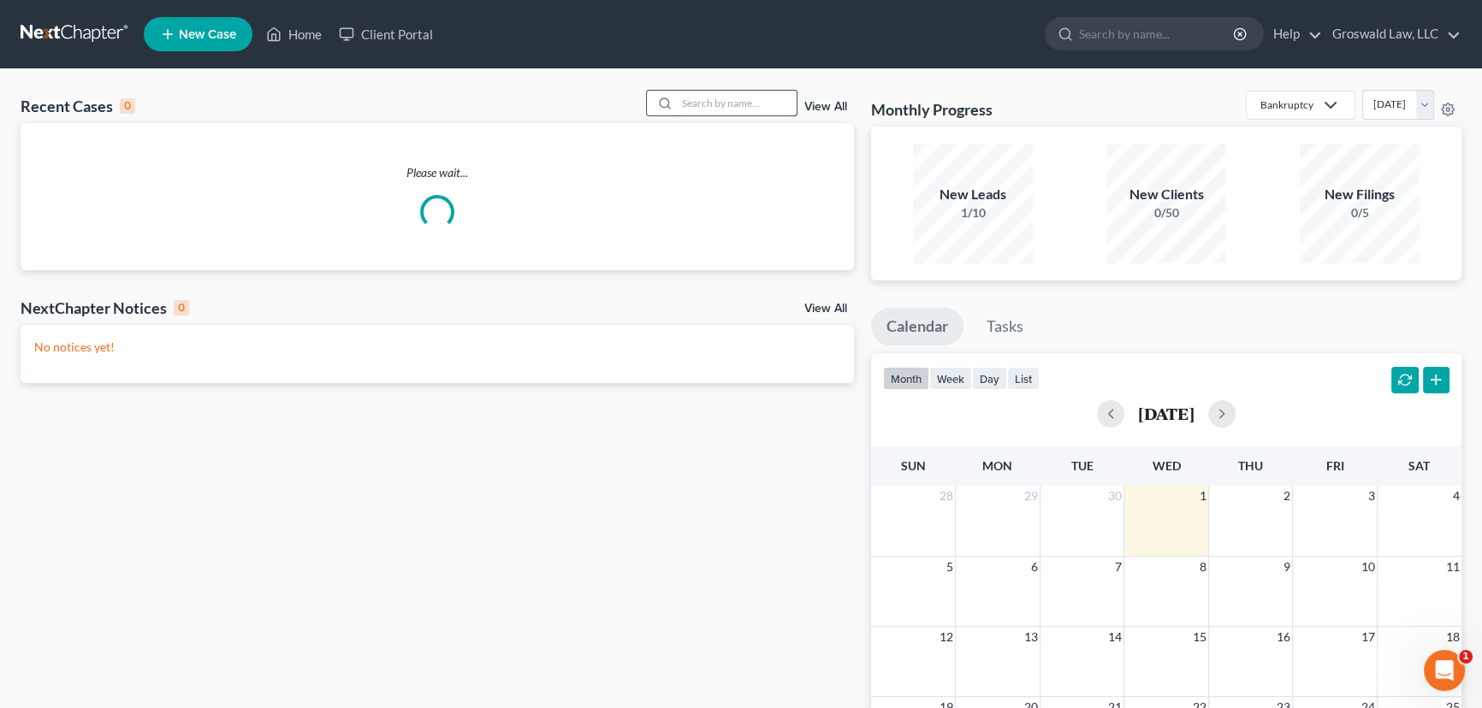
click at [780, 96] on input "search" at bounding box center [737, 103] width 120 height 25
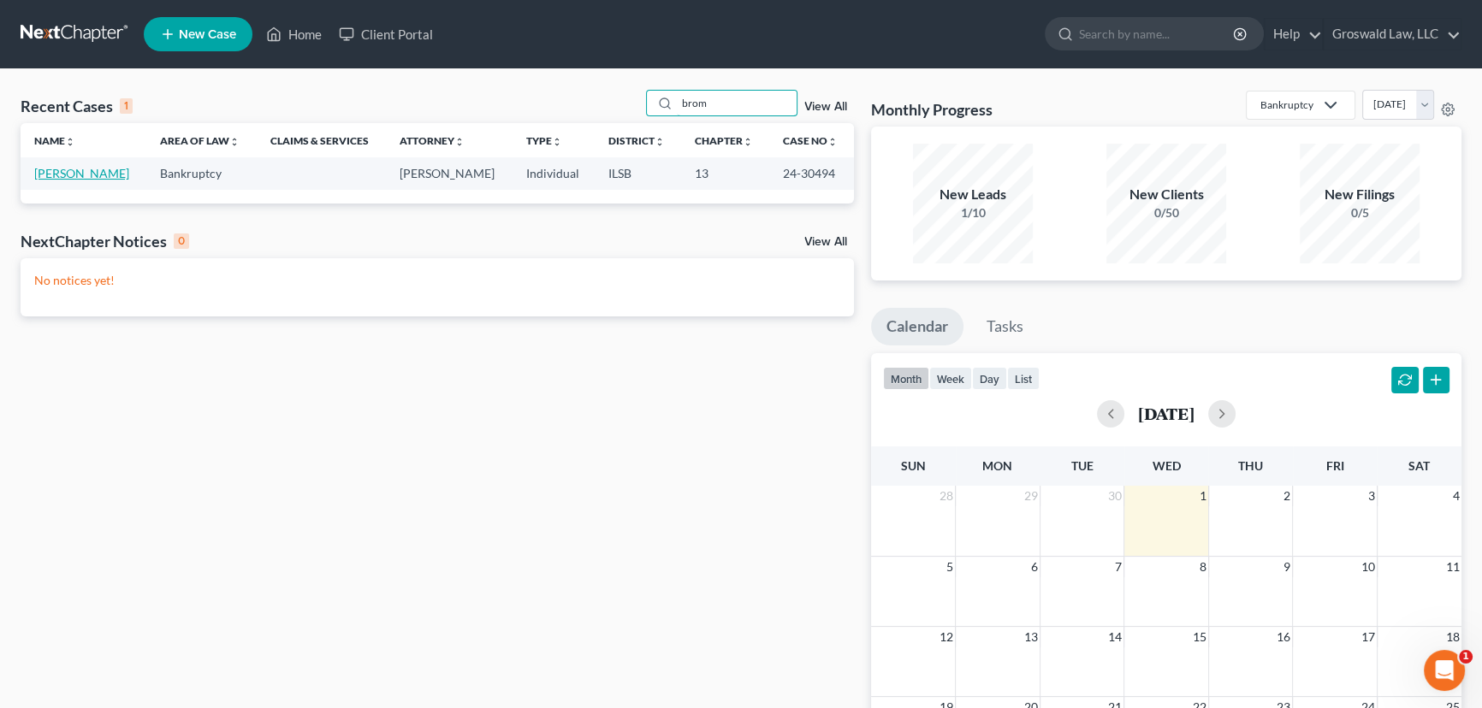
type input "brom"
click at [44, 171] on link "[PERSON_NAME]" at bounding box center [81, 173] width 95 height 15
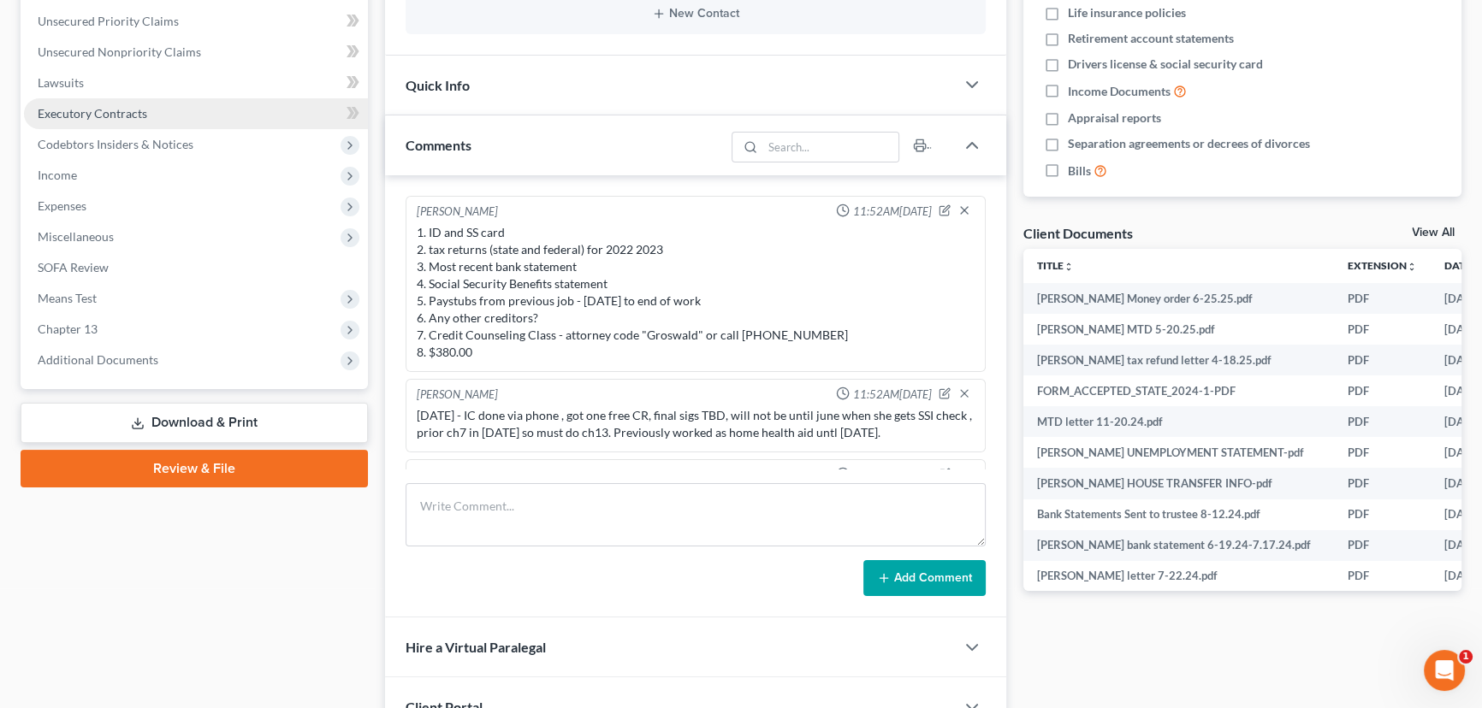
scroll to position [233, 0]
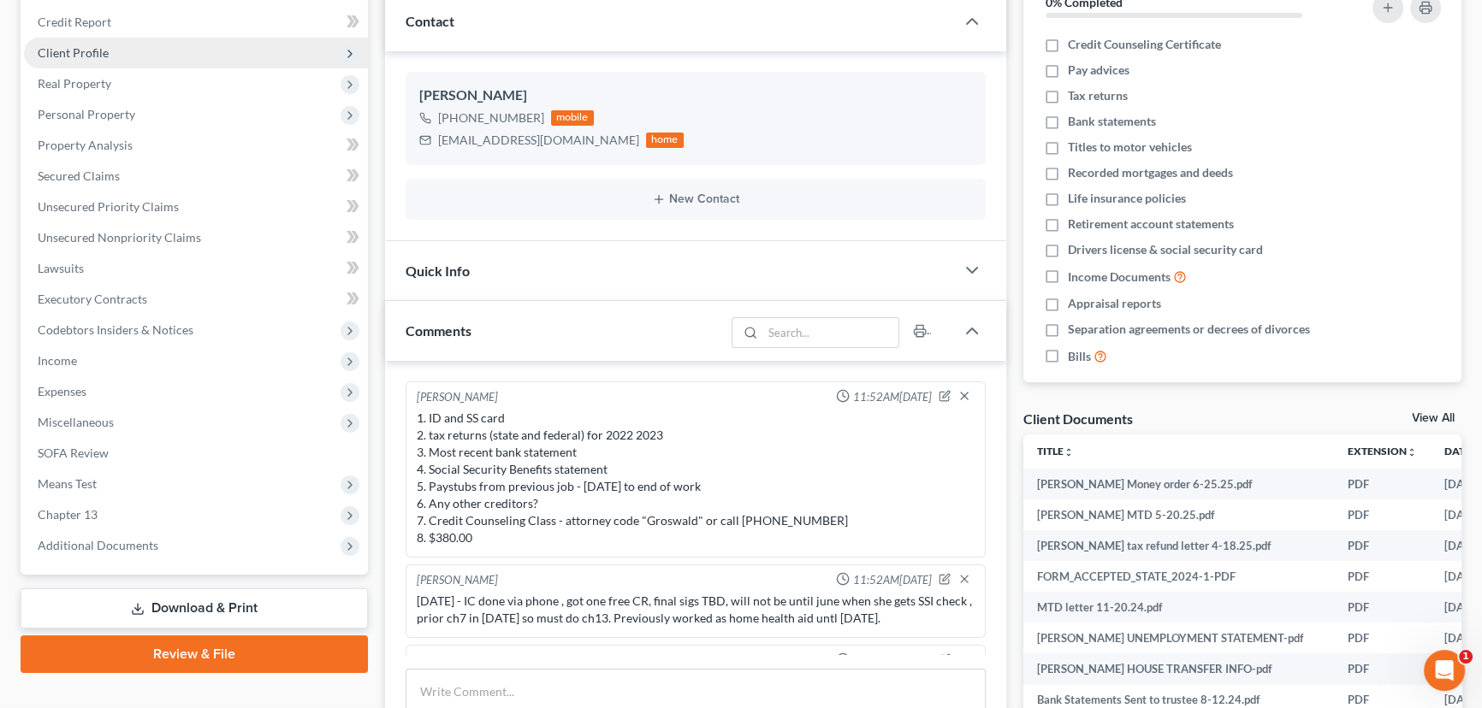
click at [91, 55] on span "Client Profile" at bounding box center [73, 52] width 71 height 15
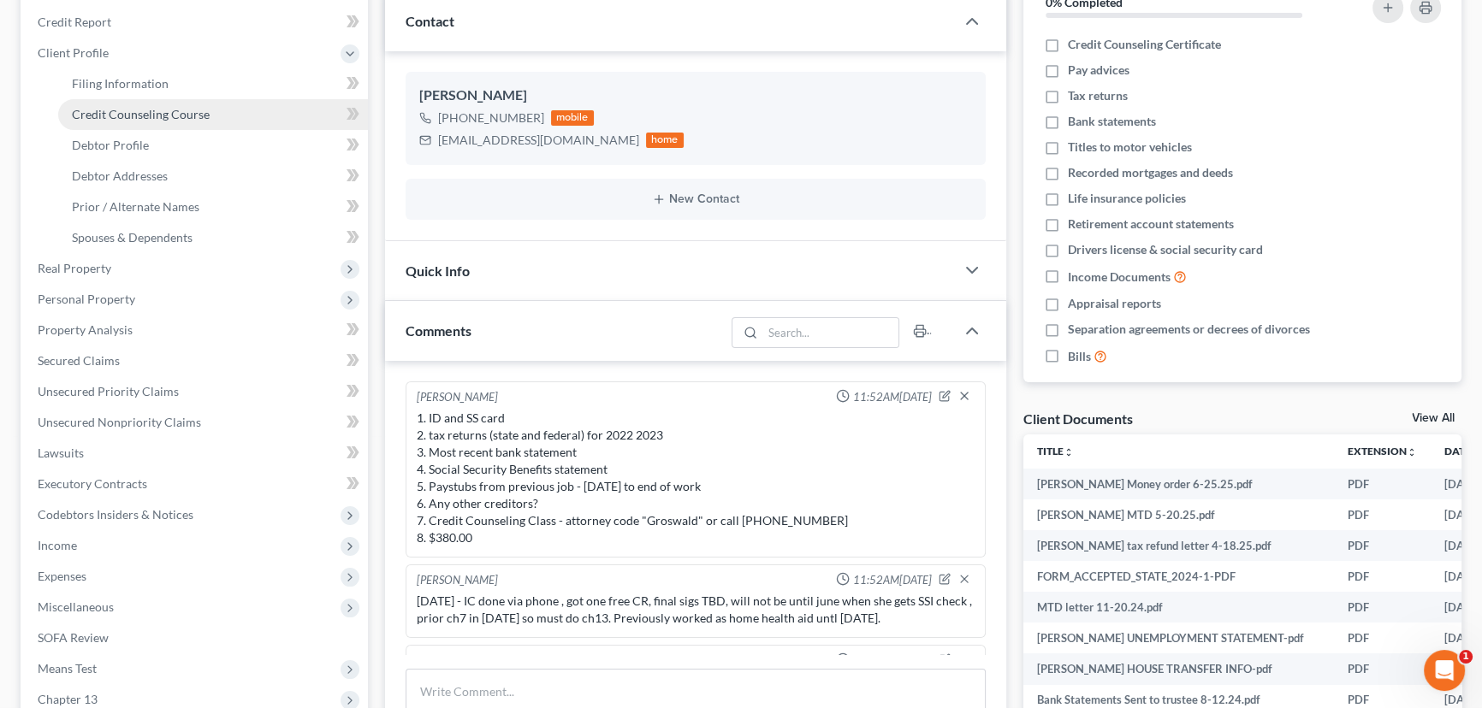
click at [134, 114] on span "Credit Counseling Course" at bounding box center [141, 114] width 138 height 15
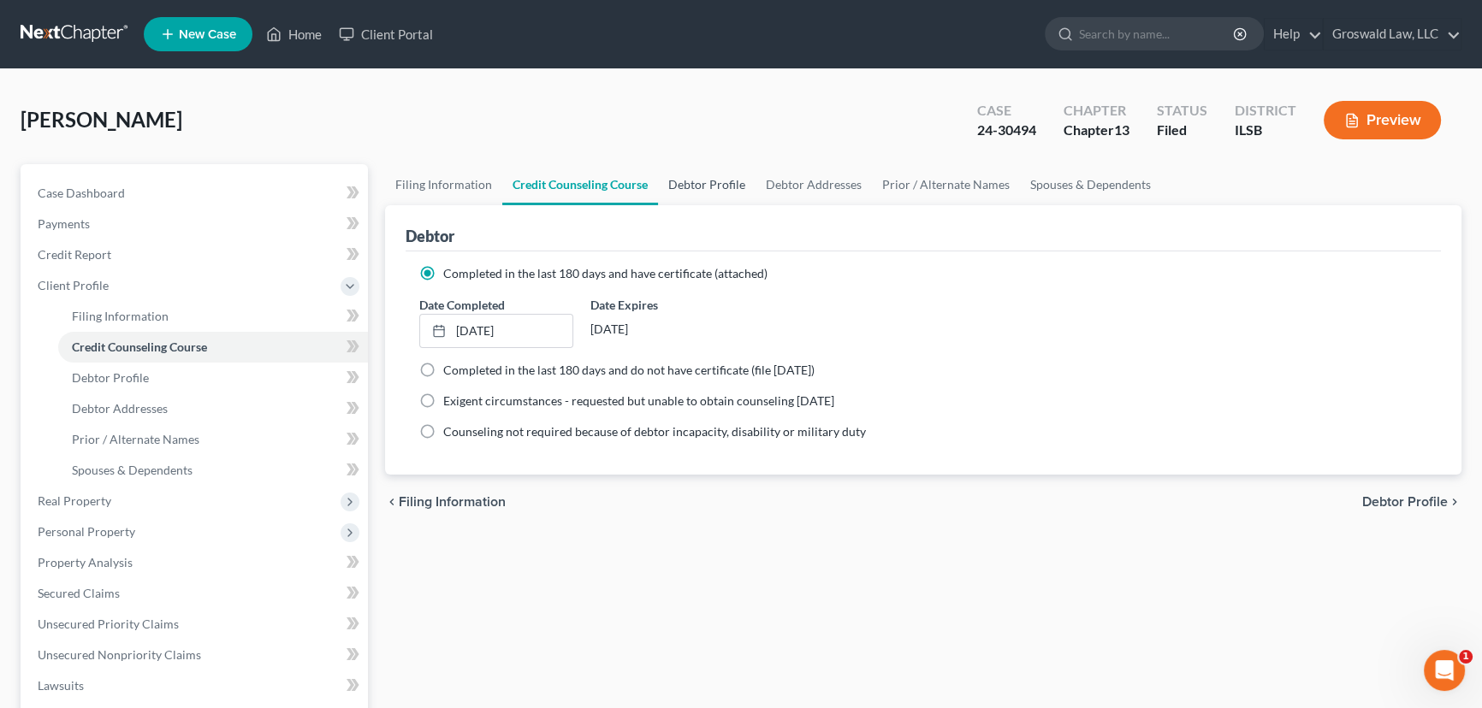
click at [698, 192] on link "Debtor Profile" at bounding box center [707, 184] width 98 height 41
select select "0"
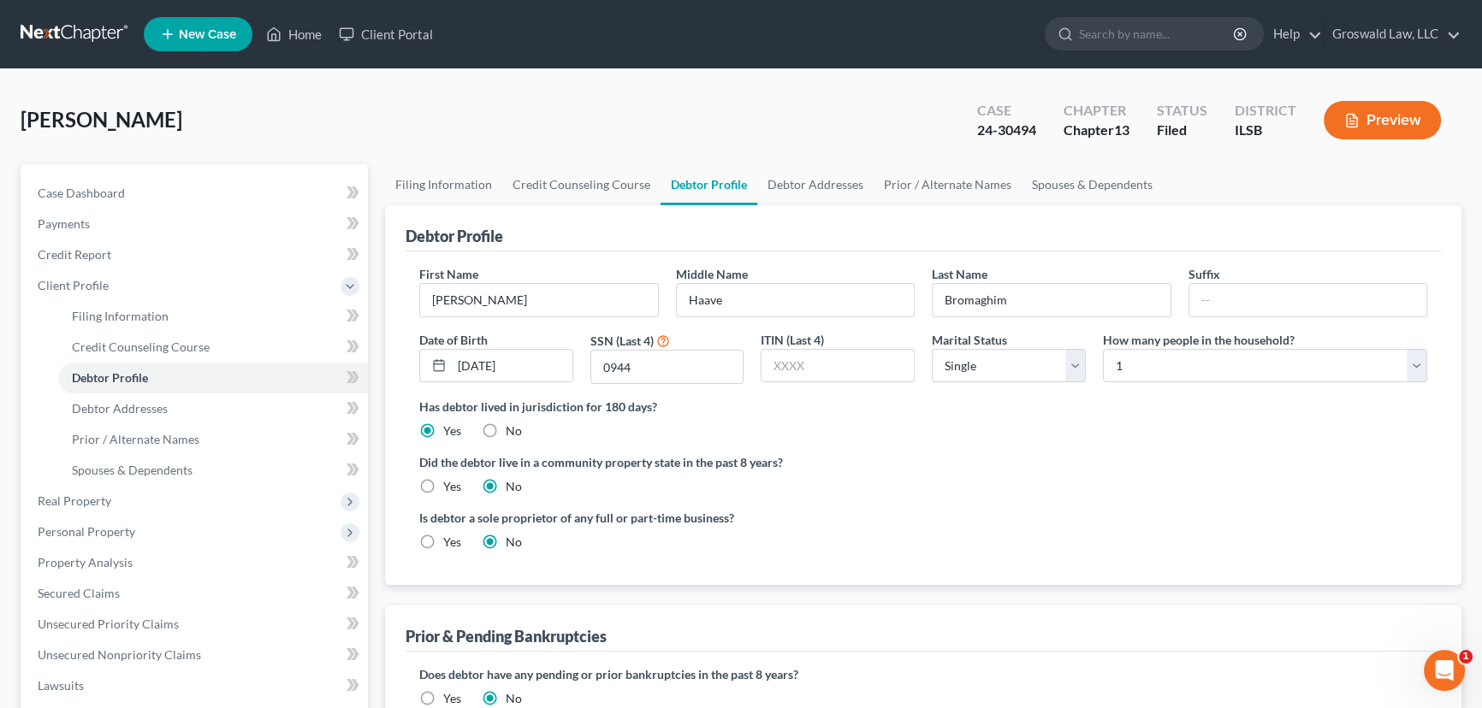
radio input "true"
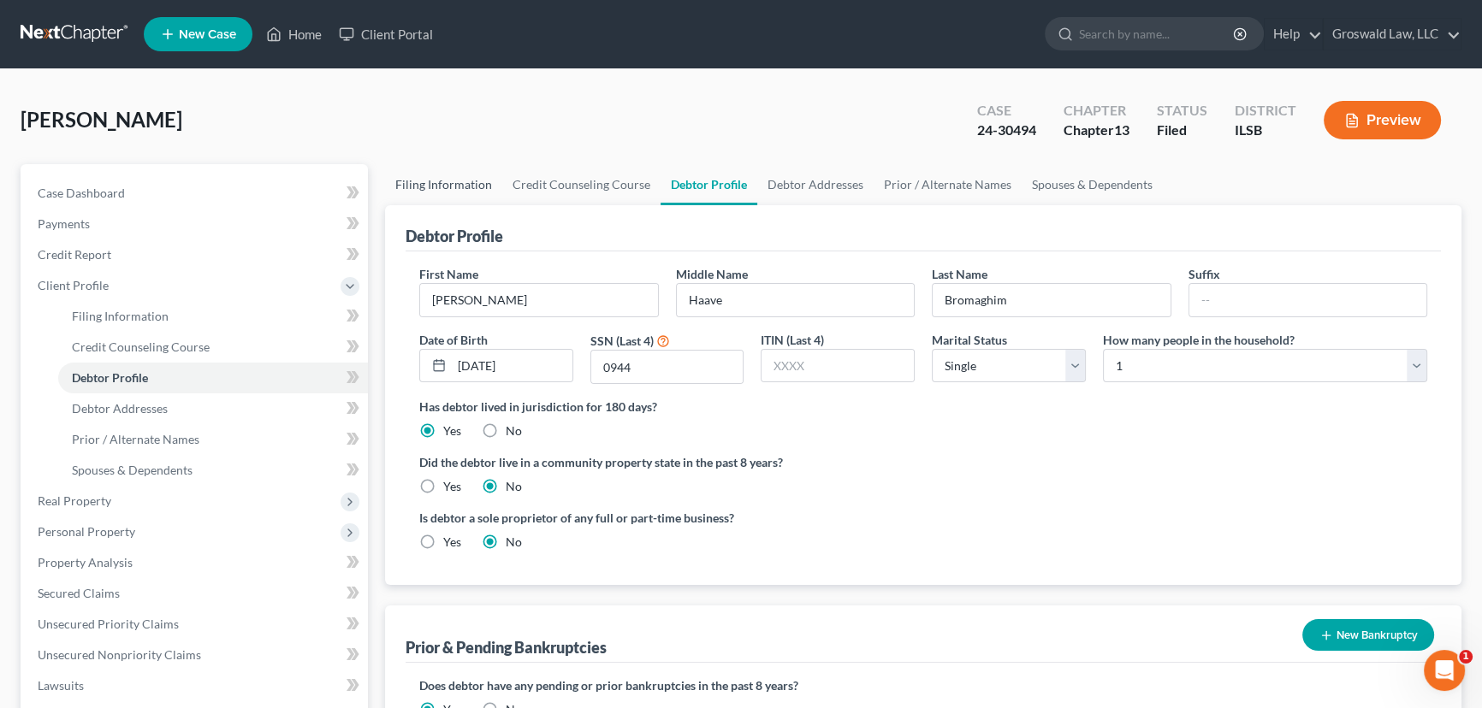
click at [433, 182] on link "Filing Information" at bounding box center [443, 184] width 117 height 41
select select "1"
select select "0"
select select "3"
select select "26"
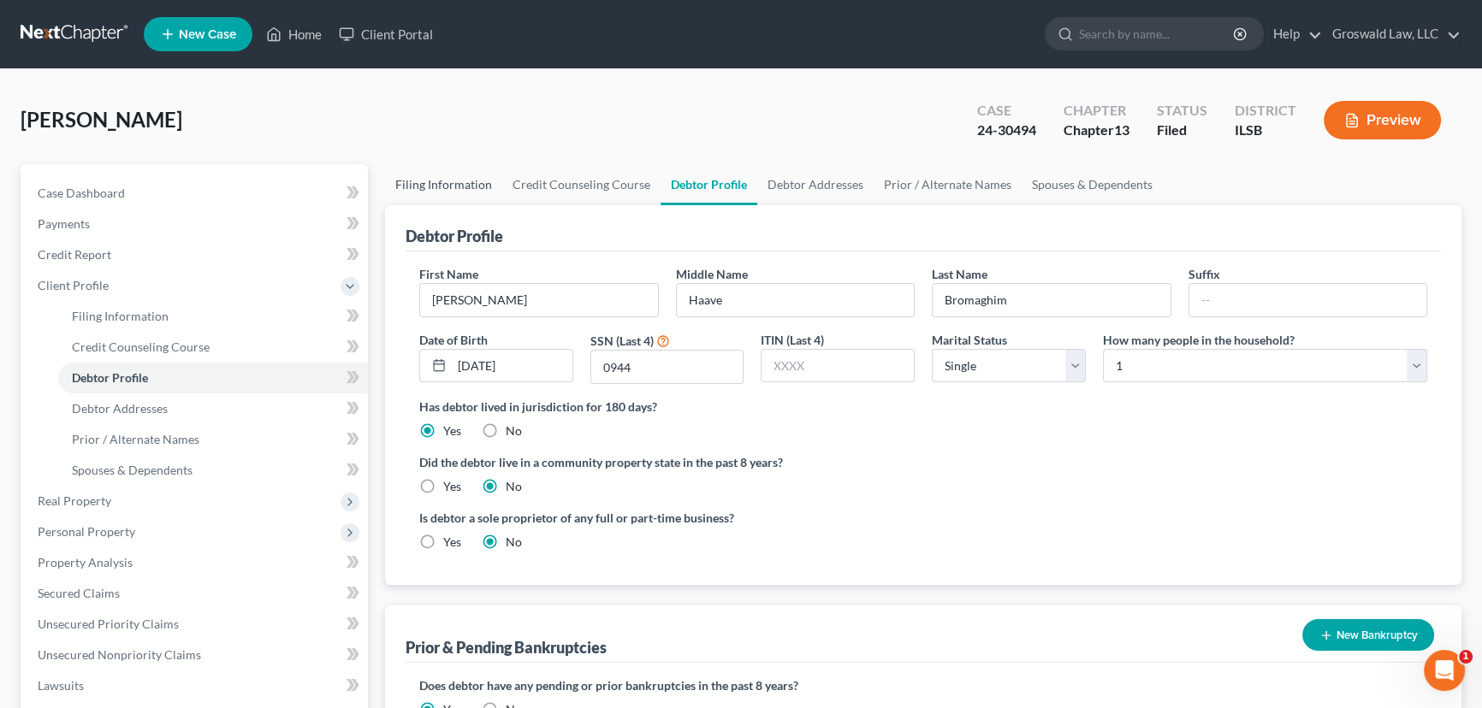
select select "14"
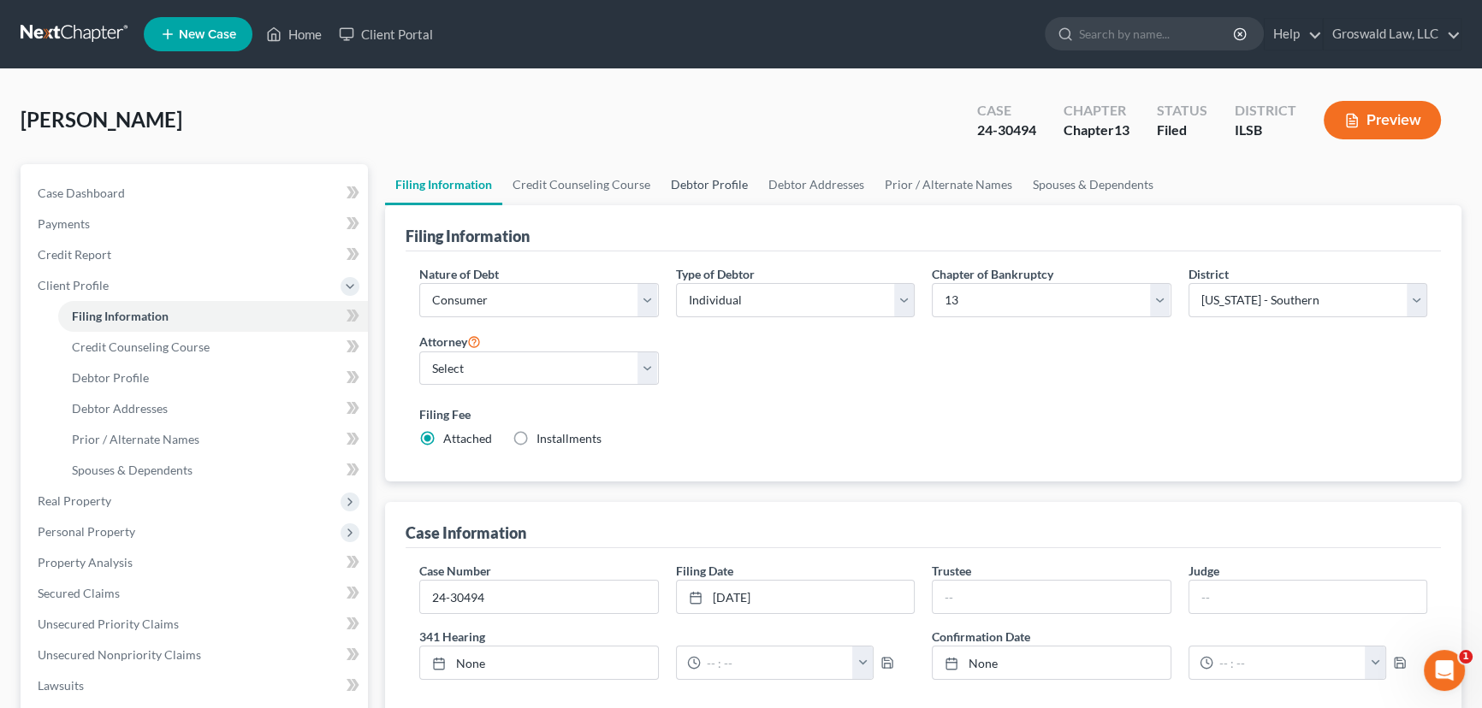
click at [680, 187] on link "Debtor Profile" at bounding box center [709, 184] width 98 height 41
select select "0"
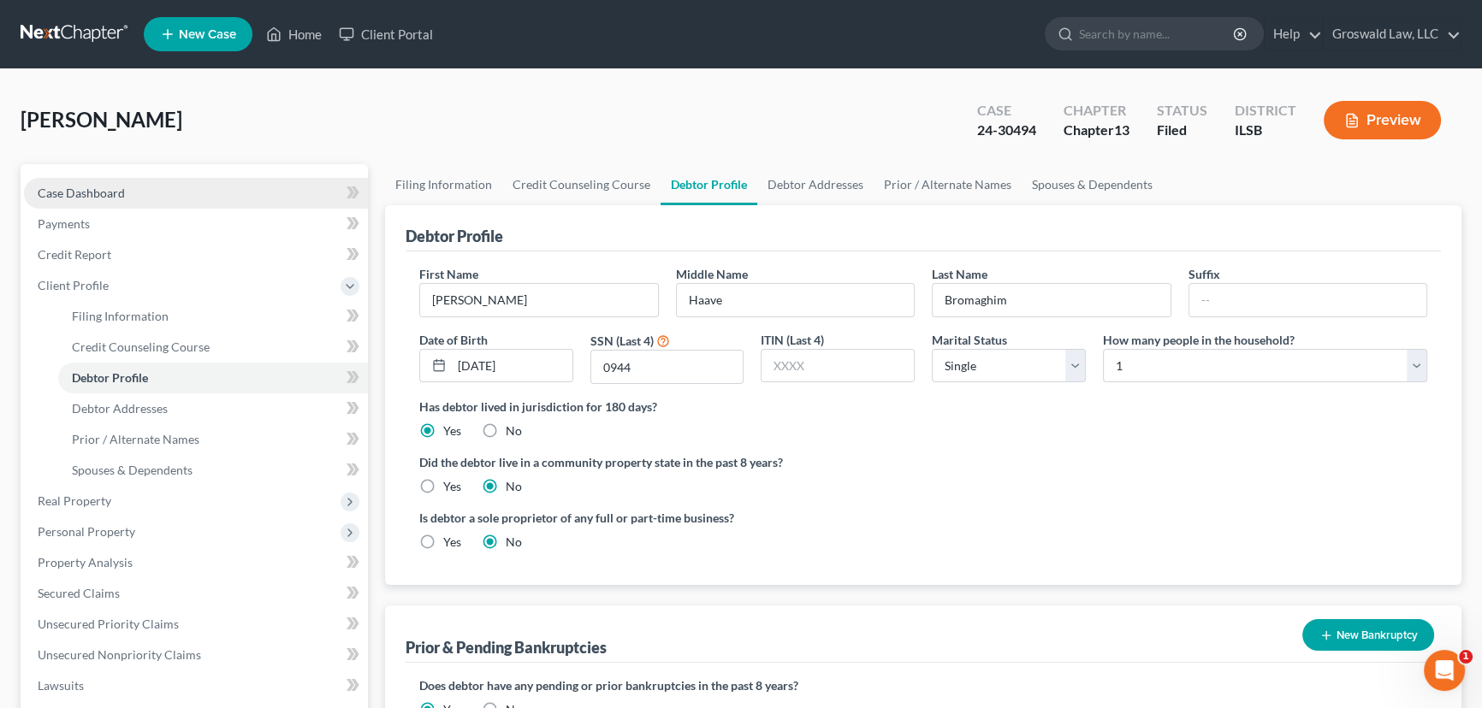
click at [127, 187] on link "Case Dashboard" at bounding box center [196, 193] width 344 height 31
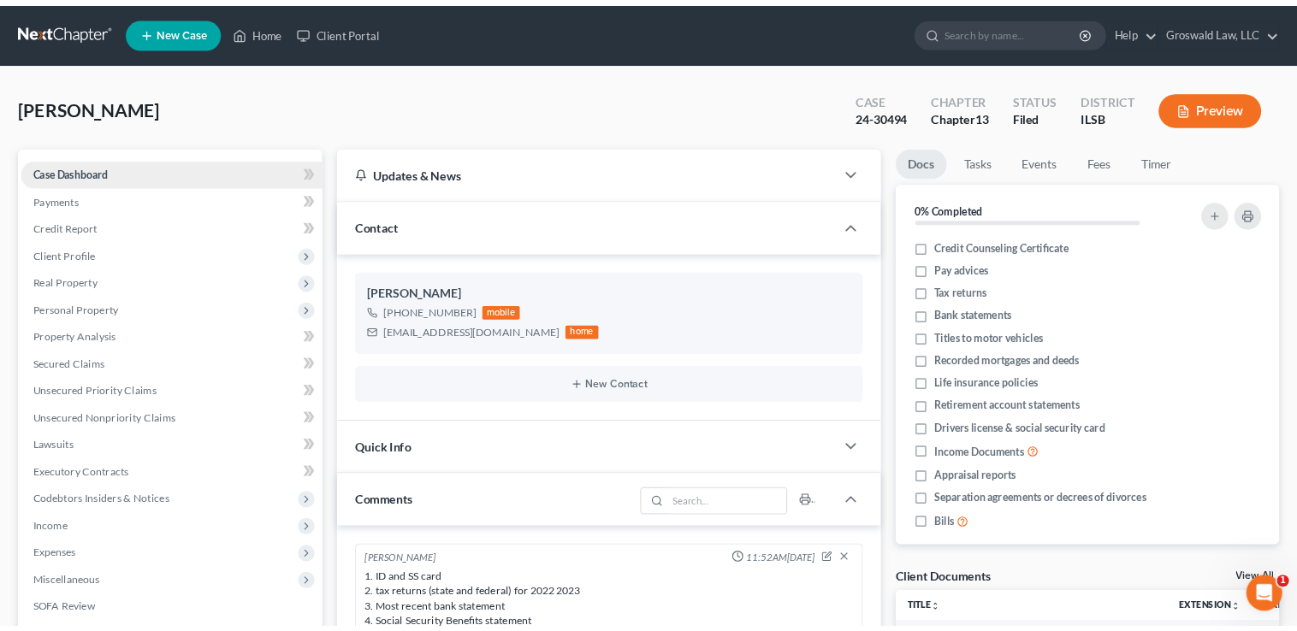
scroll to position [1587, 0]
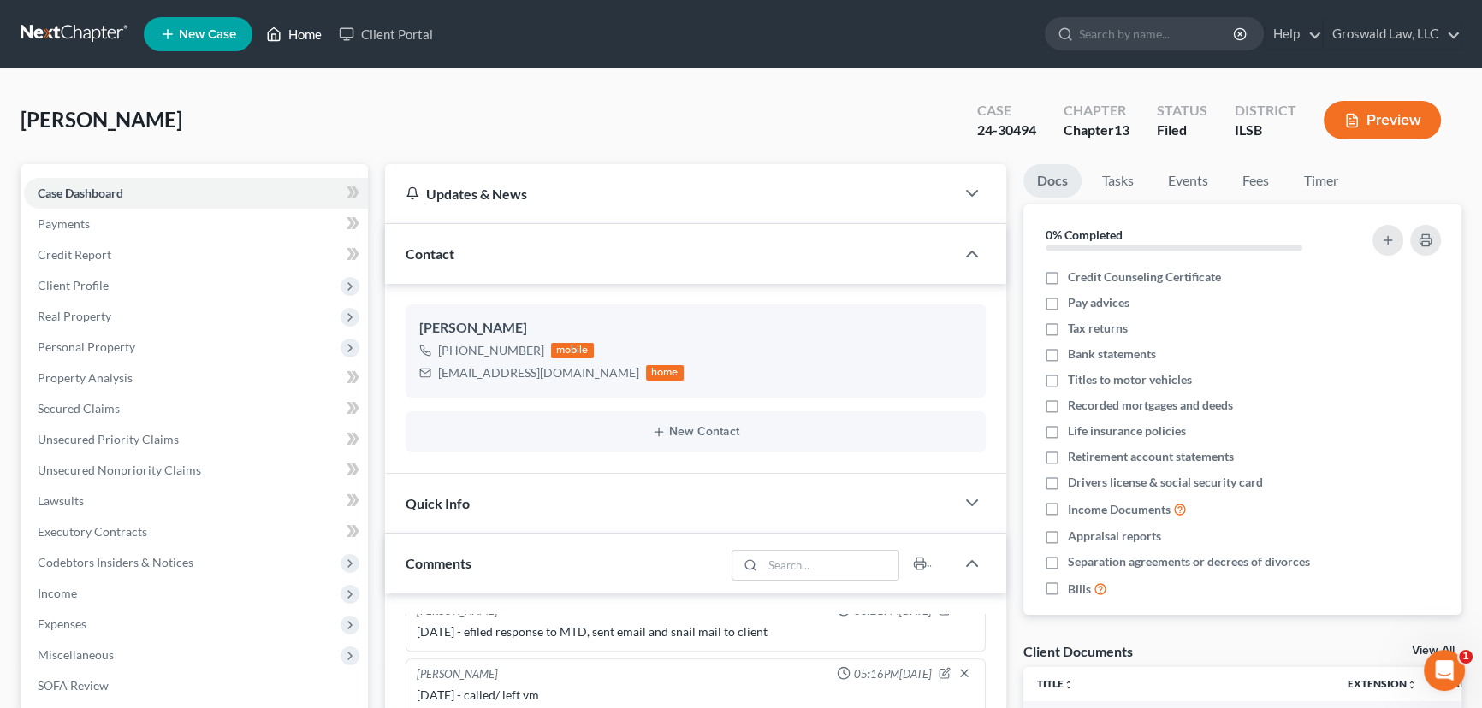
drag, startPoint x: 296, startPoint y: 27, endPoint x: 288, endPoint y: 63, distance: 37.6
click at [296, 27] on link "Home" at bounding box center [293, 34] width 73 height 31
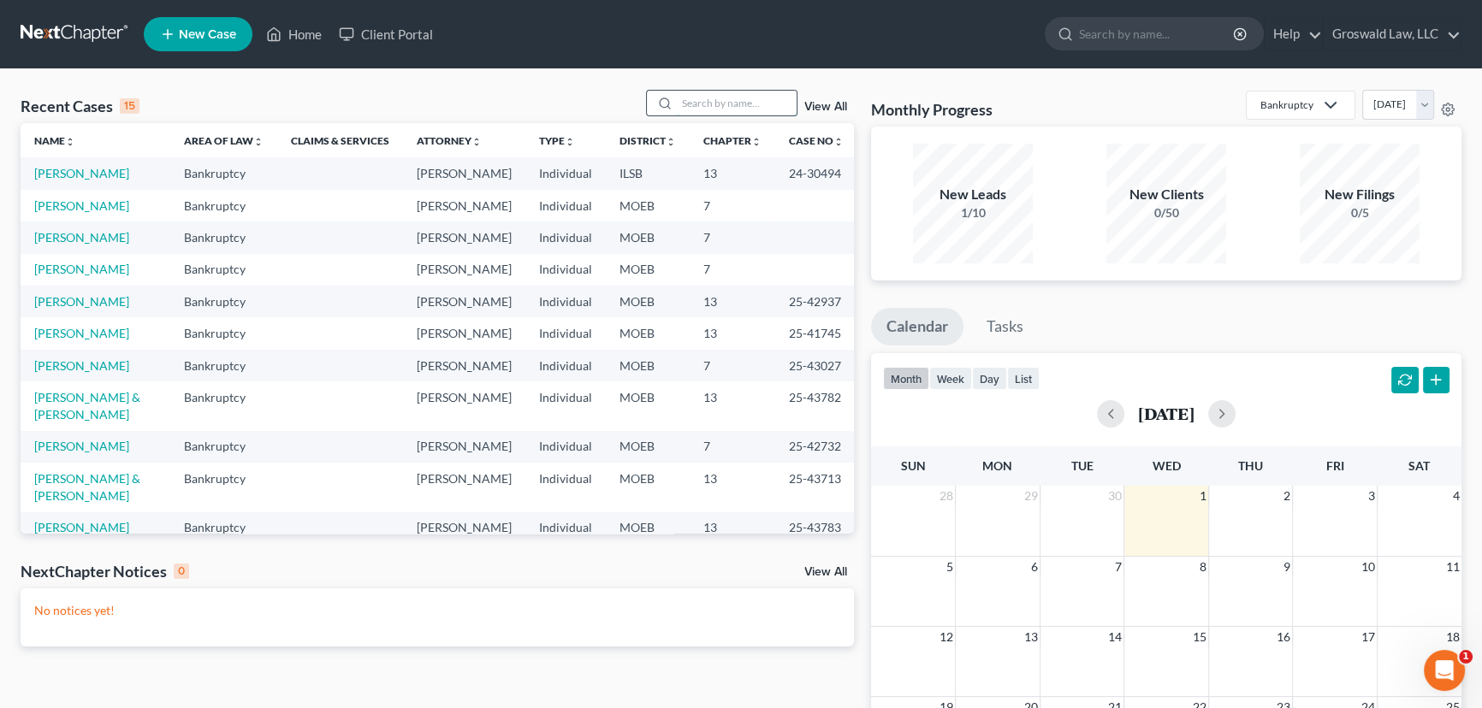
click at [701, 109] on input "search" at bounding box center [737, 103] width 120 height 25
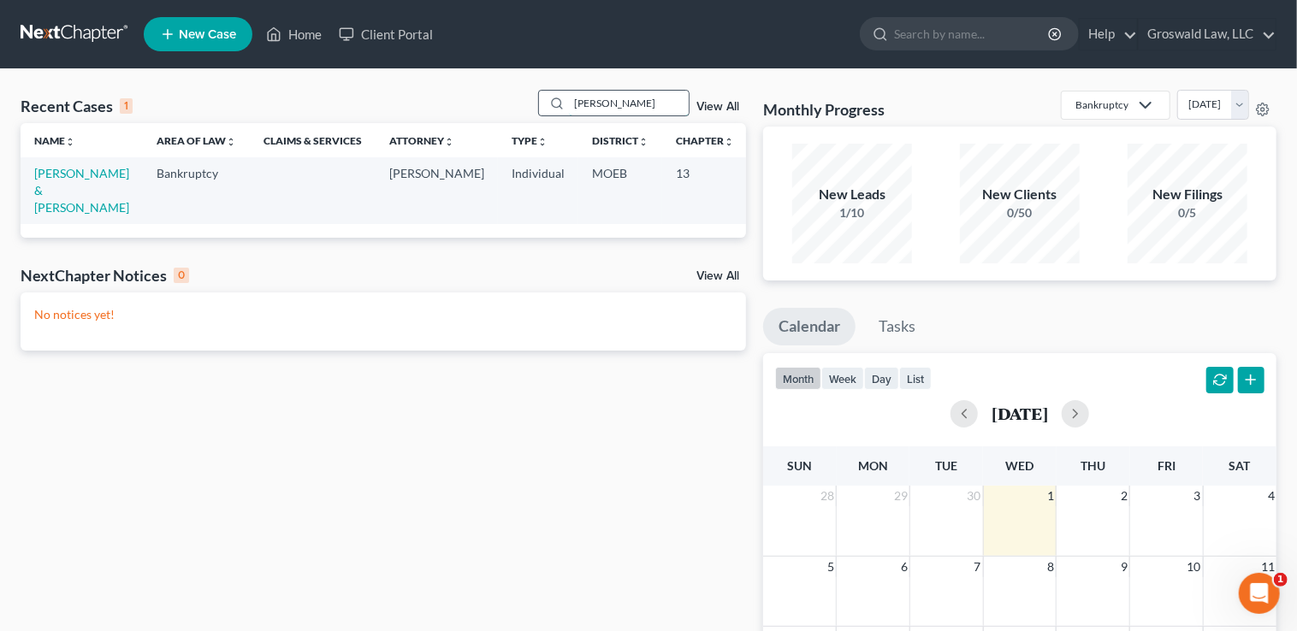
drag, startPoint x: 634, startPoint y: 98, endPoint x: 549, endPoint y: 90, distance: 85.0
click at [550, 90] on div "[PERSON_NAME]" at bounding box center [614, 103] width 152 height 27
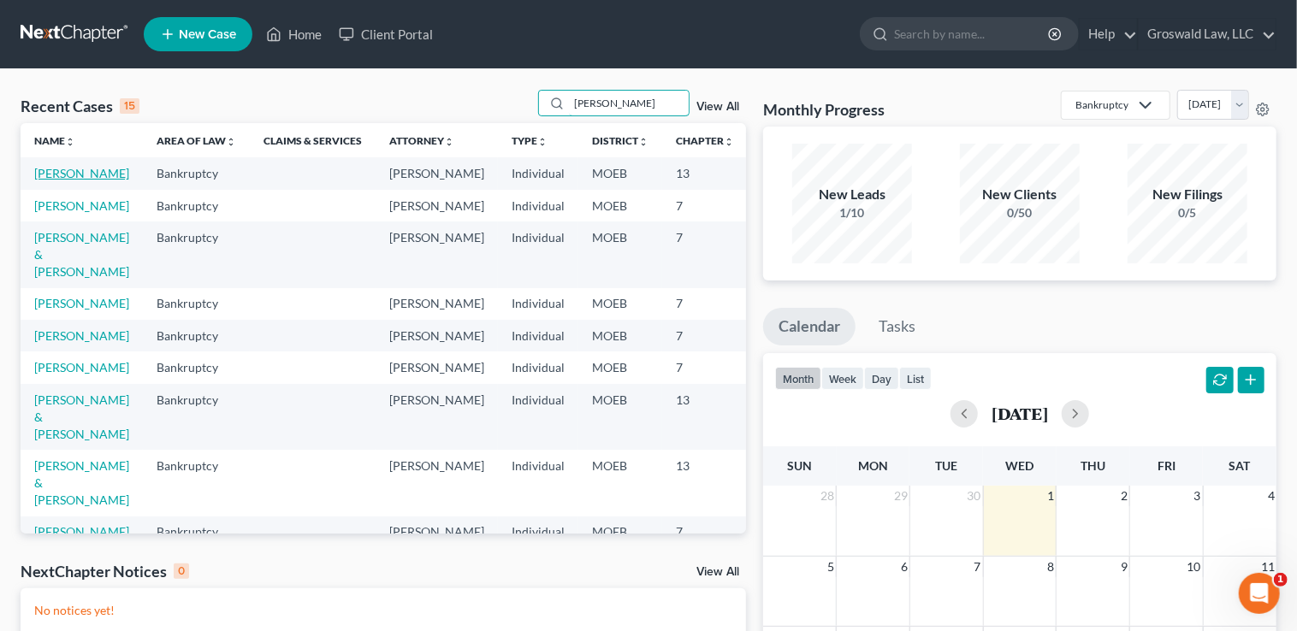
type input "[PERSON_NAME]"
click at [52, 180] on link "[PERSON_NAME]" at bounding box center [81, 173] width 95 height 15
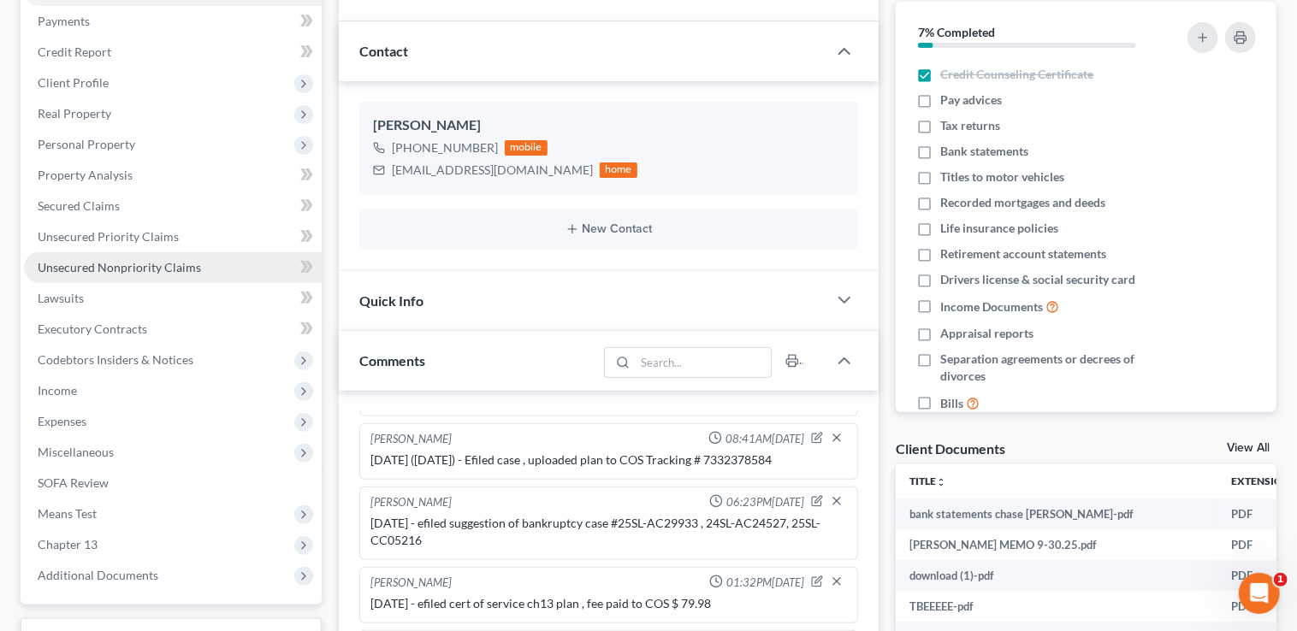
scroll to position [180, 0]
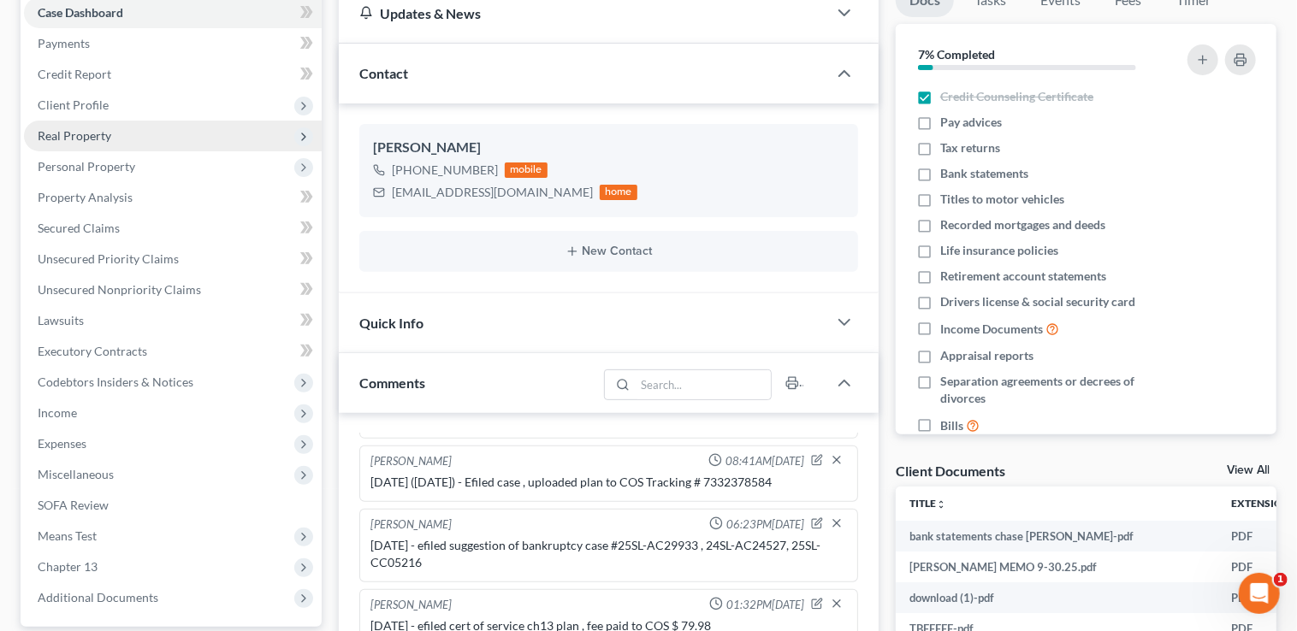
click at [114, 139] on span "Real Property" at bounding box center [173, 136] width 298 height 31
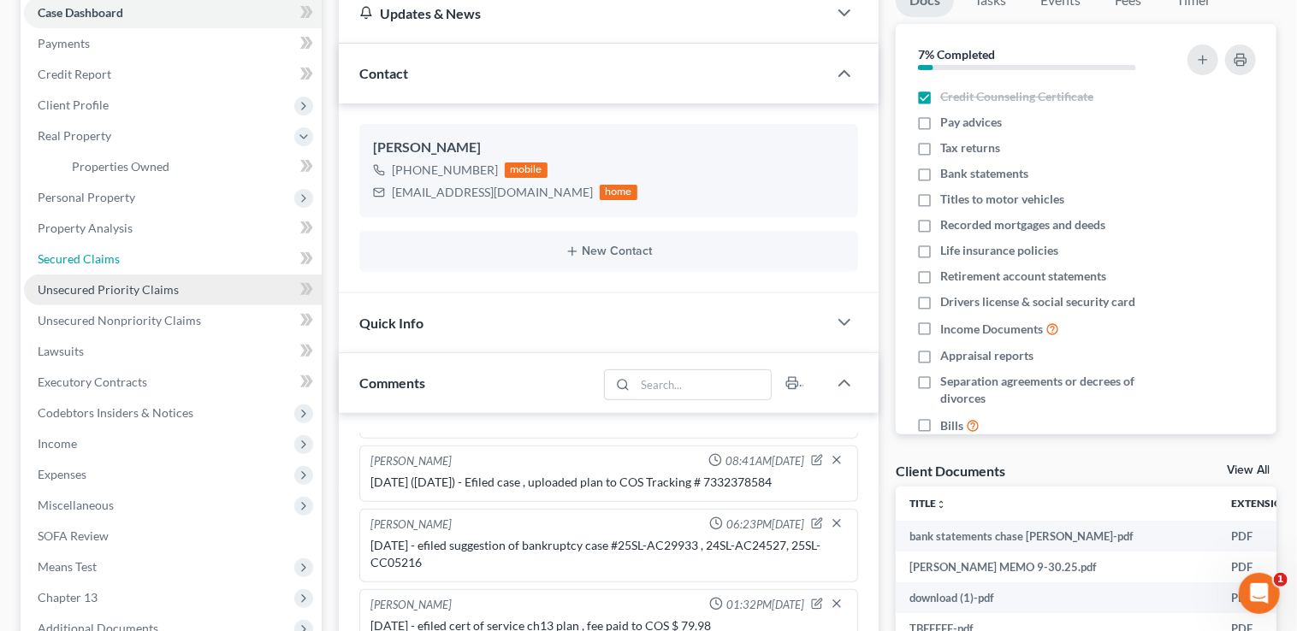
drag, startPoint x: 100, startPoint y: 257, endPoint x: 250, endPoint y: 288, distance: 152.8
click at [101, 257] on span "Secured Claims" at bounding box center [79, 258] width 82 height 15
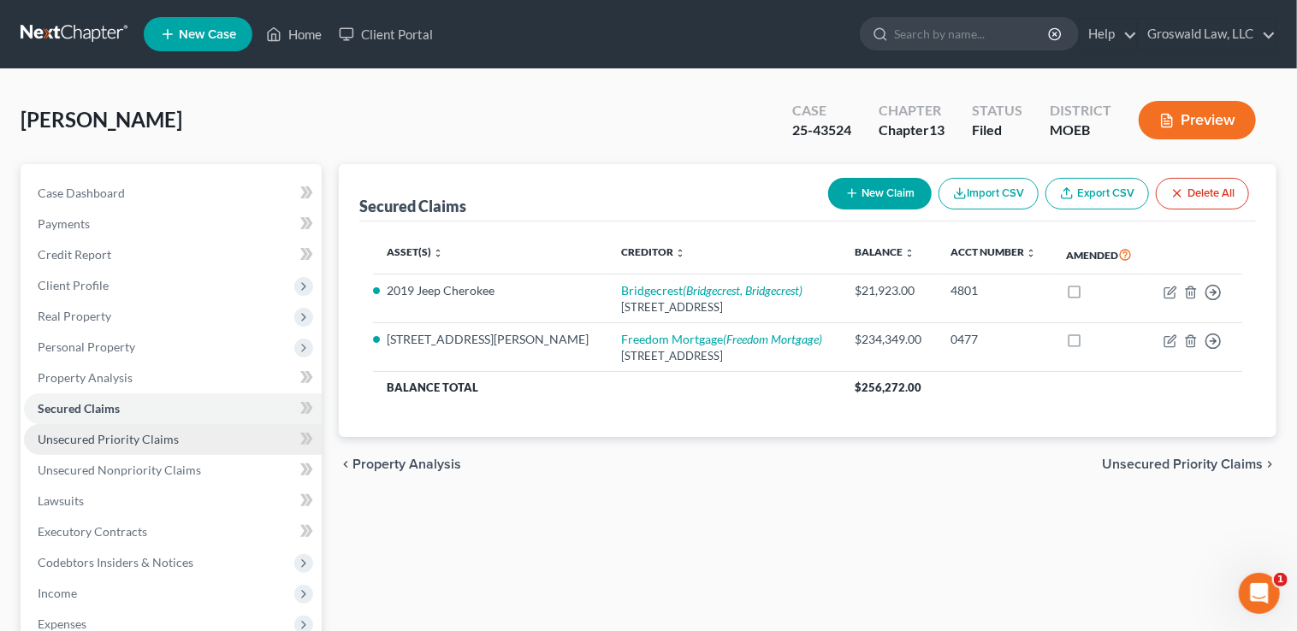
click at [124, 444] on span "Unsecured Priority Claims" at bounding box center [108, 439] width 141 height 15
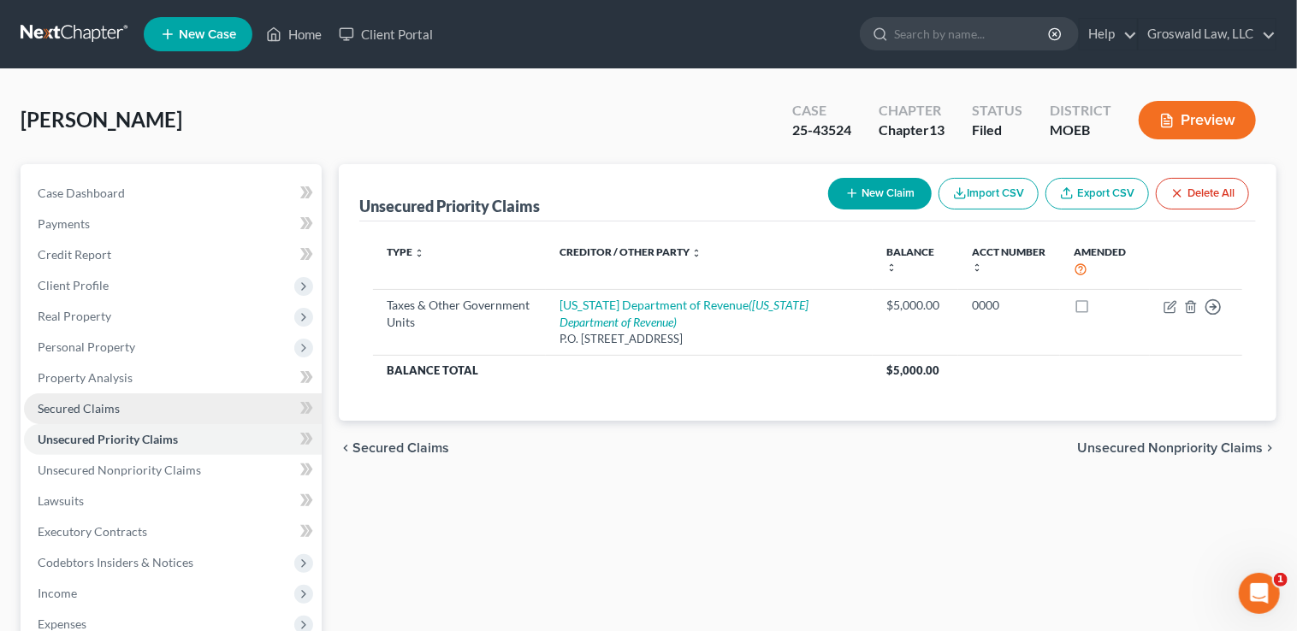
click at [107, 403] on span "Secured Claims" at bounding box center [79, 408] width 82 height 15
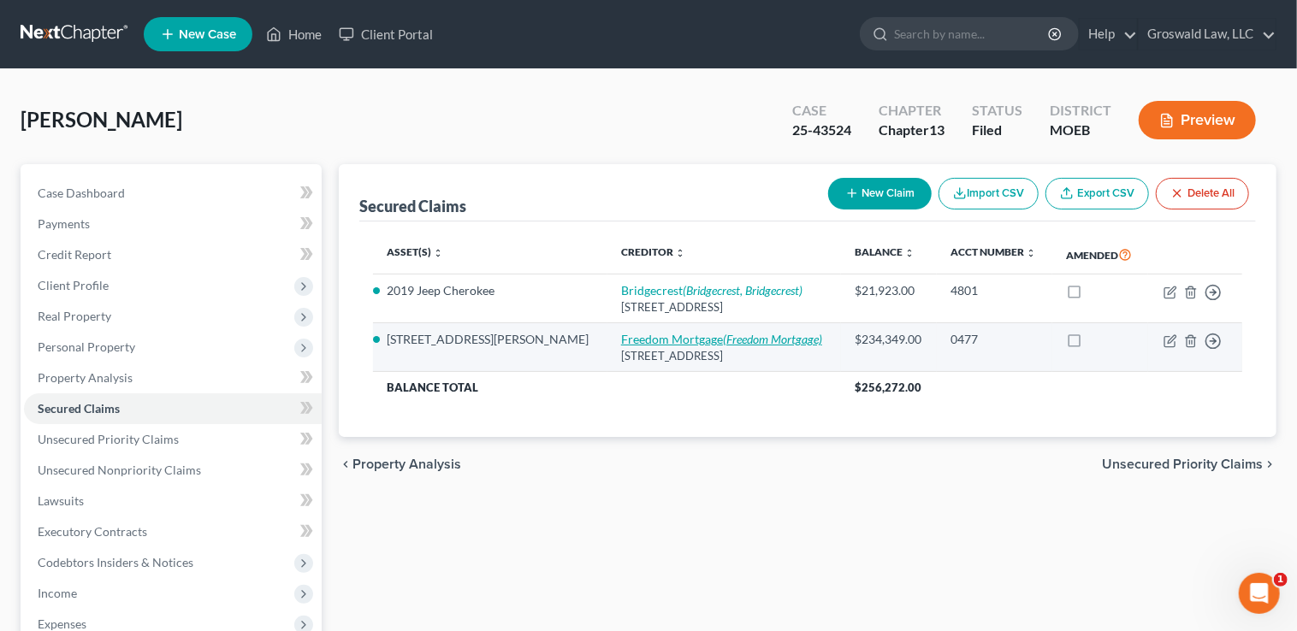
click at [723, 338] on icon "(Freedom Mortgage)" at bounding box center [772, 339] width 99 height 15
select select "9"
select select "3"
select select "0"
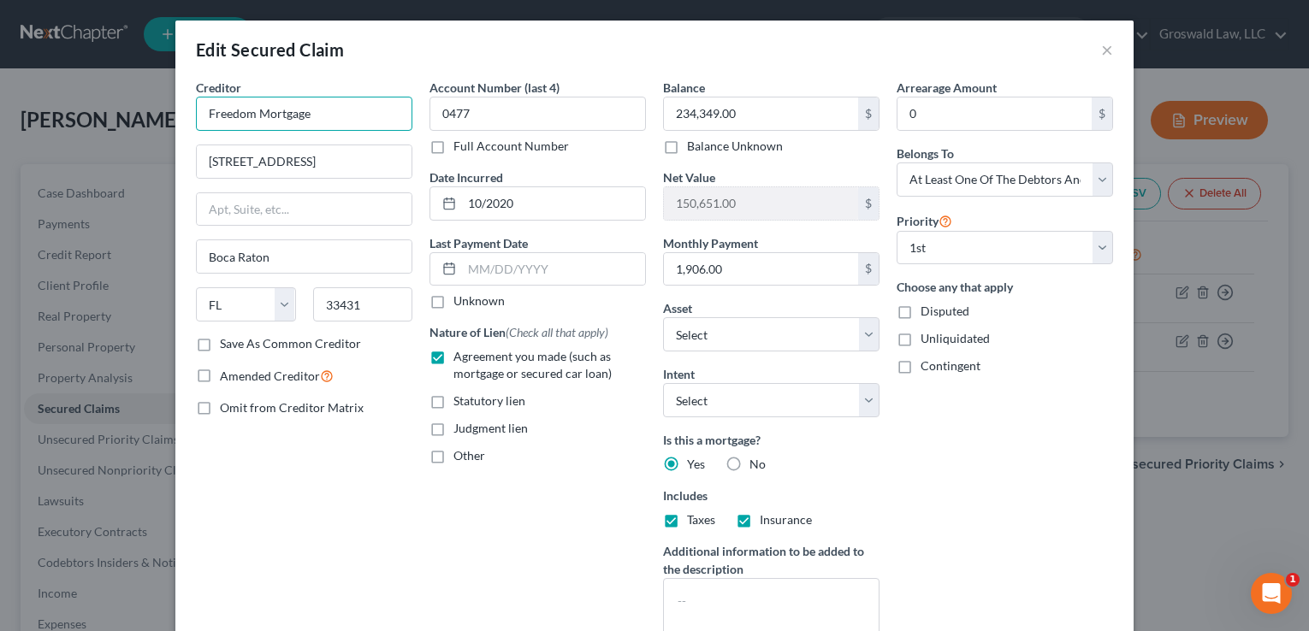
drag, startPoint x: 328, startPoint y: 104, endPoint x: -15, endPoint y: 120, distance: 343.4
click at [0, 120] on html "Home New Case Client Portal Groswald Law, LLC [PERSON_NAME][EMAIL_ADDRESS][DOMA…" at bounding box center [654, 485] width 1309 height 971
click at [307, 173] on input "[STREET_ADDRESS]" at bounding box center [304, 161] width 215 height 33
click at [311, 162] on input "[STREET_ADDRESS]" at bounding box center [304, 161] width 215 height 33
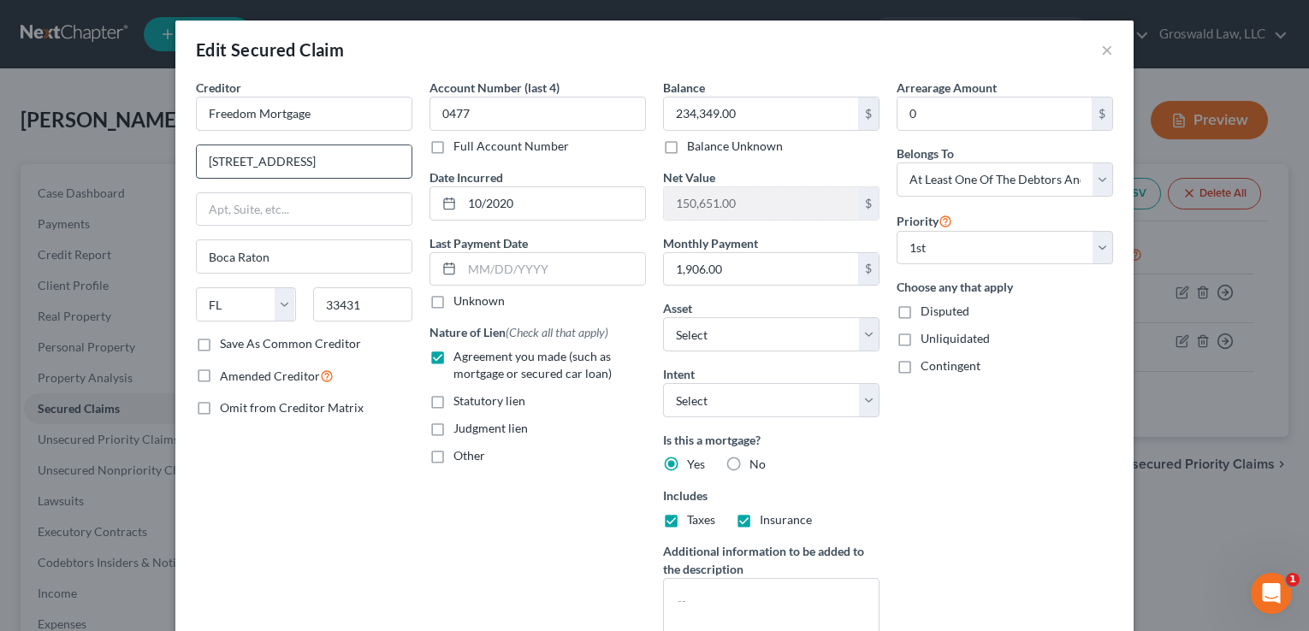
click at [311, 162] on input "[STREET_ADDRESS]" at bounding box center [304, 161] width 215 height 33
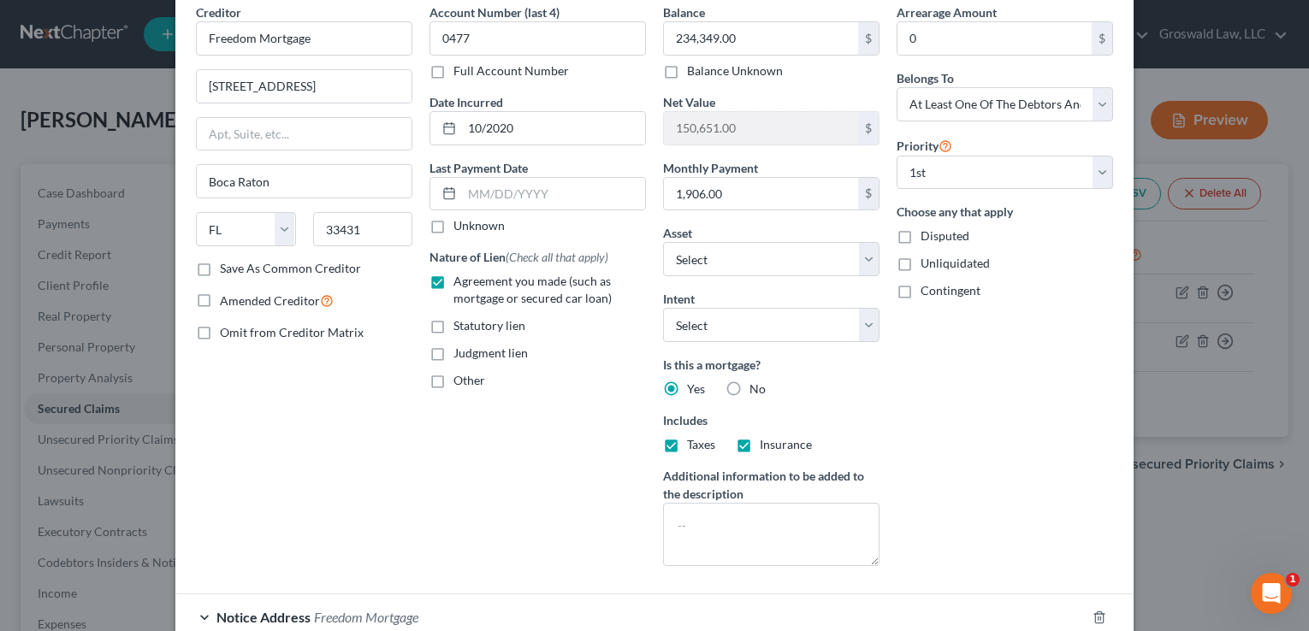
scroll to position [226, 0]
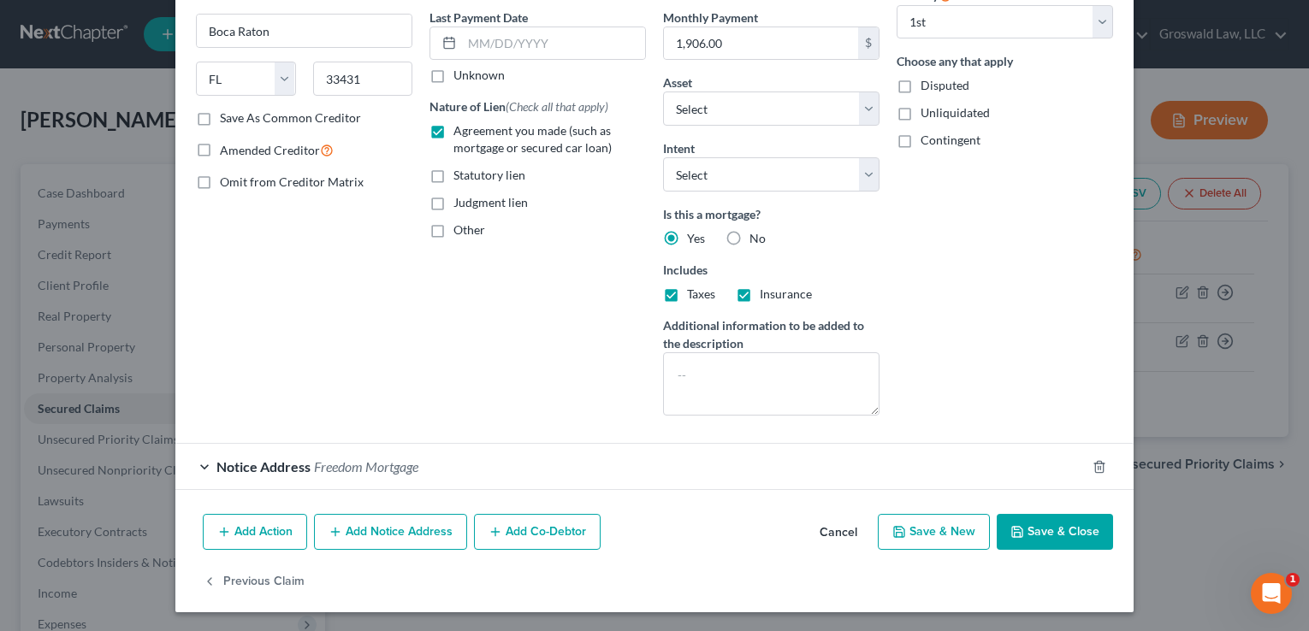
click at [334, 462] on span "Freedom Mortgage" at bounding box center [366, 466] width 104 height 16
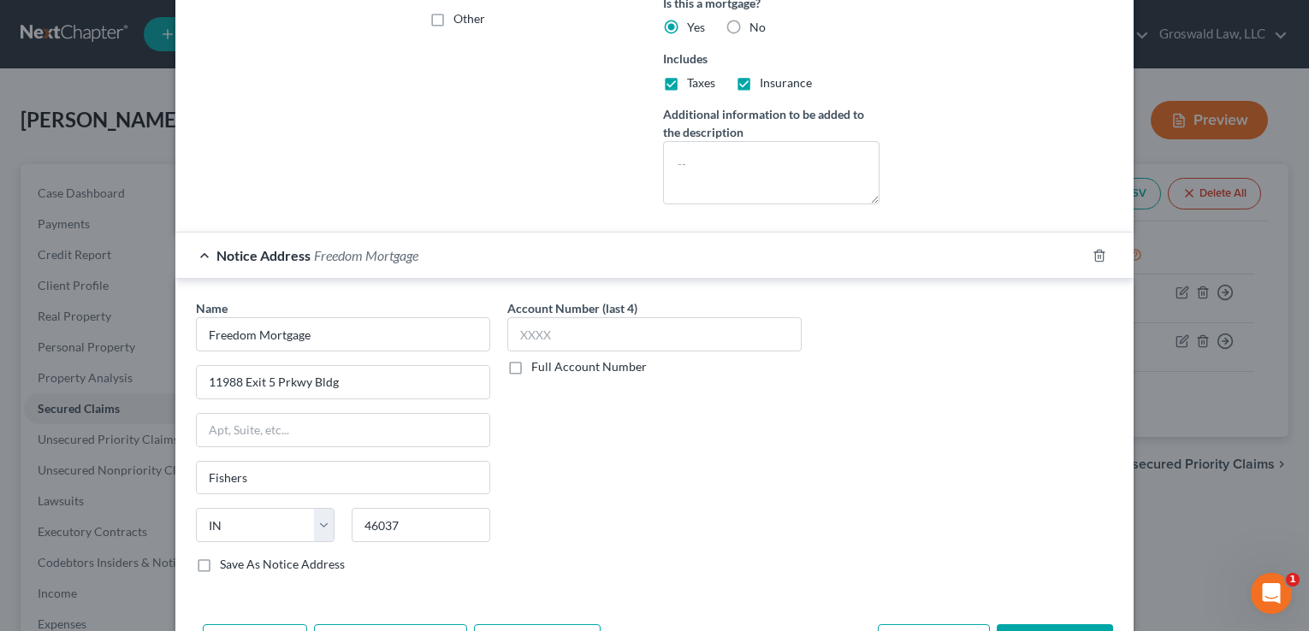
scroll to position [537, 0]
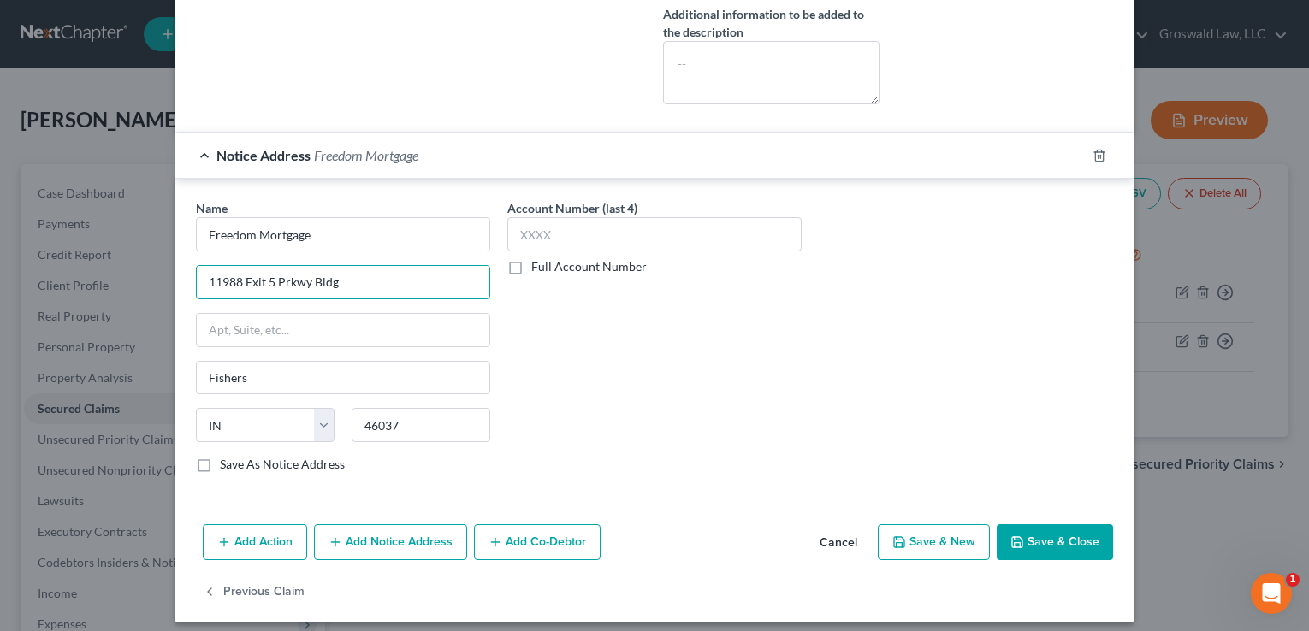
drag, startPoint x: 190, startPoint y: 269, endPoint x: 9, endPoint y: 247, distance: 182.6
click at [9, 247] on div "Edit Secured Claim × Creditor * Freedom Mortgage [STREET_ADDRESS][GEOGRAPHIC_DA…" at bounding box center [654, 315] width 1309 height 631
click at [418, 537] on button "Add Notice Address" at bounding box center [390, 542] width 153 height 36
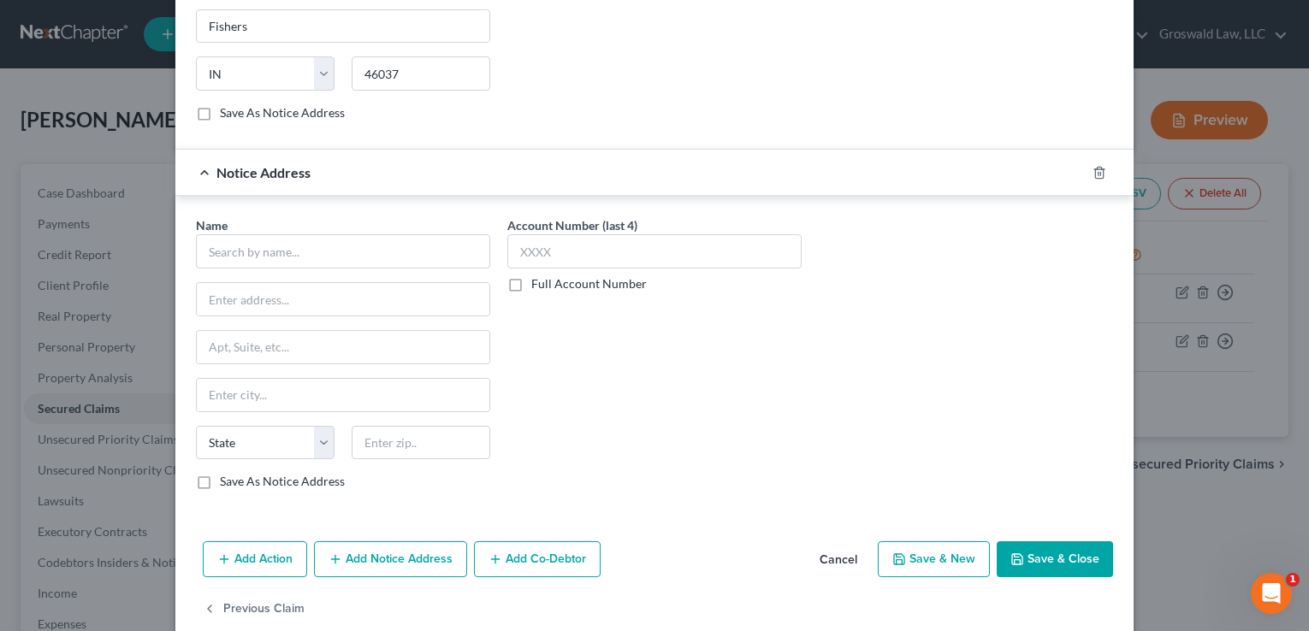
scroll to position [915, 0]
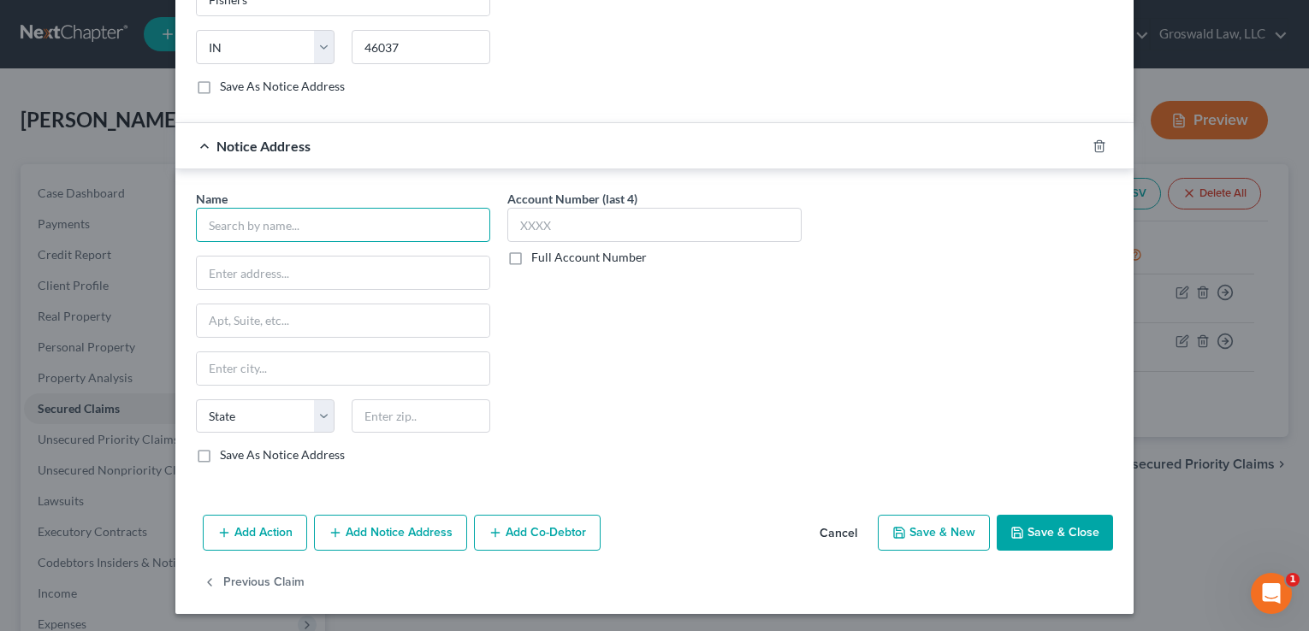
click at [285, 209] on input "text" at bounding box center [343, 225] width 294 height 34
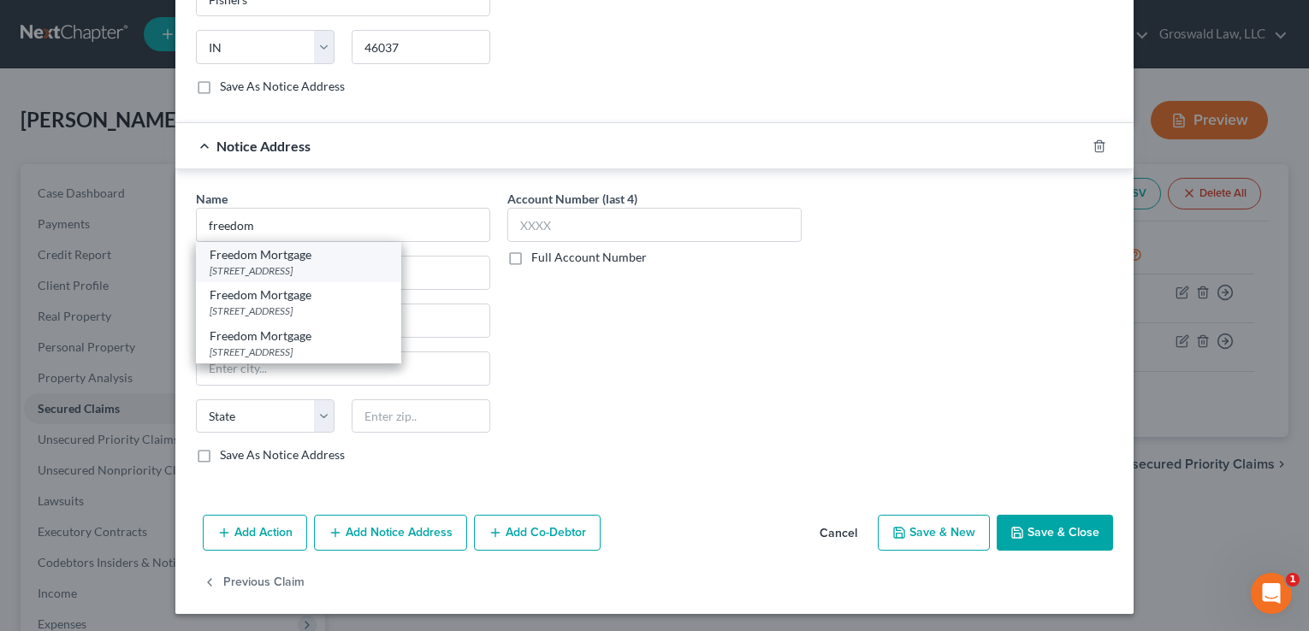
click at [349, 263] on div "[STREET_ADDRESS]" at bounding box center [299, 270] width 178 height 15
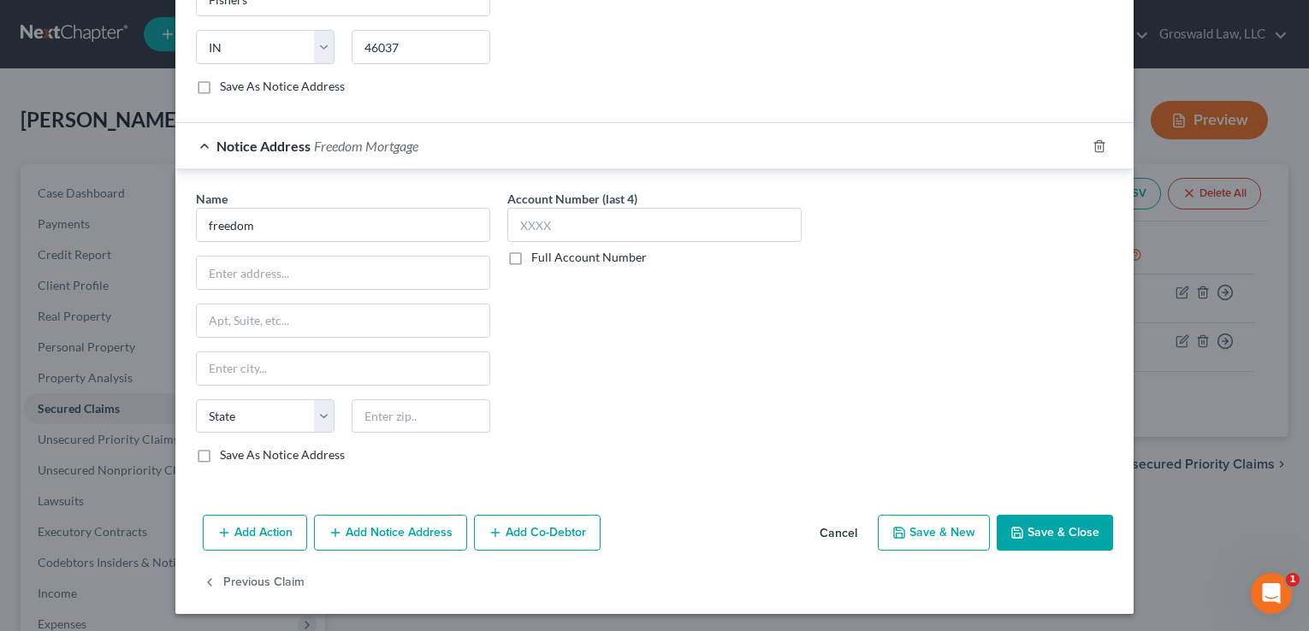
type input "Freedom Mortgage"
type input "[STREET_ADDRESS]"
type input "[GEOGRAPHIC_DATA]"
select select "33"
type input "08054"
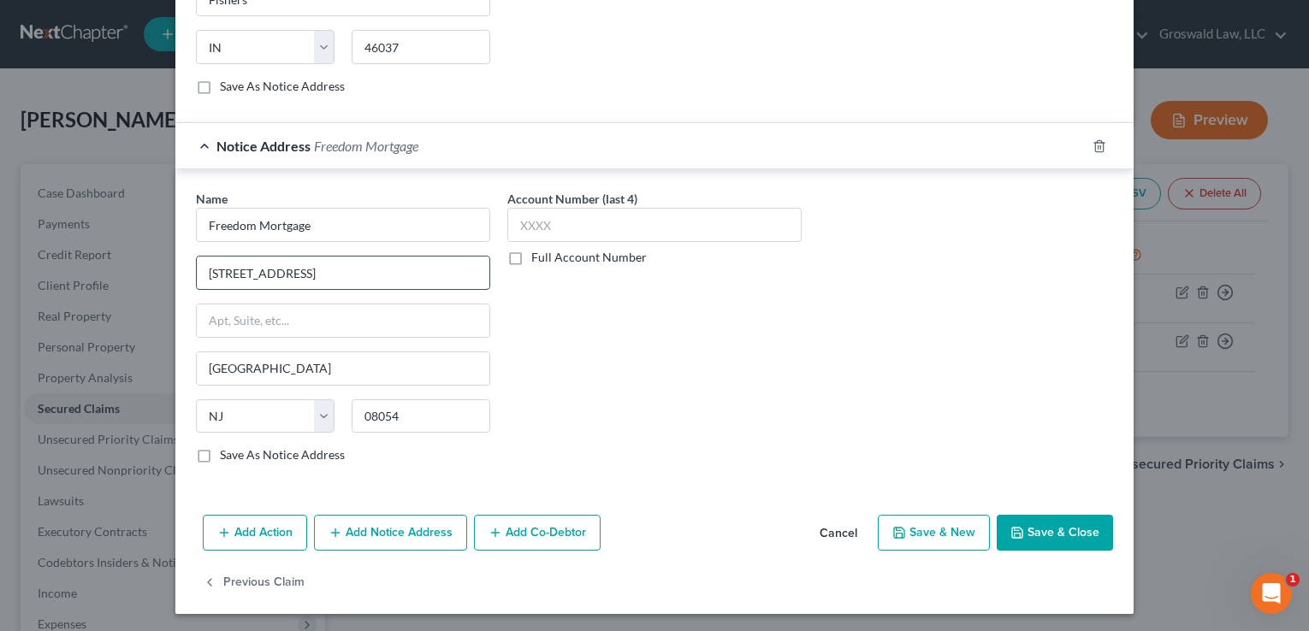
click at [403, 285] on input "[STREET_ADDRESS]" at bounding box center [343, 273] width 293 height 33
click at [404, 282] on input "[STREET_ADDRESS]" at bounding box center [343, 273] width 293 height 33
click at [376, 274] on input "[STREET_ADDRESS]" at bounding box center [343, 273] width 293 height 33
drag, startPoint x: 364, startPoint y: 271, endPoint x: 59, endPoint y: 269, distance: 304.5
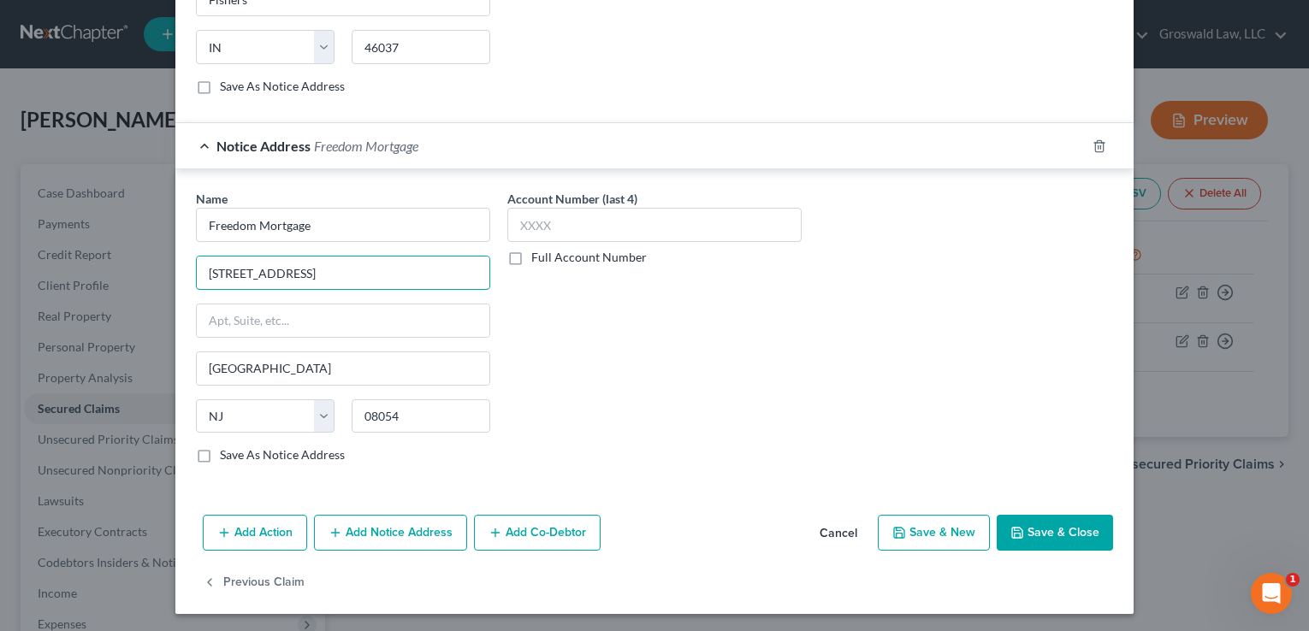
click at [57, 269] on div "Edit Secured Claim × Creditor * Freedom Mortgage [STREET_ADDRESS][GEOGRAPHIC_DA…" at bounding box center [654, 315] width 1309 height 631
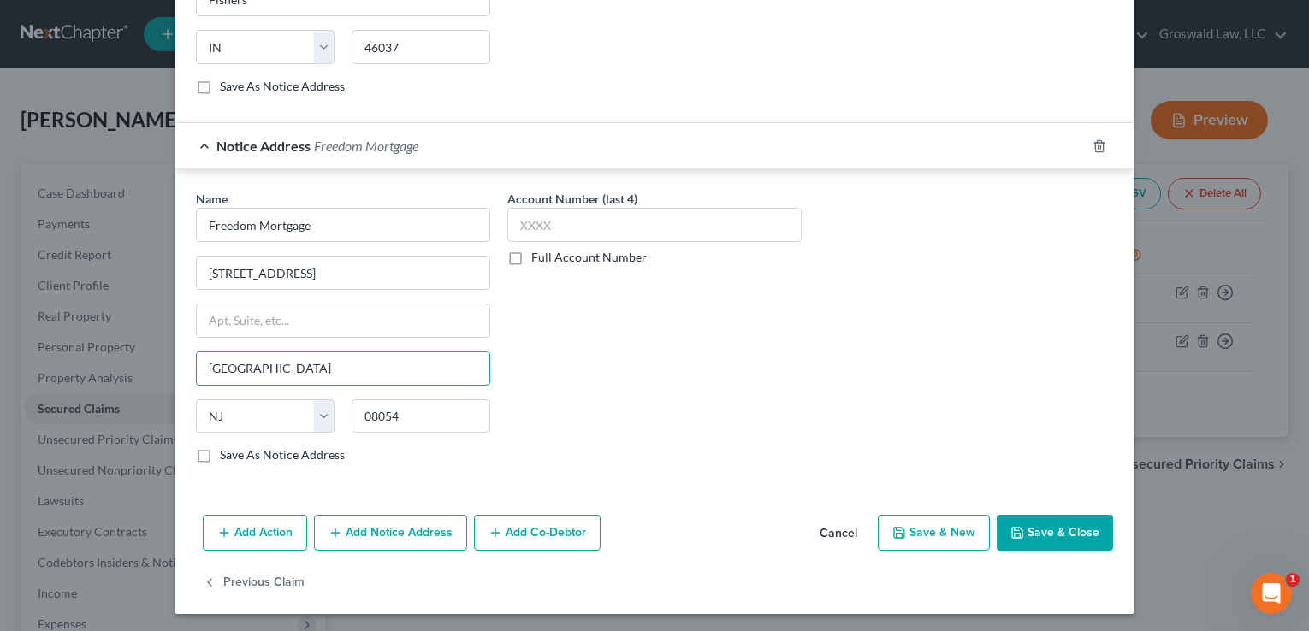
drag, startPoint x: 417, startPoint y: 370, endPoint x: -65, endPoint y: 367, distance: 481.6
click at [0, 367] on html "Home New Case Client Portal Groswald Law, LLC [PERSON_NAME][EMAIL_ADDRESS][DOMA…" at bounding box center [654, 485] width 1309 height 971
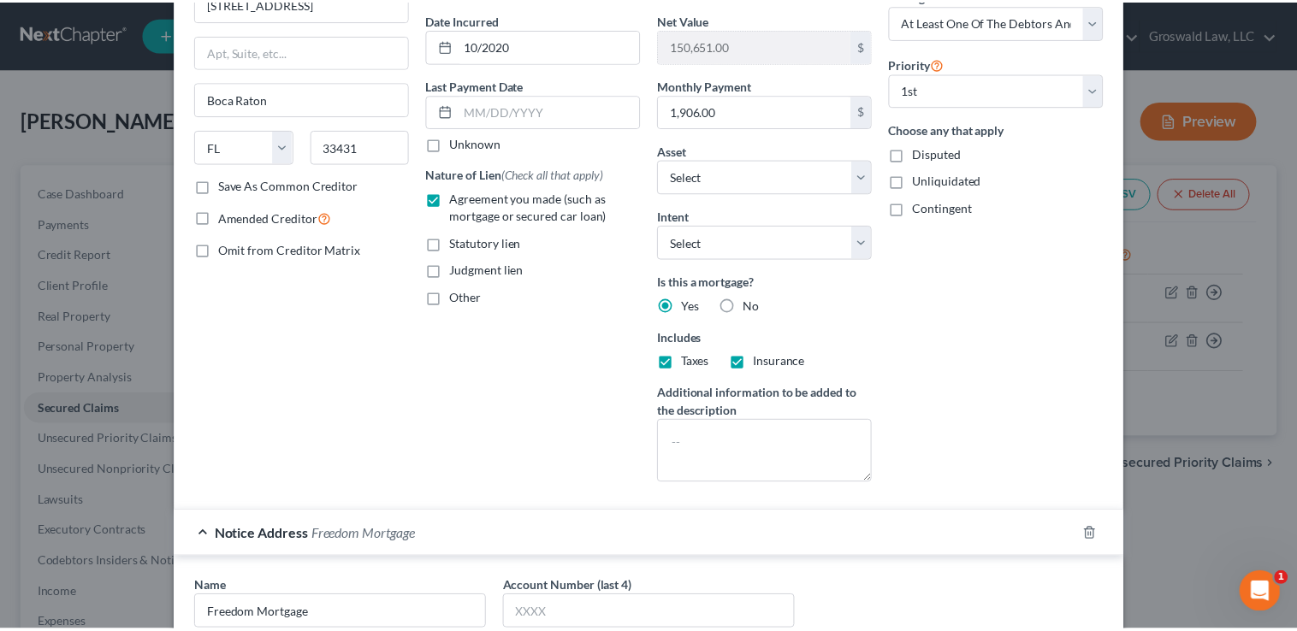
scroll to position [0, 0]
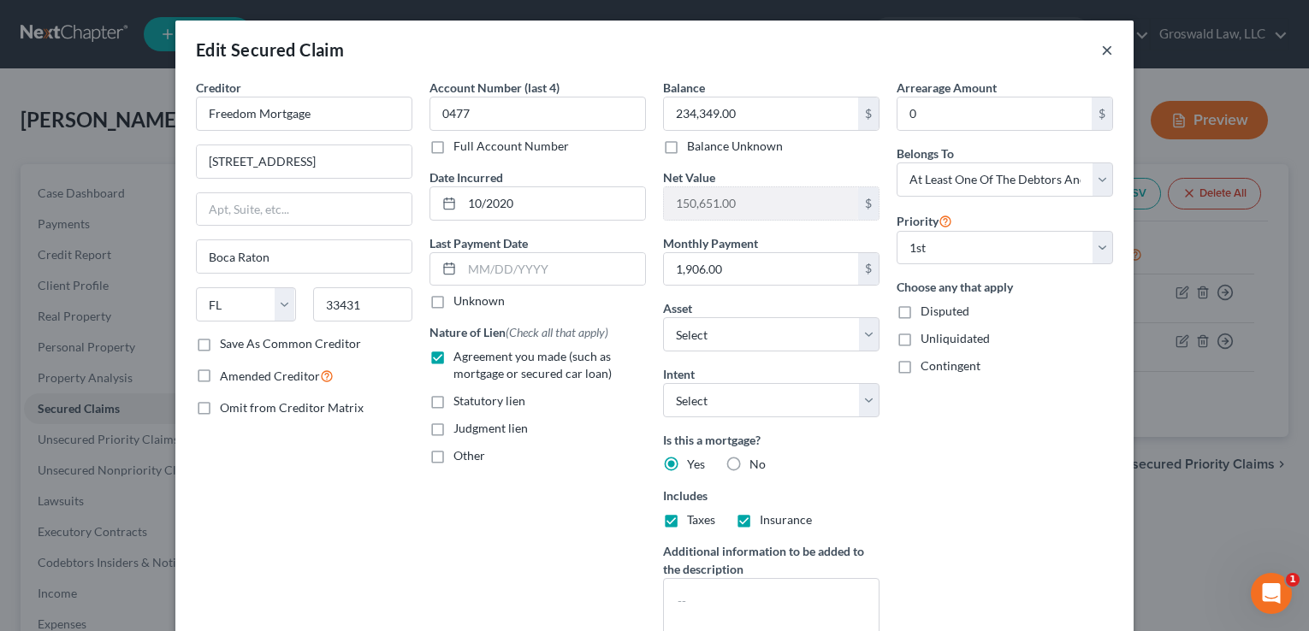
click at [1103, 49] on button "×" at bounding box center [1107, 49] width 12 height 21
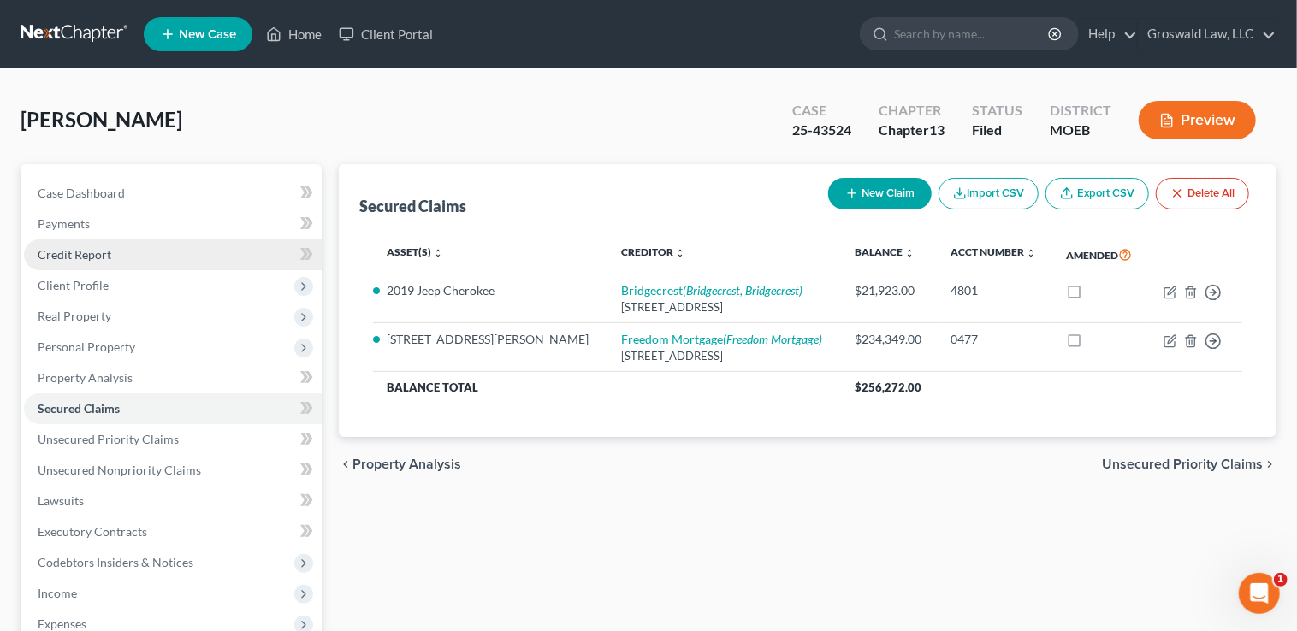
click at [89, 255] on span "Credit Report" at bounding box center [75, 254] width 74 height 15
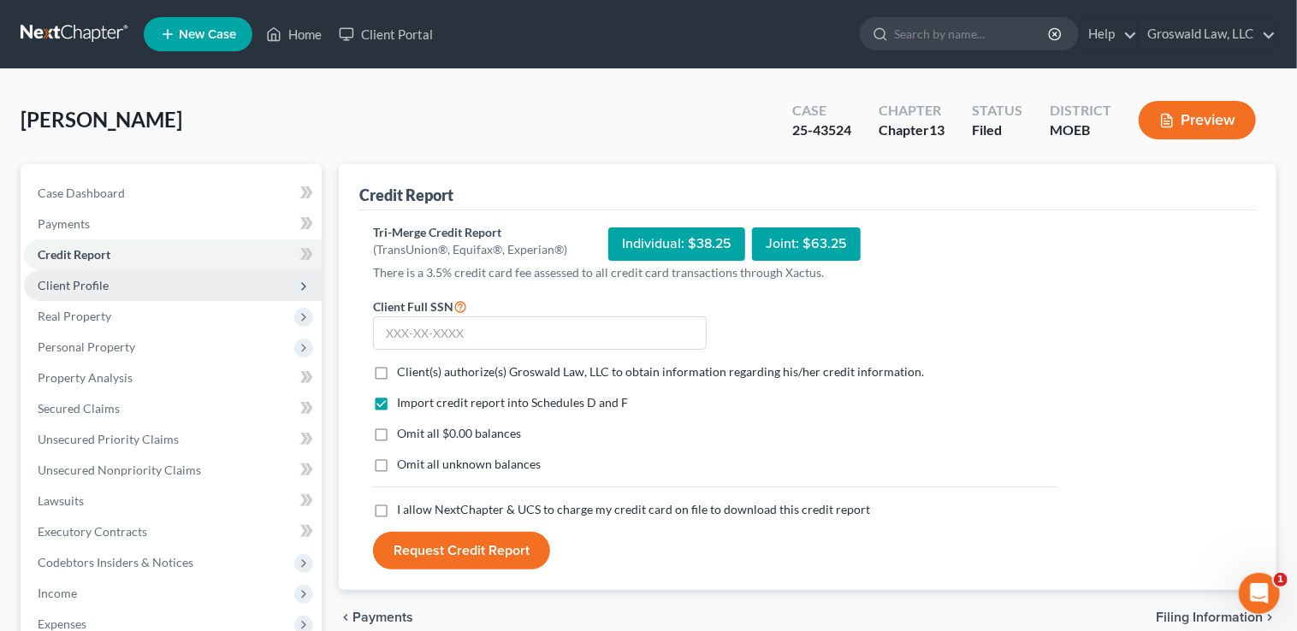
click at [65, 290] on span "Client Profile" at bounding box center [73, 285] width 71 height 15
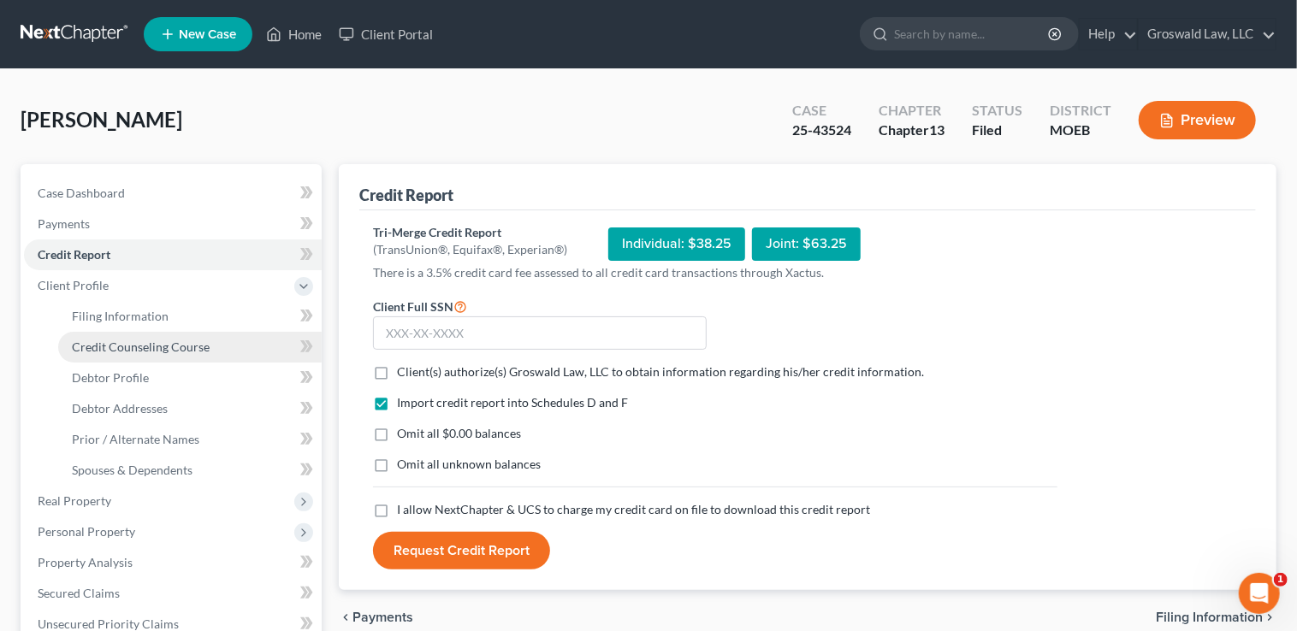
click at [187, 345] on span "Credit Counseling Course" at bounding box center [141, 347] width 138 height 15
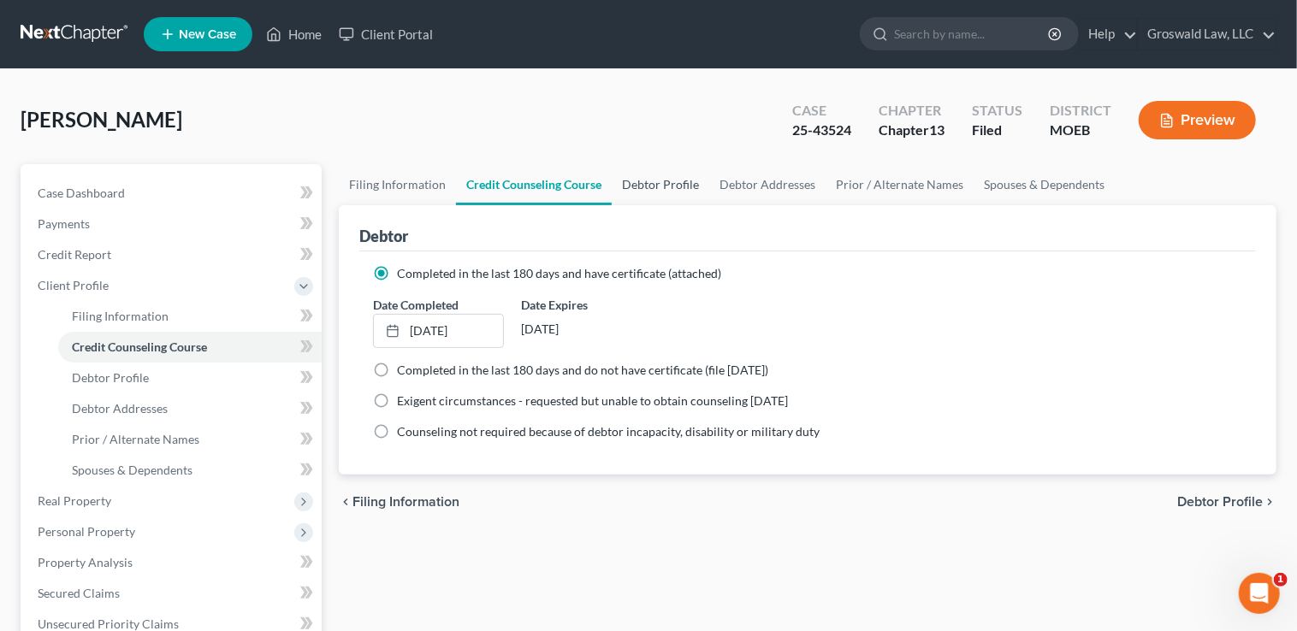
click at [665, 188] on link "Debtor Profile" at bounding box center [661, 184] width 98 height 41
select select "1"
select select "4"
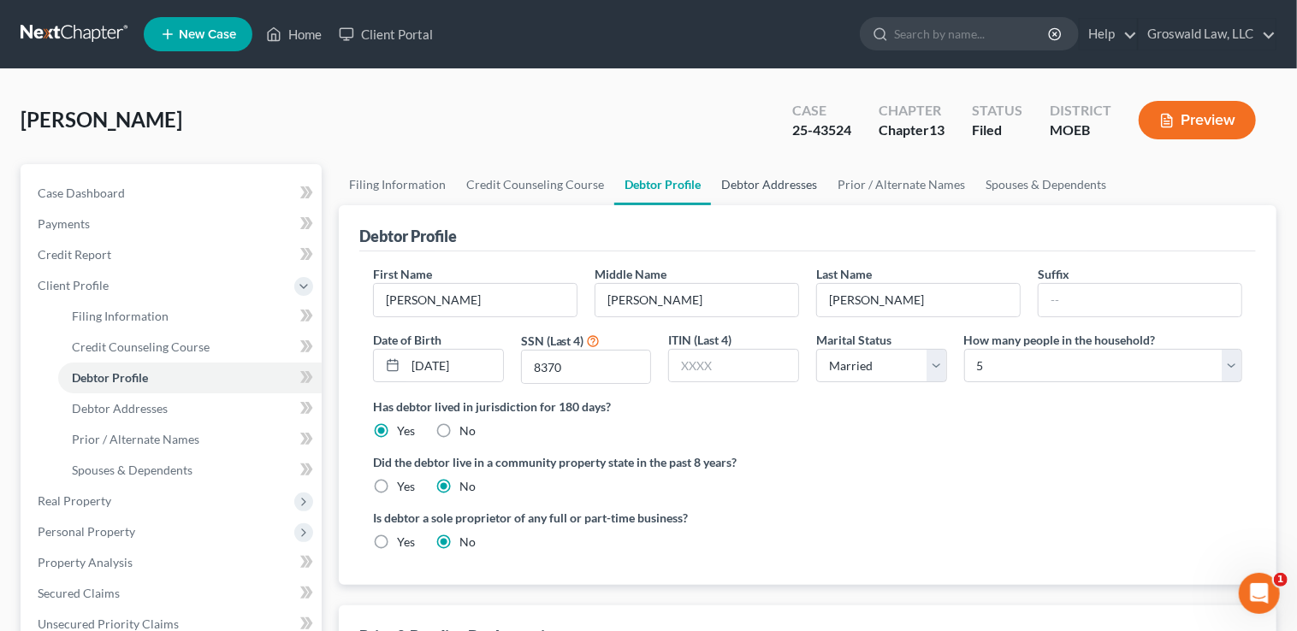
click at [755, 176] on link "Debtor Addresses" at bounding box center [769, 184] width 116 height 41
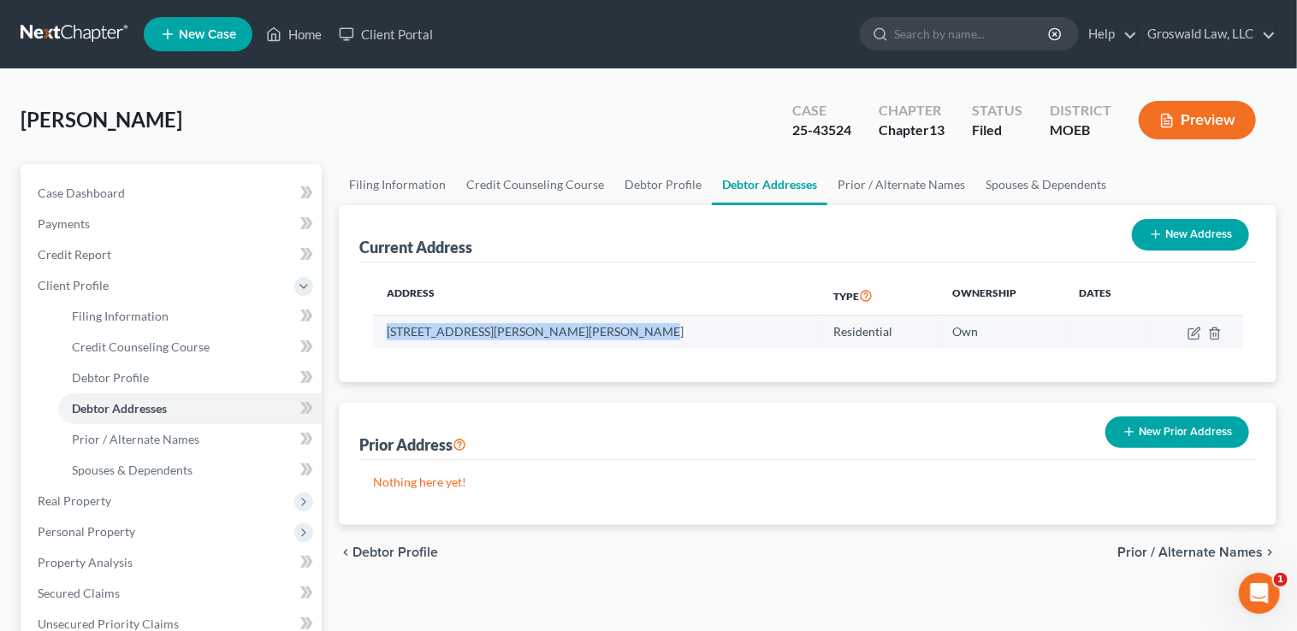
drag, startPoint x: 633, startPoint y: 331, endPoint x: 383, endPoint y: 337, distance: 249.8
click at [383, 337] on td "[STREET_ADDRESS][PERSON_NAME][PERSON_NAME]" at bounding box center [596, 332] width 447 height 33
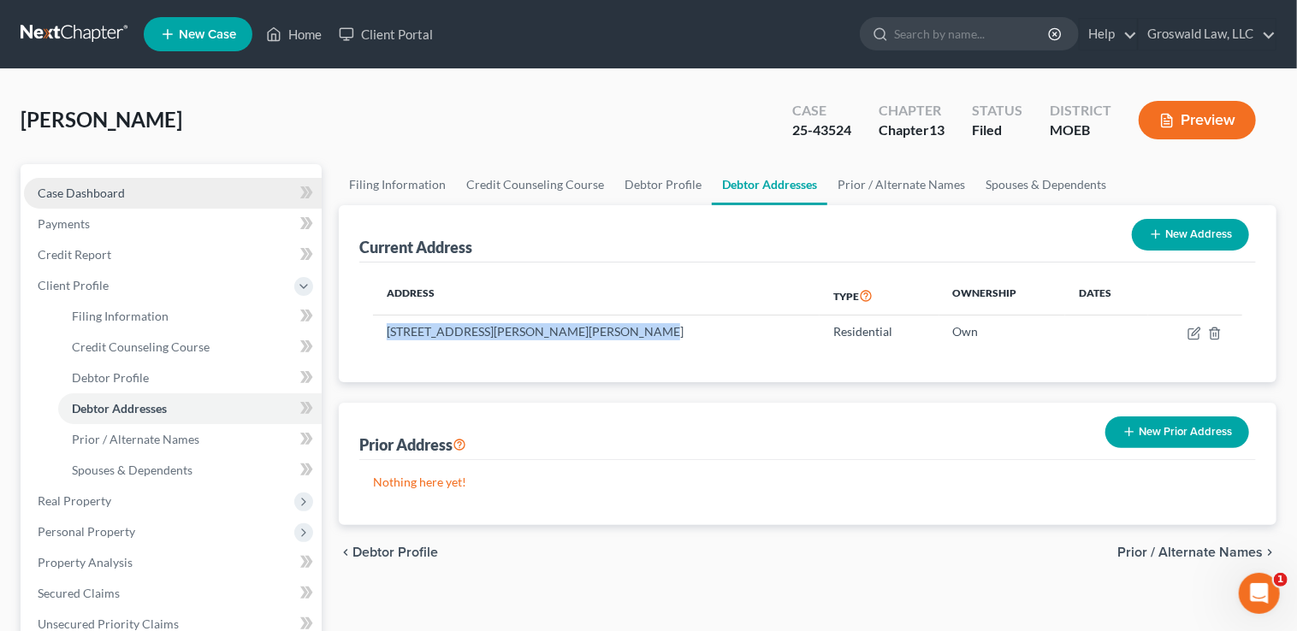
drag, startPoint x: 196, startPoint y: 191, endPoint x: 201, endPoint y: 200, distance: 10.7
click at [196, 191] on link "Case Dashboard" at bounding box center [173, 193] width 298 height 31
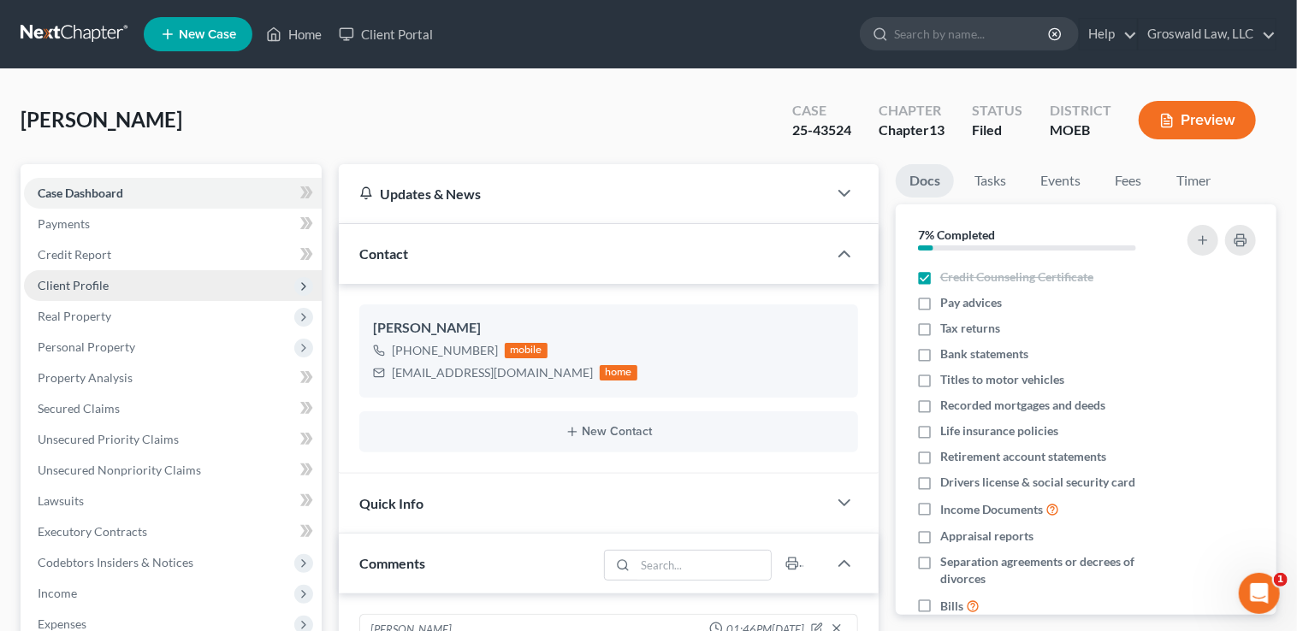
scroll to position [539, 0]
click at [92, 278] on span "Client Profile" at bounding box center [73, 285] width 71 height 15
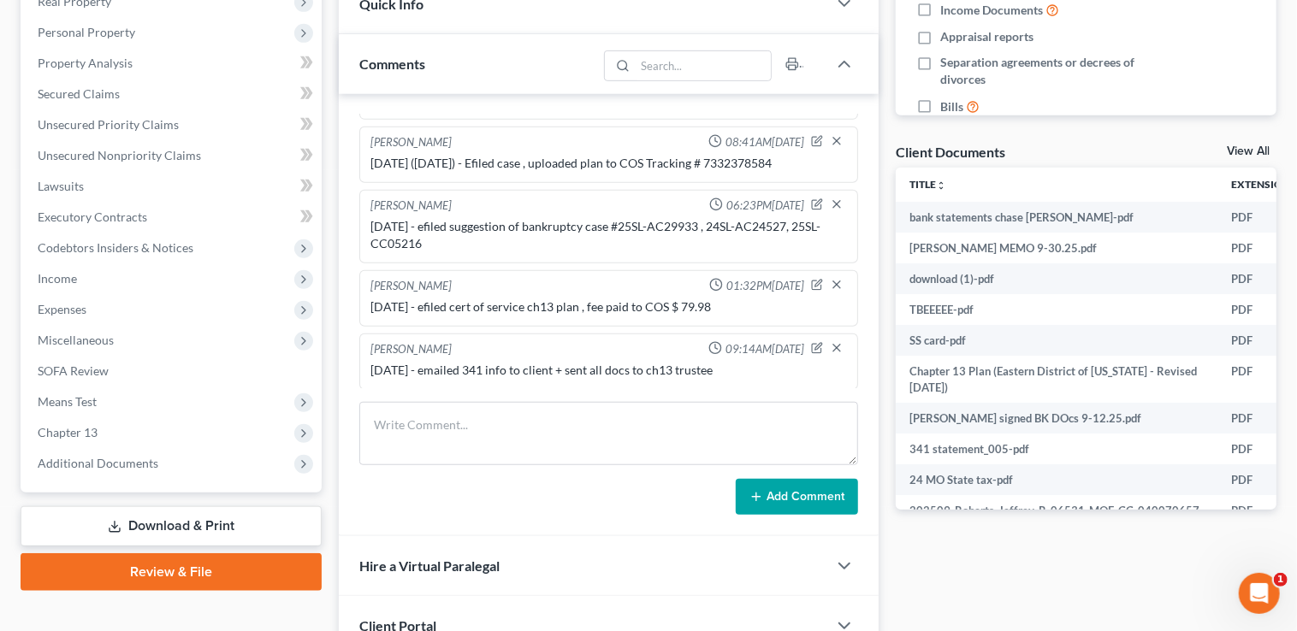
scroll to position [622, 0]
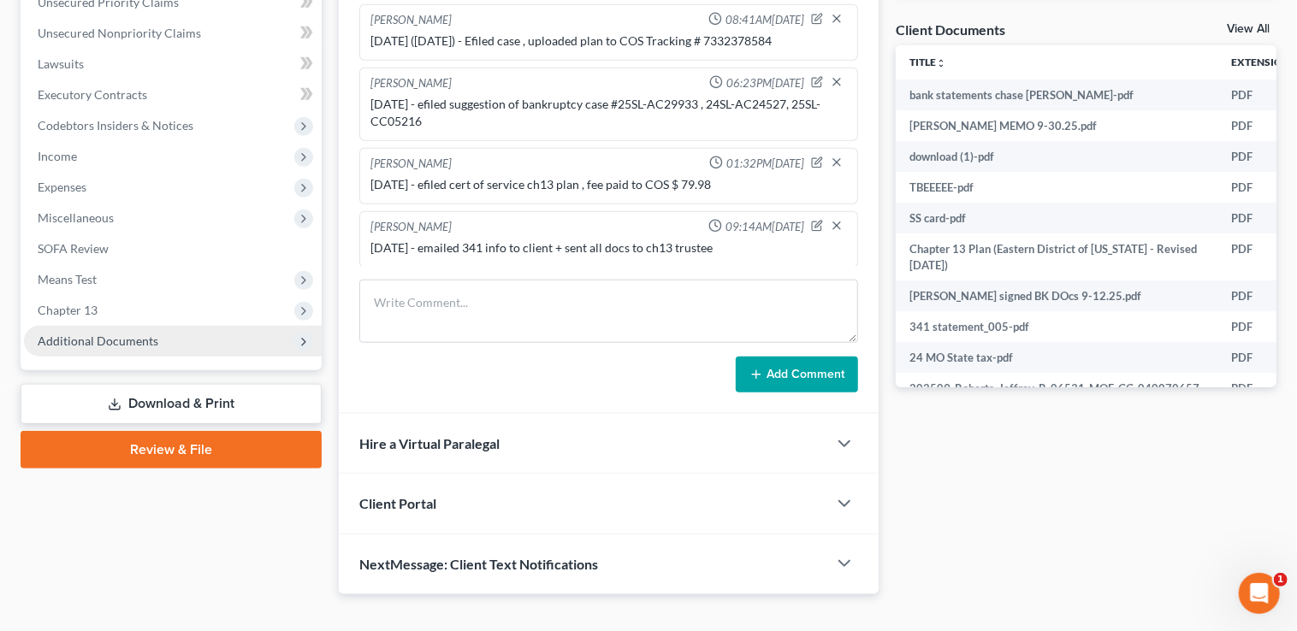
click at [50, 346] on span "Additional Documents" at bounding box center [173, 341] width 298 height 31
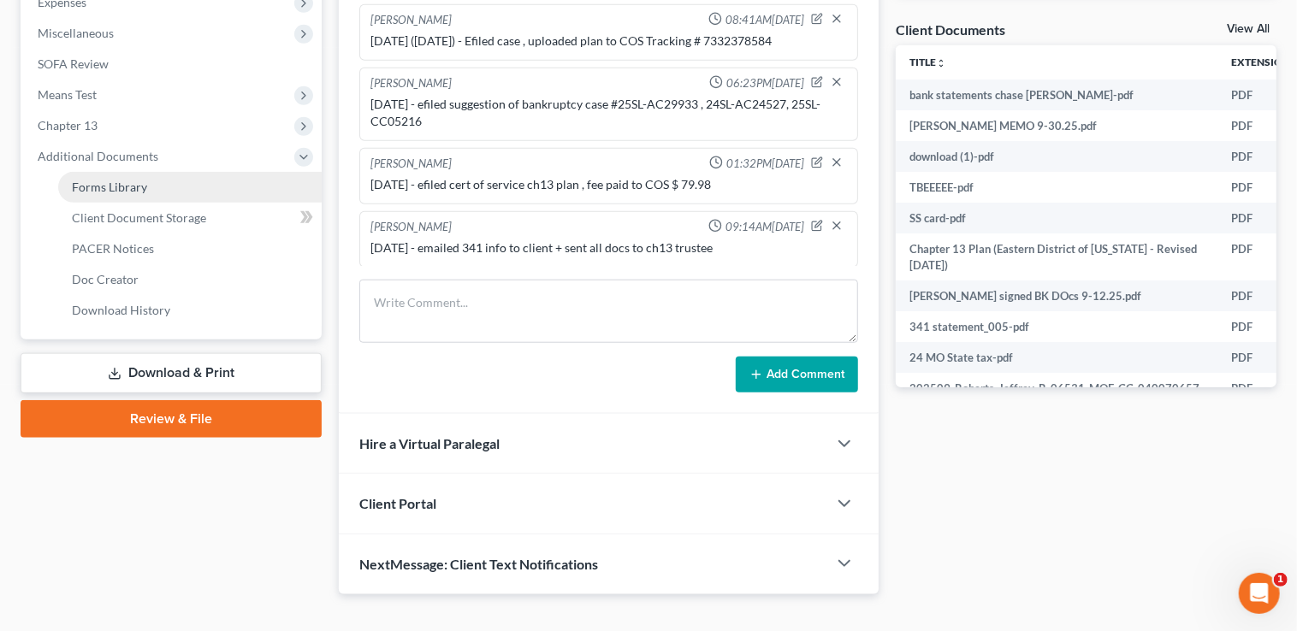
scroll to position [436, 0]
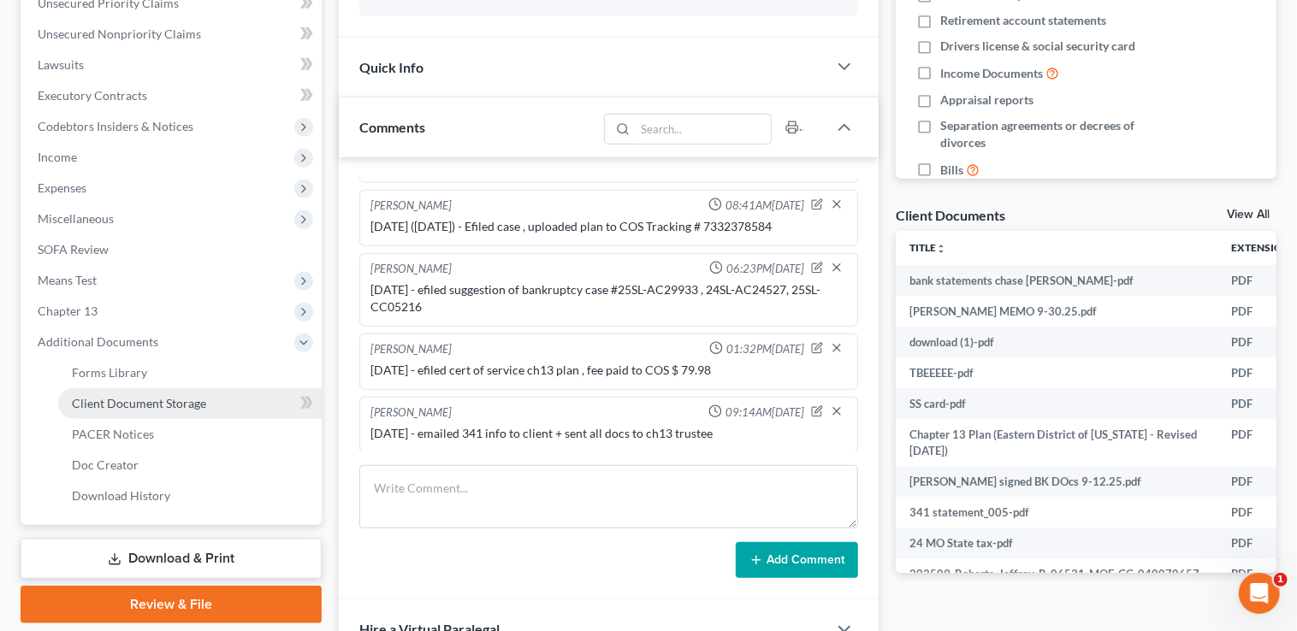
click at [104, 400] on span "Client Document Storage" at bounding box center [139, 403] width 134 height 15
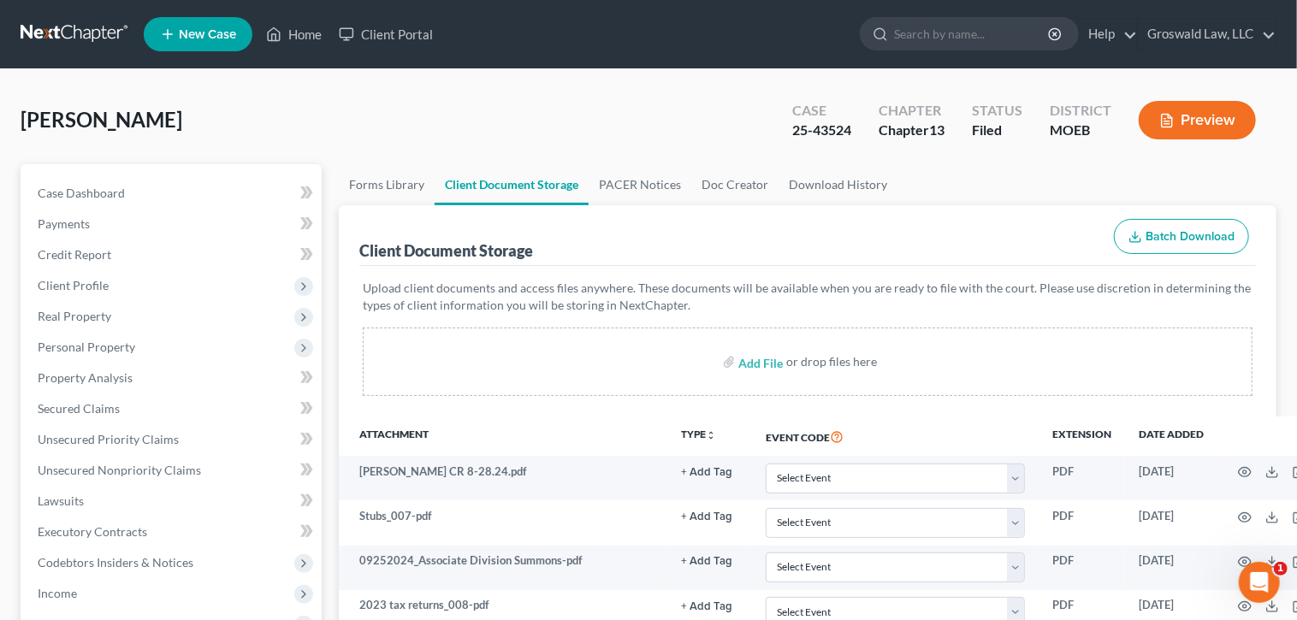
click at [216, 34] on span "New Case" at bounding box center [207, 34] width 57 height 13
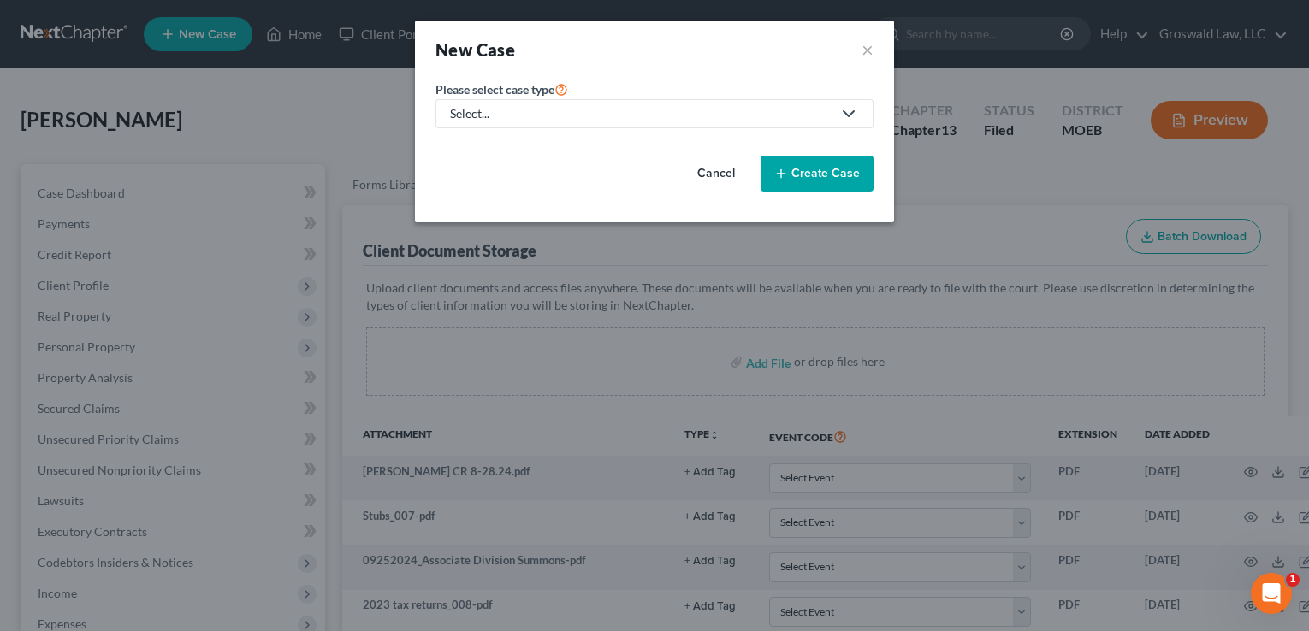
click at [530, 111] on div "Select..." at bounding box center [641, 113] width 382 height 17
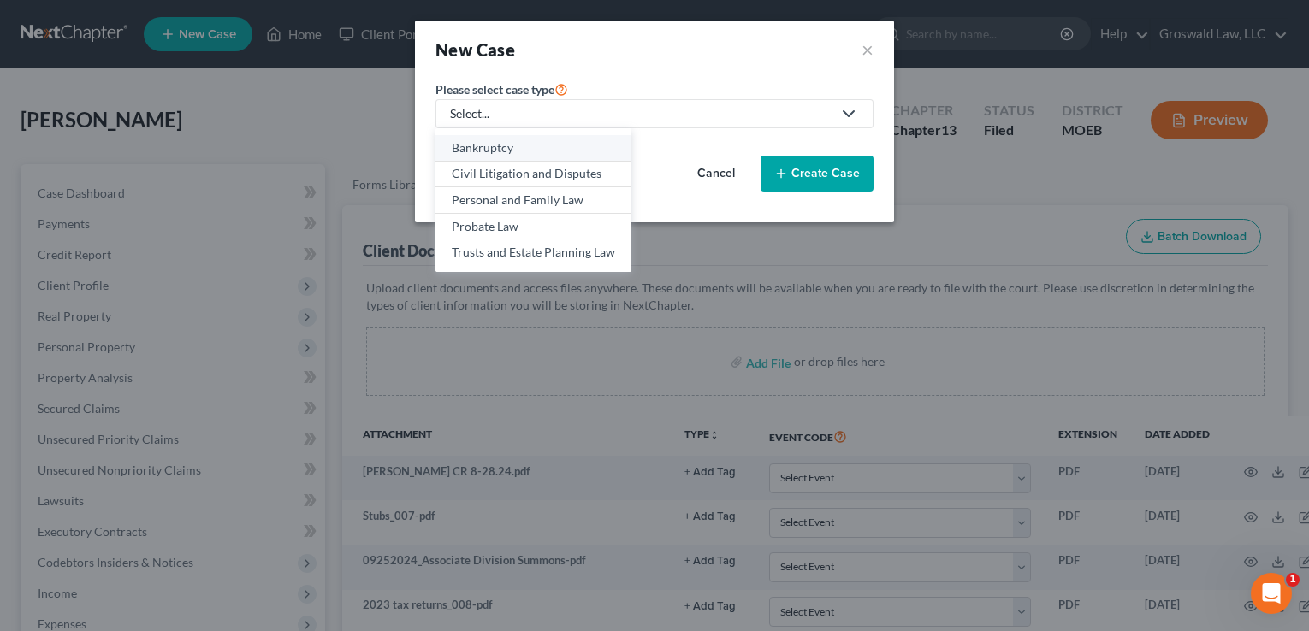
click at [502, 154] on div "Bankruptcy" at bounding box center [533, 147] width 163 height 17
select select "45"
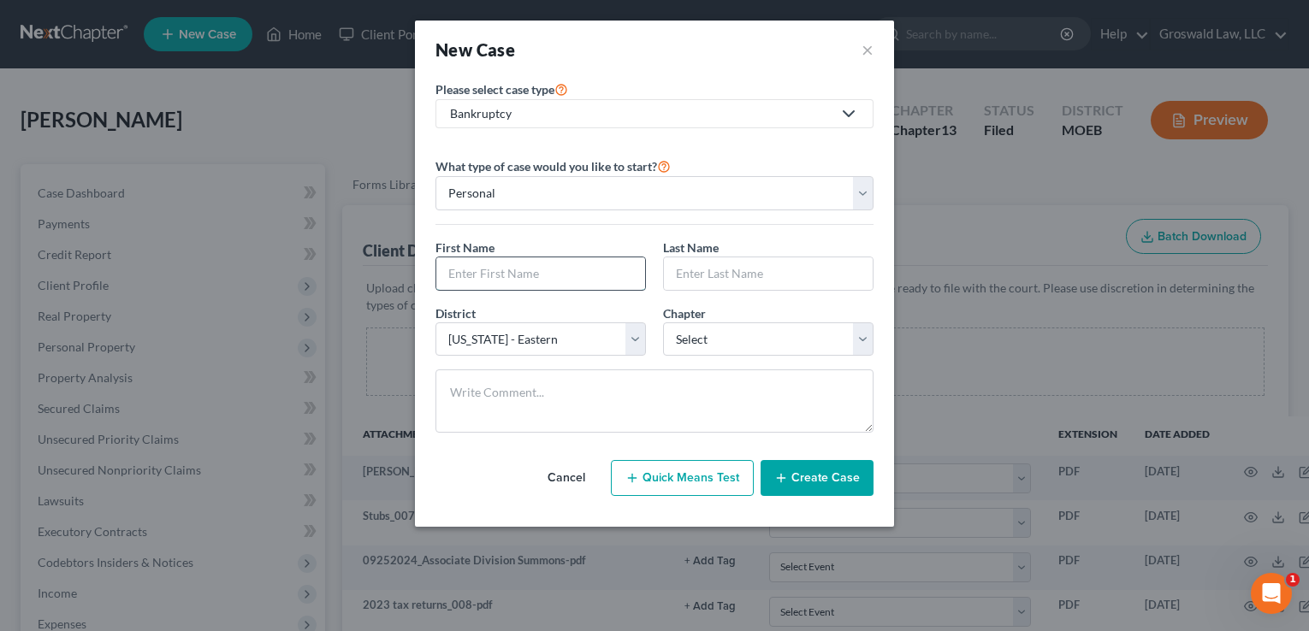
click at [481, 274] on input "text" at bounding box center [540, 273] width 209 height 33
type input "[PERSON_NAME]"
click at [724, 258] on input "text" at bounding box center [768, 273] width 209 height 33
paste input "[PERSON_NAME]"
type input "[PERSON_NAME]"
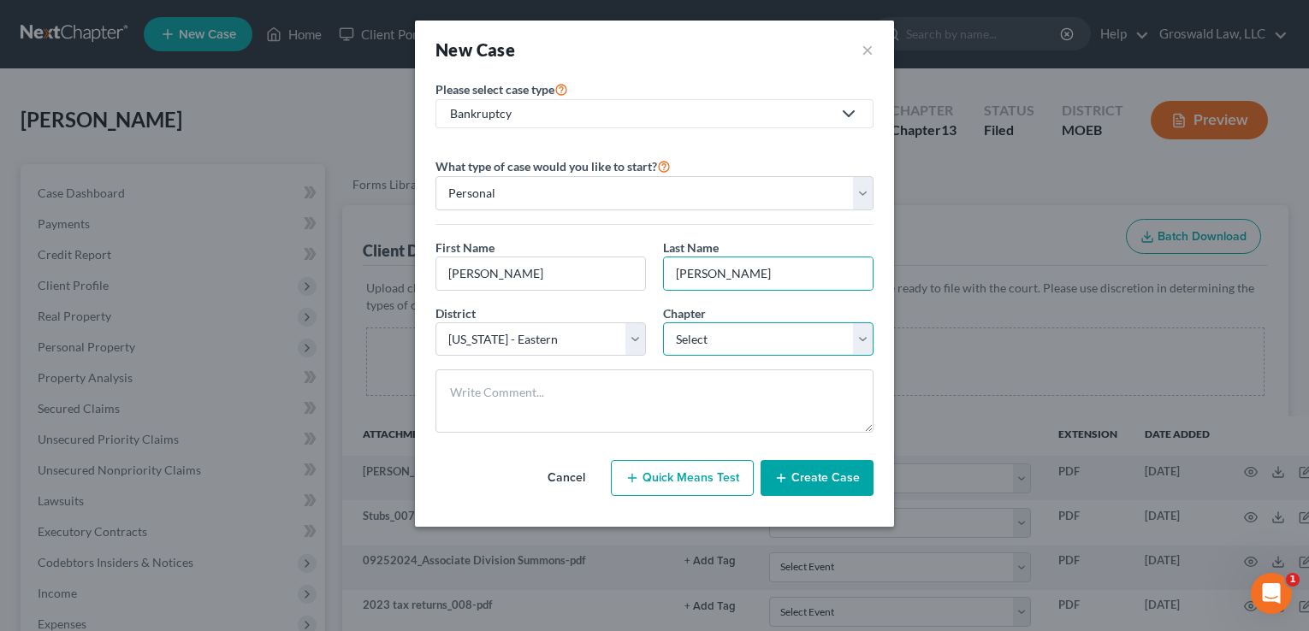
click at [743, 349] on select "Select 7 11 12 13" at bounding box center [768, 339] width 210 height 34
select select "0"
click at [663, 322] on select "Select 7 11 12 13" at bounding box center [768, 339] width 210 height 34
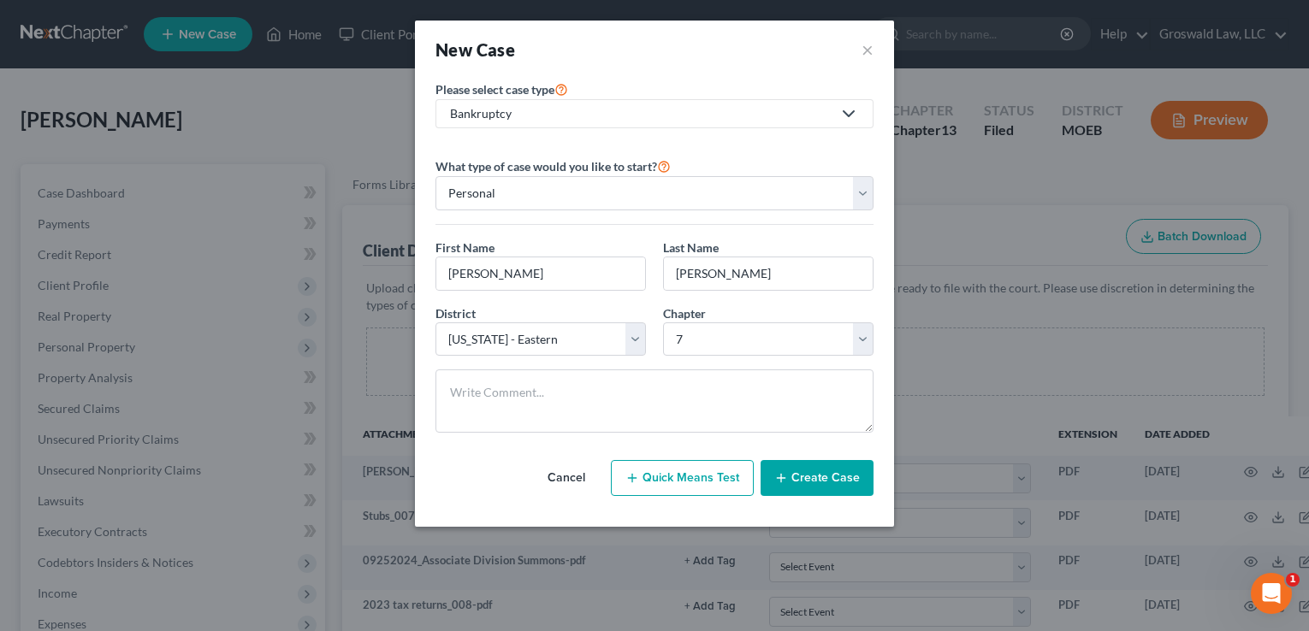
click at [796, 478] on button "Create Case" at bounding box center [816, 478] width 113 height 36
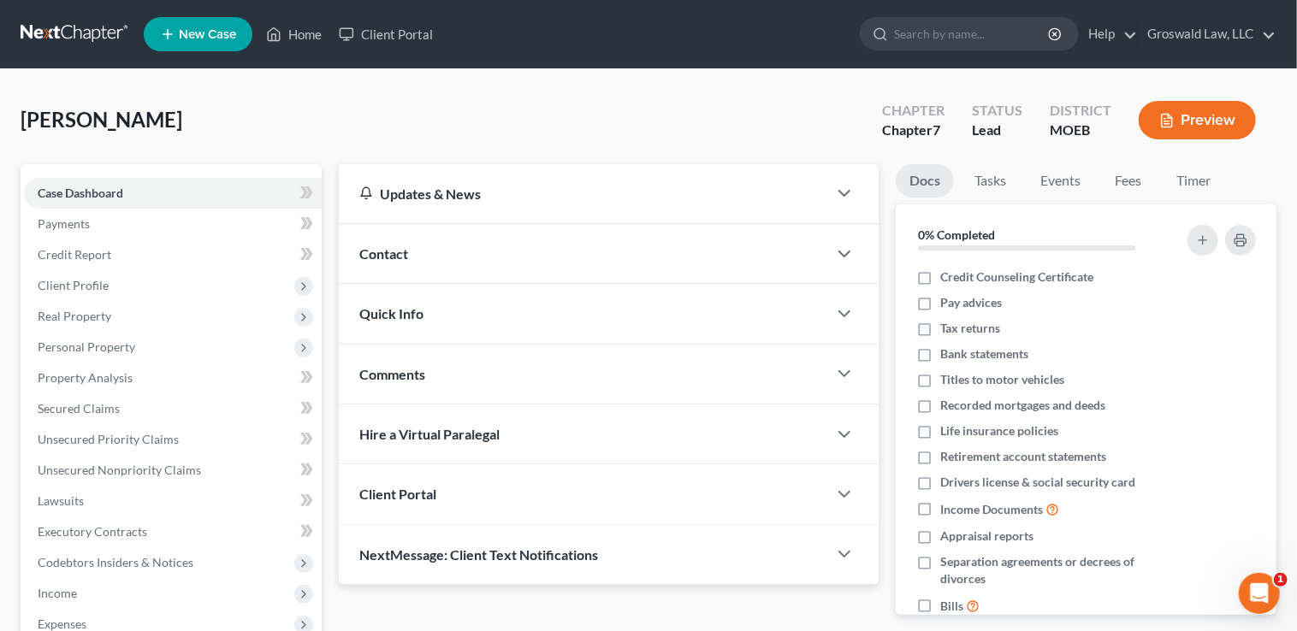
drag, startPoint x: 773, startPoint y: 253, endPoint x: 679, endPoint y: 257, distance: 94.2
click at [772, 253] on div "Contact" at bounding box center [583, 253] width 488 height 59
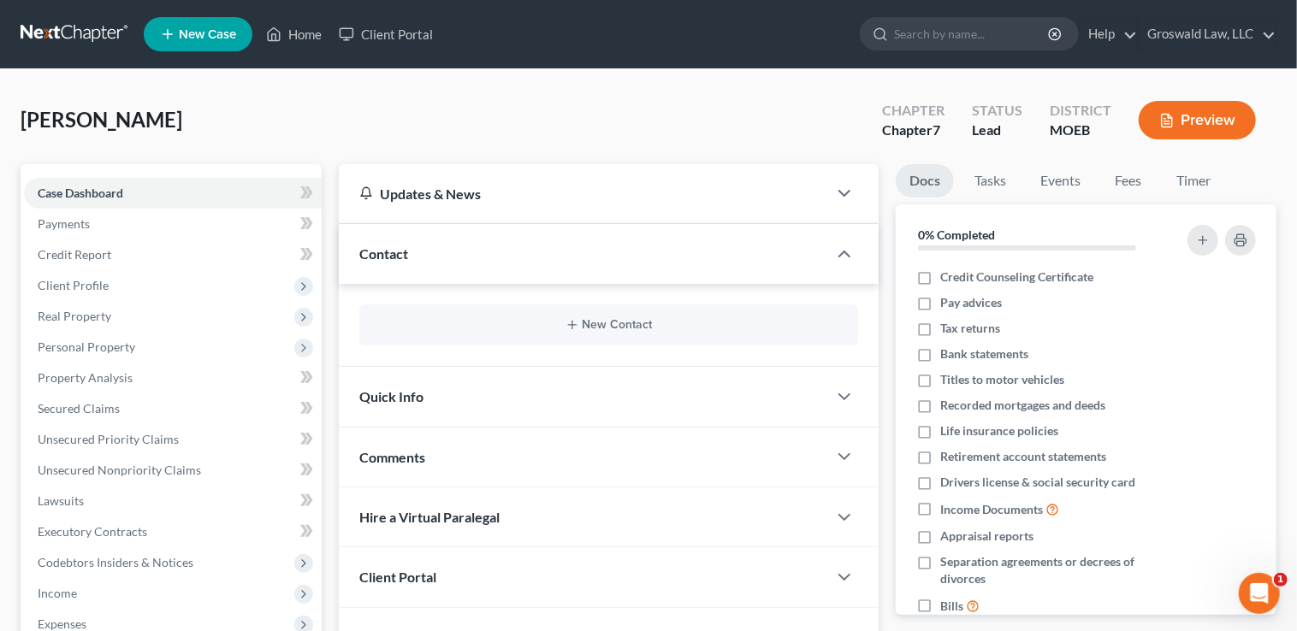
click at [593, 331] on div "New Contact" at bounding box center [608, 325] width 499 height 41
click at [600, 325] on button "New Contact" at bounding box center [608, 325] width 471 height 14
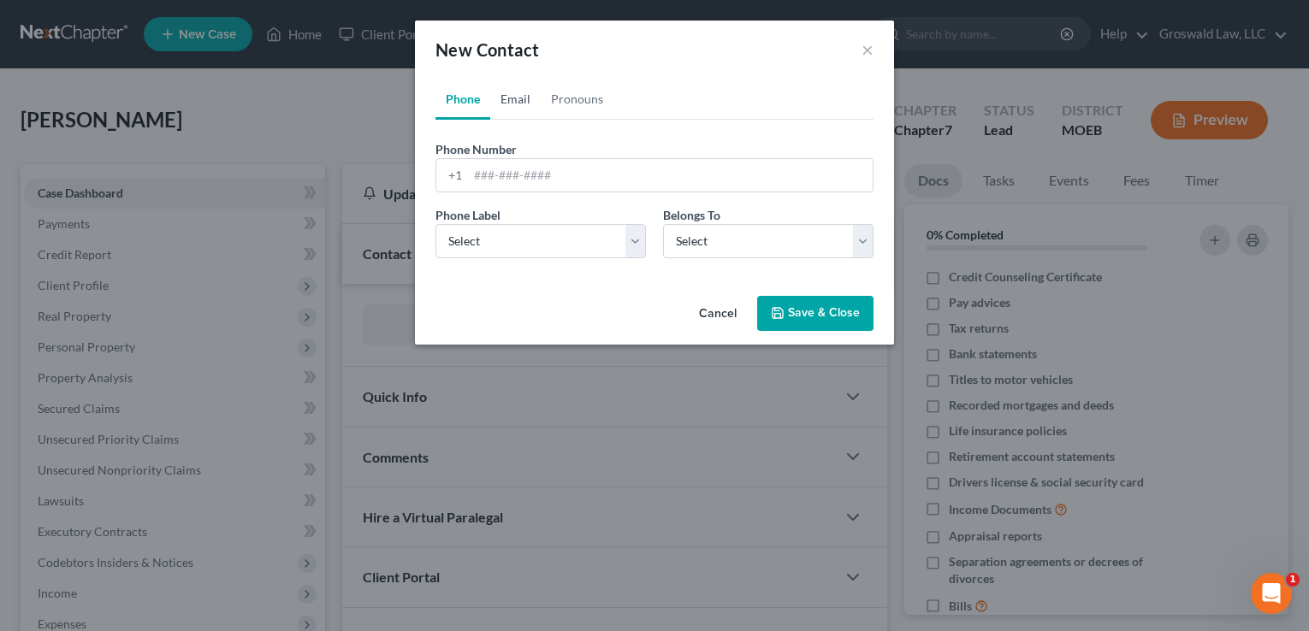
click at [515, 104] on link "Email" at bounding box center [515, 99] width 50 height 41
click at [554, 174] on input "email" at bounding box center [670, 175] width 405 height 33
paste input "[EMAIL_ADDRESS][DOMAIN_NAME]"
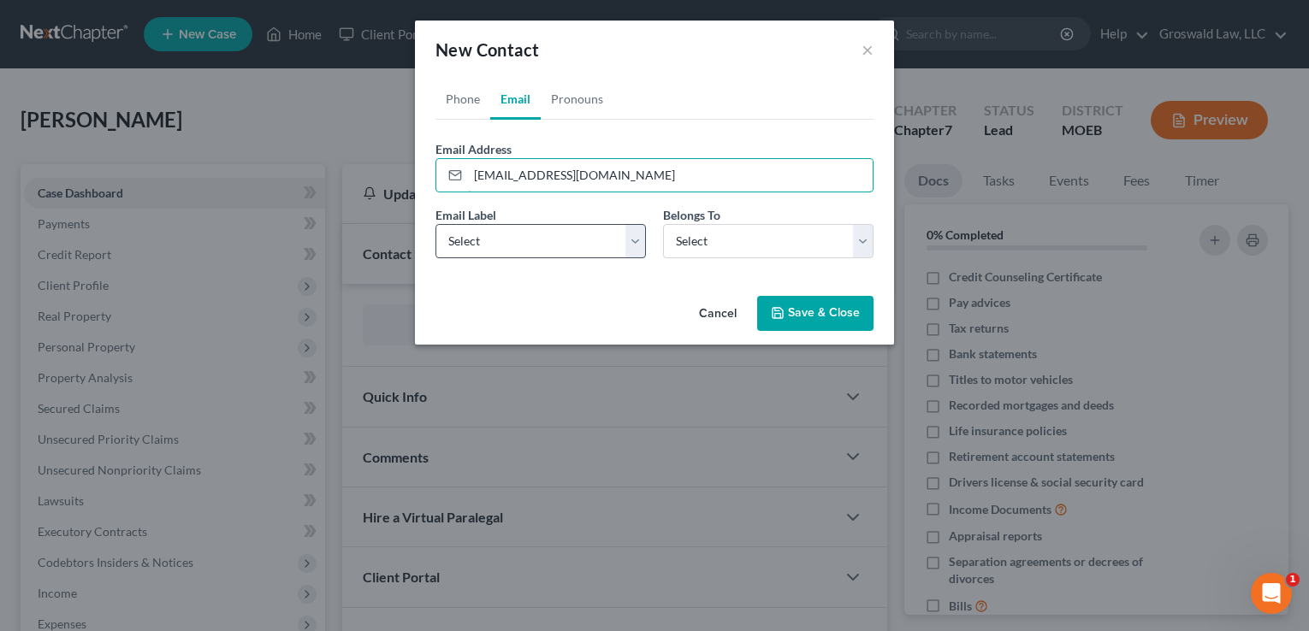
type input "[EMAIL_ADDRESS][DOMAIN_NAME]"
drag, startPoint x: 521, startPoint y: 244, endPoint x: 514, endPoint y: 257, distance: 14.5
click at [521, 246] on select "Select Home Work Other" at bounding box center [540, 241] width 210 height 34
select select "0"
click at [435, 224] on select "Select Home Work Other" at bounding box center [540, 241] width 210 height 34
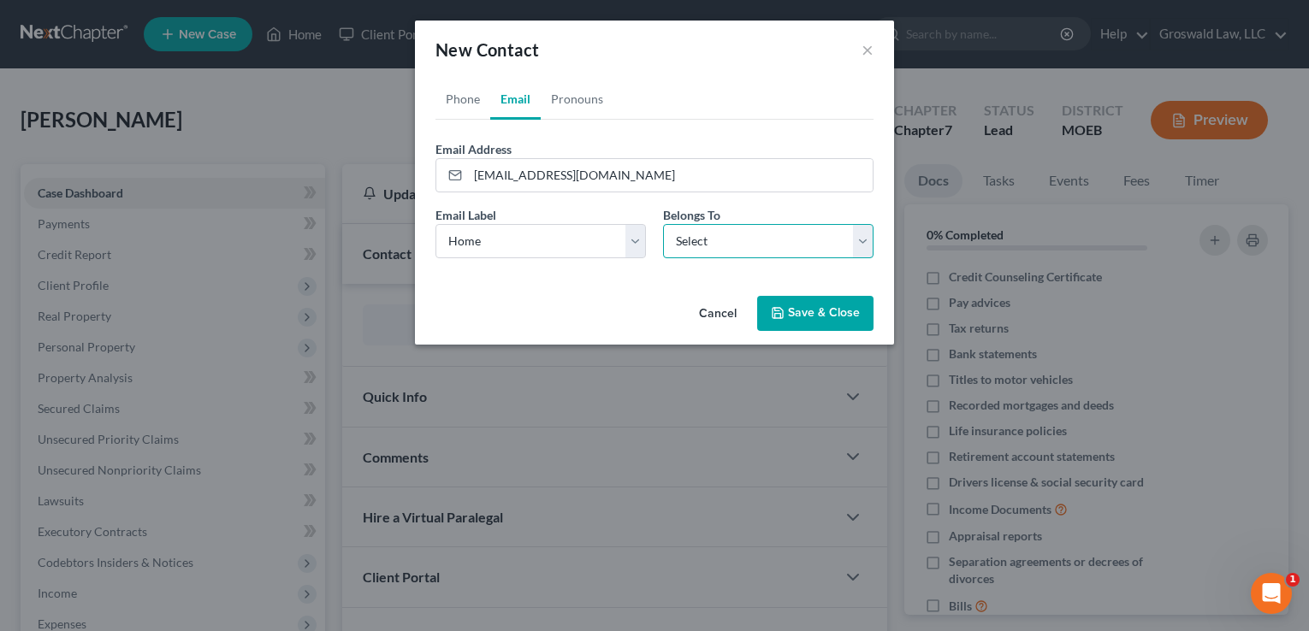
drag, startPoint x: 716, startPoint y: 248, endPoint x: 715, endPoint y: 257, distance: 8.6
click at [716, 248] on select "Select Client Other" at bounding box center [768, 241] width 210 height 34
select select "0"
click at [663, 224] on select "Select Client Other" at bounding box center [768, 241] width 210 height 34
click at [458, 98] on link "Phone" at bounding box center [462, 99] width 55 height 41
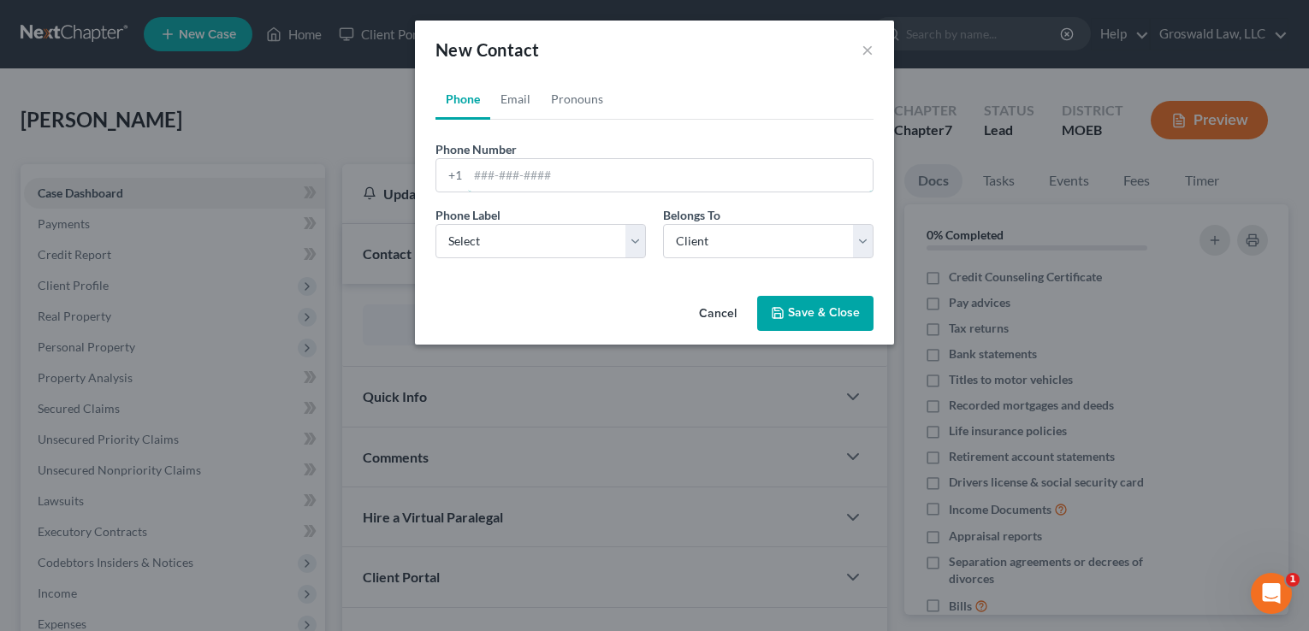
drag, startPoint x: 512, startPoint y: 180, endPoint x: 334, endPoint y: 195, distance: 177.7
click at [512, 180] on input "tel" at bounding box center [670, 175] width 405 height 33
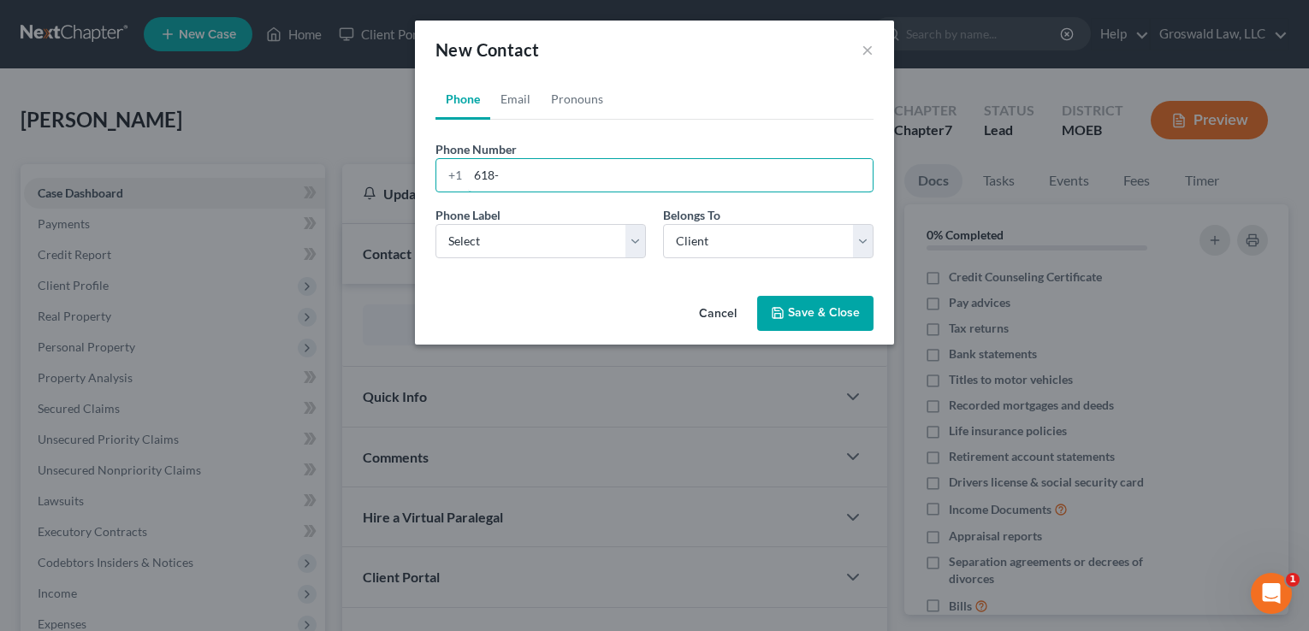
paste input "704-4608"
type input "[PHONE_NUMBER]"
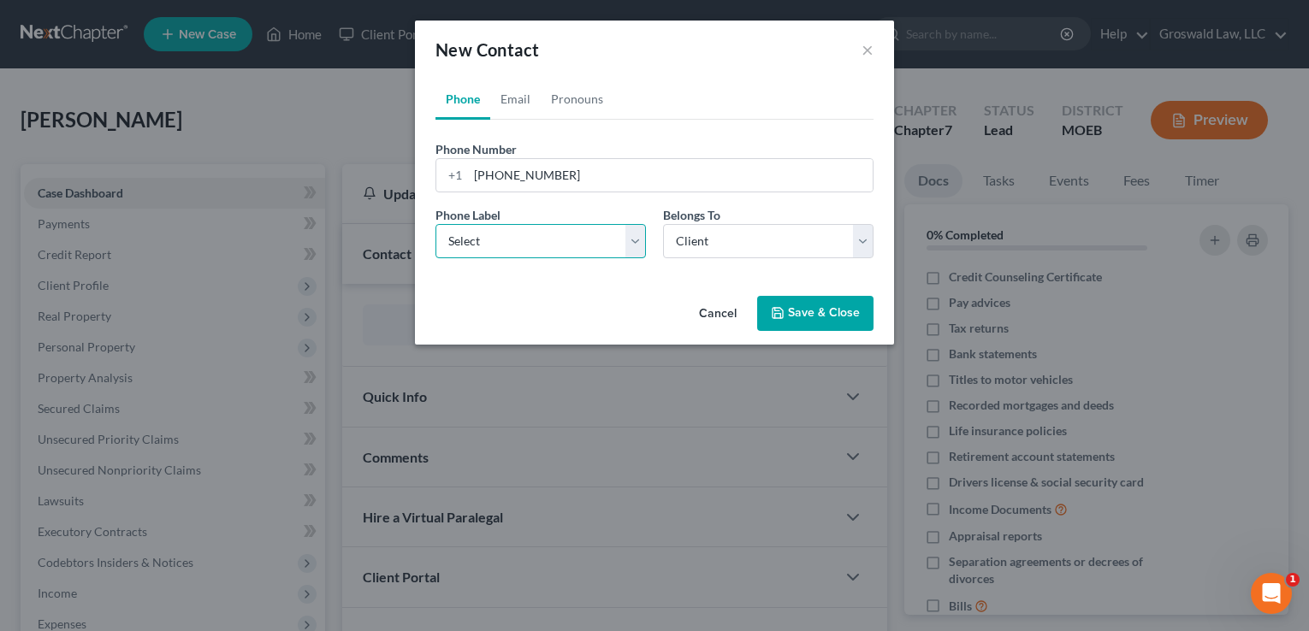
select select "0"
click at [829, 314] on button "Save & Close" at bounding box center [815, 314] width 116 height 36
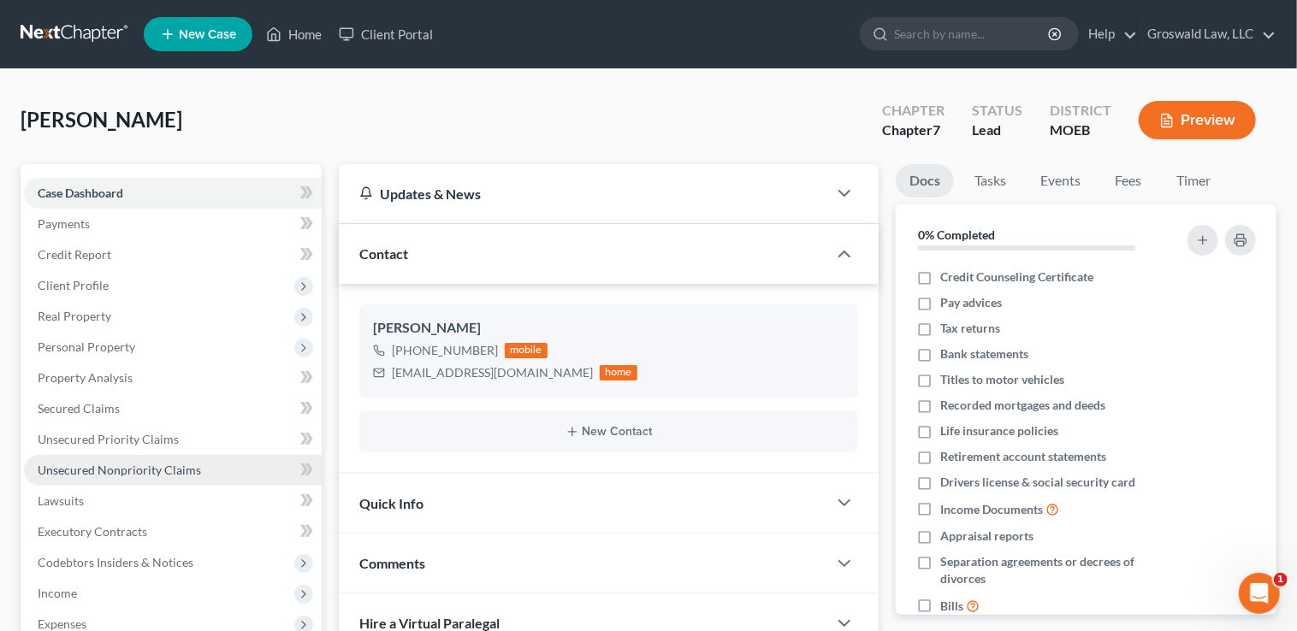
drag, startPoint x: 121, startPoint y: 463, endPoint x: 273, endPoint y: 453, distance: 152.5
click at [121, 463] on span "Unsecured Nonpriority Claims" at bounding box center [119, 470] width 163 height 15
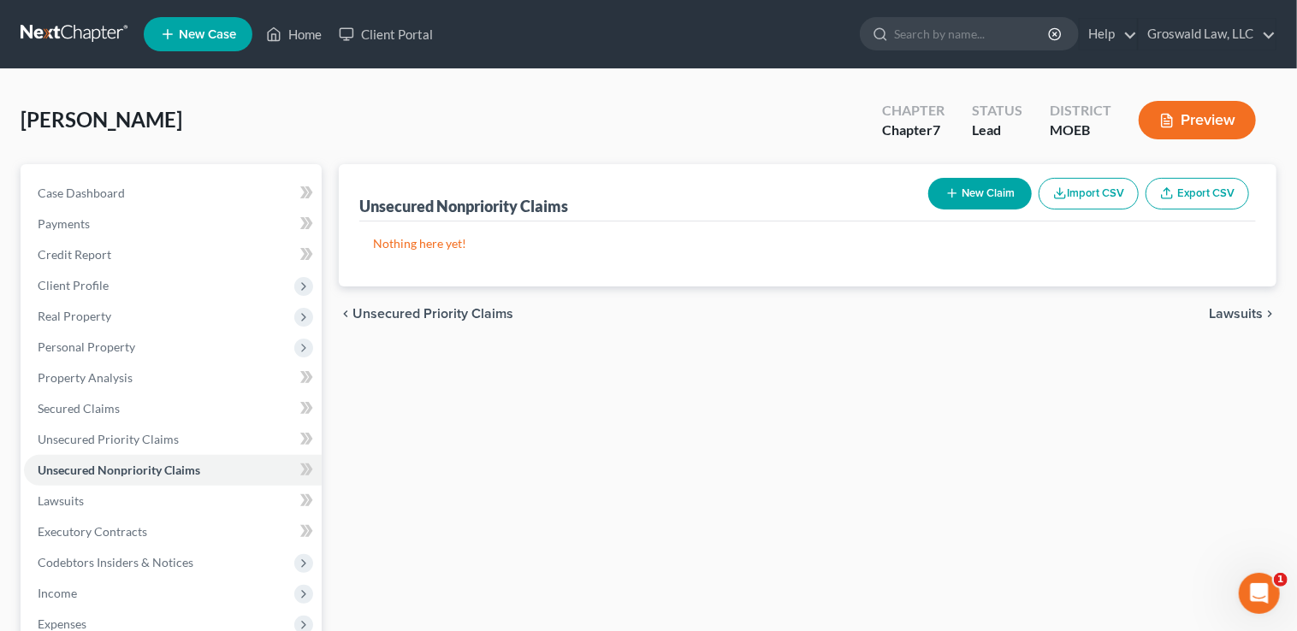
click at [997, 184] on button "New Claim" at bounding box center [980, 194] width 104 height 32
select select "0"
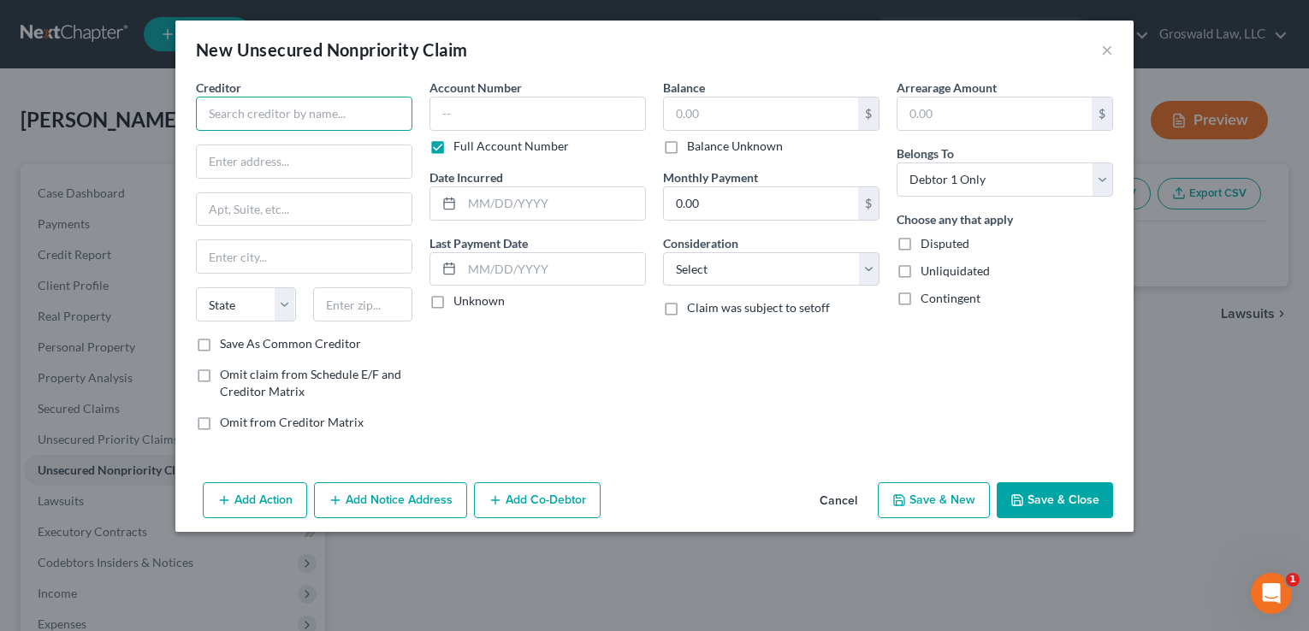
drag, startPoint x: 263, startPoint y: 112, endPoint x: 274, endPoint y: 102, distance: 14.5
click at [263, 111] on input "text" at bounding box center [304, 114] width 216 height 34
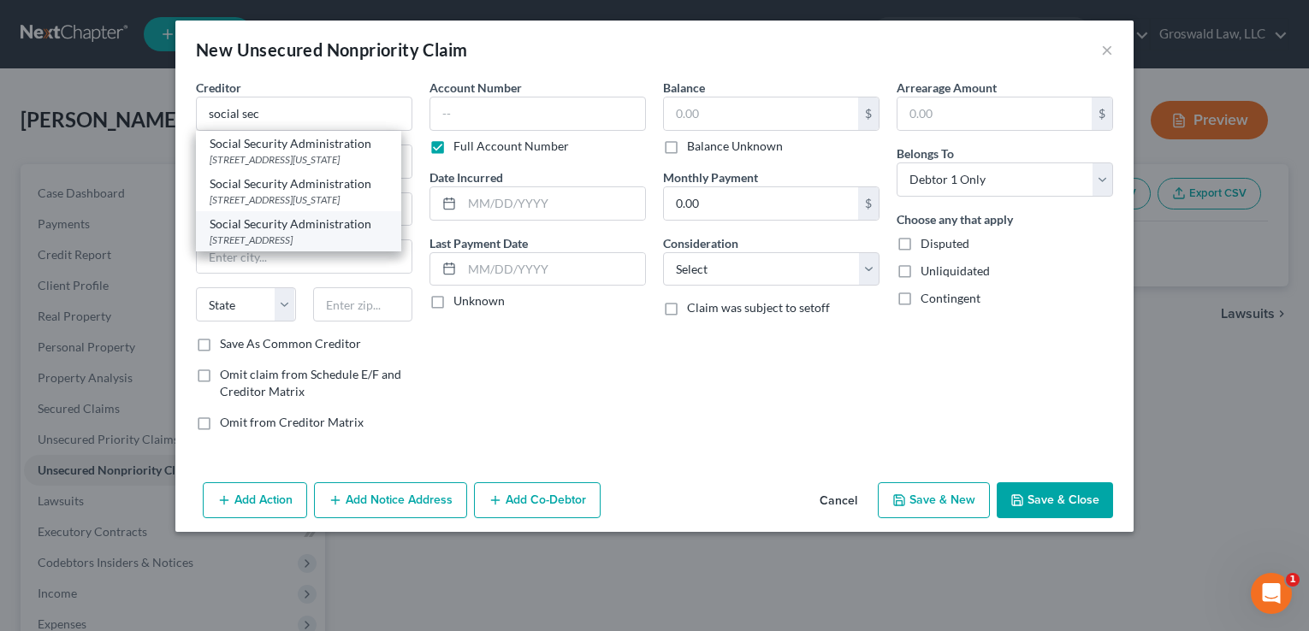
click at [316, 247] on div "[STREET_ADDRESS]" at bounding box center [299, 240] width 178 height 15
type input "Social Security Administration"
type input "[STREET_ADDRESS]"
type input "[GEOGRAPHIC_DATA]"
select select "35"
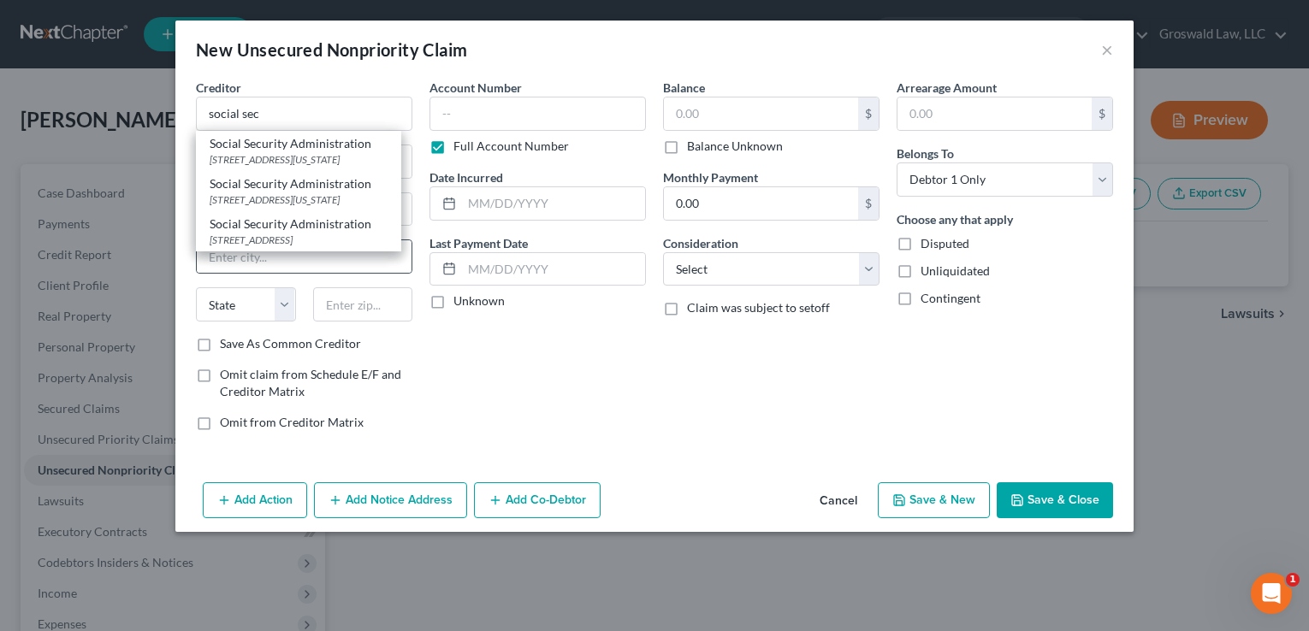
type input "11432"
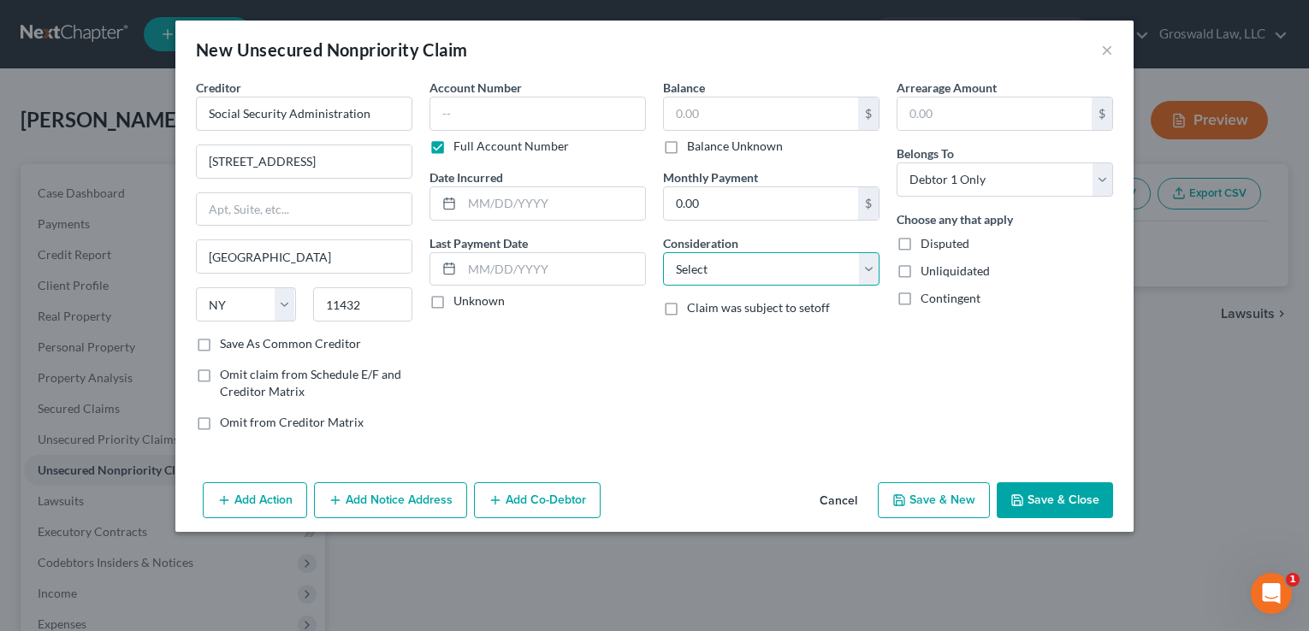
click at [736, 270] on select "Select Cable / Satellite Services Collection Agency Credit Card Debt Debt Couns…" at bounding box center [771, 269] width 216 height 34
select select "14"
click at [663, 252] on select "Select Cable / Satellite Services Collection Agency Credit Card Debt Debt Couns…" at bounding box center [771, 269] width 216 height 34
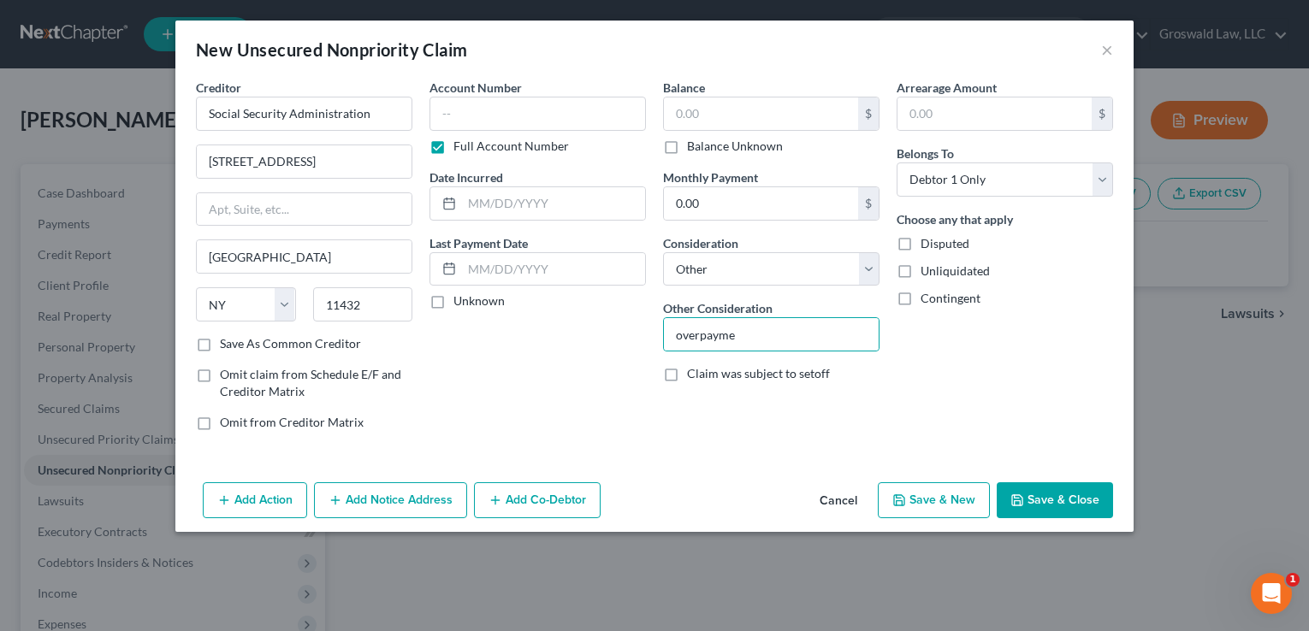
type input "overpayment of SS benefits"
click at [763, 379] on span "Claim was subject to setoff" at bounding box center [758, 373] width 143 height 15
click at [705, 376] on input "Claim was subject to setoff" at bounding box center [699, 370] width 11 height 11
checkbox input "true"
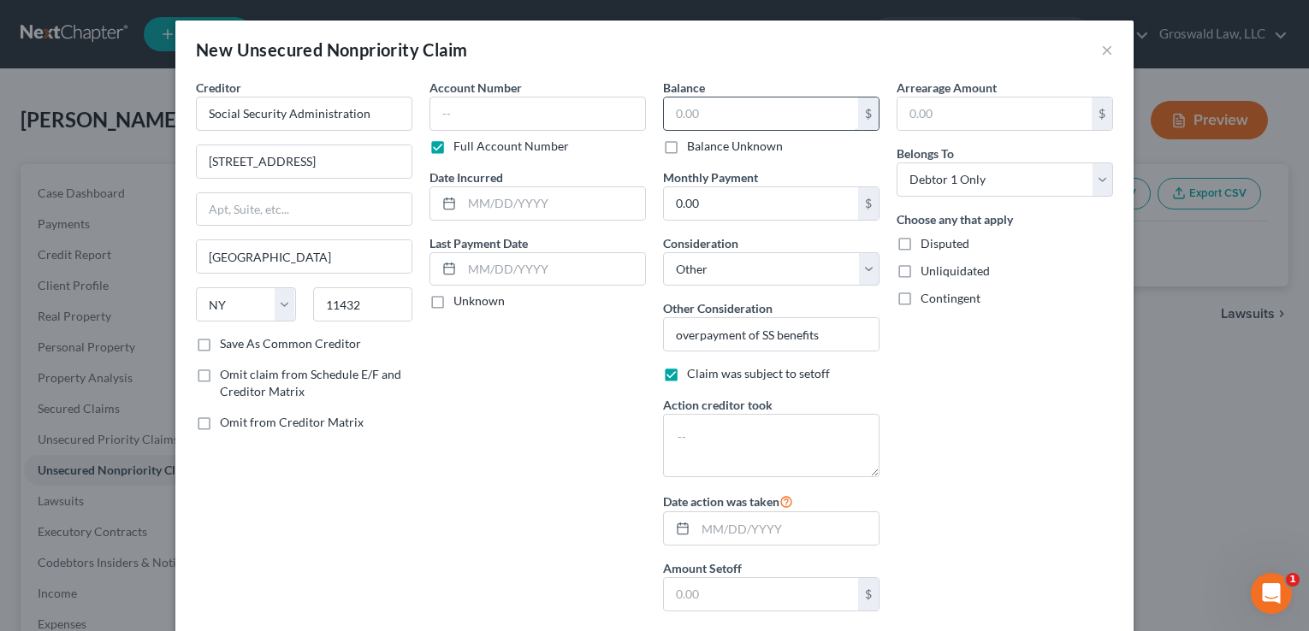
click at [719, 116] on input "text" at bounding box center [761, 114] width 194 height 33
type input "21,000"
click at [458, 121] on input "text" at bounding box center [537, 114] width 216 height 34
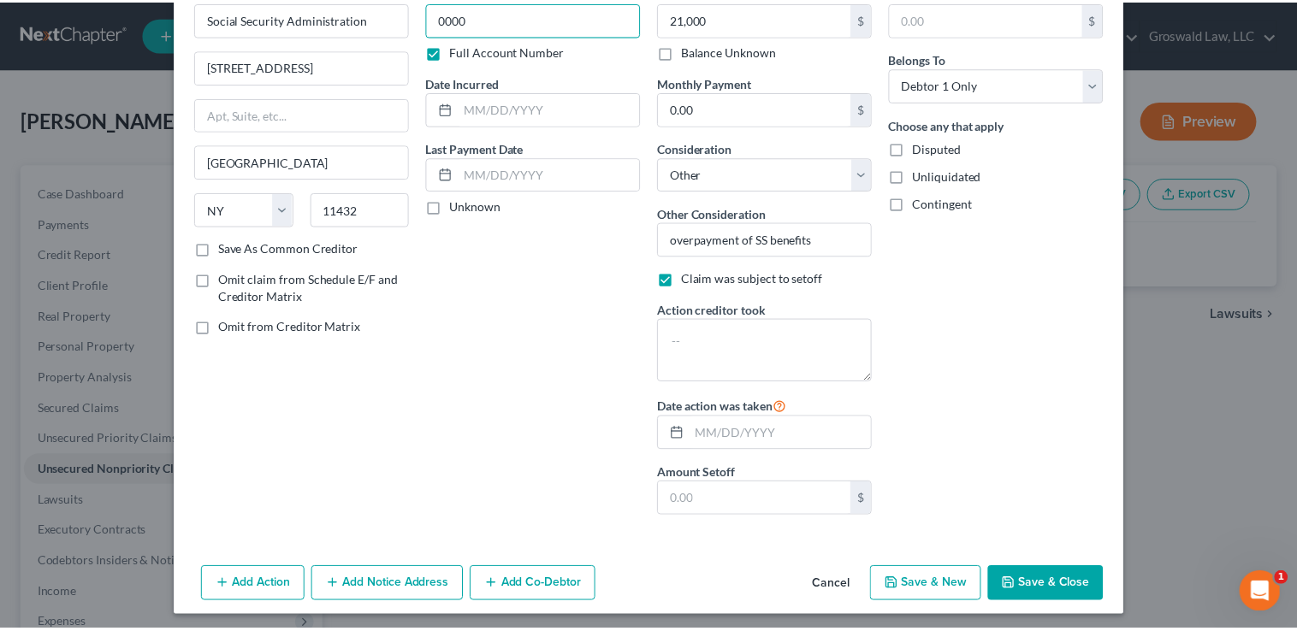
scroll to position [99, 0]
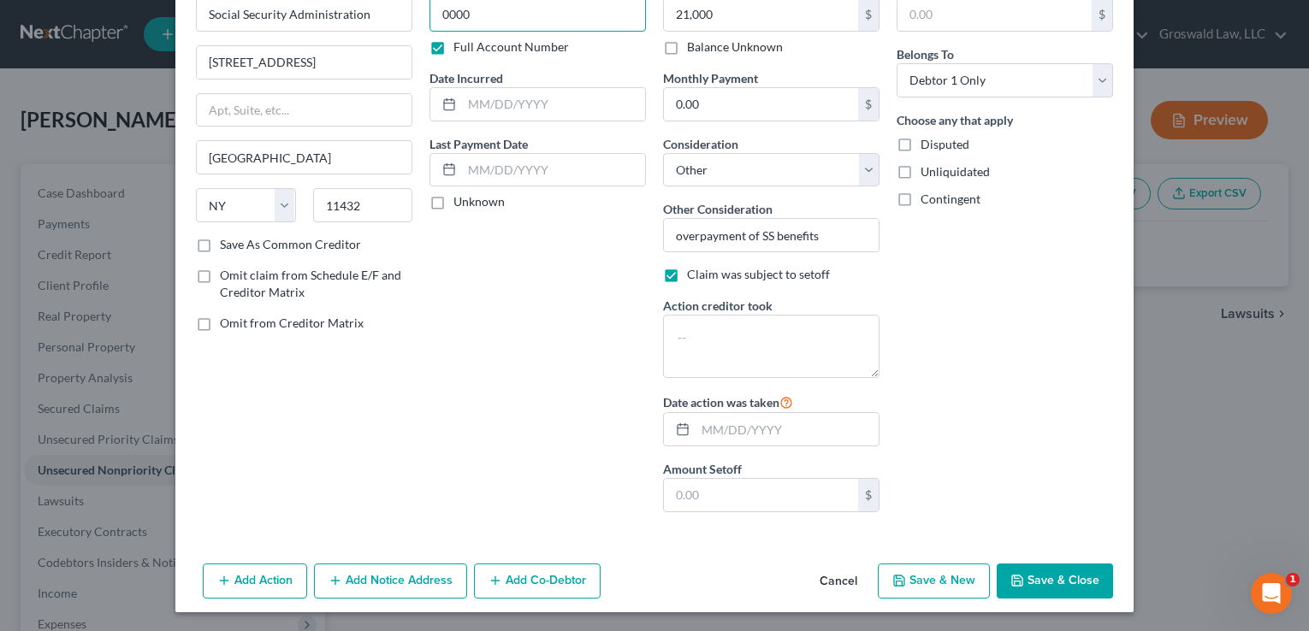
type input "0000"
click at [1026, 587] on button "Save & Close" at bounding box center [1055, 582] width 116 height 36
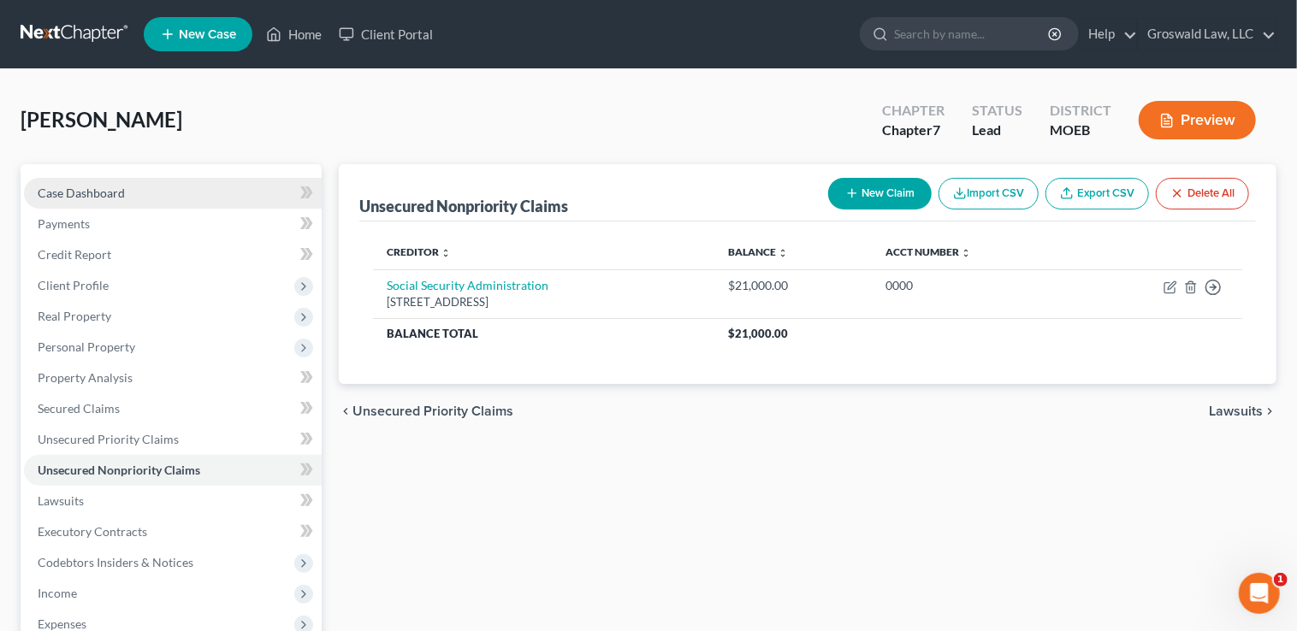
click at [89, 191] on span "Case Dashboard" at bounding box center [81, 193] width 87 height 15
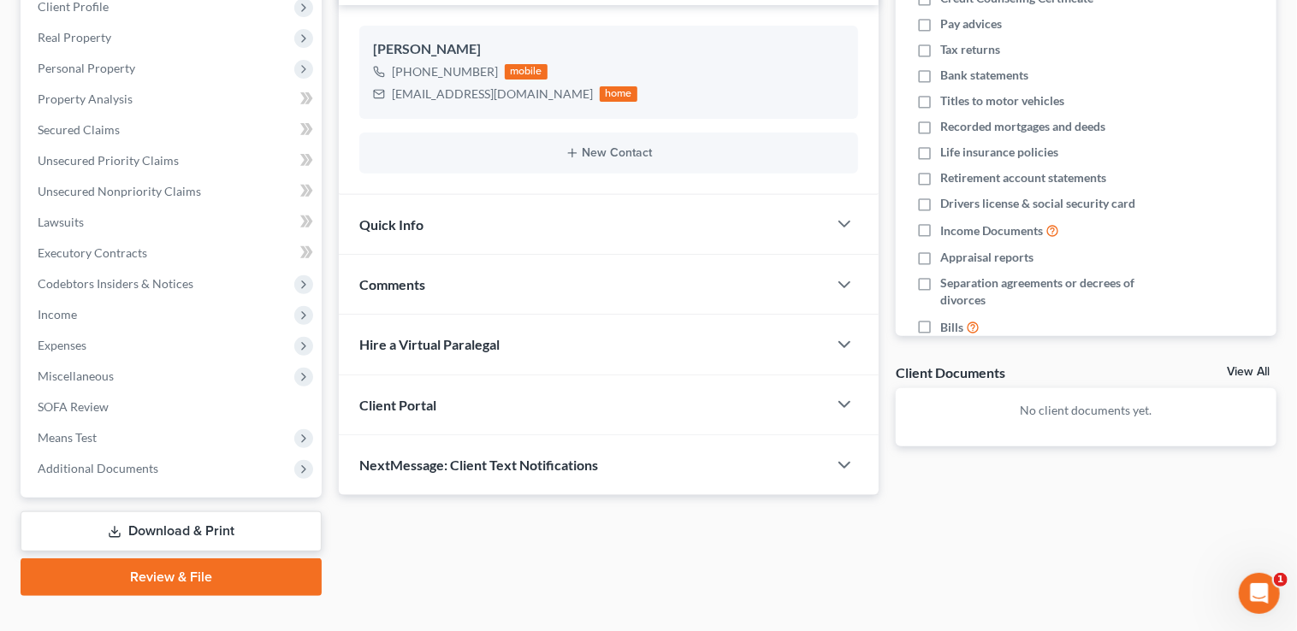
scroll to position [306, 0]
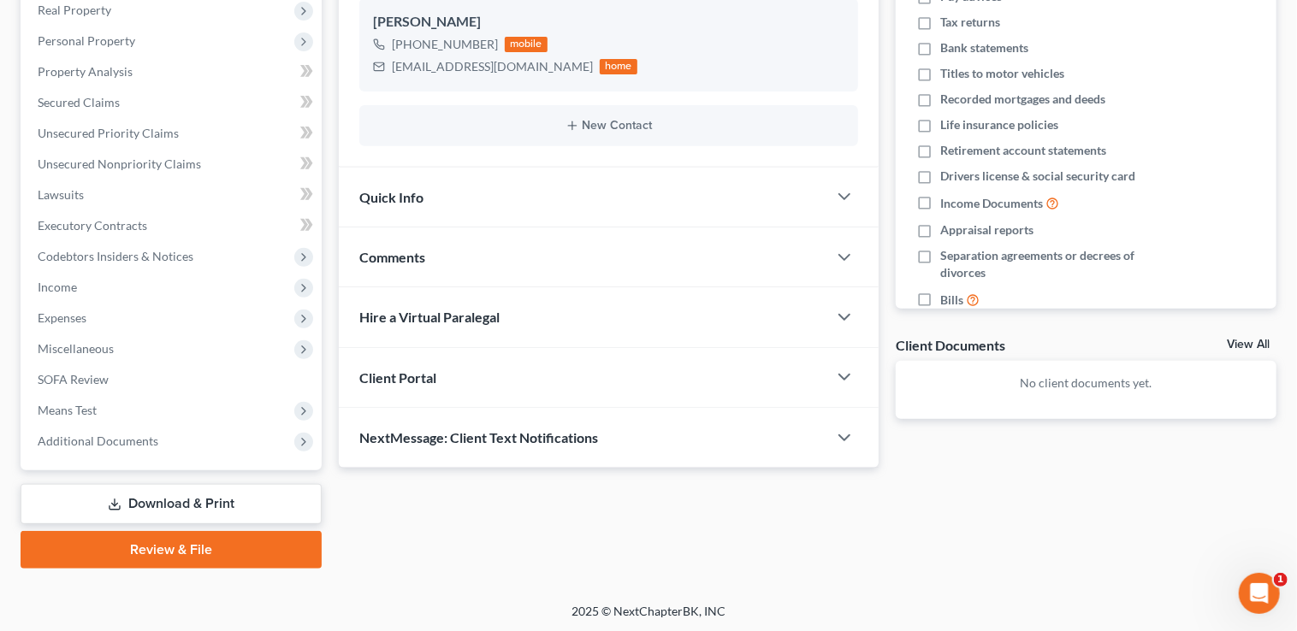
click at [488, 264] on div "Comments" at bounding box center [583, 257] width 488 height 59
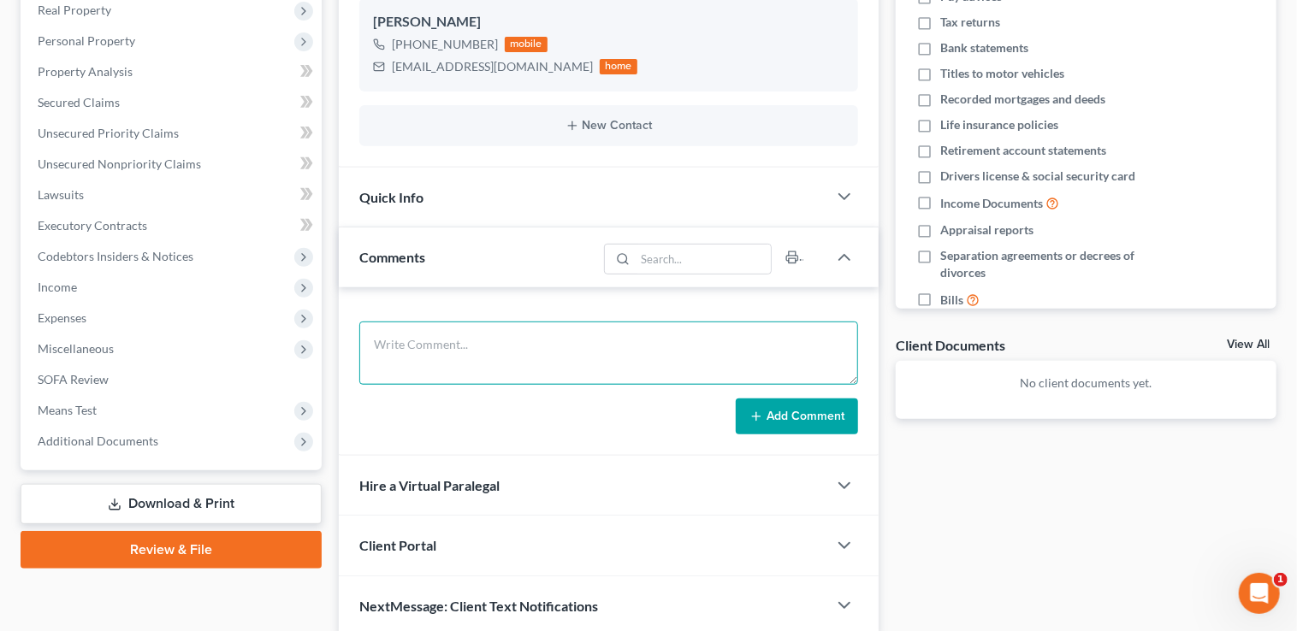
click at [509, 333] on textarea at bounding box center [608, 353] width 499 height 63
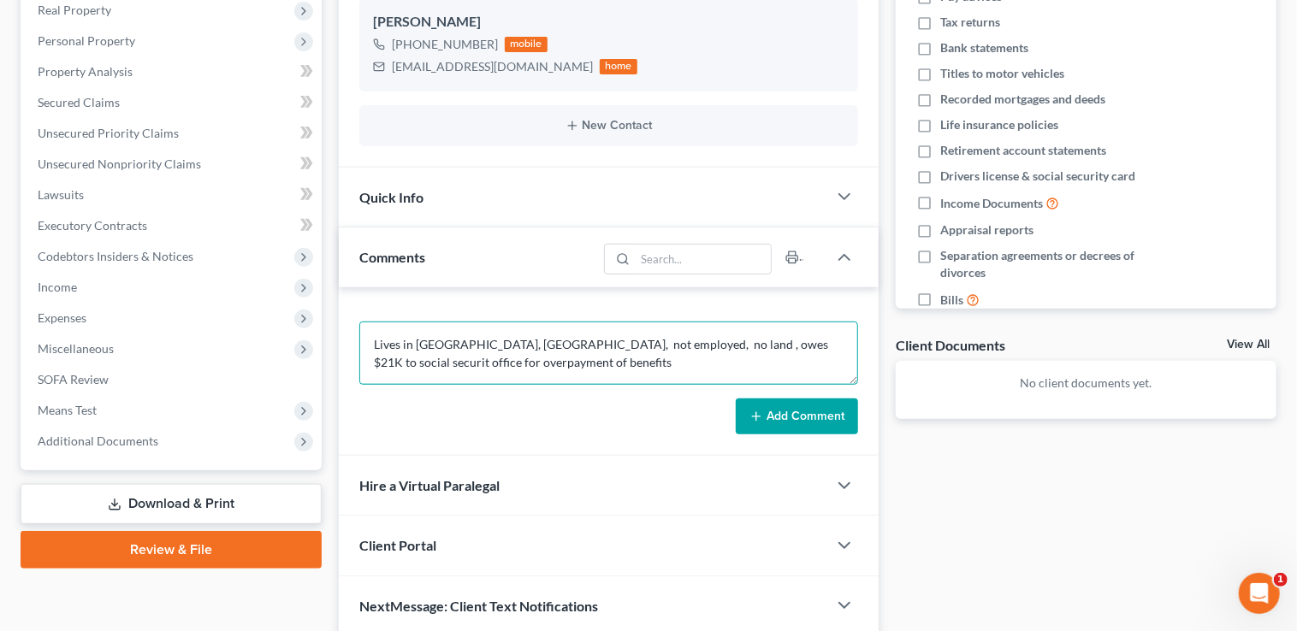
type textarea "Lives in [GEOGRAPHIC_DATA], [GEOGRAPHIC_DATA], not employed, no land , owes $21…"
click at [780, 418] on button "Add Comment" at bounding box center [797, 417] width 122 height 36
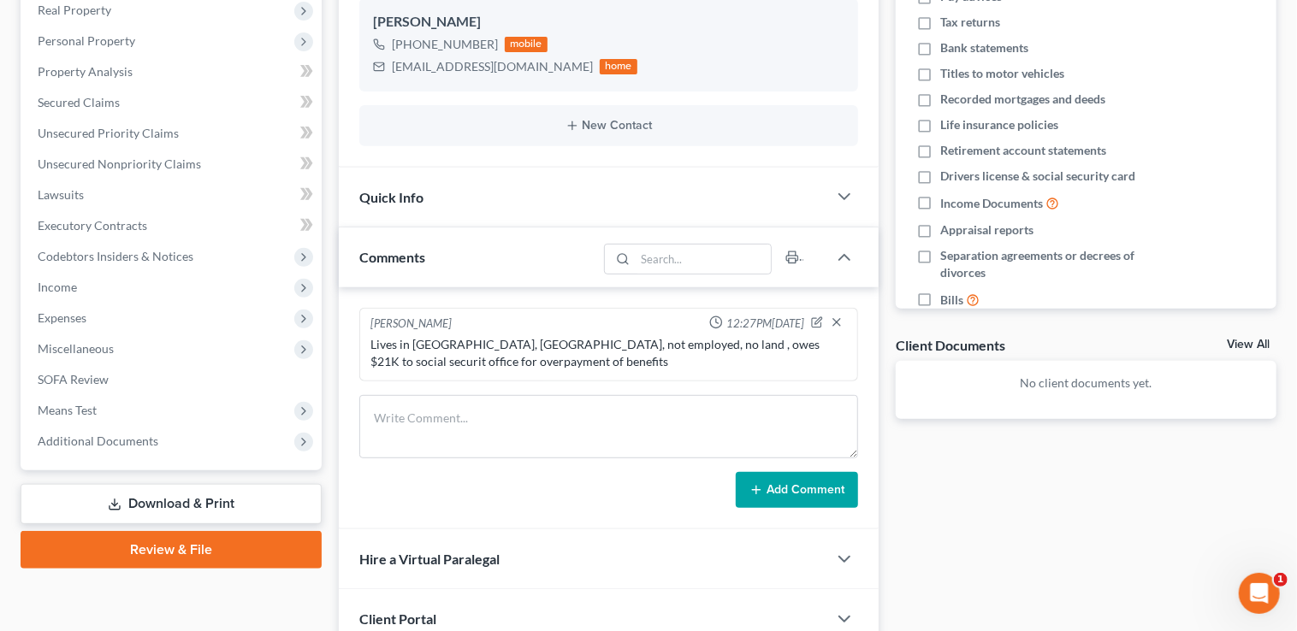
drag, startPoint x: 890, startPoint y: 133, endPoint x: 848, endPoint y: 148, distance: 44.7
click at [890, 133] on div "Docs Tasks Events Fees Timer 0% Completed Nothing here yet! Credit Counseling C…" at bounding box center [1086, 284] width 398 height 852
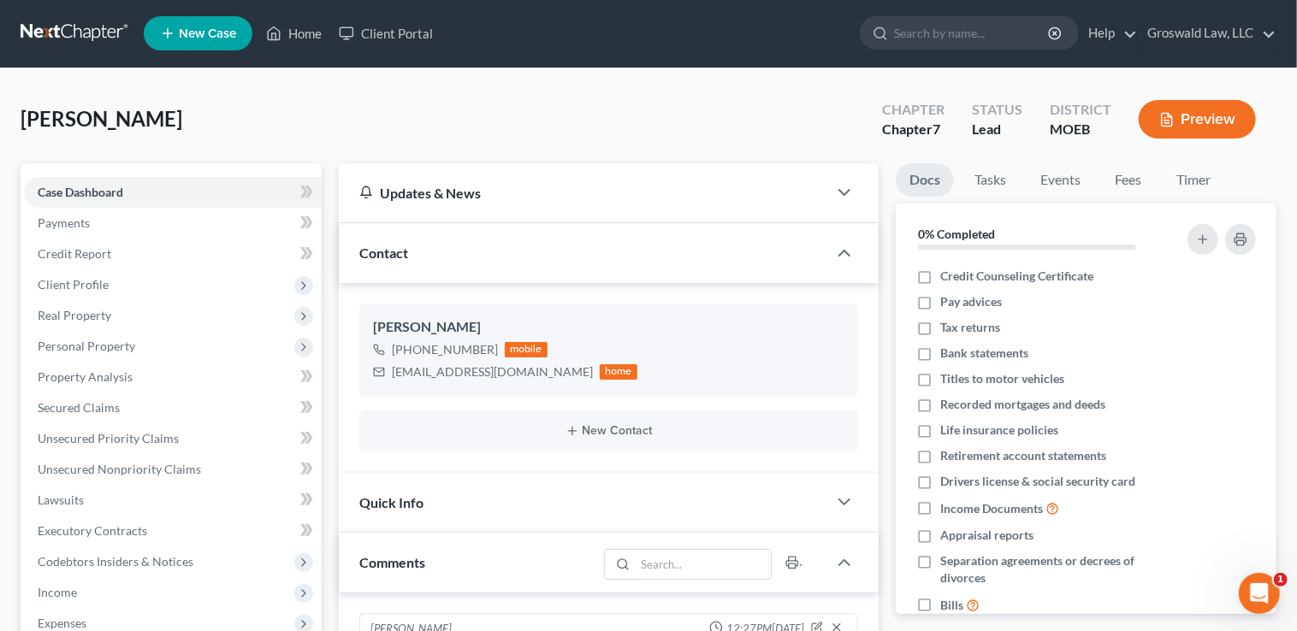
scroll to position [0, 0]
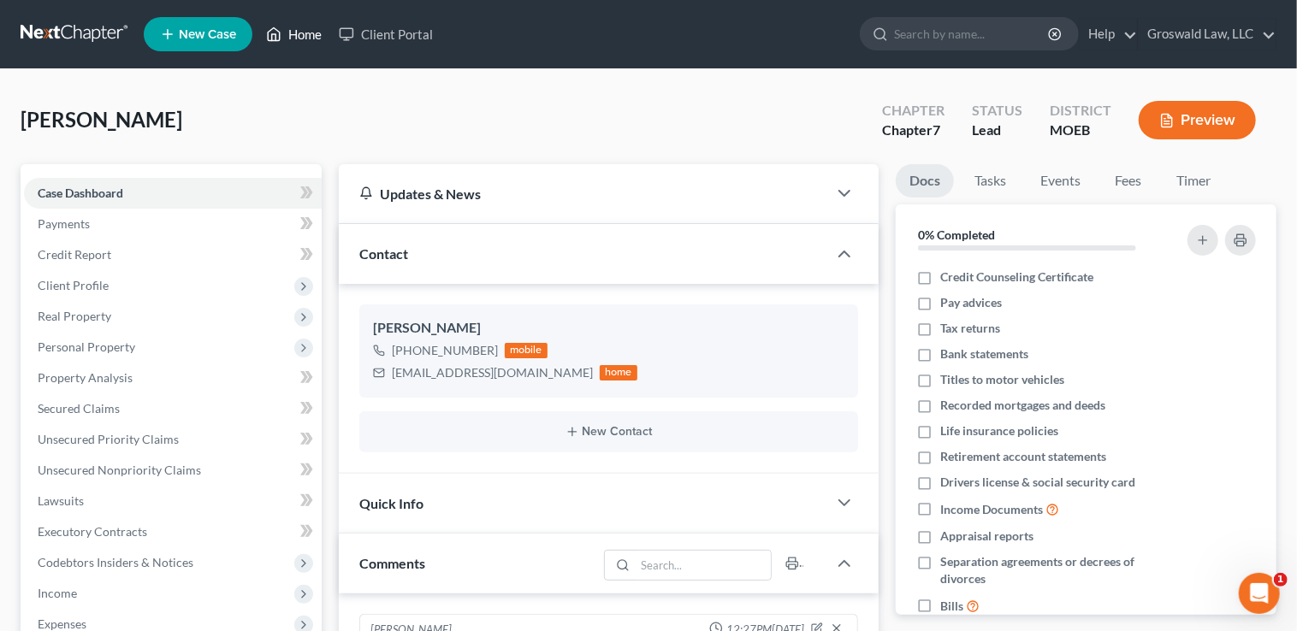
drag, startPoint x: 285, startPoint y: 34, endPoint x: 275, endPoint y: 35, distance: 9.4
click at [285, 34] on link "Home" at bounding box center [293, 34] width 73 height 31
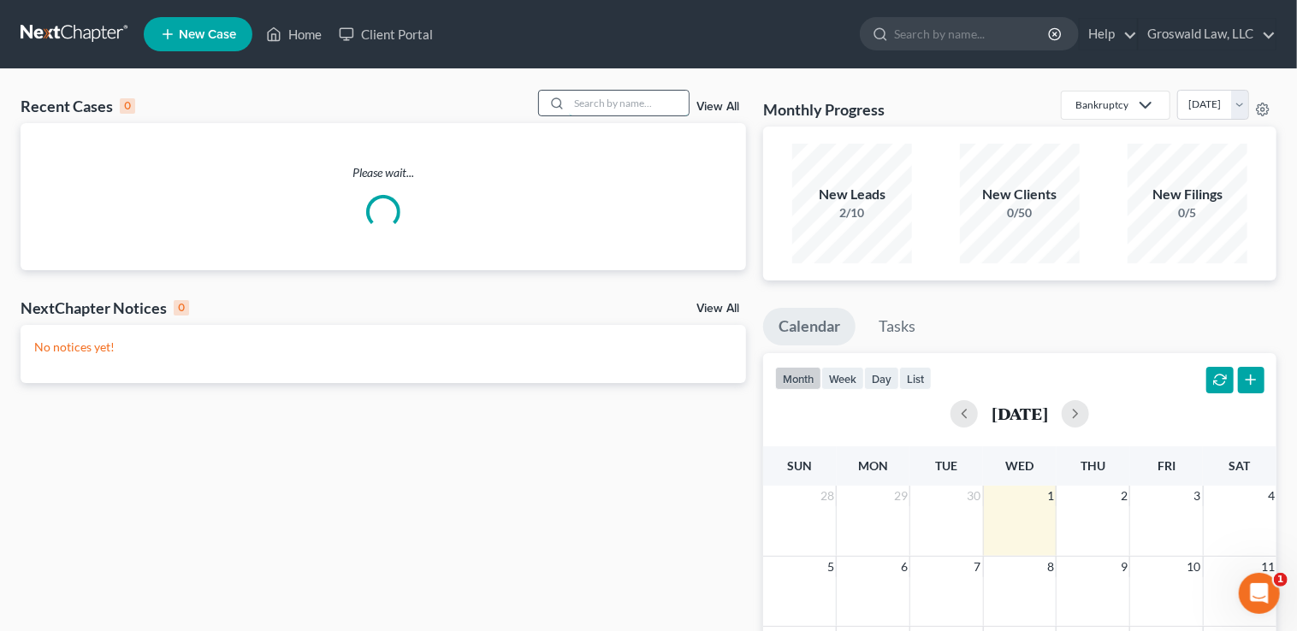
click at [583, 109] on input "search" at bounding box center [629, 103] width 120 height 25
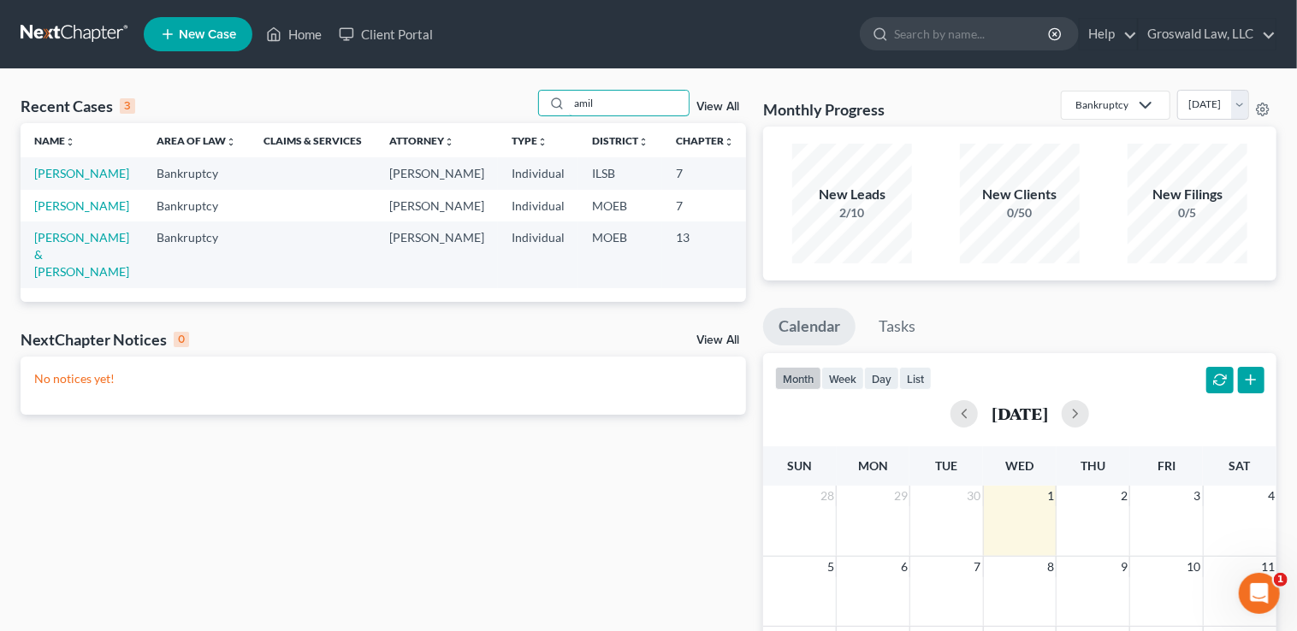
type input "amil"
click at [188, 33] on span "New Case" at bounding box center [207, 34] width 57 height 13
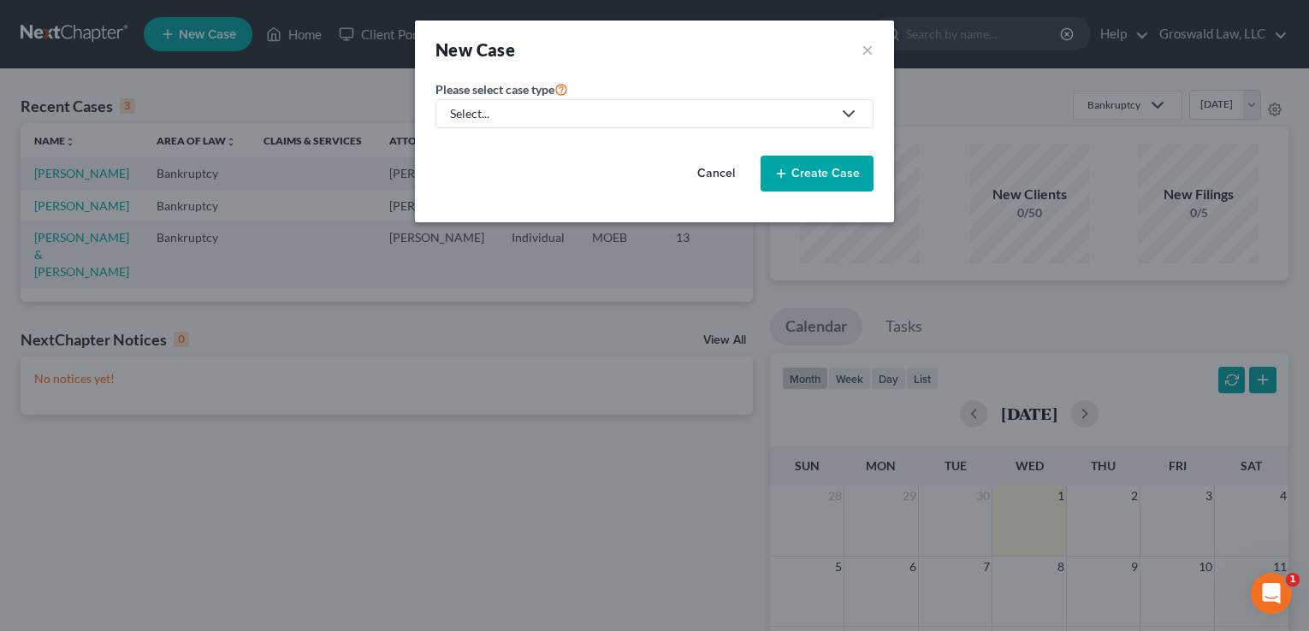
click at [594, 106] on div "Select..." at bounding box center [641, 113] width 382 height 17
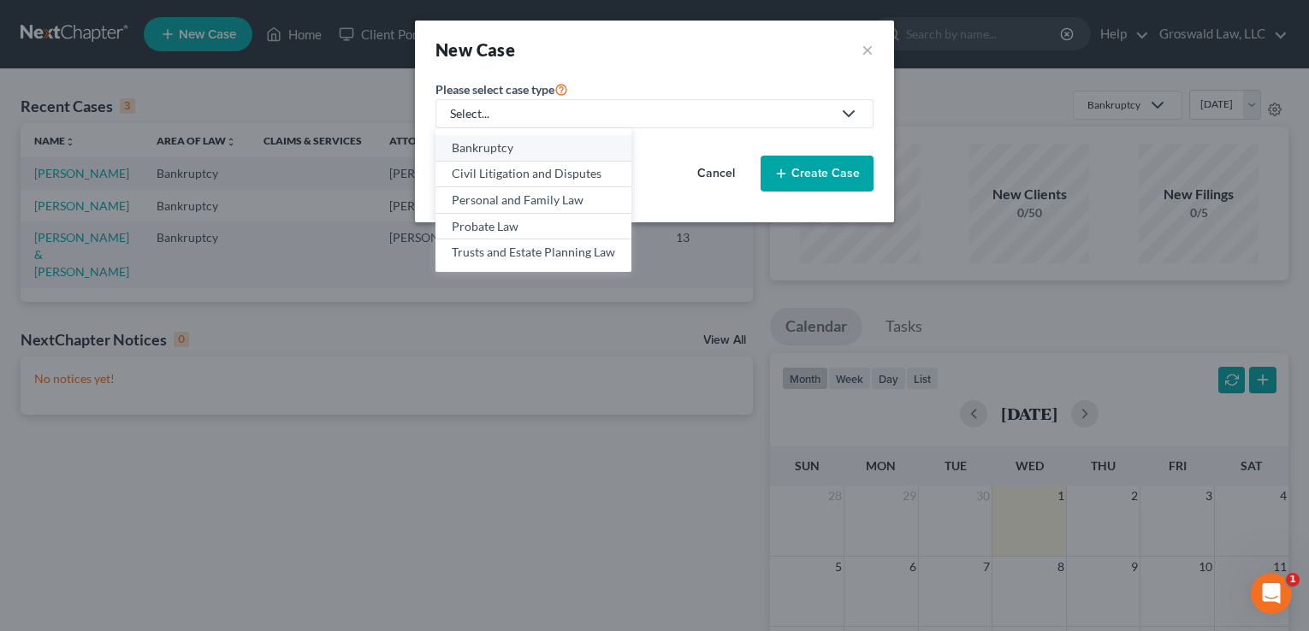
click at [535, 145] on div "Bankruptcy" at bounding box center [533, 147] width 163 height 17
select select "45"
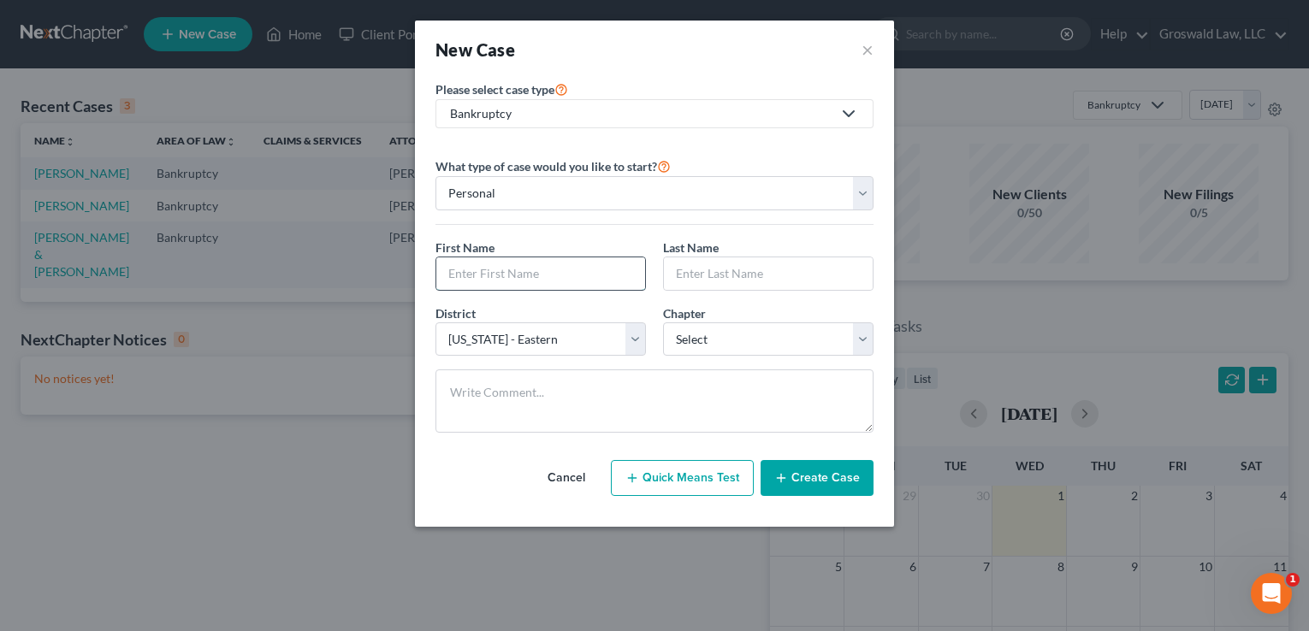
click at [478, 273] on input "text" at bounding box center [540, 273] width 209 height 33
type input "Amil"
click at [756, 265] on input "text" at bounding box center [768, 273] width 209 height 33
paste input "Divadkar"
type input "Divadkar"
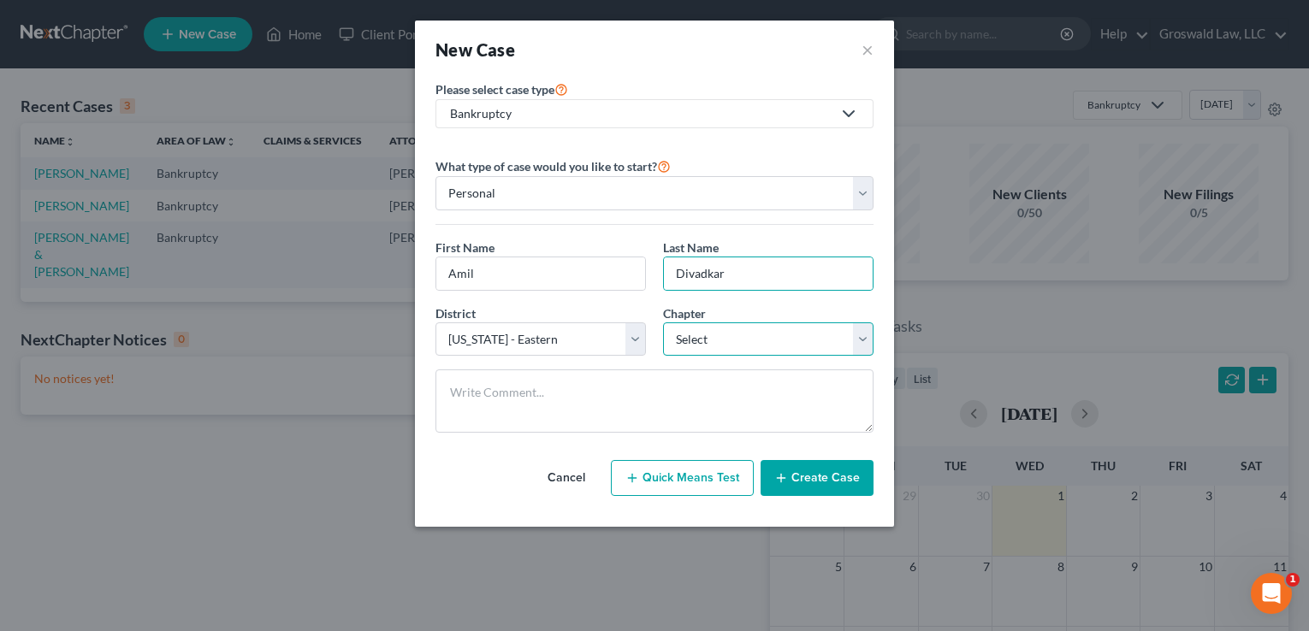
click at [701, 335] on select "Select 7 11 12 13" at bounding box center [768, 339] width 210 height 34
select select "0"
click at [663, 322] on select "Select 7 11 12 13" at bounding box center [768, 339] width 210 height 34
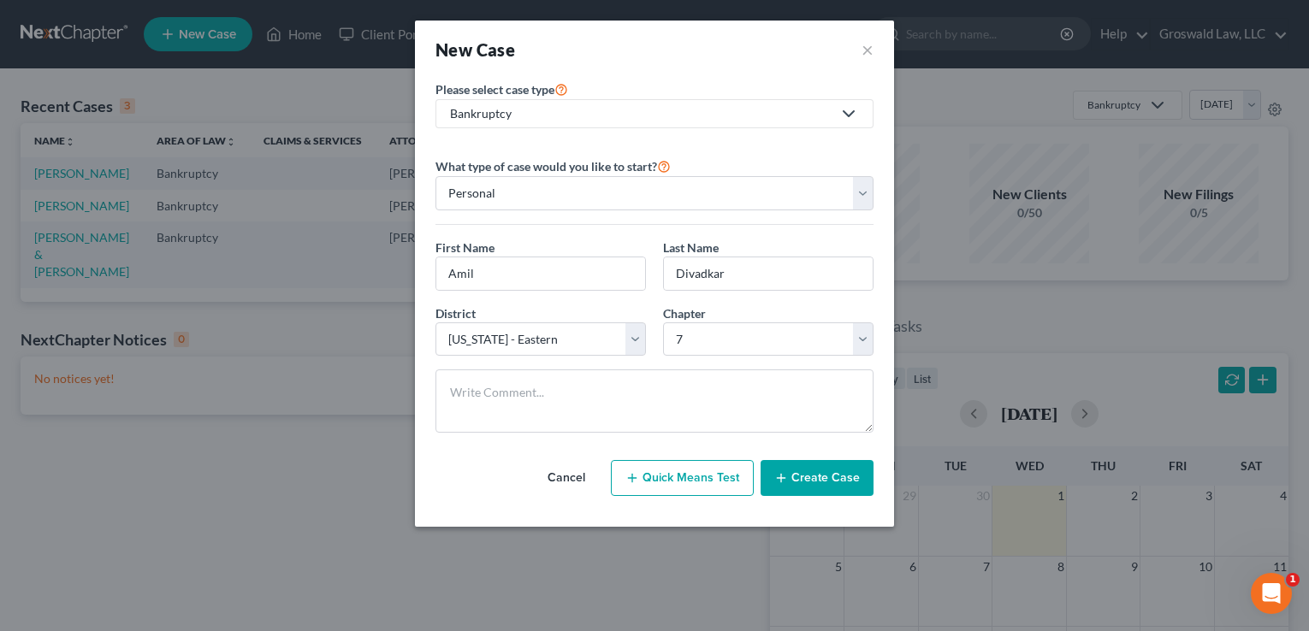
click at [812, 476] on button "Create Case" at bounding box center [816, 478] width 113 height 36
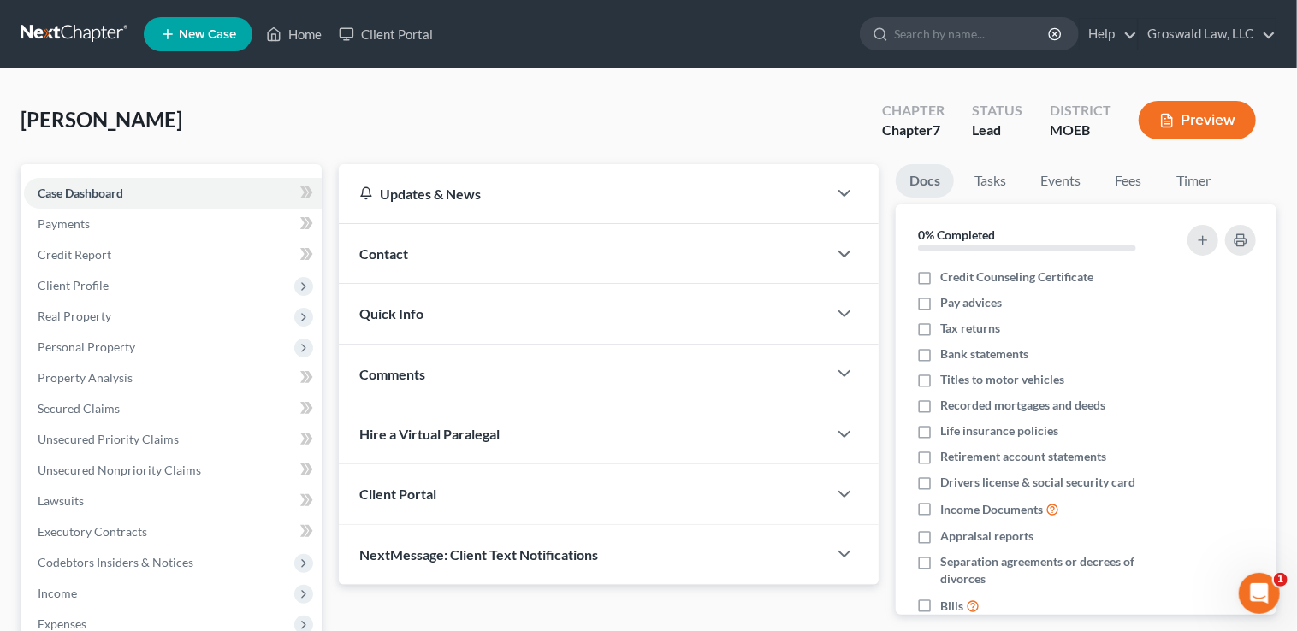
drag, startPoint x: 431, startPoint y: 265, endPoint x: 9, endPoint y: 305, distance: 424.5
click at [432, 265] on div "Contact" at bounding box center [583, 253] width 488 height 59
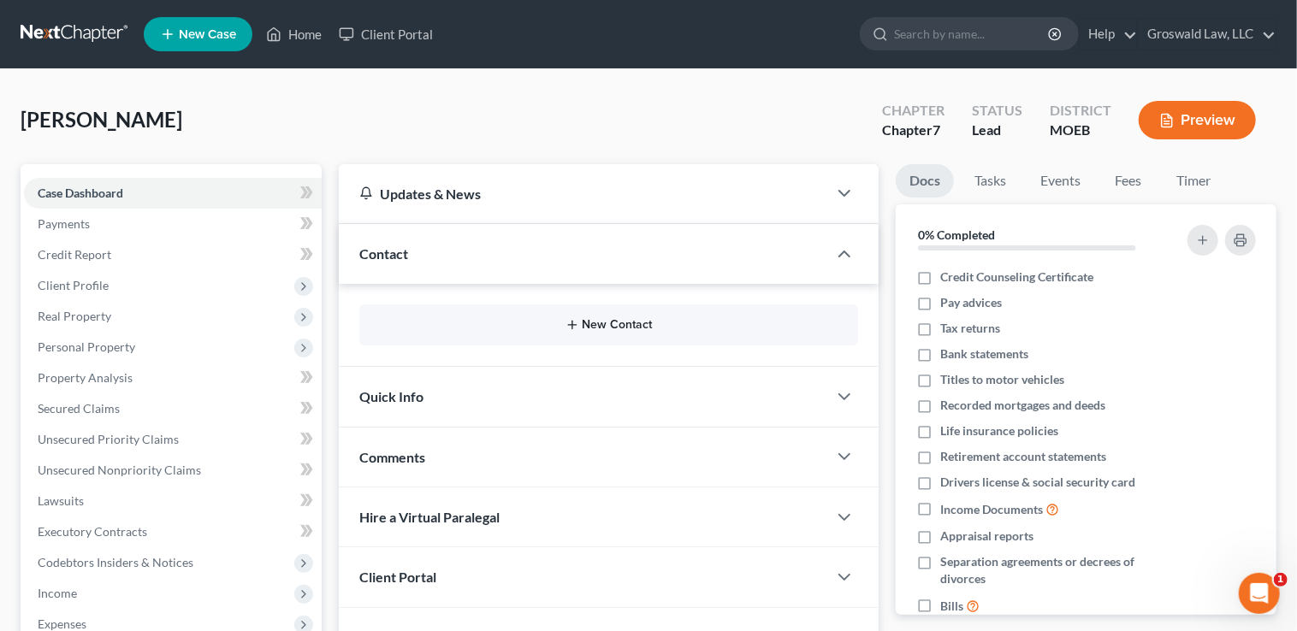
click at [605, 330] on button "New Contact" at bounding box center [608, 325] width 471 height 14
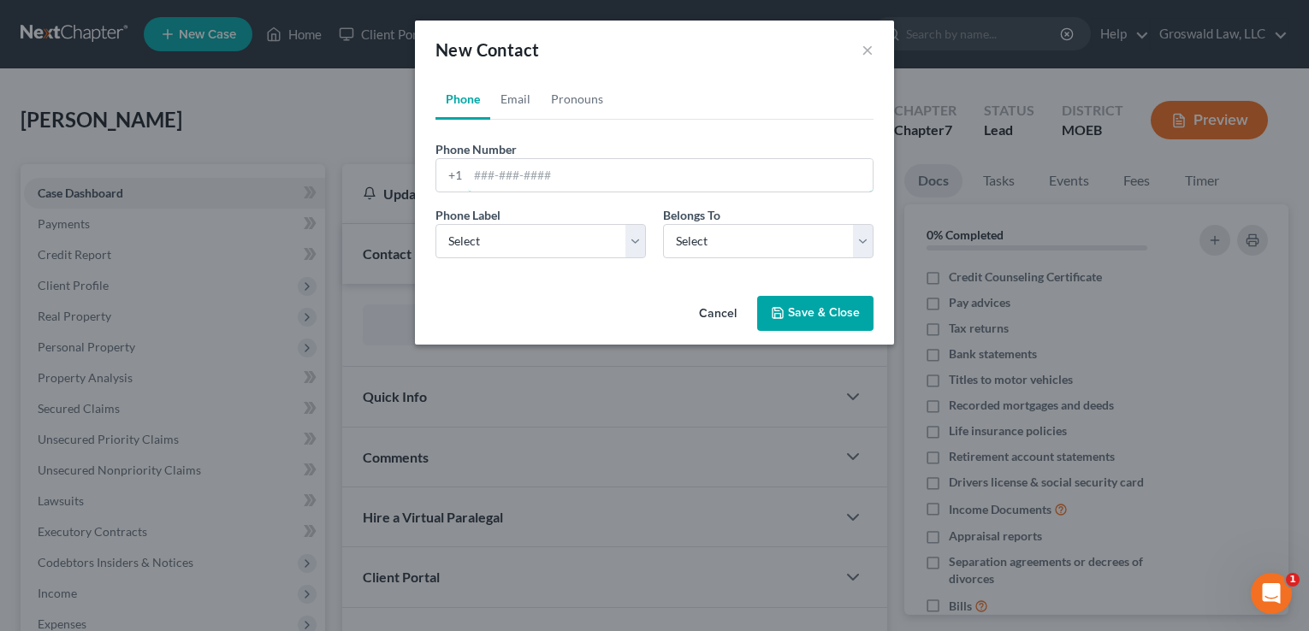
drag, startPoint x: 562, startPoint y: 171, endPoint x: 497, endPoint y: 193, distance: 68.7
click at [562, 171] on input "tel" at bounding box center [670, 175] width 405 height 33
click at [633, 168] on input "816-" at bounding box center [670, 175] width 405 height 33
paste input "772-2030"
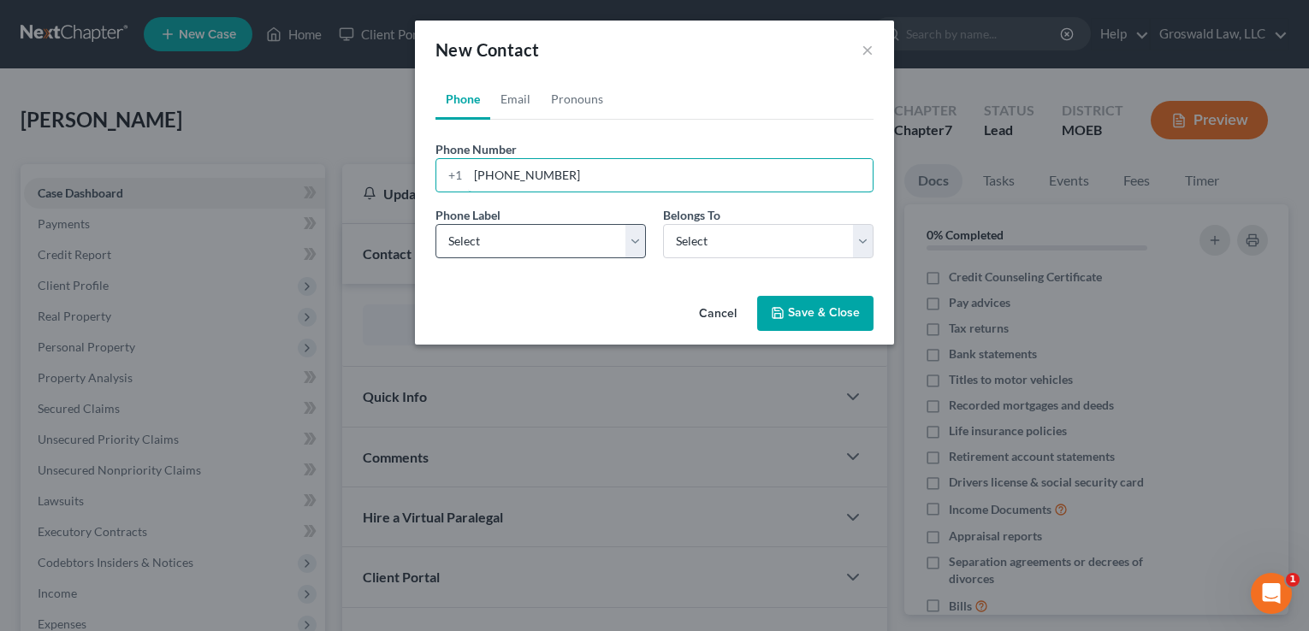
type input "[PHONE_NUMBER]"
drag, startPoint x: 491, startPoint y: 247, endPoint x: 491, endPoint y: 257, distance: 9.4
click at [493, 247] on select "Select Mobile Home Work Other" at bounding box center [540, 241] width 210 height 34
select select "0"
click at [435, 224] on select "Select Mobile Home Work Other" at bounding box center [540, 241] width 210 height 34
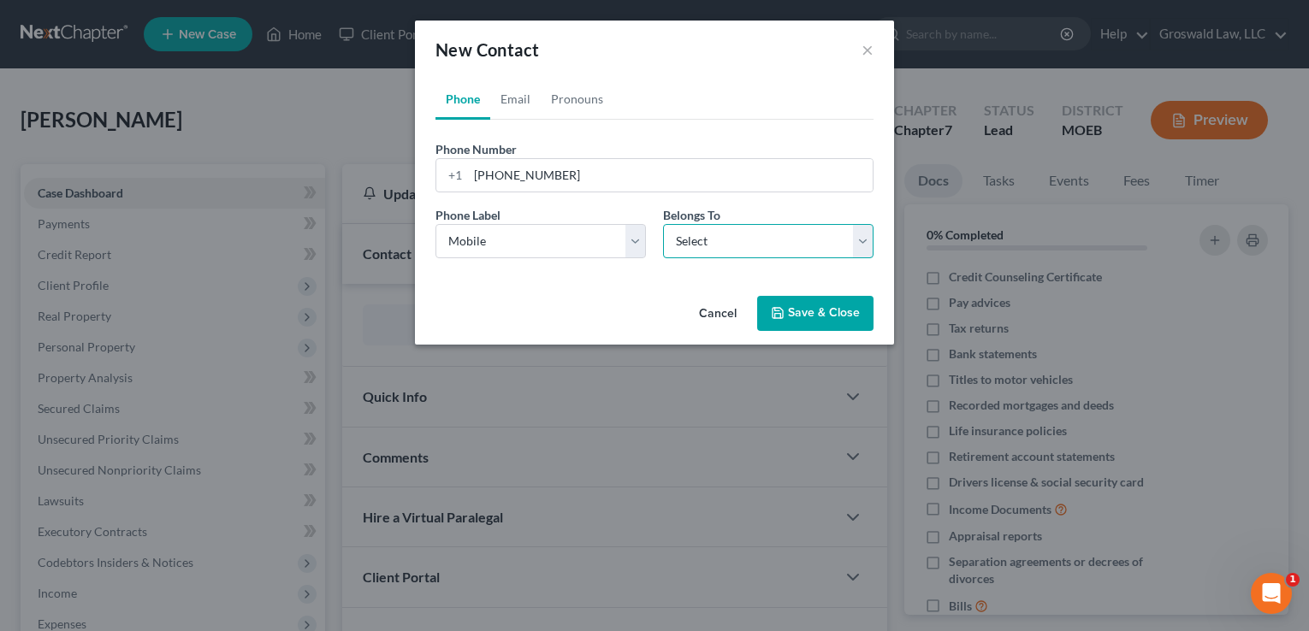
drag, startPoint x: 746, startPoint y: 244, endPoint x: 738, endPoint y: 256, distance: 14.2
click at [746, 244] on select "Select Client Other" at bounding box center [768, 241] width 210 height 34
click at [663, 224] on select "Select Client Other" at bounding box center [768, 241] width 210 height 34
drag, startPoint x: 517, startPoint y: 98, endPoint x: 529, endPoint y: 130, distance: 33.8
click at [516, 98] on link "Email" at bounding box center [515, 99] width 50 height 41
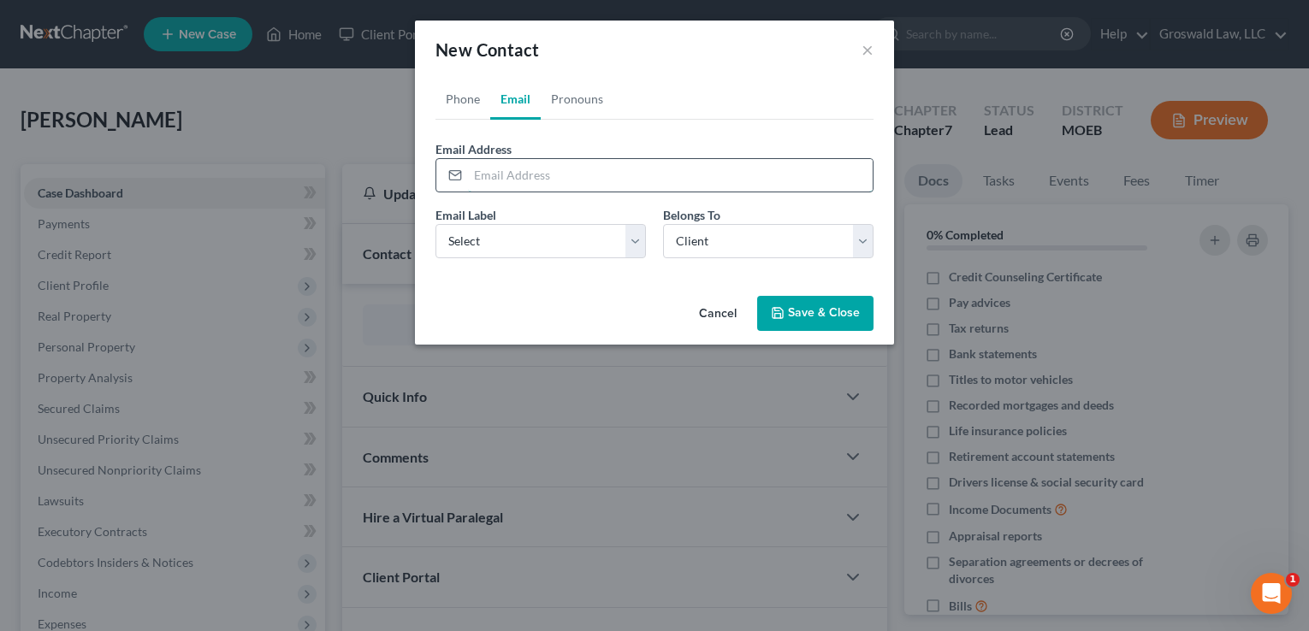
click at [523, 180] on input "email" at bounding box center [670, 175] width 405 height 33
paste input "[EMAIL_ADDRESS][DOMAIN_NAME]"
drag, startPoint x: 521, startPoint y: 241, endPoint x: 509, endPoint y: 255, distance: 18.2
click at [521, 241] on select "Select Home Work Other" at bounding box center [540, 241] width 210 height 34
click at [435, 224] on select "Select Home Work Other" at bounding box center [540, 241] width 210 height 34
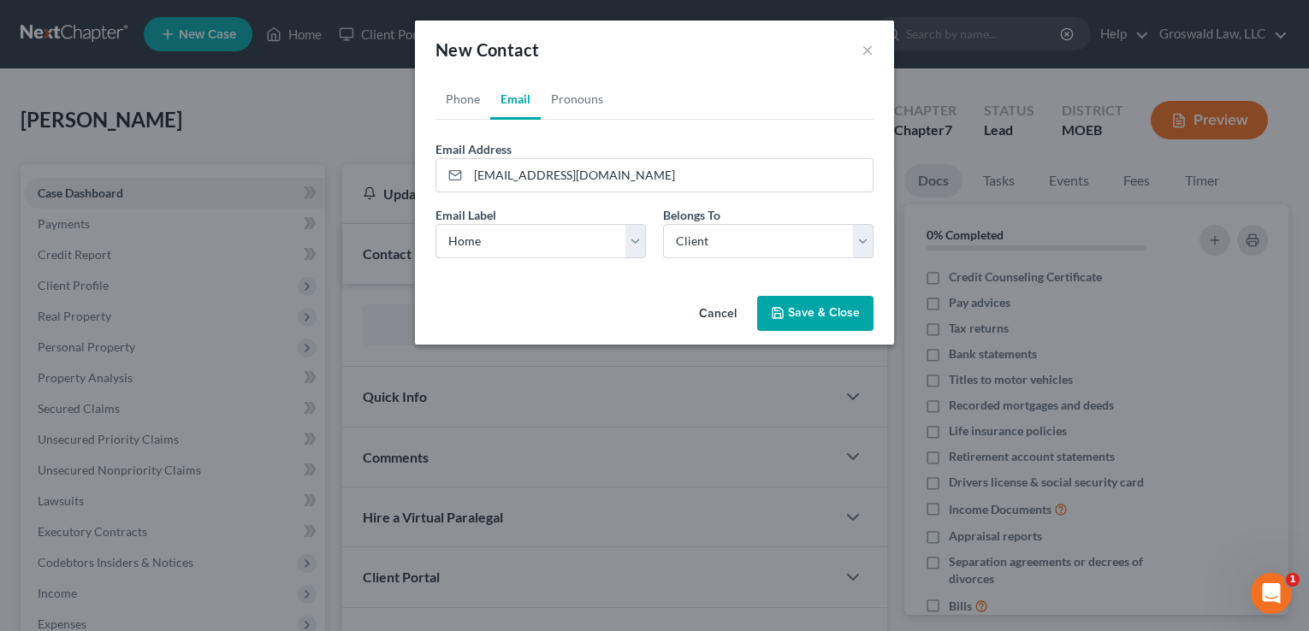
click at [842, 316] on button "Save & Close" at bounding box center [815, 314] width 116 height 36
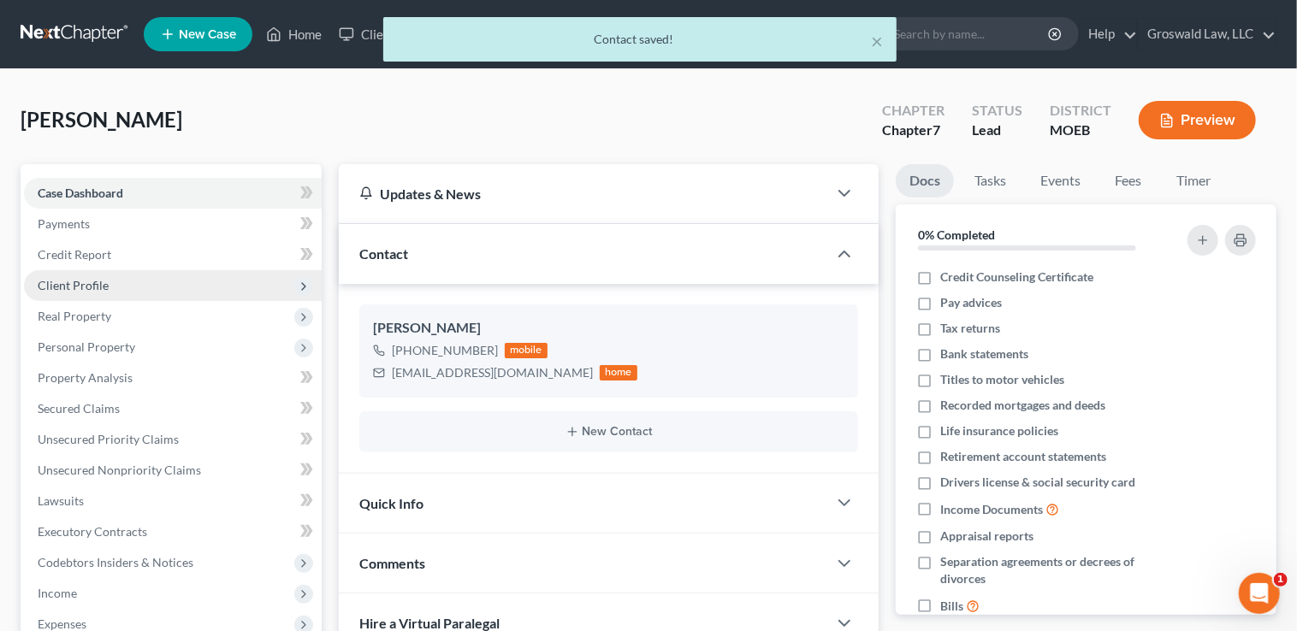
click at [104, 281] on span "Client Profile" at bounding box center [73, 285] width 71 height 15
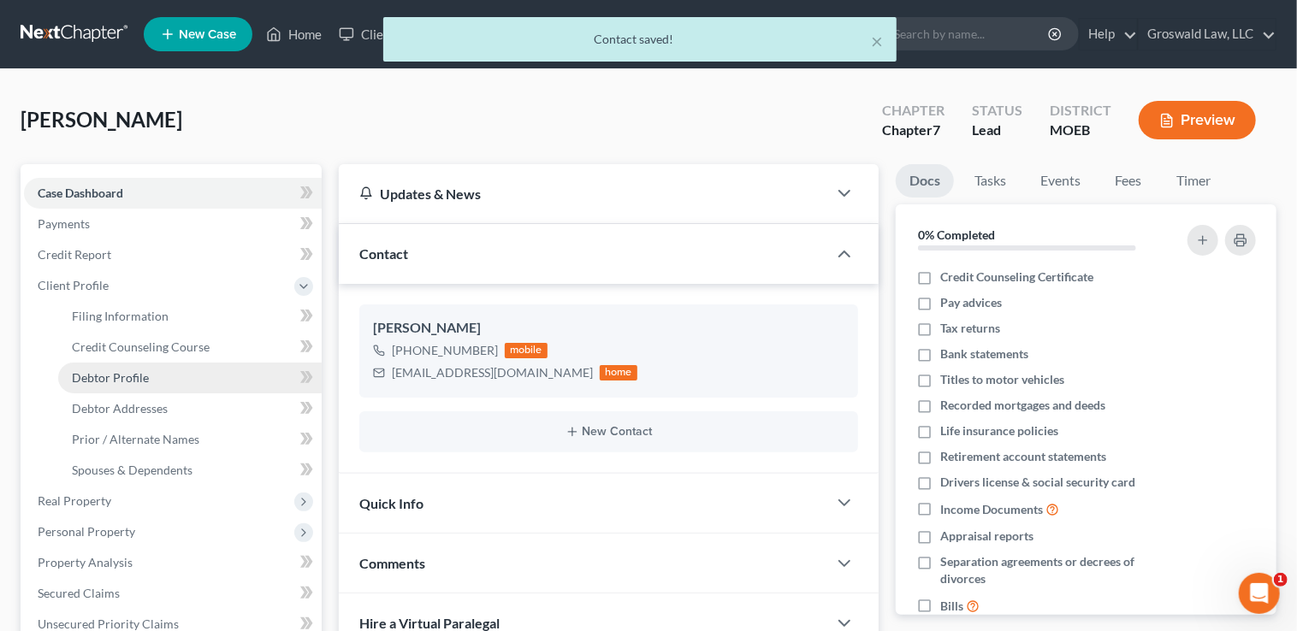
click at [127, 373] on span "Debtor Profile" at bounding box center [110, 377] width 77 height 15
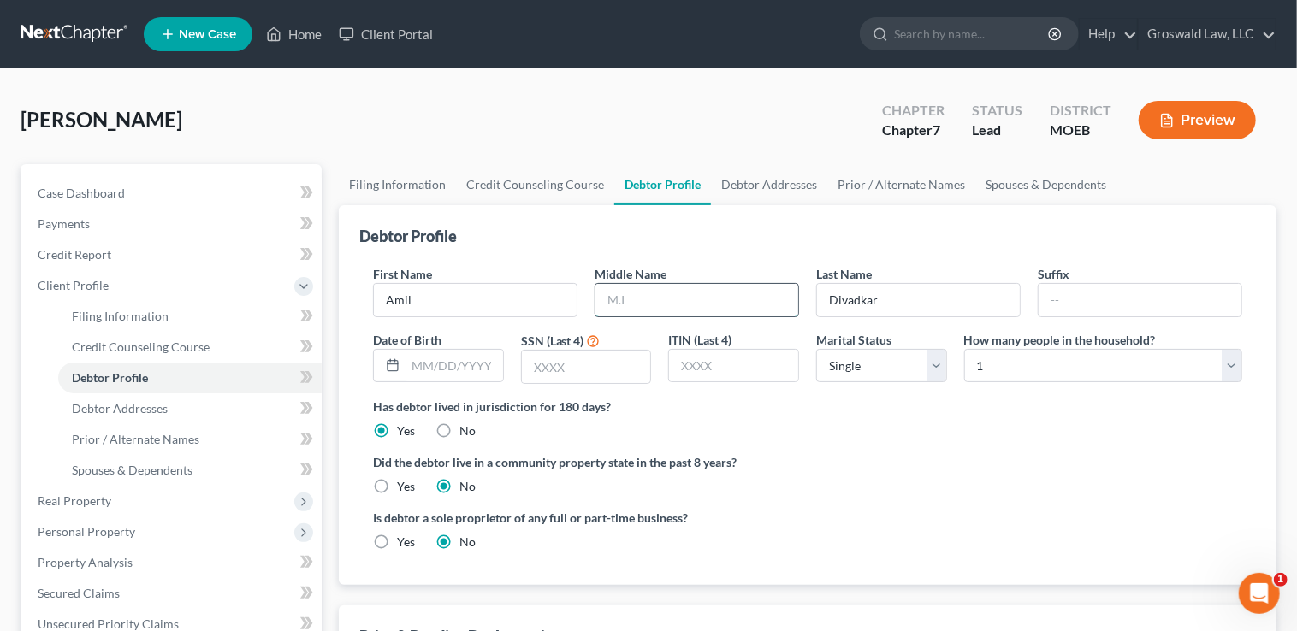
click at [620, 288] on input "text" at bounding box center [696, 300] width 203 height 33
click at [506, 298] on input "Amil" at bounding box center [475, 300] width 203 height 33
click at [561, 222] on div "Debtor Profile" at bounding box center [807, 228] width 896 height 46
click at [482, 350] on input "text" at bounding box center [454, 366] width 98 height 33
drag, startPoint x: 886, startPoint y: 500, endPoint x: 744, endPoint y: 238, distance: 297.8
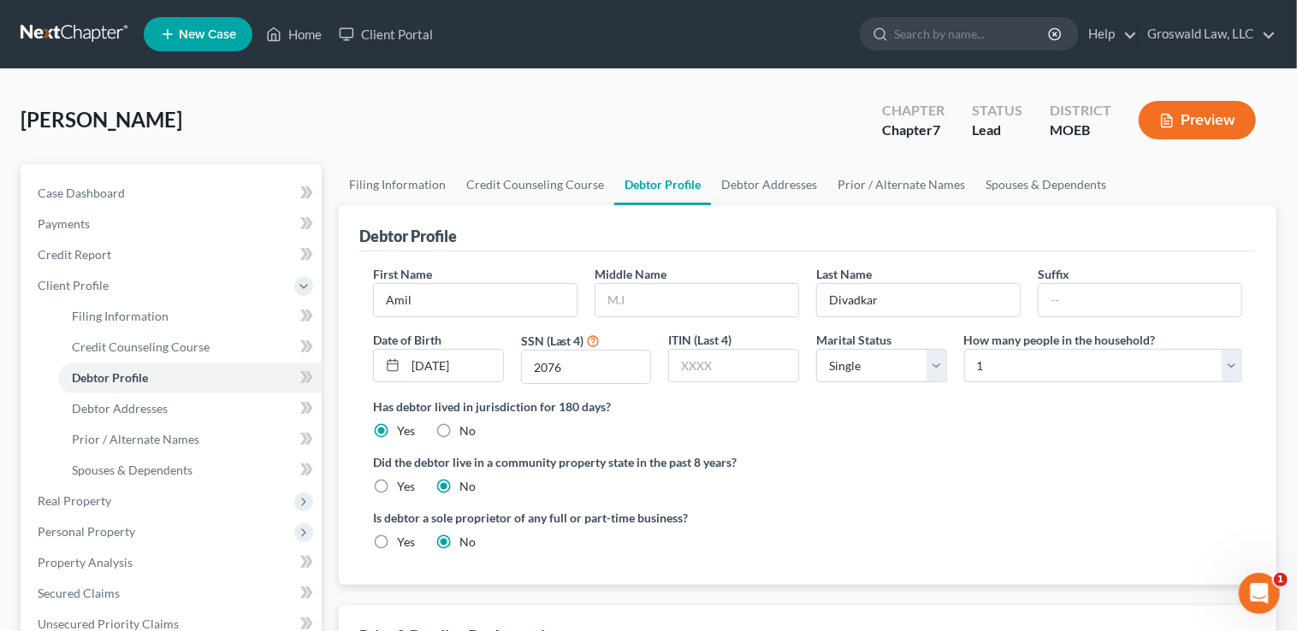
click at [886, 497] on ng-include "First Name [PERSON_NAME] Middle Name Last Name Divadkar Suffix Date of Birth [D…" at bounding box center [807, 414] width 869 height 299
click at [742, 180] on link "Debtor Addresses" at bounding box center [769, 184] width 116 height 41
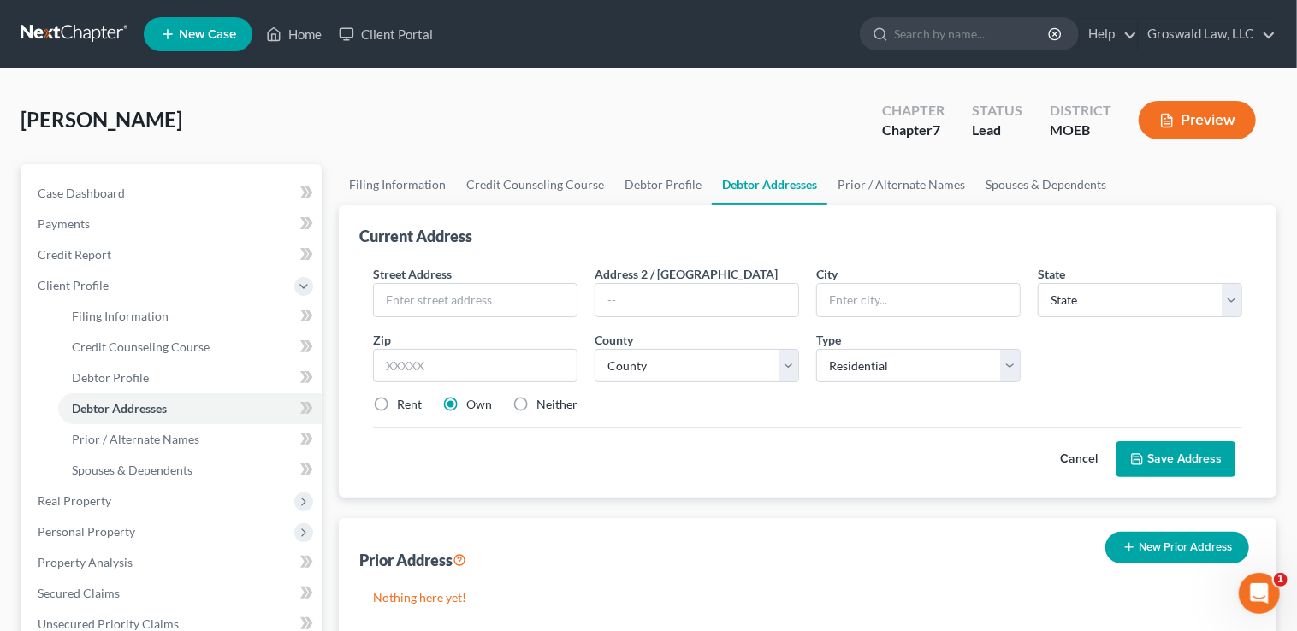
click at [536, 400] on label "Neither" at bounding box center [556, 404] width 41 height 17
click at [543, 400] on input "Neither" at bounding box center [548, 401] width 11 height 11
click at [494, 298] on input "text" at bounding box center [475, 300] width 203 height 33
click at [397, 405] on label "Rent" at bounding box center [409, 404] width 25 height 17
click at [404, 405] on input "Rent" at bounding box center [409, 401] width 11 height 11
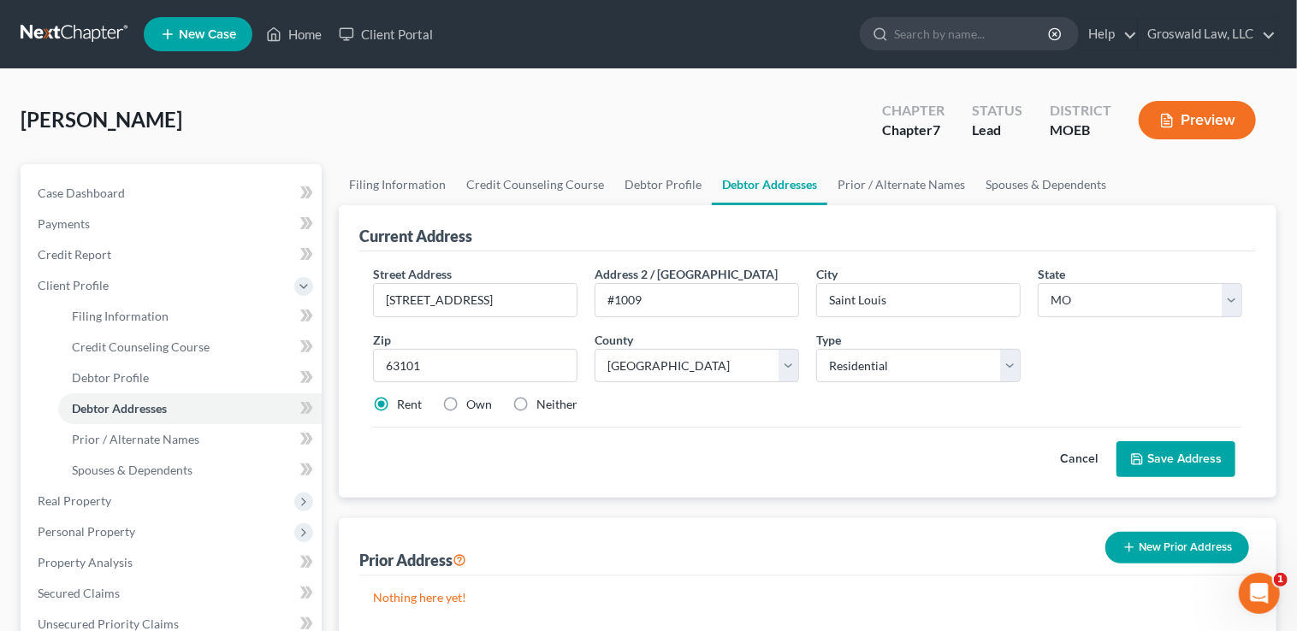
click at [1172, 459] on button "Save Address" at bounding box center [1175, 459] width 119 height 36
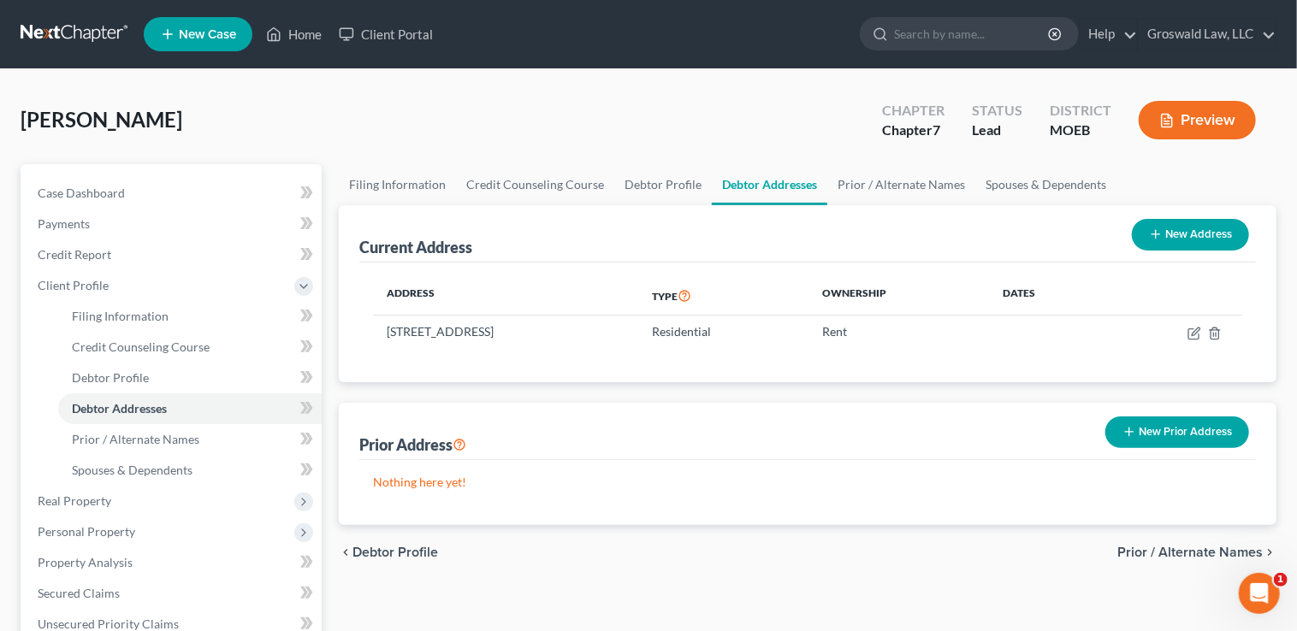
click at [54, 121] on span "[PERSON_NAME]" at bounding box center [102, 119] width 162 height 25
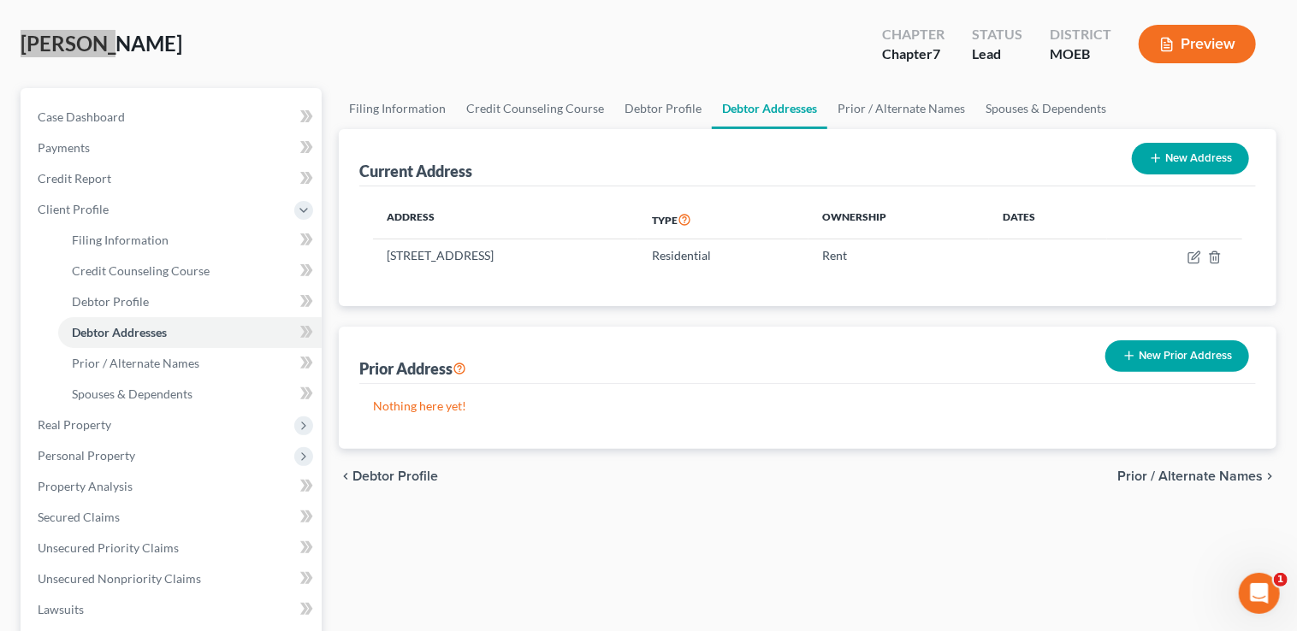
scroll to position [77, 0]
drag, startPoint x: 657, startPoint y: 110, endPoint x: 682, endPoint y: 118, distance: 26.0
click at [657, 110] on link "Debtor Profile" at bounding box center [663, 107] width 98 height 41
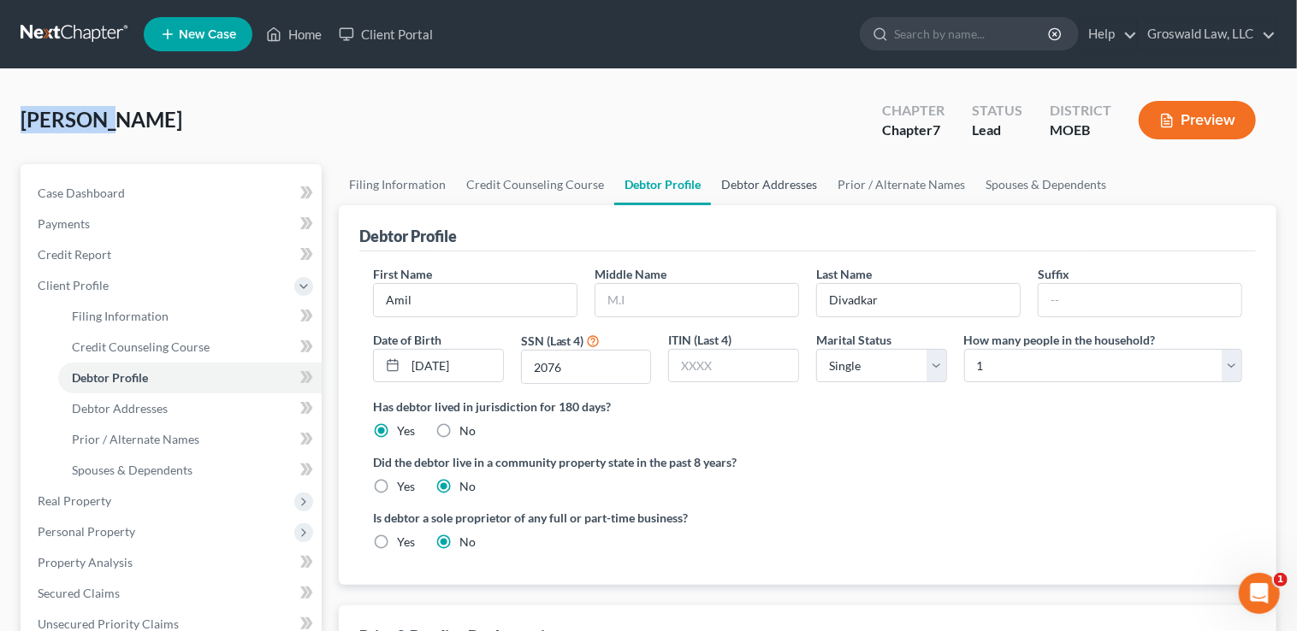
click at [778, 183] on link "Debtor Addresses" at bounding box center [769, 184] width 116 height 41
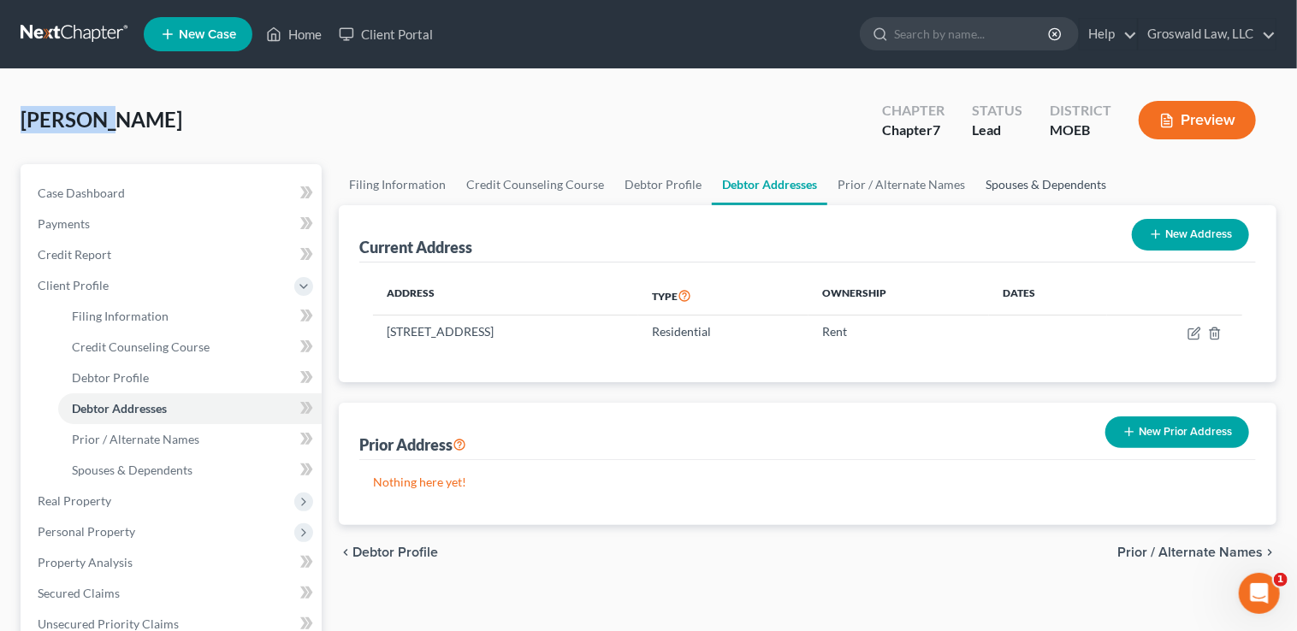
click at [997, 186] on link "Spouses & Dependents" at bounding box center [1045, 184] width 141 height 41
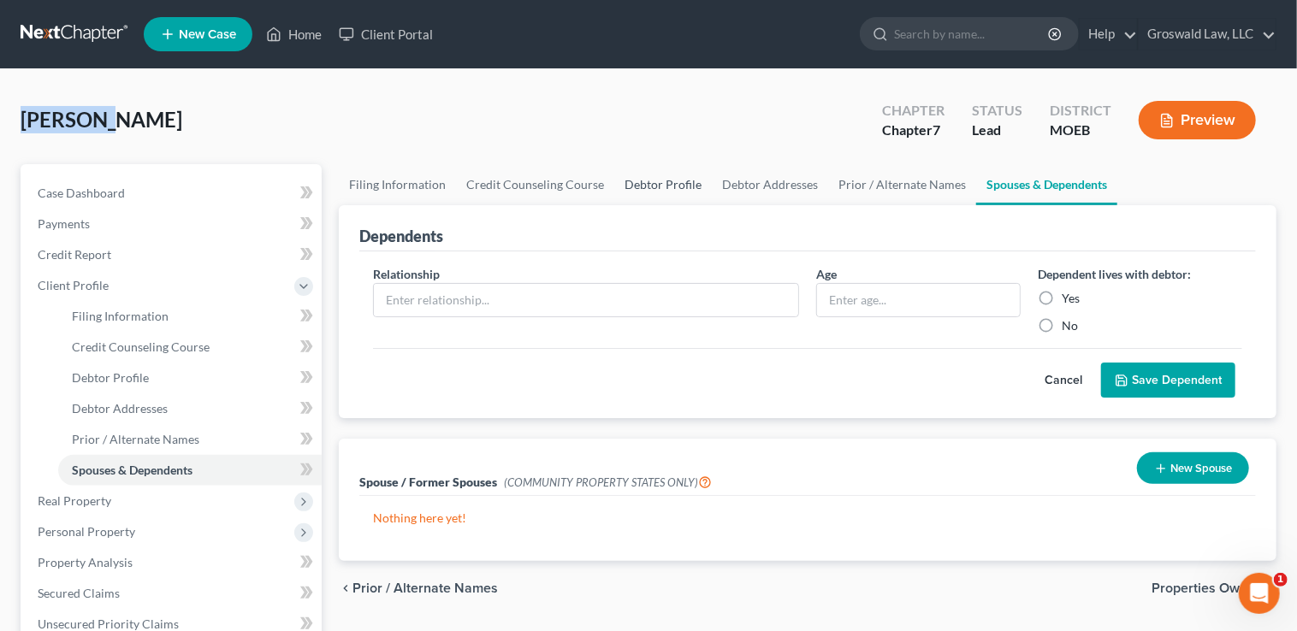
click at [663, 189] on link "Debtor Profile" at bounding box center [663, 184] width 98 height 41
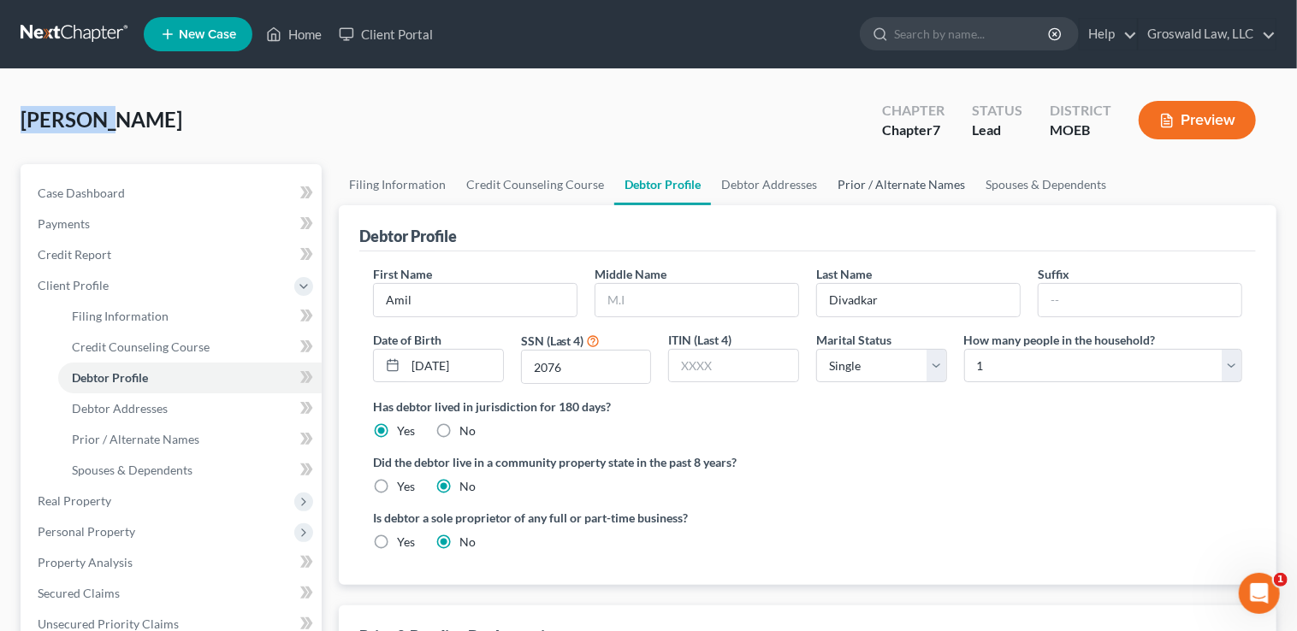
click at [887, 179] on link "Prior / Alternate Names" at bounding box center [901, 184] width 148 height 41
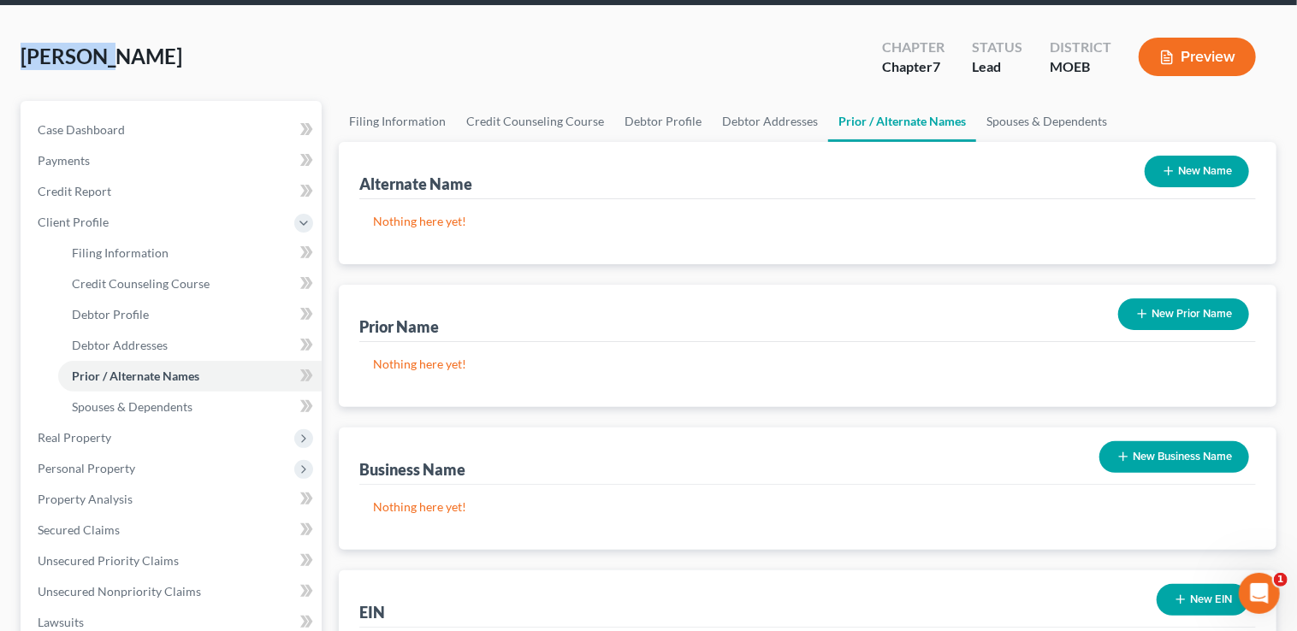
scroll to position [388, 0]
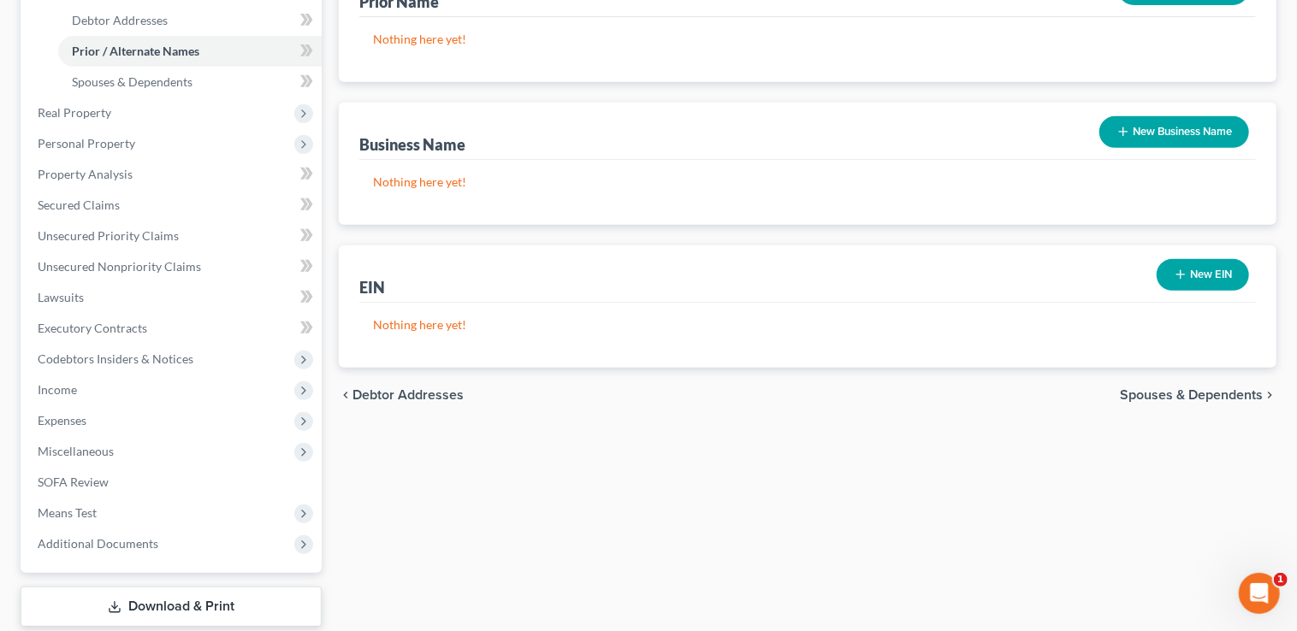
click at [1156, 133] on button "New Business Name" at bounding box center [1174, 132] width 150 height 32
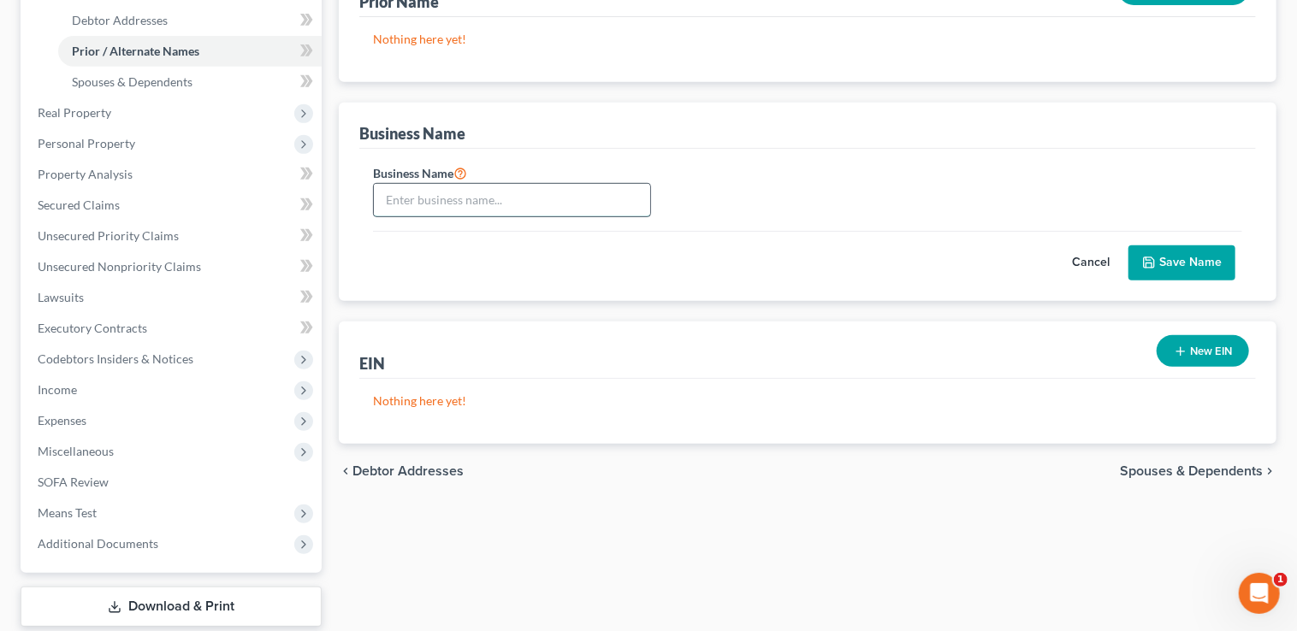
click at [541, 204] on input "text" at bounding box center [512, 200] width 276 height 33
click at [540, 192] on input "text" at bounding box center [512, 200] width 276 height 33
click at [1172, 263] on button "Save Name" at bounding box center [1181, 263] width 107 height 36
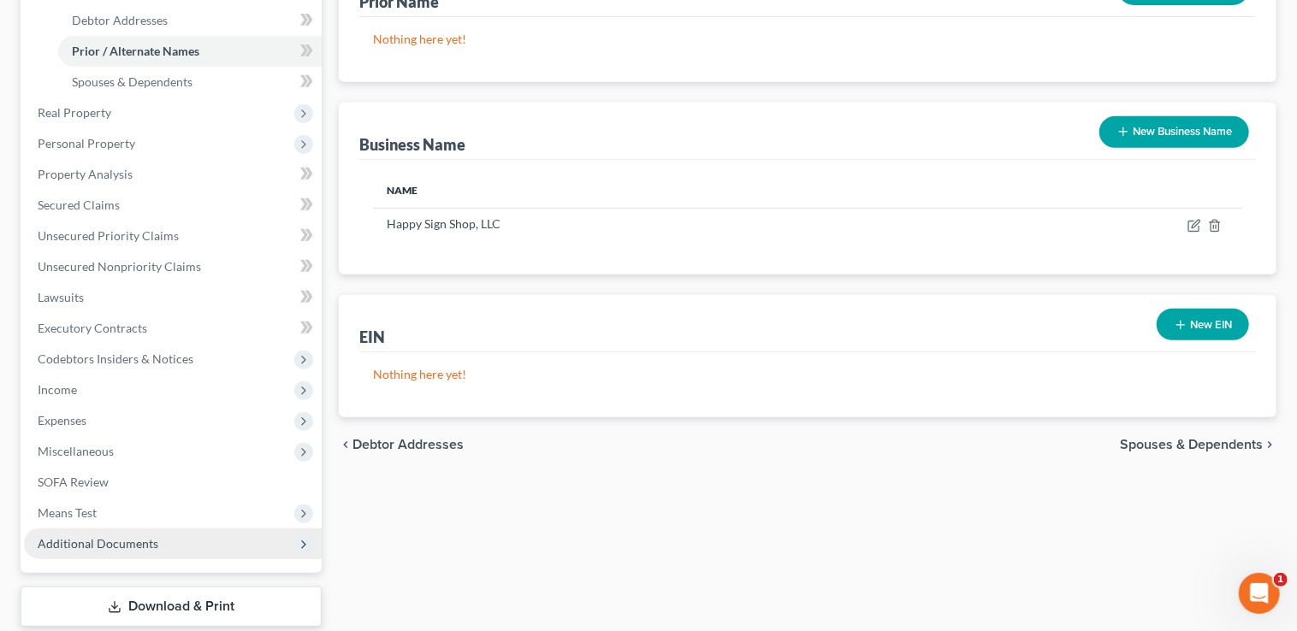
click at [121, 547] on span "Additional Documents" at bounding box center [98, 543] width 121 height 15
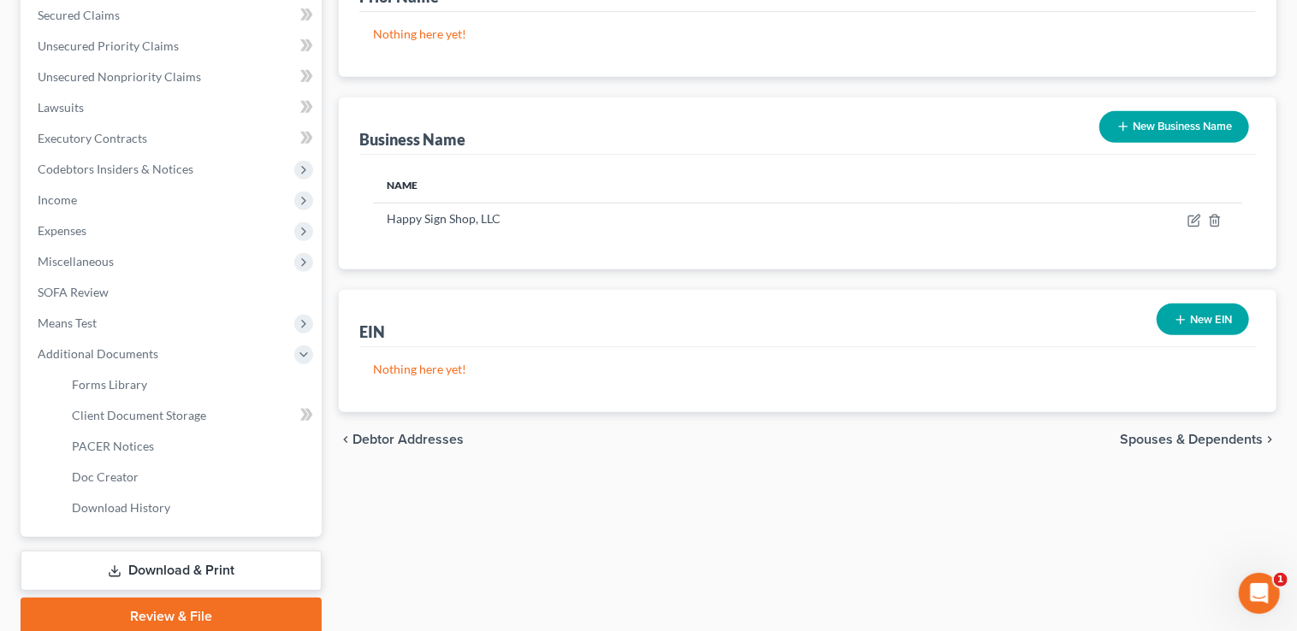
scroll to position [460, 0]
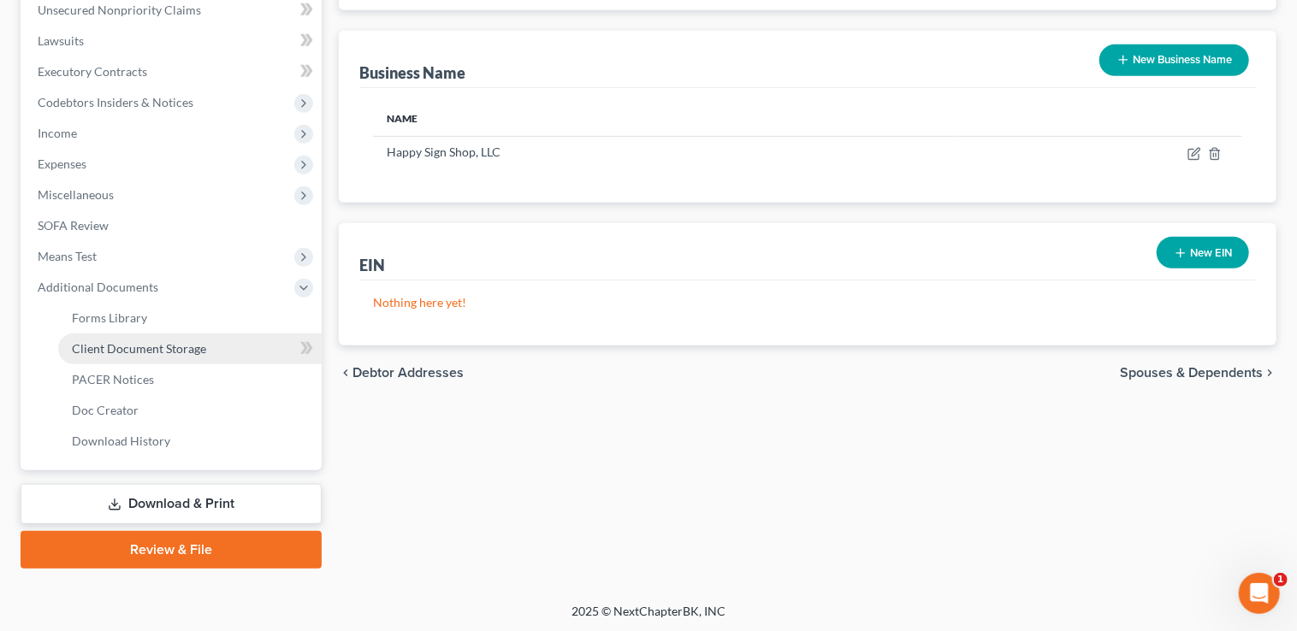
drag, startPoint x: 201, startPoint y: 340, endPoint x: 179, endPoint y: 335, distance: 22.8
click at [201, 341] on span "Client Document Storage" at bounding box center [139, 348] width 134 height 15
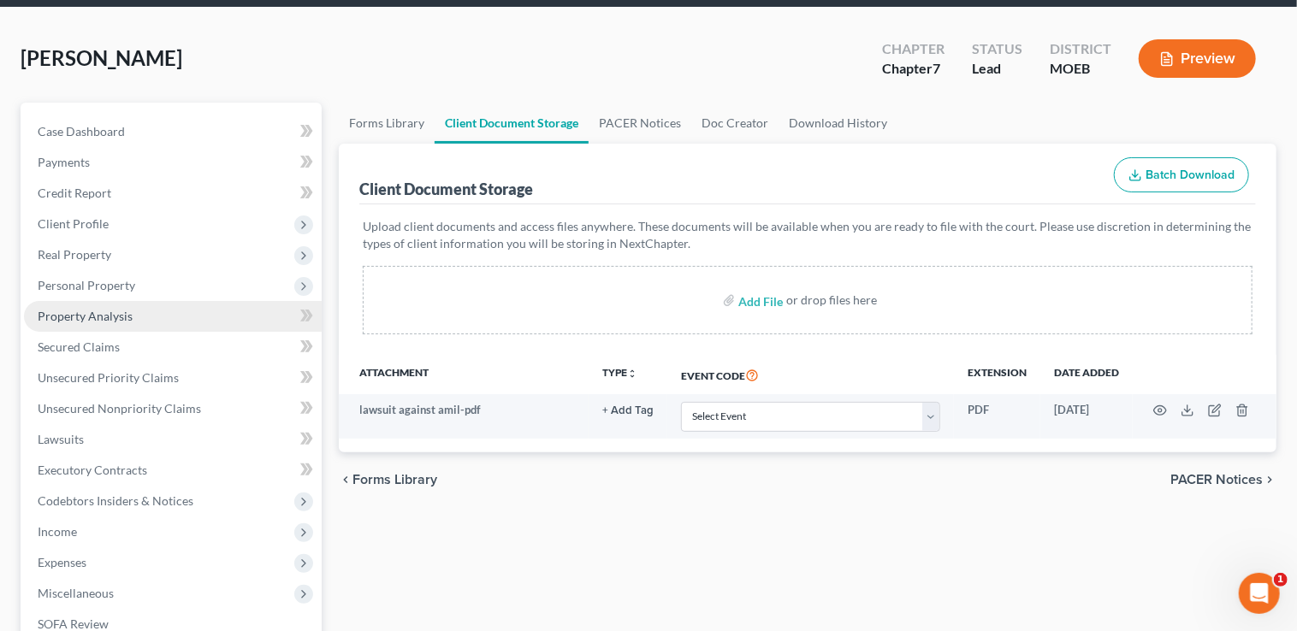
scroll to position [311, 0]
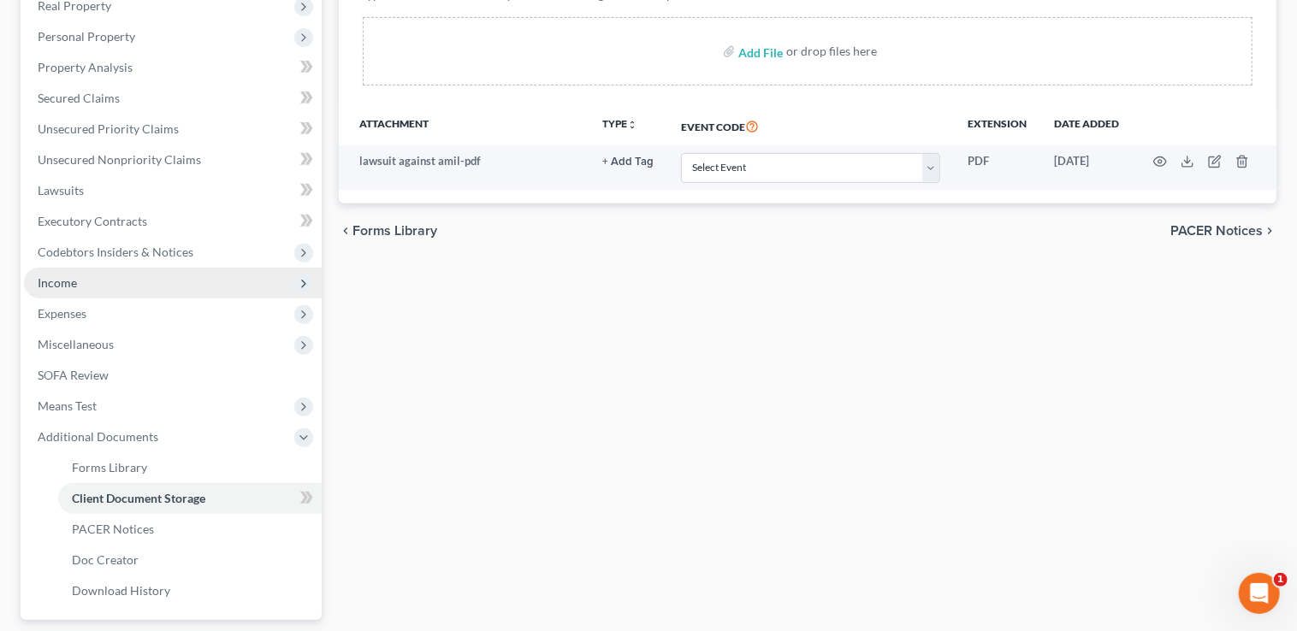
click at [95, 283] on span "Income" at bounding box center [173, 283] width 298 height 31
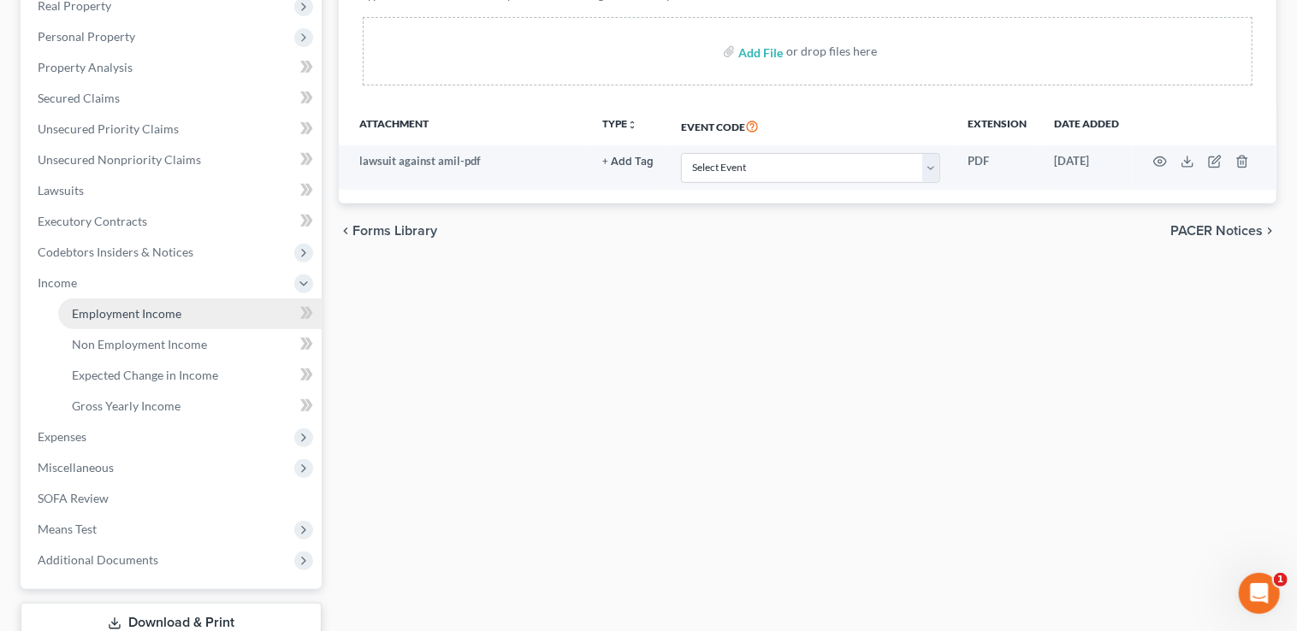
click at [112, 306] on span "Employment Income" at bounding box center [126, 313] width 109 height 15
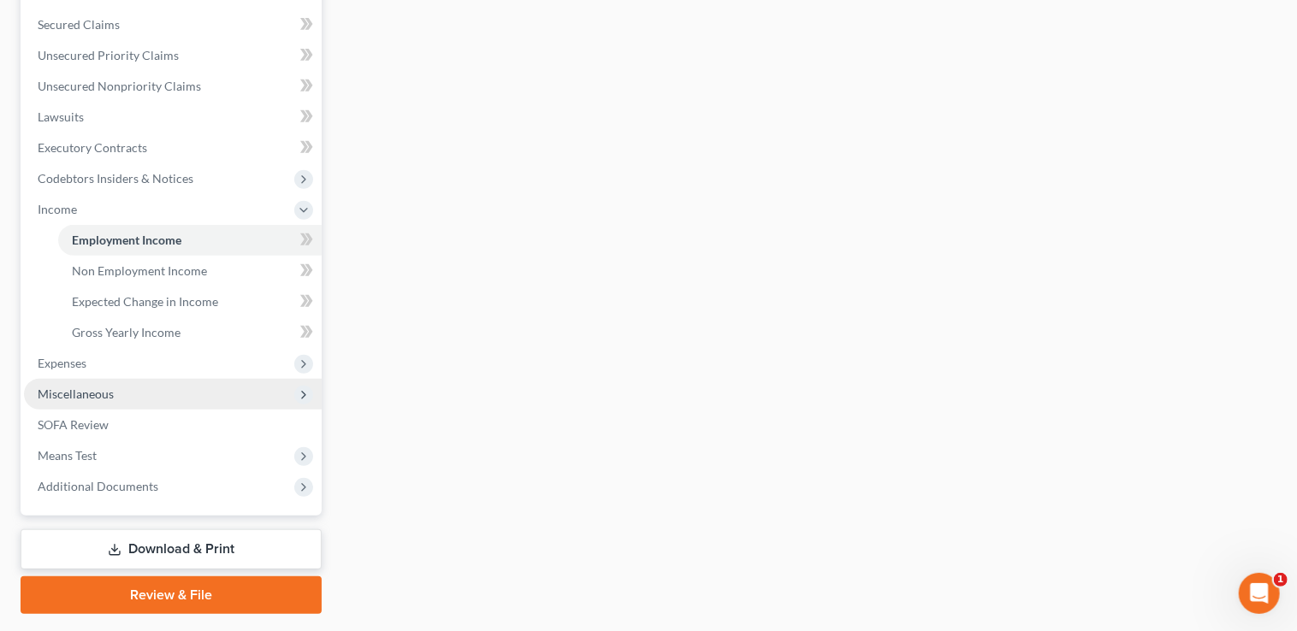
scroll to position [388, 0]
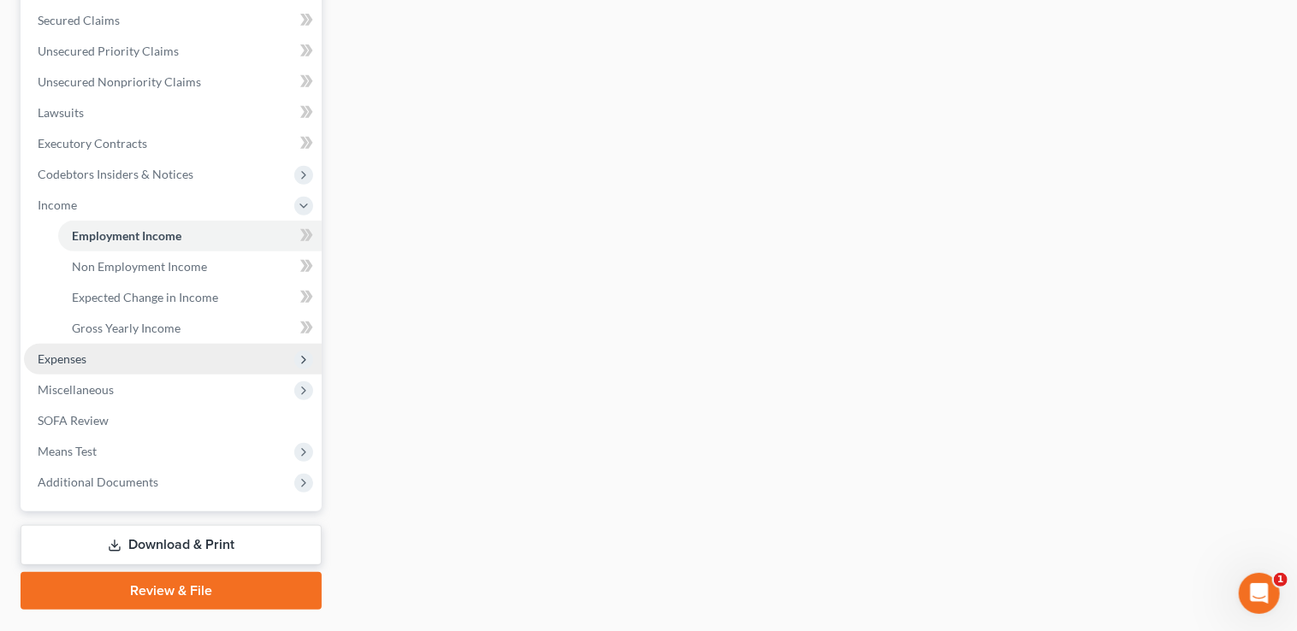
click at [77, 358] on span "Expenses" at bounding box center [62, 359] width 49 height 15
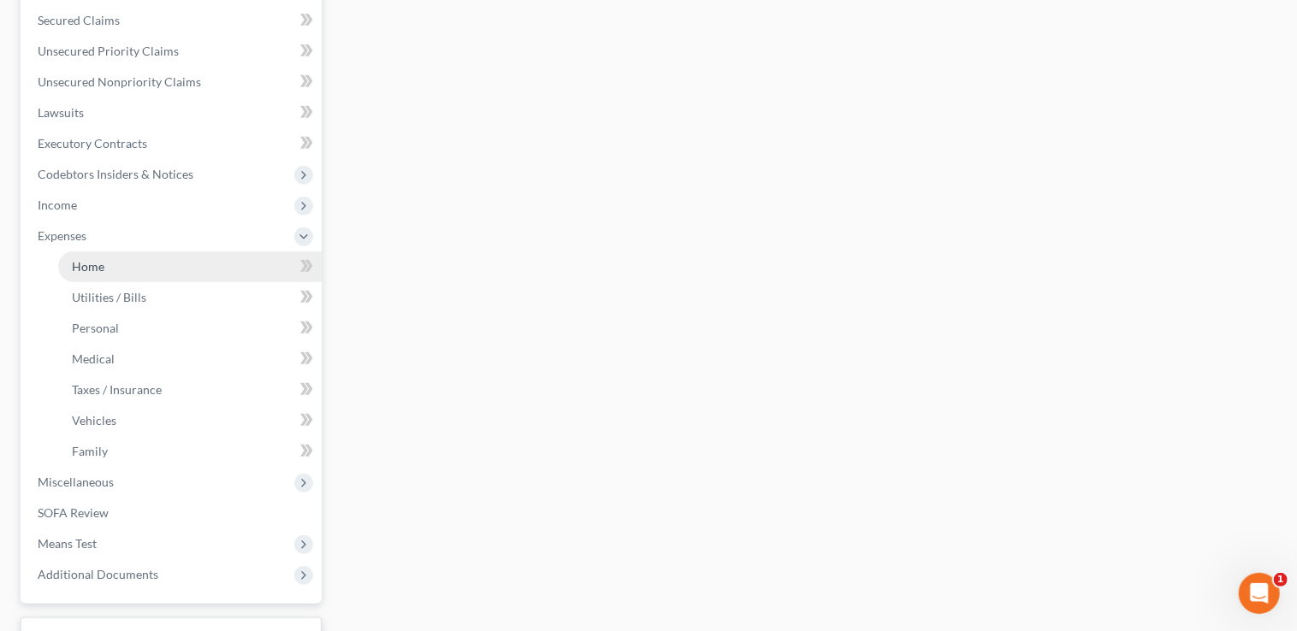
click at [79, 271] on span "Home" at bounding box center [88, 266] width 33 height 15
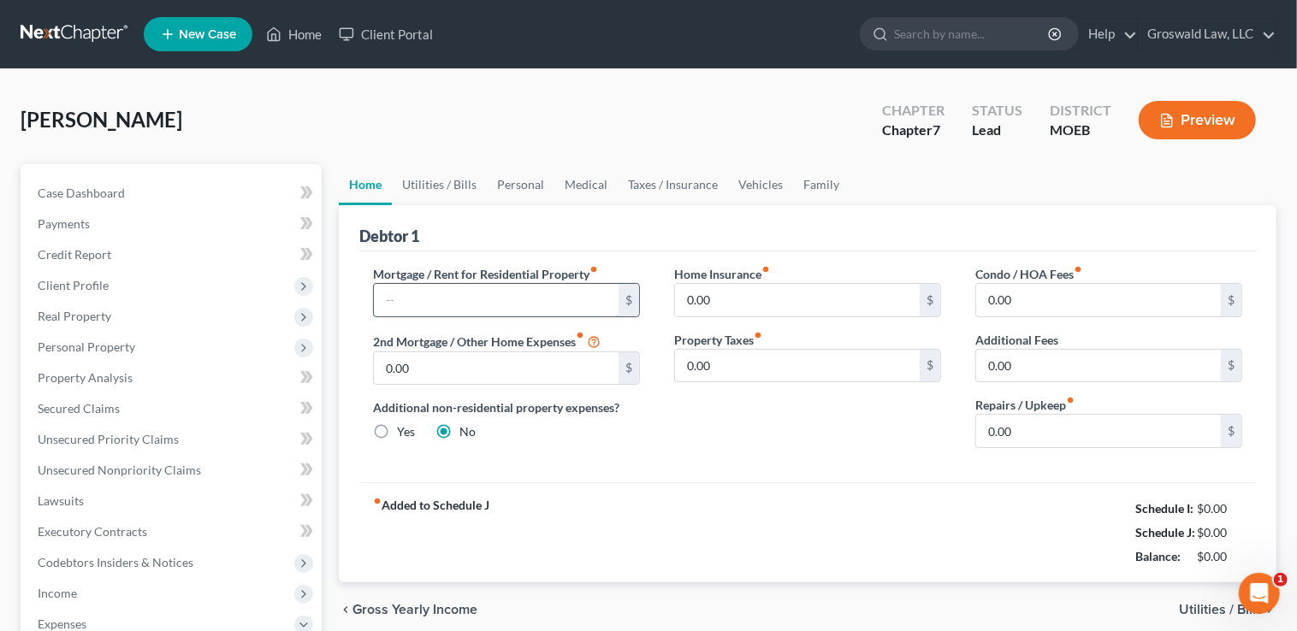
click at [469, 293] on input "text" at bounding box center [496, 300] width 245 height 33
click at [760, 435] on div "Home Insurance fiber_manual_record 0.00 $ Property Taxes fiber_manual_record 0.…" at bounding box center [807, 363] width 301 height 197
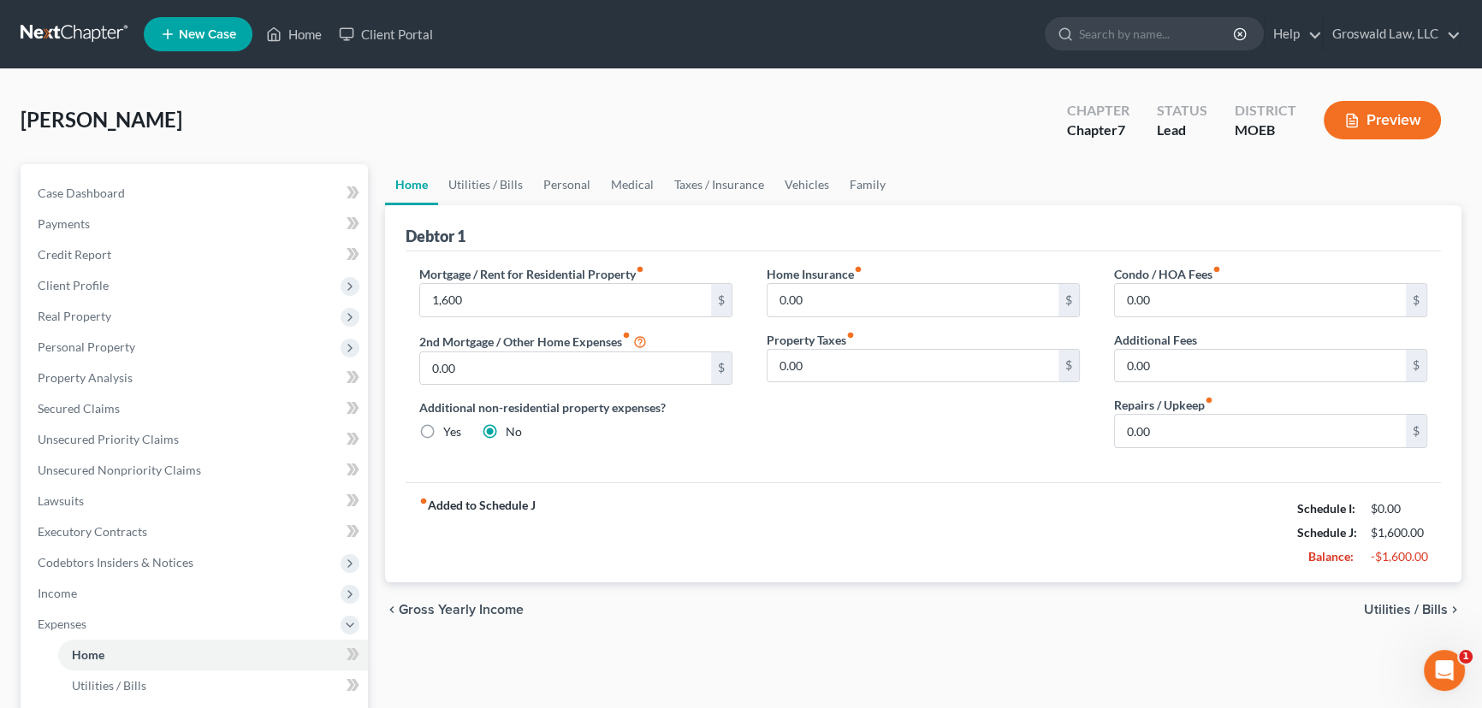
click at [795, 458] on div "Home Insurance fiber_manual_record 0.00 $ Property Taxes fiber_manual_record 0.…" at bounding box center [922, 363] width 347 height 197
click at [74, 121] on span "[PERSON_NAME]" at bounding box center [102, 119] width 162 height 25
click at [163, 192] on link "Case Dashboard" at bounding box center [196, 193] width 344 height 31
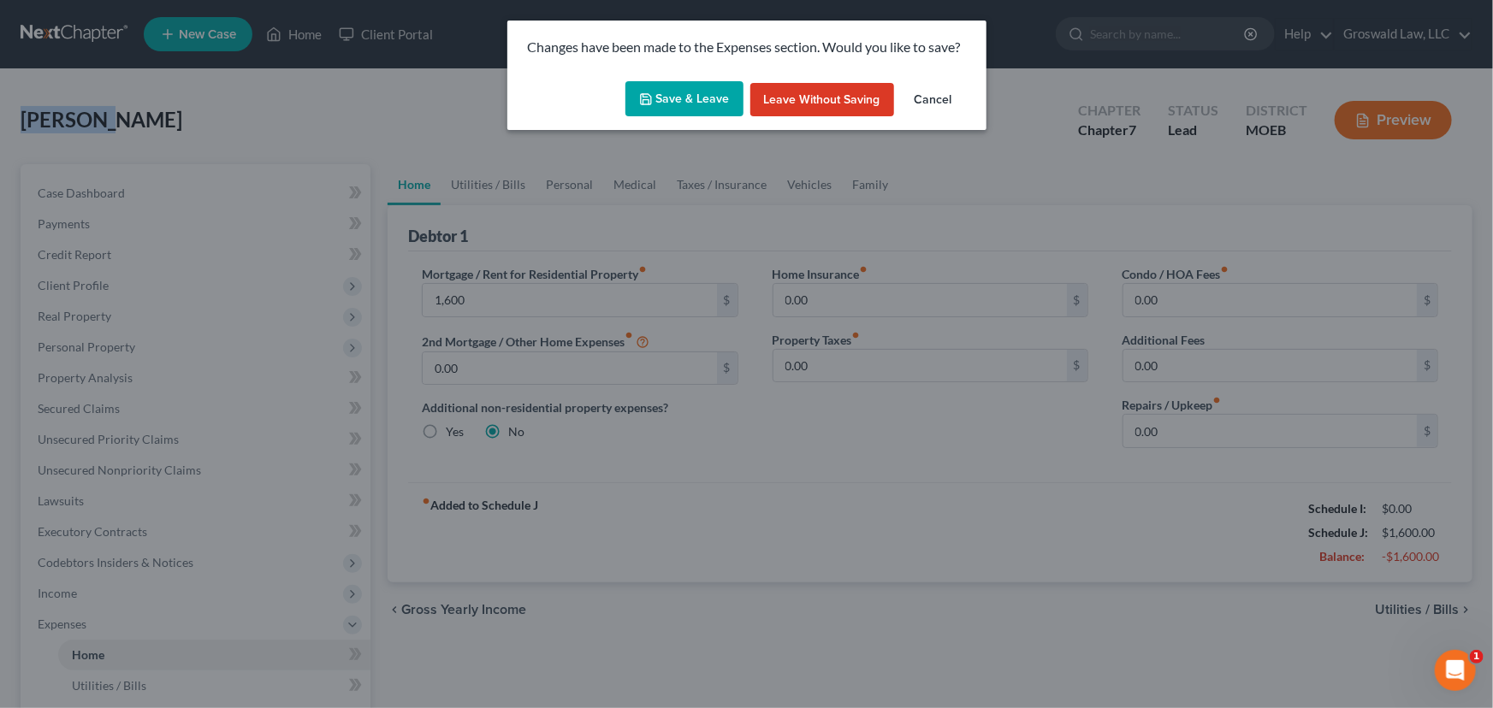
click at [665, 104] on button "Save & Leave" at bounding box center [684, 99] width 118 height 36
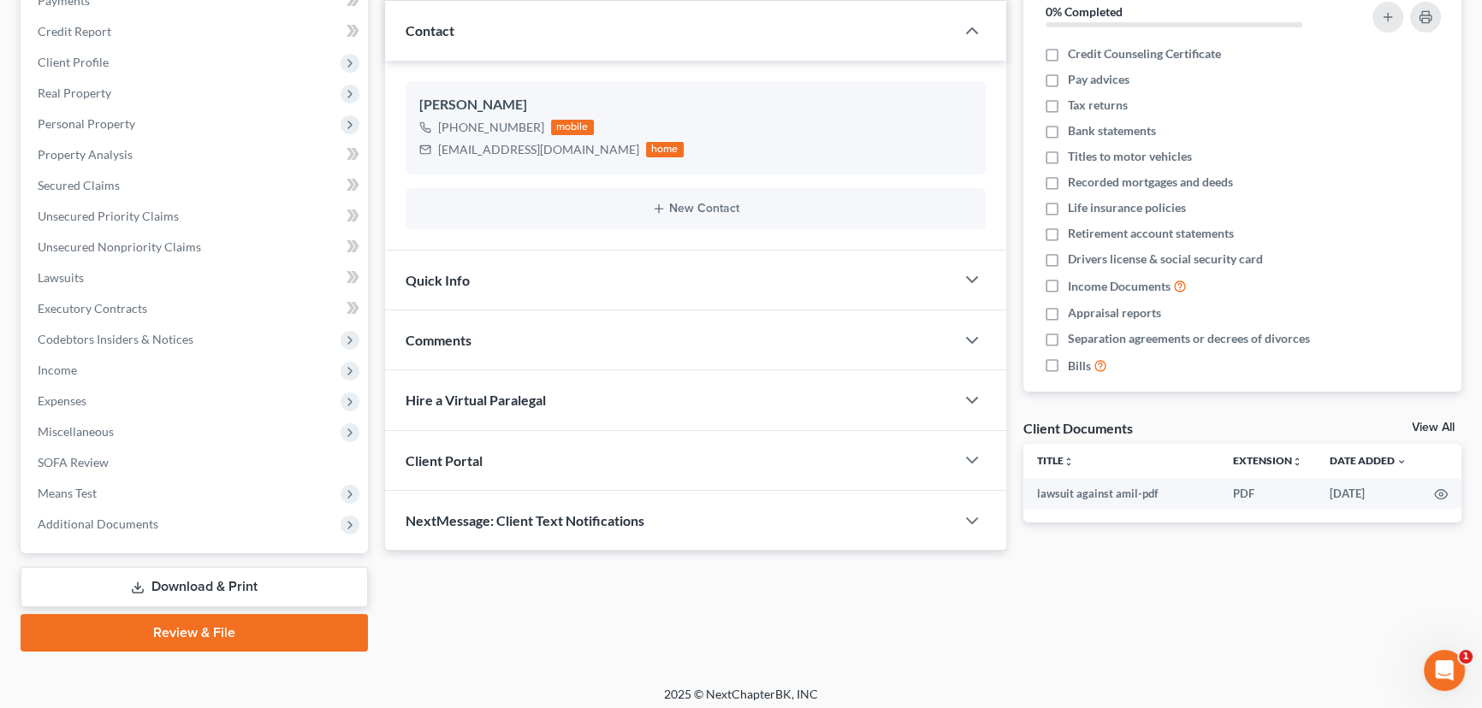
scroll to position [229, 0]
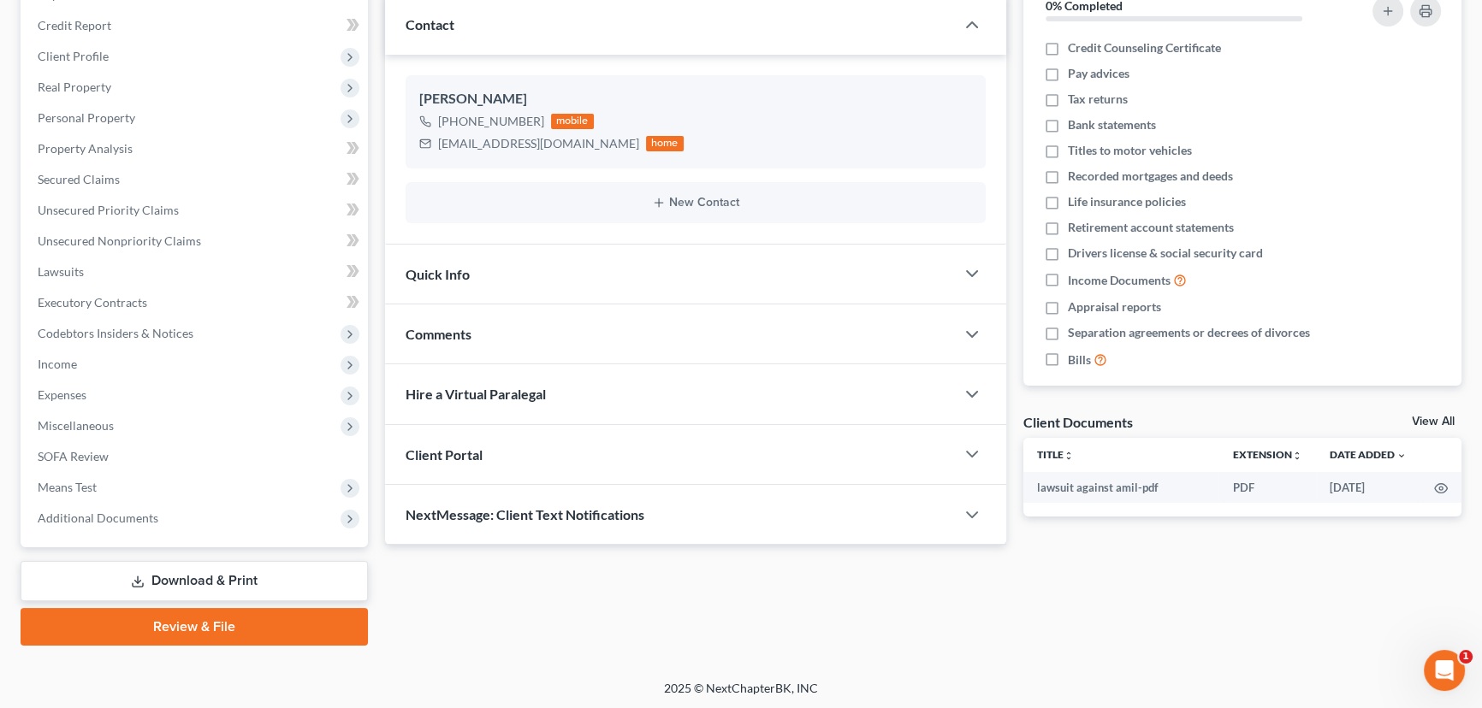
click at [471, 324] on div "Comments" at bounding box center [670, 334] width 570 height 59
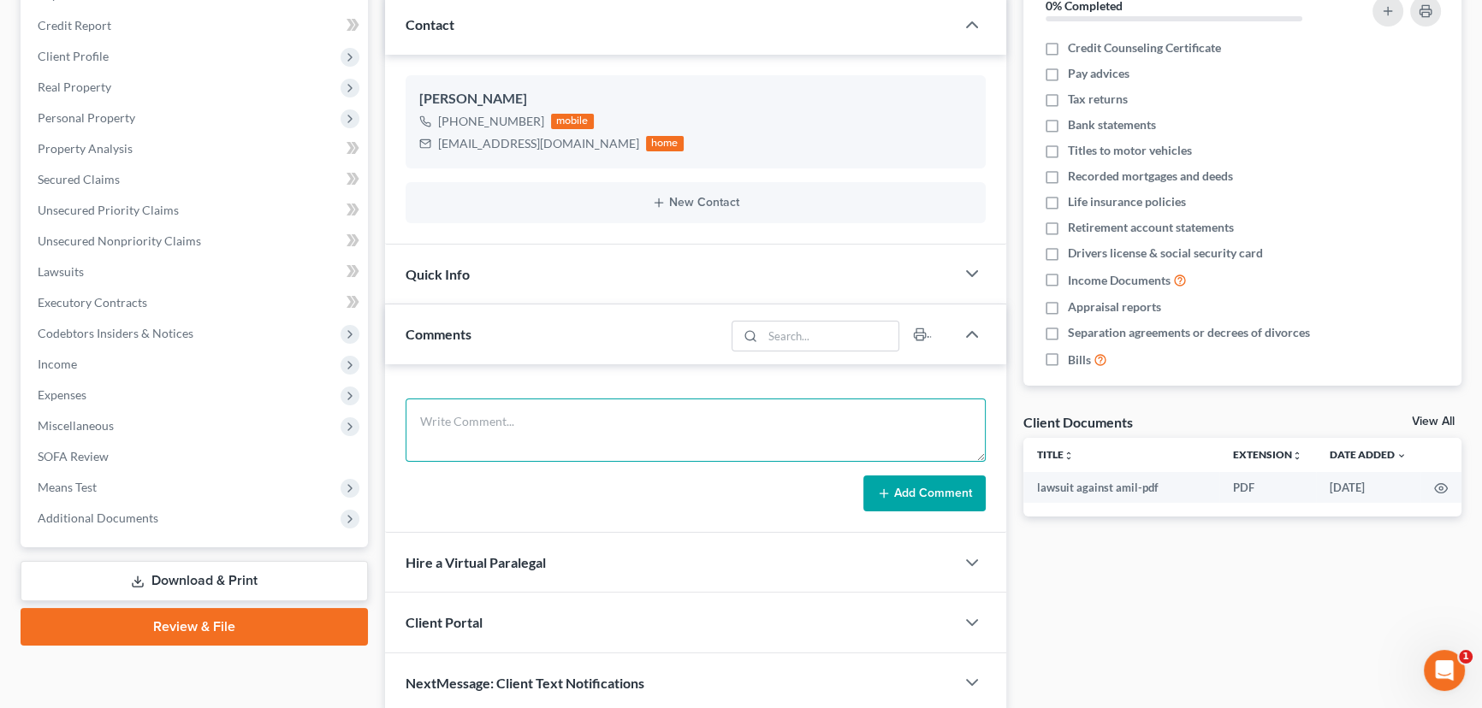
drag, startPoint x: 507, startPoint y: 429, endPoint x: 577, endPoint y: 398, distance: 75.8
click at [518, 429] on textarea at bounding box center [695, 430] width 580 height 63
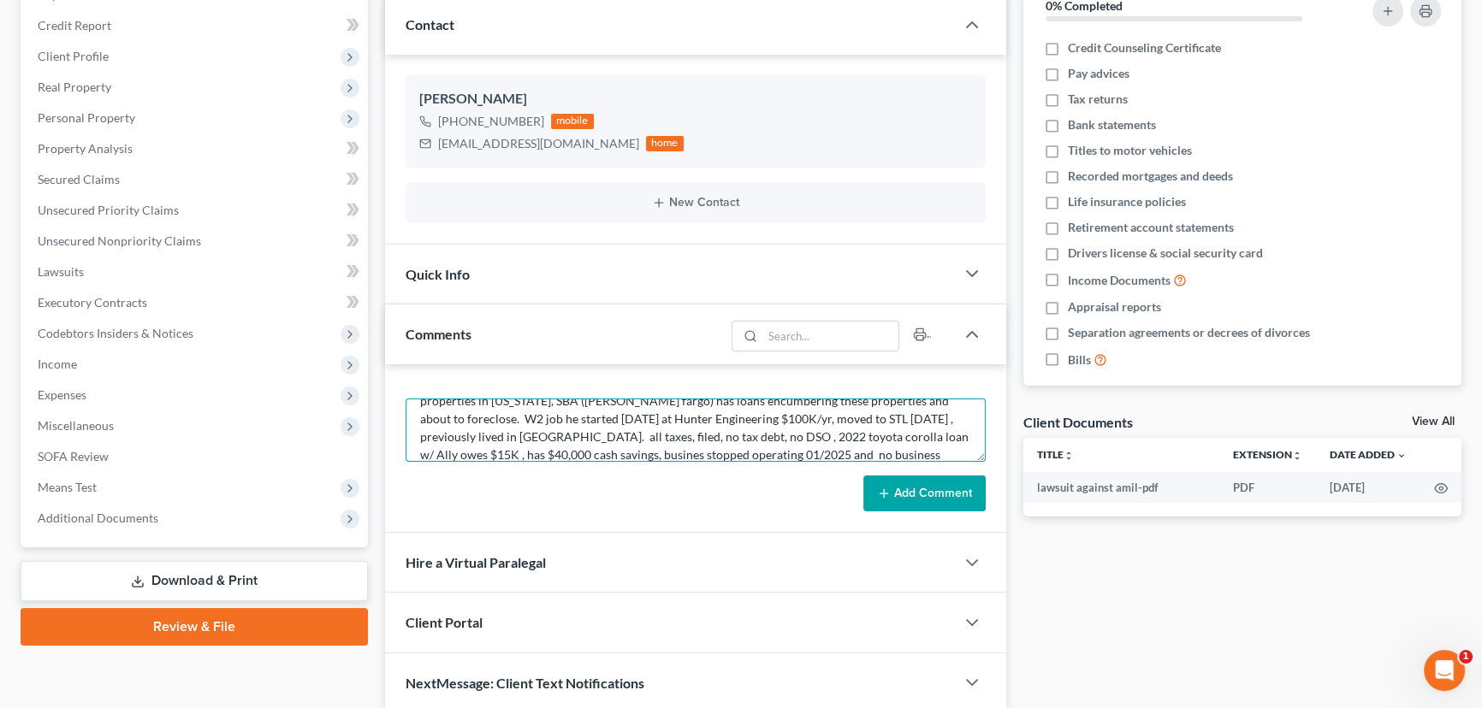
scroll to position [56, 0]
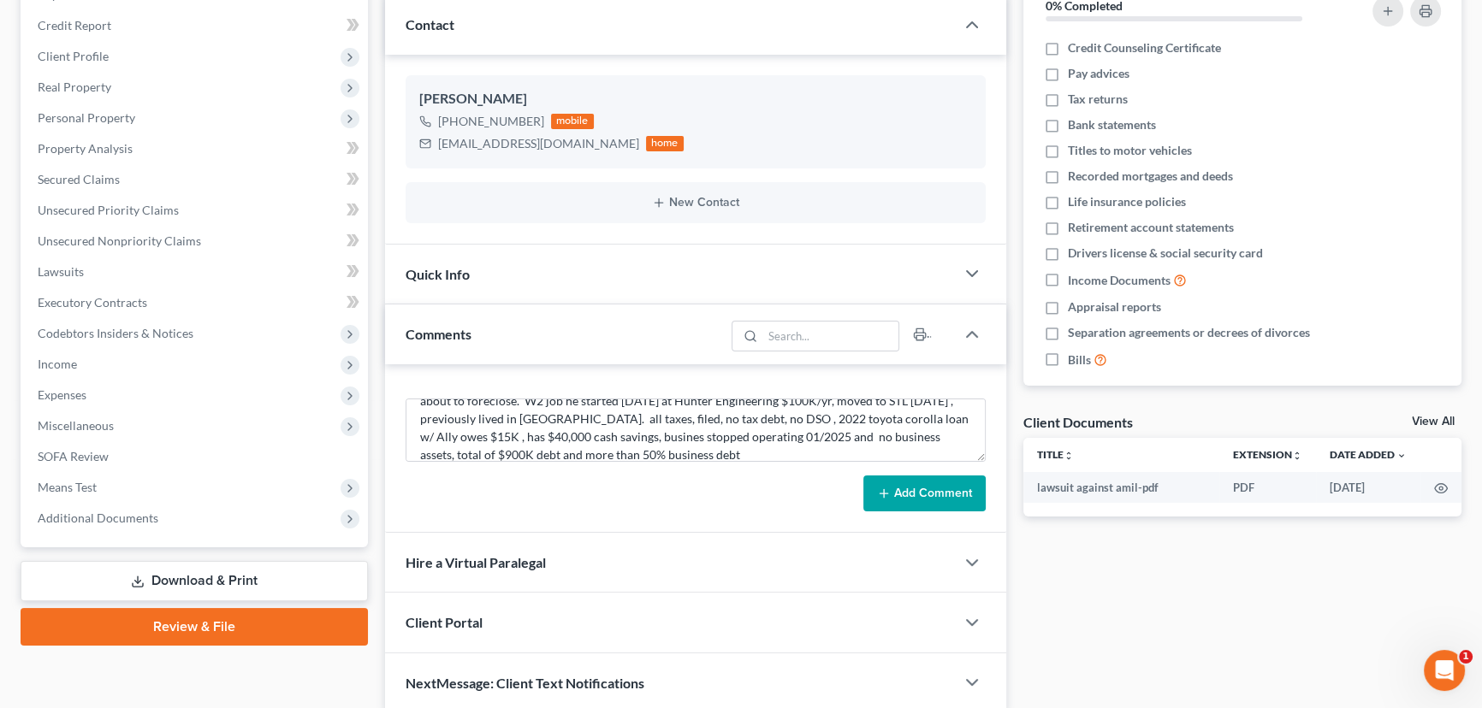
click at [890, 482] on button "Add Comment" at bounding box center [924, 494] width 122 height 36
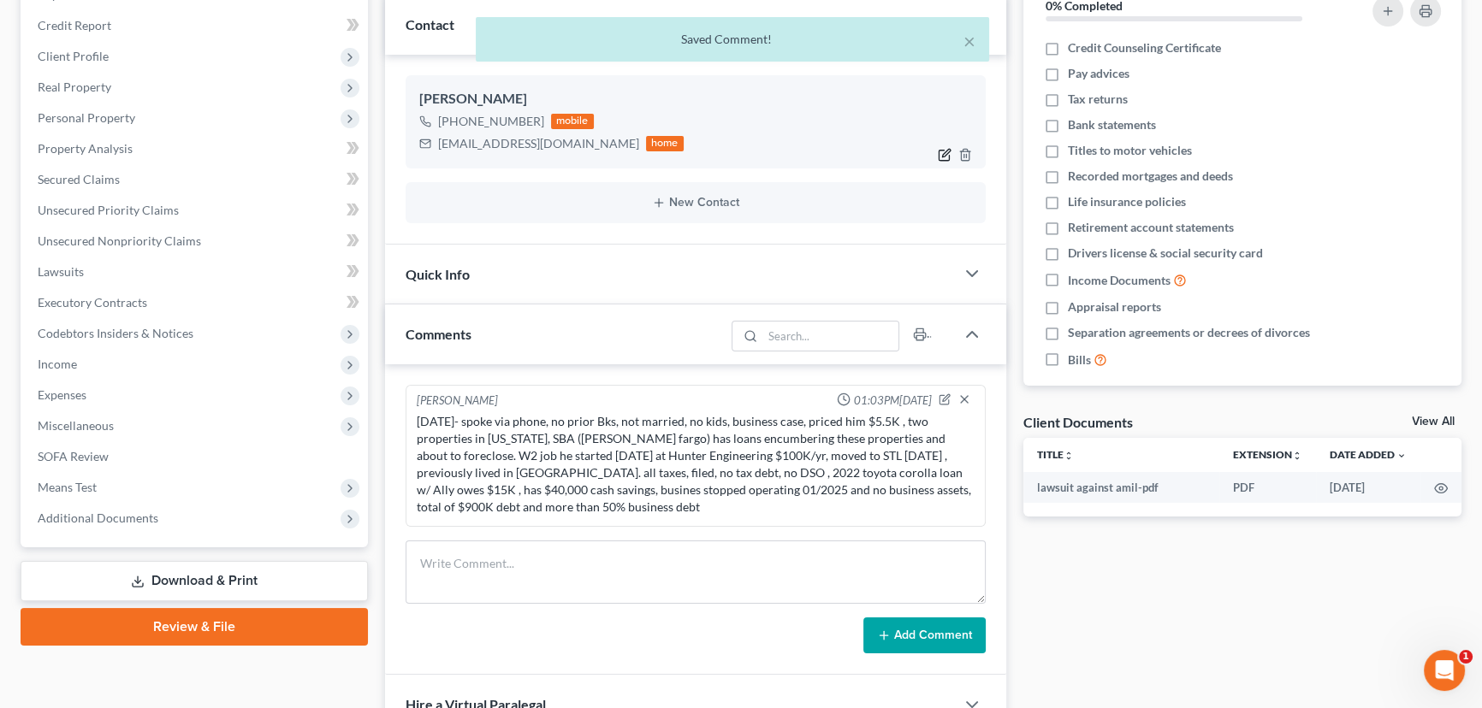
scroll to position [0, 0]
